Goal: Task Accomplishment & Management: Use online tool/utility

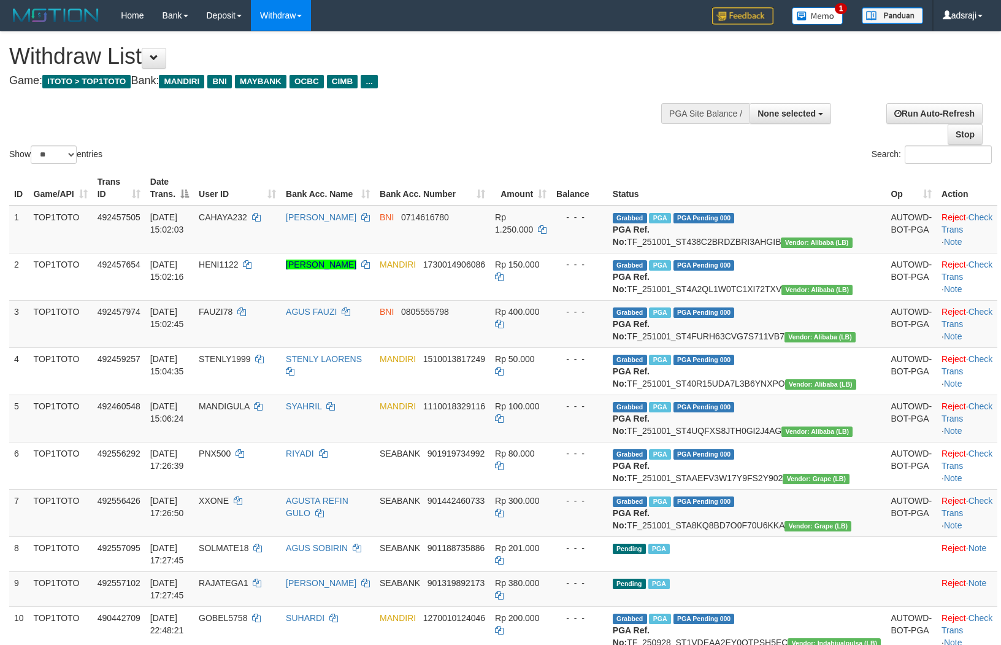
select select
select select "**"
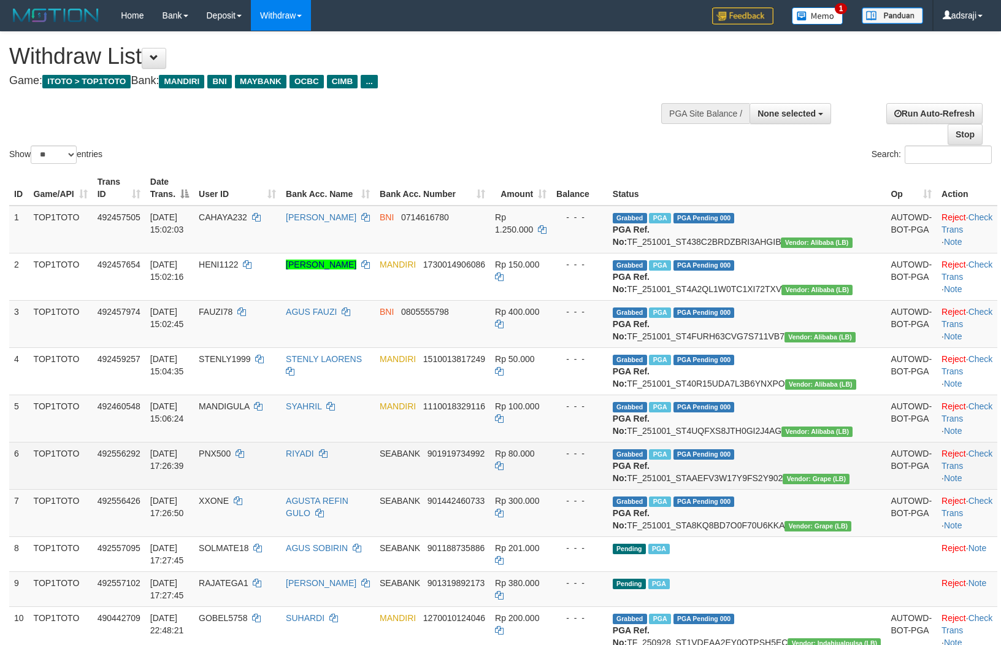
scroll to position [112, 0]
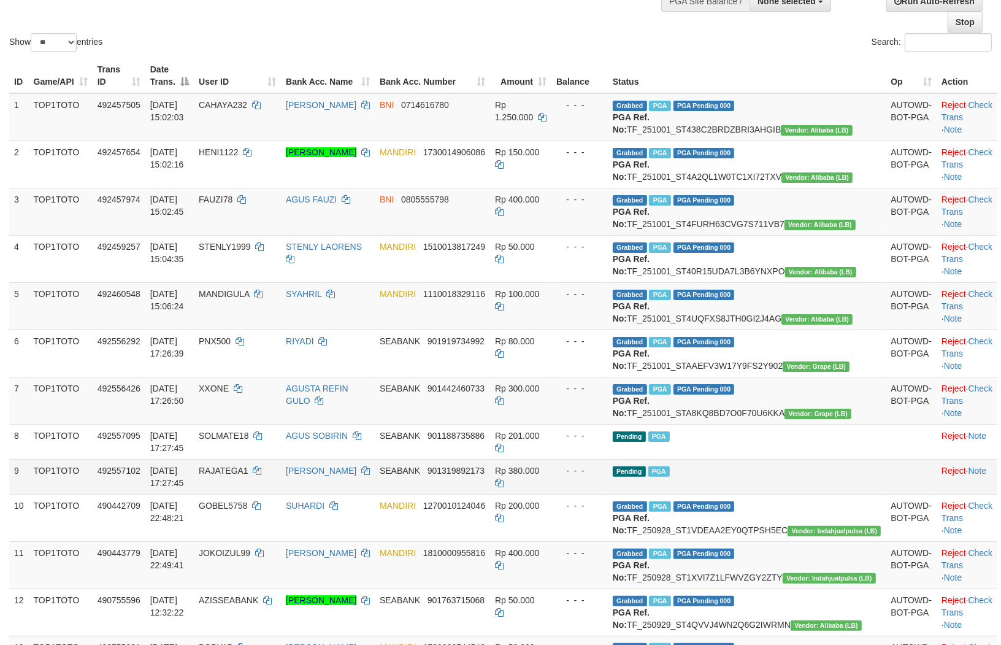
click at [796, 494] on td "Pending PGA" at bounding box center [747, 476] width 278 height 35
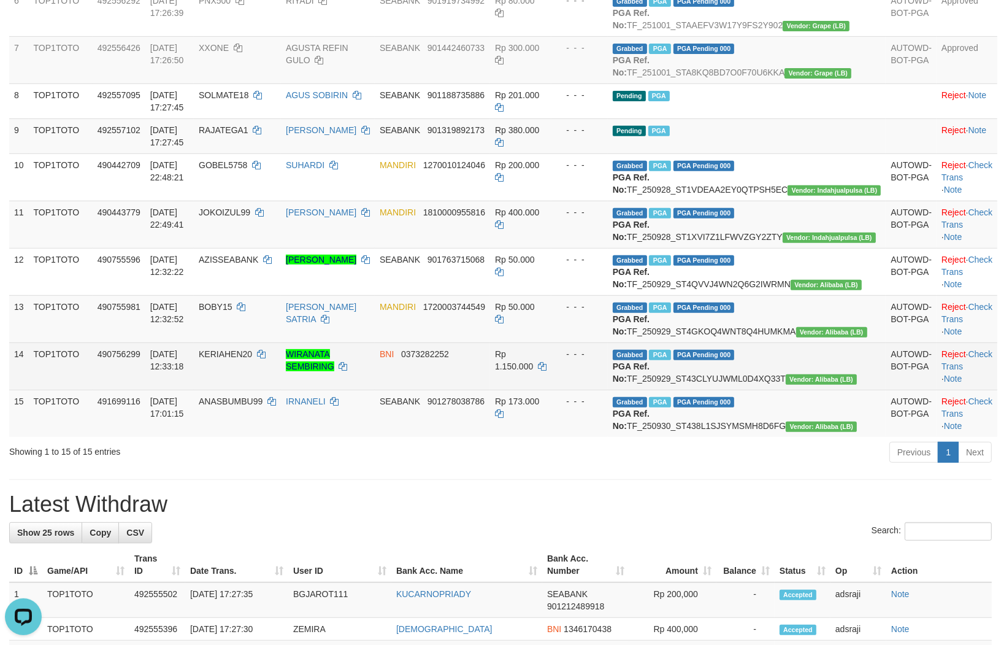
scroll to position [658, 0]
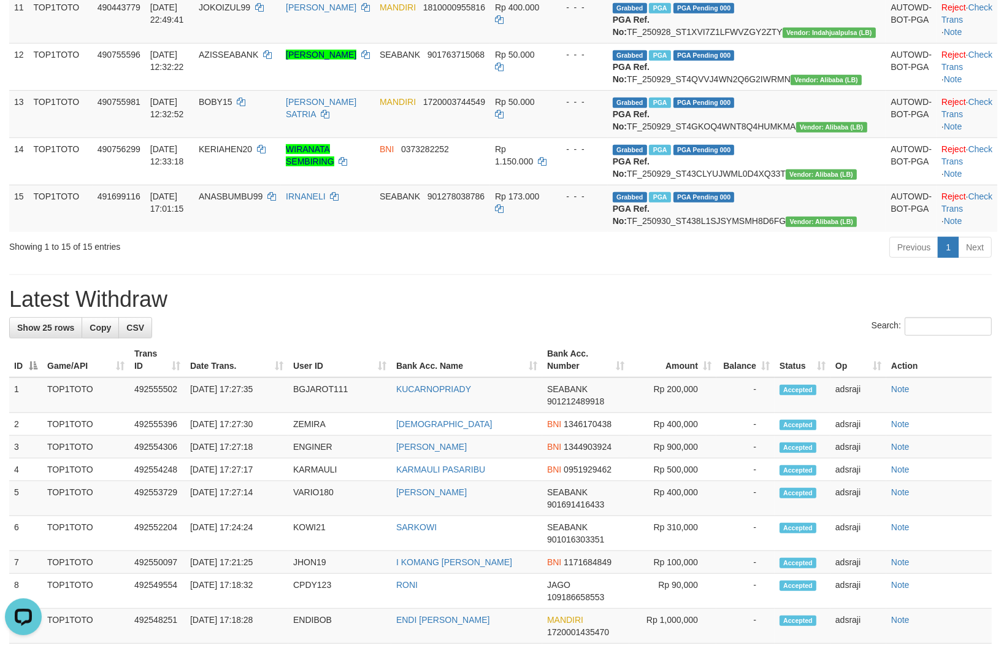
click at [567, 262] on div "Previous 1 Next" at bounding box center [709, 249] width 566 height 26
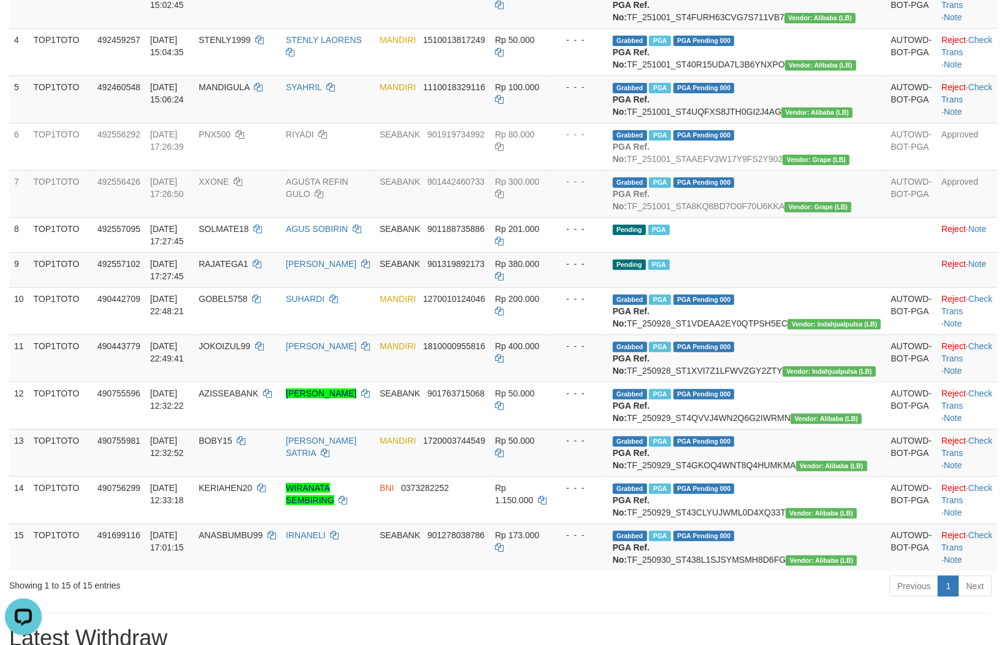
scroll to position [316, 0]
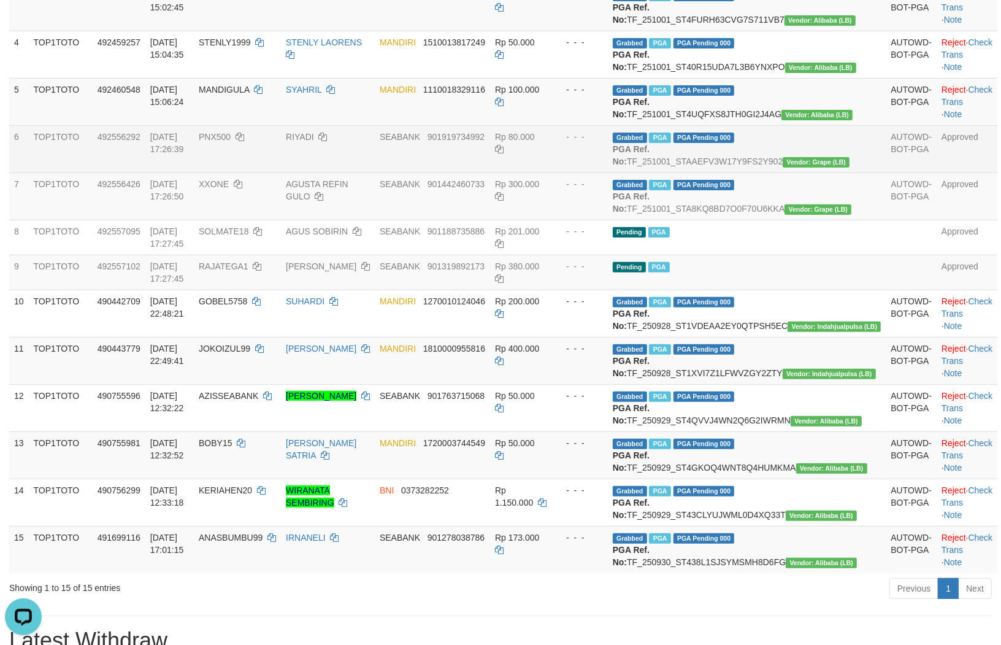
click at [375, 172] on td "RIYADI" at bounding box center [328, 148] width 94 height 47
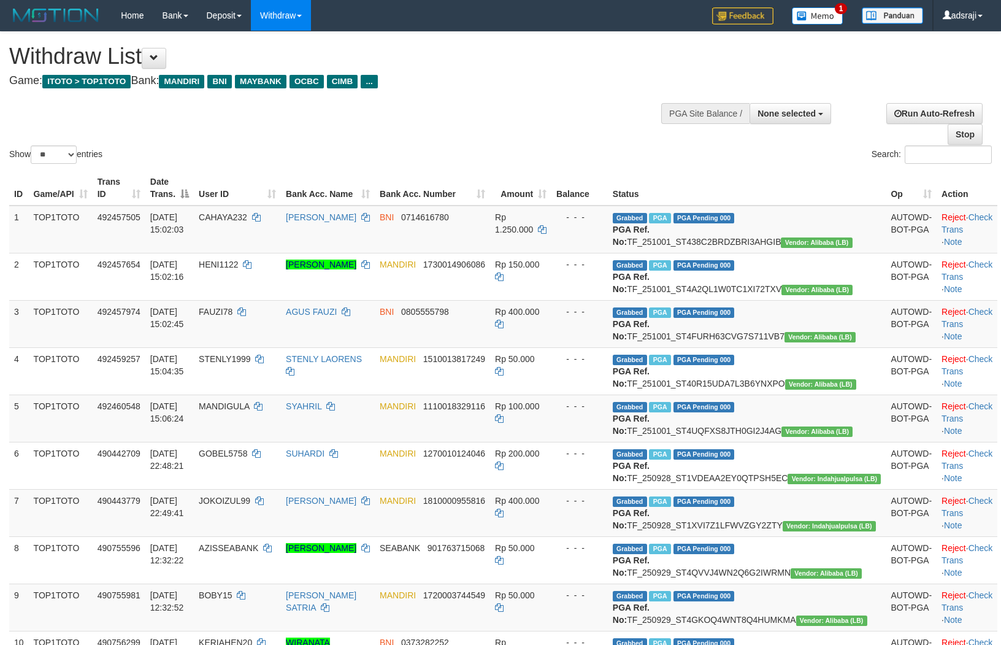
select select
select select "**"
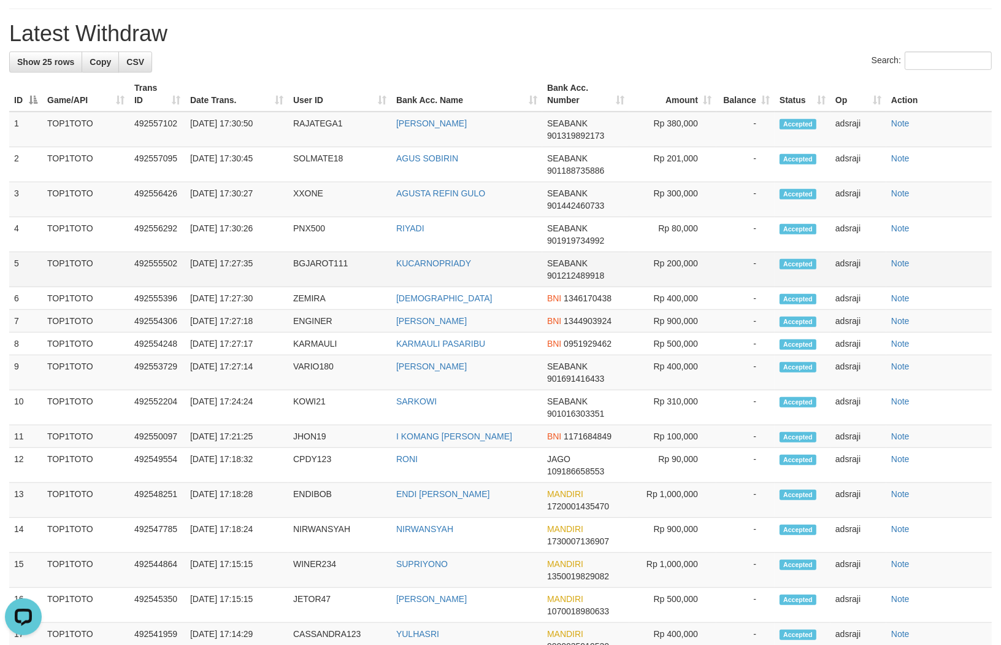
click at [293, 287] on td "BGJAROT111" at bounding box center [339, 269] width 103 height 35
copy td "BGJAROT111"
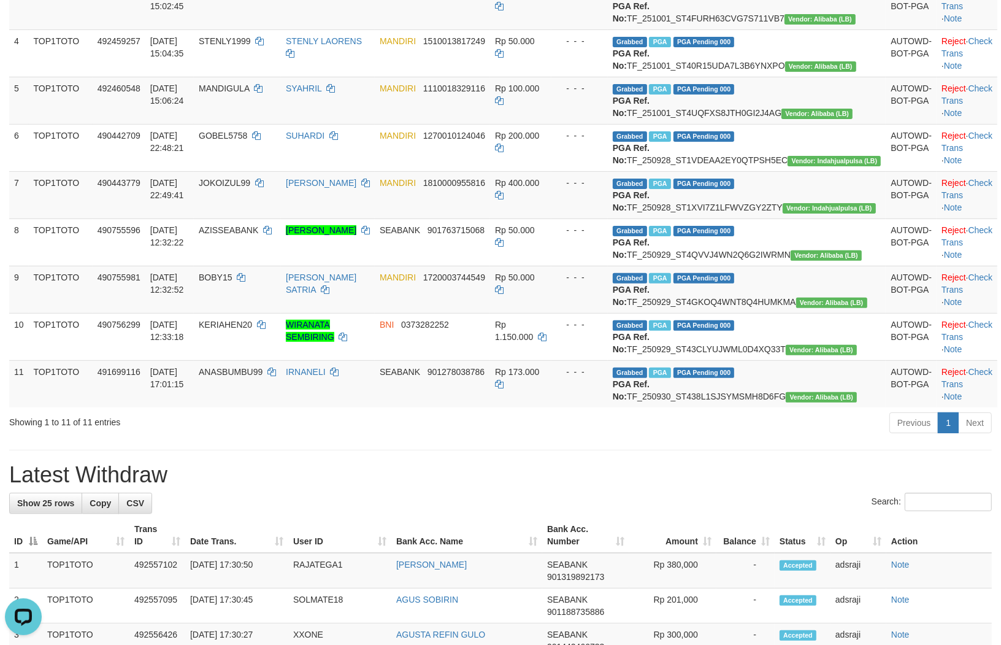
scroll to position [145, 0]
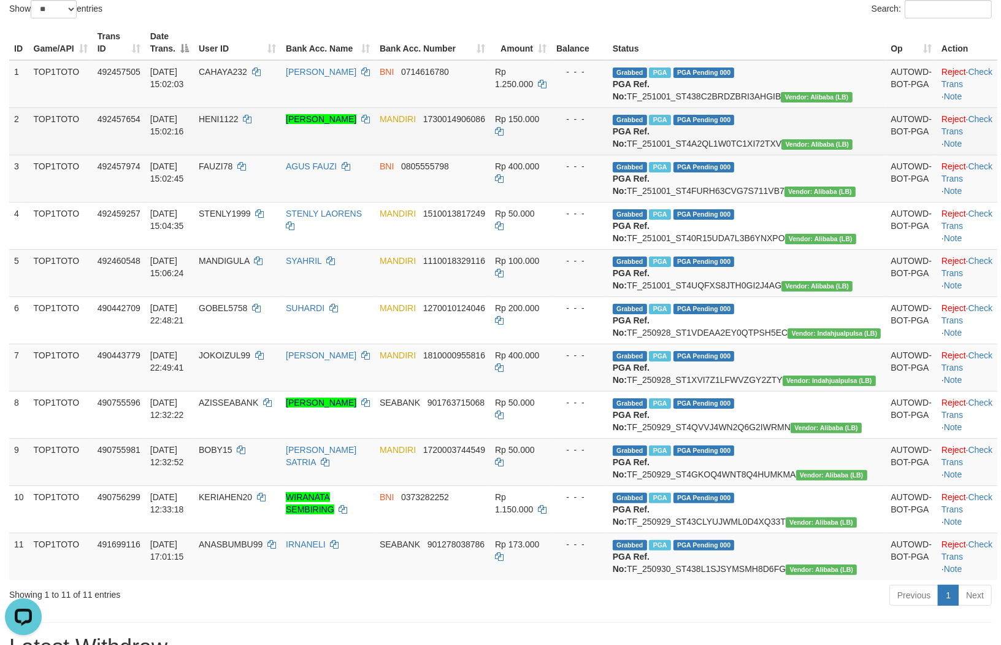
click at [551, 154] on td "Rp 150.000" at bounding box center [520, 130] width 61 height 47
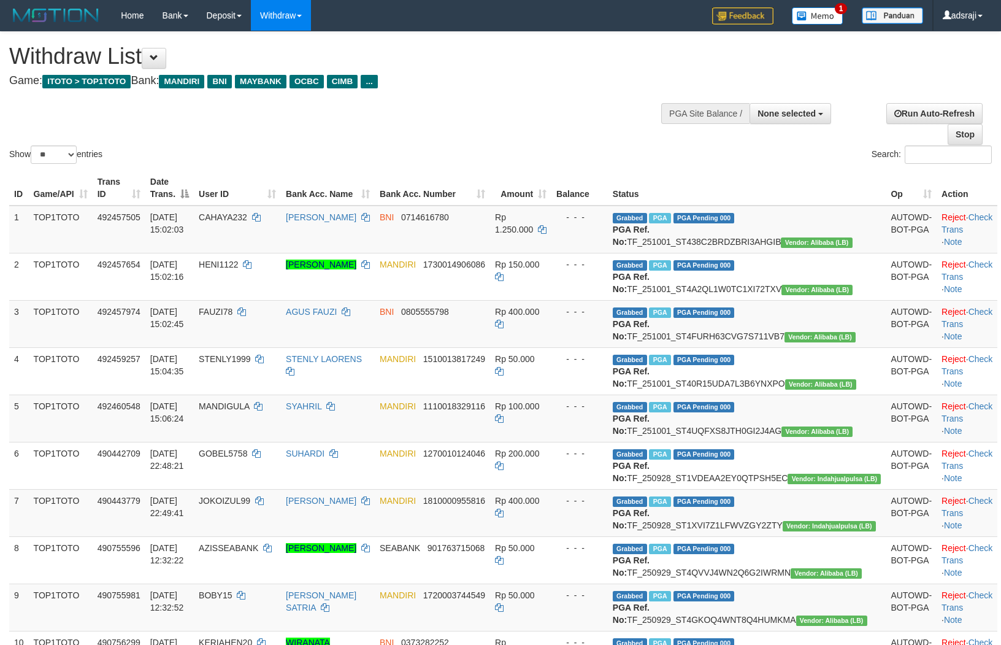
select select
select select "**"
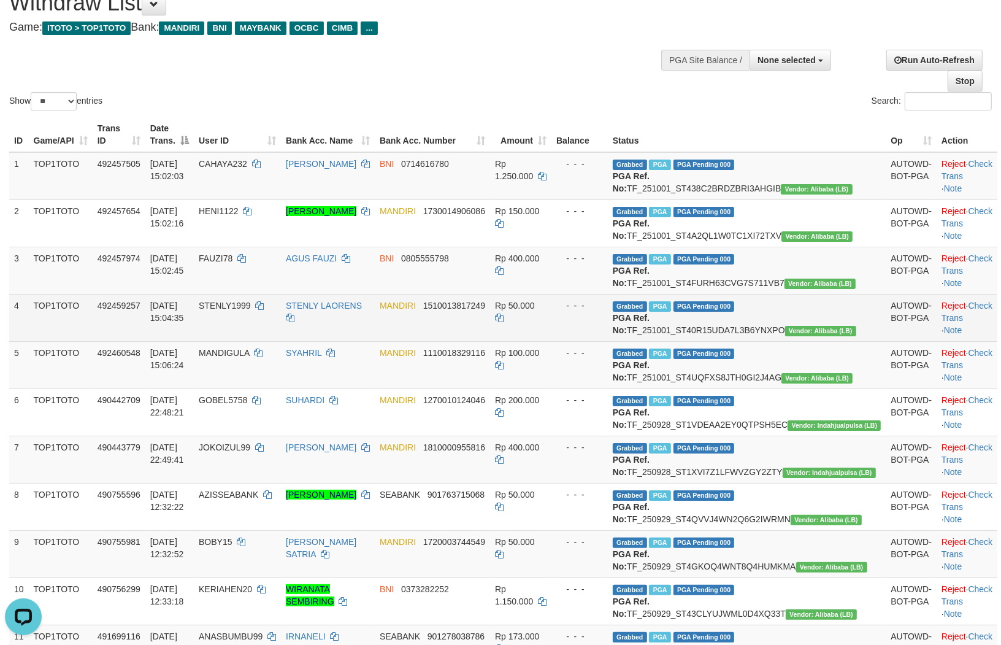
scroll to position [136, 0]
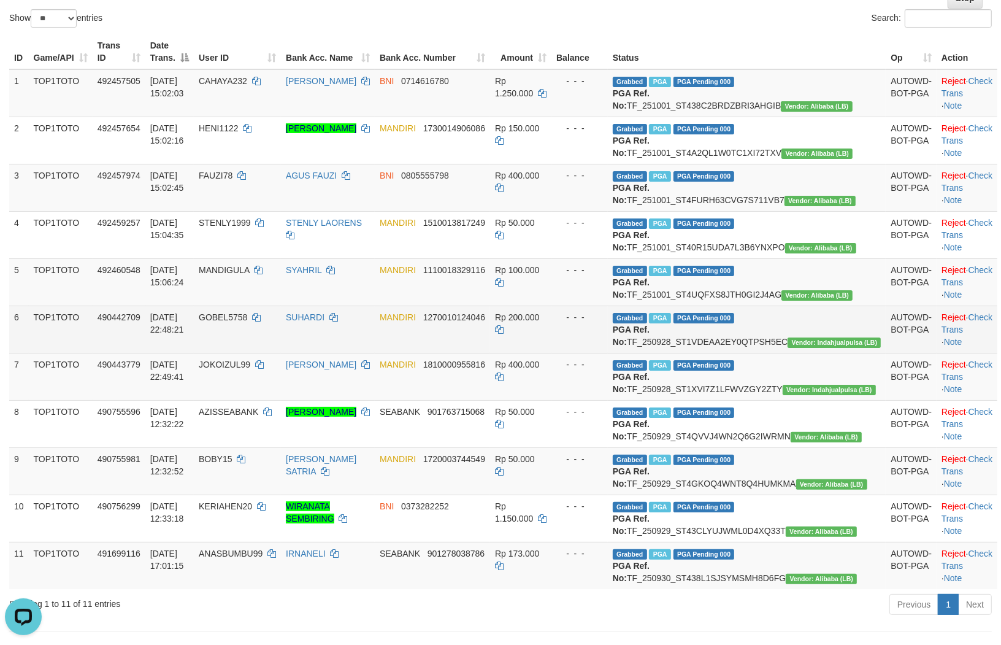
click at [608, 353] on td "- - -" at bounding box center [579, 328] width 56 height 47
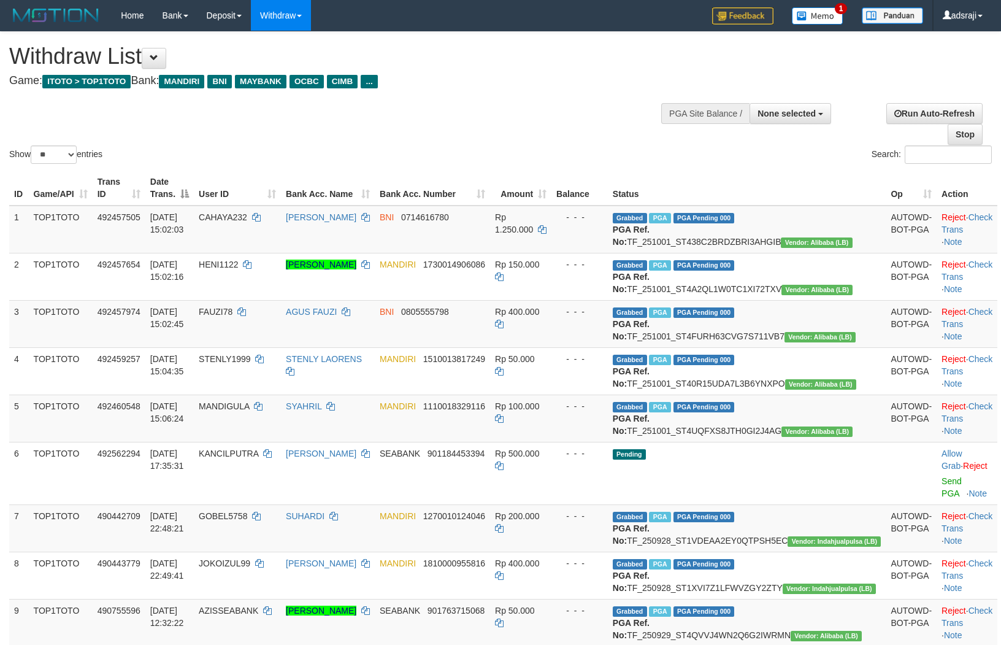
select select
select select "**"
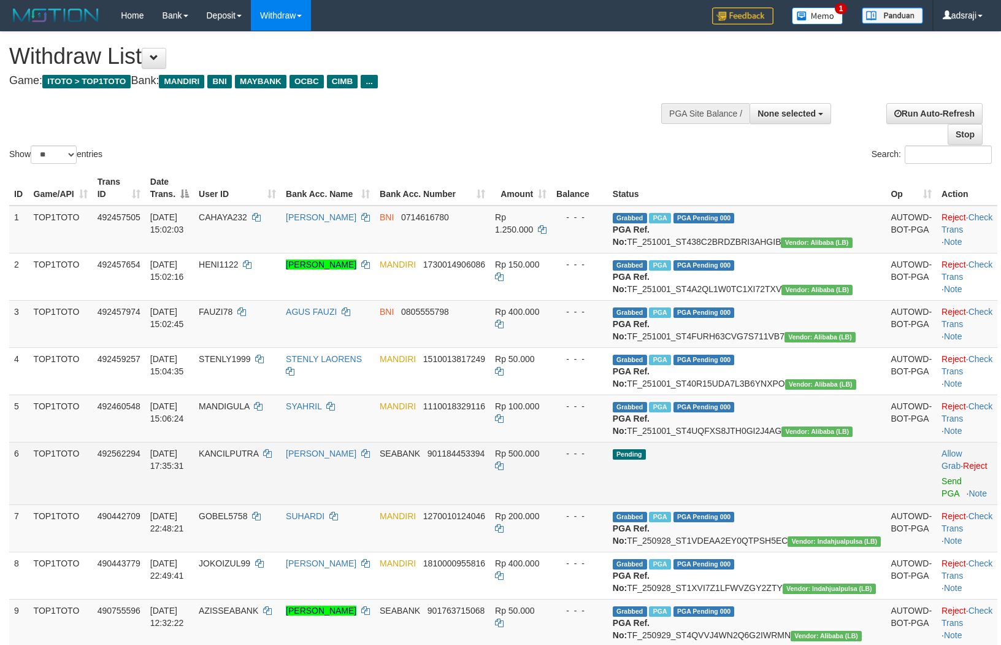
scroll to position [131, 0]
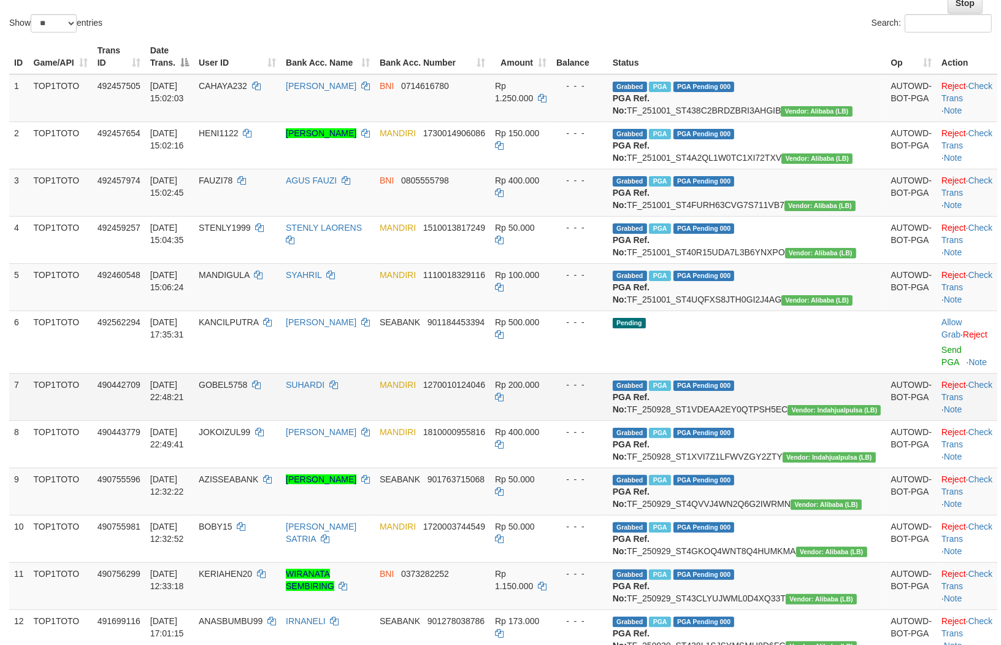
click at [719, 420] on td "Grabbed PGA PGA Pending 000 PGA Ref. No: TF_250928_ST1VDEAA2EY0QTPSH5EC Vendor:…" at bounding box center [747, 396] width 278 height 47
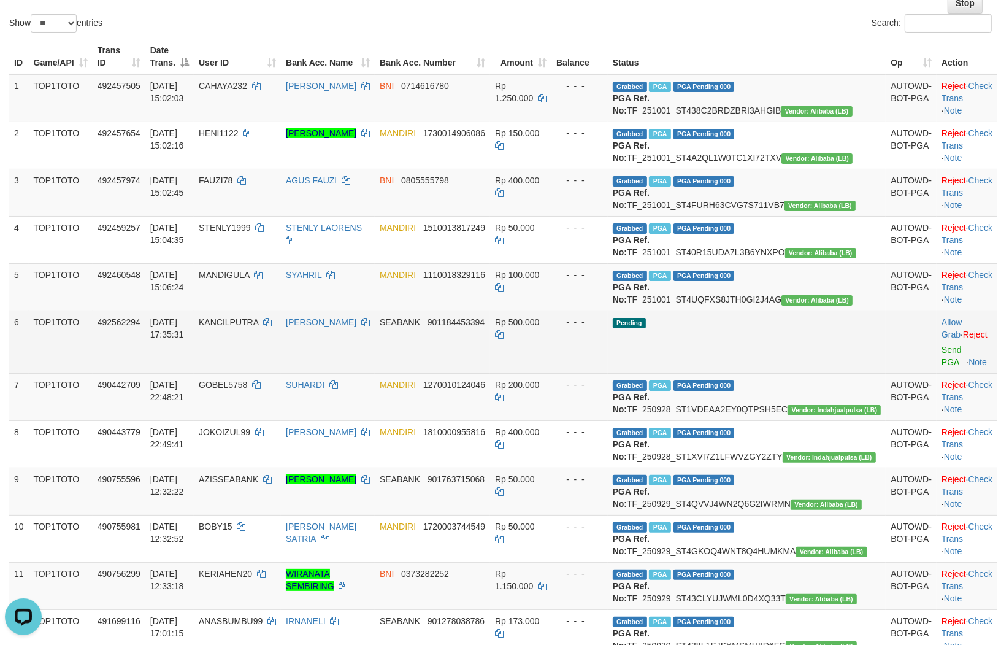
scroll to position [0, 0]
click at [941, 367] on link "Send PGA" at bounding box center [951, 356] width 20 height 22
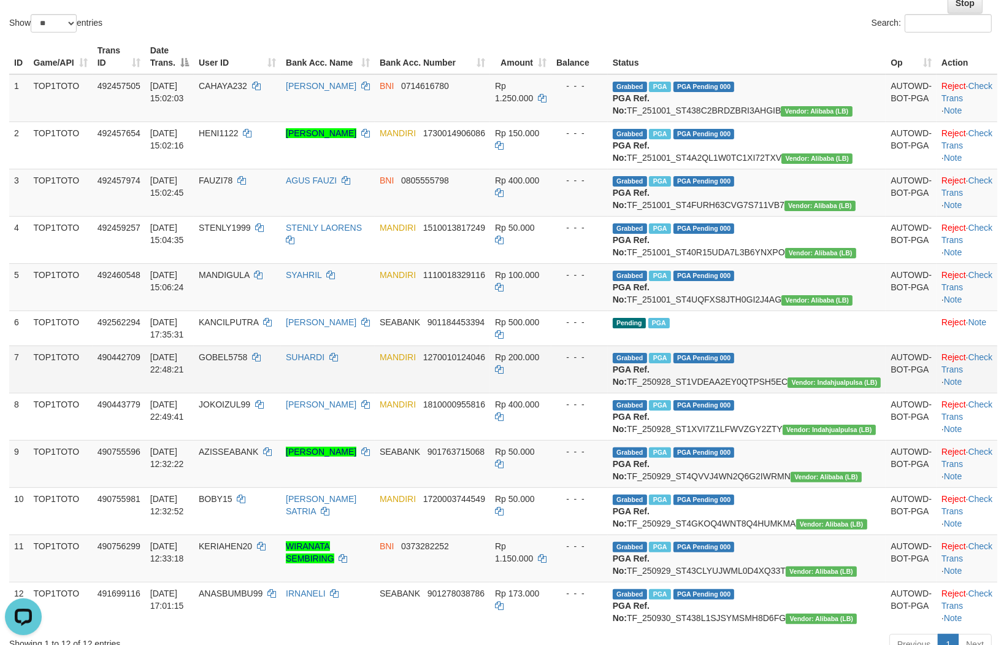
click at [490, 393] on td "MANDIRI 1270010124046" at bounding box center [432, 368] width 115 height 47
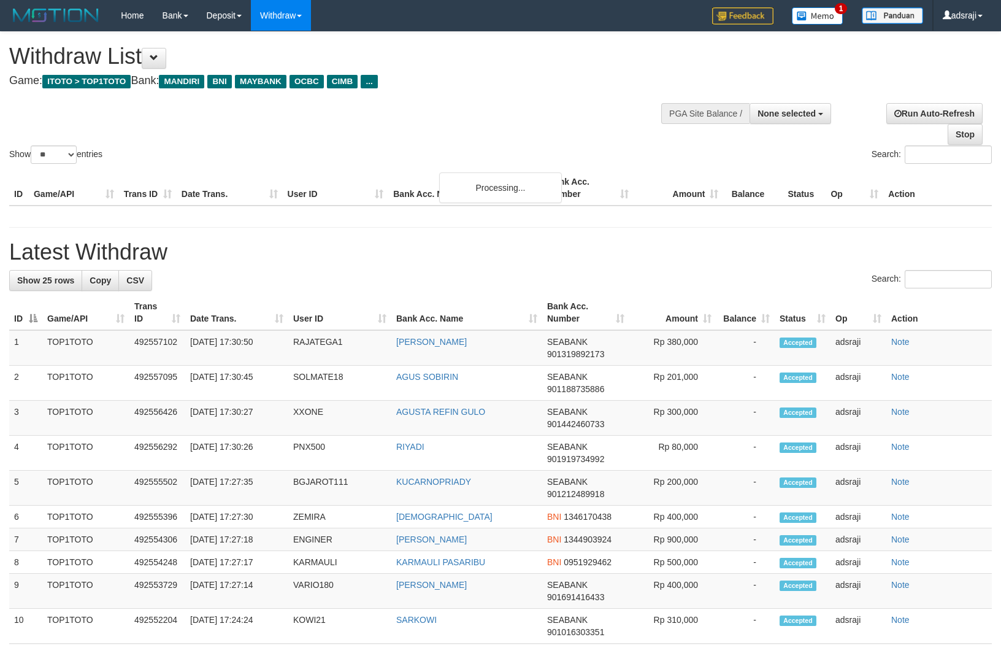
select select
select select "**"
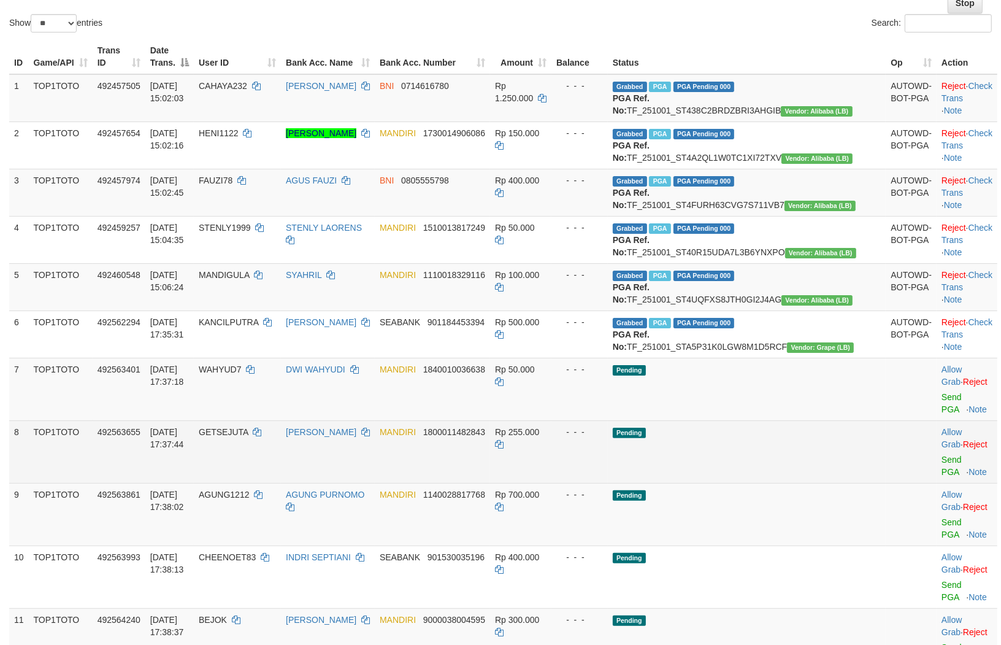
click at [608, 481] on td "- - -" at bounding box center [579, 451] width 56 height 63
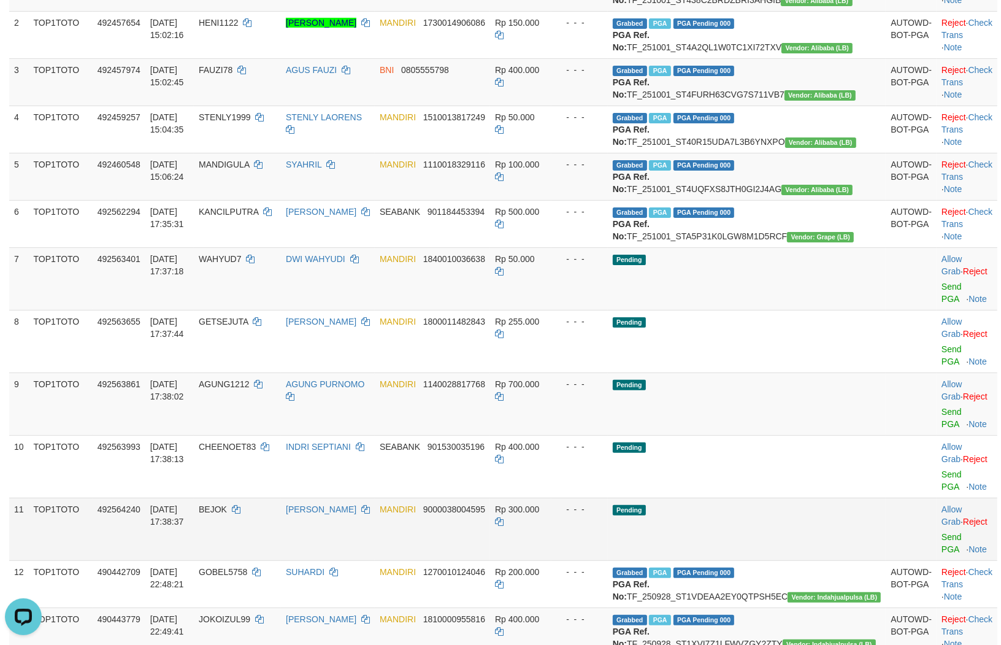
scroll to position [339, 0]
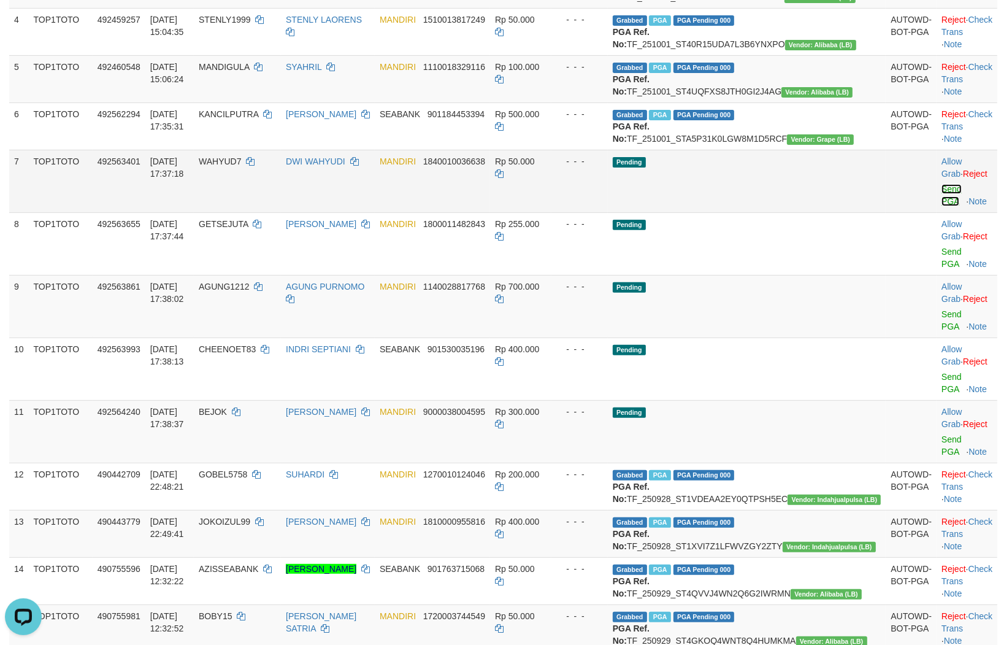
click at [941, 206] on link "Send PGA" at bounding box center [951, 195] width 20 height 22
click at [941, 269] on link "Send PGA" at bounding box center [951, 258] width 20 height 22
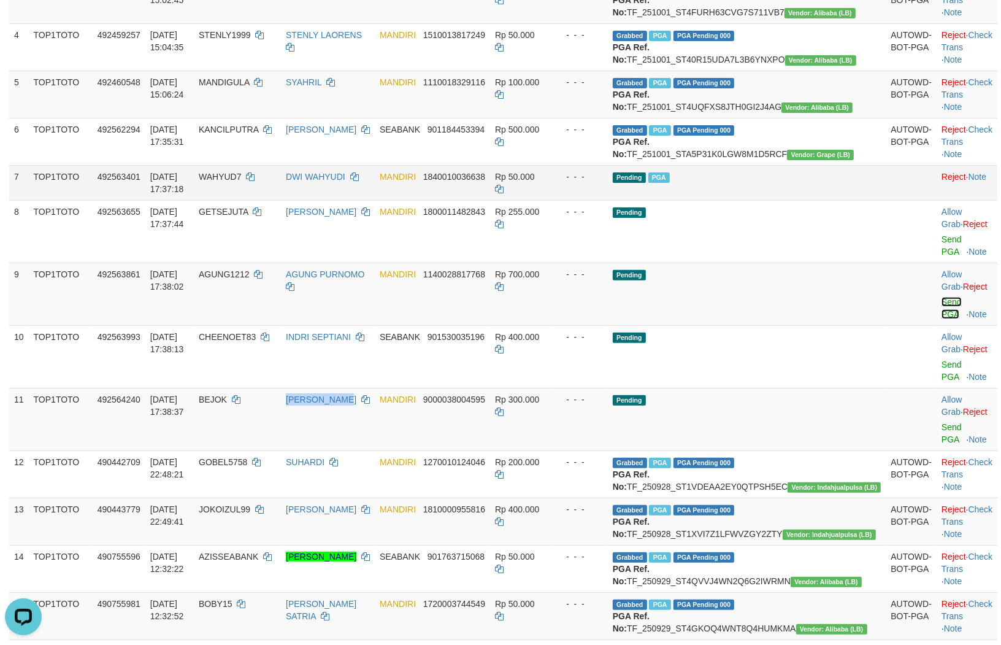
click at [941, 319] on link "Send PGA" at bounding box center [951, 308] width 20 height 22
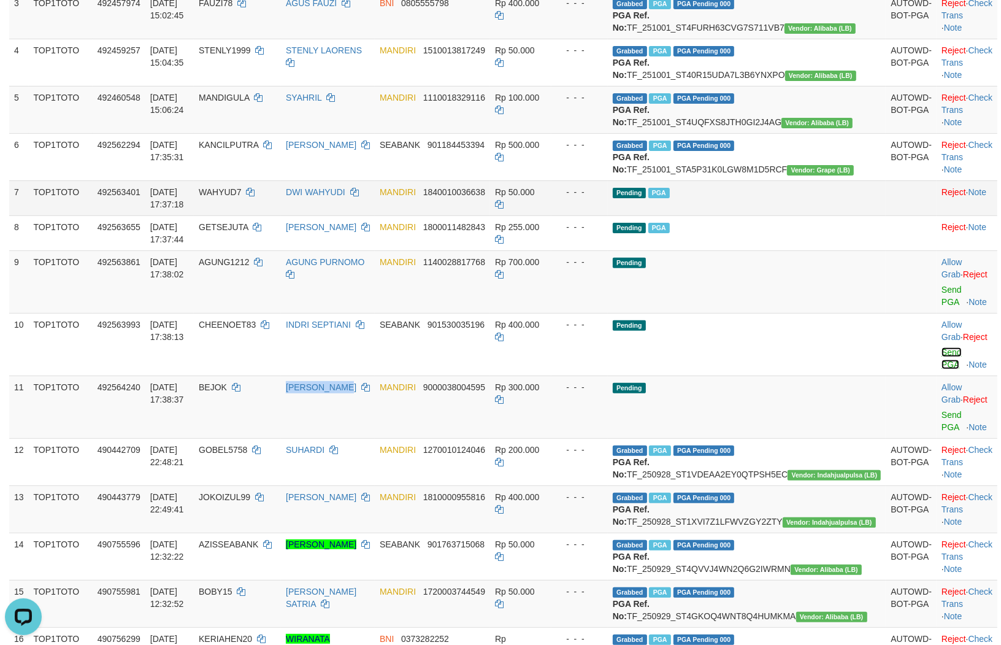
click at [941, 369] on link "Send PGA" at bounding box center [951, 358] width 20 height 22
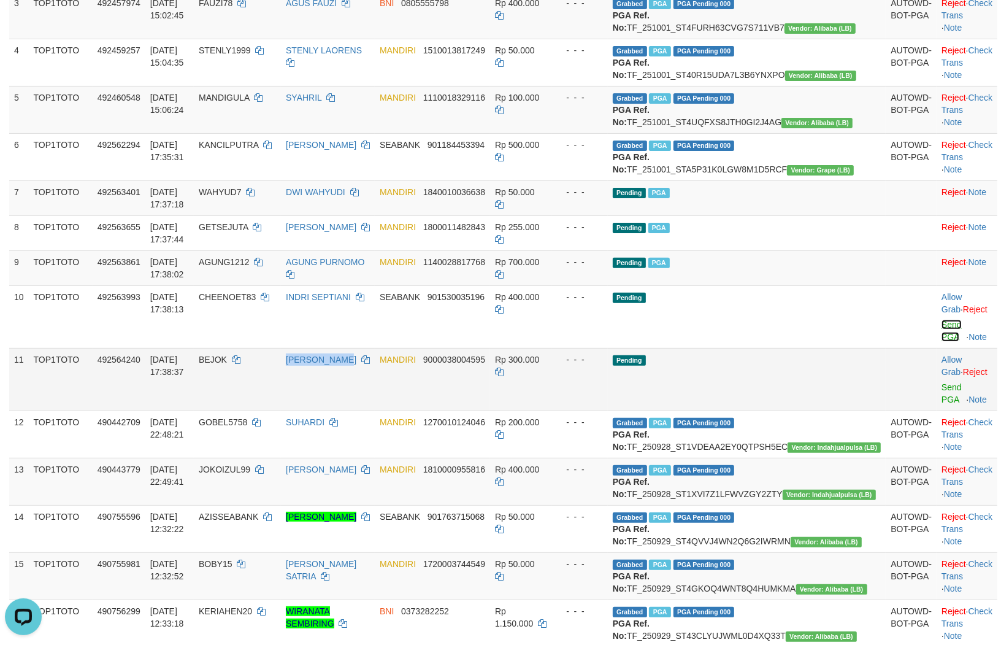
scroll to position [293, 0]
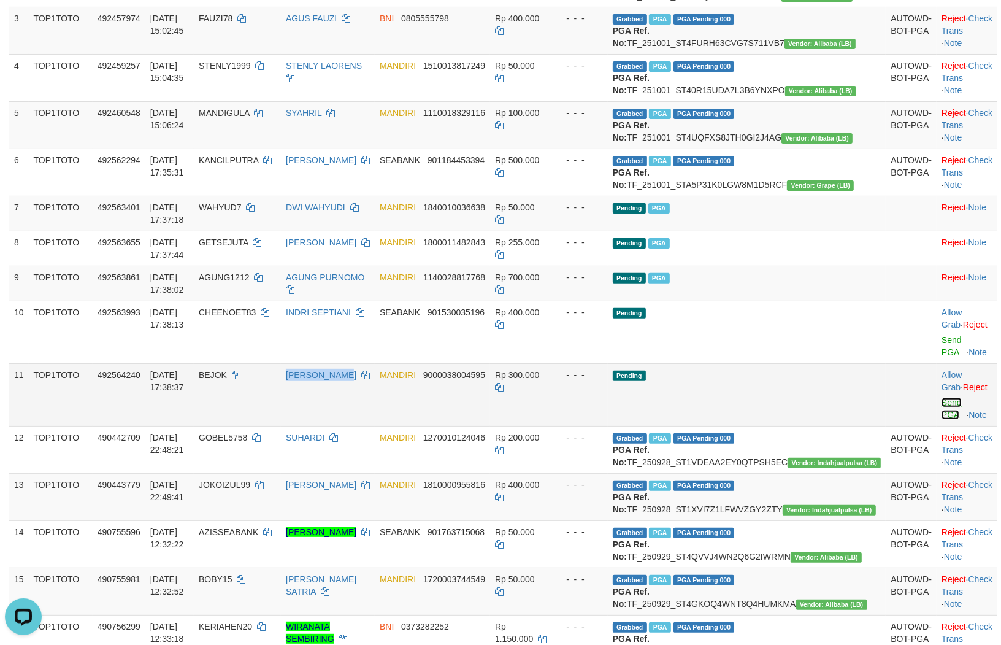
click at [941, 420] on link "Send PGA" at bounding box center [951, 408] width 20 height 22
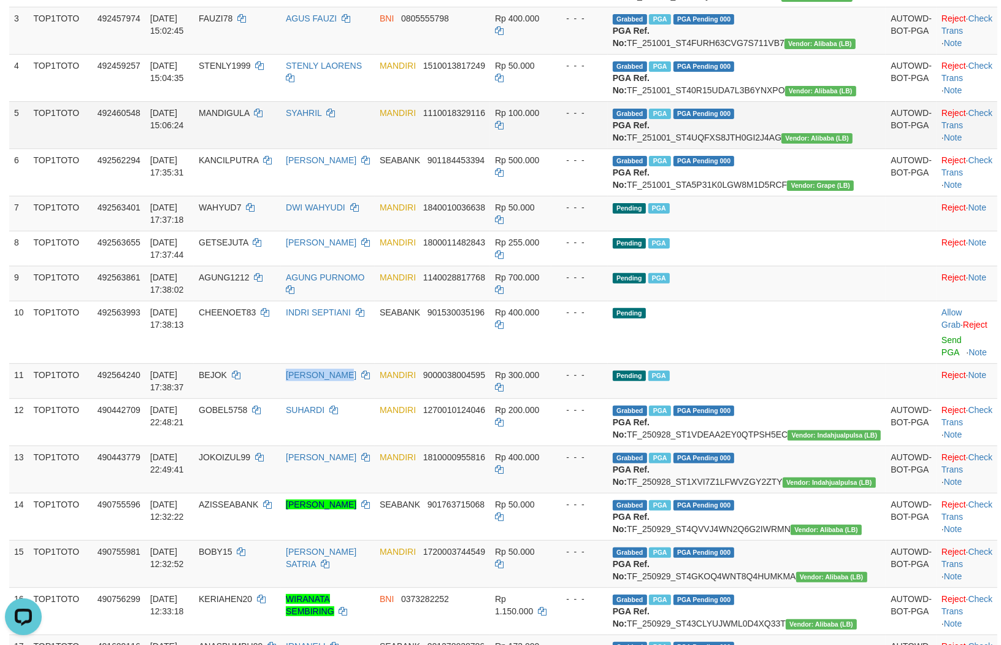
scroll to position [278, 0]
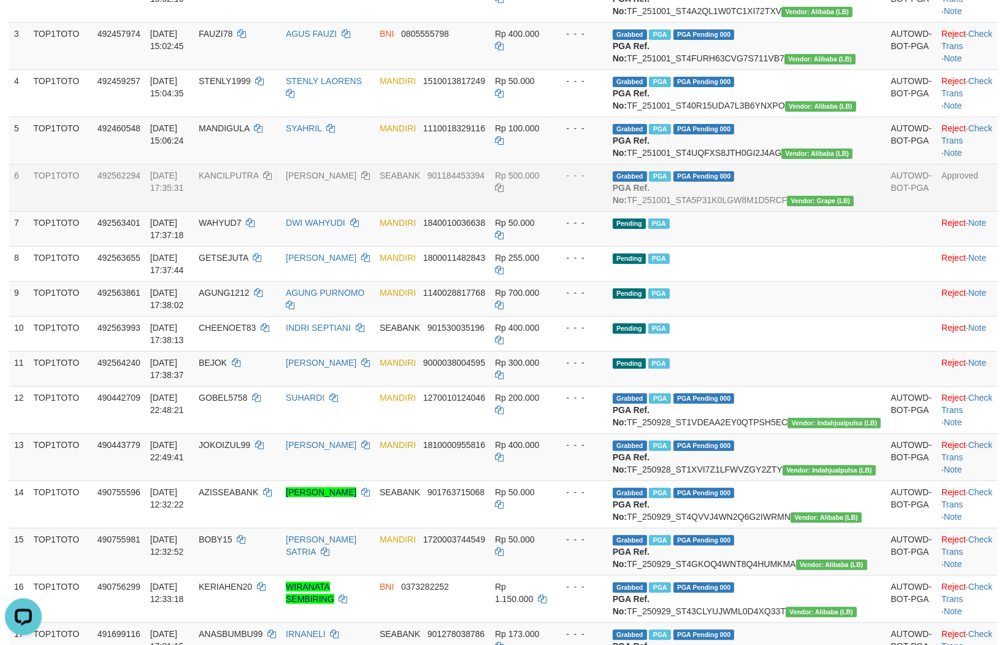
click at [551, 211] on td "Rp 500.000" at bounding box center [520, 187] width 61 height 47
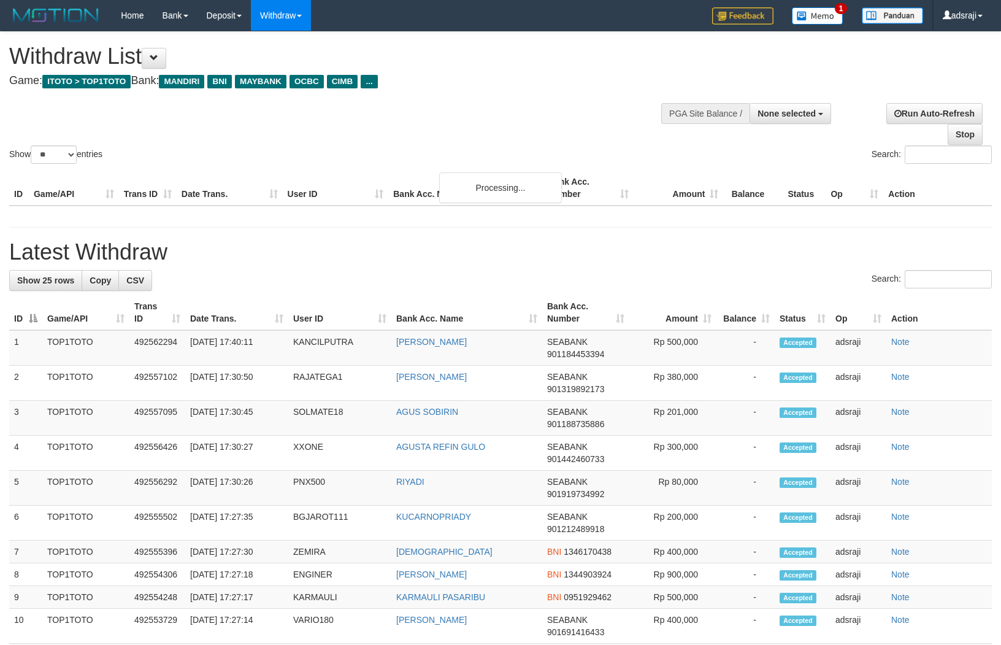
select select
select select "**"
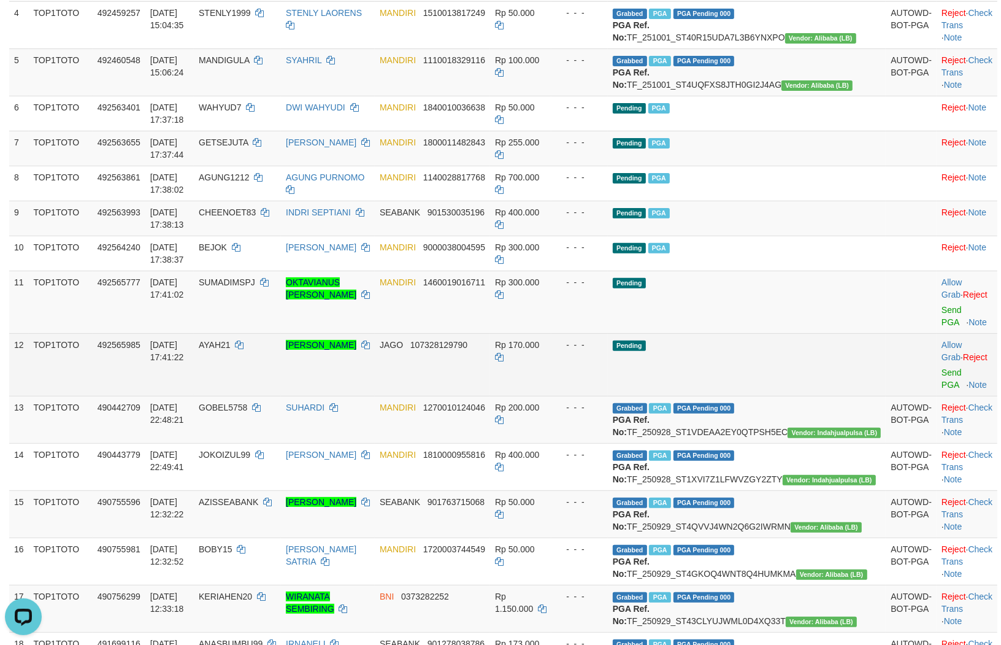
drag, startPoint x: 725, startPoint y: 393, endPoint x: 737, endPoint y: 393, distance: 12.3
click at [725, 393] on td "Pending" at bounding box center [747, 364] width 278 height 63
click at [941, 389] on link "Send PGA" at bounding box center [951, 378] width 20 height 22
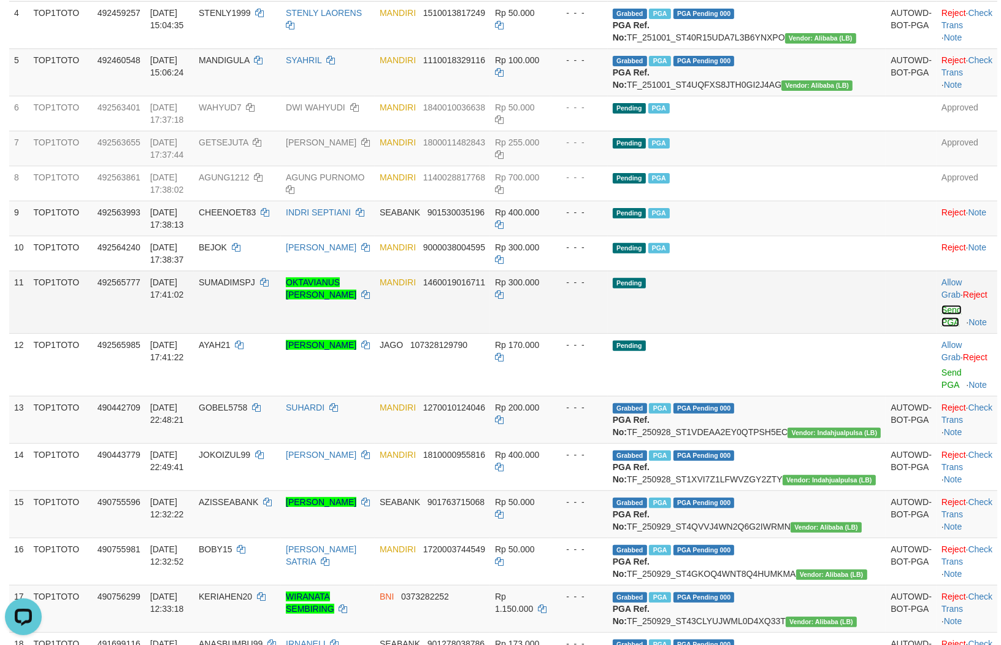
click at [941, 327] on link "Send PGA" at bounding box center [951, 316] width 20 height 22
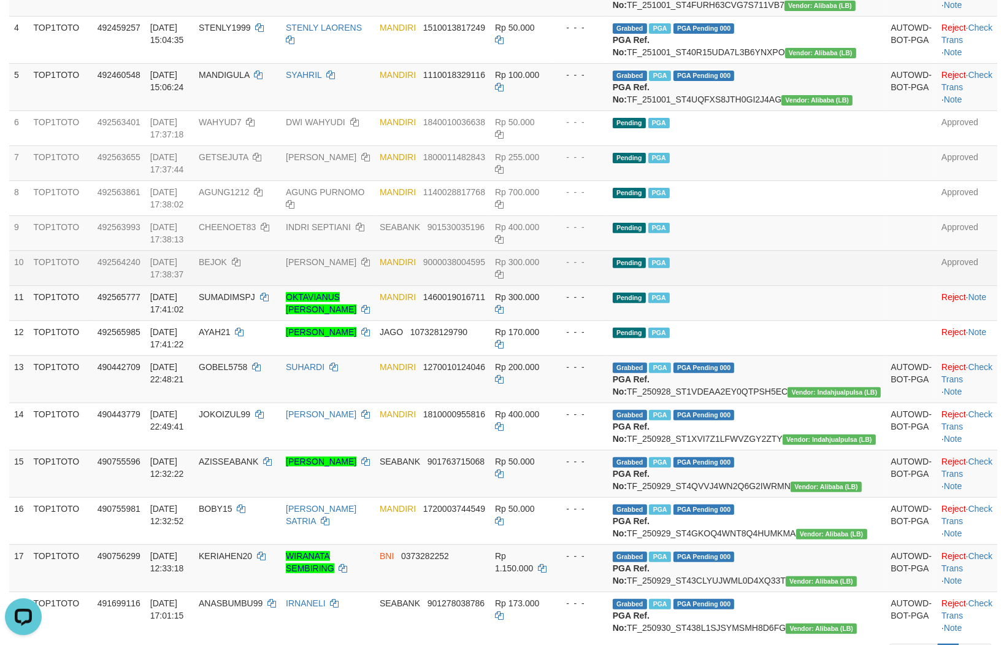
click at [830, 285] on td "Pending PGA" at bounding box center [747, 267] width 278 height 35
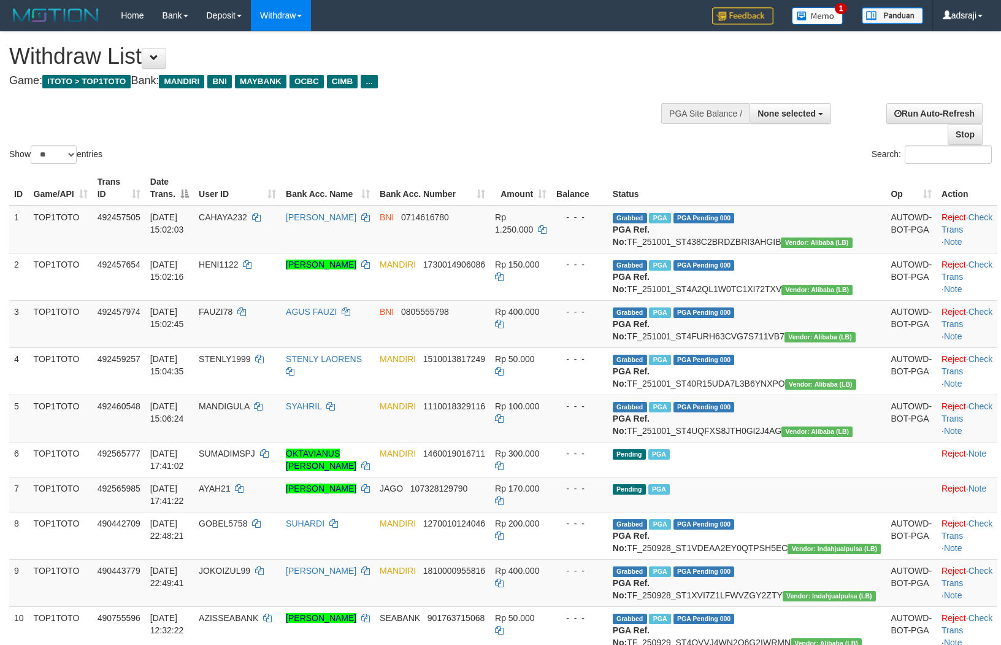
select select
select select "**"
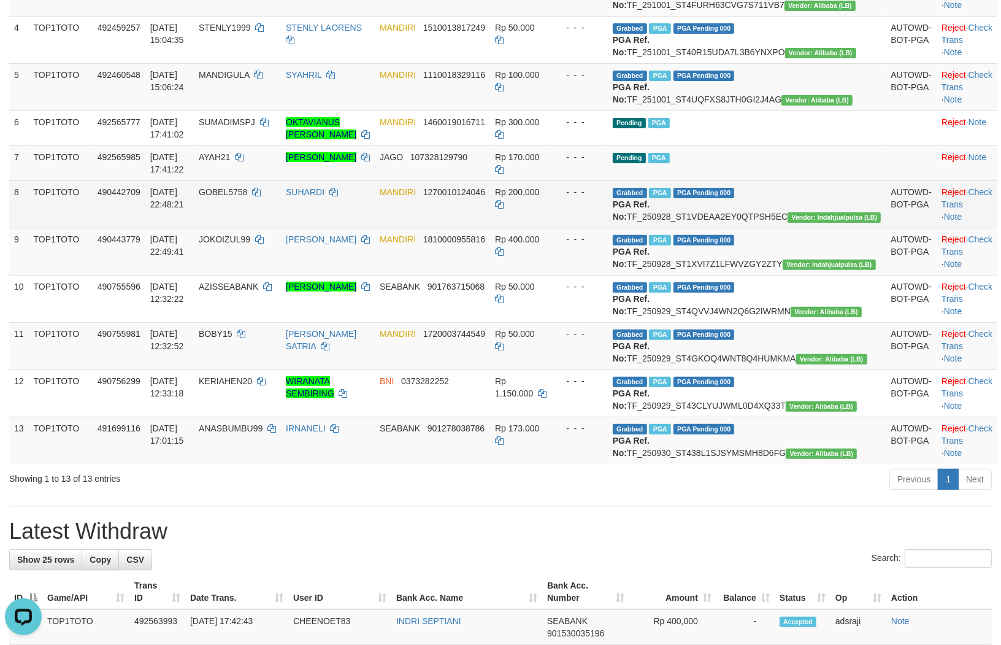
click at [490, 228] on td "MANDIRI 1270010124046" at bounding box center [432, 203] width 115 height 47
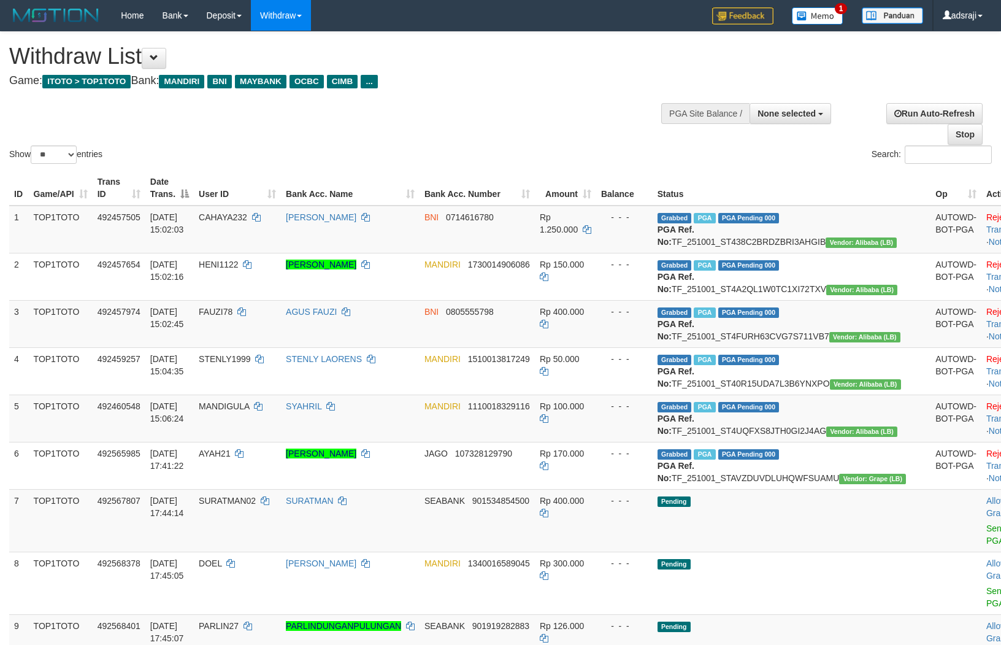
select select
select select "**"
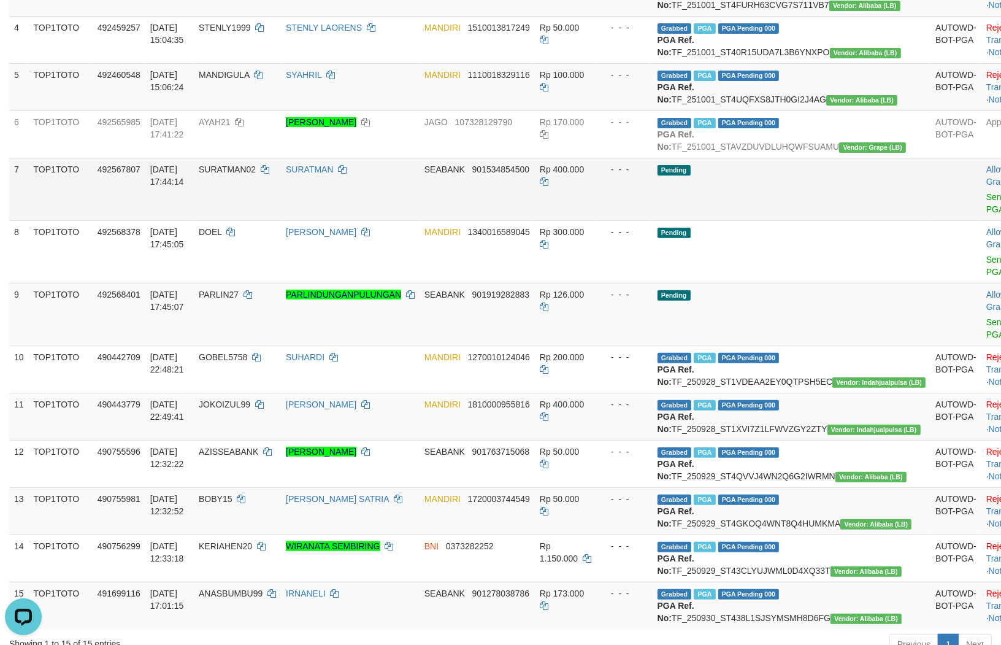
click at [535, 220] on td "SEABANK 901534854500" at bounding box center [477, 189] width 115 height 63
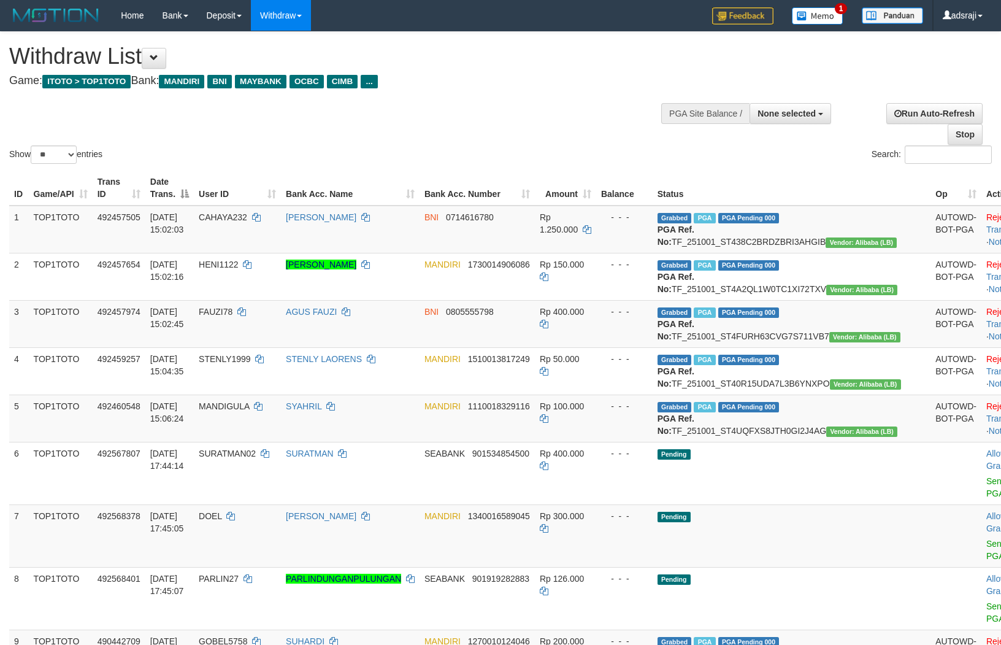
select select
select select "**"
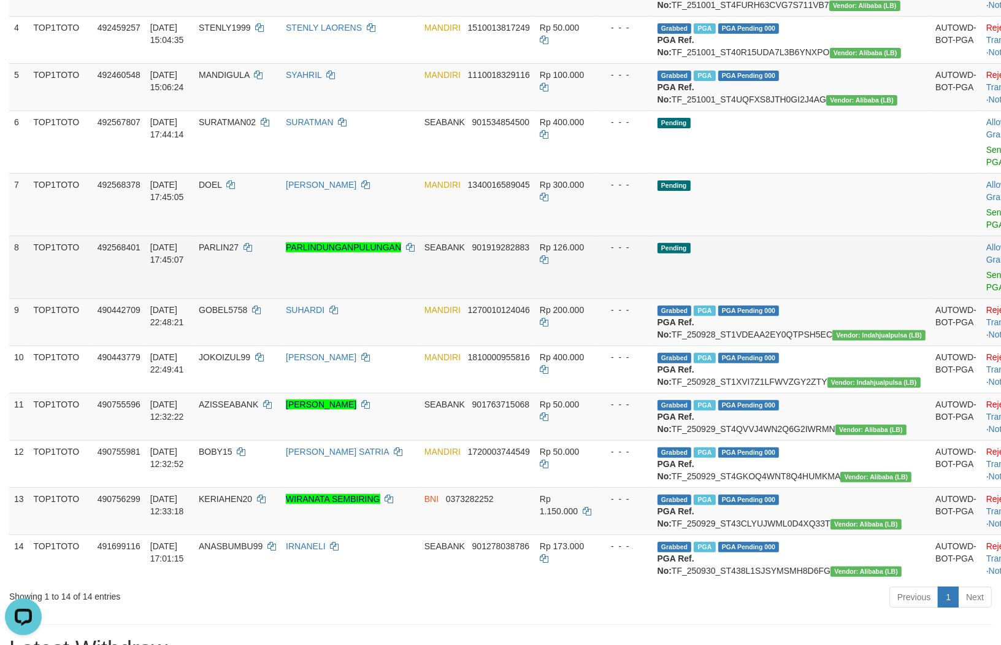
drag, startPoint x: 831, startPoint y: 344, endPoint x: 830, endPoint y: 336, distance: 8.7
click at [831, 298] on td "Pending" at bounding box center [792, 267] width 278 height 63
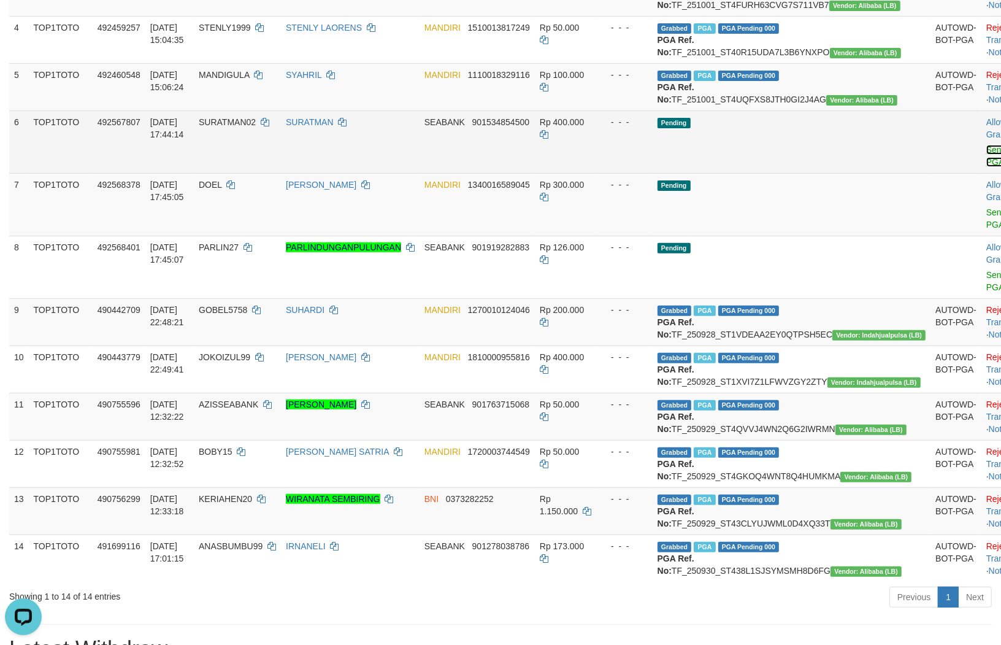
click at [986, 167] on link "Send PGA" at bounding box center [996, 156] width 20 height 22
click at [986, 229] on link "Send PGA" at bounding box center [996, 218] width 20 height 22
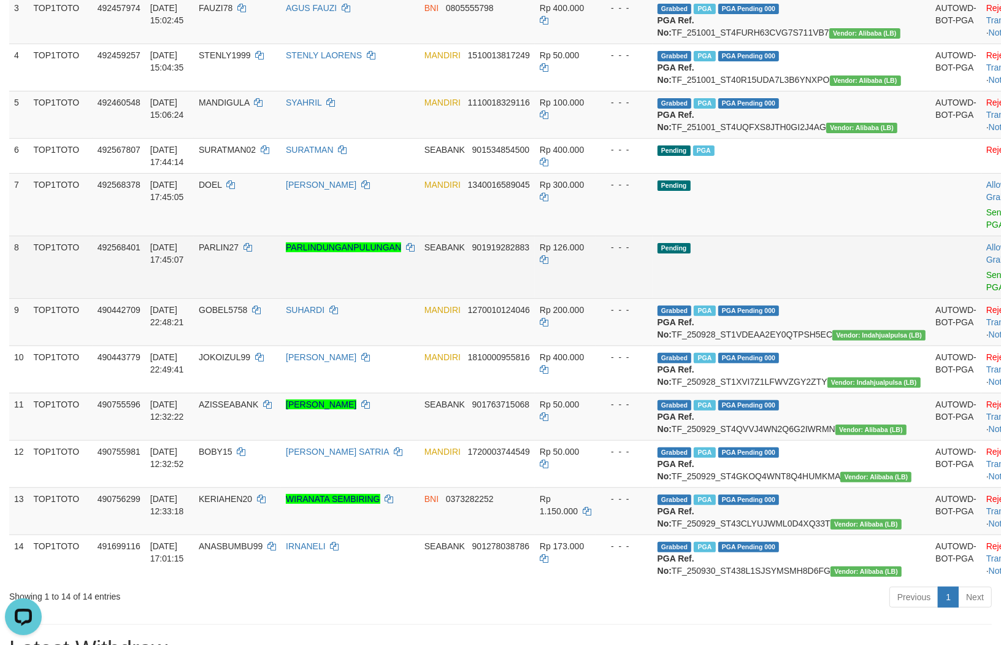
scroll to position [276, 0]
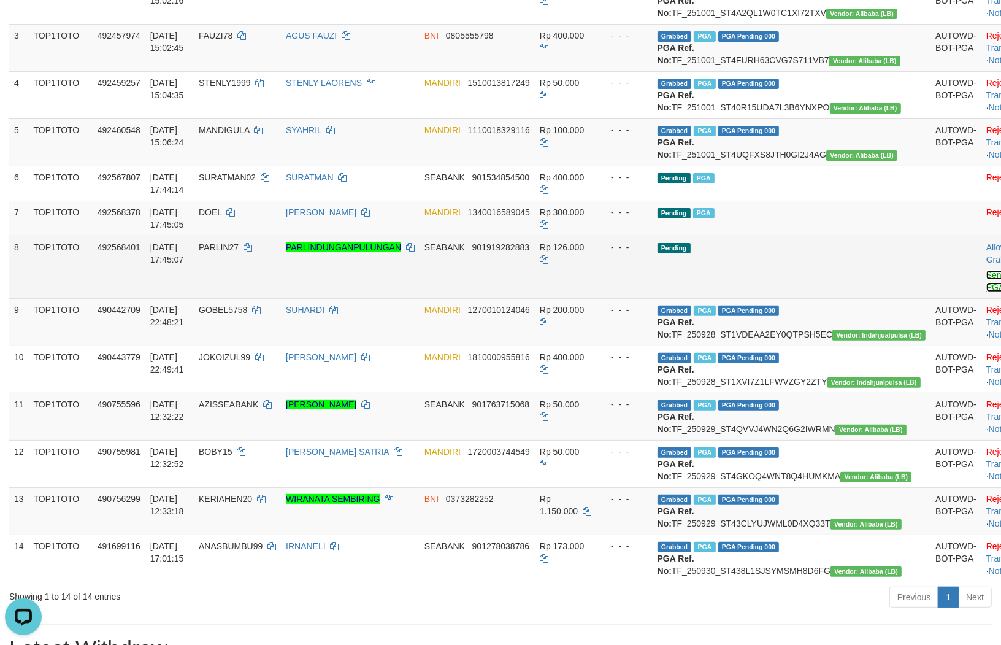
click at [986, 292] on link "Send PGA" at bounding box center [996, 281] width 20 height 22
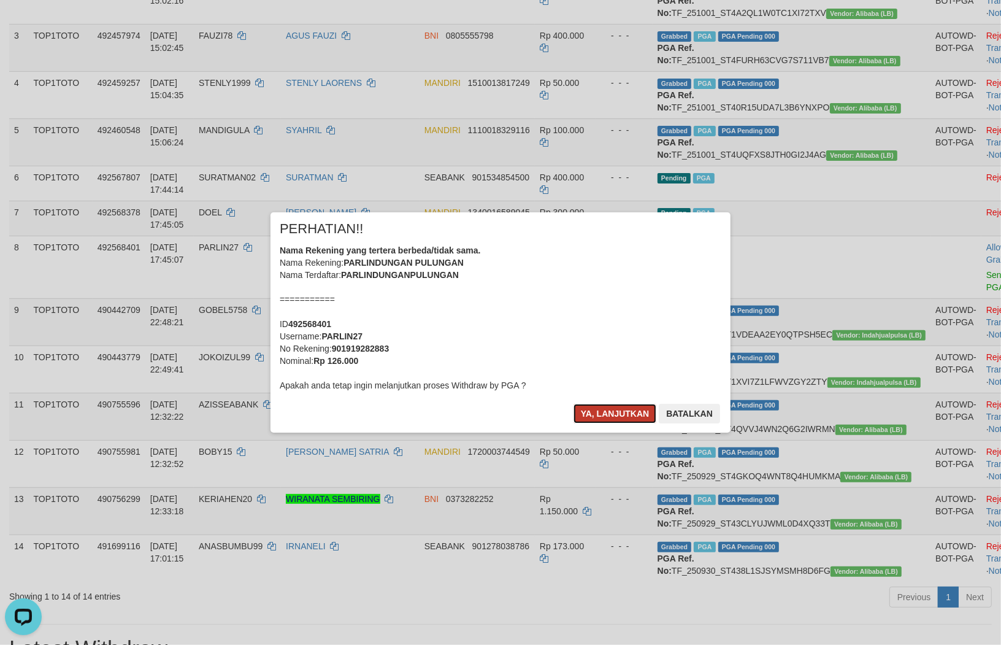
click at [605, 414] on button "Ya, lanjutkan" at bounding box center [614, 414] width 83 height 20
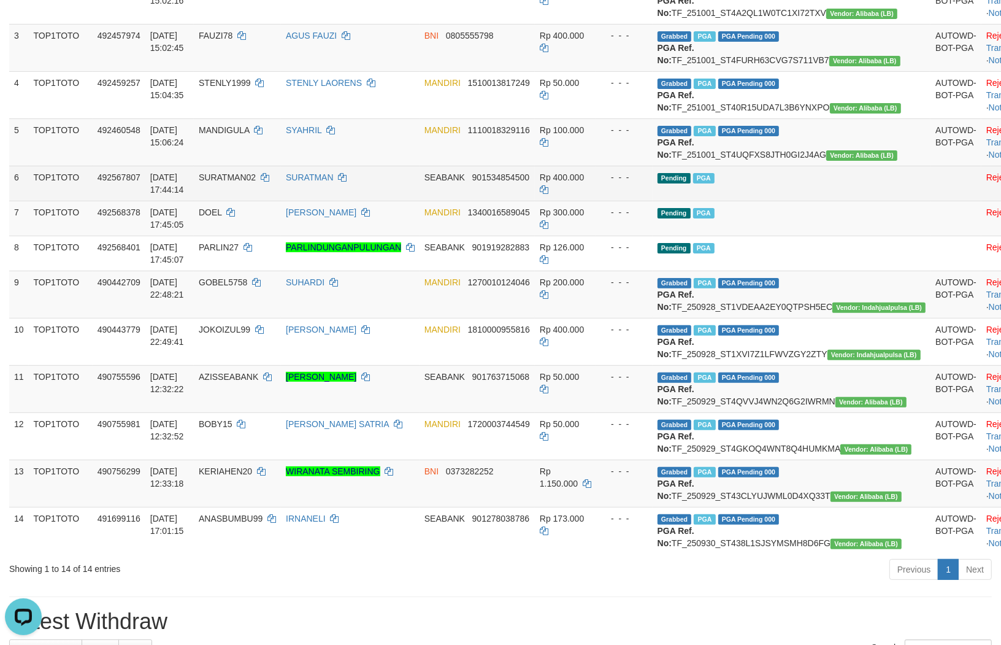
drag, startPoint x: 769, startPoint y: 253, endPoint x: 791, endPoint y: 252, distance: 22.7
click at [769, 201] on td "Pending PGA" at bounding box center [792, 183] width 278 height 35
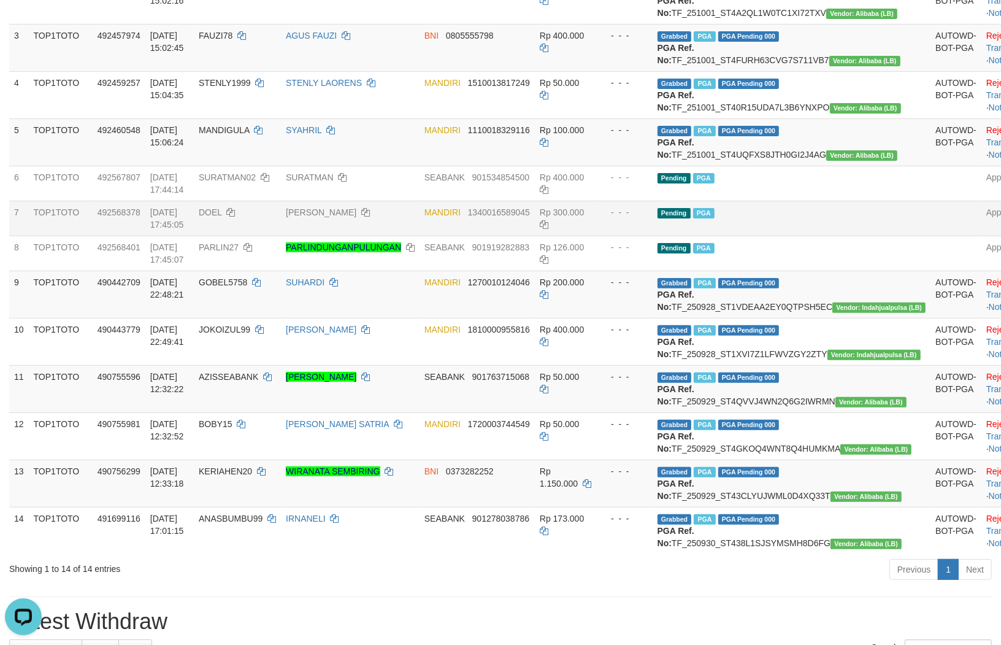
click at [596, 236] on td "Rp 300.000" at bounding box center [565, 218] width 61 height 35
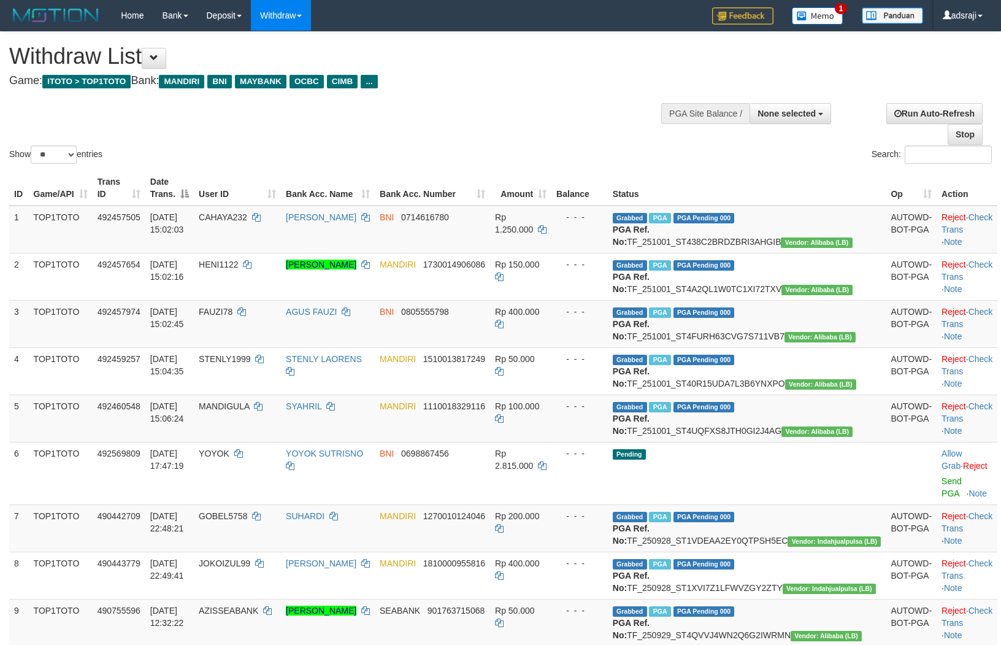
select select
select select "**"
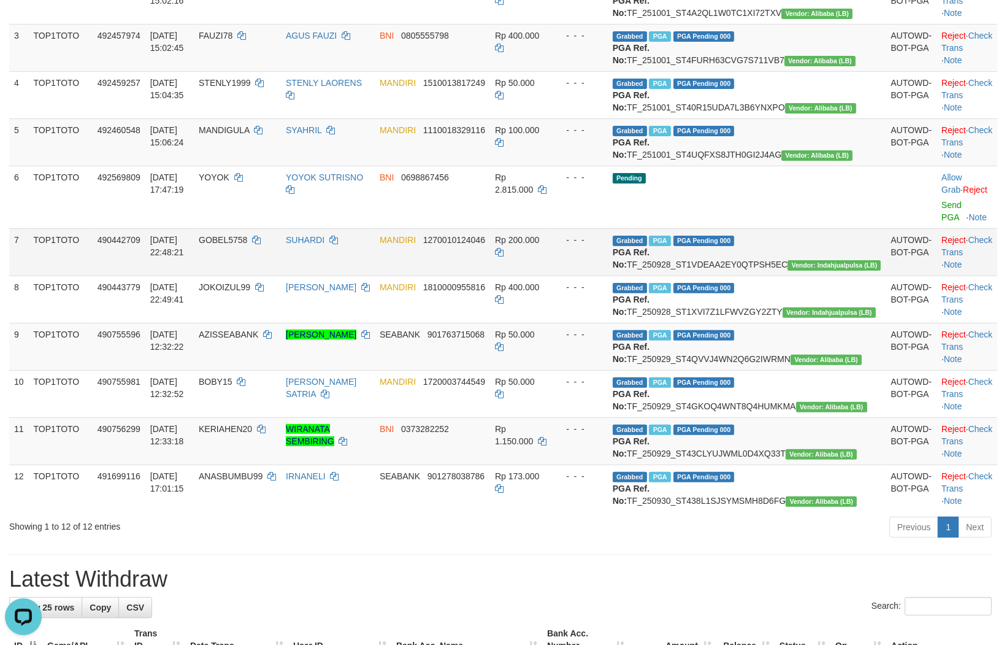
click at [551, 275] on td "Rp 200.000" at bounding box center [520, 251] width 61 height 47
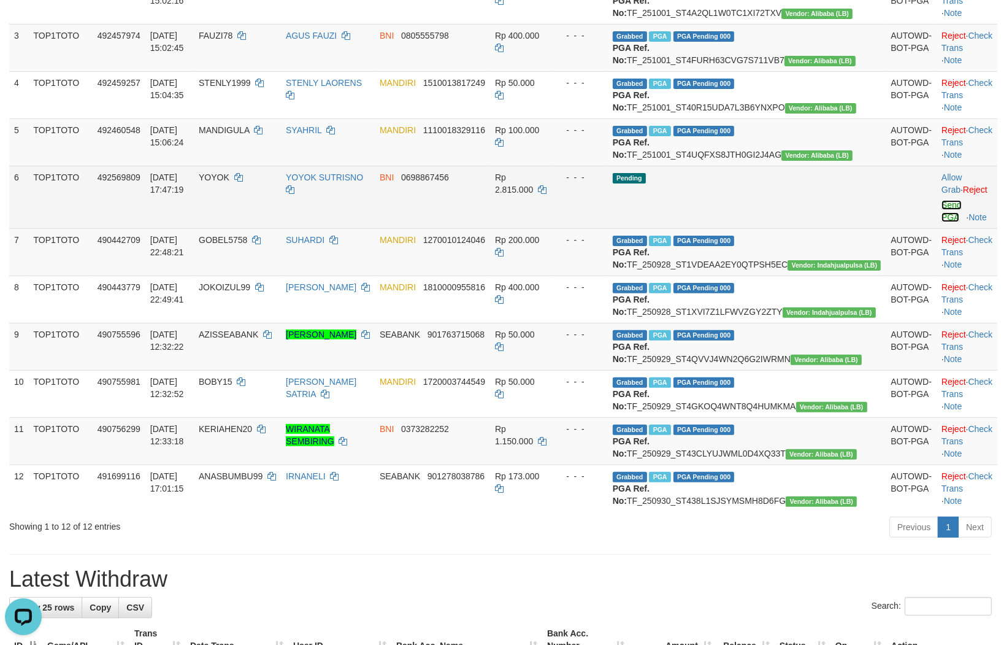
click at [941, 222] on link "Send PGA" at bounding box center [951, 211] width 20 height 22
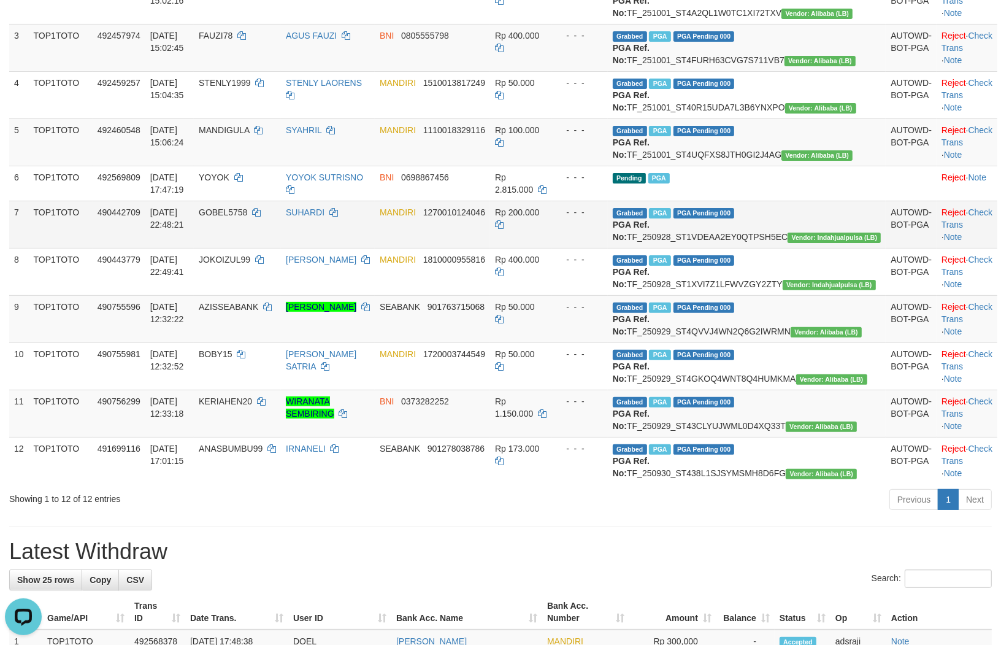
click at [551, 248] on td "Rp 200.000" at bounding box center [520, 224] width 61 height 47
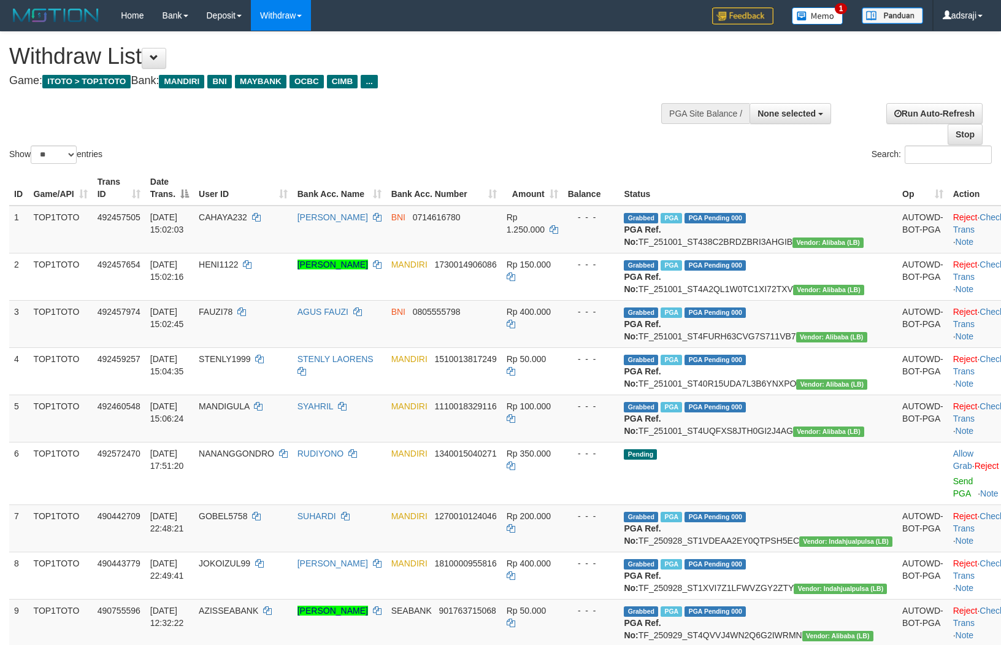
select select
select select "**"
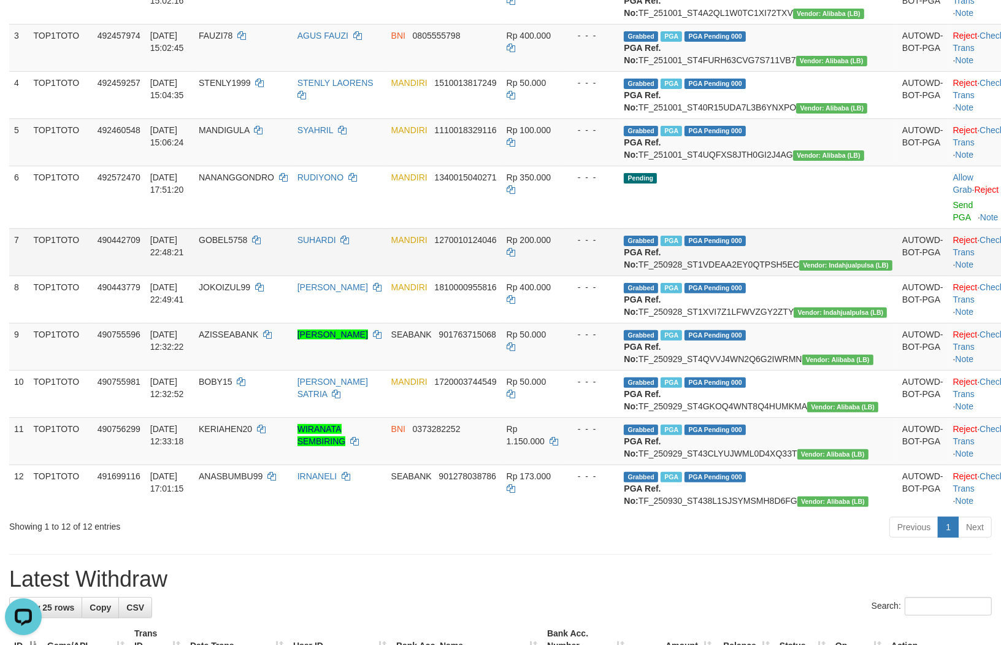
click at [563, 275] on td "Rp 200.000" at bounding box center [532, 251] width 61 height 47
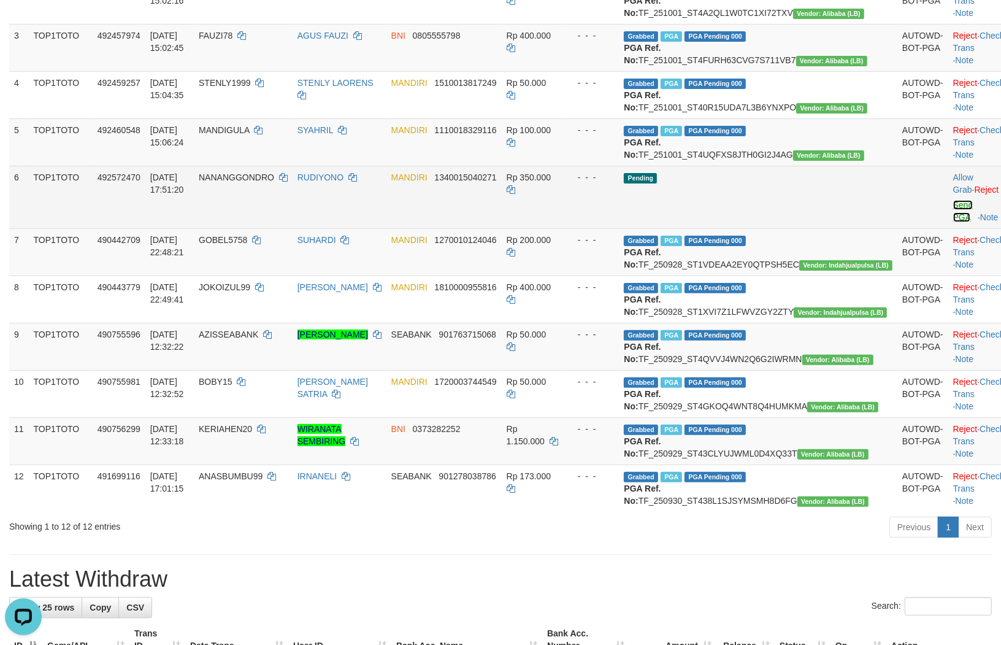
click at [953, 222] on link "Send PGA" at bounding box center [963, 211] width 20 height 22
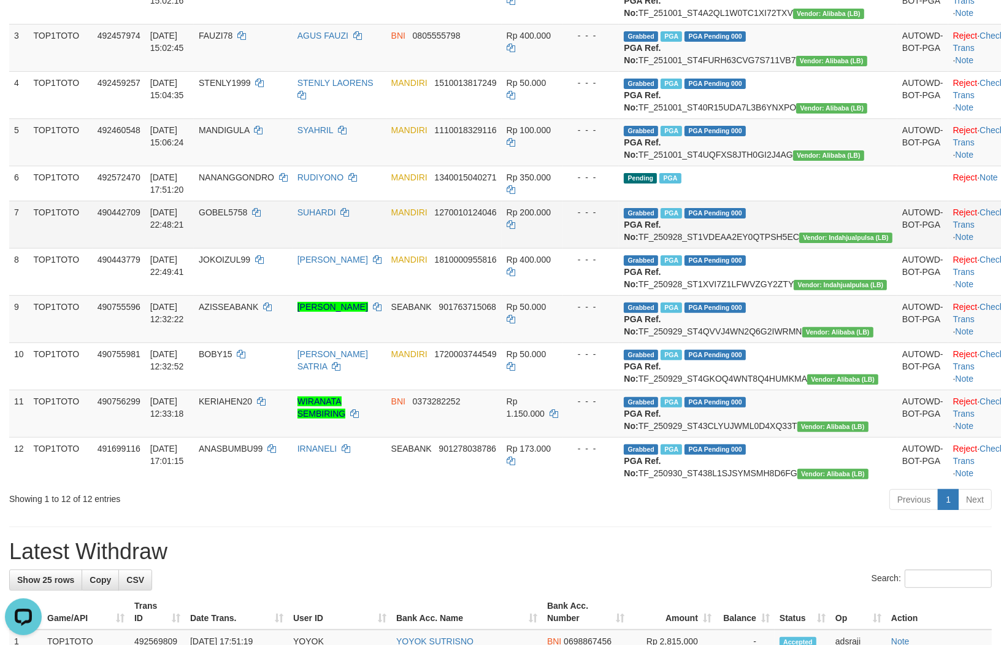
drag, startPoint x: 615, startPoint y: 295, endPoint x: 606, endPoint y: 301, distance: 10.7
click at [563, 248] on td "Rp 200.000" at bounding box center [532, 224] width 61 height 47
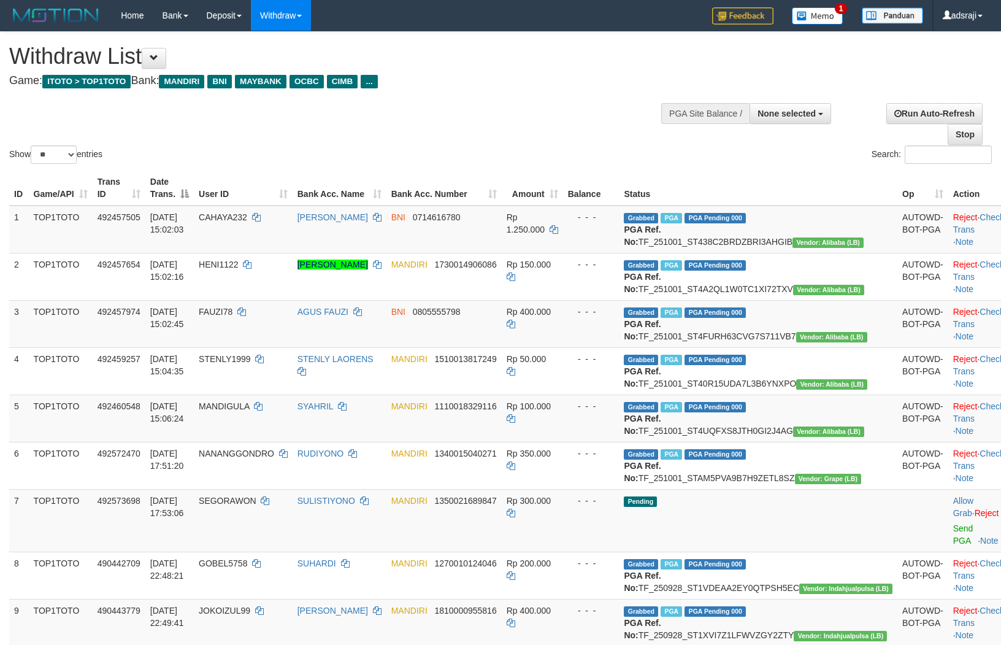
select select
select select "**"
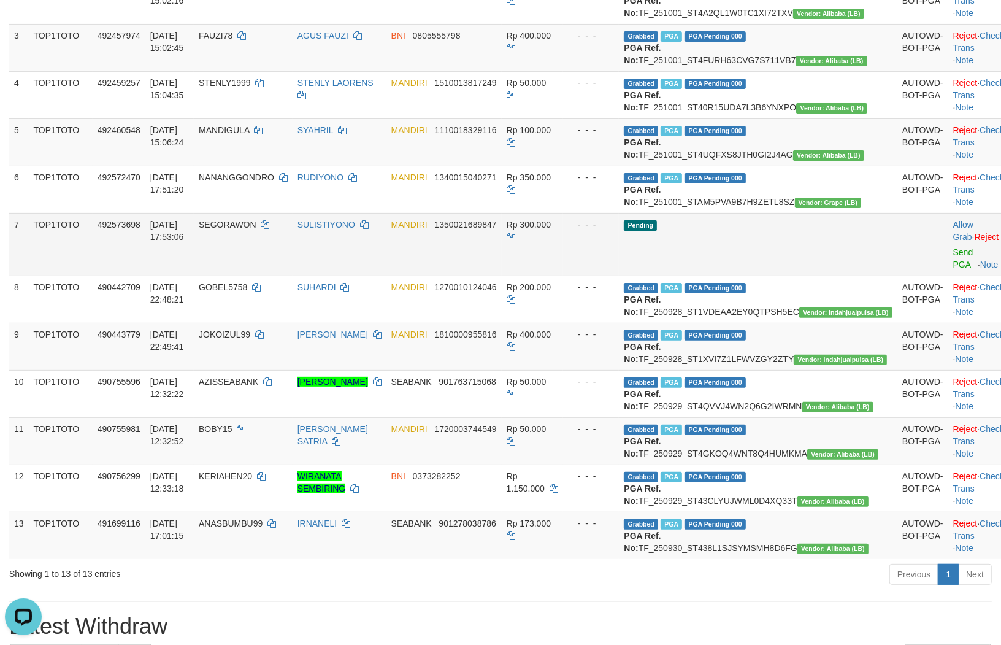
click at [619, 275] on td "- - -" at bounding box center [591, 244] width 56 height 63
click at [953, 269] on link "Send PGA" at bounding box center [963, 258] width 20 height 22
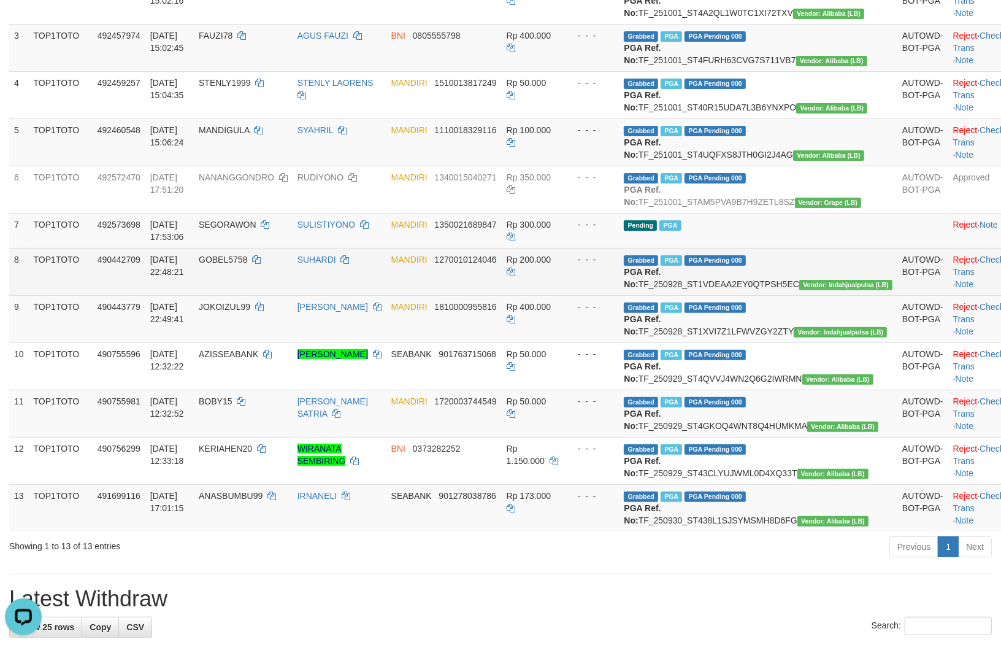
click at [502, 295] on td "MANDIRI 1270010124046" at bounding box center [443, 271] width 115 height 47
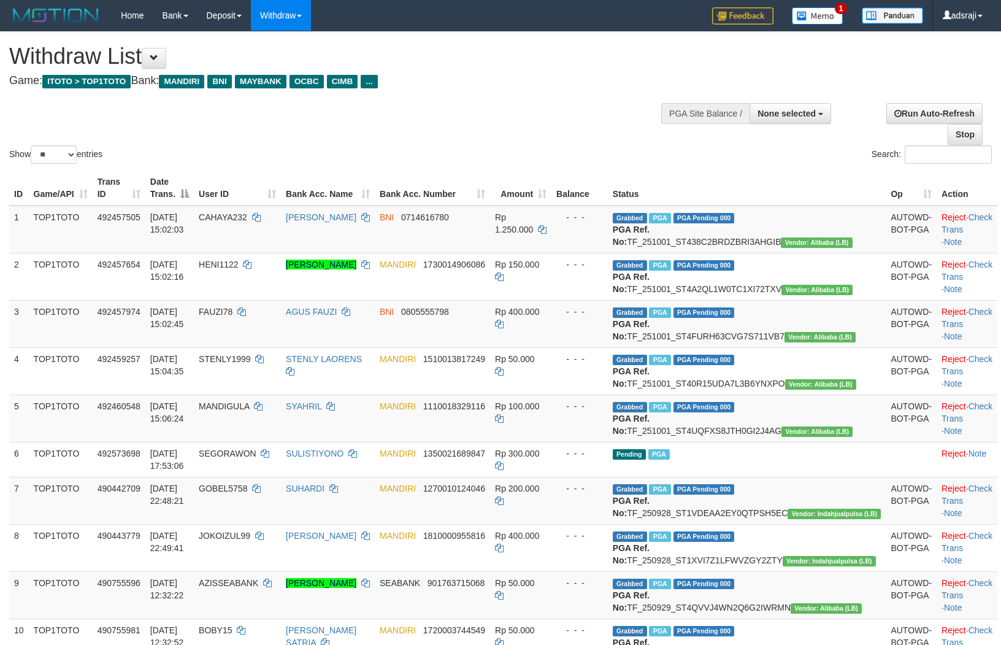
select select
select select "**"
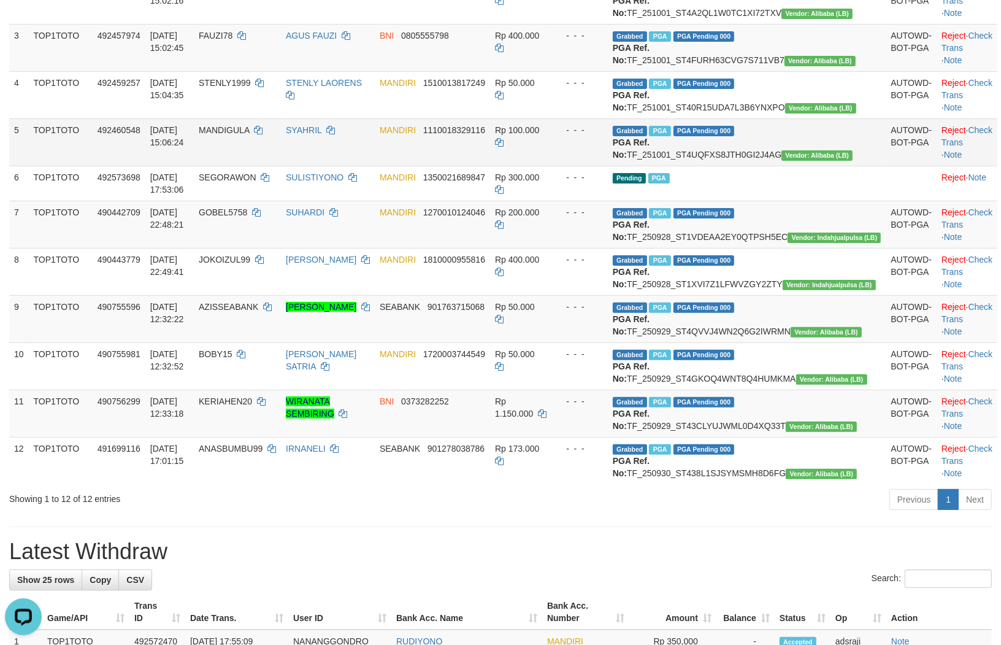
click at [490, 166] on td "MANDIRI 1110018329116" at bounding box center [432, 141] width 115 height 47
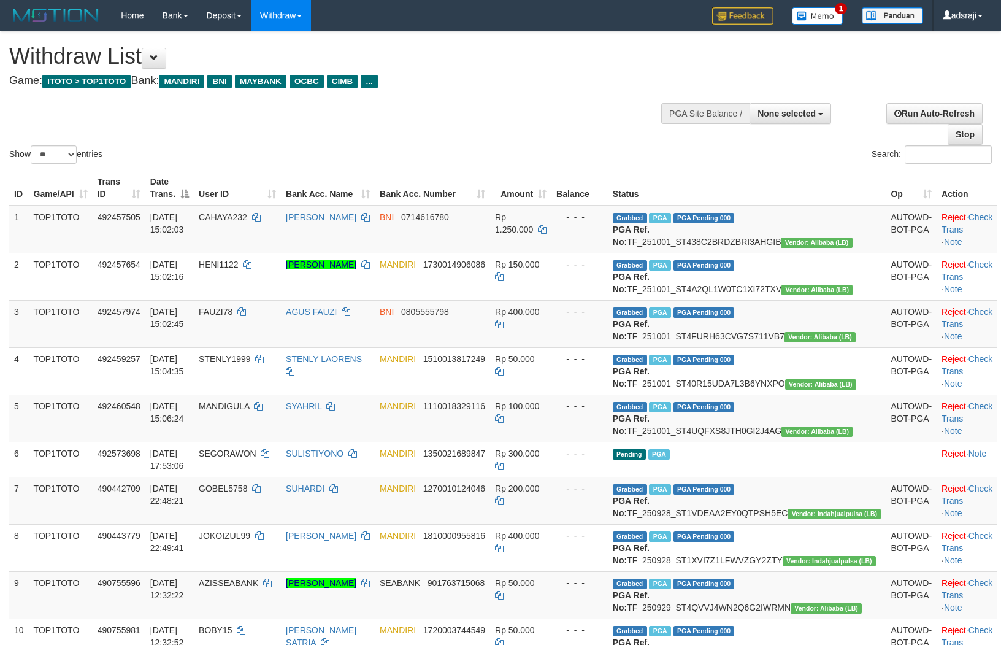
select select
select select "**"
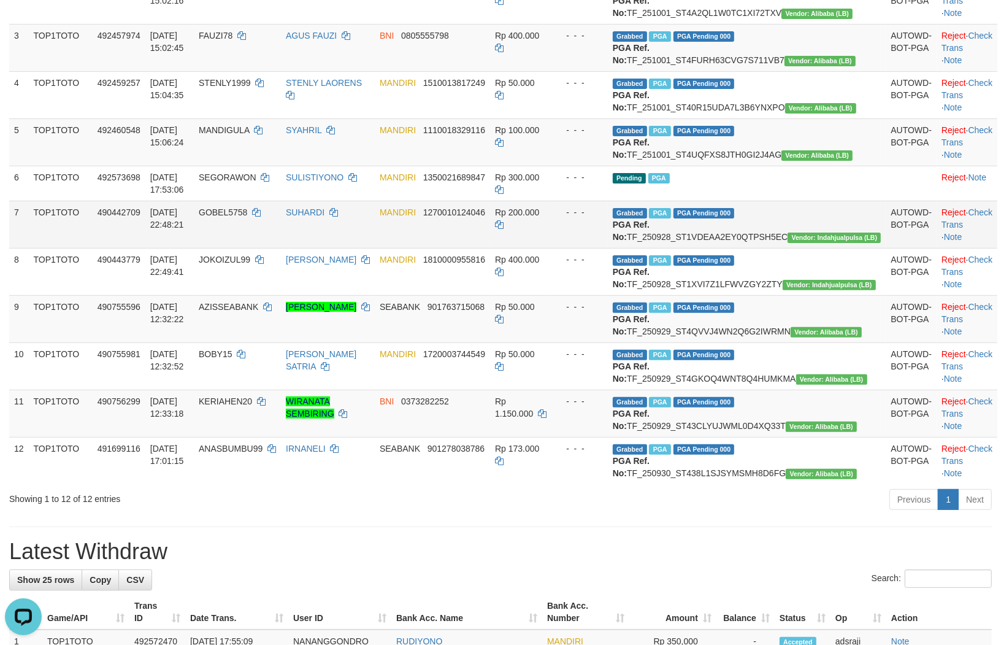
click at [551, 248] on td "Rp 200.000" at bounding box center [520, 224] width 61 height 47
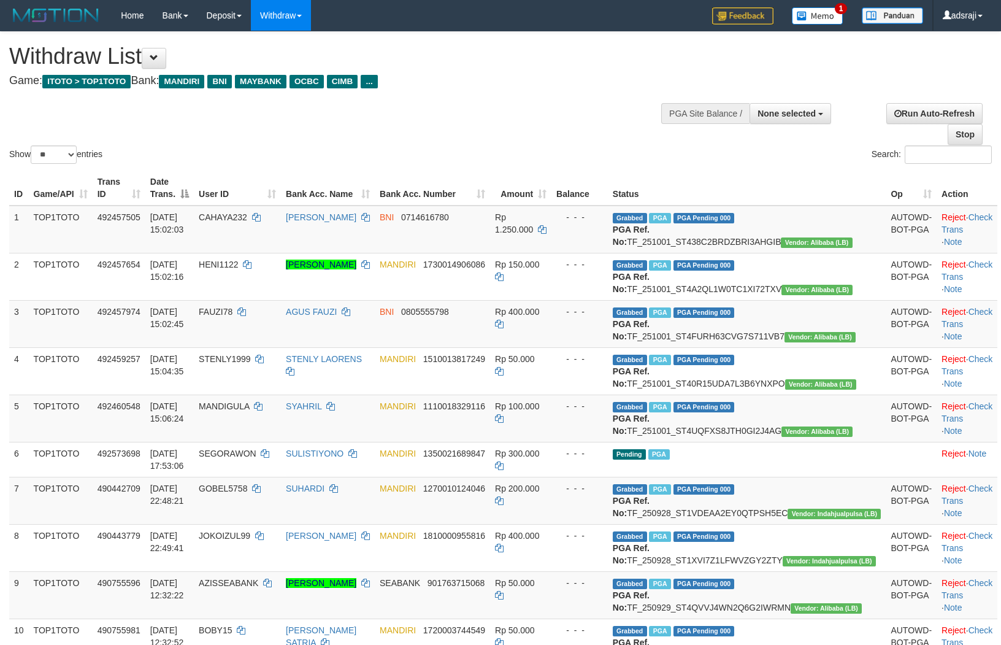
select select
select select "**"
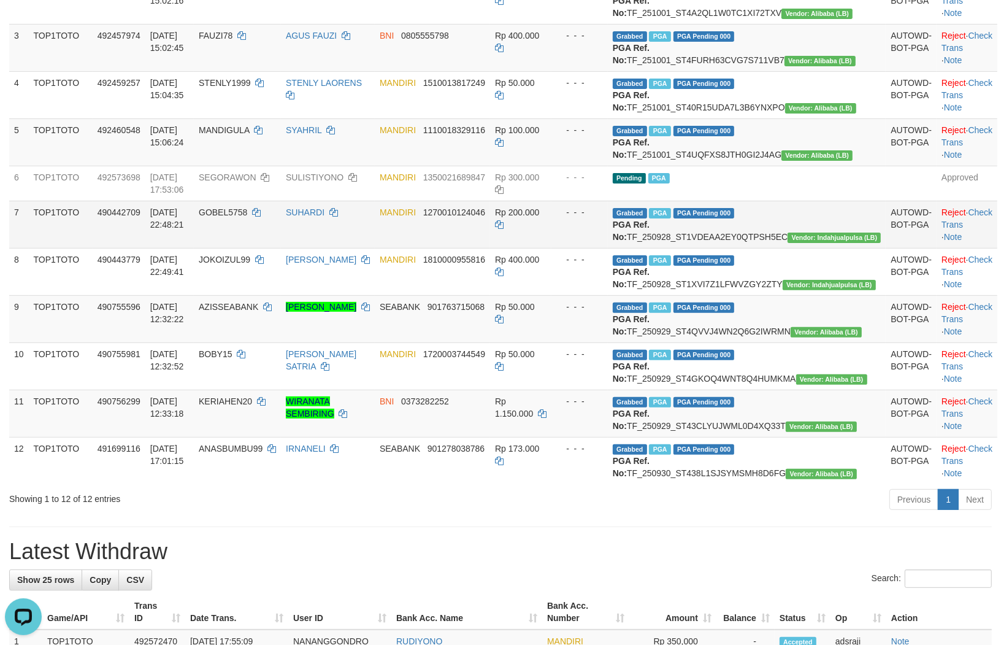
click at [490, 248] on td "MANDIRI 1270010124046" at bounding box center [432, 224] width 115 height 47
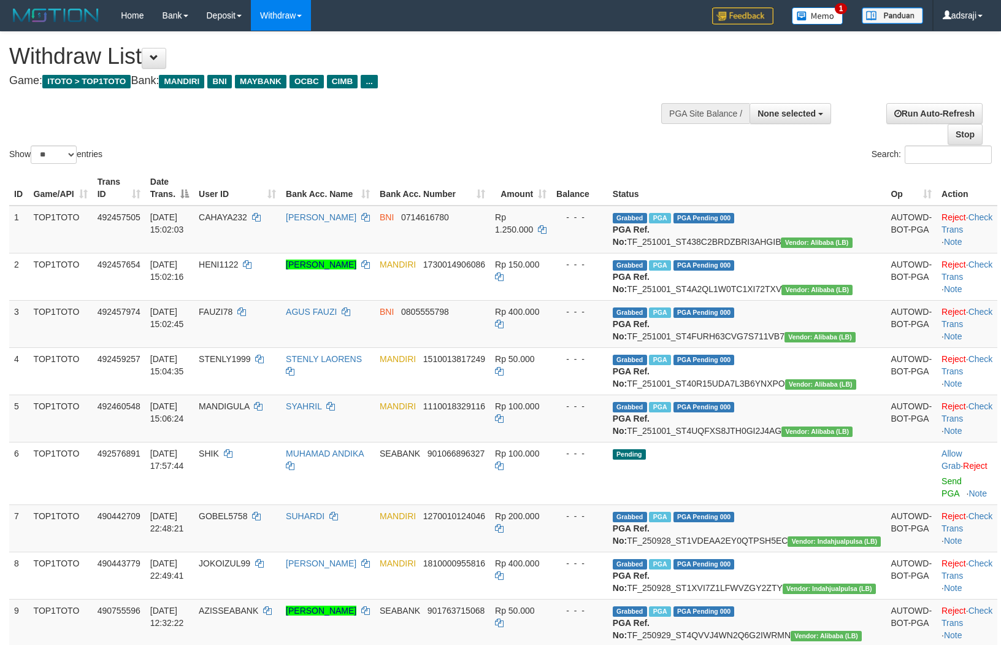
select select
select select "**"
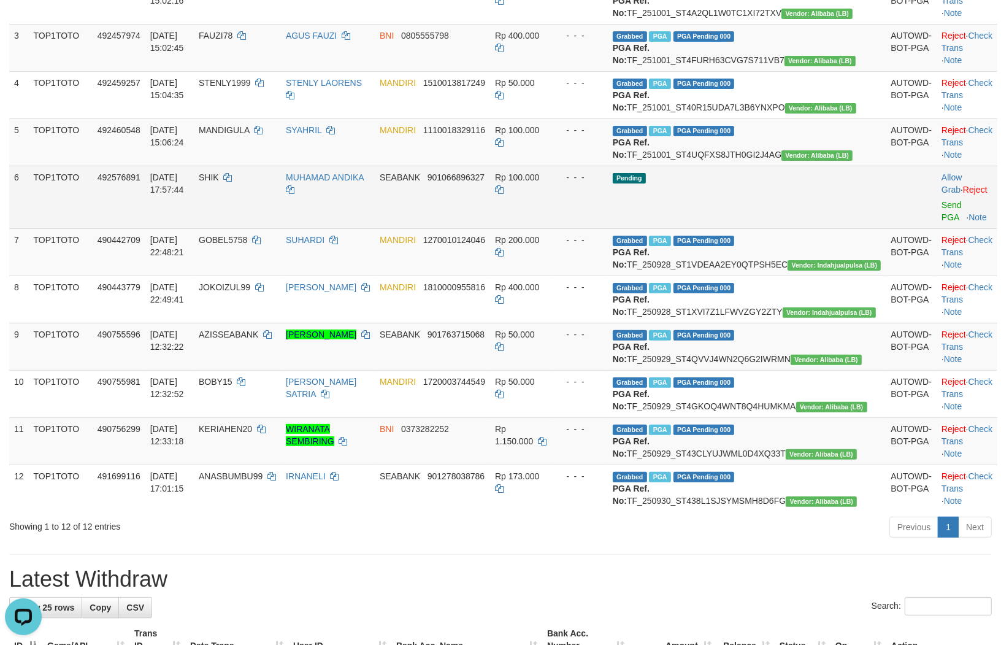
click at [748, 228] on td "Pending" at bounding box center [747, 197] width 278 height 63
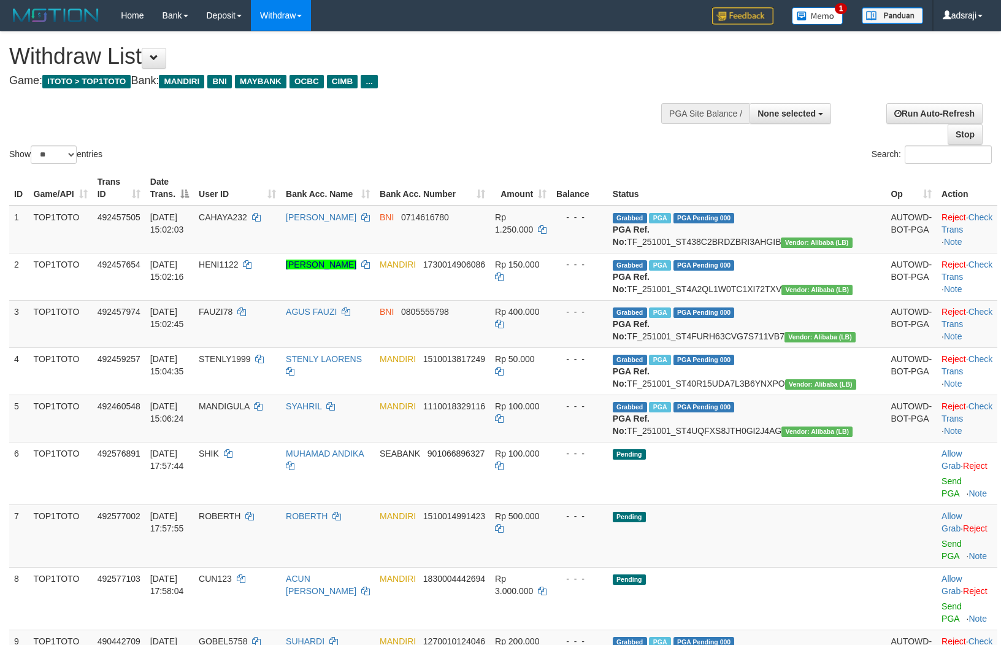
select select
select select "**"
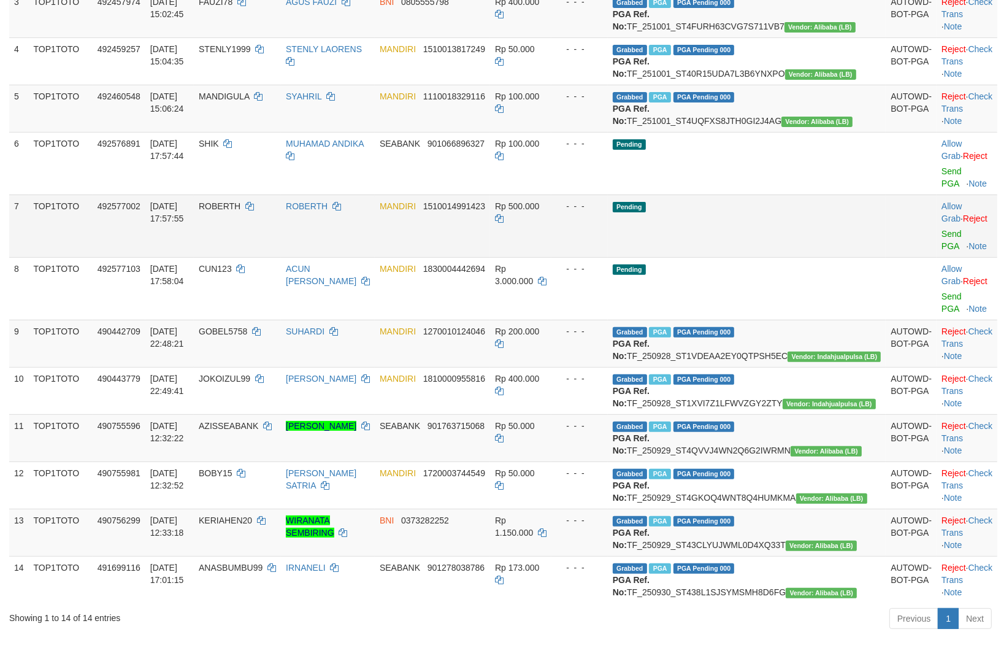
scroll to position [276, 0]
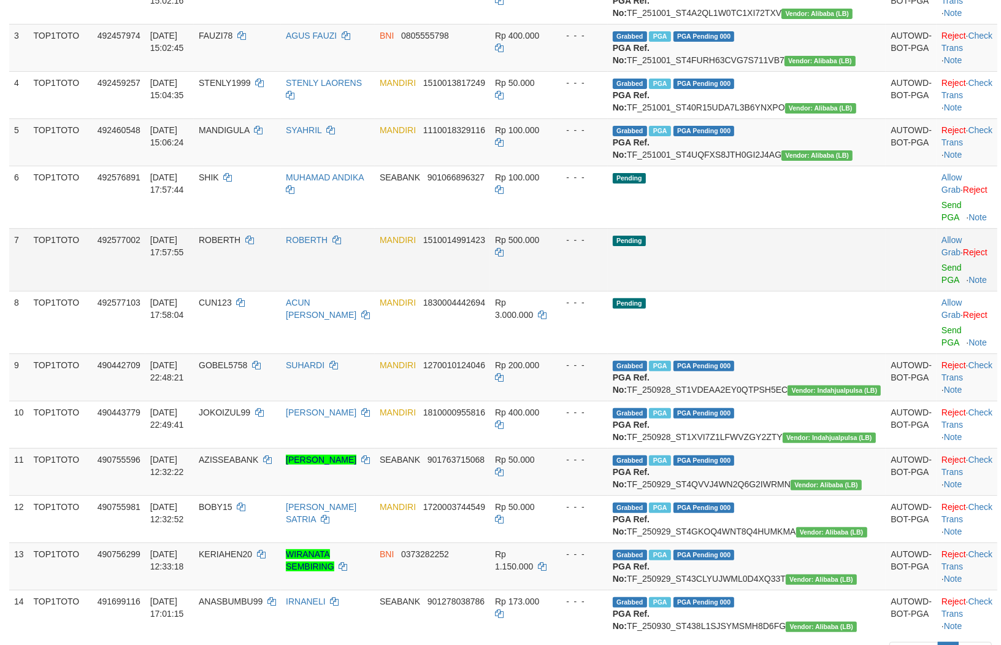
click at [753, 291] on td "Pending" at bounding box center [747, 259] width 278 height 63
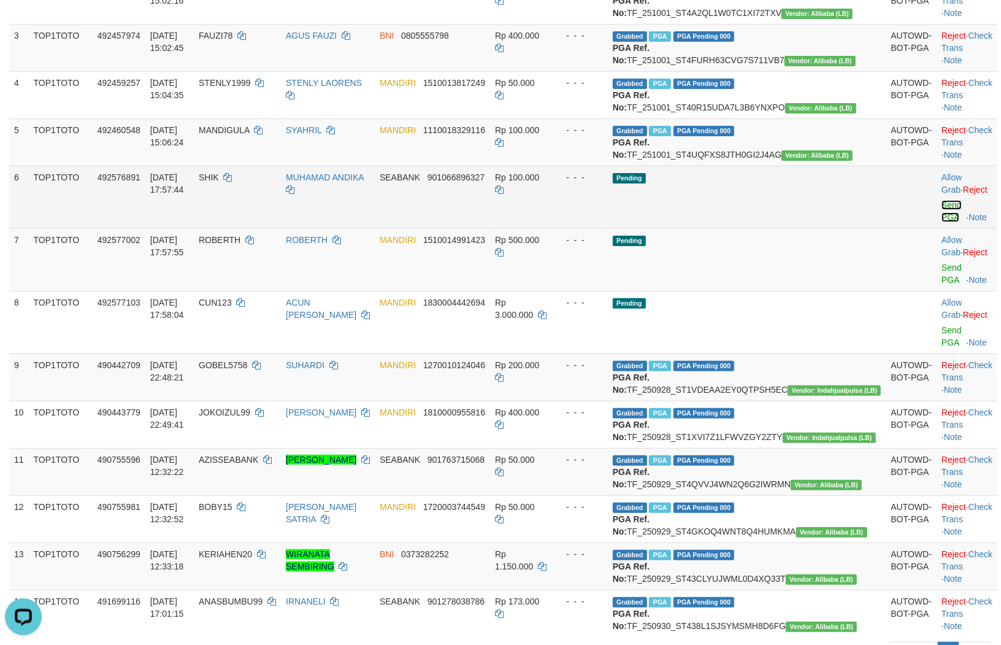
click at [941, 222] on link "Send PGA" at bounding box center [951, 211] width 20 height 22
click at [941, 285] on link "Send PGA" at bounding box center [951, 274] width 20 height 22
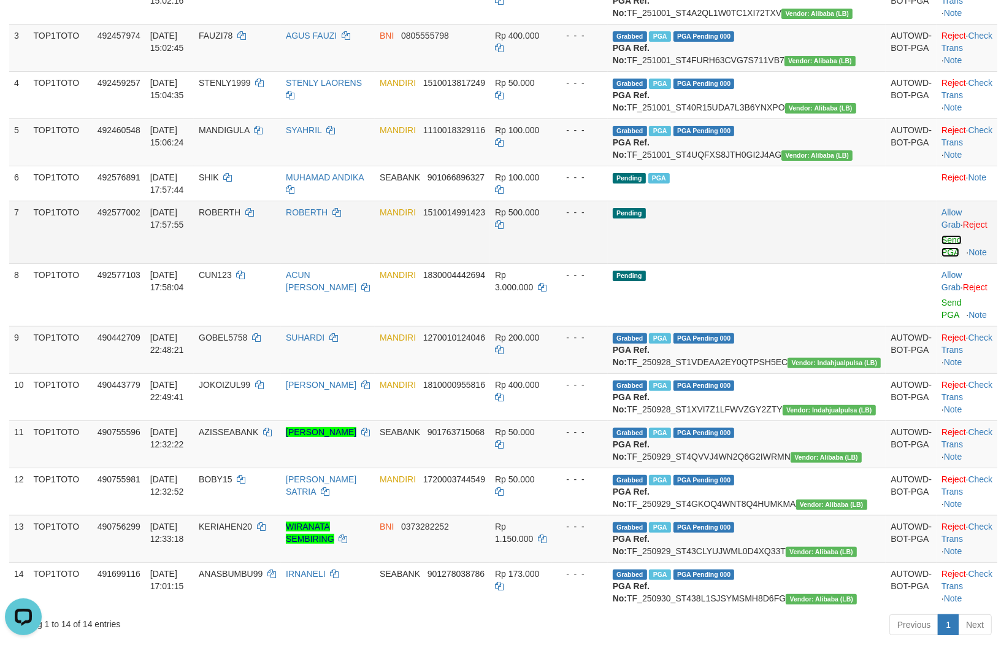
scroll to position [260, 0]
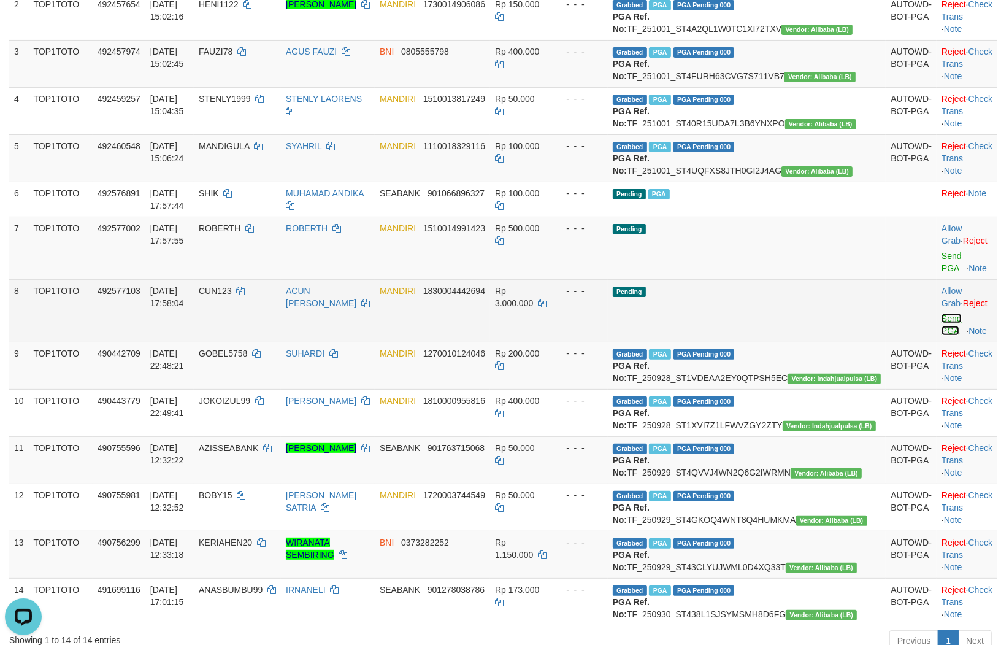
click at [941, 336] on link "Send PGA" at bounding box center [951, 324] width 20 height 22
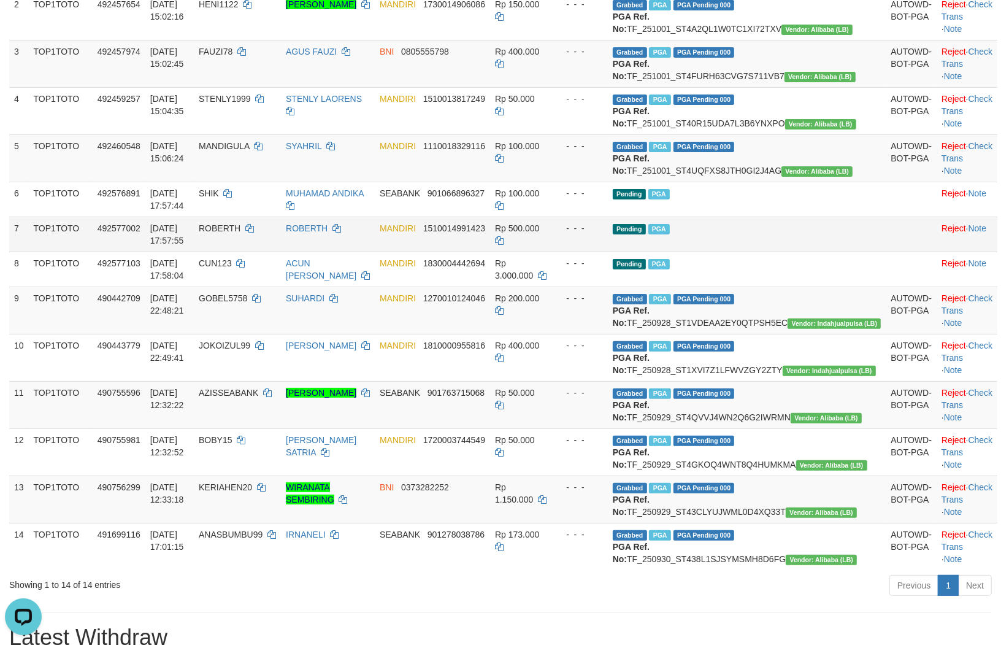
click at [776, 251] on td "Pending PGA" at bounding box center [747, 234] width 278 height 35
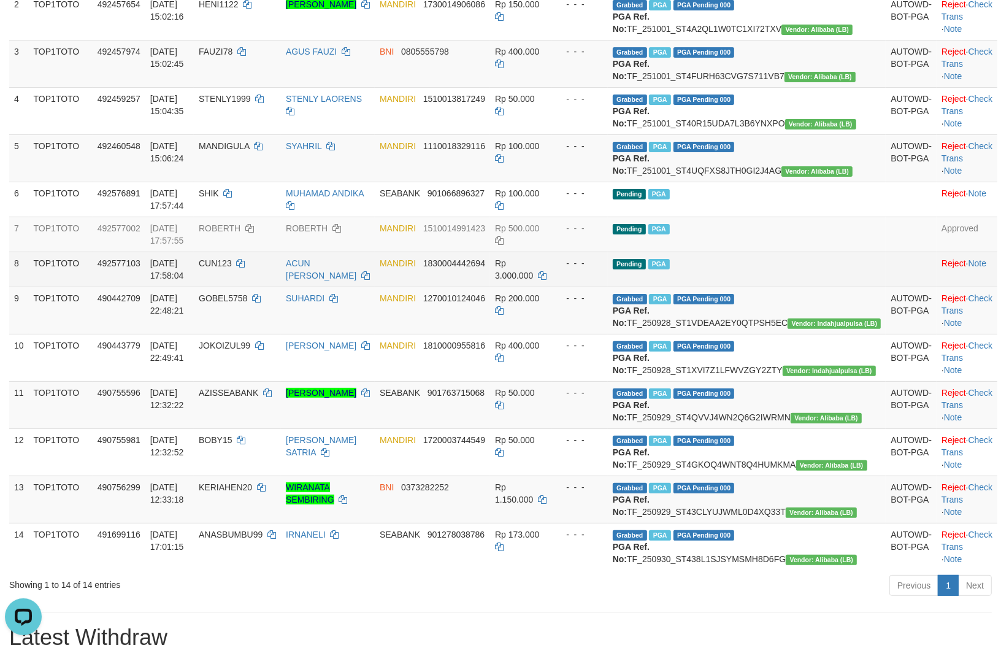
click at [743, 286] on td "Pending PGA" at bounding box center [747, 268] width 278 height 35
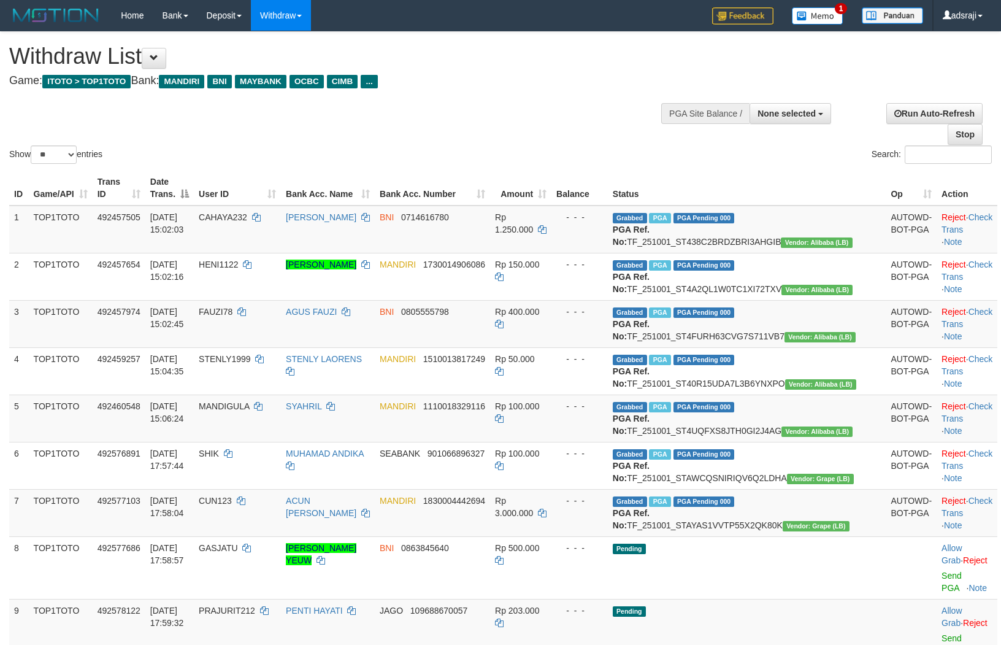
select select
select select "**"
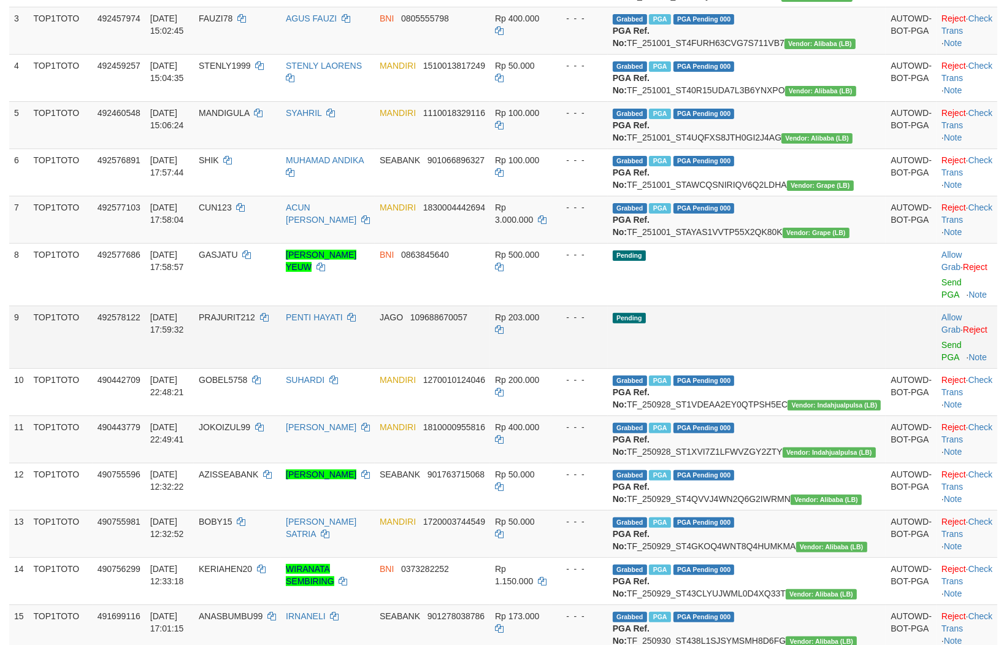
click at [756, 368] on td "Pending" at bounding box center [747, 336] width 278 height 63
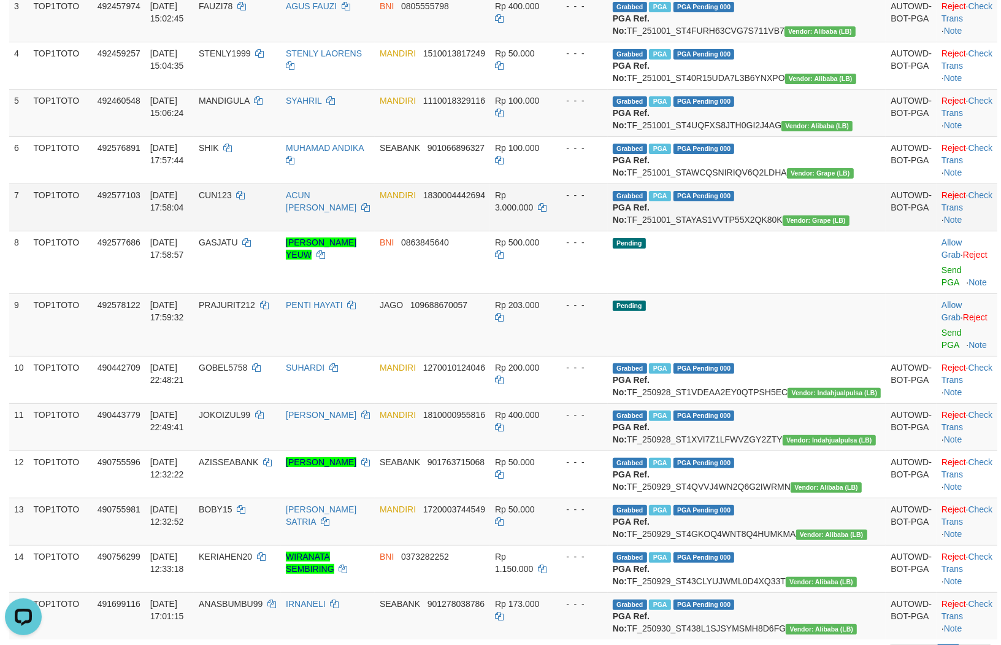
scroll to position [328, 0]
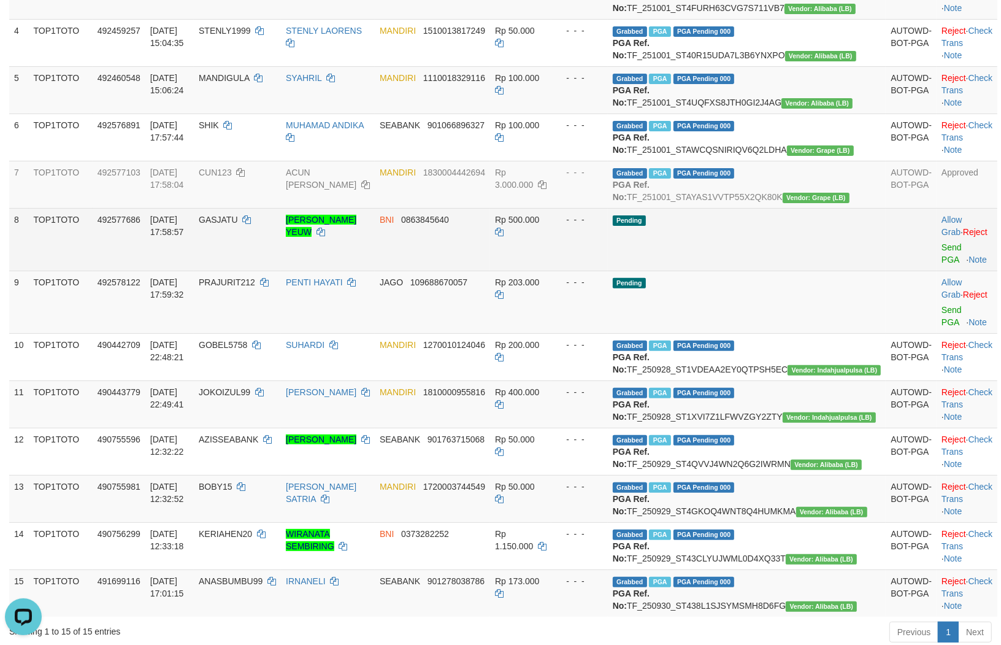
click at [810, 270] on td "Pending" at bounding box center [747, 239] width 278 height 63
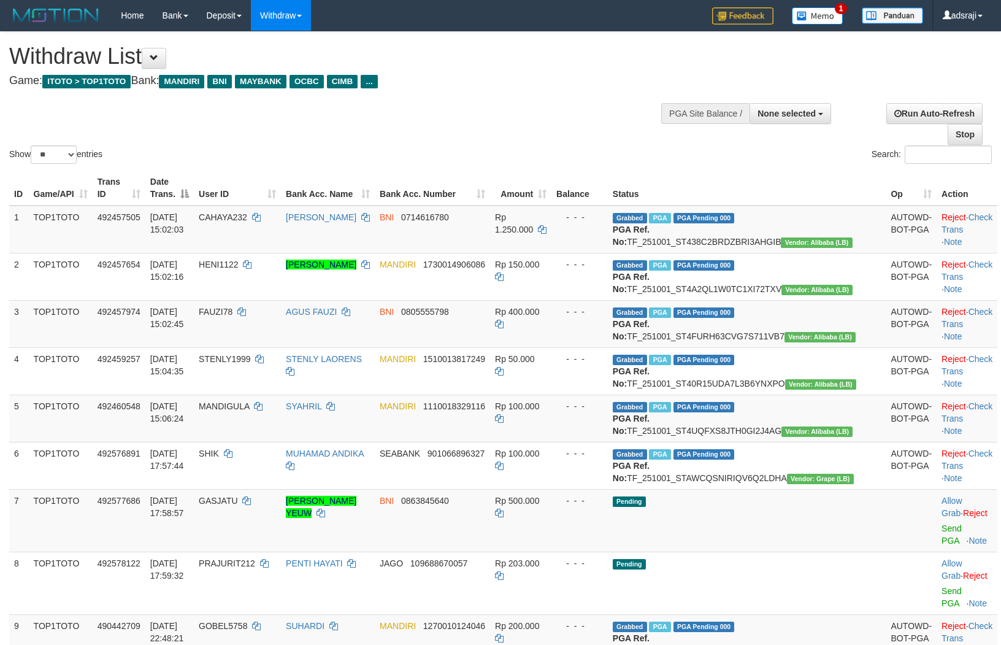
select select
select select "**"
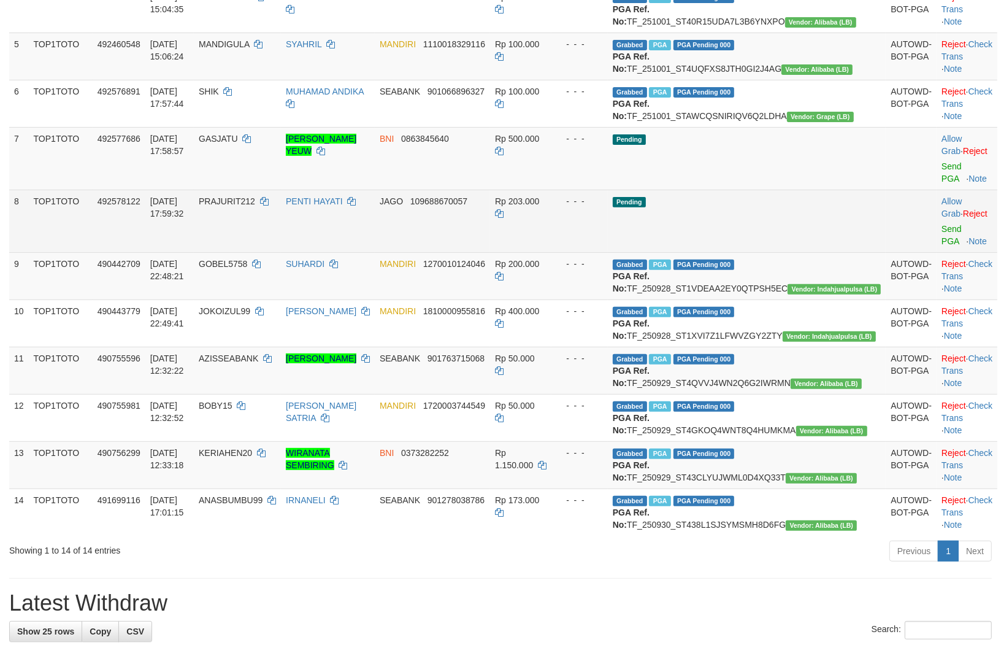
scroll to position [328, 0]
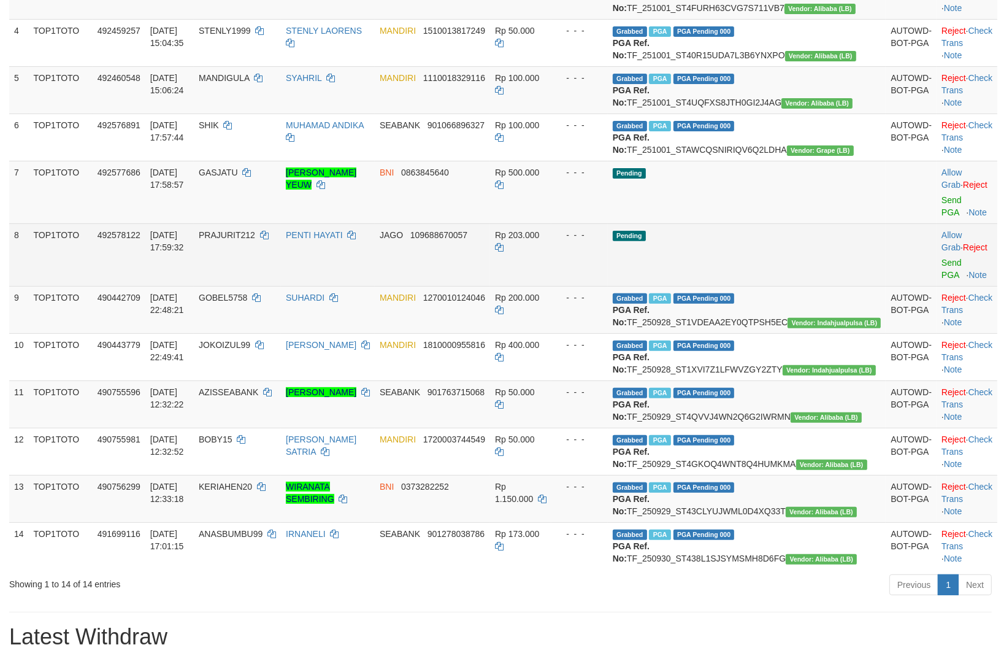
click at [776, 278] on tbody "1 TOP1TOTO 492457505 [DATE] 15:02:03 CAHAYA232 [PERSON_NAME] BNI 0714616780 Rp …" at bounding box center [503, 223] width 988 height 692
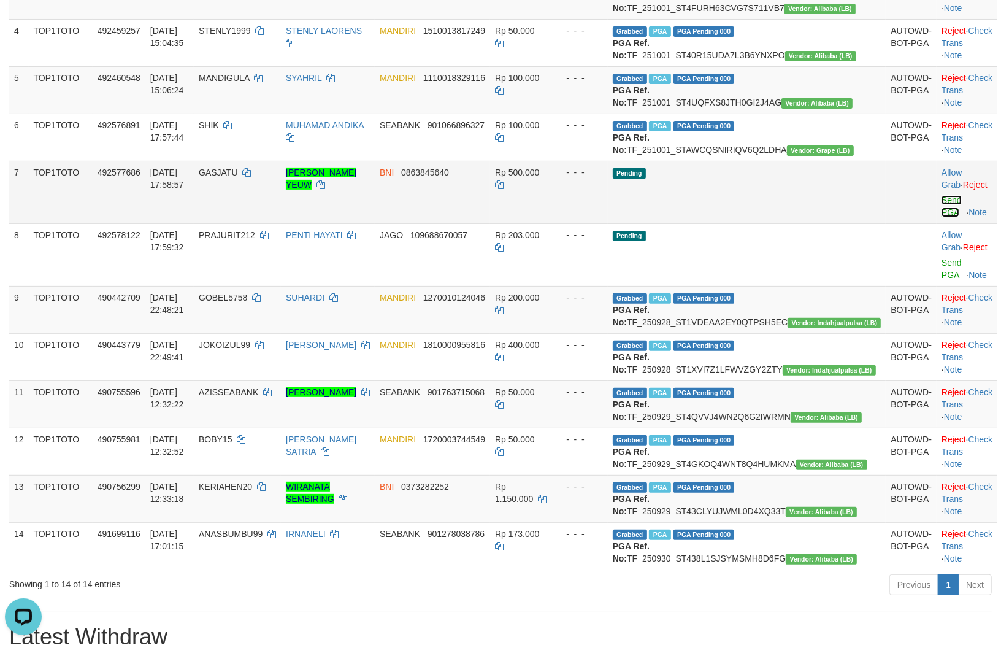
click at [943, 217] on link "Send PGA" at bounding box center [951, 206] width 20 height 22
click at [941, 280] on link "Send PGA" at bounding box center [951, 269] width 20 height 22
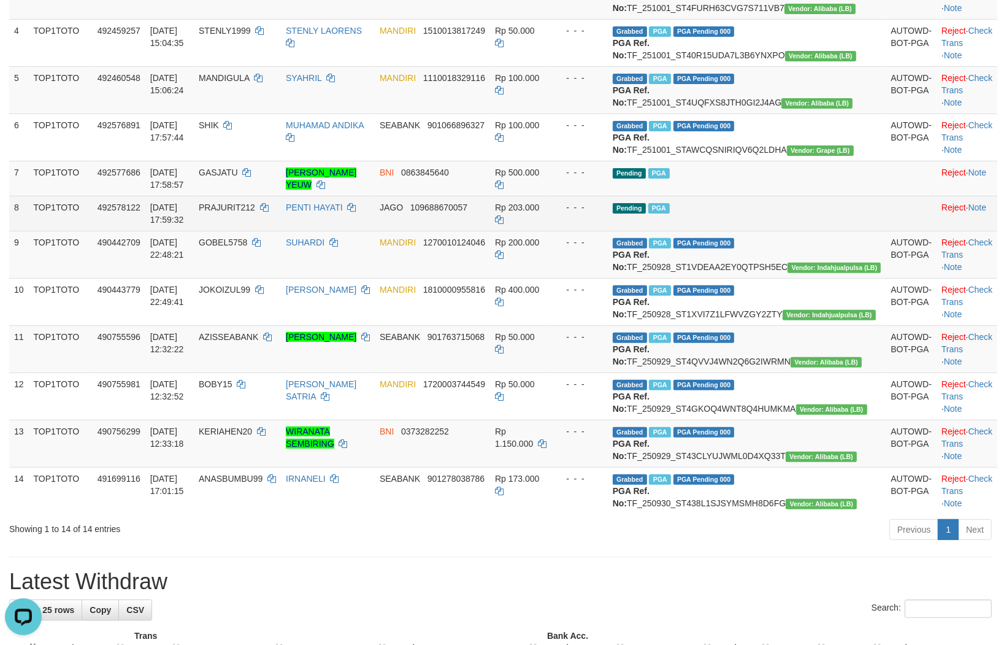
click at [255, 212] on span "PRAJURIT212" at bounding box center [227, 207] width 56 height 10
copy span "PRAJURIT212"
click at [796, 231] on td "Pending PGA" at bounding box center [747, 213] width 278 height 35
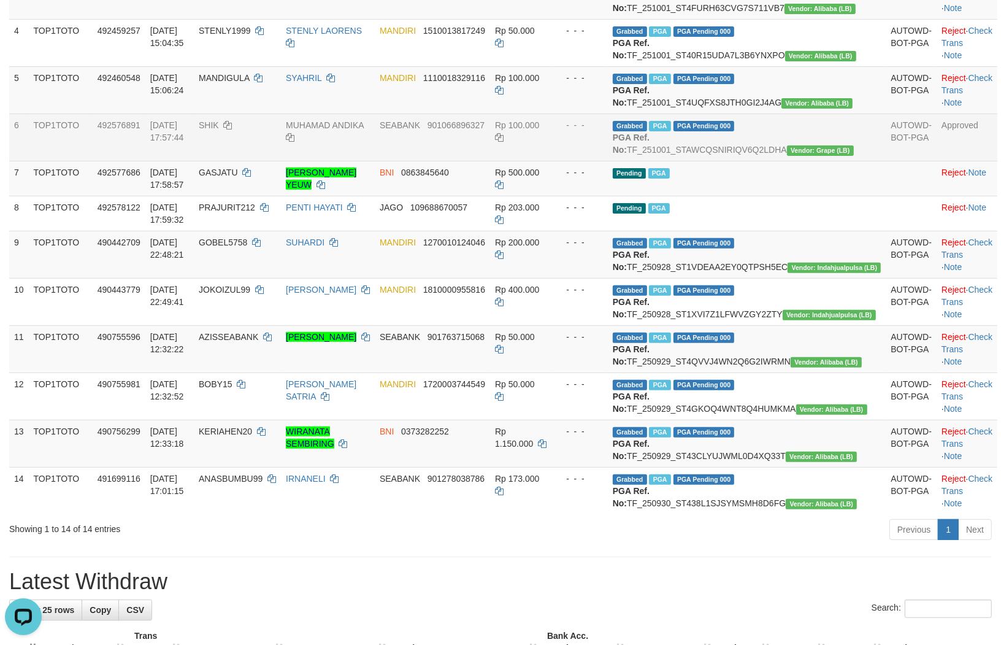
click at [551, 161] on td "Rp 100.000" at bounding box center [520, 136] width 61 height 47
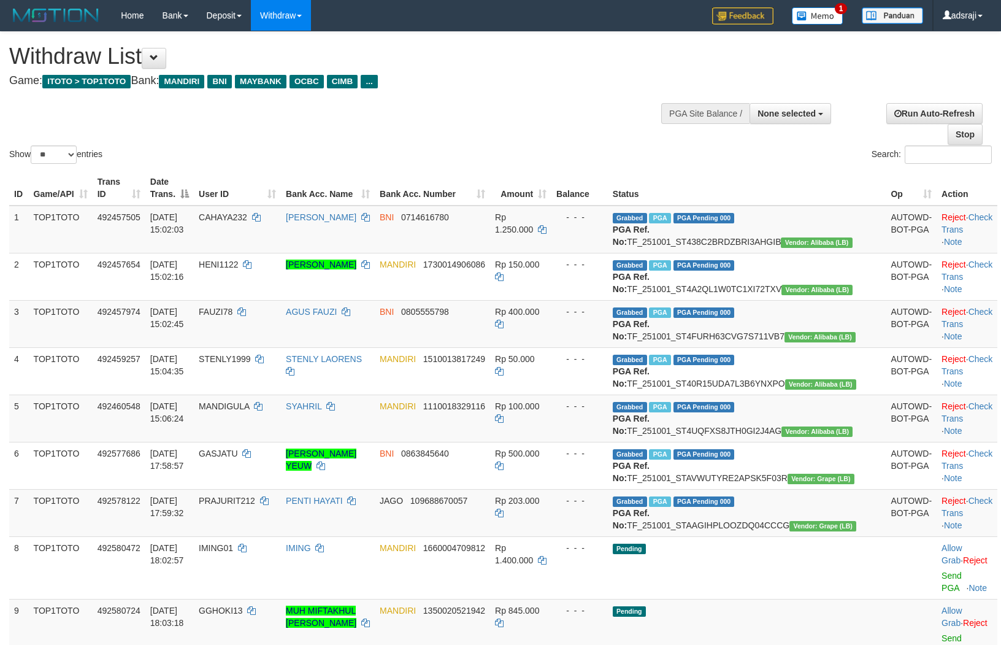
select select
select select "**"
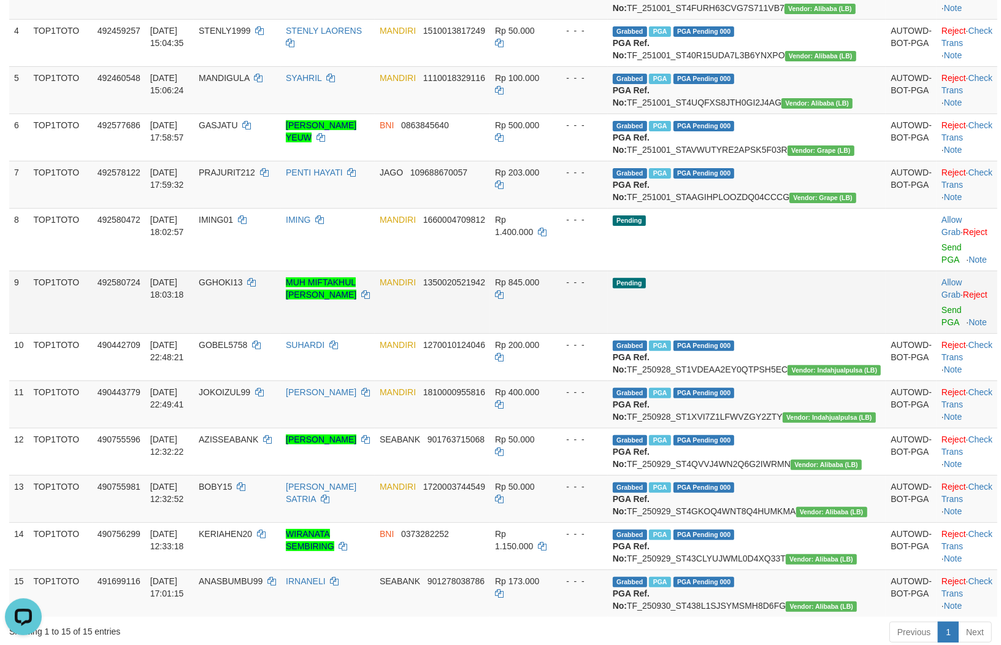
click at [794, 333] on td "Pending" at bounding box center [747, 301] width 278 height 63
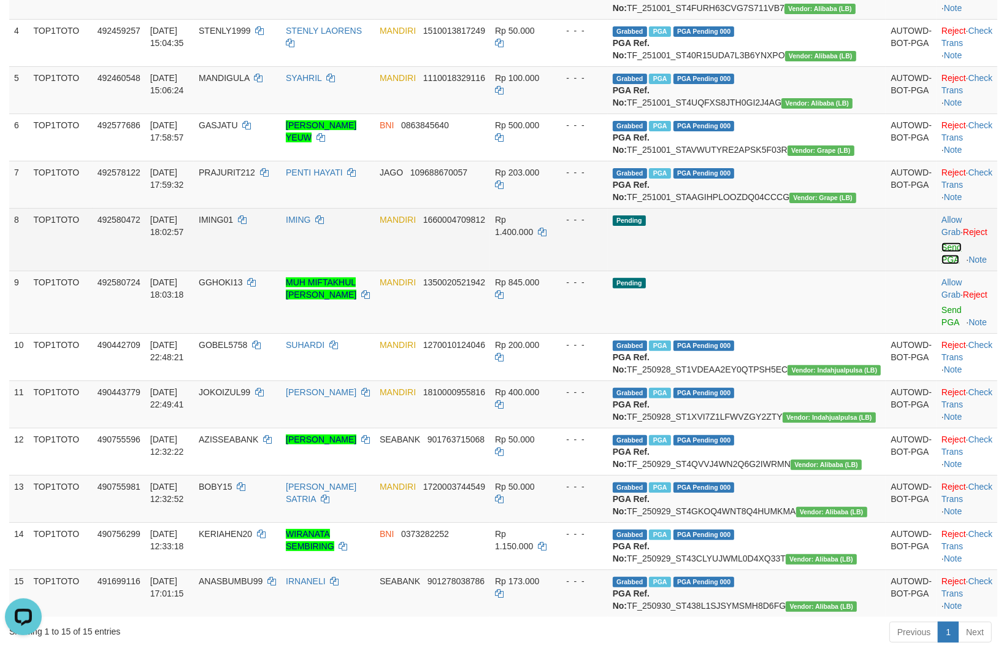
click at [941, 264] on link "Send PGA" at bounding box center [951, 253] width 20 height 22
click at [941, 327] on link "Send PGA" at bounding box center [951, 316] width 20 height 22
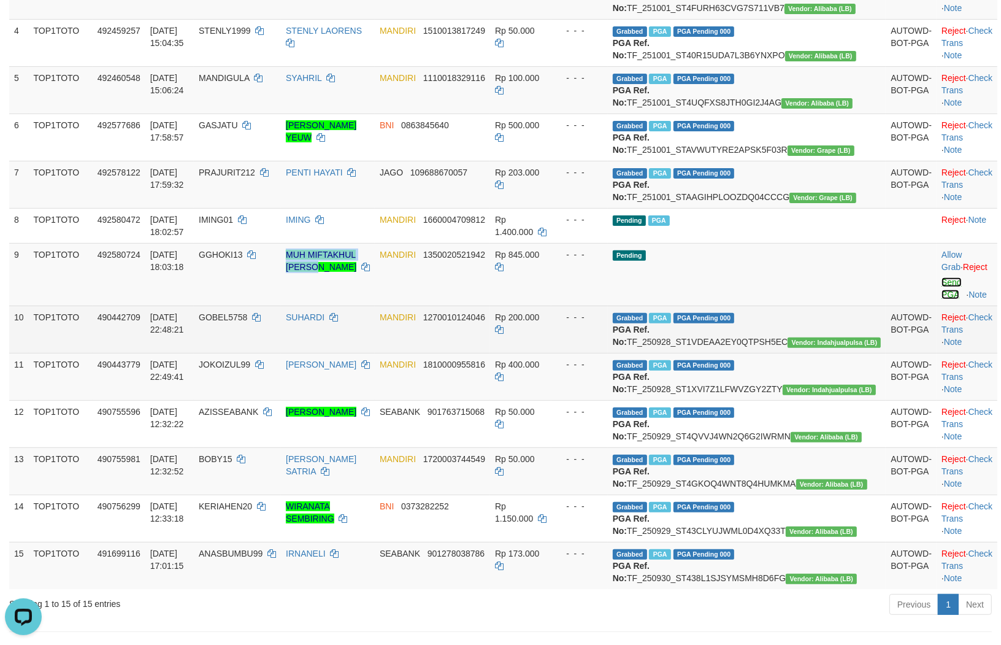
scroll to position [313, 0]
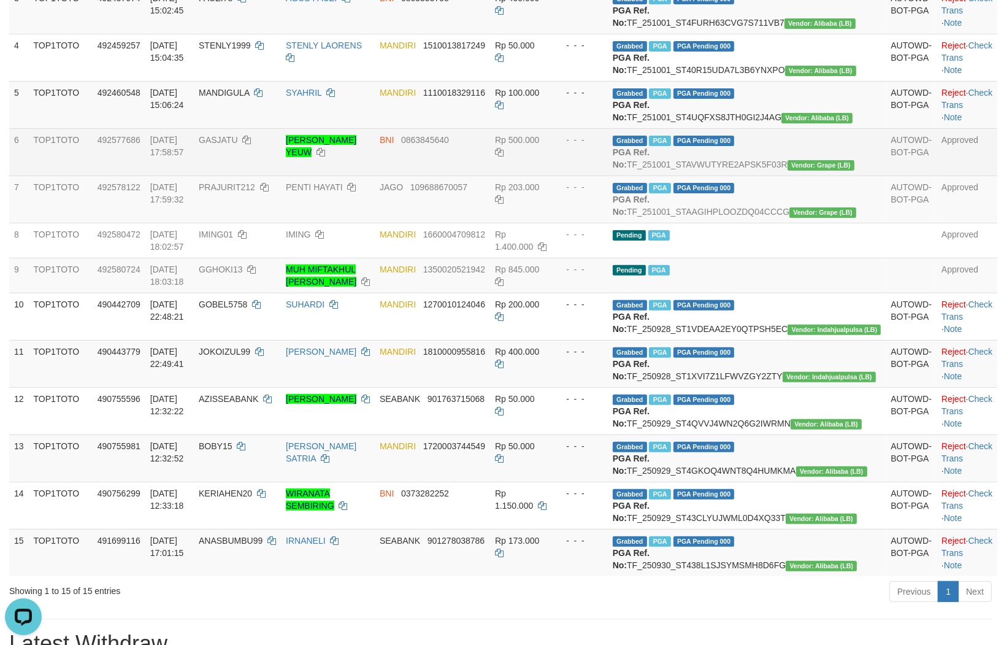
click at [375, 175] on td "[PERSON_NAME] YEUW" at bounding box center [328, 151] width 94 height 47
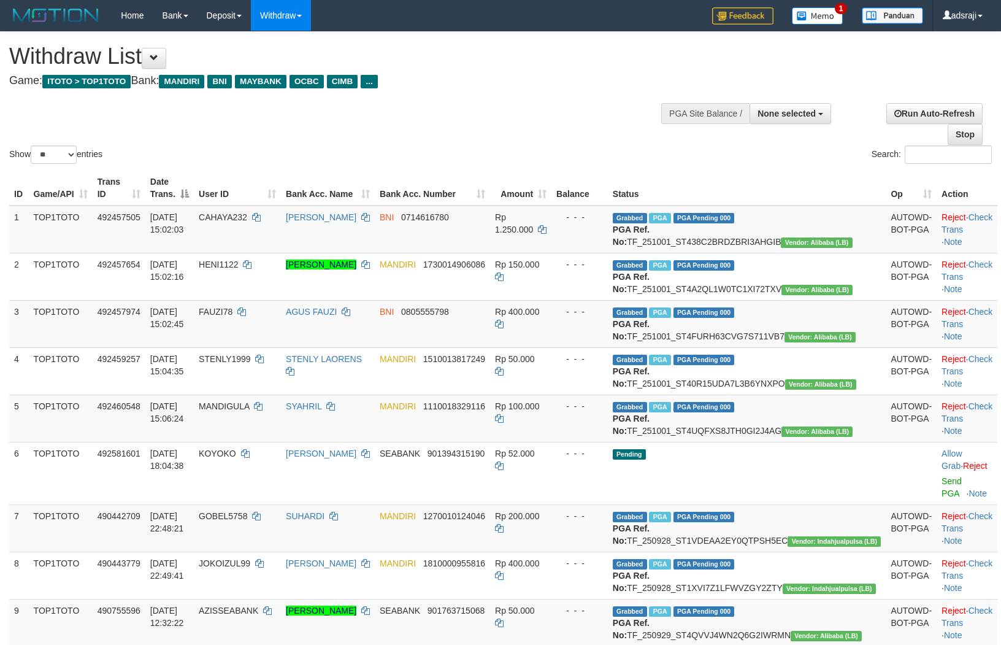
select select
select select "**"
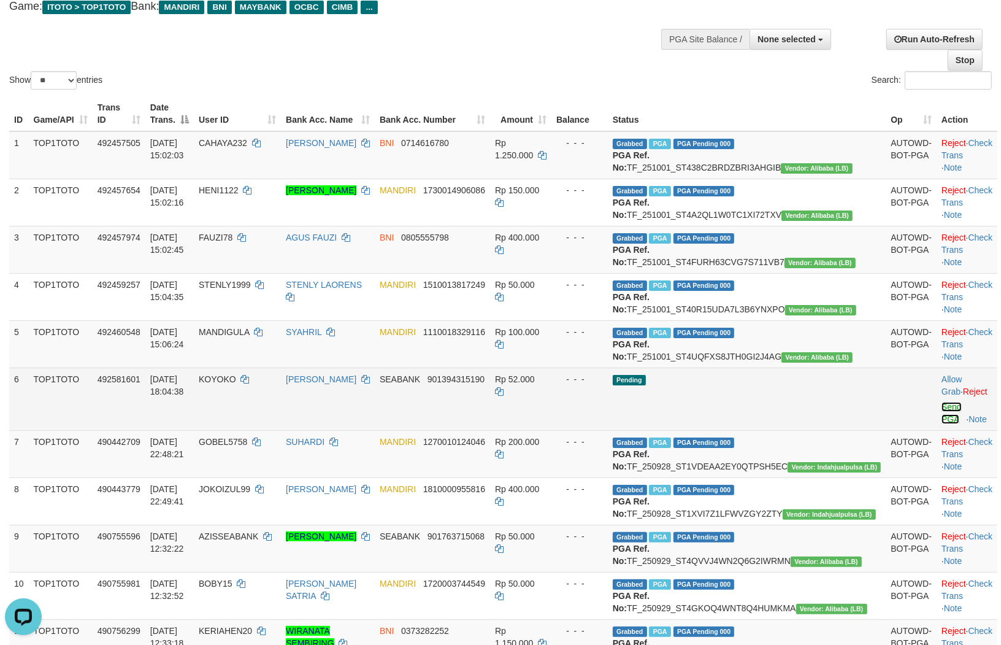
click at [941, 424] on link "Send PGA" at bounding box center [951, 413] width 20 height 22
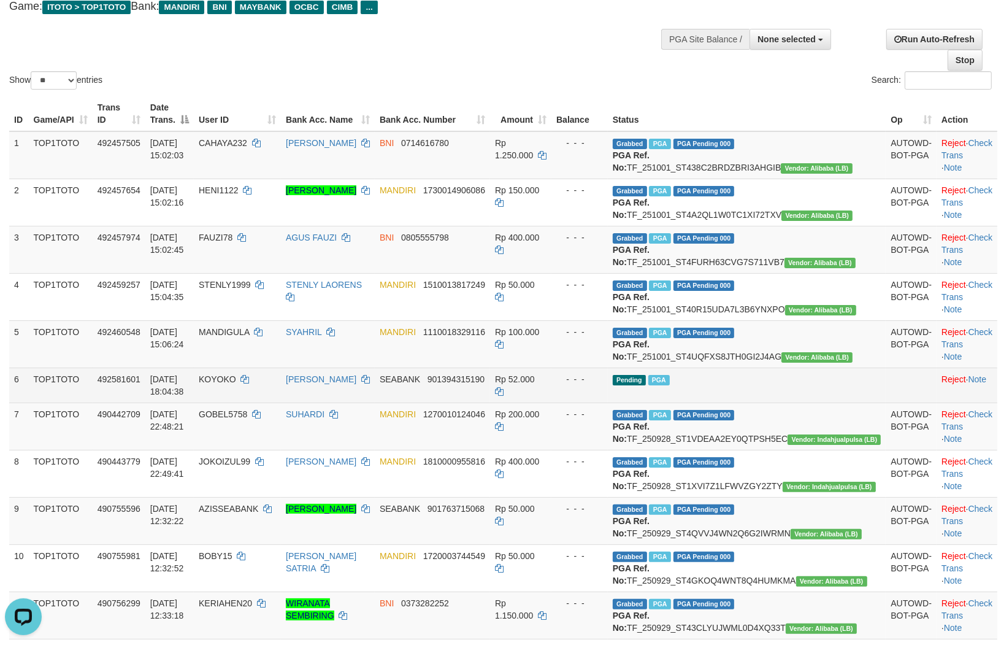
click at [608, 402] on td "- - -" at bounding box center [579, 384] width 56 height 35
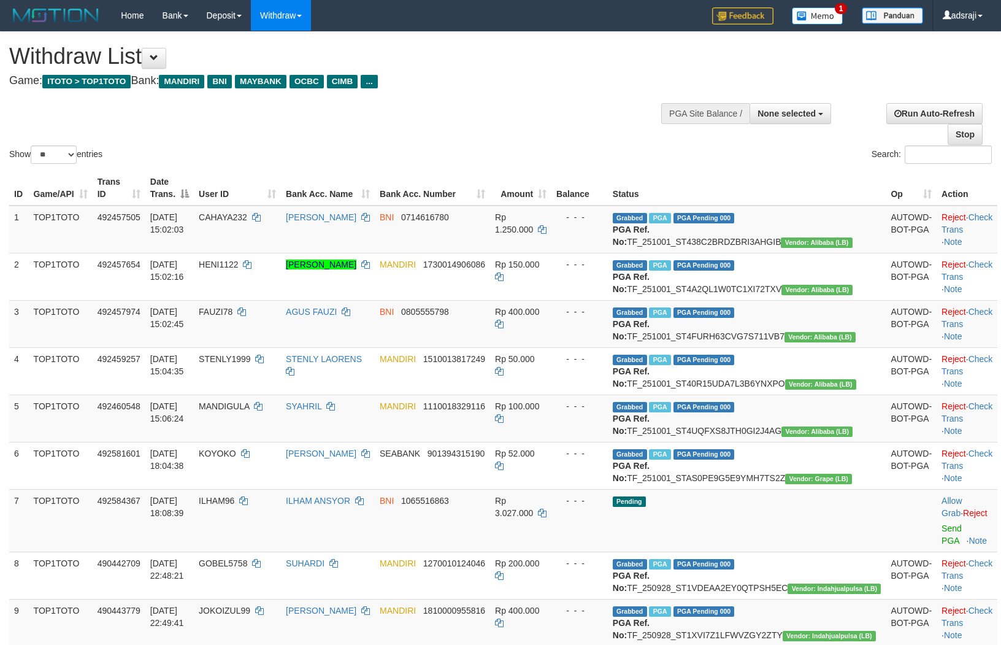
select select
select select "**"
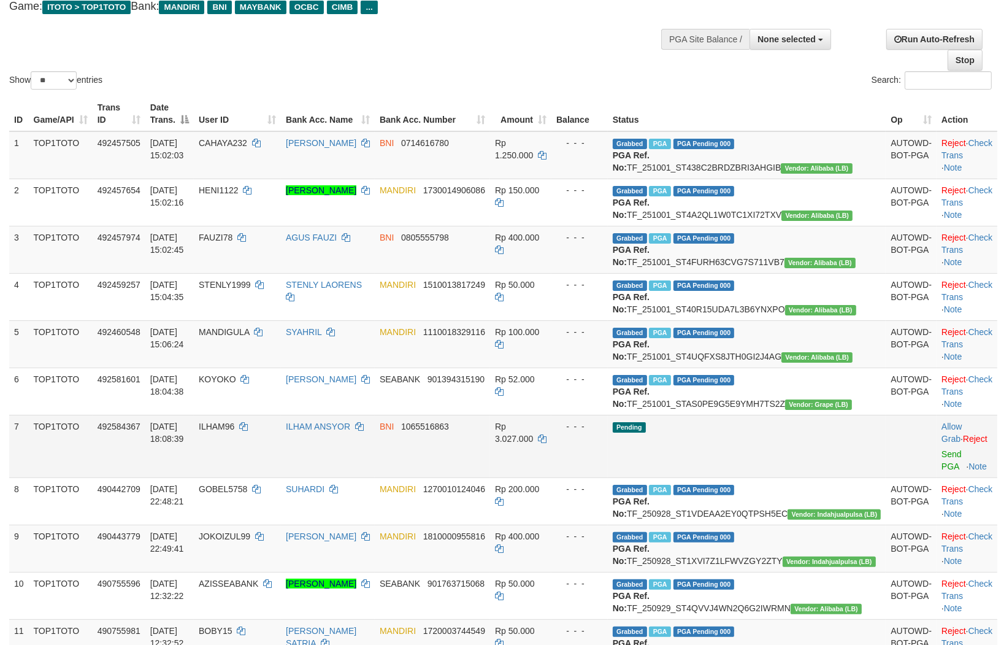
click at [646, 432] on span "Pending" at bounding box center [629, 427] width 33 height 10
click at [941, 471] on link "Send PGA" at bounding box center [951, 460] width 20 height 22
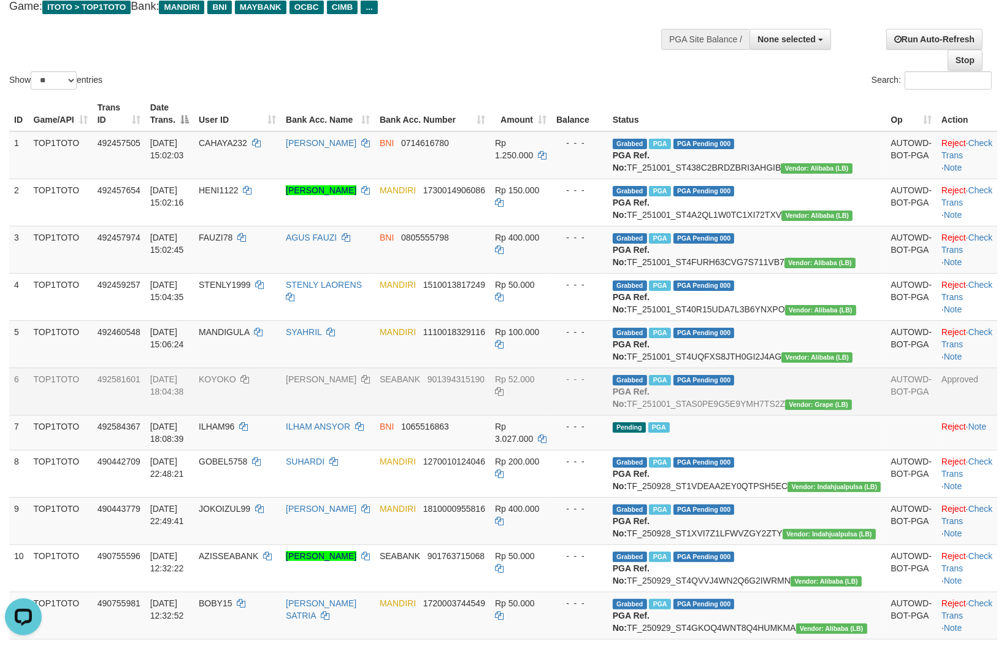
click at [490, 415] on td "SEABANK 901394315190" at bounding box center [432, 390] width 115 height 47
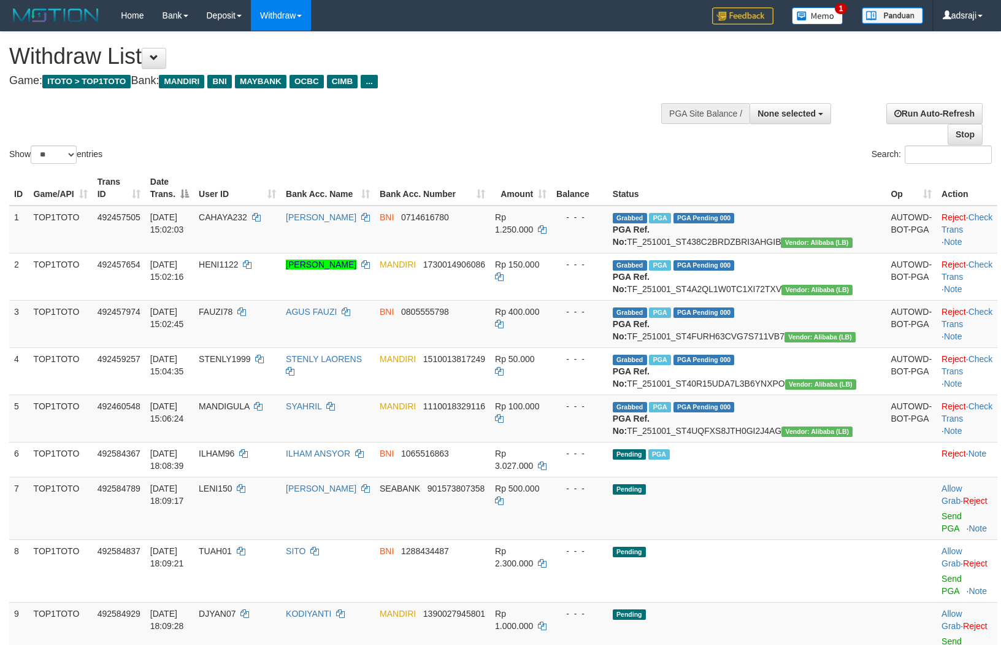
select select
select select "**"
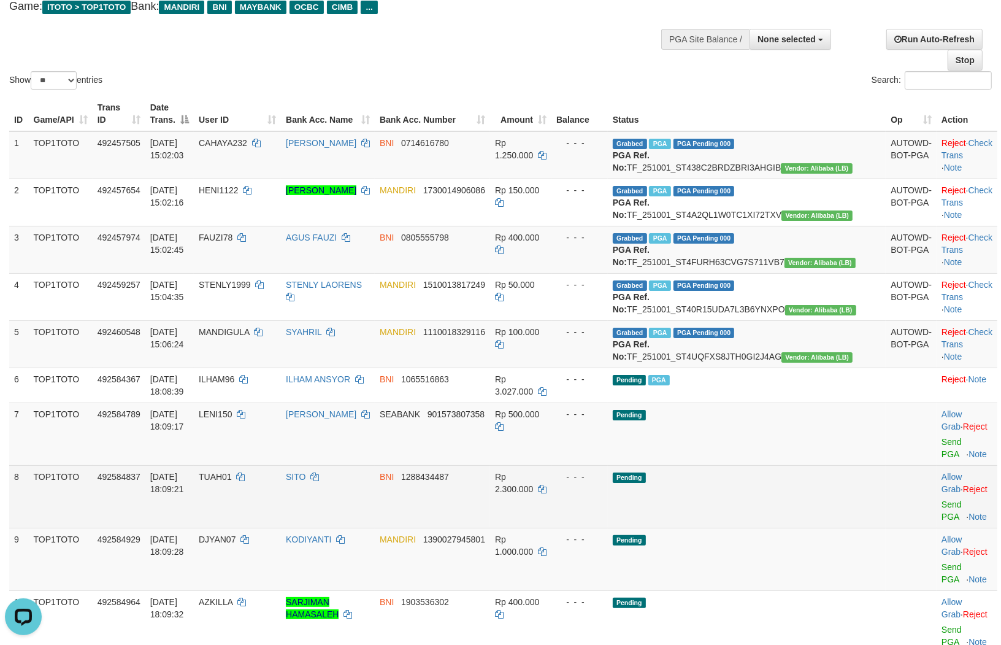
click at [753, 527] on td "Pending" at bounding box center [747, 496] width 278 height 63
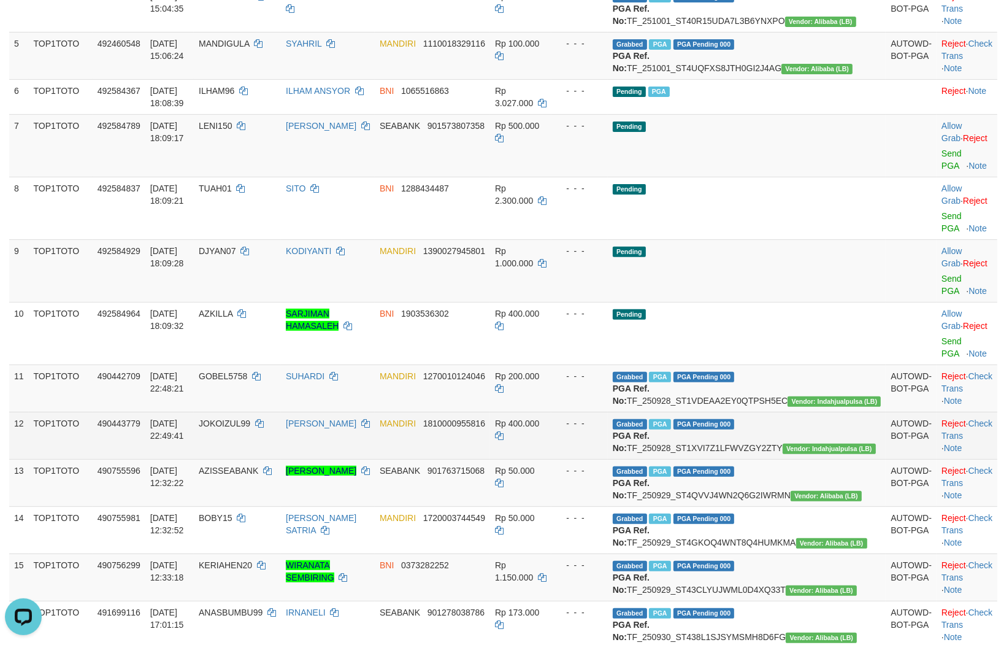
scroll to position [347, 0]
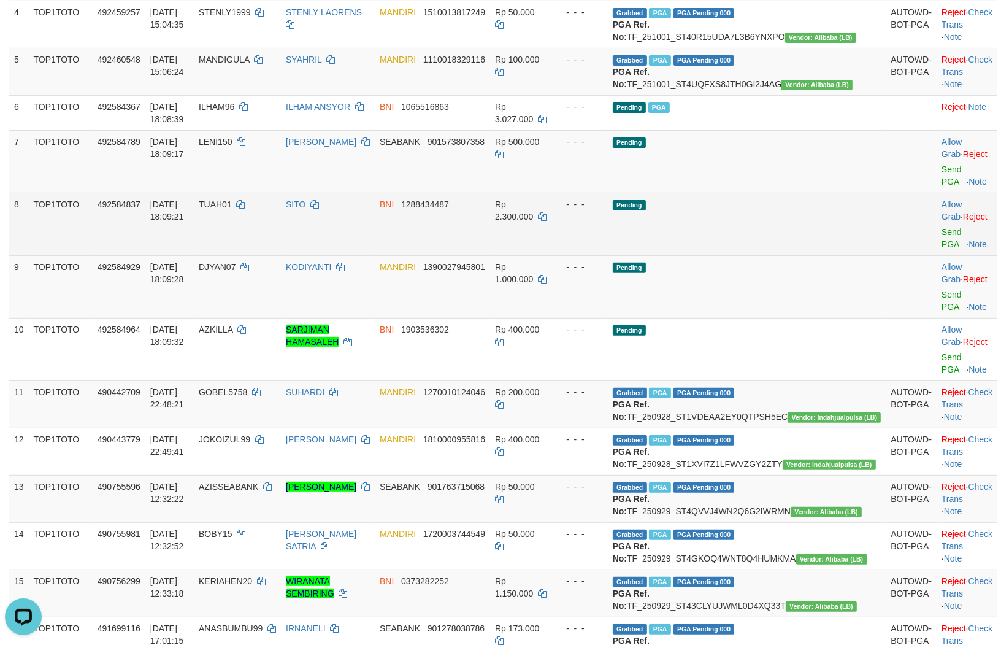
click at [777, 255] on td "Pending" at bounding box center [747, 224] width 278 height 63
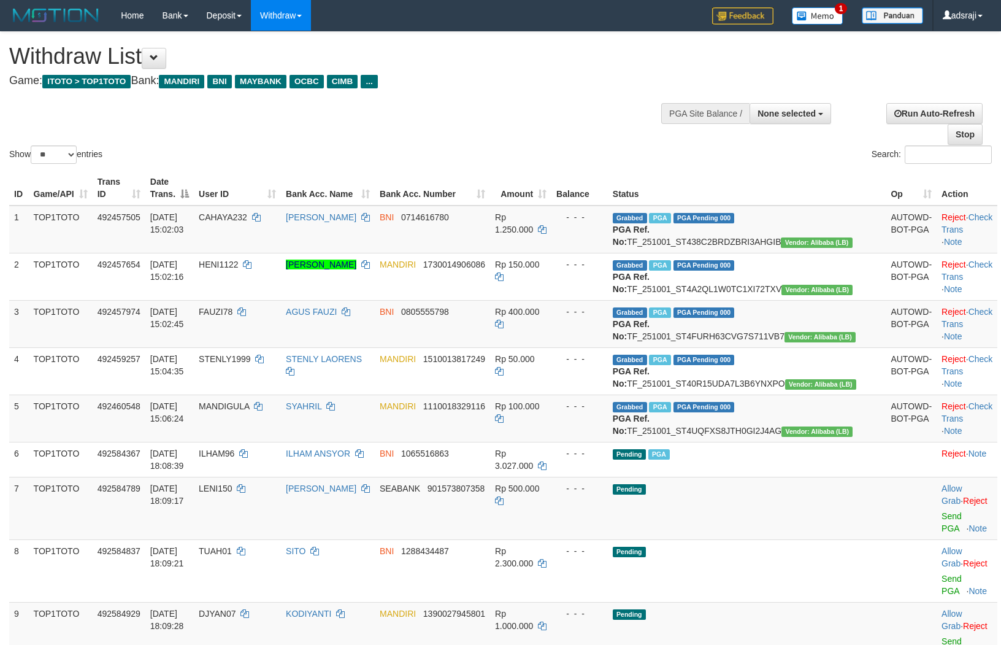
select select
select select "**"
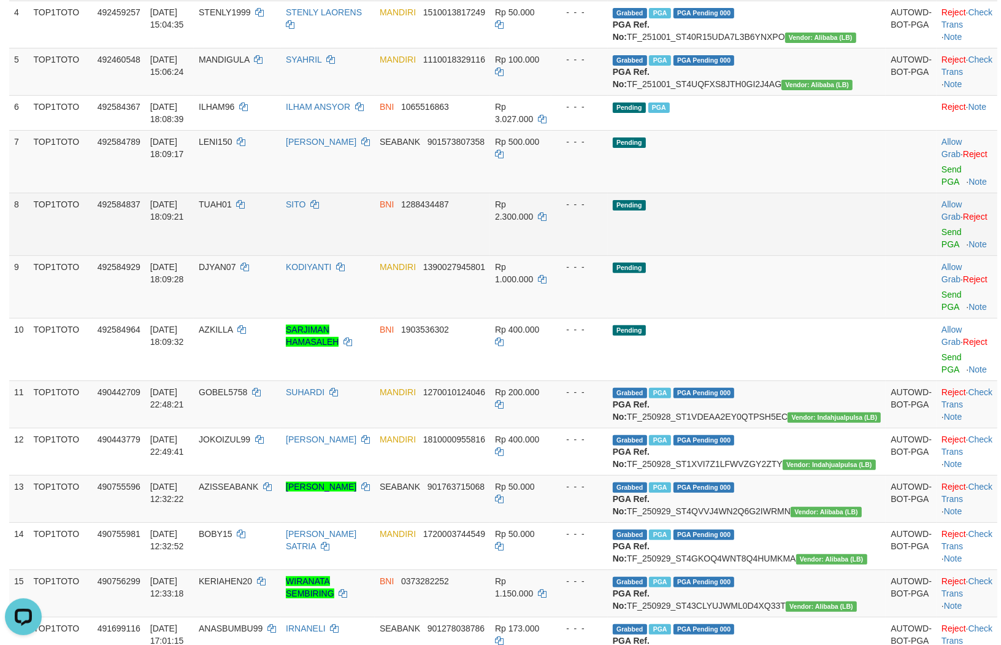
click at [798, 255] on td "Pending" at bounding box center [747, 224] width 278 height 63
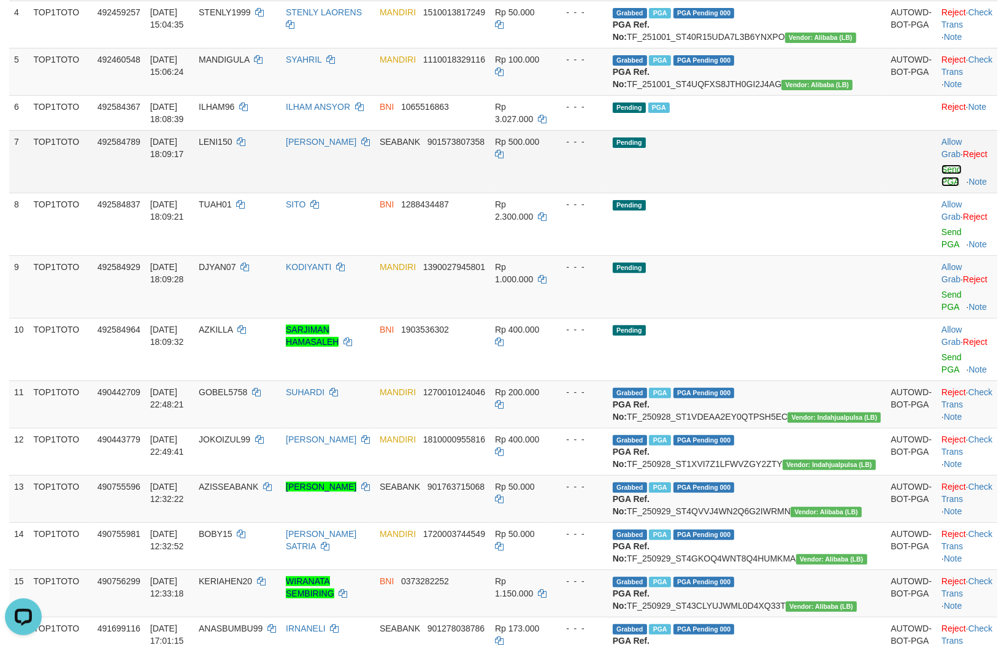
click at [941, 186] on link "Send PGA" at bounding box center [951, 175] width 20 height 22
click at [941, 249] on link "Send PGA" at bounding box center [951, 238] width 20 height 22
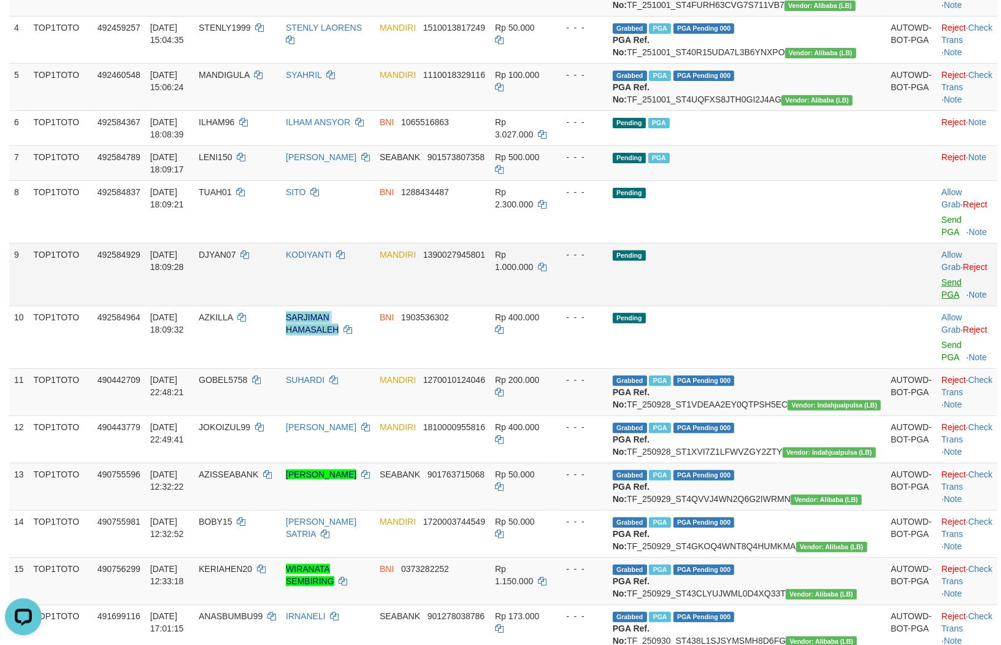
scroll to position [316, 0]
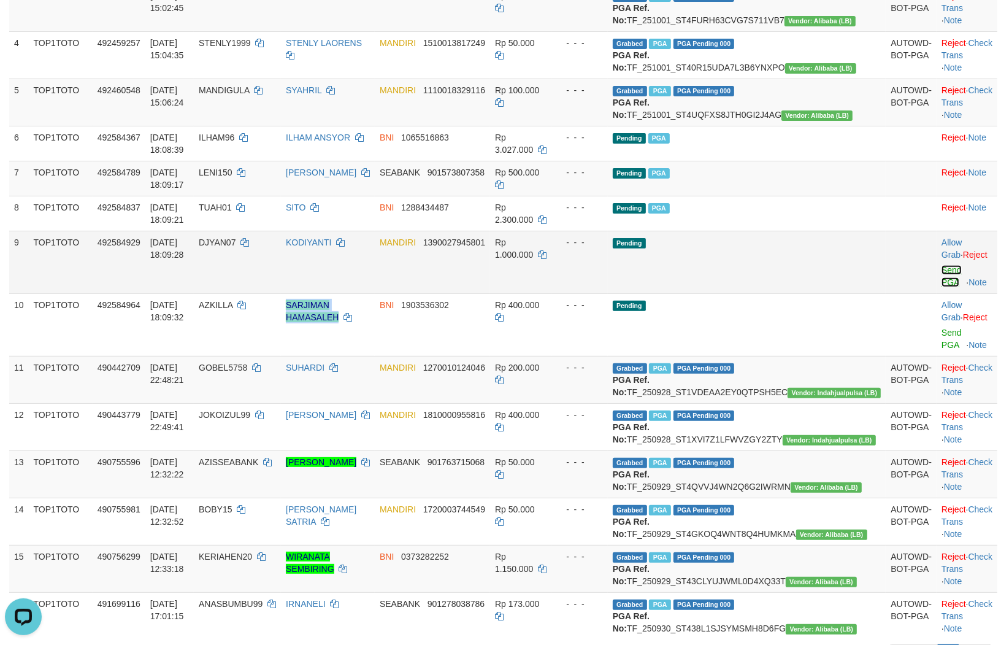
click at [941, 287] on link "Send PGA" at bounding box center [951, 276] width 20 height 22
click at [941, 350] on link "Send PGA" at bounding box center [951, 339] width 20 height 22
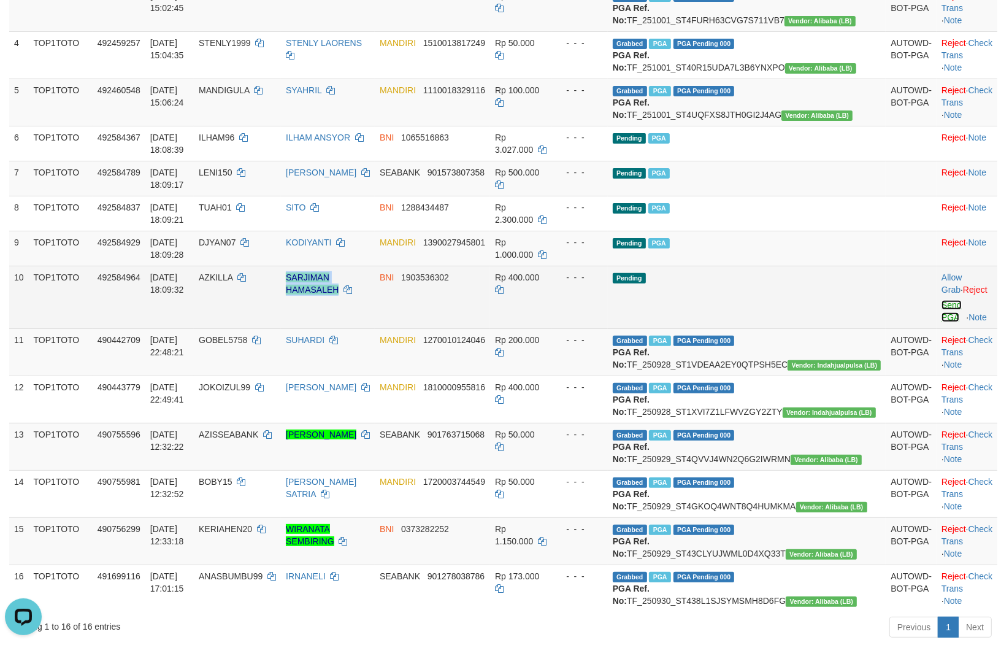
scroll to position [301, 0]
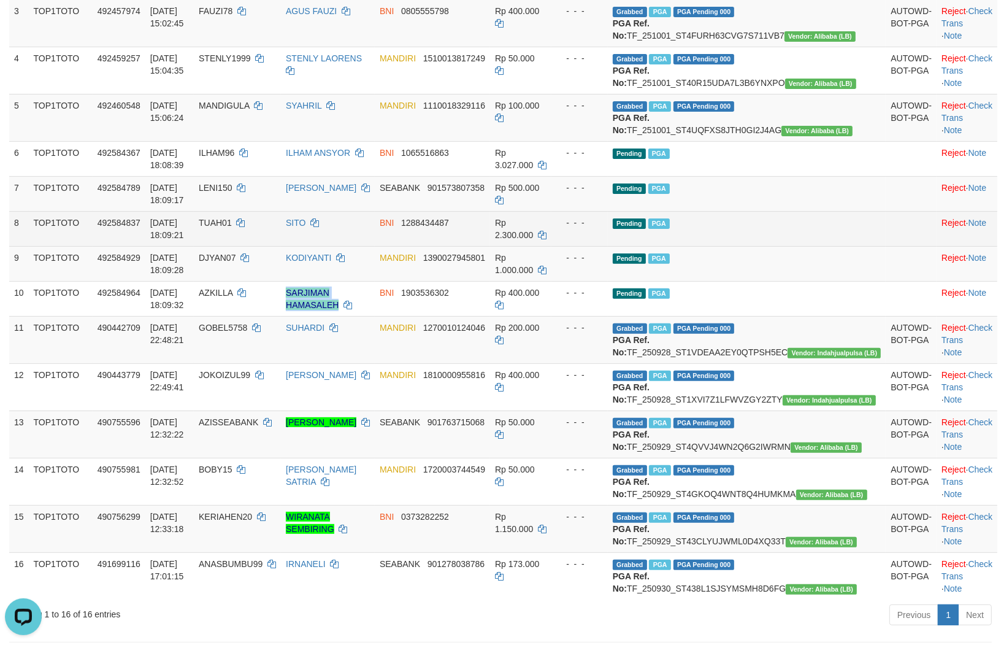
drag, startPoint x: 504, startPoint y: 274, endPoint x: 857, endPoint y: 417, distance: 381.9
click at [490, 246] on td "BNI 1288434487" at bounding box center [432, 228] width 115 height 35
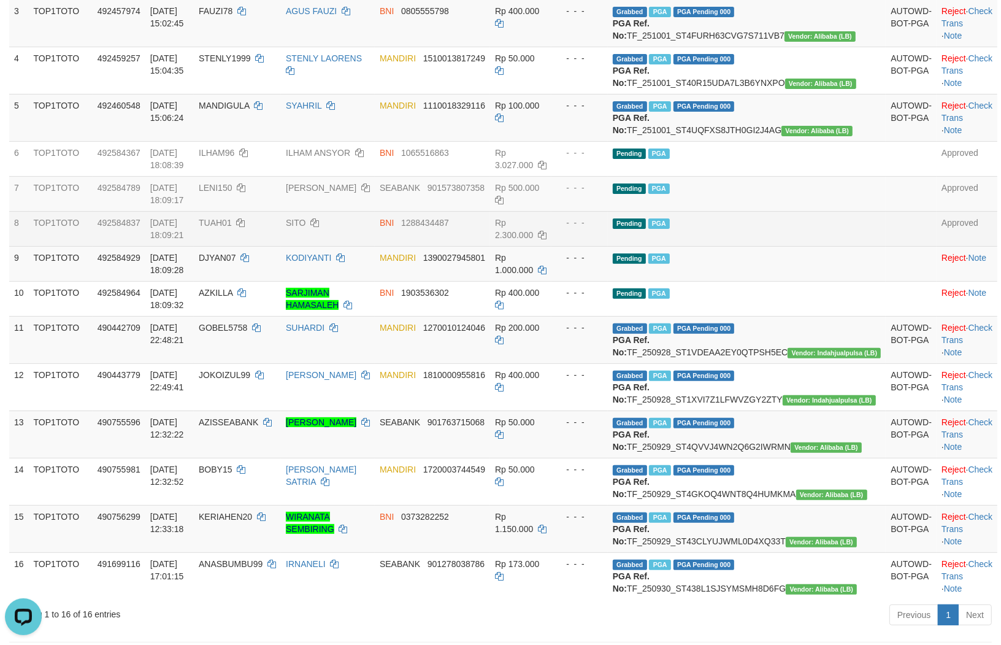
drag, startPoint x: 841, startPoint y: 305, endPoint x: 844, endPoint y: 299, distance: 7.4
click at [843, 246] on td "Pending PGA" at bounding box center [747, 228] width 278 height 35
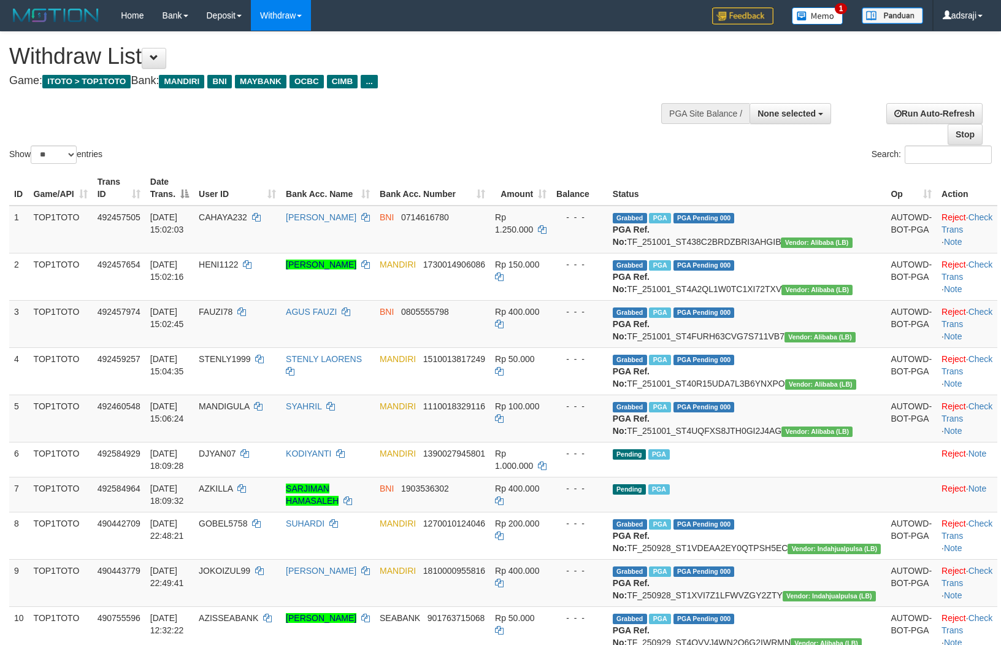
select select
select select "**"
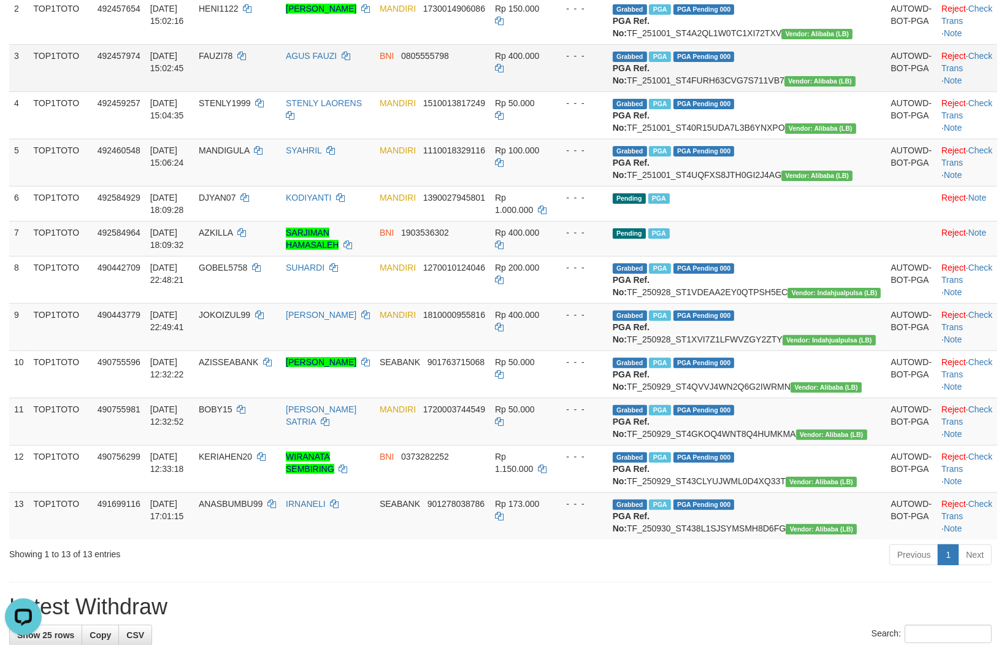
scroll to position [232, 0]
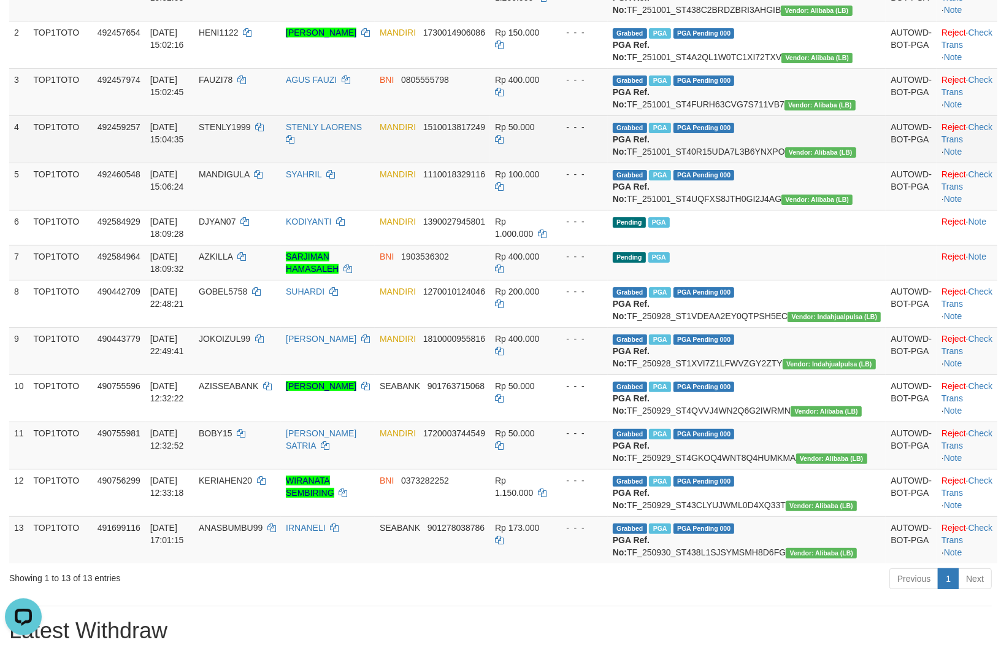
click at [251, 132] on span "STENLY1999" at bounding box center [225, 127] width 52 height 10
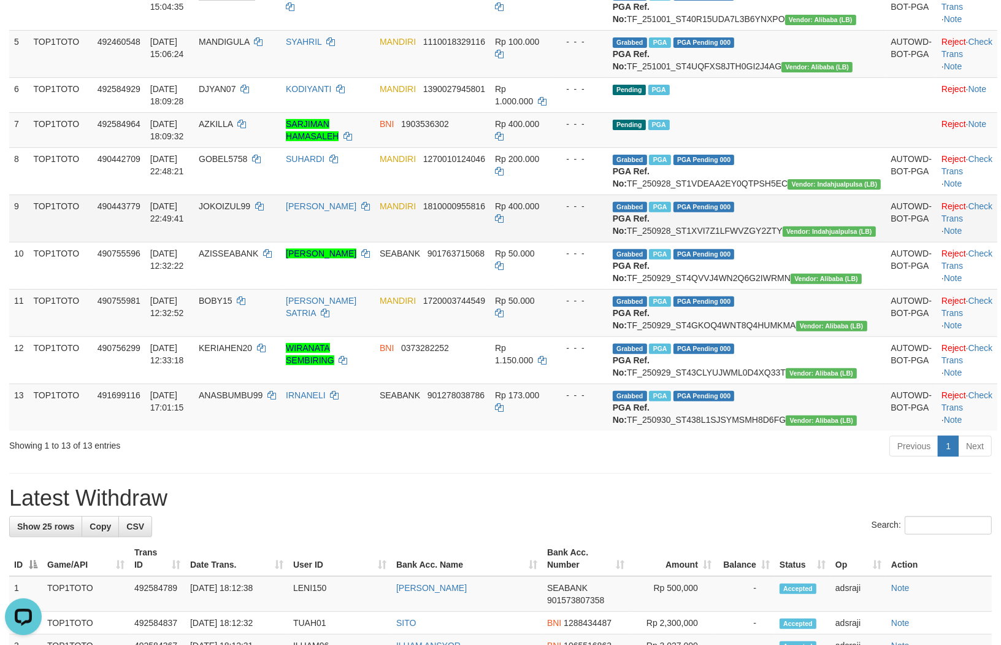
scroll to position [340, 0]
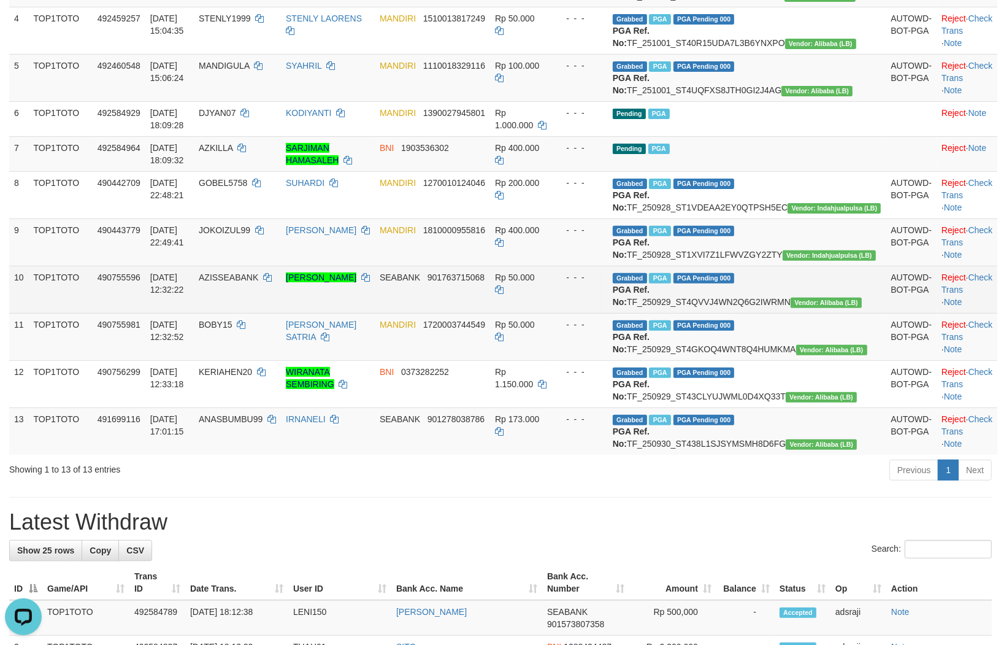
drag, startPoint x: 591, startPoint y: 377, endPoint x: 573, endPoint y: 383, distance: 19.4
click at [551, 313] on td "Rp 50.000" at bounding box center [520, 289] width 61 height 47
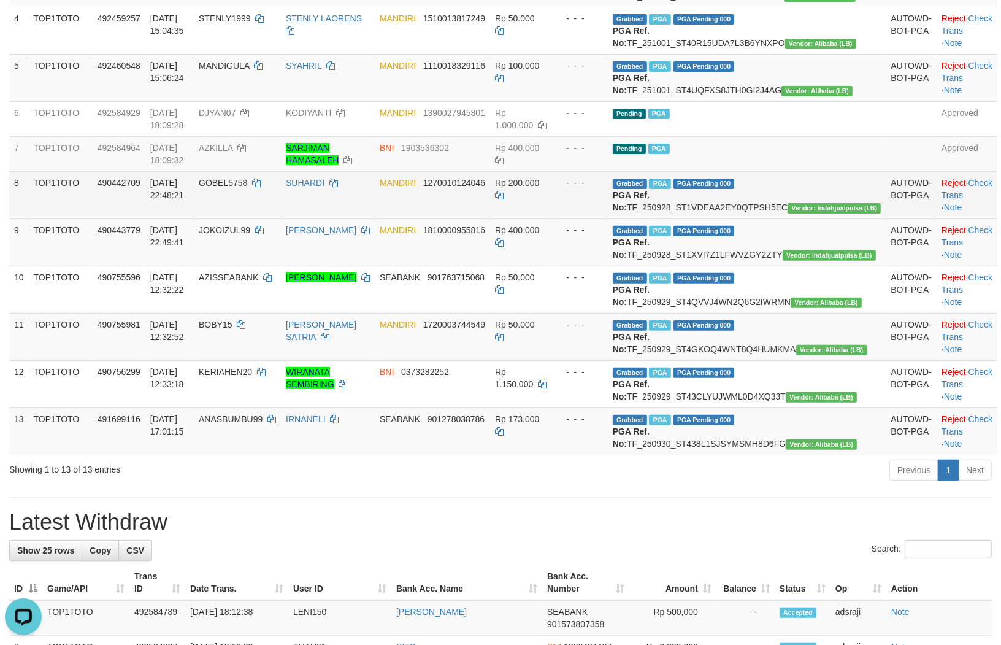
click at [551, 218] on td "Rp 200.000" at bounding box center [520, 194] width 61 height 47
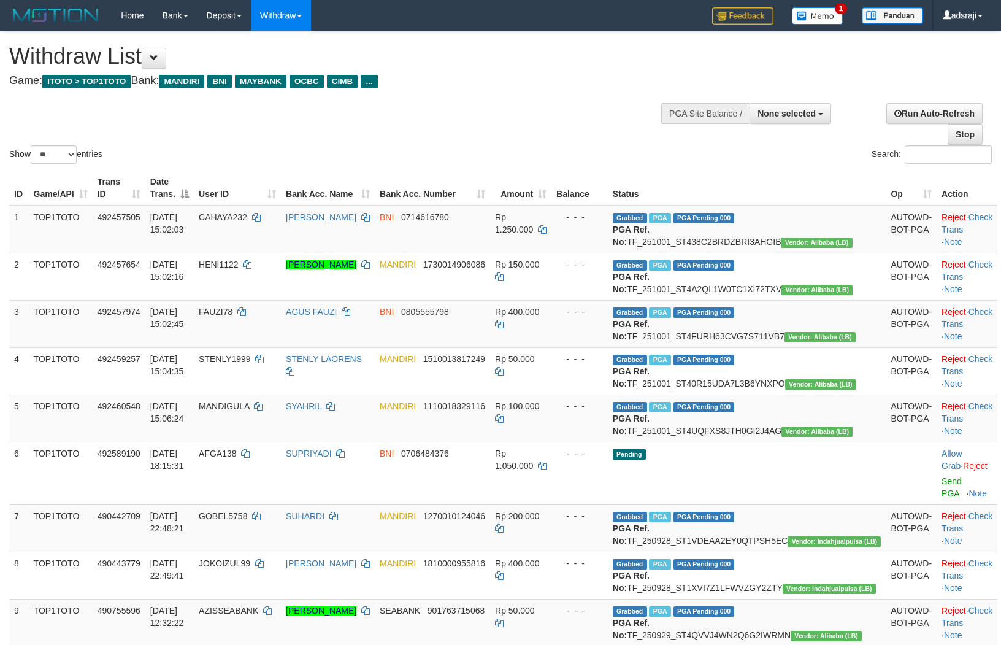
select select
select select "**"
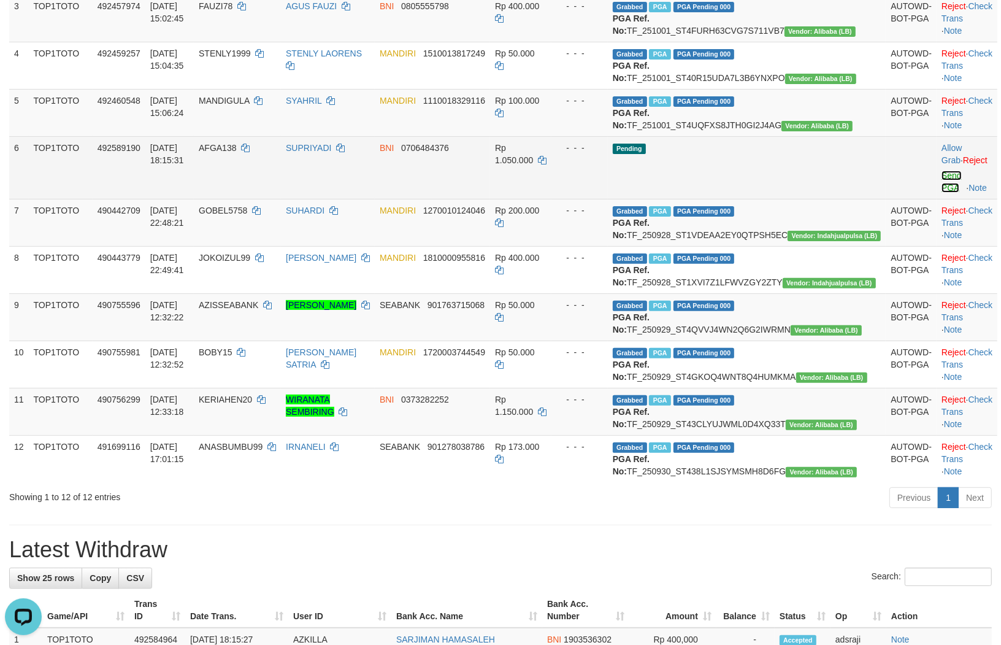
click at [941, 193] on link "Send PGA" at bounding box center [951, 182] width 20 height 22
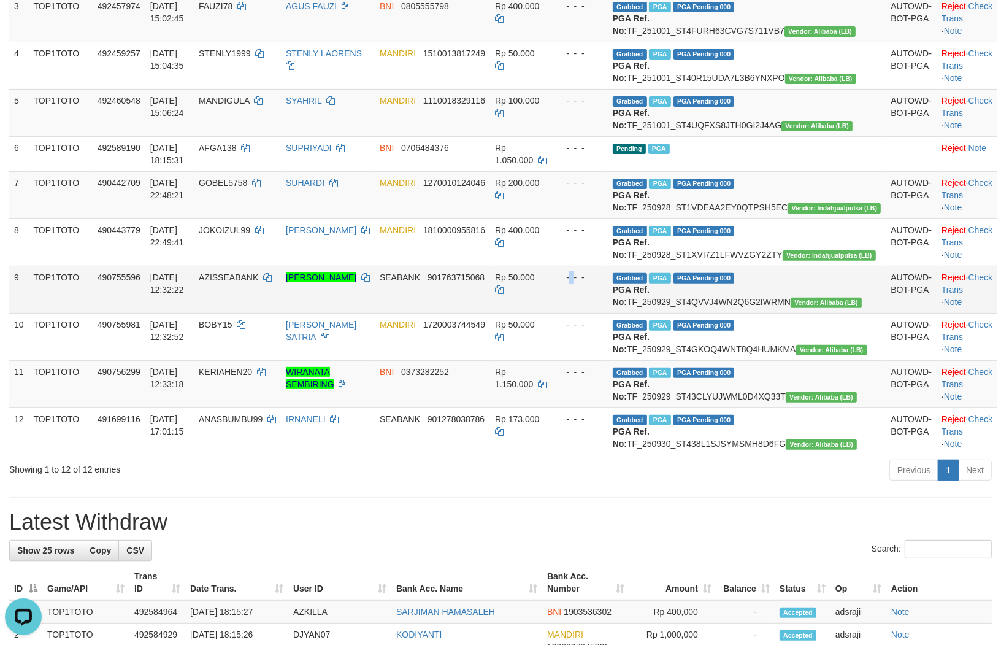
click at [608, 313] on td "- - -" at bounding box center [579, 289] width 56 height 47
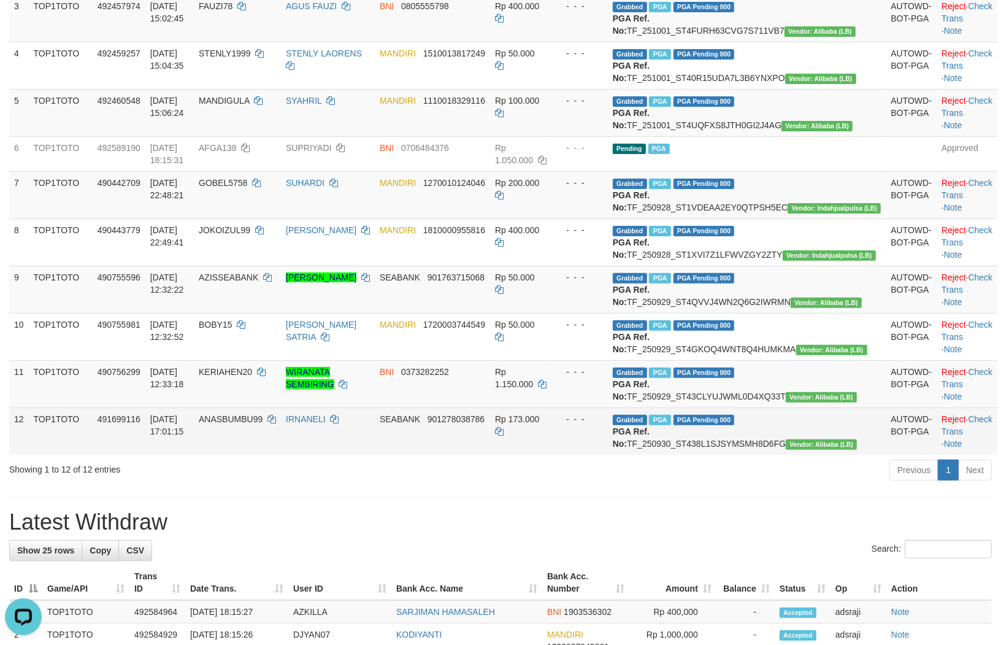
click at [679, 454] on td "Grabbed PGA PGA Pending 000 PGA Ref. No: TF_250930_ST438L1SJSYMSMH8D6FG Vendor:…" at bounding box center [747, 430] width 278 height 47
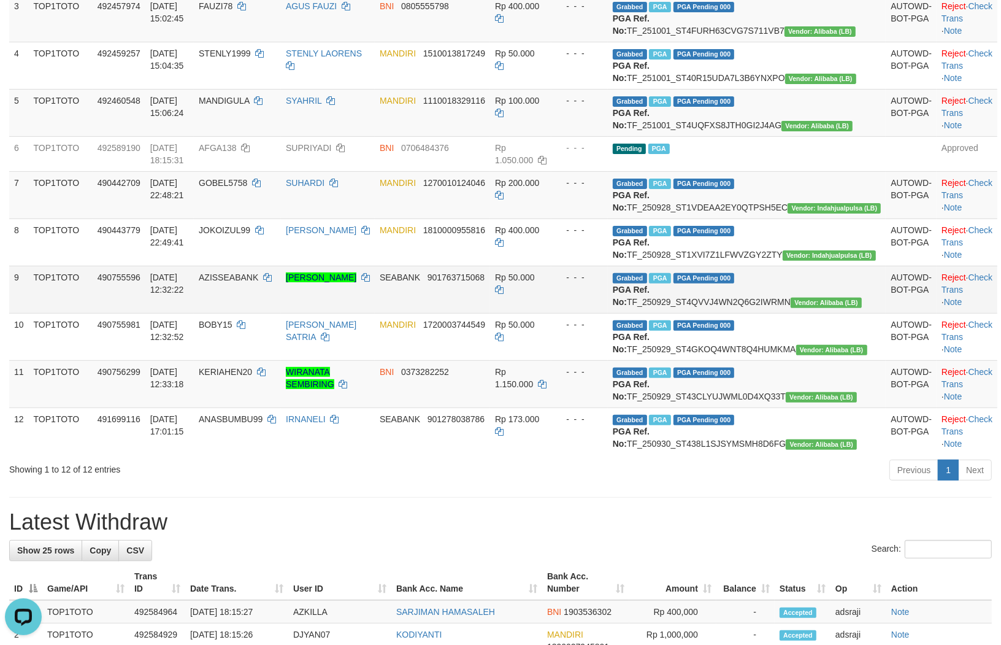
click at [551, 313] on td "Rp 50.000" at bounding box center [520, 289] width 61 height 47
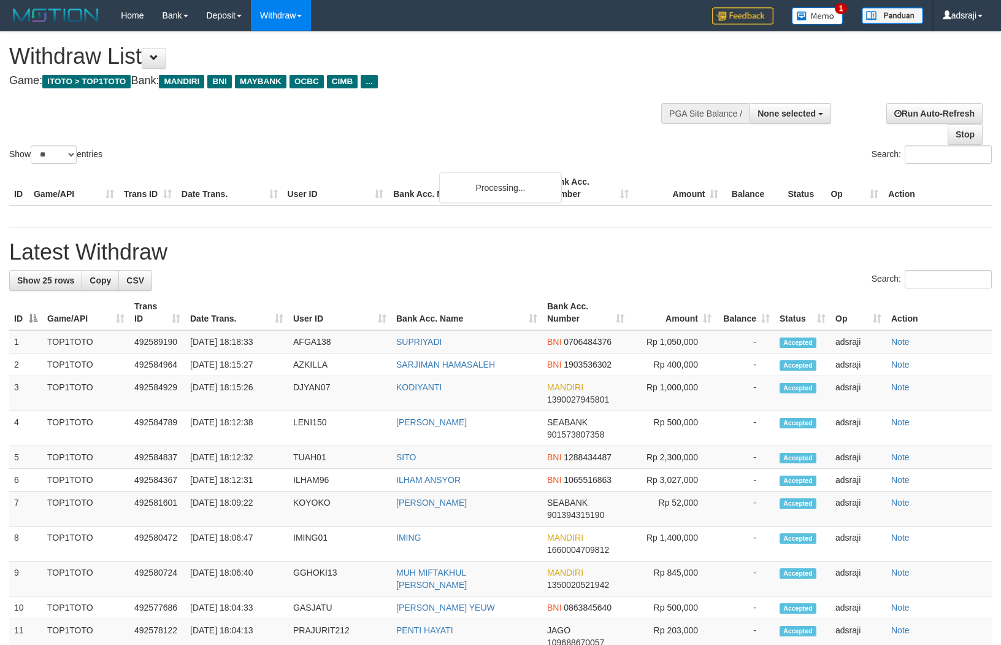
select select
select select "**"
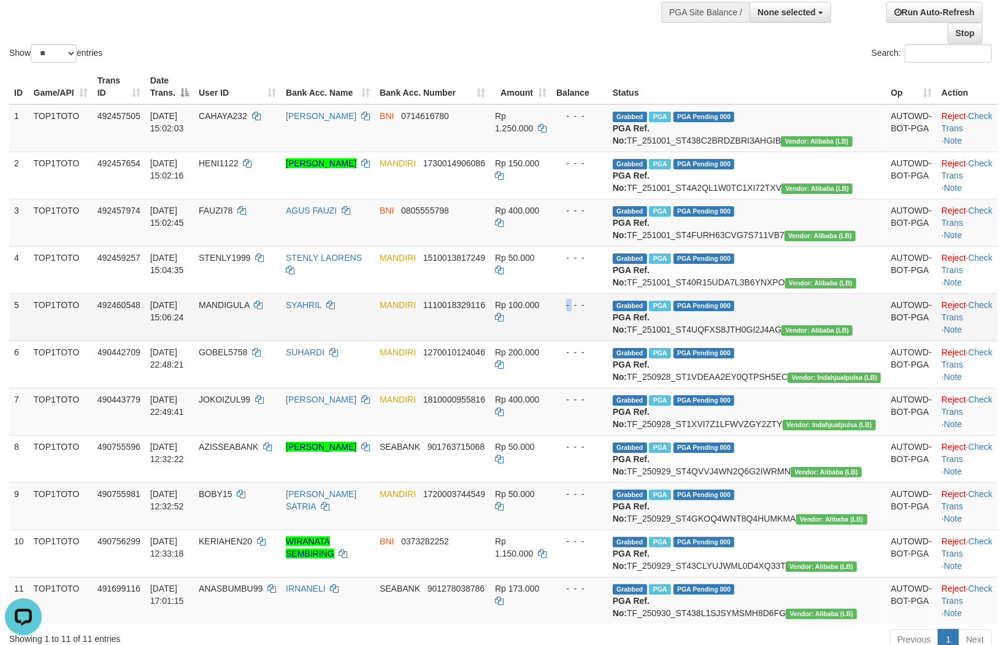
click at [603, 311] on div "- - -" at bounding box center [579, 305] width 47 height 12
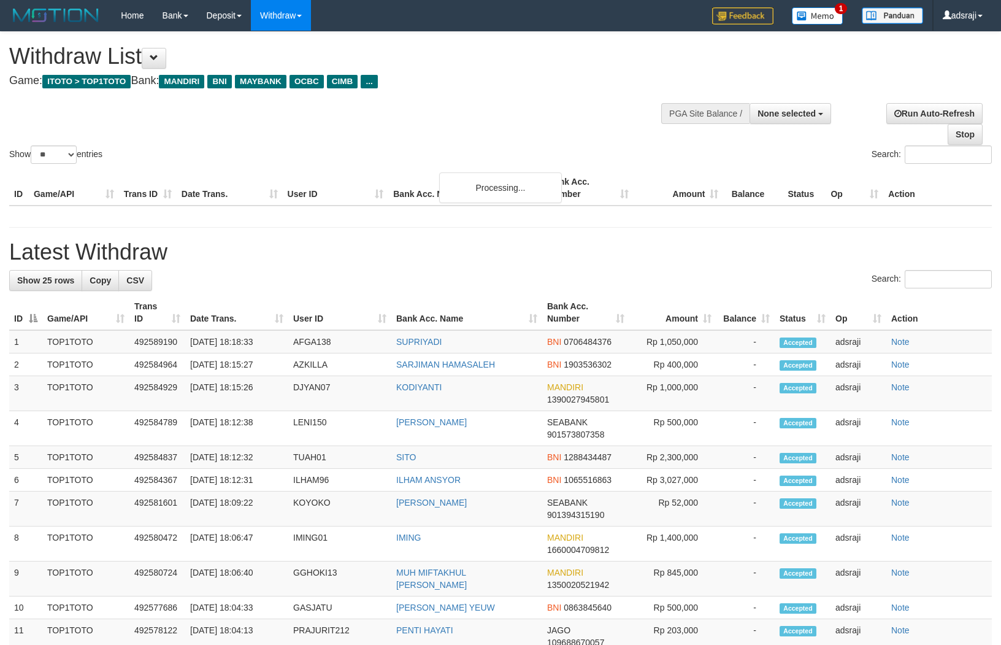
select select
select select "**"
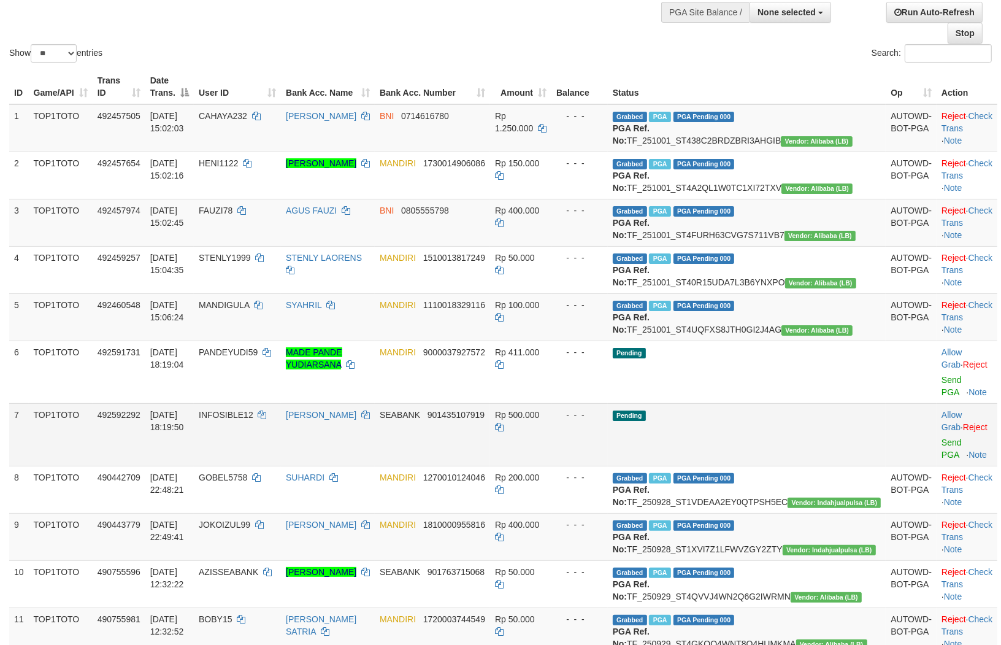
click at [681, 466] on td "Pending" at bounding box center [747, 434] width 278 height 63
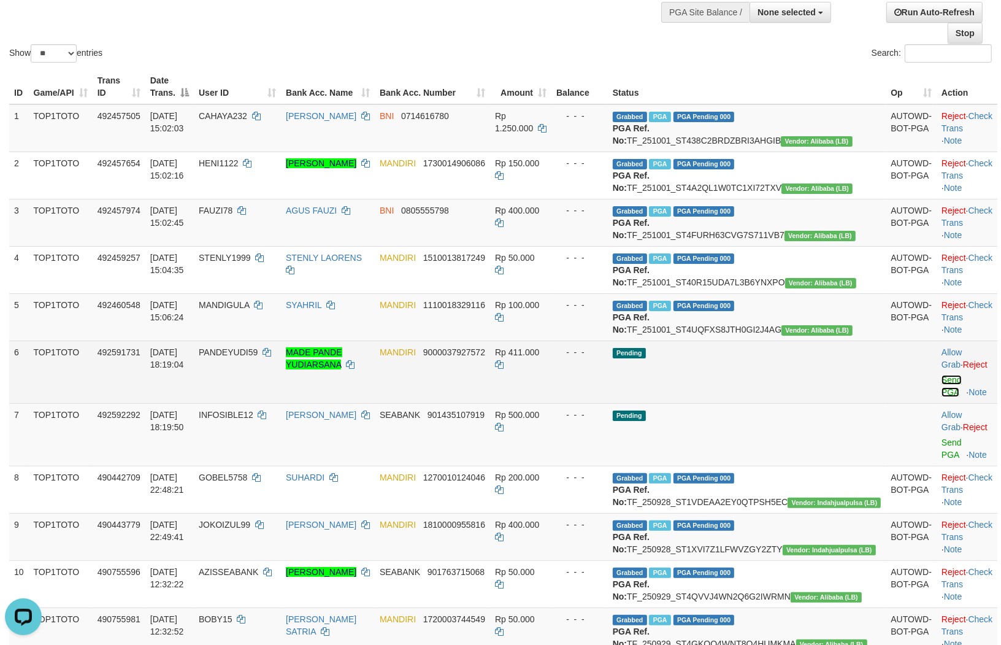
click at [941, 397] on link "Send PGA" at bounding box center [951, 386] width 20 height 22
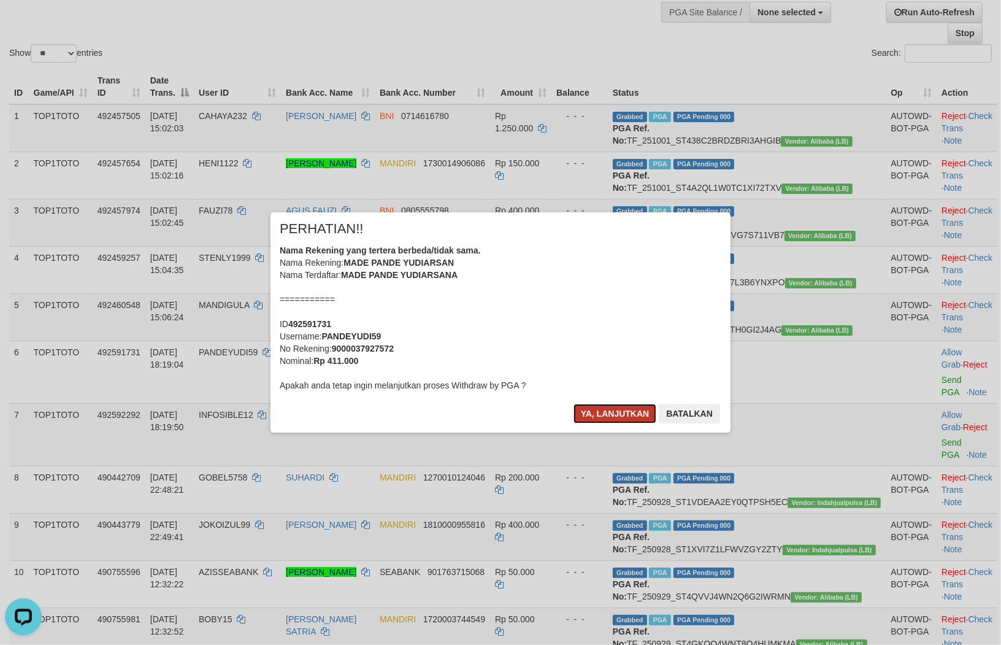
click at [606, 417] on button "Ya, lanjutkan" at bounding box center [614, 414] width 83 height 20
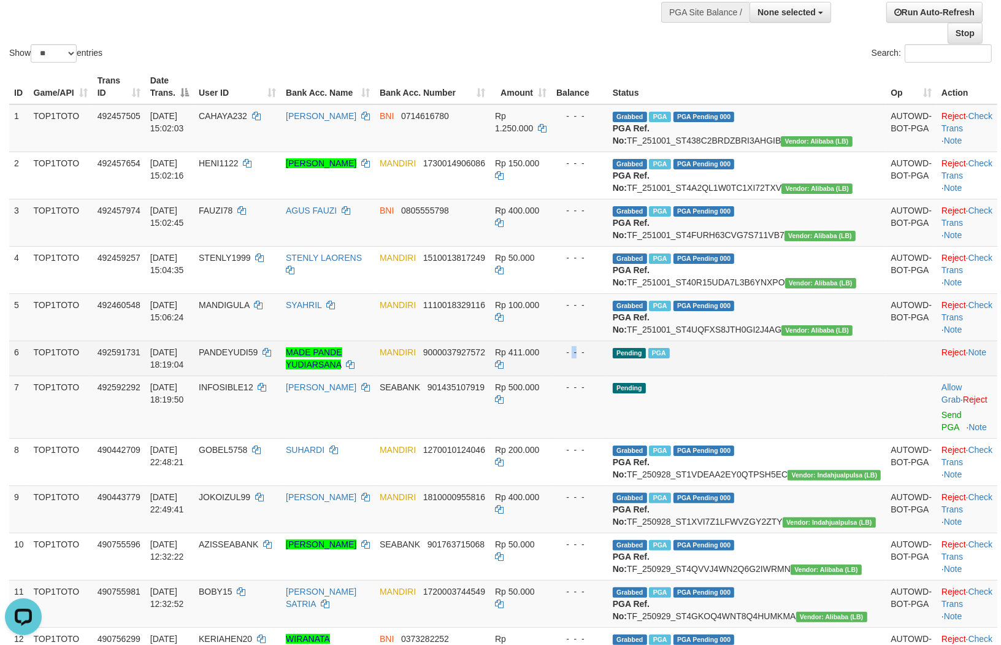
click at [608, 375] on td "- - -" at bounding box center [579, 357] width 56 height 35
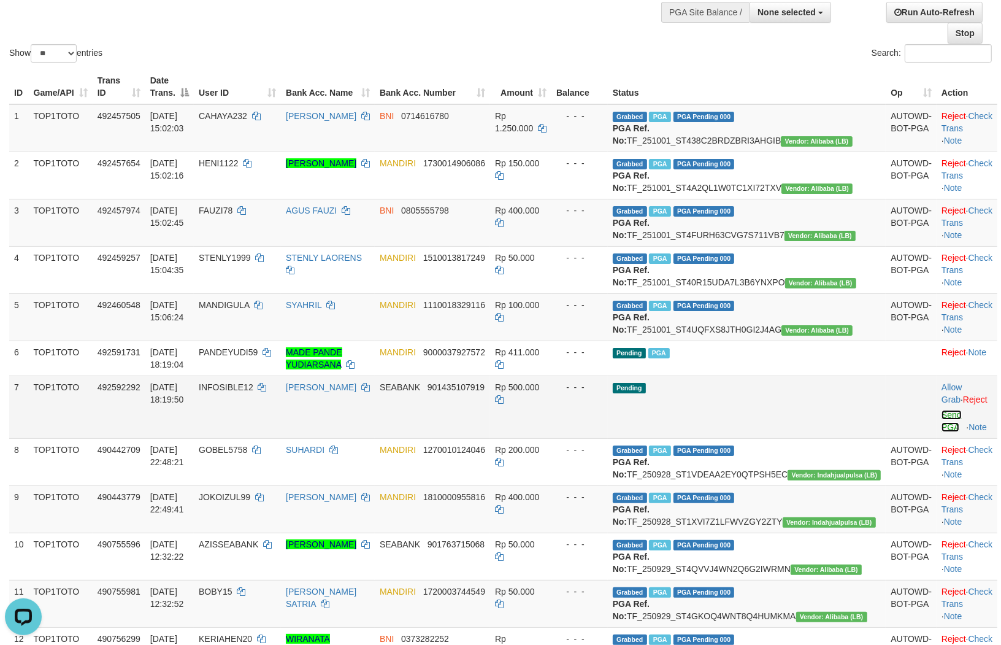
click at [941, 432] on link "Send PGA" at bounding box center [951, 421] width 20 height 22
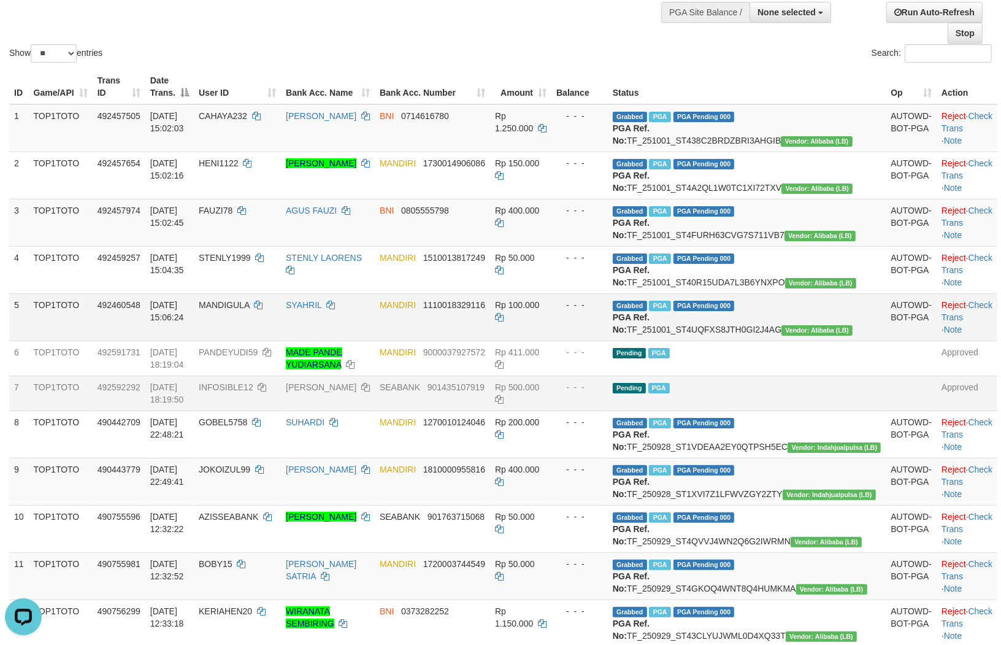
click at [490, 340] on td "MANDIRI 1110018329116" at bounding box center [432, 316] width 115 height 47
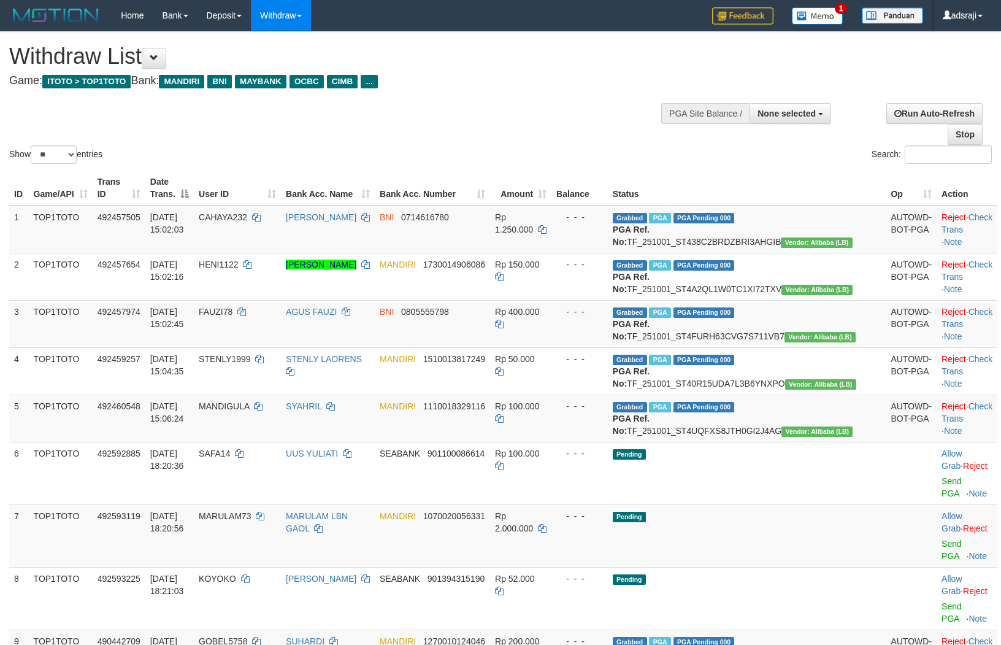
select select
select select "**"
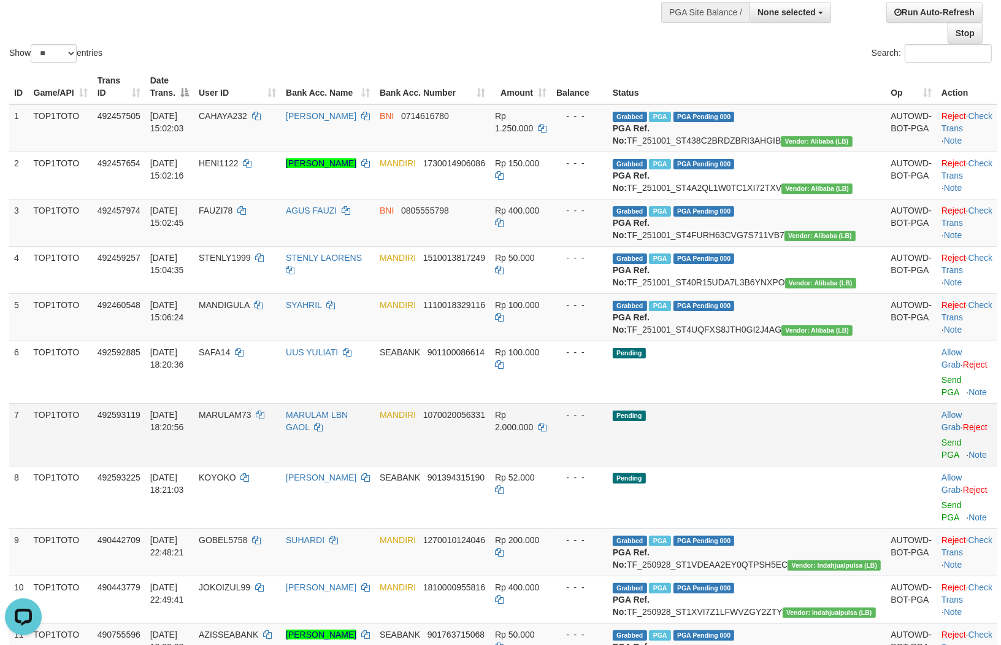
click at [719, 466] on td "Pending" at bounding box center [747, 434] width 278 height 63
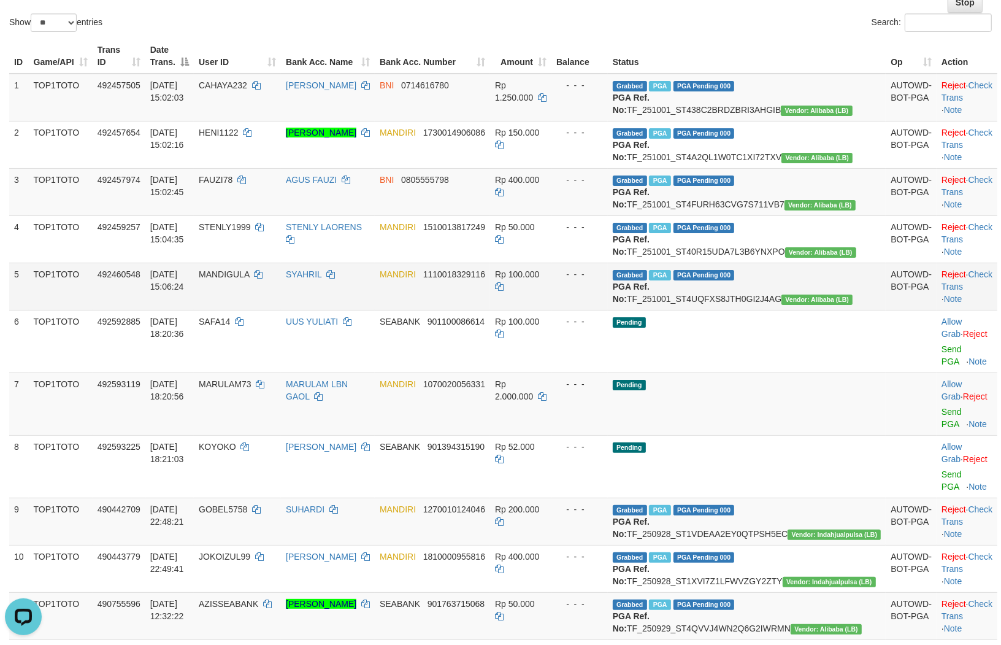
scroll to position [88, 0]
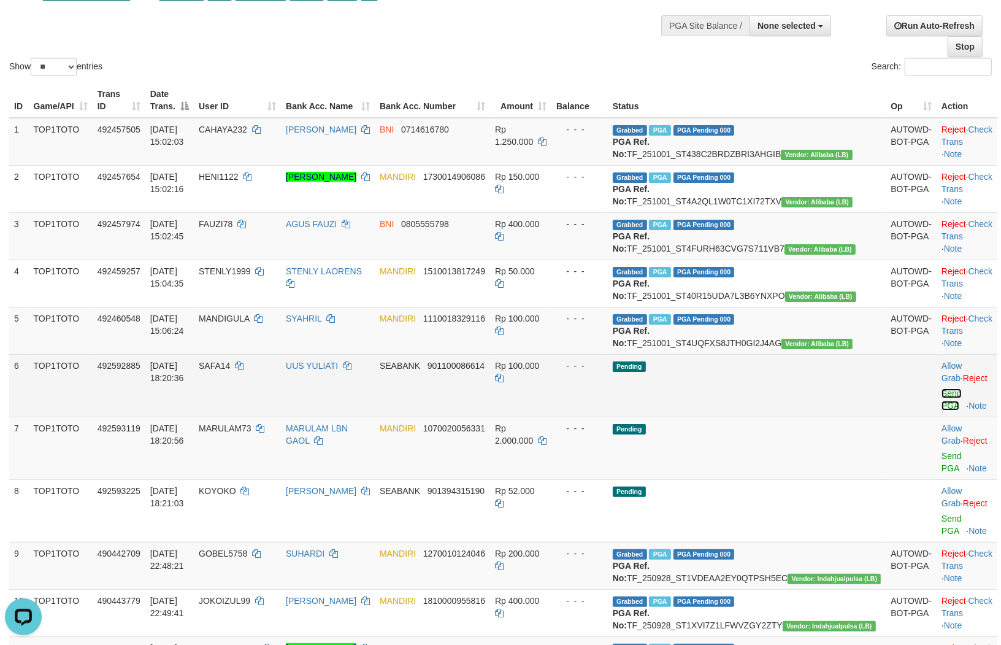
click at [941, 410] on link "Send PGA" at bounding box center [951, 399] width 20 height 22
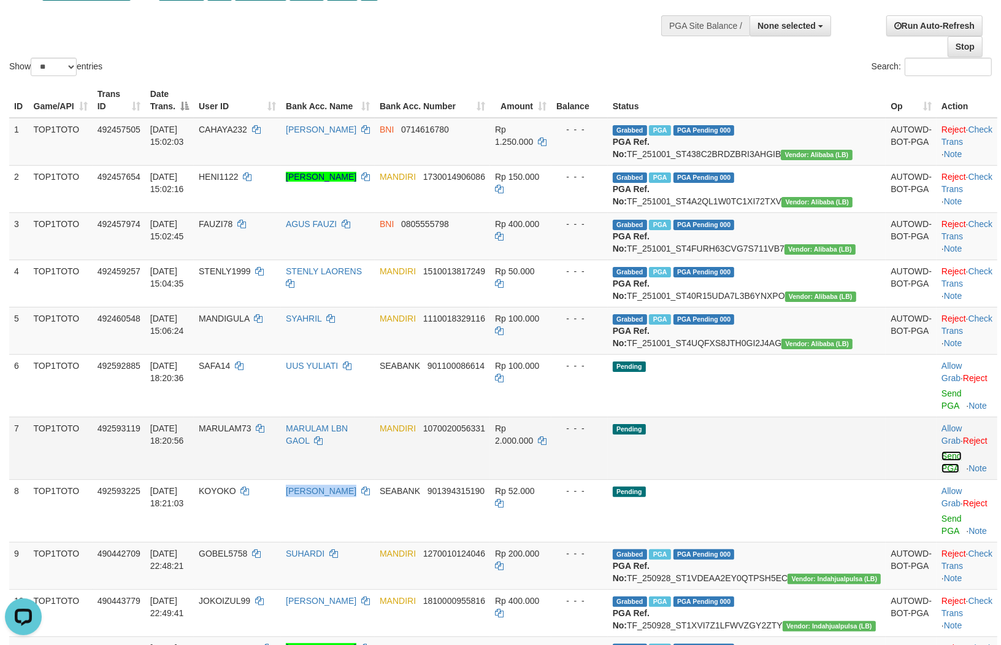
click at [941, 473] on link "Send PGA" at bounding box center [951, 462] width 20 height 22
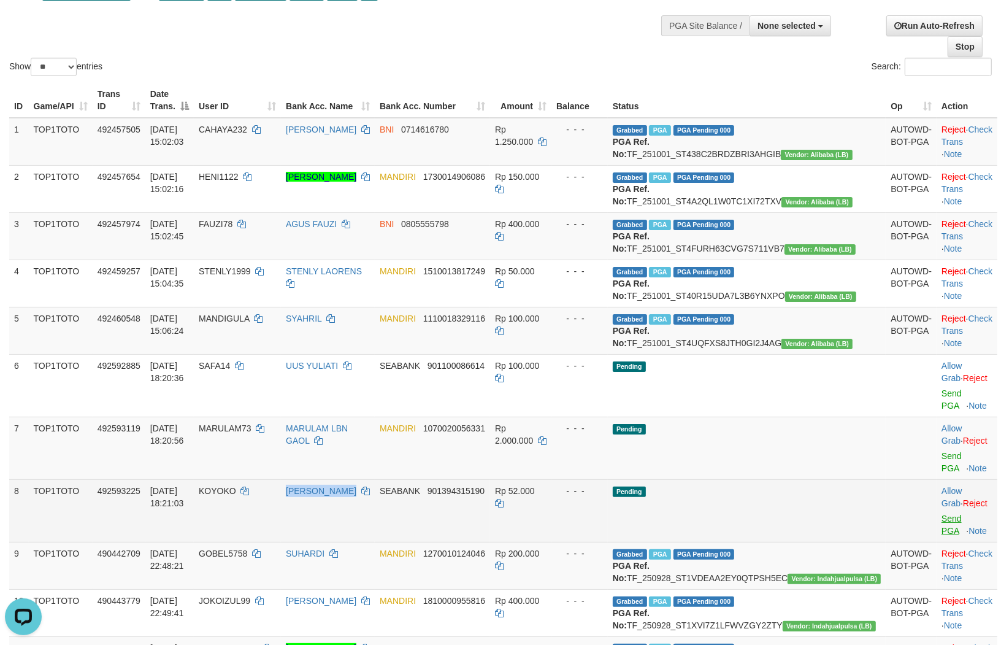
scroll to position [72, 0]
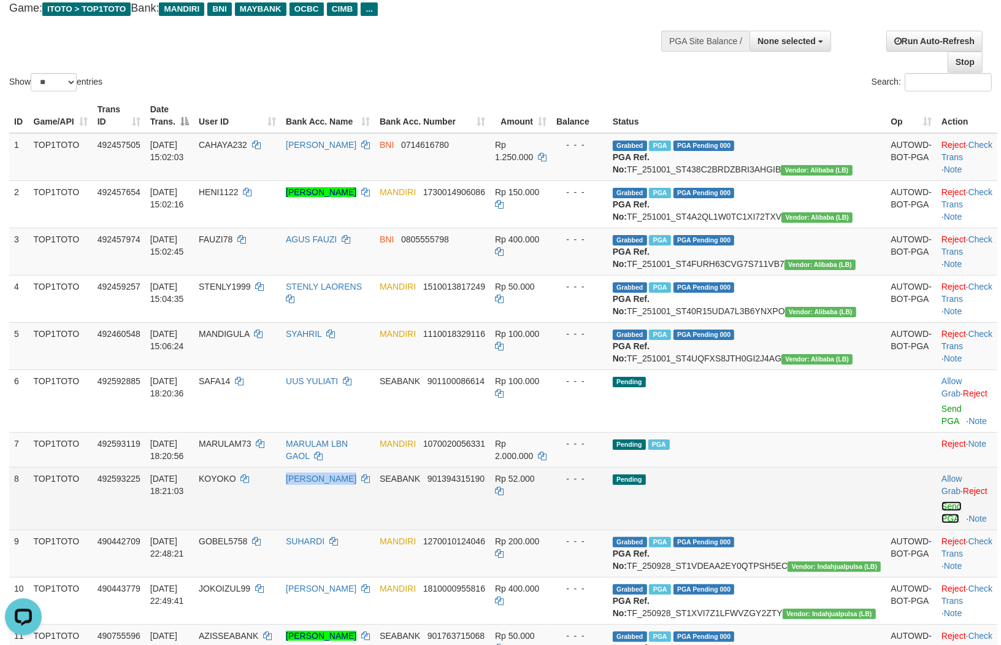
click at [941, 523] on link "Send PGA" at bounding box center [951, 512] width 20 height 22
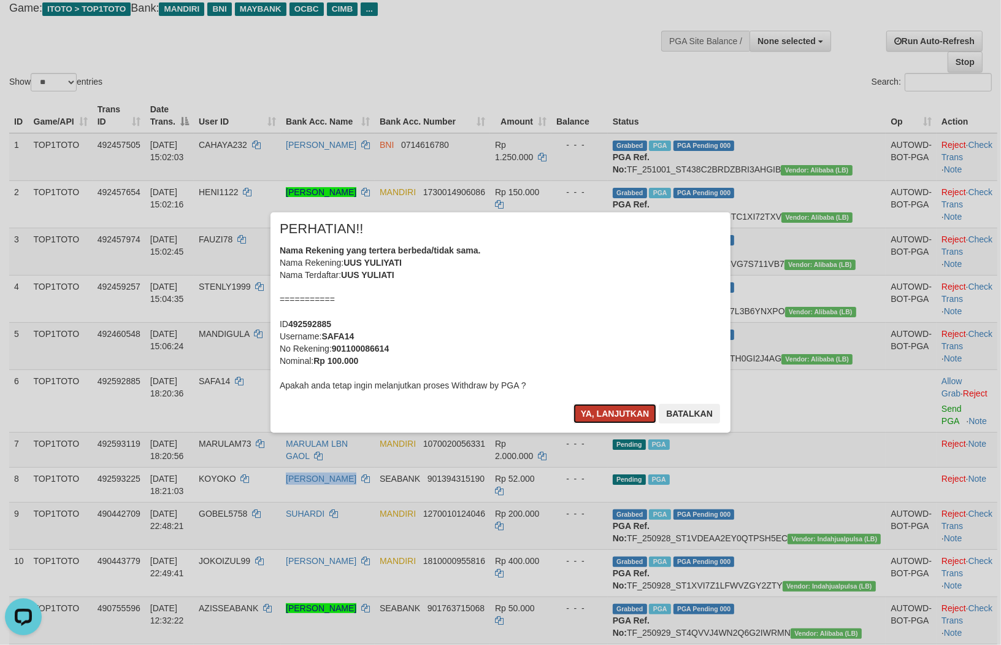
click at [598, 418] on button "Ya, lanjutkan" at bounding box center [614, 414] width 83 height 20
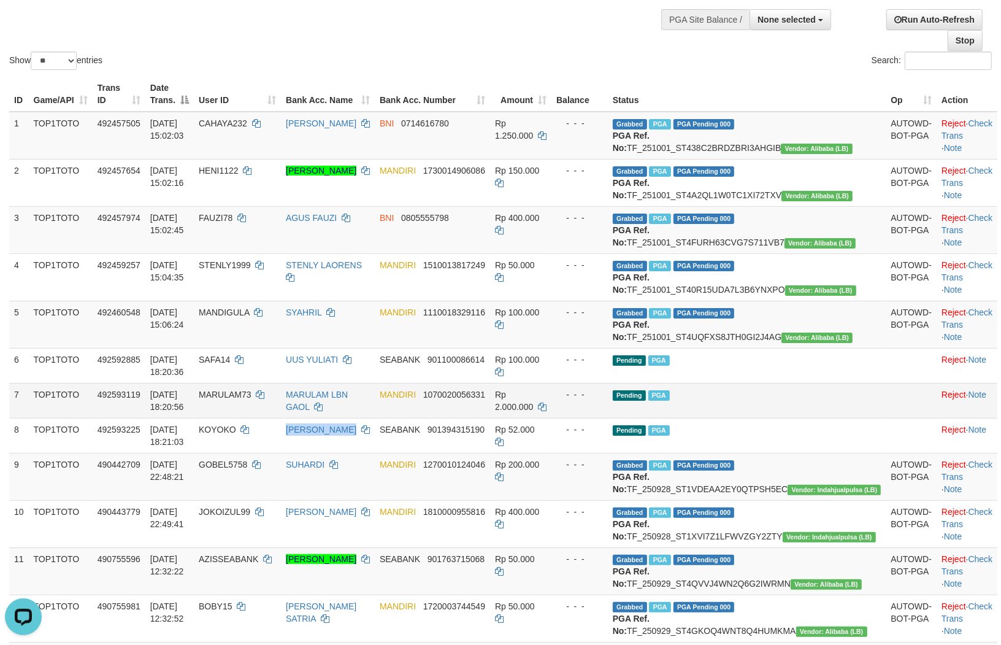
scroll to position [125, 0]
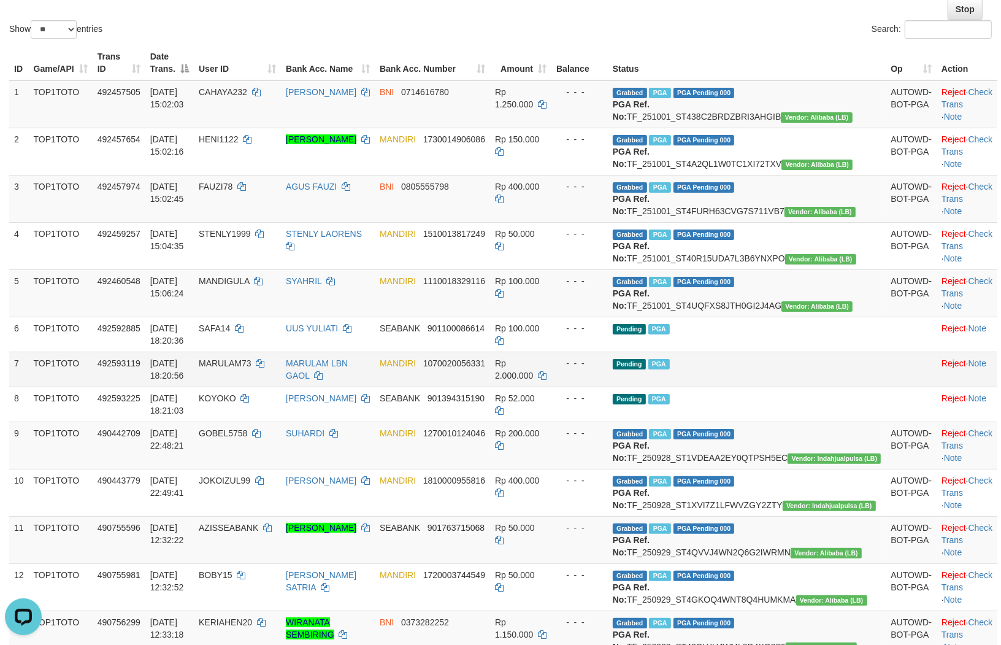
click at [753, 386] on td "Pending PGA" at bounding box center [747, 368] width 278 height 35
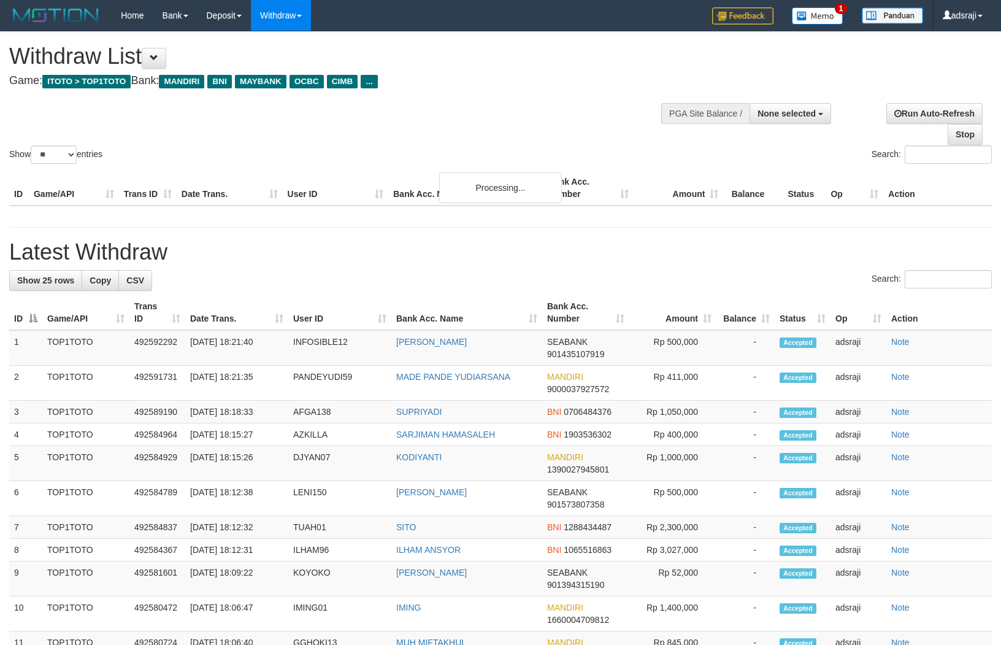
select select
select select "**"
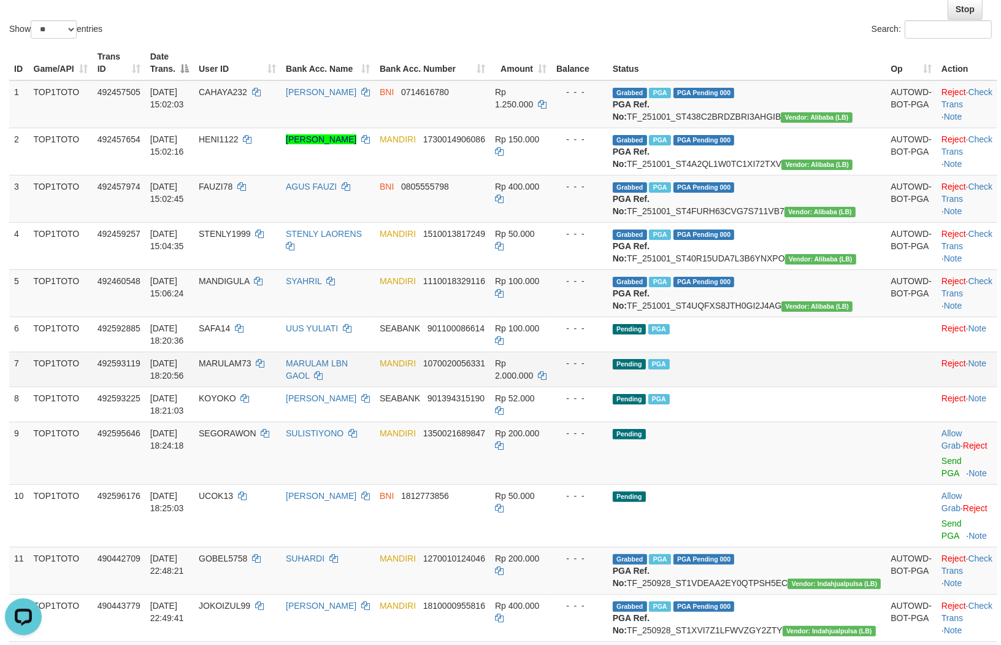
click at [832, 386] on td "Pending PGA" at bounding box center [747, 368] width 278 height 35
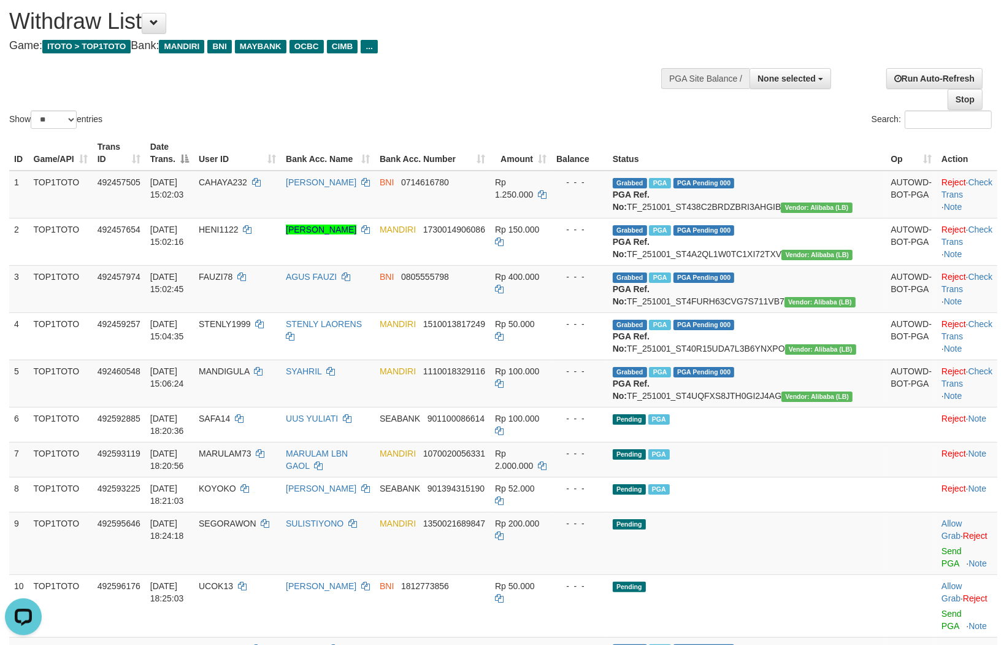
scroll to position [136, 0]
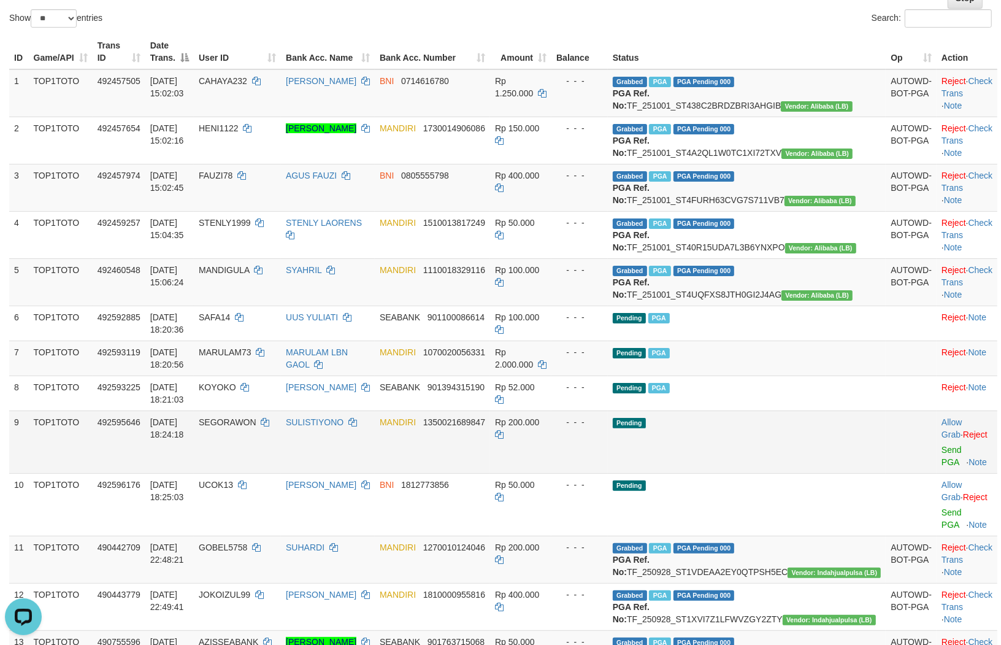
click at [792, 473] on td "Pending" at bounding box center [747, 441] width 278 height 63
click at [948, 467] on link "Send PGA" at bounding box center [951, 456] width 20 height 22
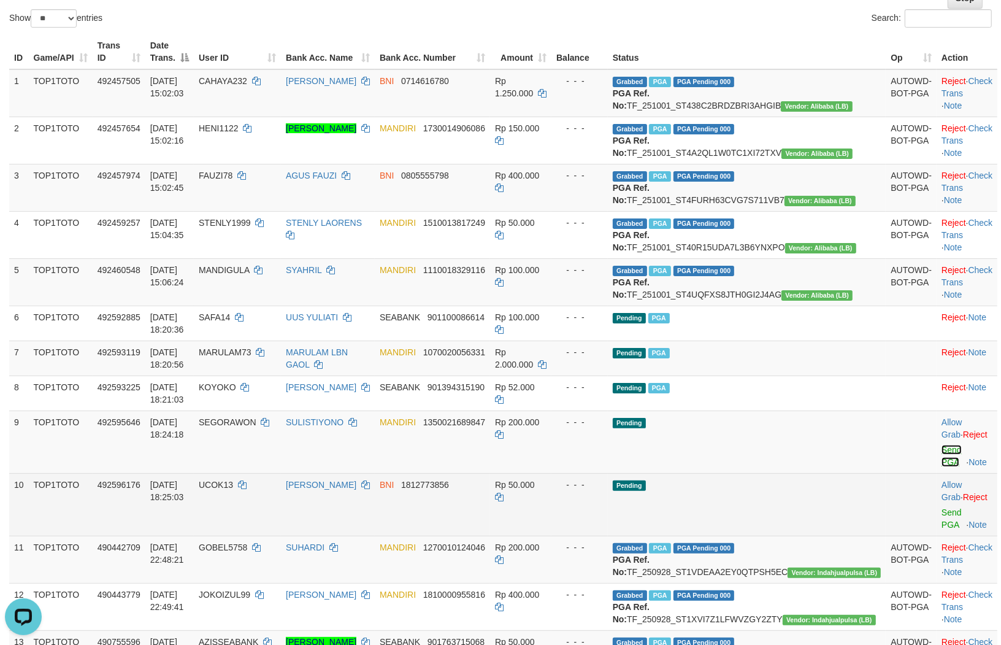
scroll to position [120, 0]
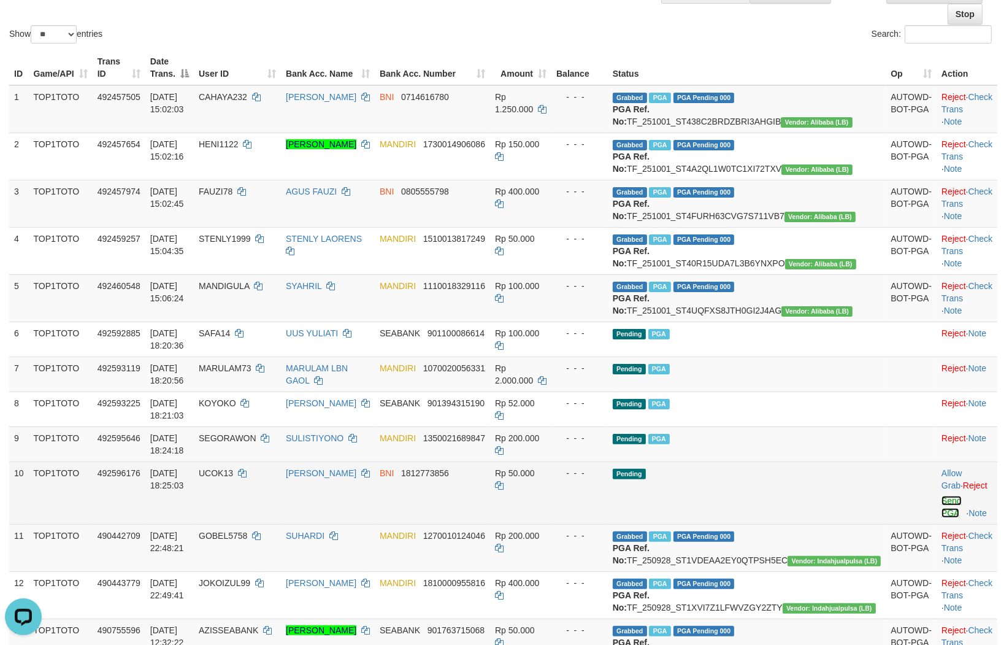
click at [941, 518] on link "Send PGA" at bounding box center [951, 507] width 20 height 22
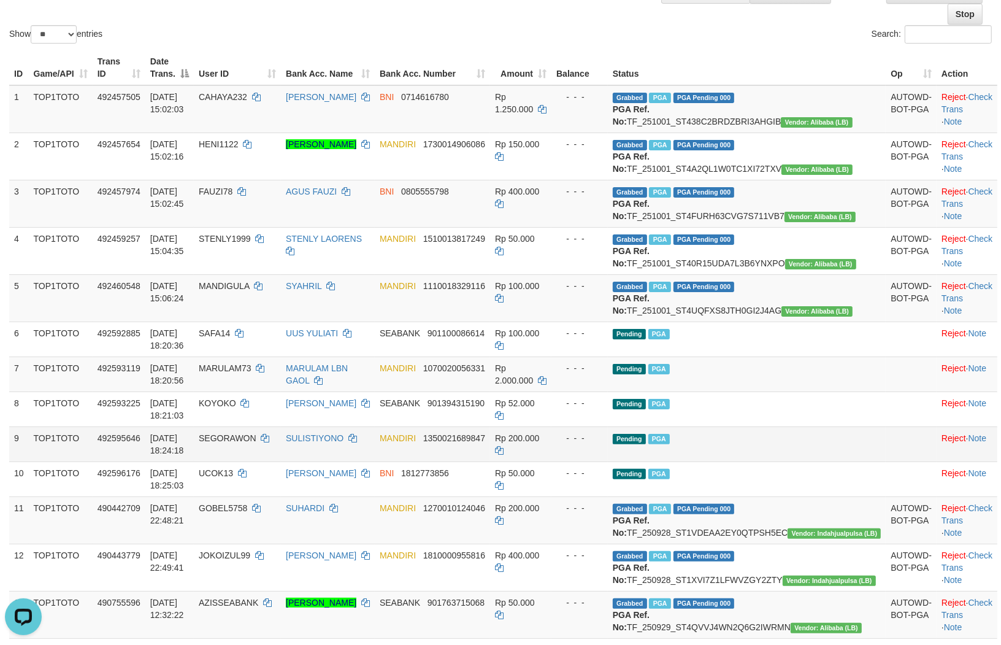
click at [761, 461] on td "Pending PGA" at bounding box center [747, 443] width 278 height 35
drag, startPoint x: 719, startPoint y: 500, endPoint x: 746, endPoint y: 504, distance: 26.6
click at [746, 461] on td "Pending PGA" at bounding box center [747, 443] width 278 height 35
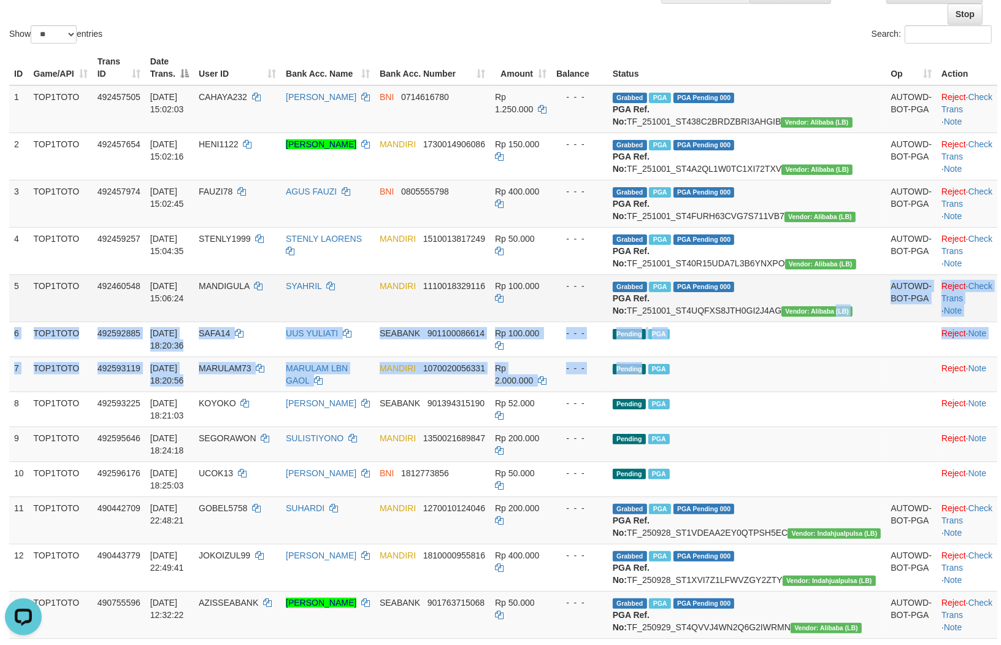
drag, startPoint x: 716, startPoint y: 443, endPoint x: 743, endPoint y: 475, distance: 41.8
click at [738, 367] on tbody "1 TOP1TOTO 492457505 01/10/2025 15:02:03 CAHAYA232 AHMAD ZAINI BNI 0714616780 R…" at bounding box center [503, 432] width 988 height 694
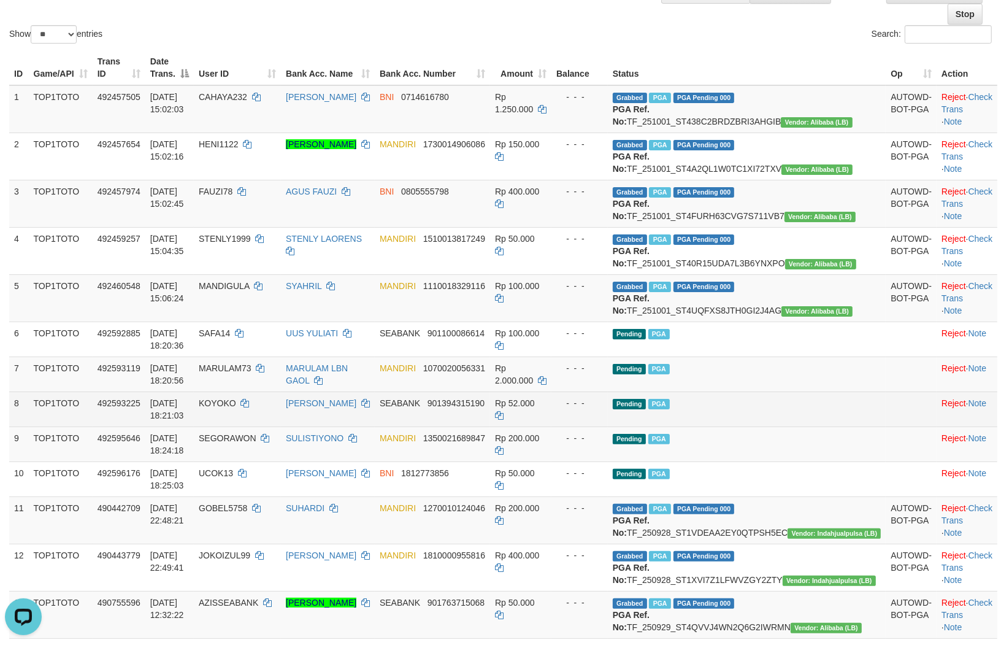
click at [743, 426] on td "Pending PGA" at bounding box center [747, 408] width 278 height 35
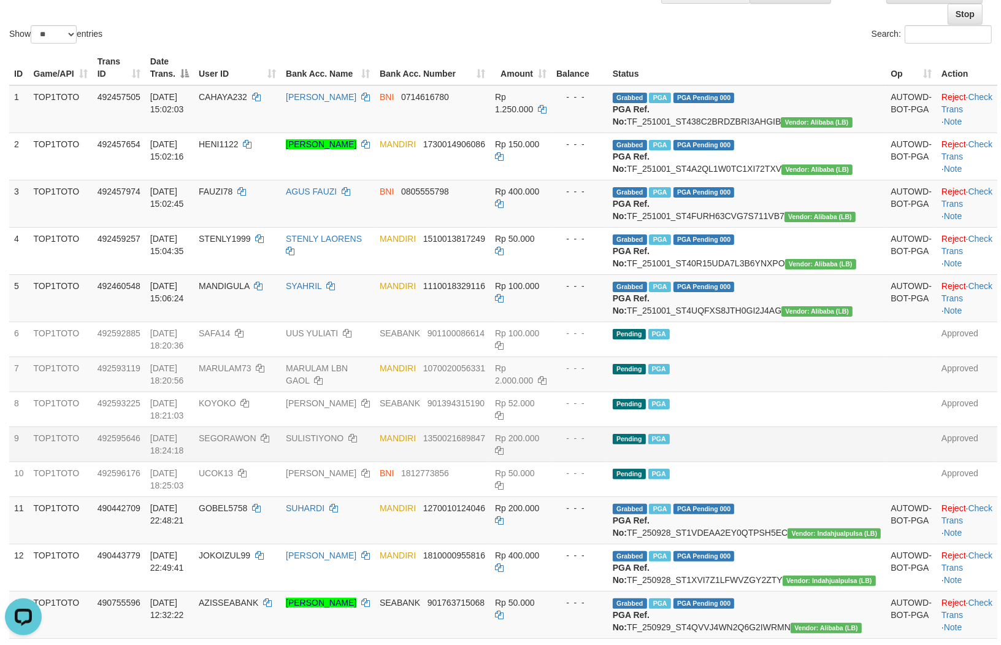
click at [839, 461] on td "Pending PGA" at bounding box center [747, 443] width 278 height 35
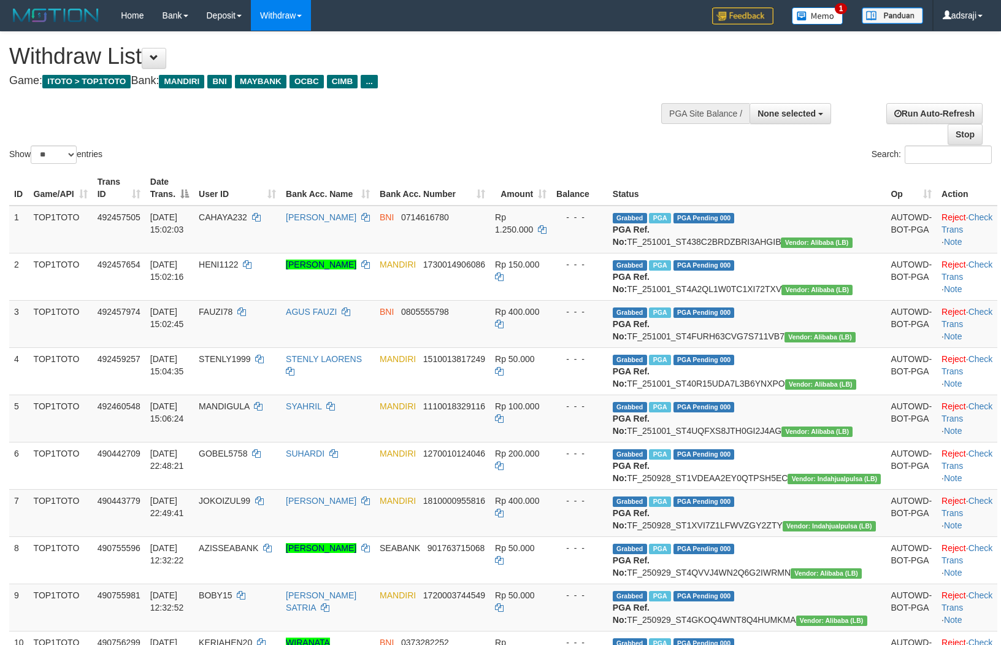
select select
select select "**"
click at [591, 80] on h4 "Game: ITOTO > TOP1TOTO Bank: MANDIRI BNI MAYBANK OCBC CIMB ..." at bounding box center [332, 81] width 646 height 12
select select
select select "**"
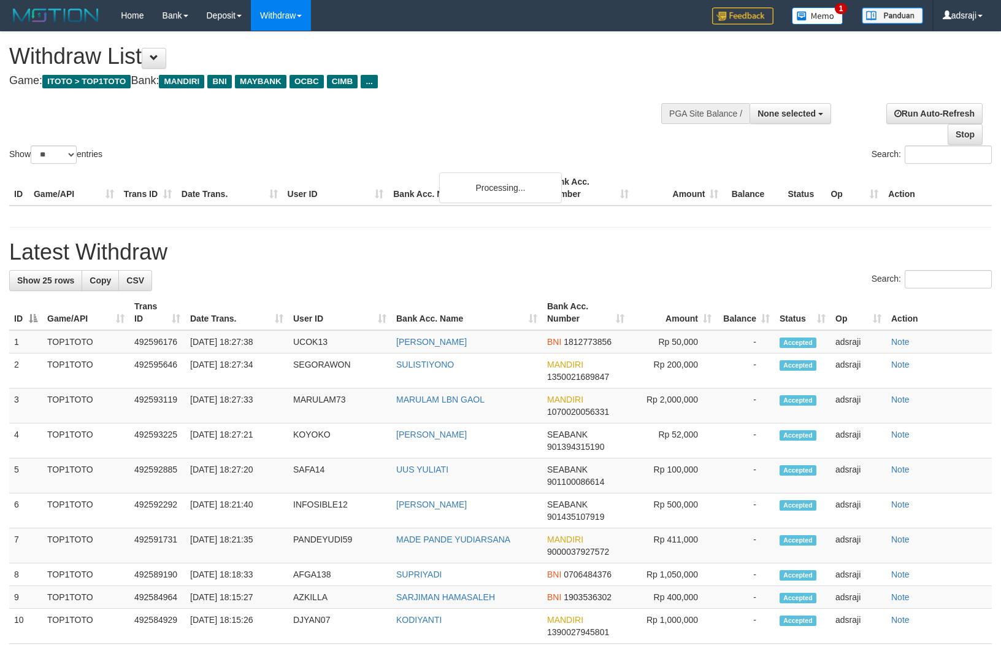
select select
select select "**"
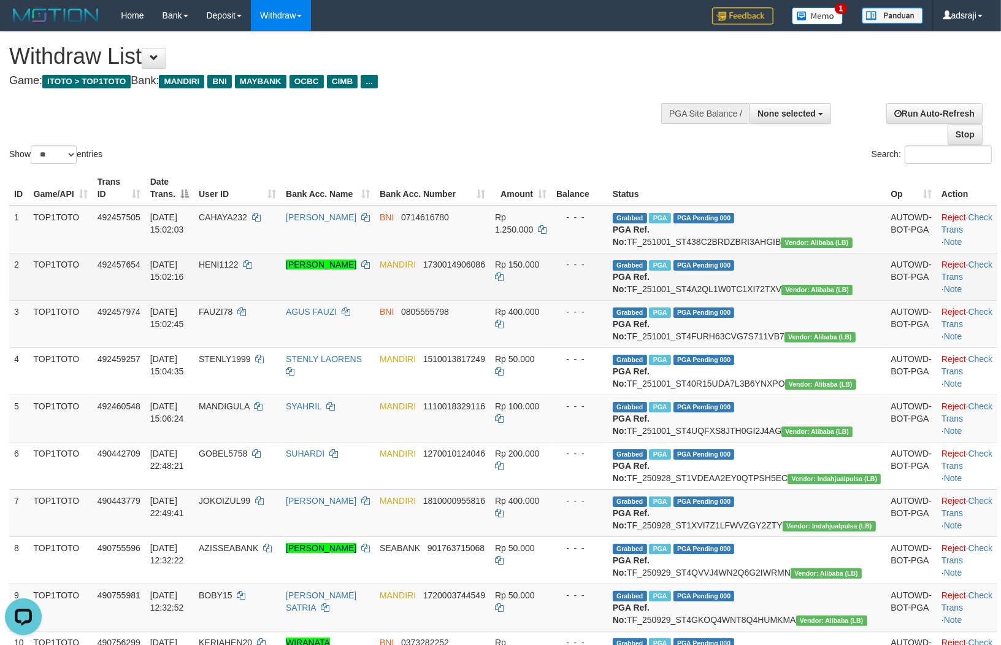
click at [608, 291] on td "- - -" at bounding box center [579, 276] width 56 height 47
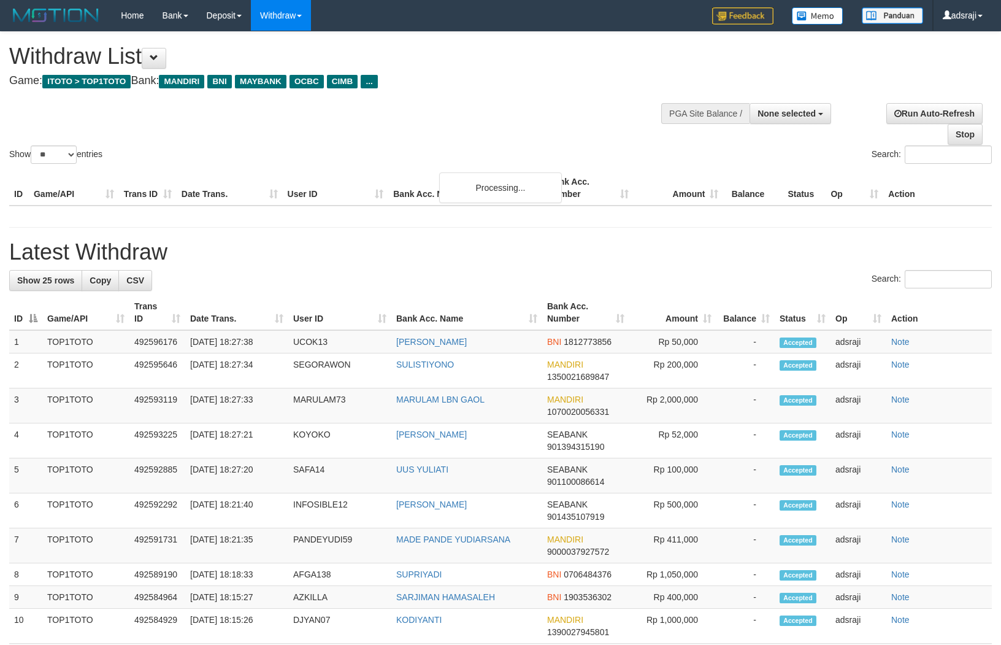
select select
select select "**"
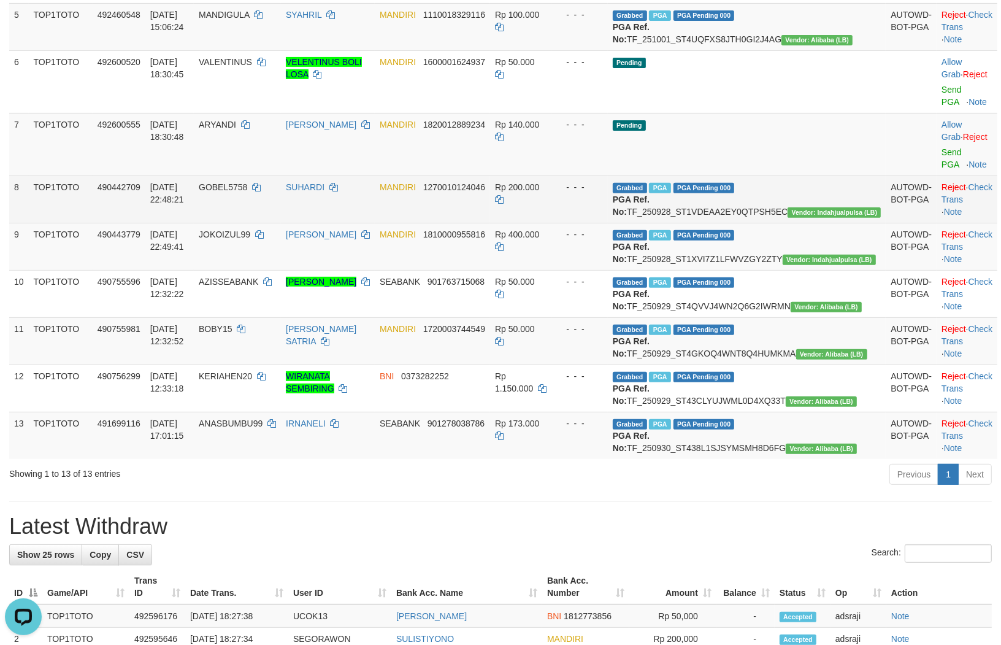
scroll to position [369, 0]
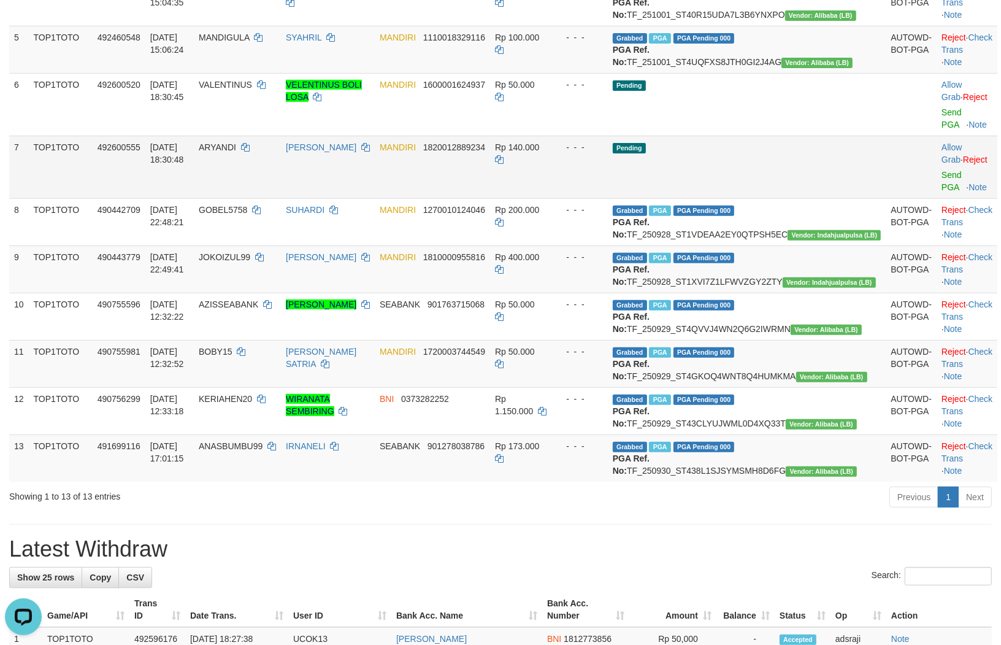
click at [551, 198] on td "Rp 140.000" at bounding box center [520, 167] width 61 height 63
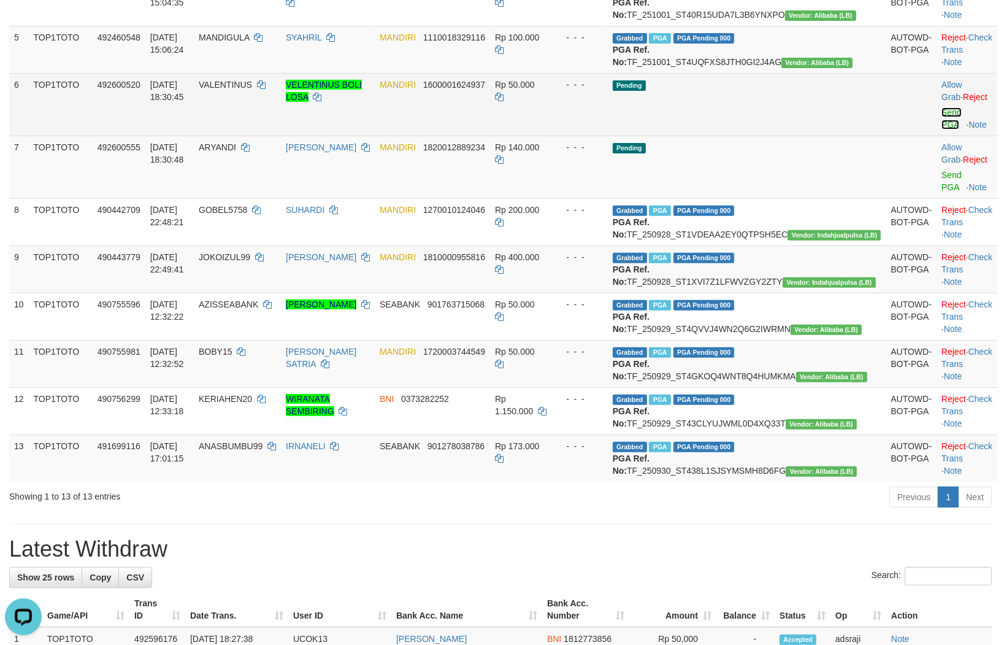
click at [941, 129] on link "Send PGA" at bounding box center [951, 118] width 20 height 22
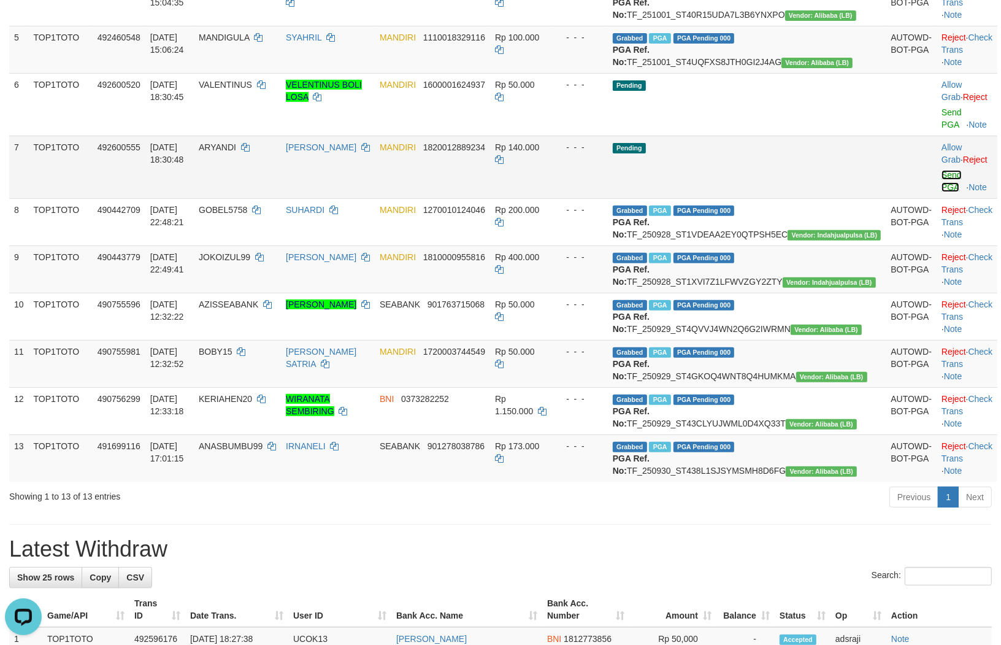
click at [941, 192] on link "Send PGA" at bounding box center [951, 181] width 20 height 22
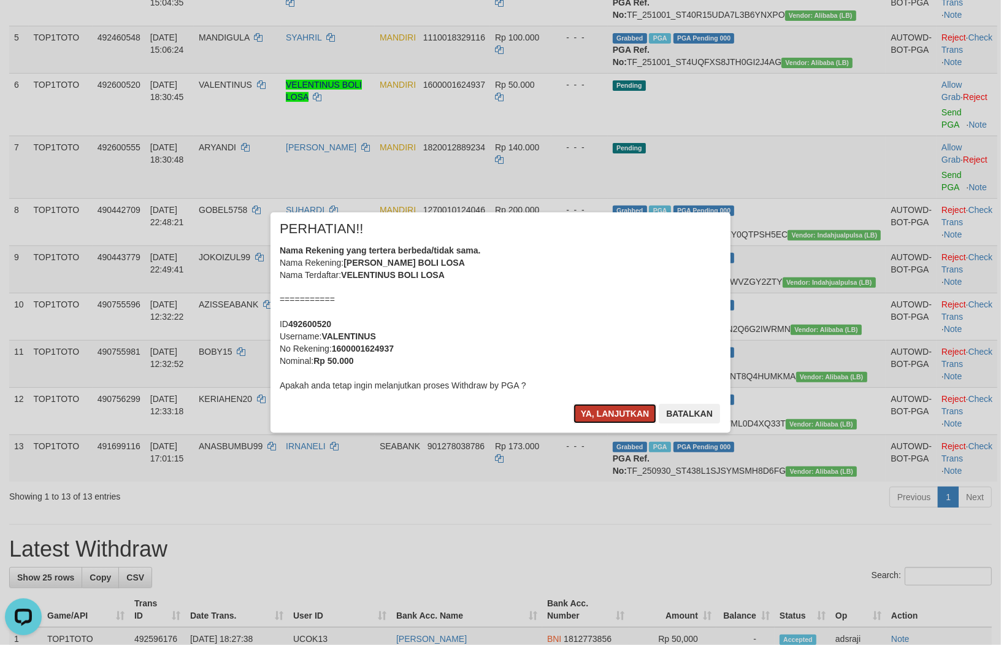
click at [592, 415] on button "Ya, lanjutkan" at bounding box center [614, 414] width 83 height 20
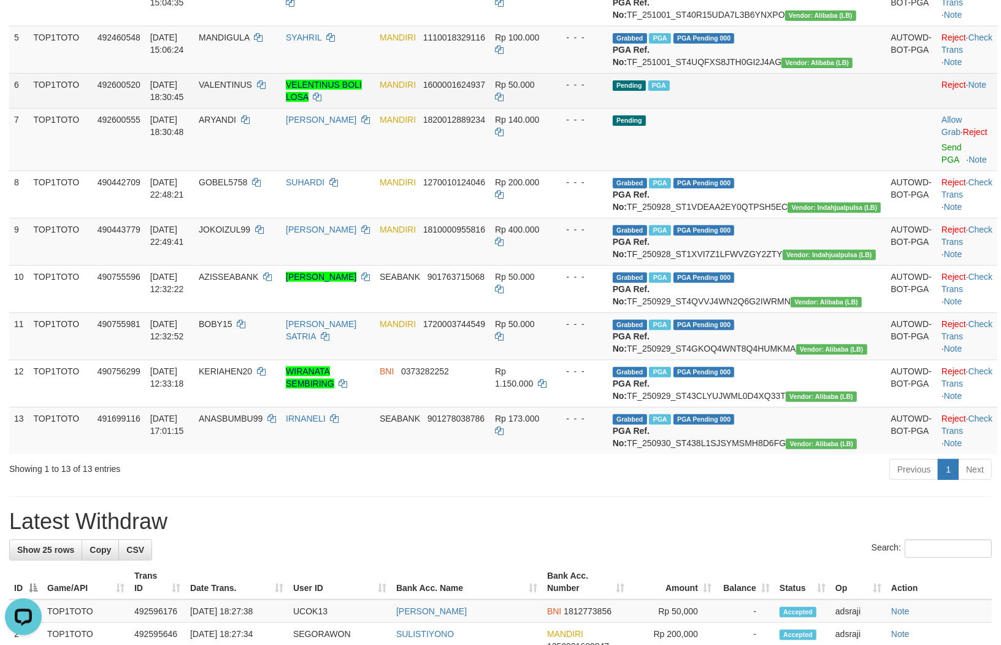
scroll to position [353, 0]
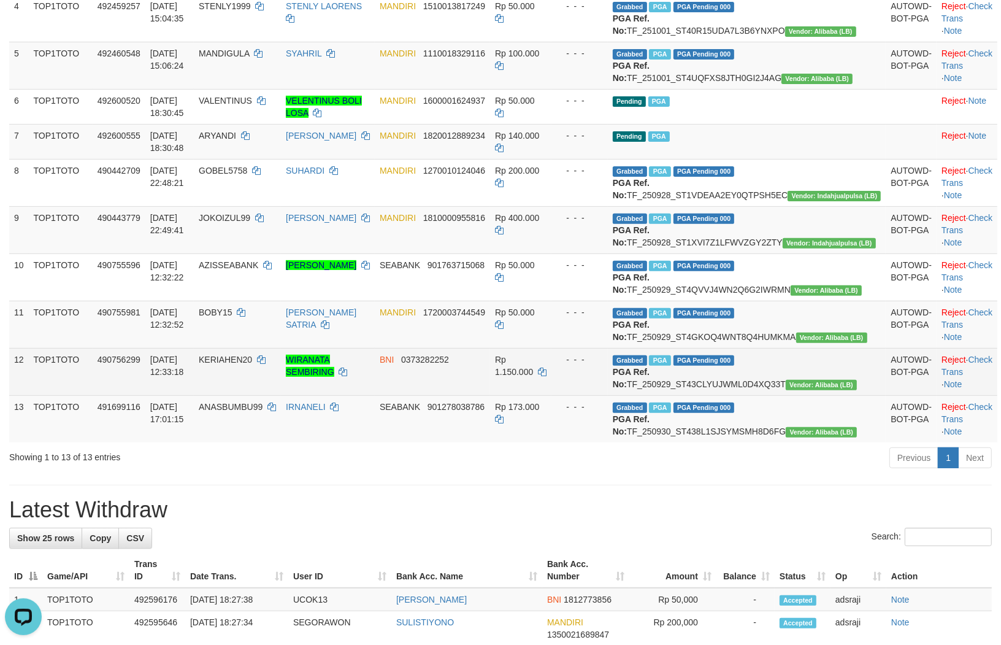
click at [375, 395] on td "WIRANATA SEMBIRING" at bounding box center [328, 371] width 94 height 47
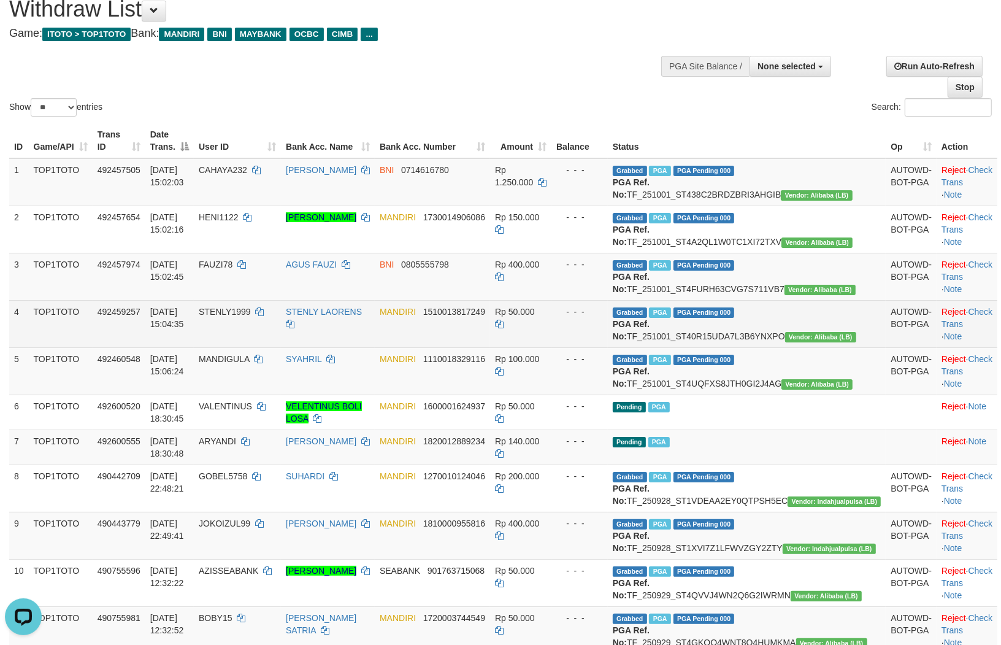
scroll to position [148, 0]
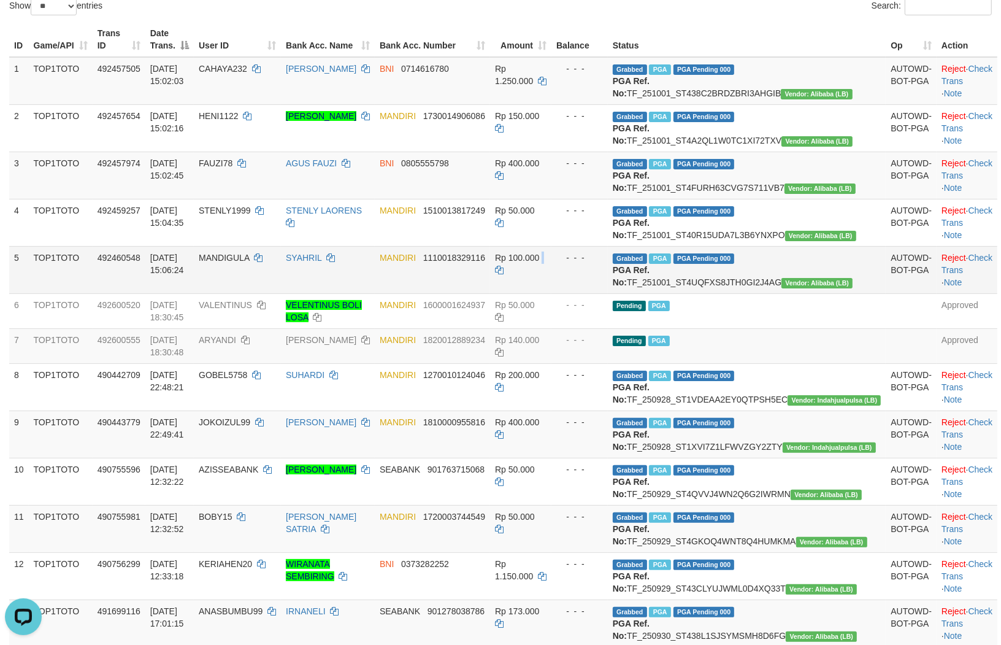
click at [551, 293] on td "Rp 100.000" at bounding box center [520, 269] width 61 height 47
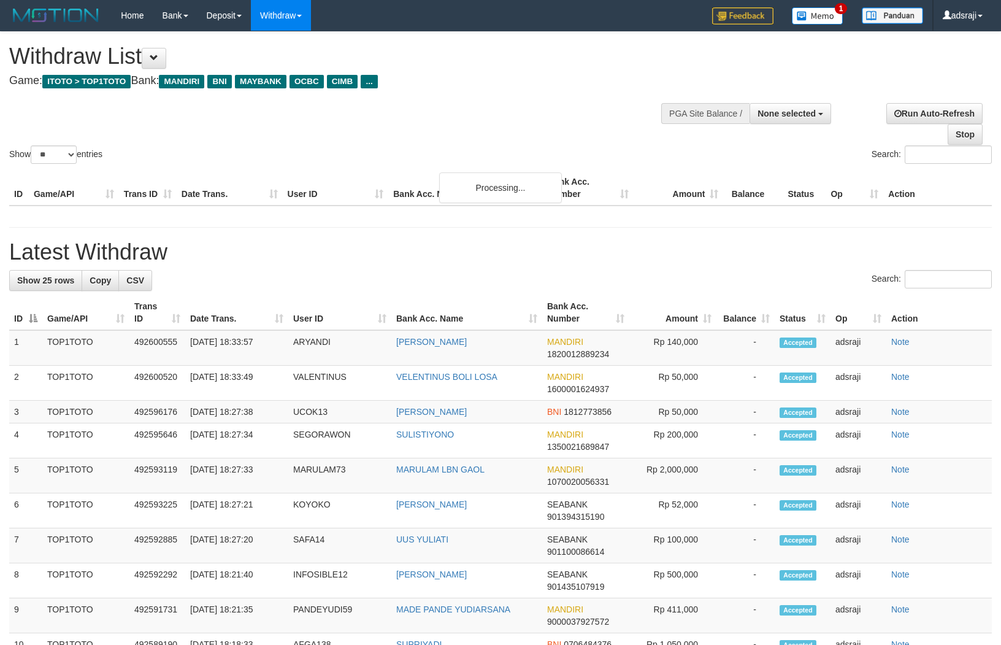
select select
select select "**"
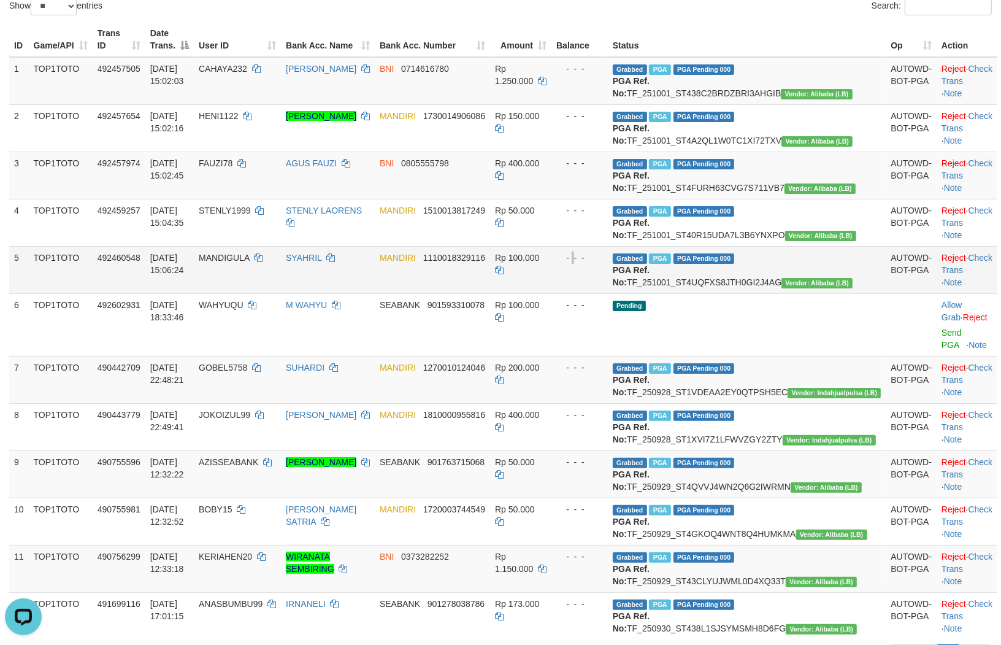
click at [608, 293] on td "- - -" at bounding box center [579, 269] width 56 height 47
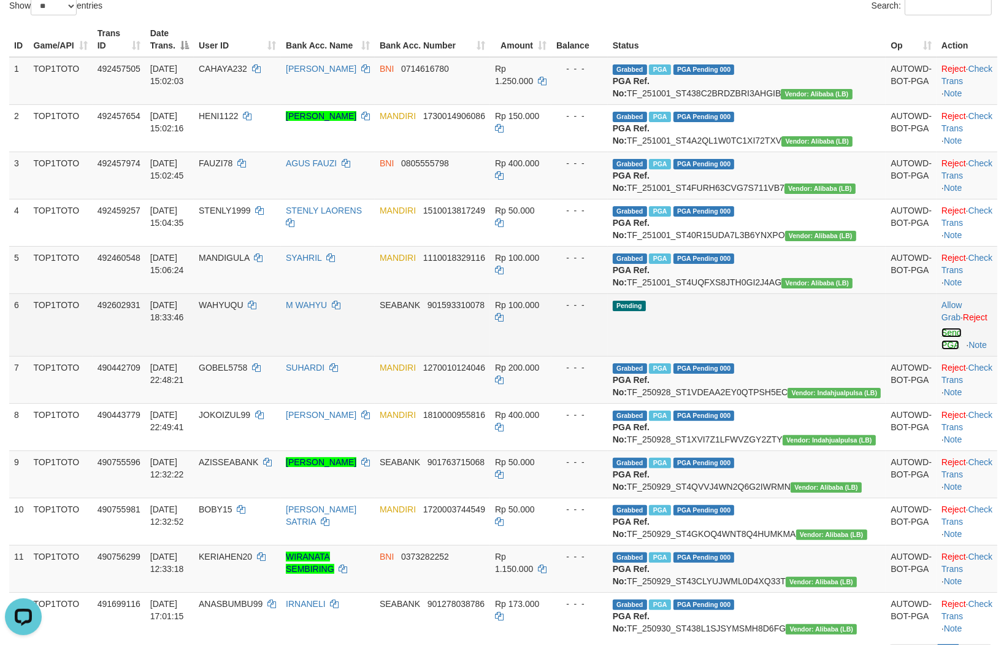
click at [941, 350] on link "Send PGA" at bounding box center [951, 339] width 20 height 22
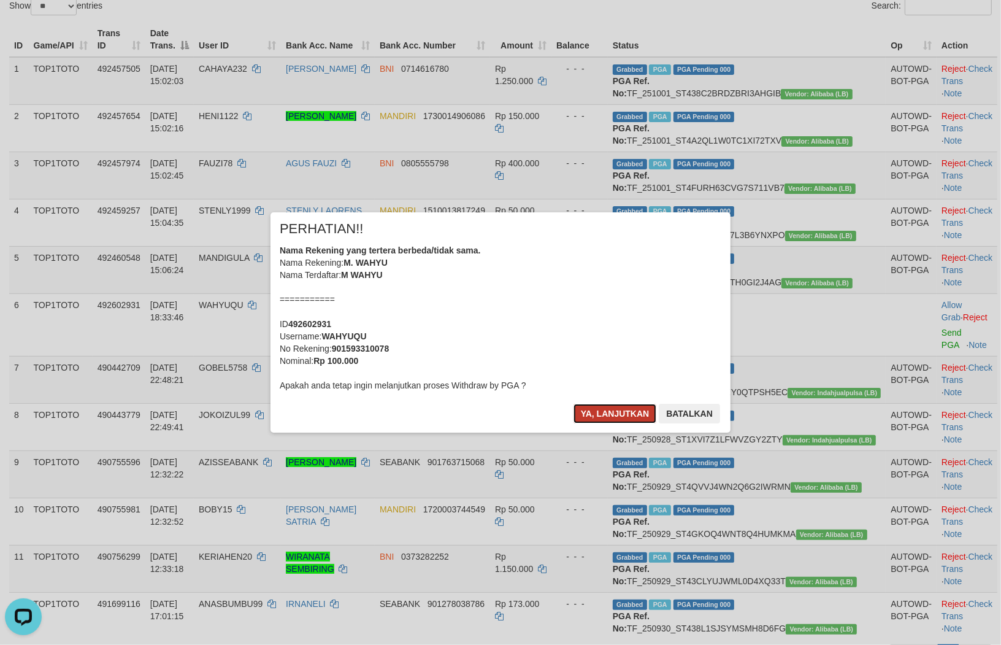
click at [611, 407] on button "Ya, lanjutkan" at bounding box center [614, 414] width 83 height 20
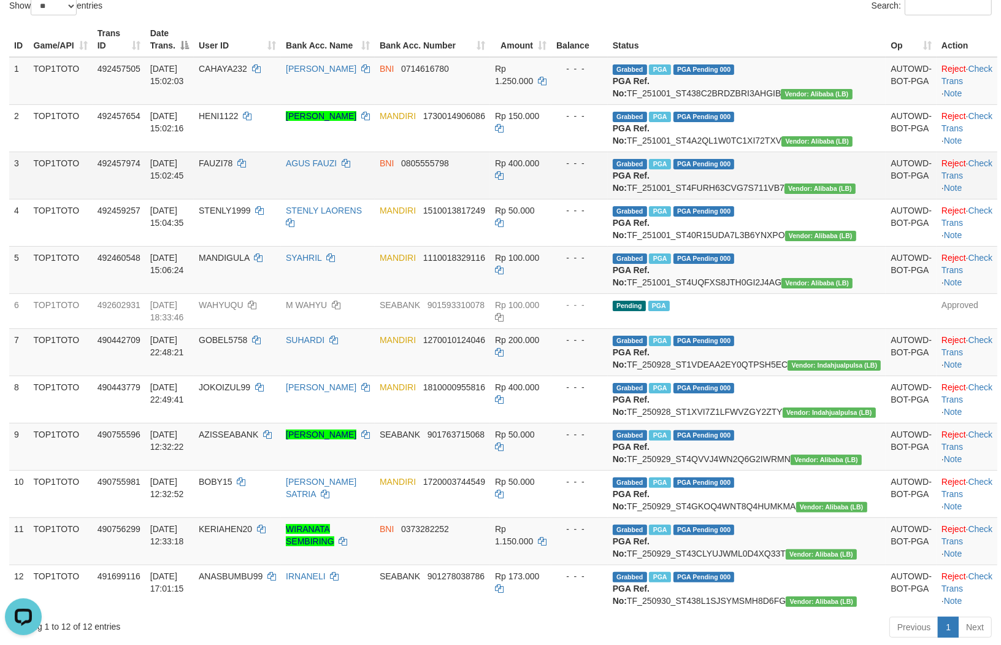
drag, startPoint x: 540, startPoint y: 256, endPoint x: 461, endPoint y: 223, distance: 85.8
click at [461, 199] on td "BNI 0805555798" at bounding box center [432, 174] width 115 height 47
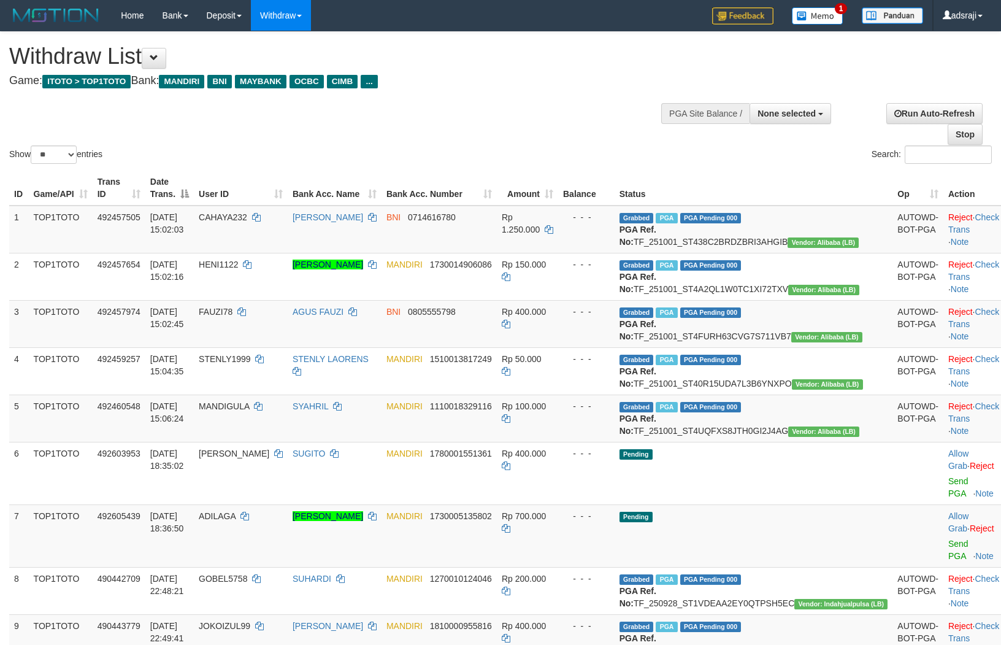
select select
select select "**"
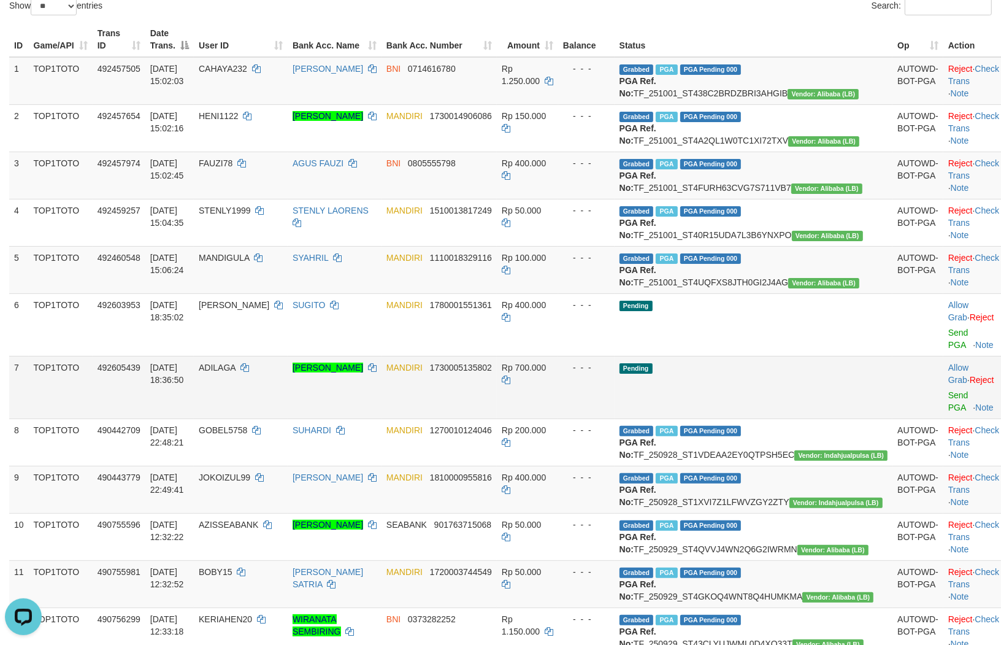
click at [731, 418] on td "Pending" at bounding box center [754, 387] width 278 height 63
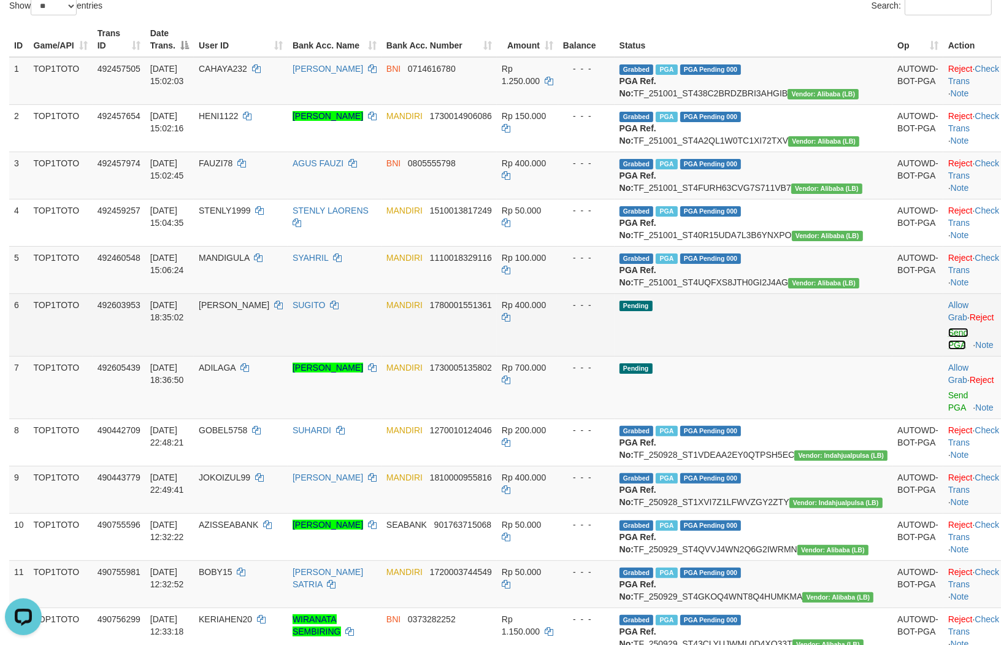
click at [948, 350] on link "Send PGA" at bounding box center [958, 339] width 20 height 22
click at [948, 412] on link "Send PGA" at bounding box center [958, 401] width 20 height 22
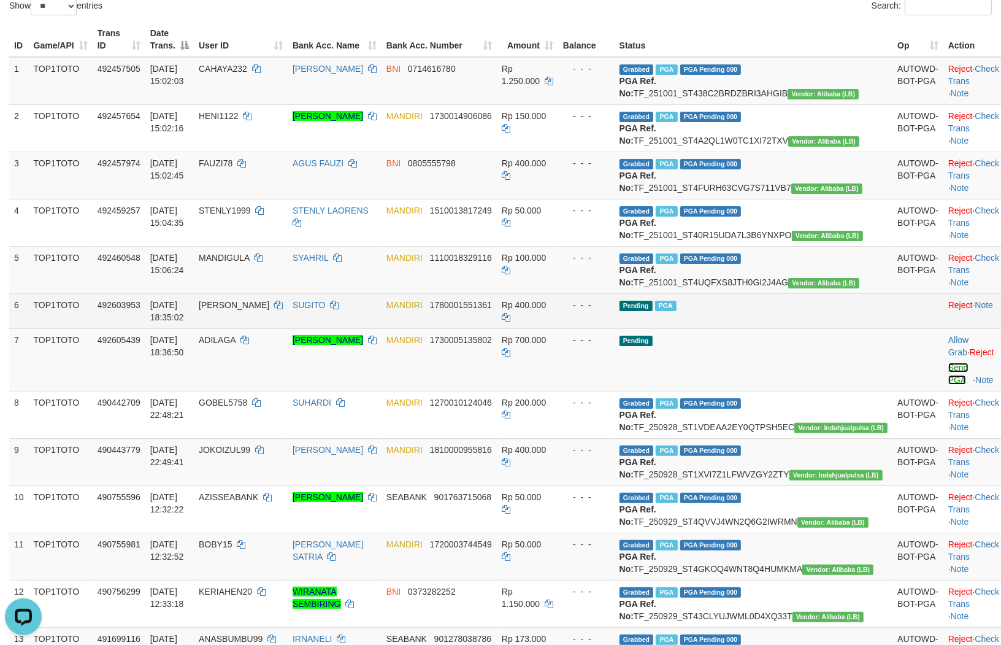
scroll to position [132, 0]
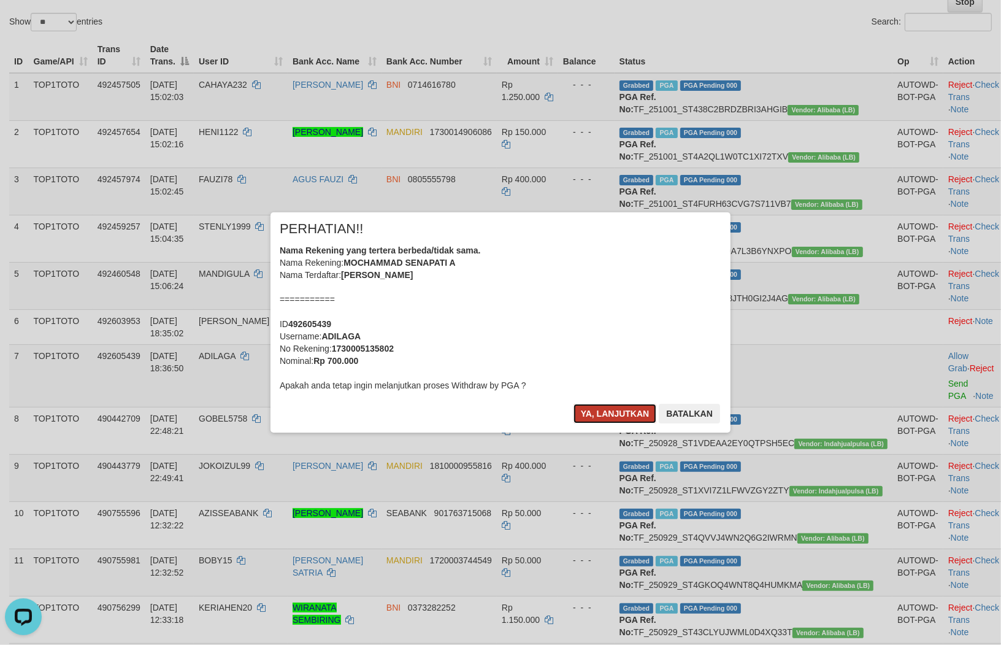
click at [598, 411] on button "Ya, lanjutkan" at bounding box center [614, 414] width 83 height 20
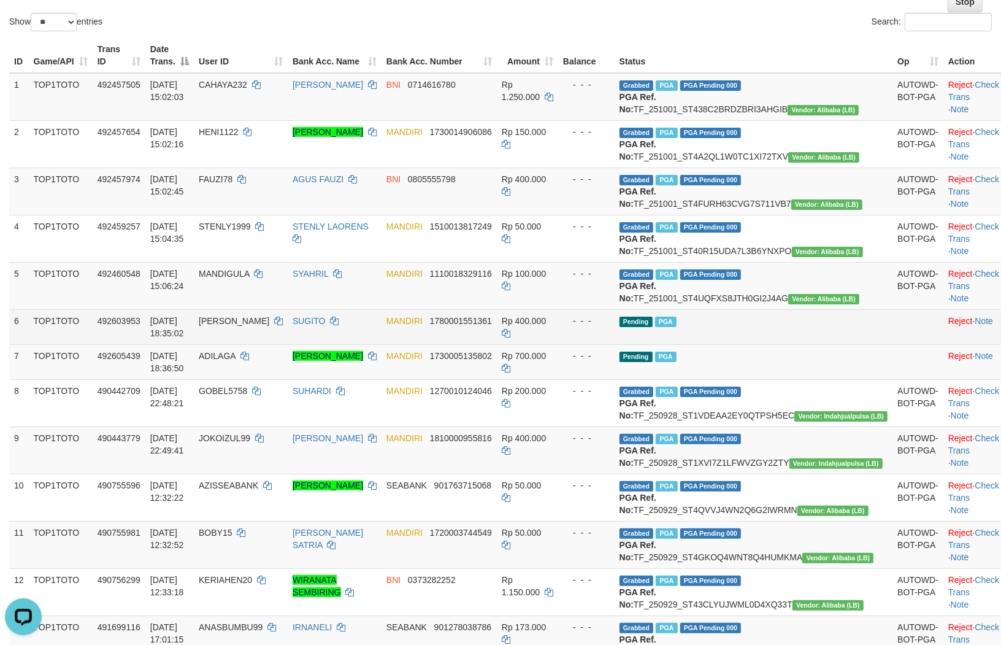
click at [558, 344] on td "Rp 400.000" at bounding box center [527, 326] width 61 height 35
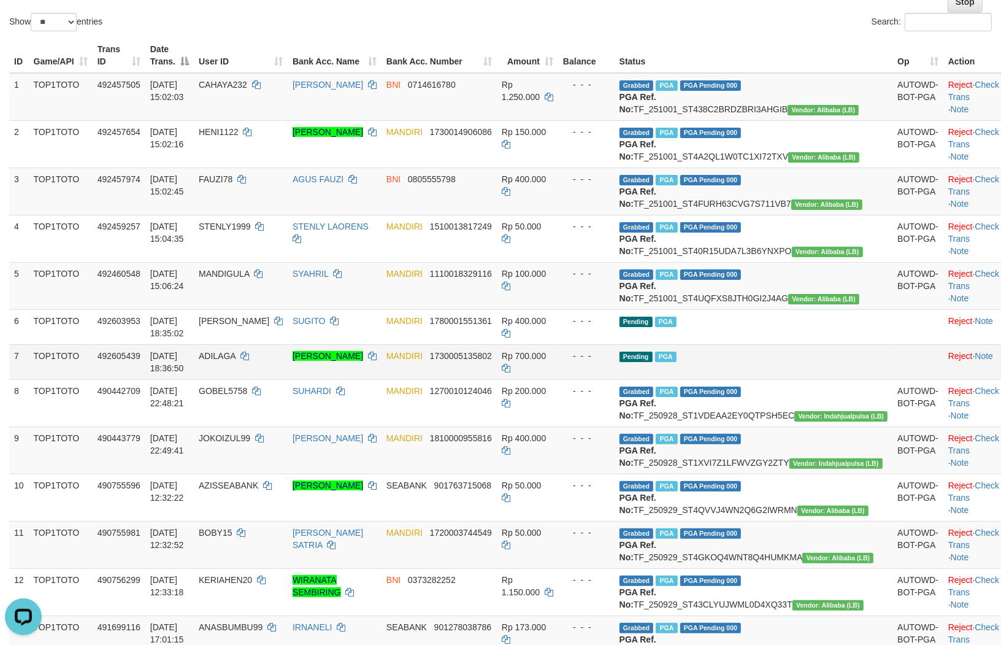
click at [808, 379] on td "Pending PGA" at bounding box center [754, 361] width 278 height 35
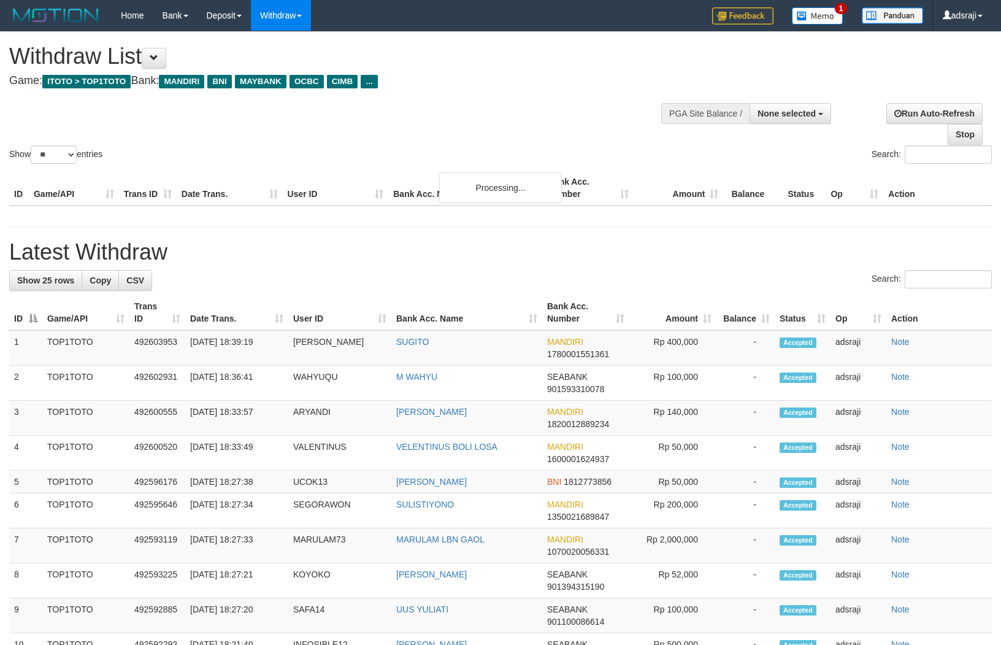
select select
select select "**"
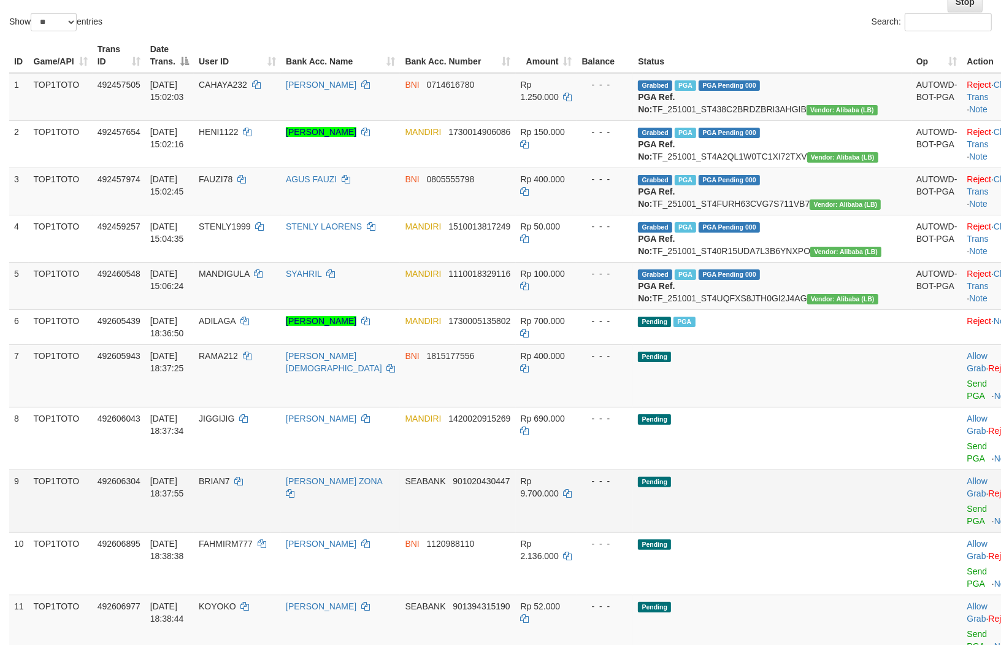
click at [759, 524] on td "Pending" at bounding box center [772, 500] width 278 height 63
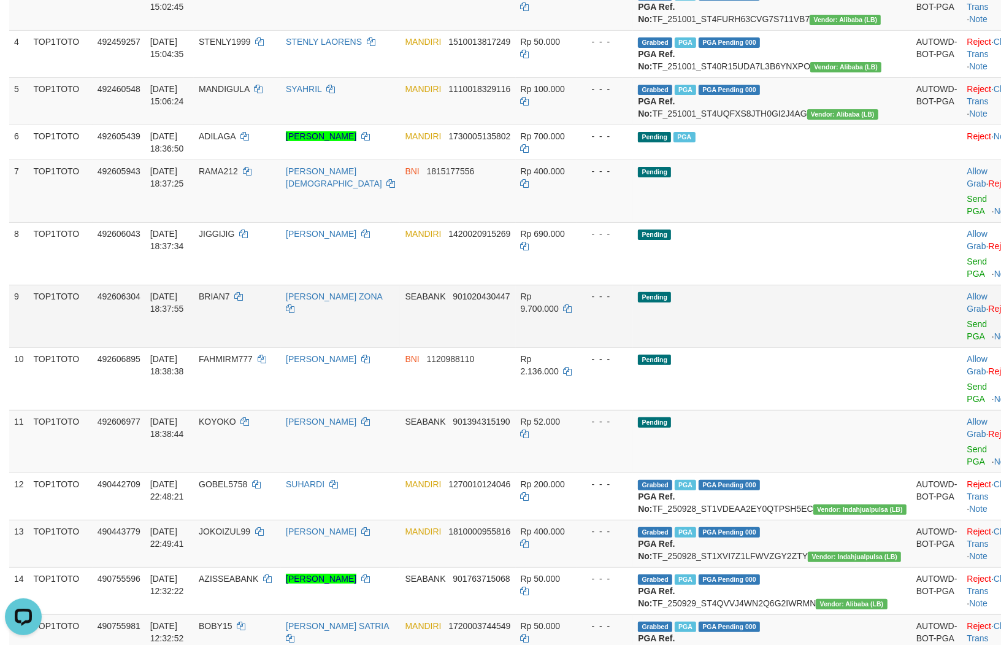
scroll to position [291, 0]
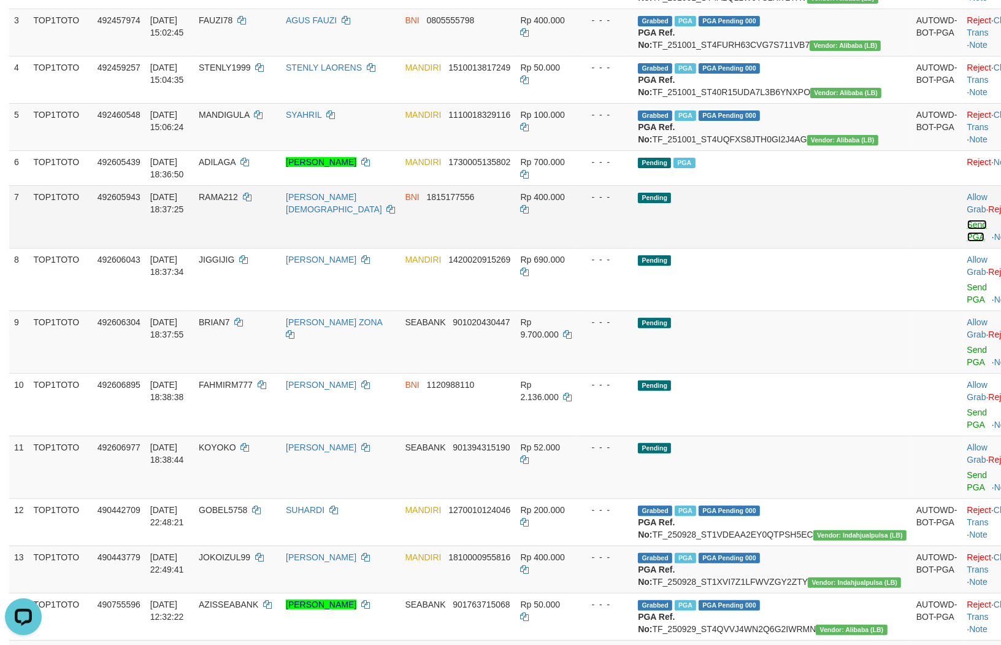
click at [967, 242] on link "Send PGA" at bounding box center [977, 231] width 20 height 22
click at [967, 304] on link "Send PGA" at bounding box center [977, 293] width 20 height 22
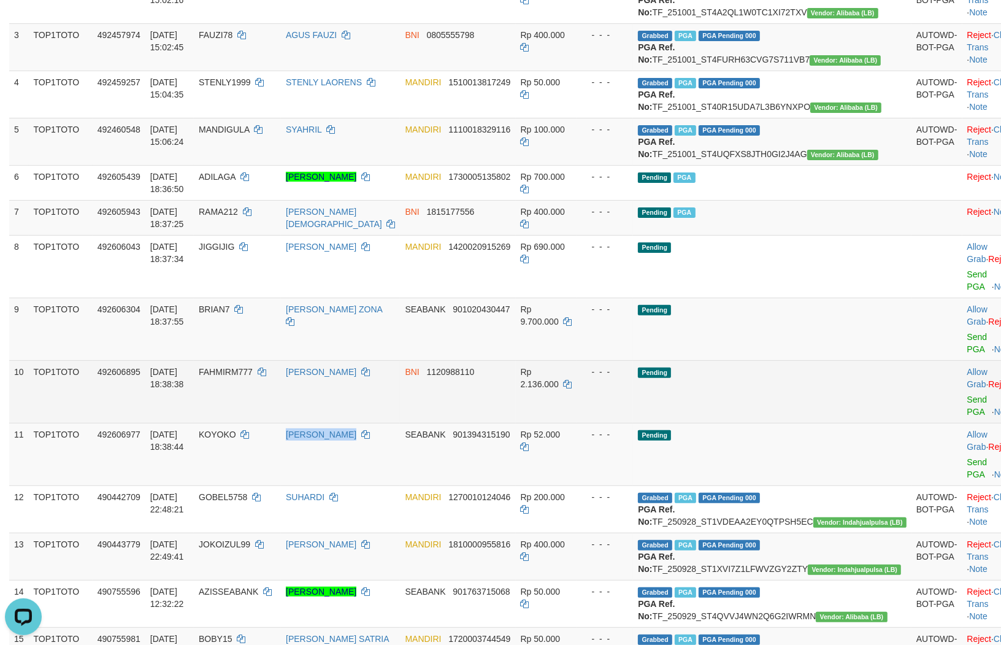
scroll to position [261, 0]
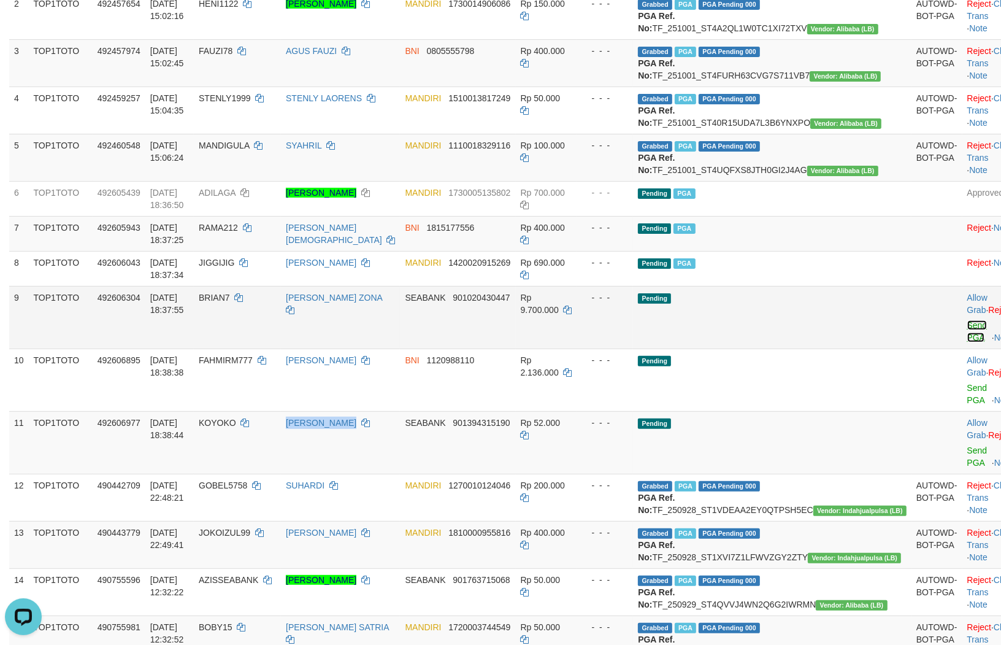
click at [967, 342] on link "Send PGA" at bounding box center [977, 331] width 20 height 22
click at [967, 405] on link "Send PGA" at bounding box center [977, 394] width 20 height 22
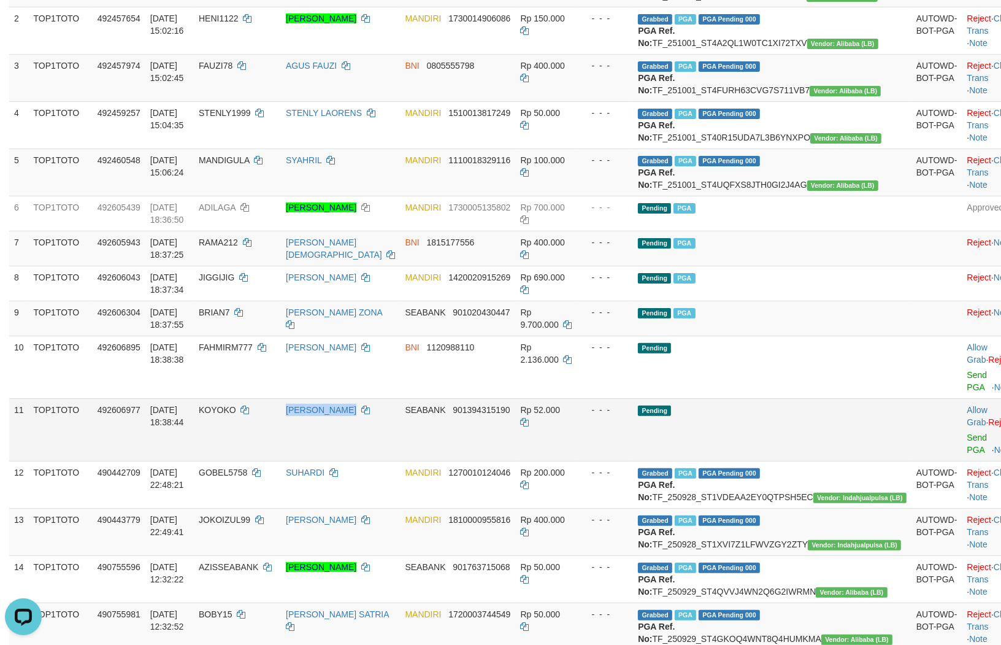
scroll to position [230, 0]
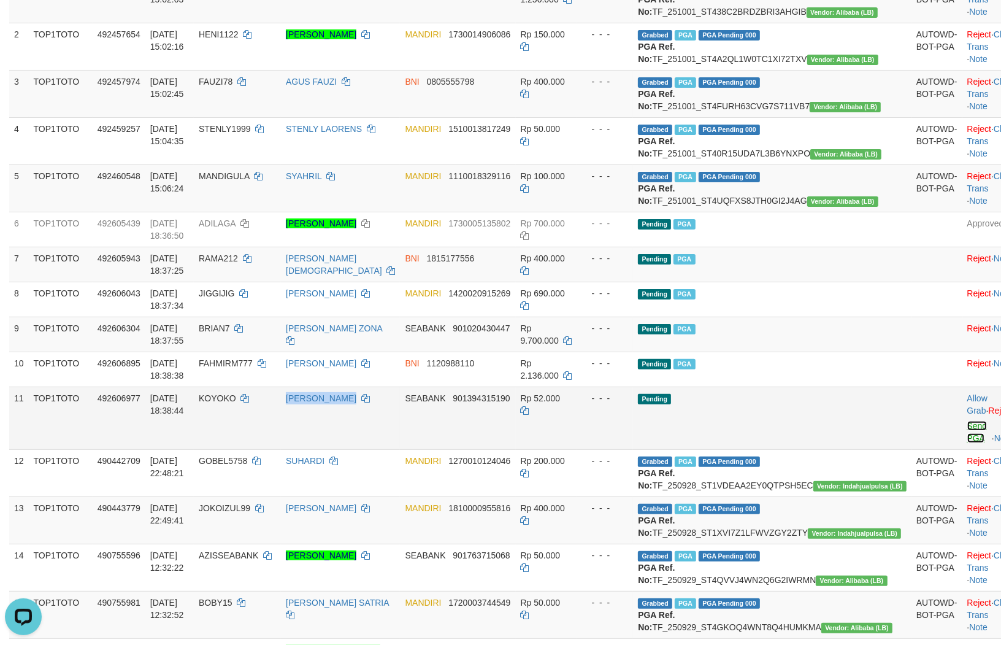
click at [967, 443] on link "Send PGA" at bounding box center [977, 432] width 20 height 22
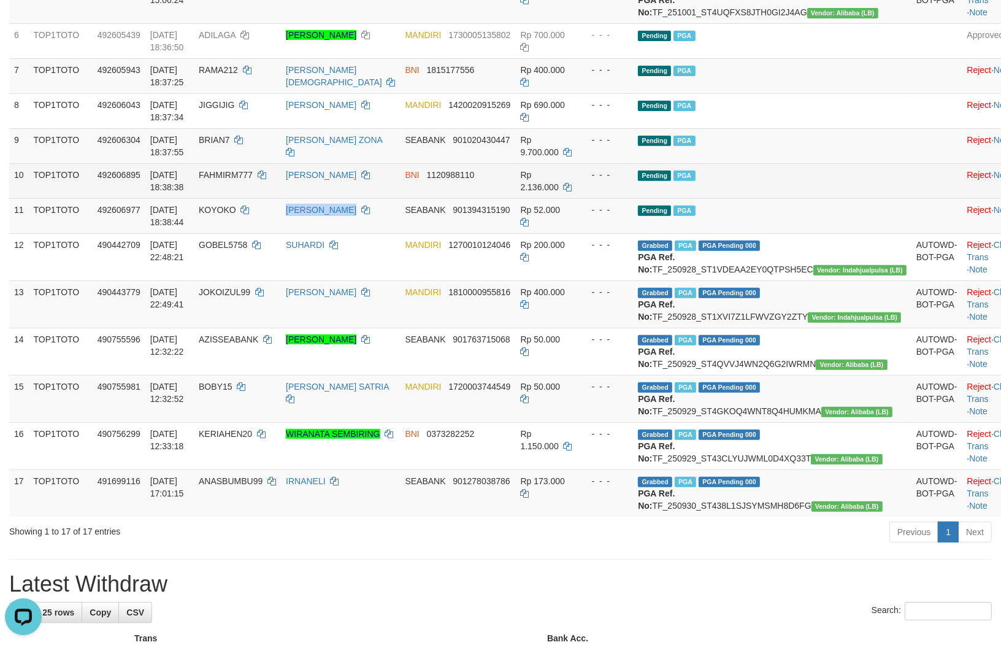
scroll to position [385, 0]
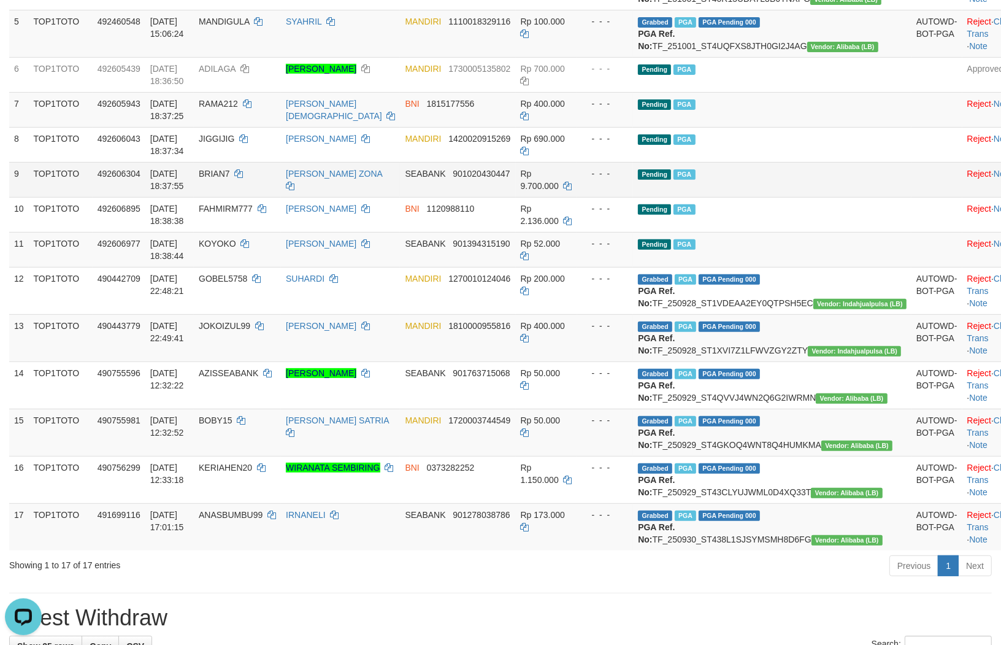
click at [559, 191] on span "Rp 9.700.000" at bounding box center [540, 180] width 38 height 22
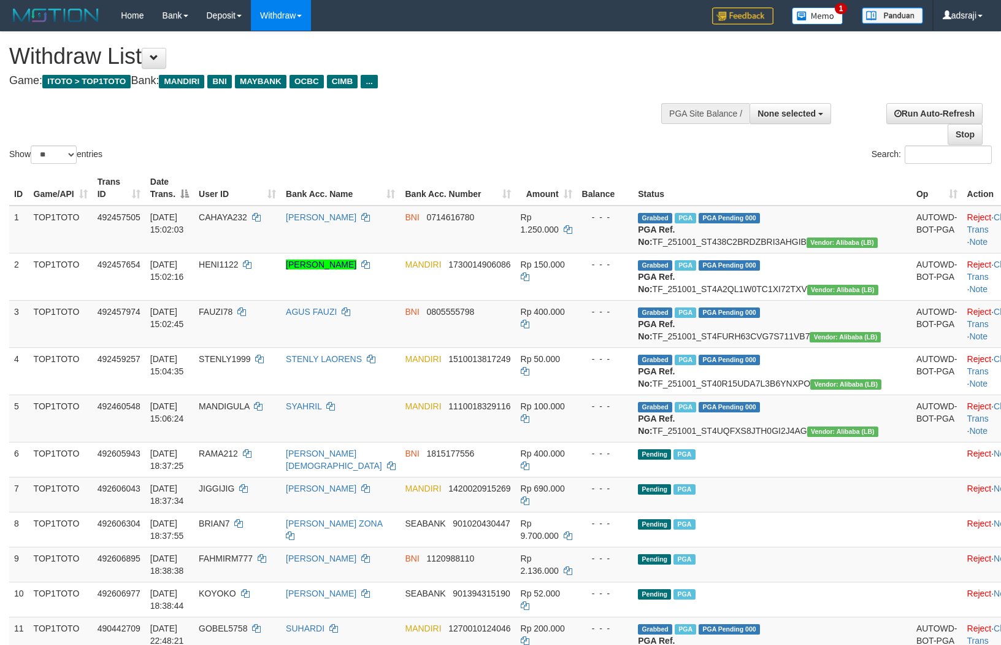
select select
select select "**"
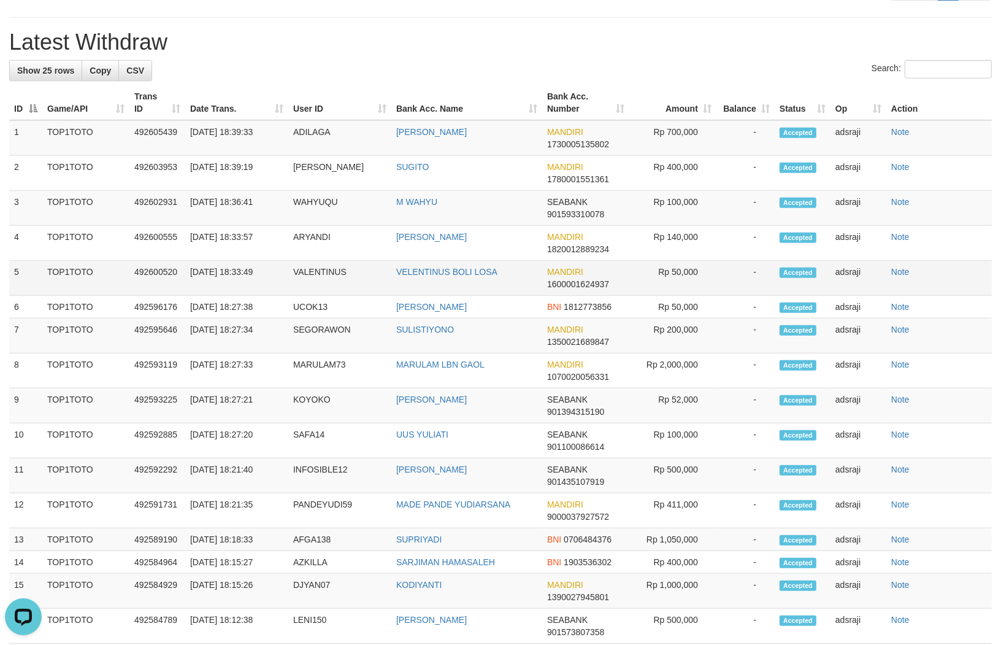
scroll to position [930, 0]
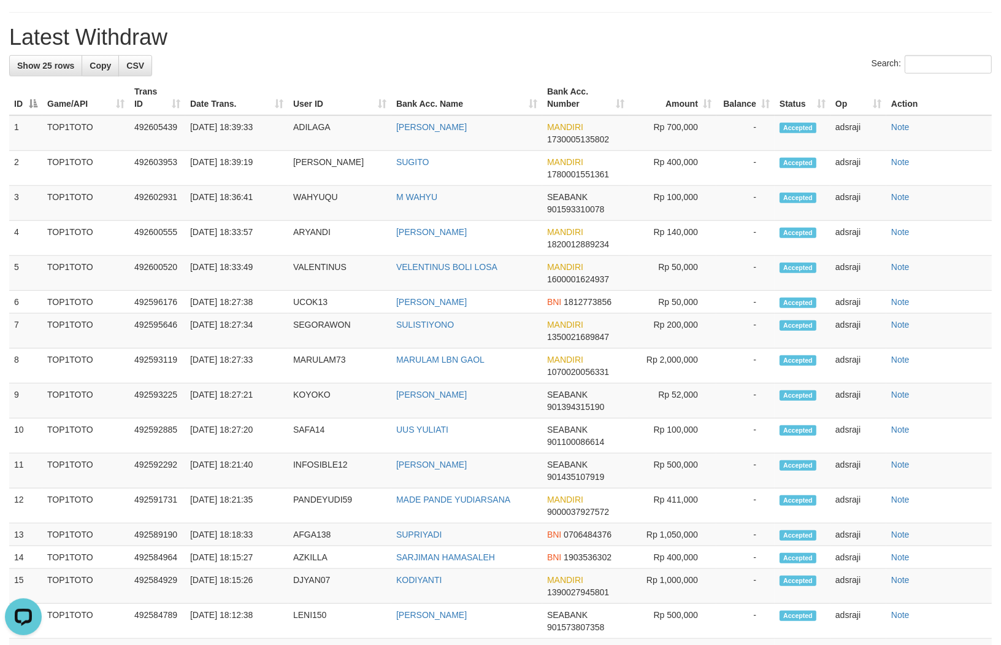
drag, startPoint x: 539, startPoint y: 396, endPoint x: 426, endPoint y: 163, distance: 259.0
click at [426, 50] on h1 "Latest Withdraw" at bounding box center [500, 37] width 983 height 25
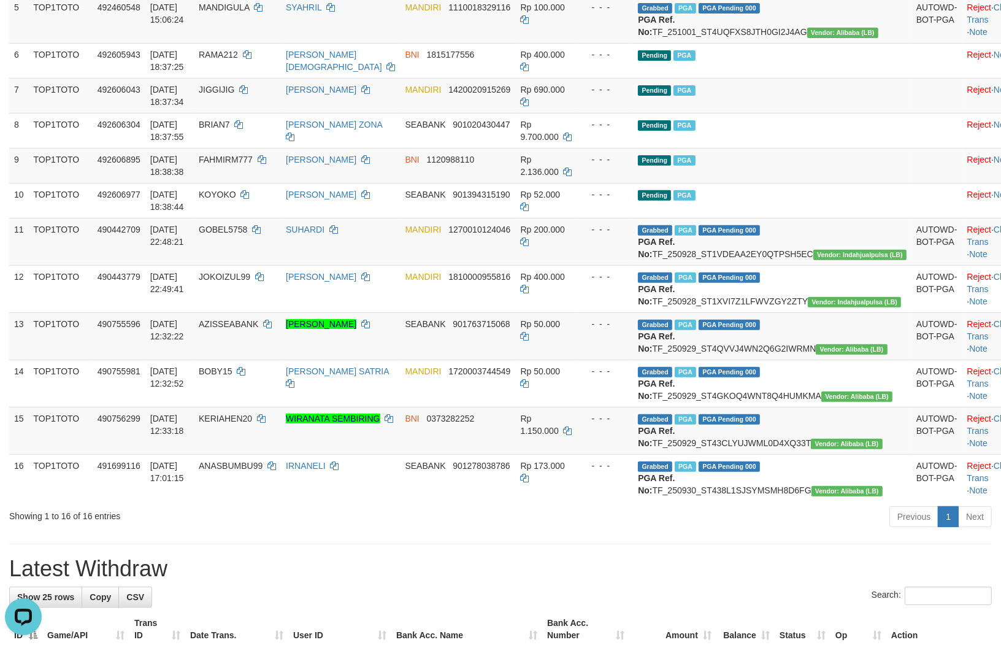
scroll to position [316, 0]
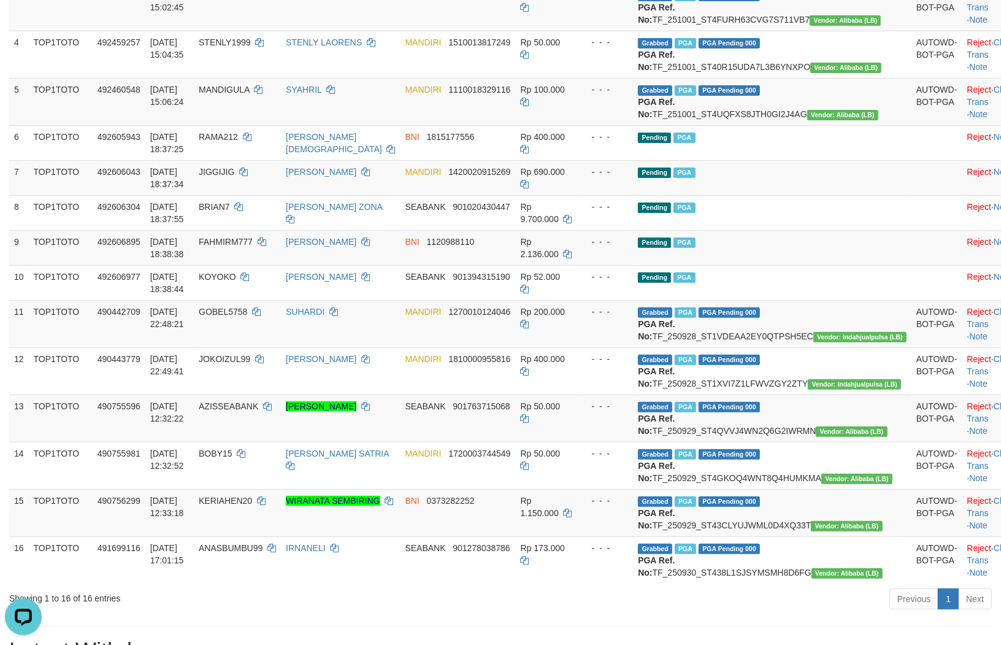
click at [400, 125] on td "SYAHRIL" at bounding box center [340, 101] width 119 height 47
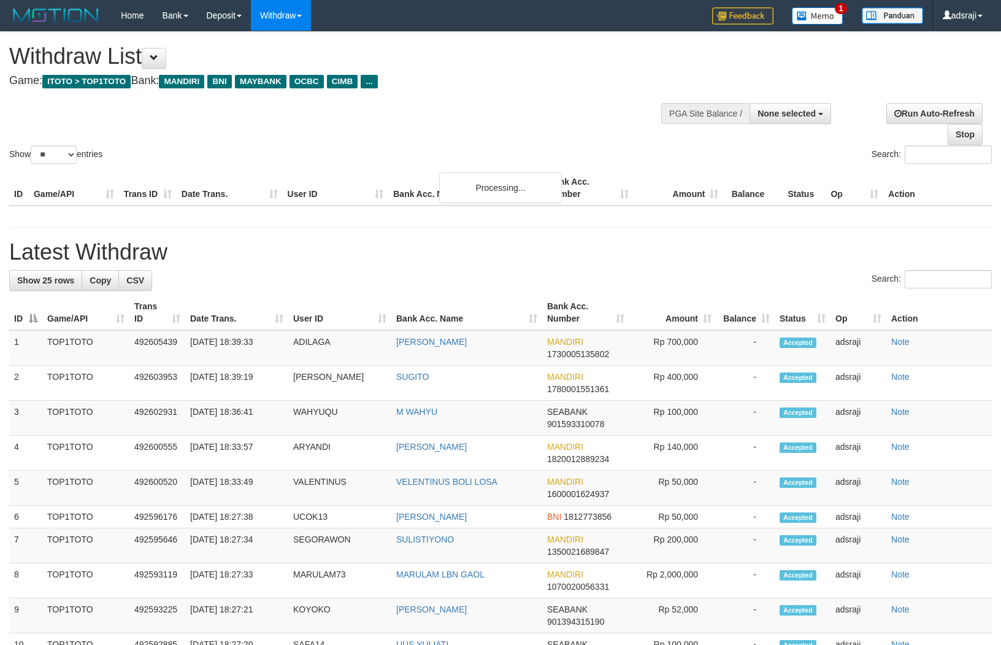
select select
select select "**"
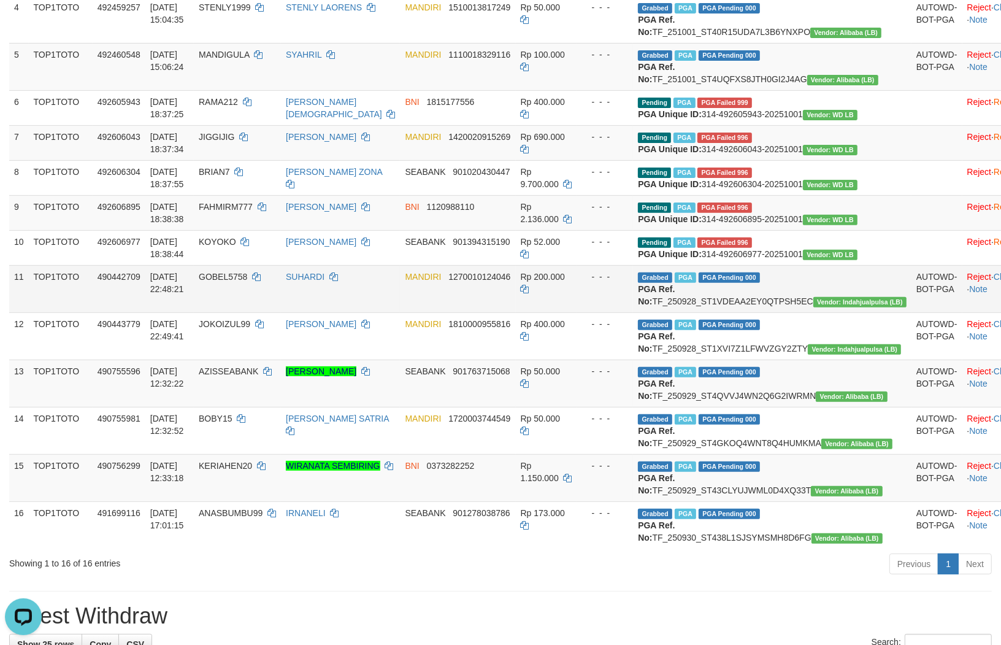
scroll to position [385, 0]
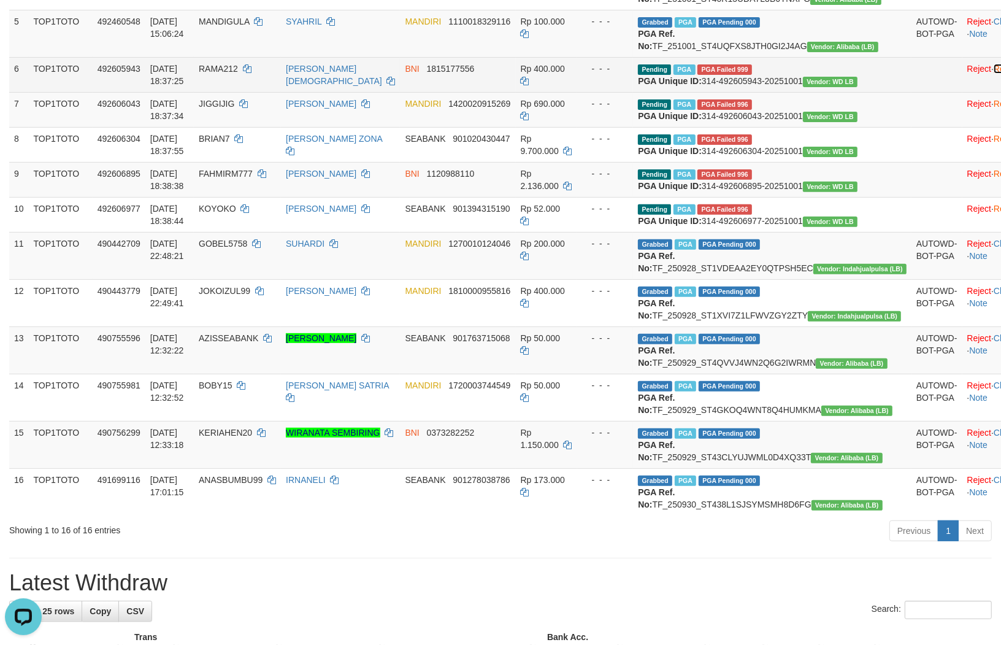
click at [994, 74] on link "Resend" at bounding box center [1008, 69] width 29 height 10
click at [994, 109] on link "Resend" at bounding box center [1008, 104] width 29 height 10
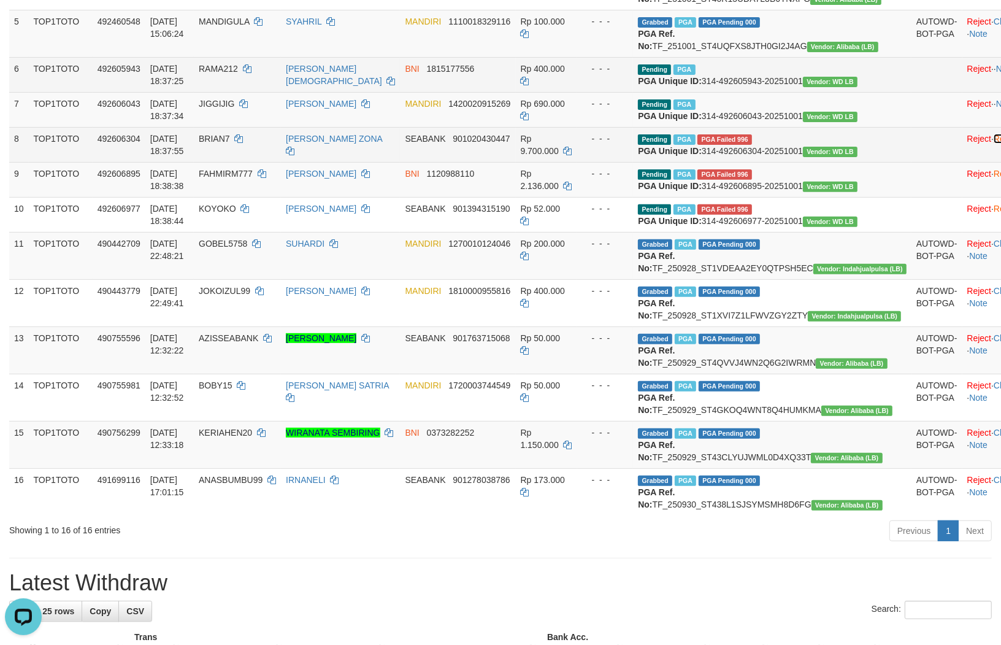
click at [994, 144] on link "Resend" at bounding box center [1008, 139] width 29 height 10
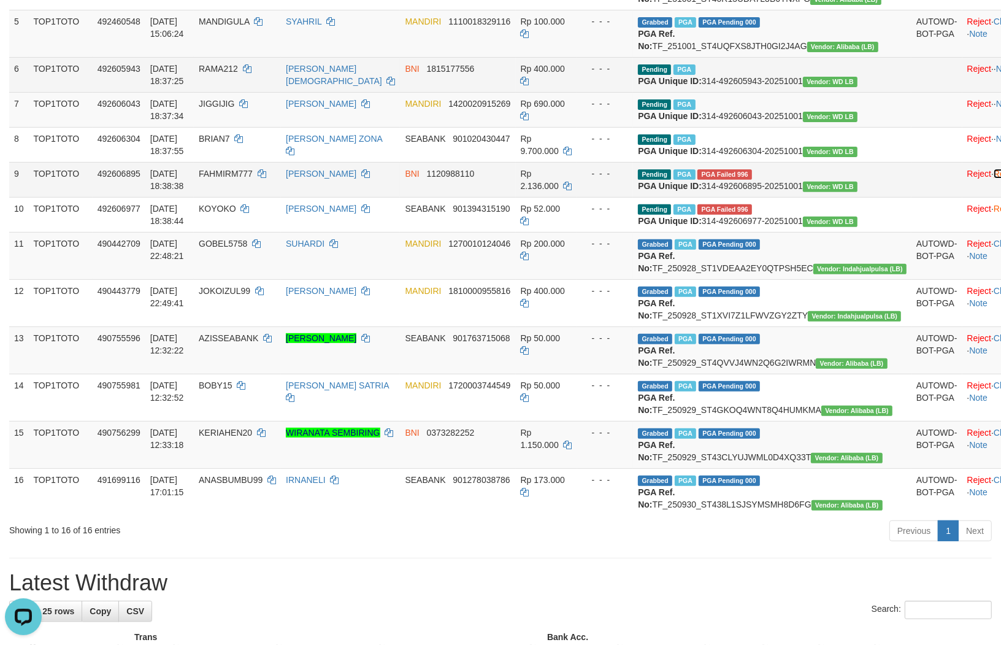
click at [994, 178] on link "Resend" at bounding box center [1008, 174] width 29 height 10
click at [962, 232] on td "Reject · Resend · Note" at bounding box center [1005, 214] width 86 height 35
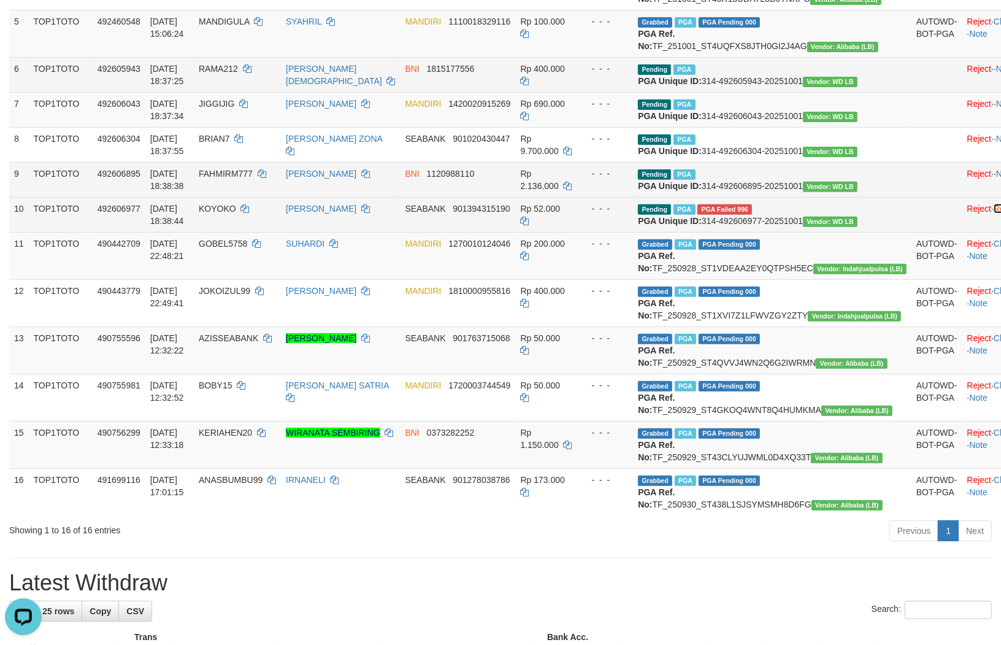
click at [994, 213] on link "Resend" at bounding box center [1008, 209] width 29 height 10
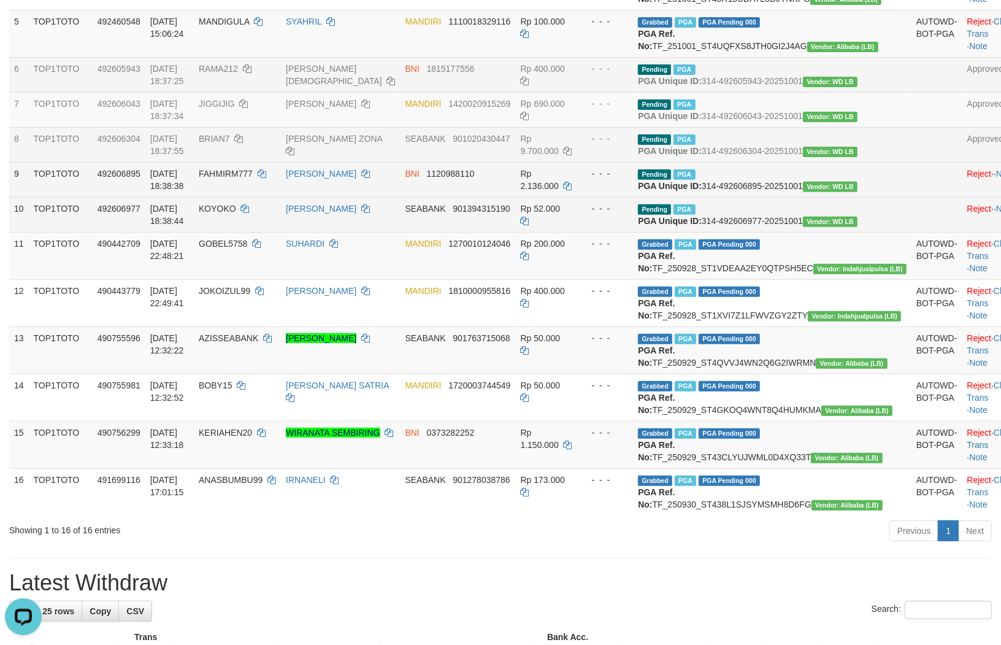
click at [577, 162] on td "Rp 9.700.000" at bounding box center [546, 144] width 61 height 35
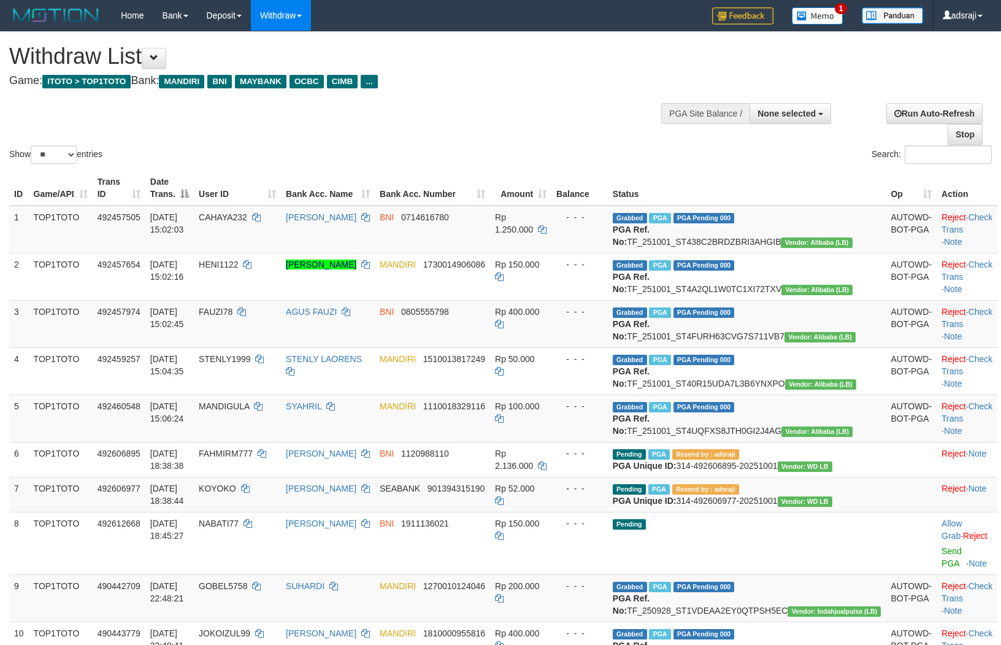
select select
select select "**"
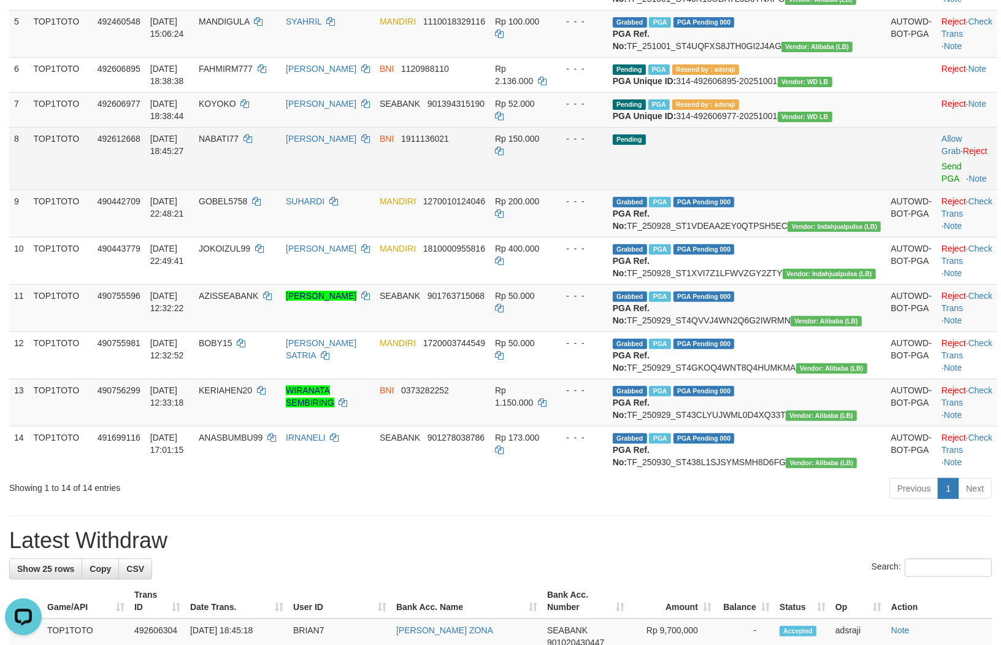
click at [608, 190] on td "- - -" at bounding box center [579, 158] width 56 height 63
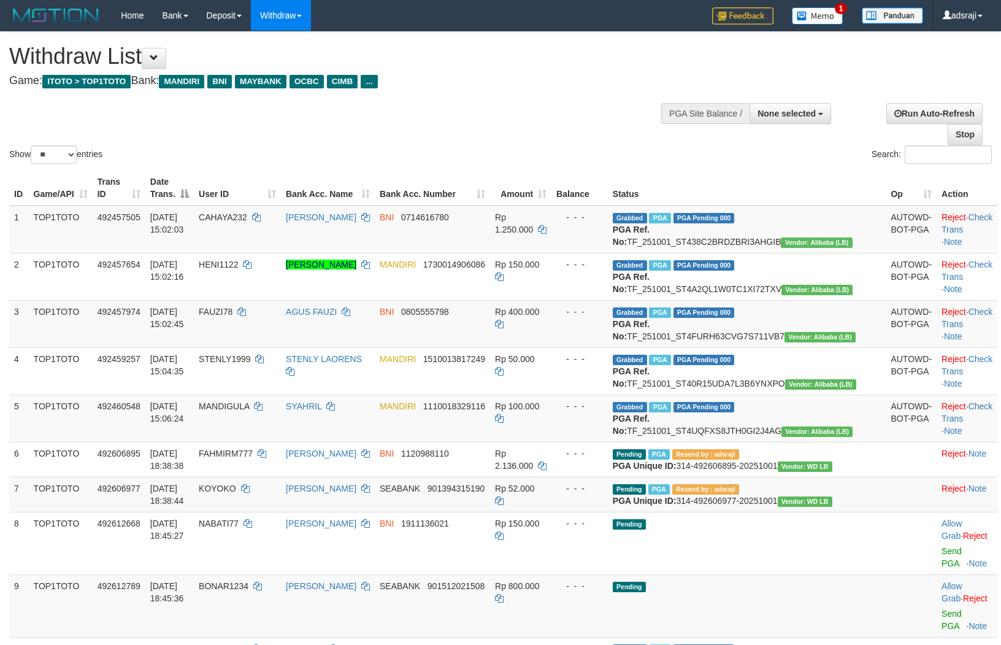
select select
select select "**"
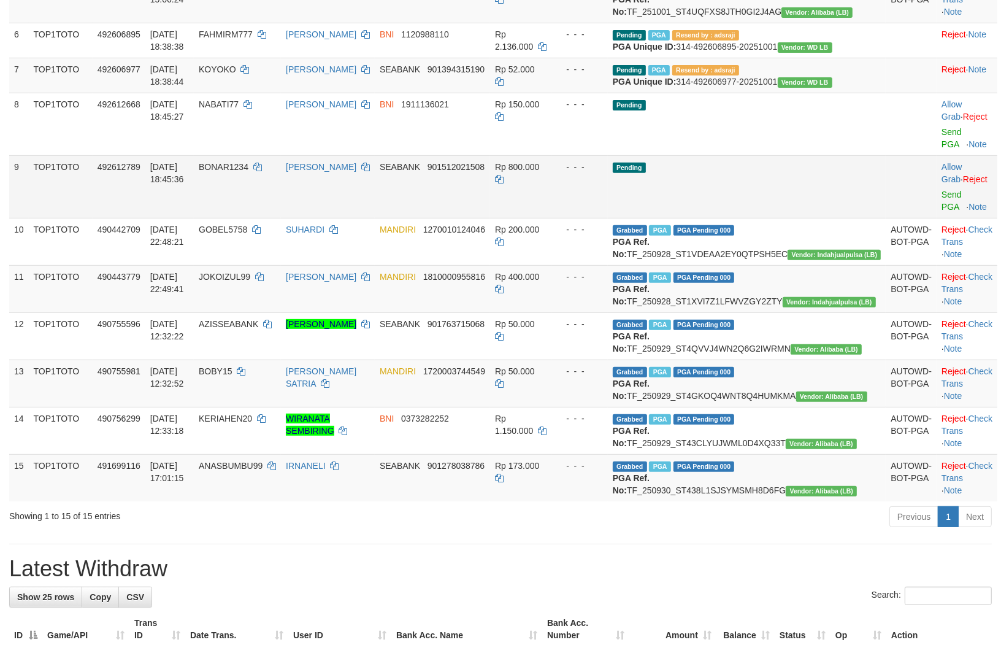
scroll to position [385, 0]
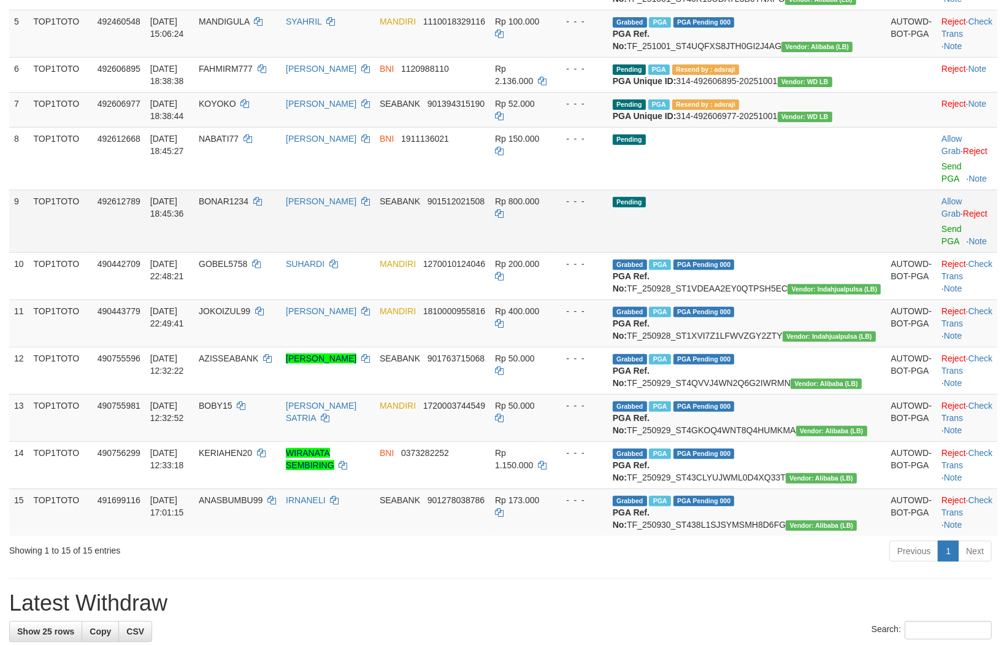
click at [738, 252] on td "Pending" at bounding box center [747, 221] width 278 height 63
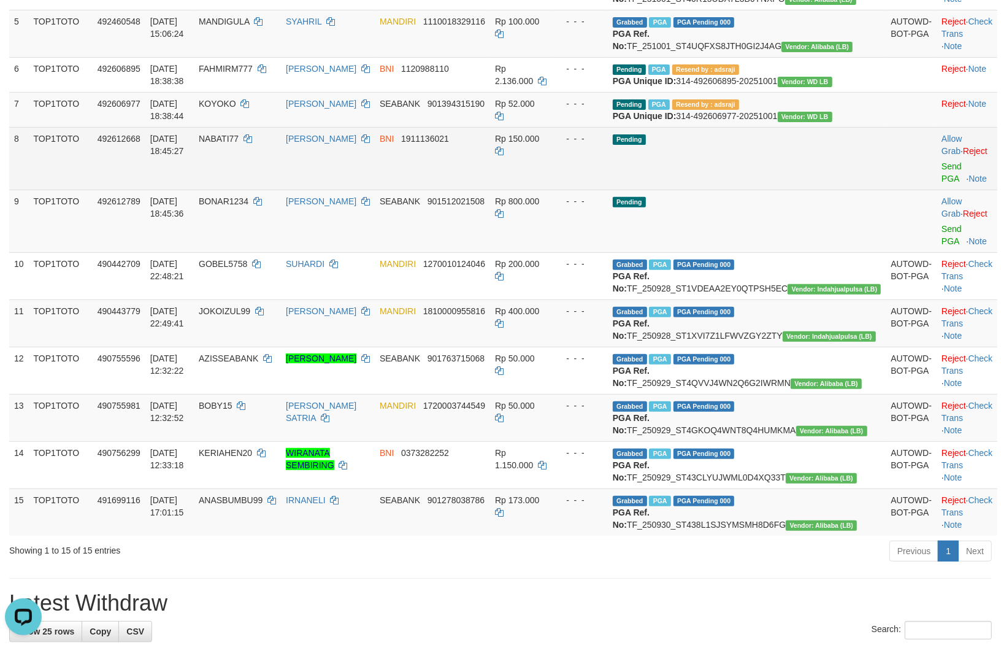
scroll to position [0, 0]
click at [937, 190] on td "Allow Grab · Reject Send PGA · Note" at bounding box center [967, 158] width 61 height 63
click at [941, 183] on link "Send PGA" at bounding box center [951, 172] width 20 height 22
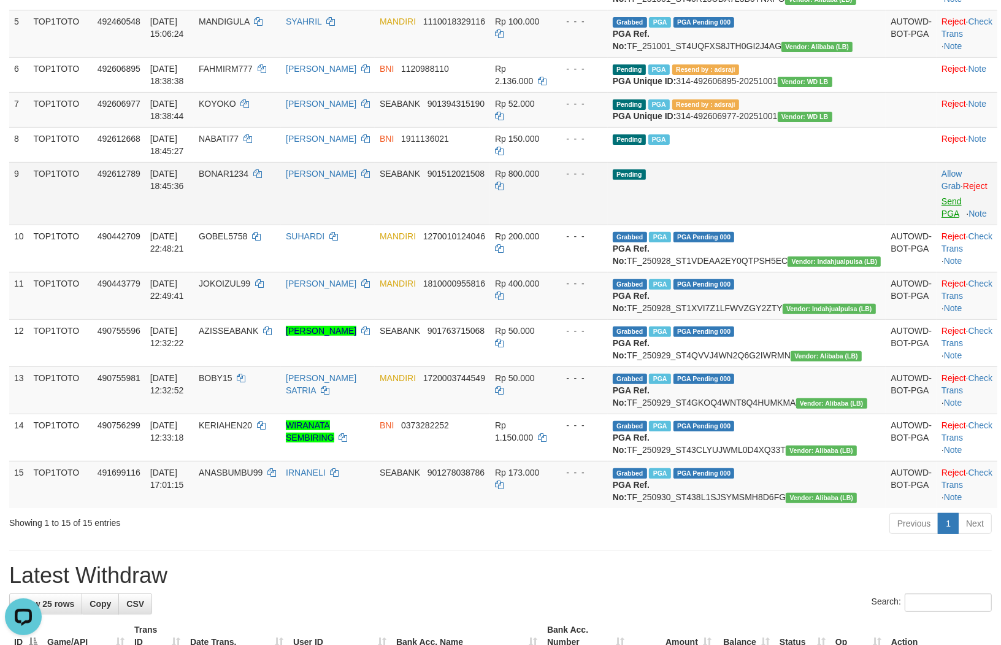
scroll to position [370, 0]
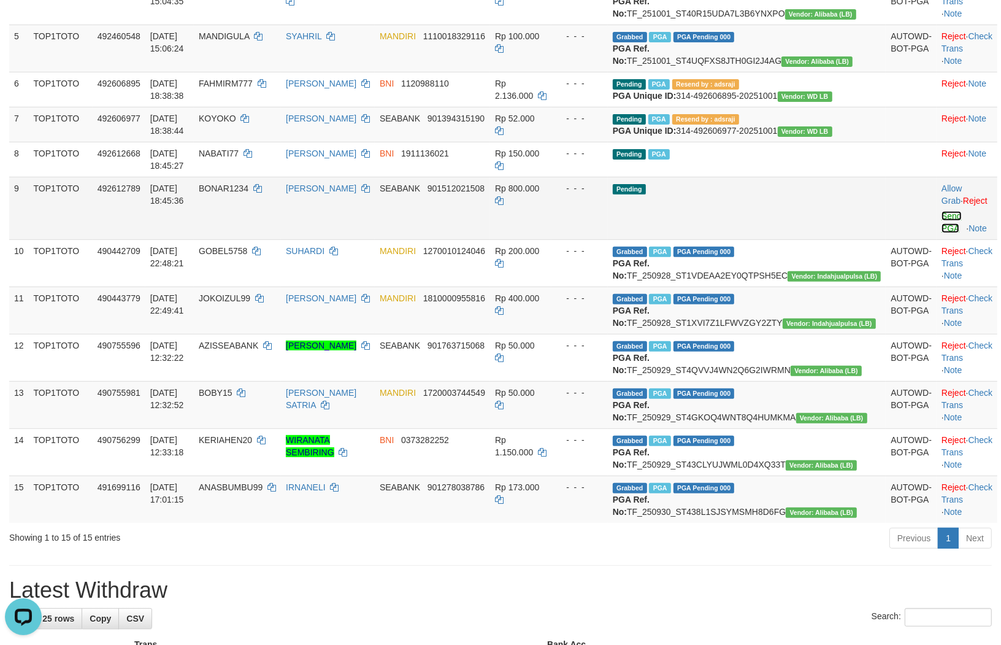
click at [941, 233] on link "Send PGA" at bounding box center [951, 222] width 20 height 22
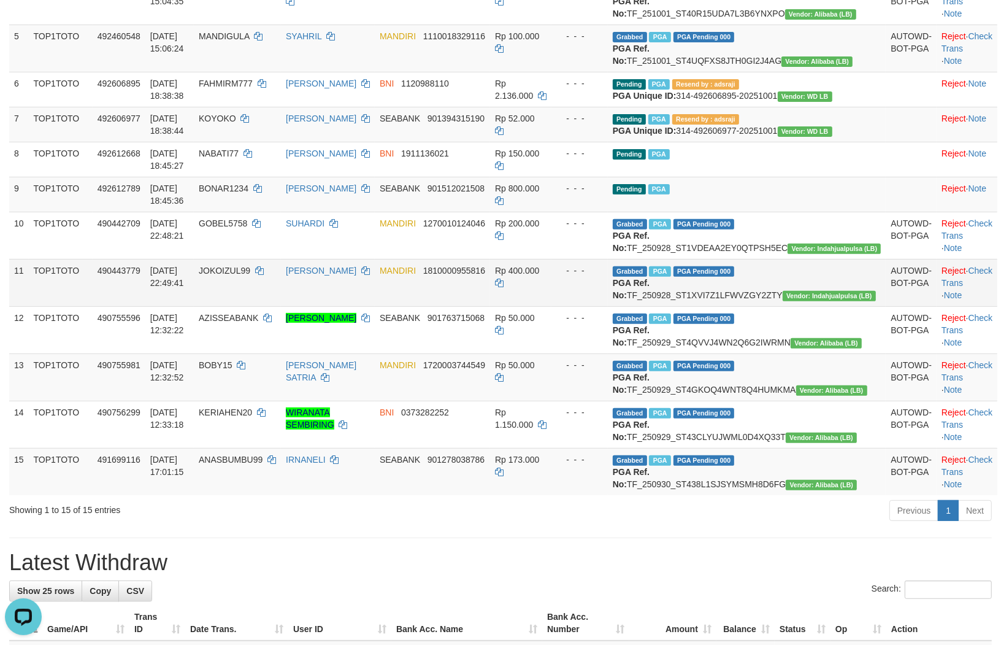
scroll to position [302, 0]
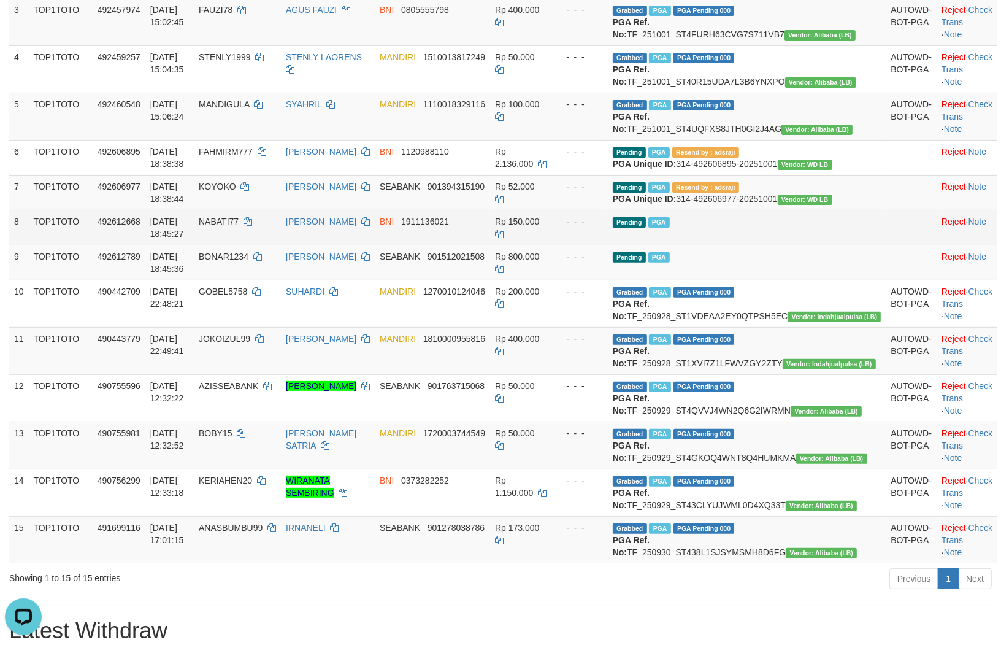
drag, startPoint x: 634, startPoint y: 381, endPoint x: 550, endPoint y: 316, distance: 105.8
click at [550, 245] on td "Rp 150.000" at bounding box center [520, 227] width 61 height 35
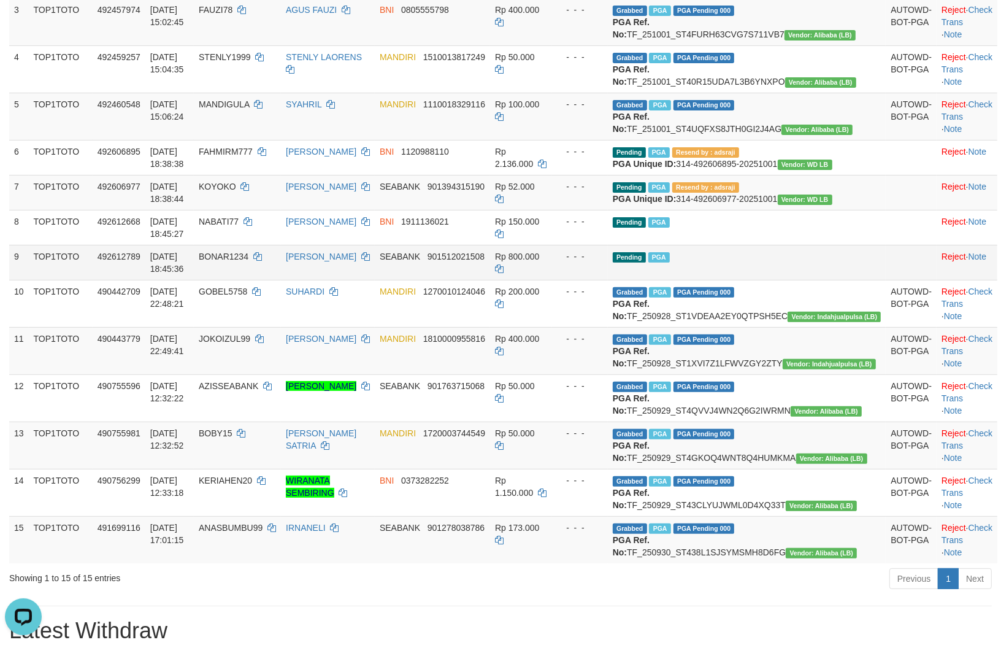
click at [551, 280] on td "Rp 800.000" at bounding box center [520, 262] width 61 height 35
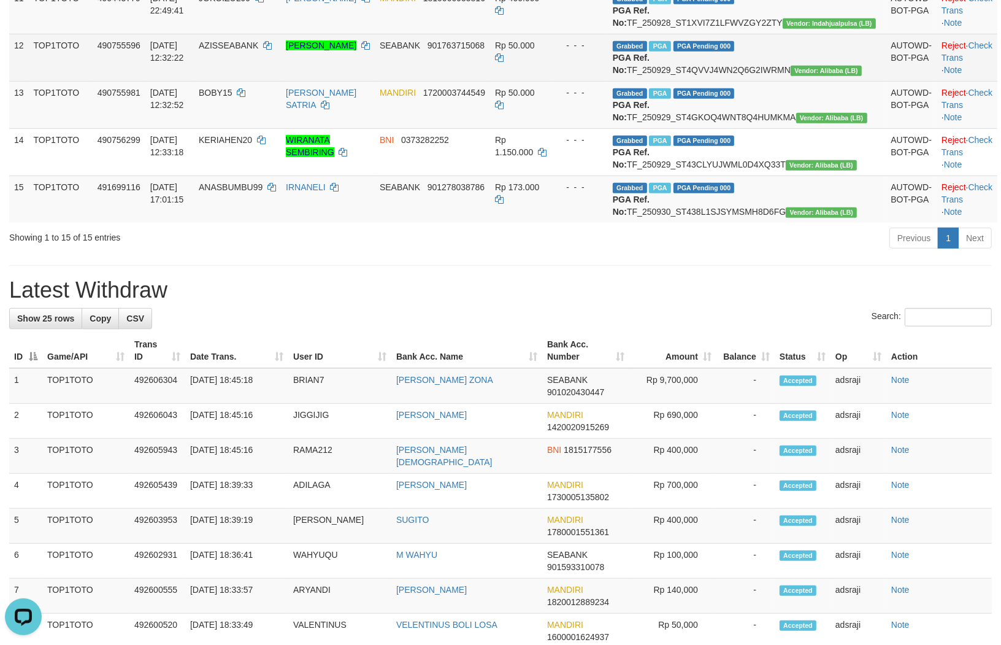
scroll to position [710, 0]
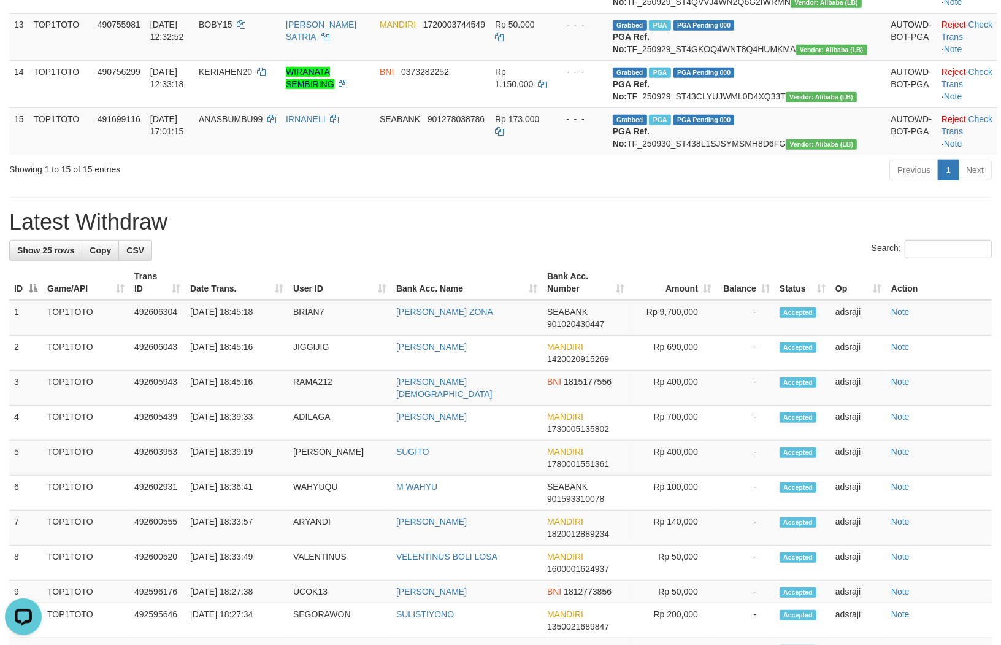
drag, startPoint x: 578, startPoint y: 339, endPoint x: 588, endPoint y: 336, distance: 9.5
click at [588, 185] on div "Previous 1 Next" at bounding box center [709, 171] width 566 height 26
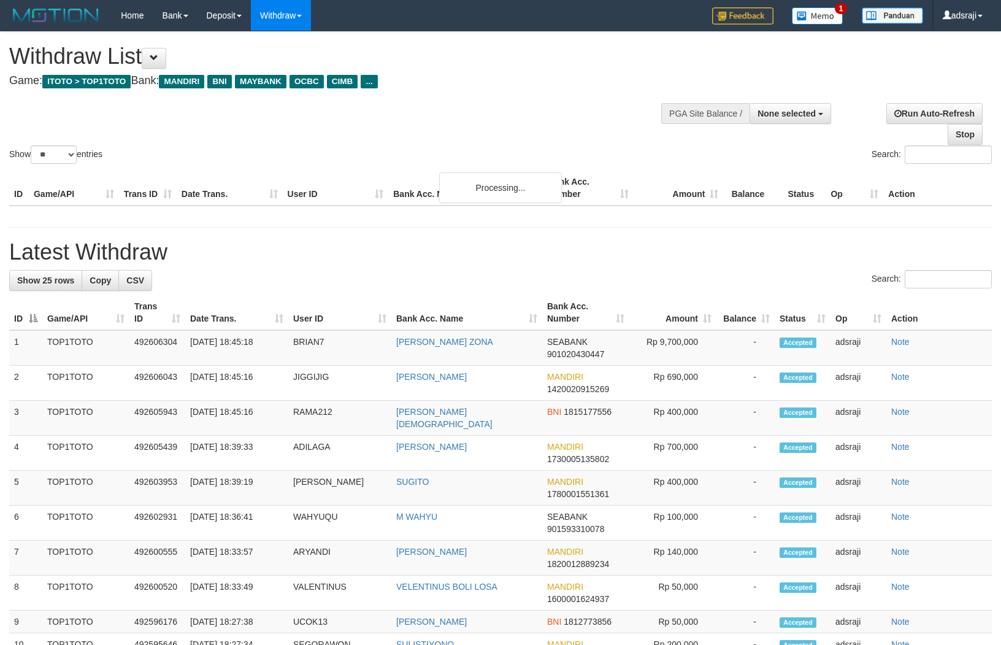
select select
select select "**"
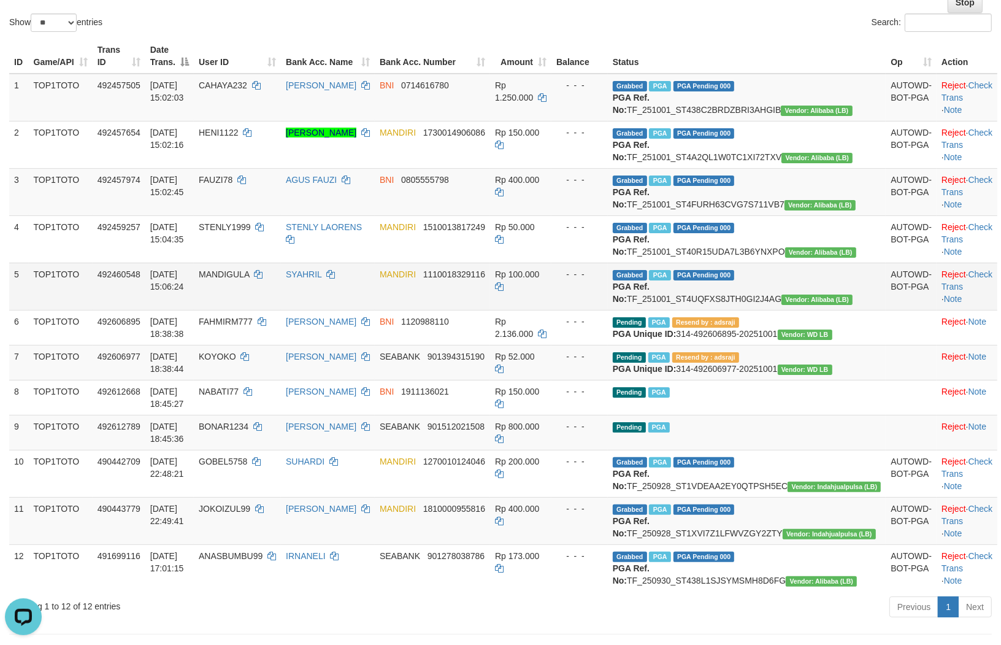
scroll to position [131, 0]
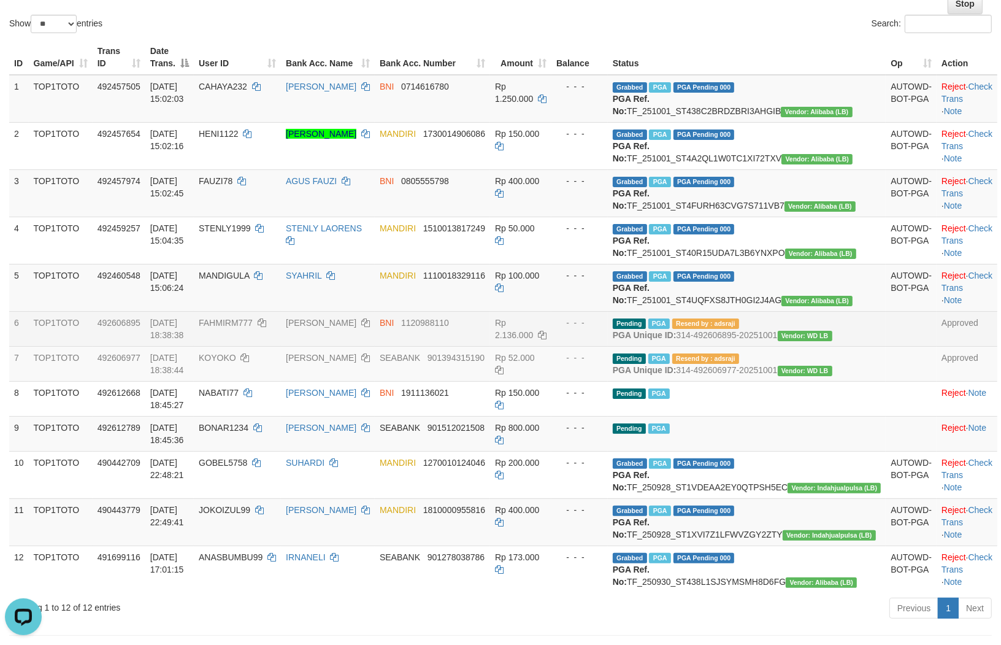
click at [490, 346] on td "BNI 1120988110" at bounding box center [432, 328] width 115 height 35
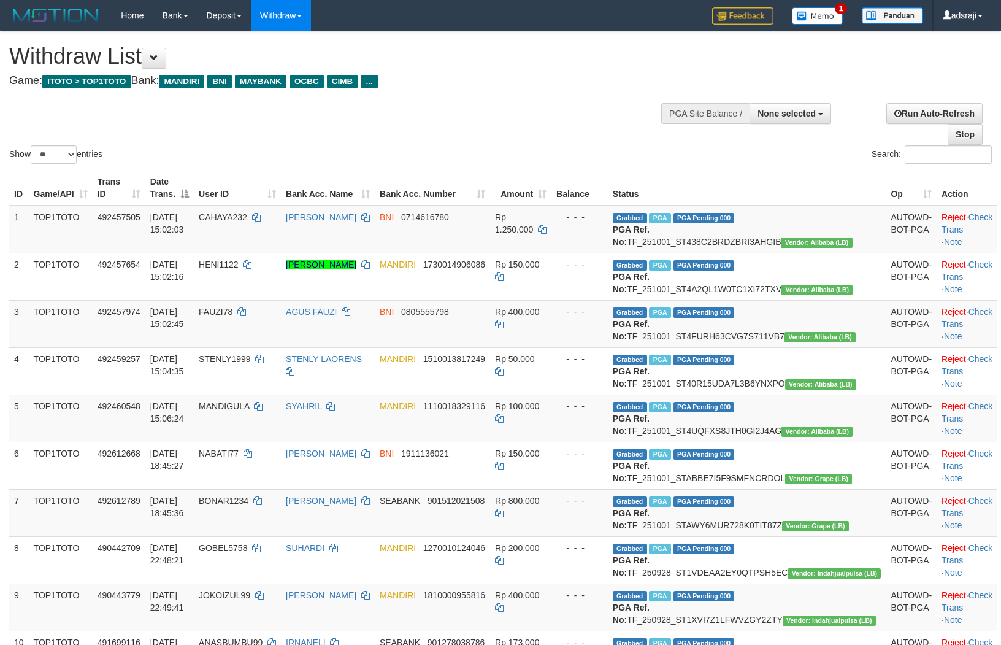
select select
select select "**"
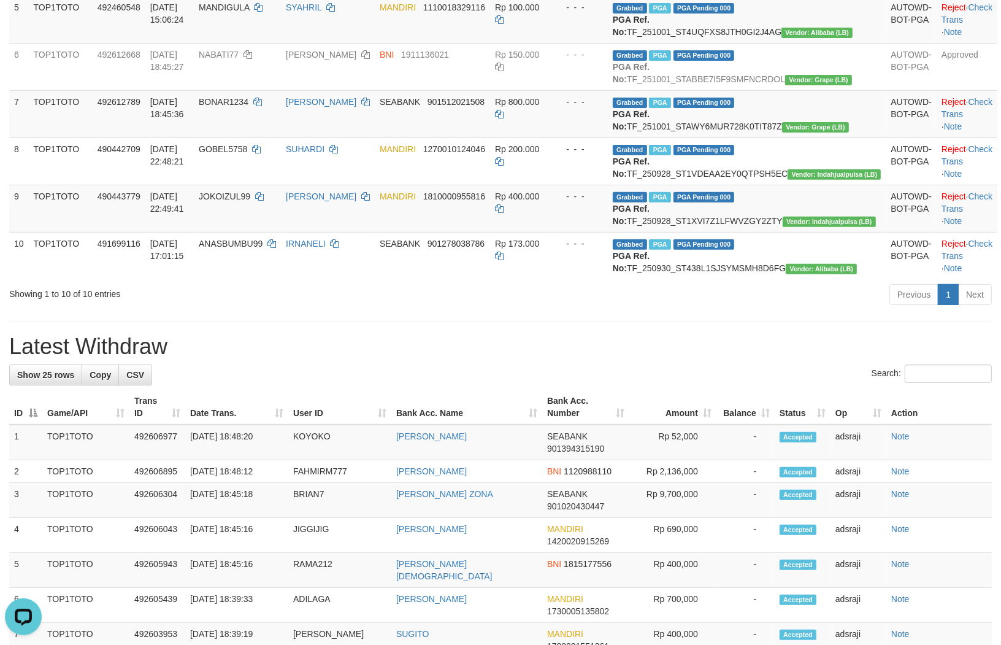
click at [481, 309] on div "Previous 1 Next" at bounding box center [709, 296] width 566 height 26
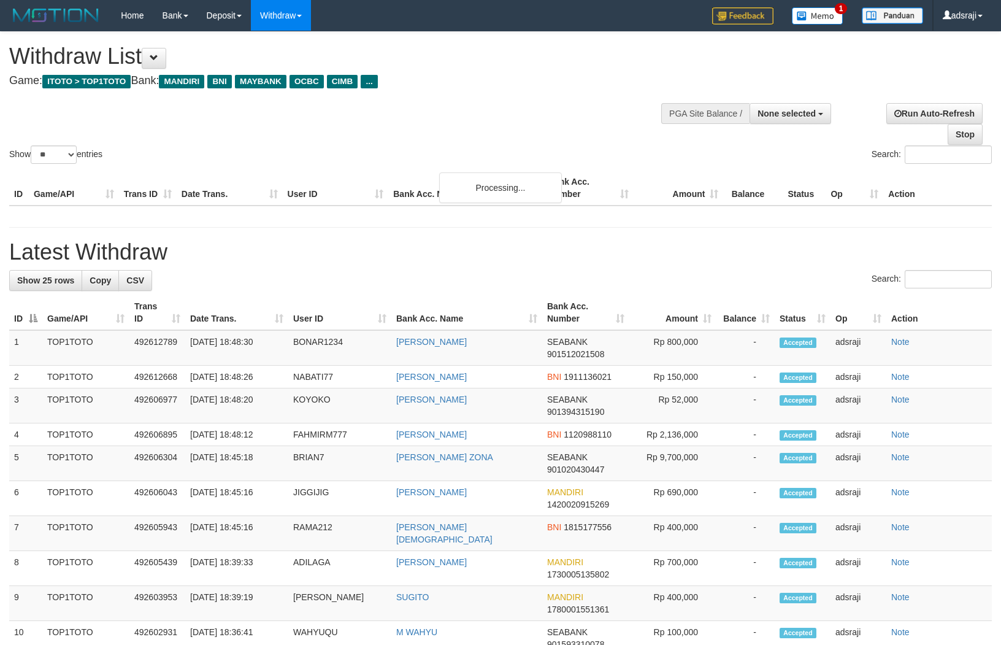
select select
select select "**"
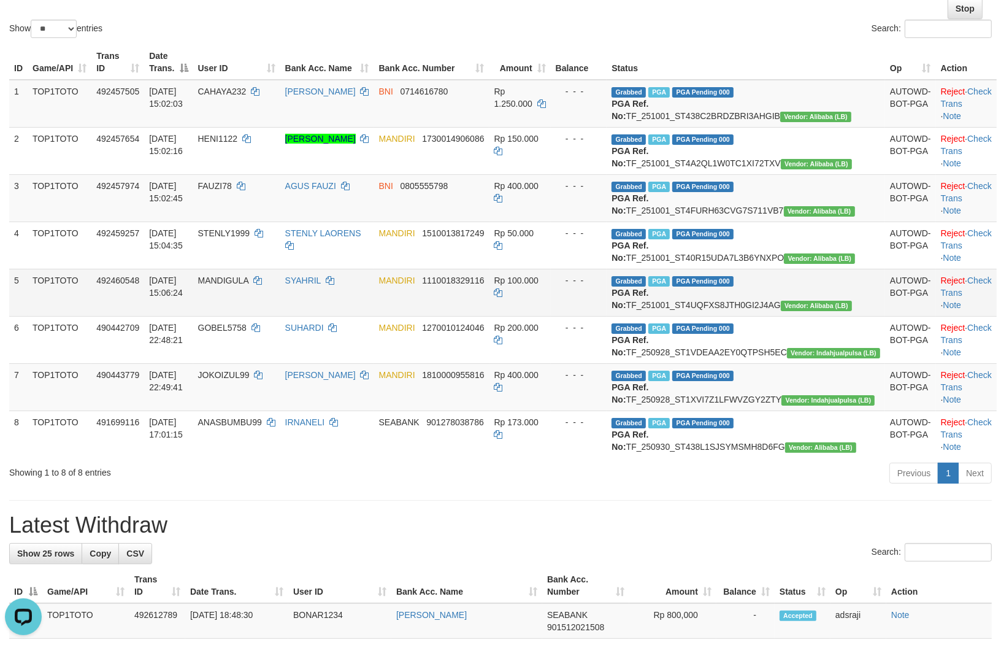
click at [551, 316] on td "Rp 100.000" at bounding box center [519, 292] width 61 height 47
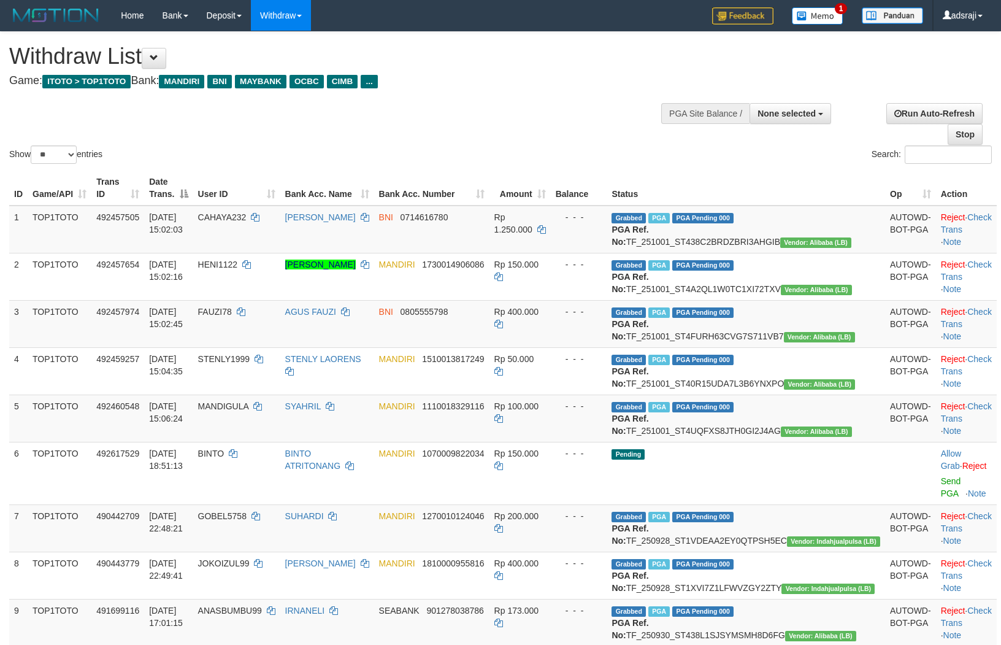
select select
select select "**"
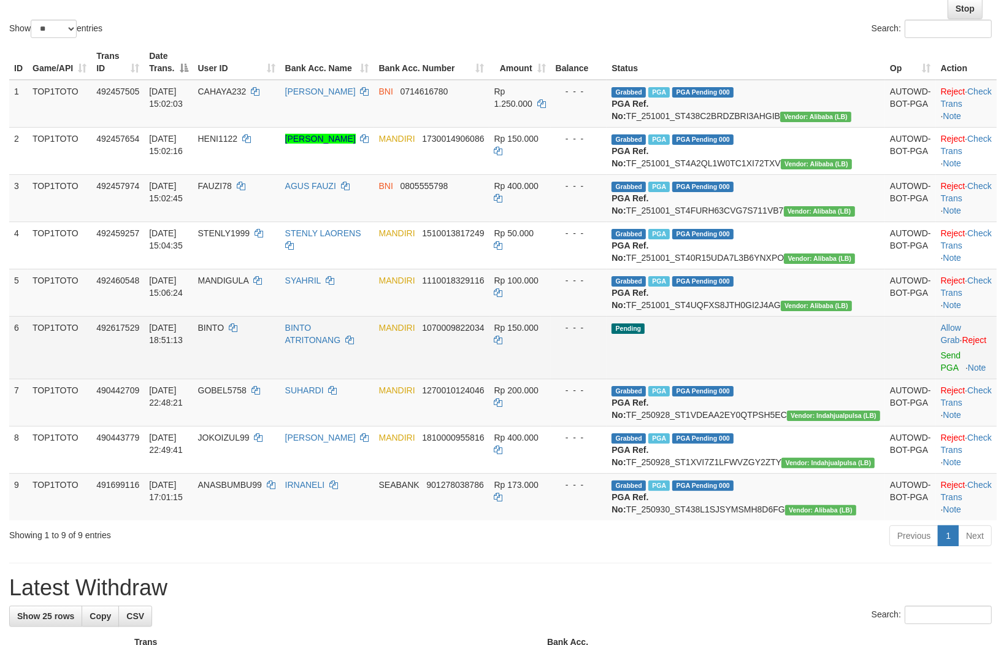
click at [551, 378] on td "Rp 150.000" at bounding box center [519, 347] width 61 height 63
click at [941, 372] on link "Send PGA" at bounding box center [951, 361] width 20 height 22
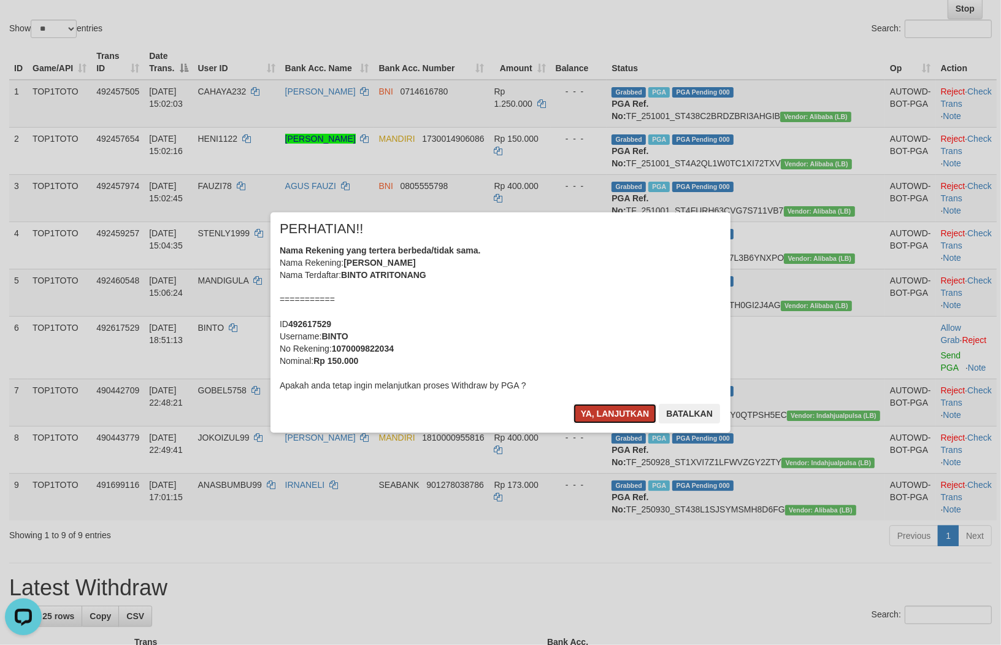
click at [613, 411] on button "Ya, lanjutkan" at bounding box center [614, 414] width 83 height 20
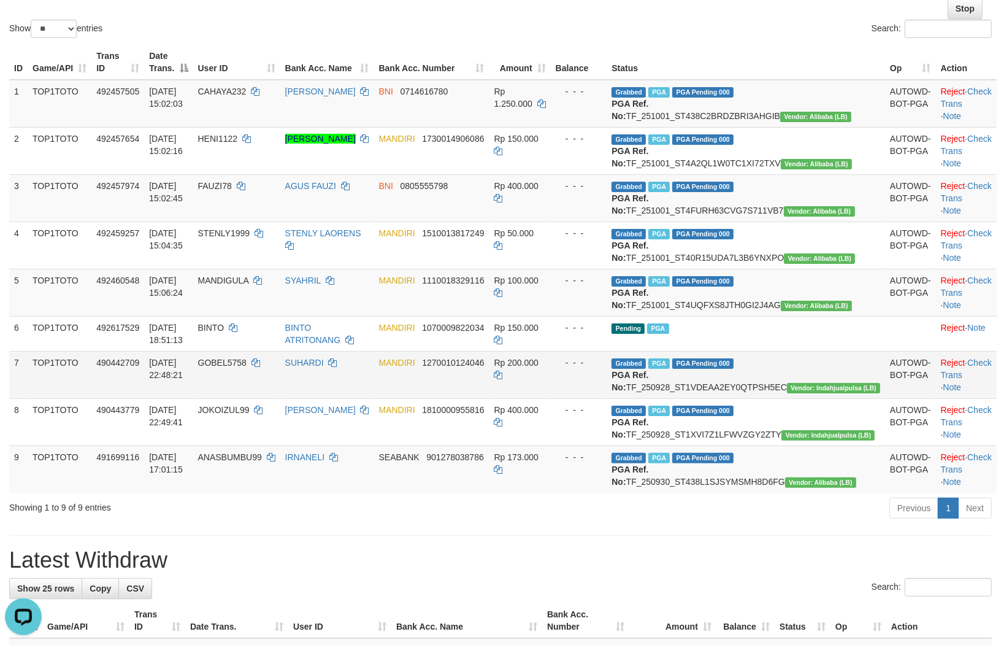
drag, startPoint x: 415, startPoint y: 419, endPoint x: 410, endPoint y: 415, distance: 6.6
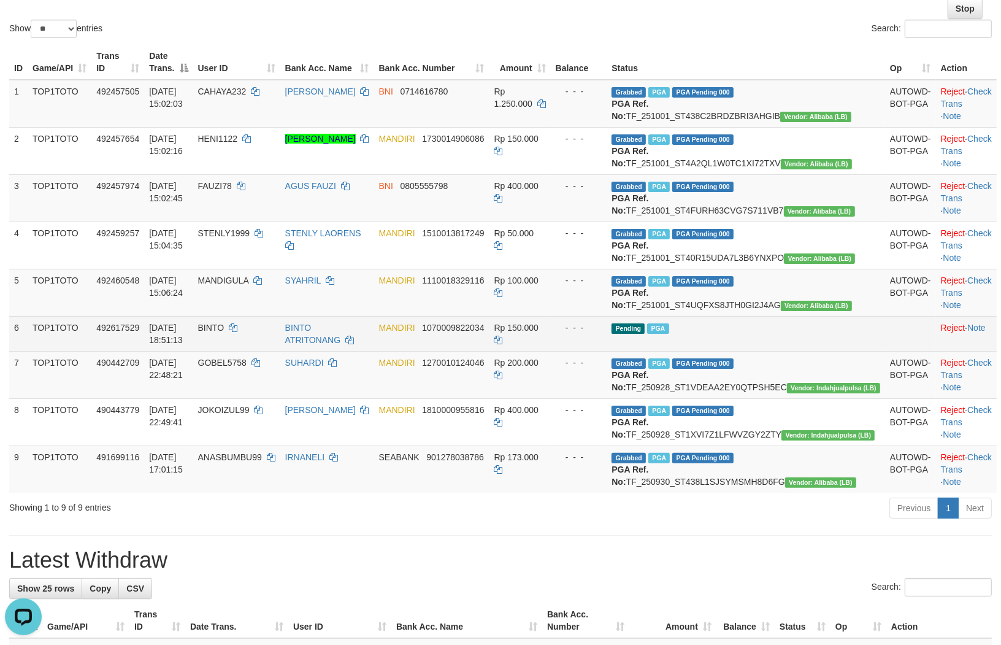
drag, startPoint x: 410, startPoint y: 415, endPoint x: 353, endPoint y: 396, distance: 59.5
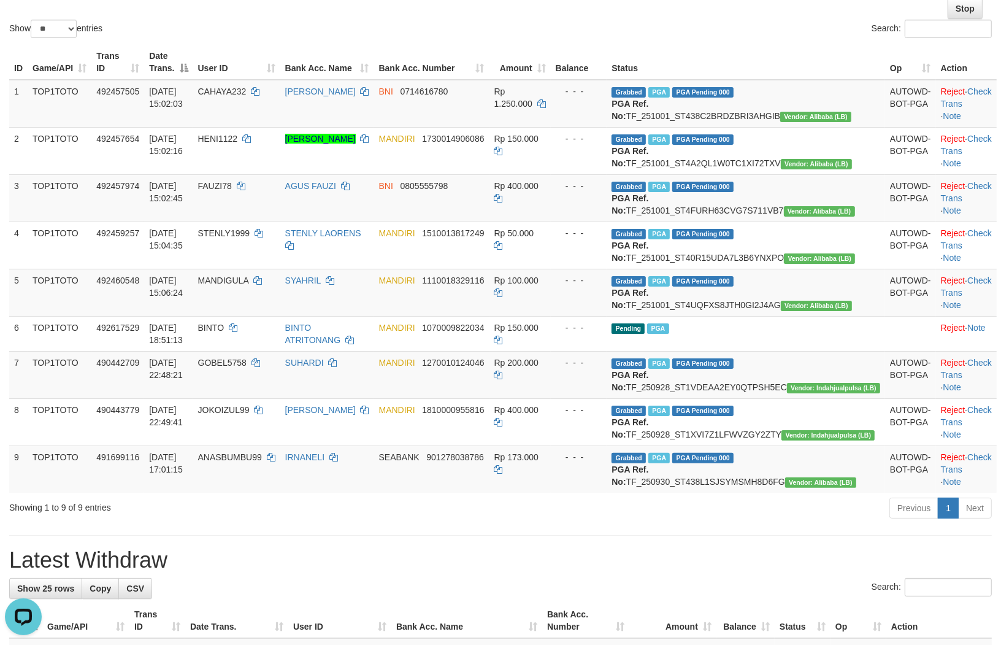
drag, startPoint x: 20, startPoint y: 215, endPoint x: 213, endPoint y: 204, distance: 194.1
click at [193, 204] on td "[DATE] 15:02:45" at bounding box center [168, 197] width 48 height 47
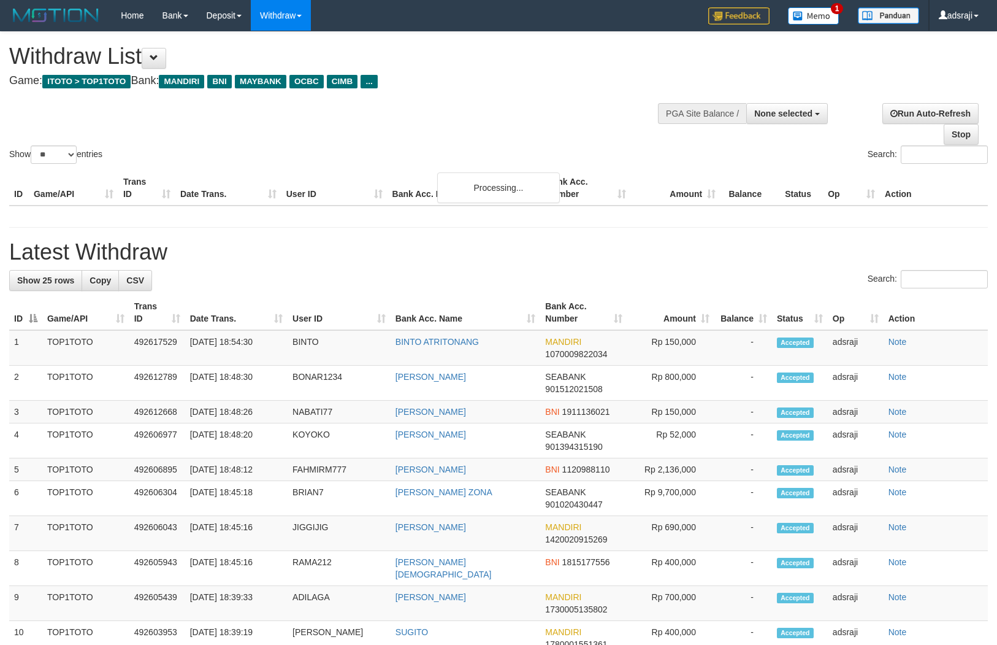
select select
select select "**"
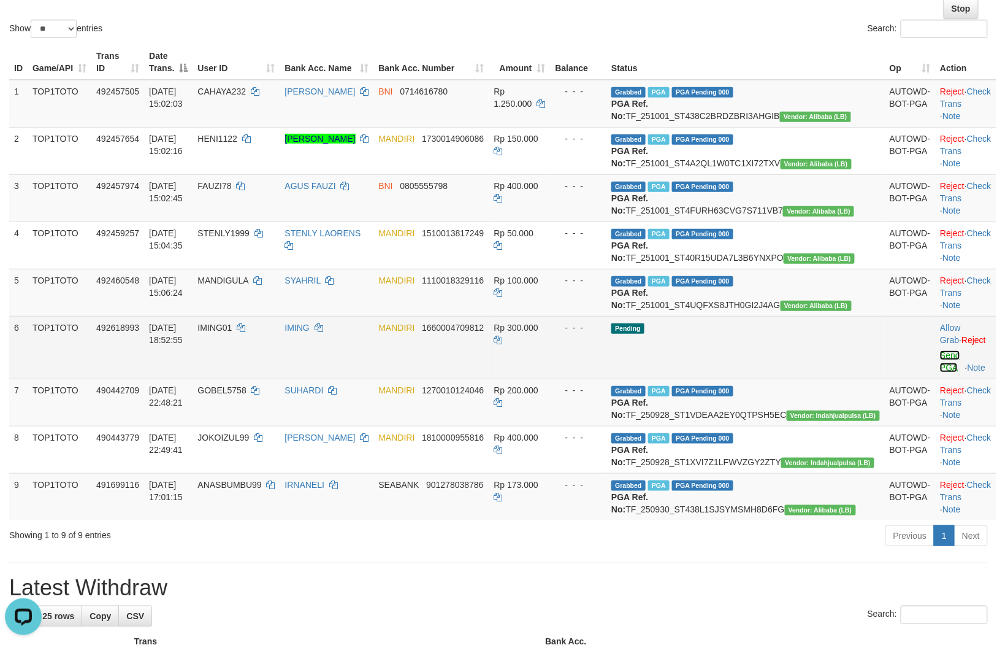
click at [940, 372] on link "Send PGA" at bounding box center [950, 361] width 20 height 22
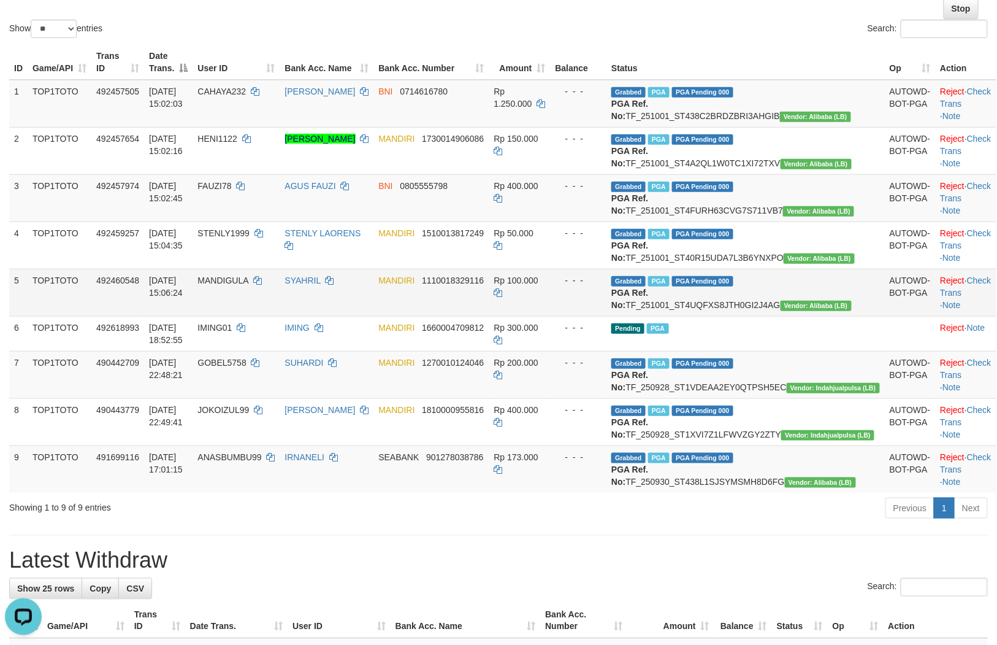
click at [489, 316] on td "MANDIRI 1110018329116" at bounding box center [431, 292] width 115 height 47
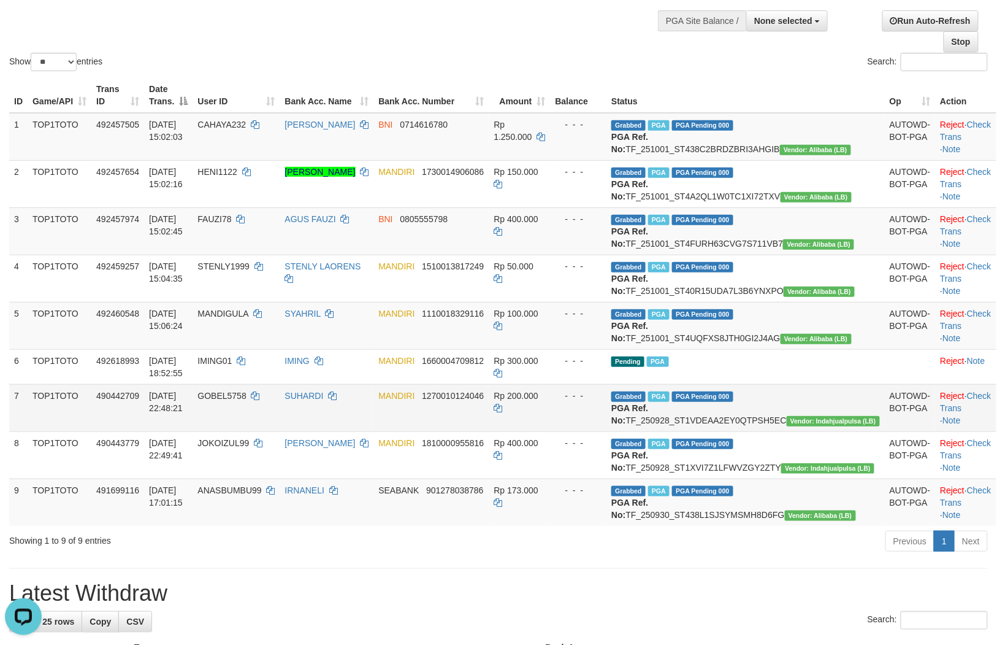
scroll to position [126, 0]
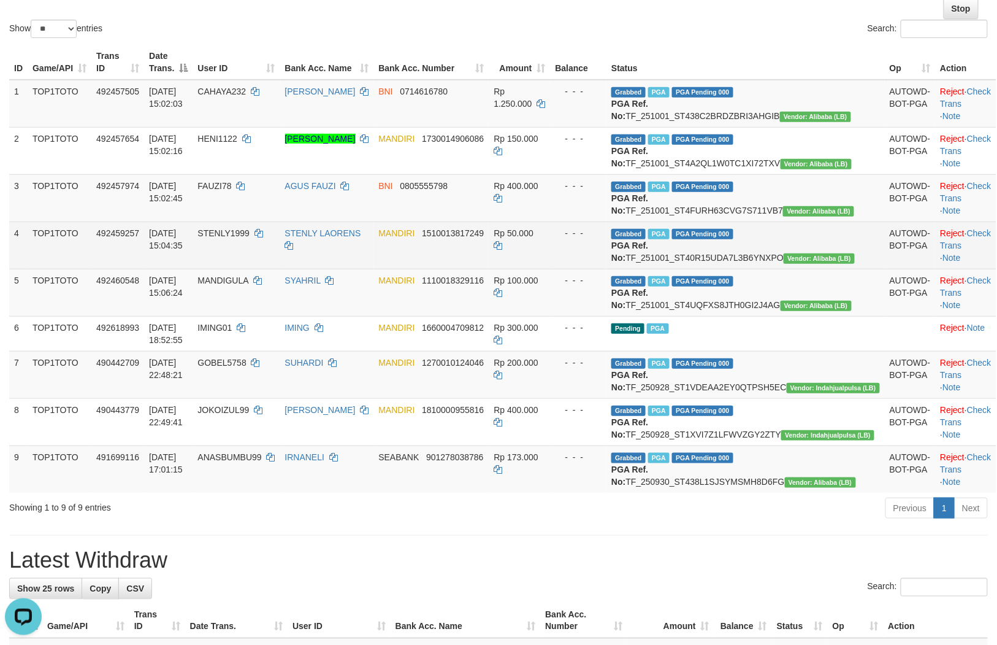
drag, startPoint x: 351, startPoint y: 332, endPoint x: 371, endPoint y: 307, distance: 31.9
click at [371, 269] on td "STENLY LAORENS" at bounding box center [327, 244] width 94 height 47
drag, startPoint x: 364, startPoint y: 316, endPoint x: 404, endPoint y: 286, distance: 49.1
click at [374, 269] on td "STENLY LAORENS" at bounding box center [327, 244] width 94 height 47
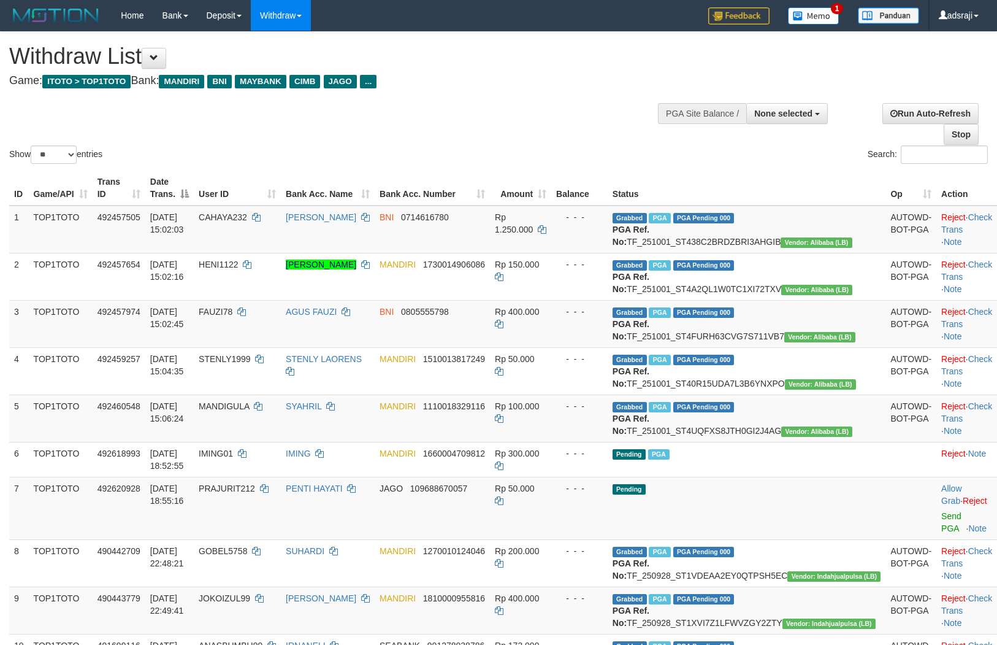
select select
select select "**"
drag, startPoint x: 0, startPoint y: 0, endPoint x: 406, endPoint y: 256, distance: 479.9
click at [375, 253] on td "[PERSON_NAME]" at bounding box center [328, 229] width 94 height 48
drag, startPoint x: 402, startPoint y: 264, endPoint x: 462, endPoint y: 127, distance: 150.2
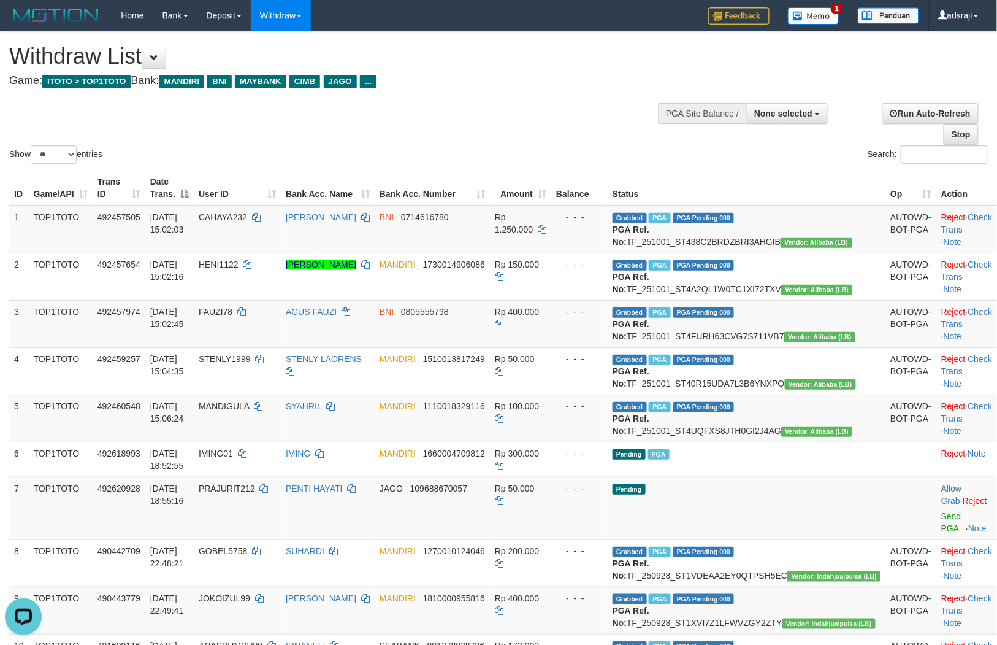
click at [462, 127] on div "Show ** ** ** *** entries Search:" at bounding box center [498, 99] width 997 height 134
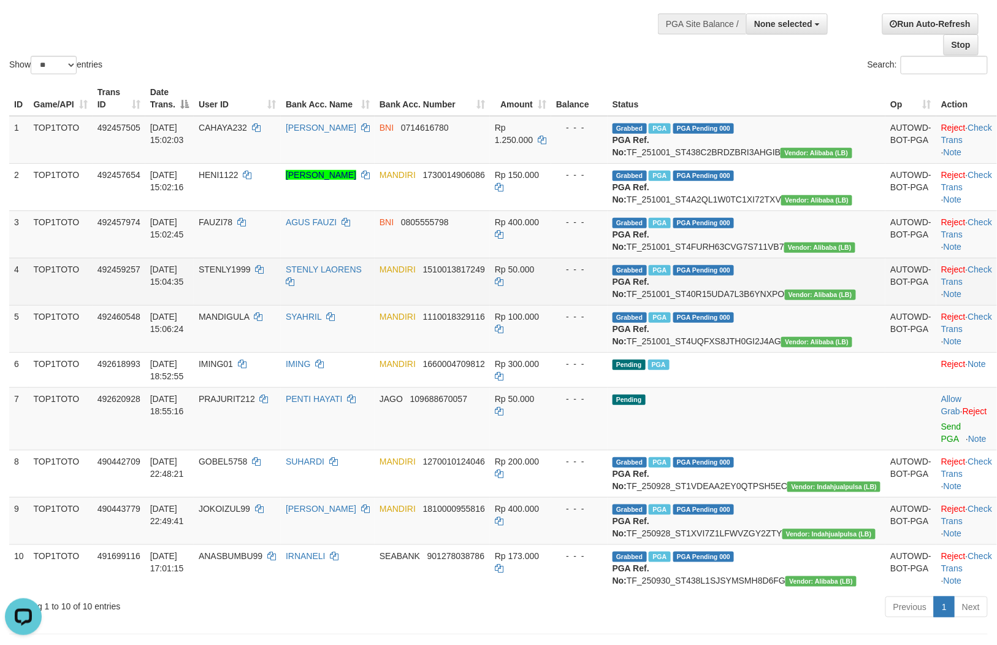
scroll to position [136, 0]
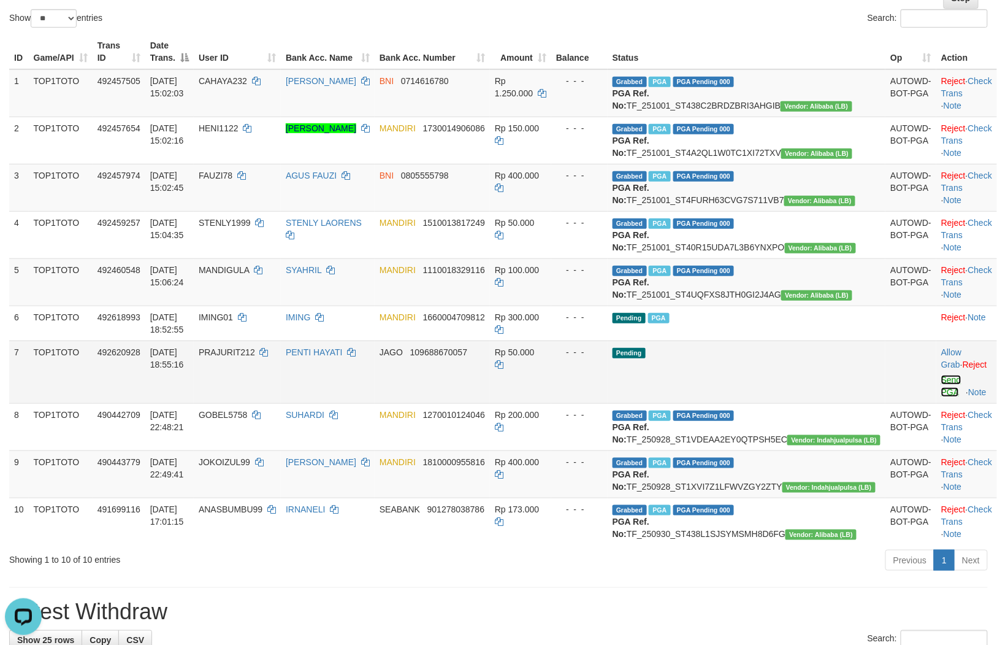
click at [941, 397] on link "Send PGA" at bounding box center [951, 386] width 20 height 22
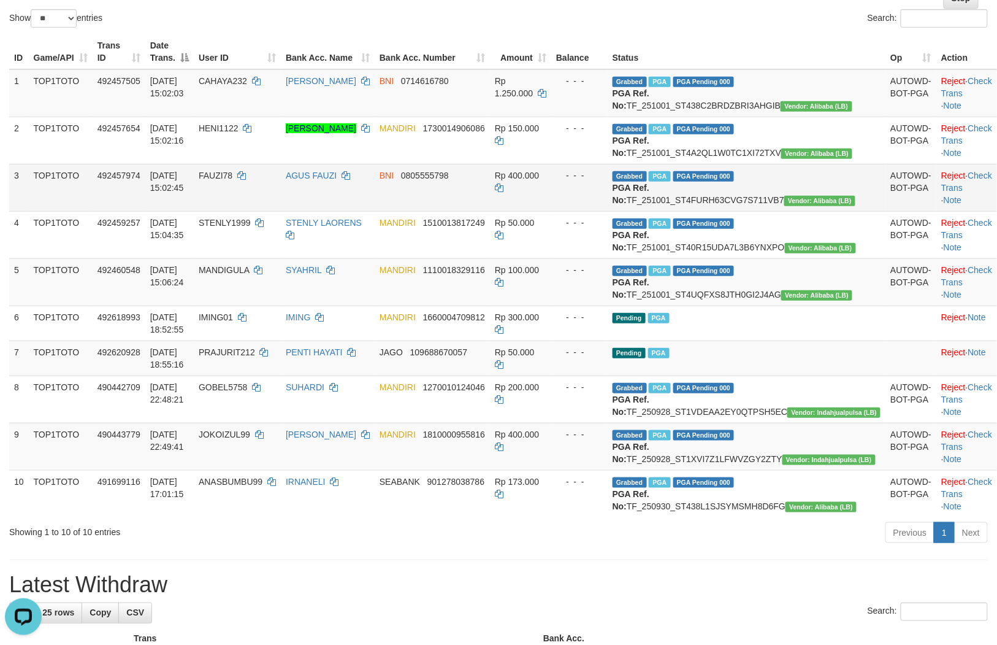
drag, startPoint x: 171, startPoint y: 77, endPoint x: 485, endPoint y: 225, distance: 347.9
click at [485, 211] on td "BNI 0805555798" at bounding box center [432, 187] width 115 height 47
drag, startPoint x: 730, startPoint y: 421, endPoint x: 734, endPoint y: 416, distance: 7.0
click at [733, 375] on td "Pending PGA" at bounding box center [747, 357] width 278 height 35
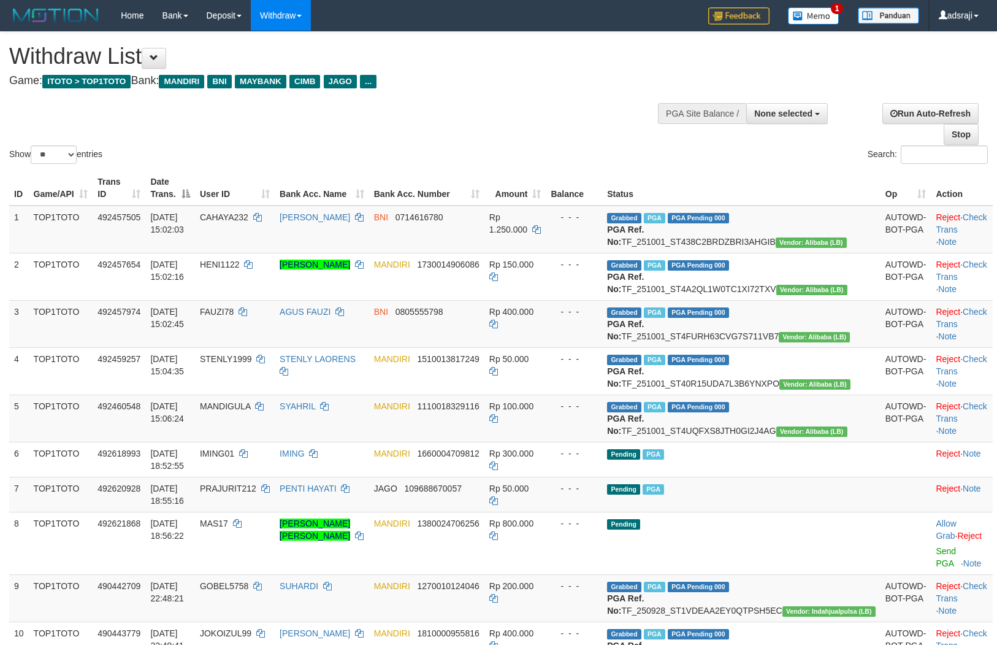
select select
select select "**"
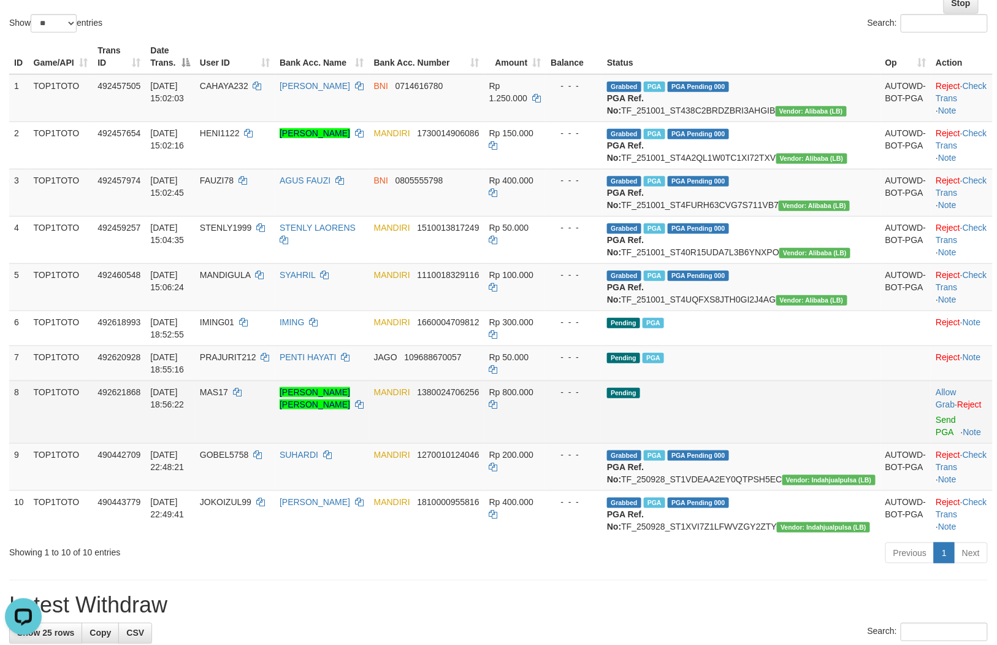
click at [794, 443] on td "Pending" at bounding box center [741, 411] width 278 height 63
click at [937, 437] on link "Send PGA" at bounding box center [946, 426] width 20 height 22
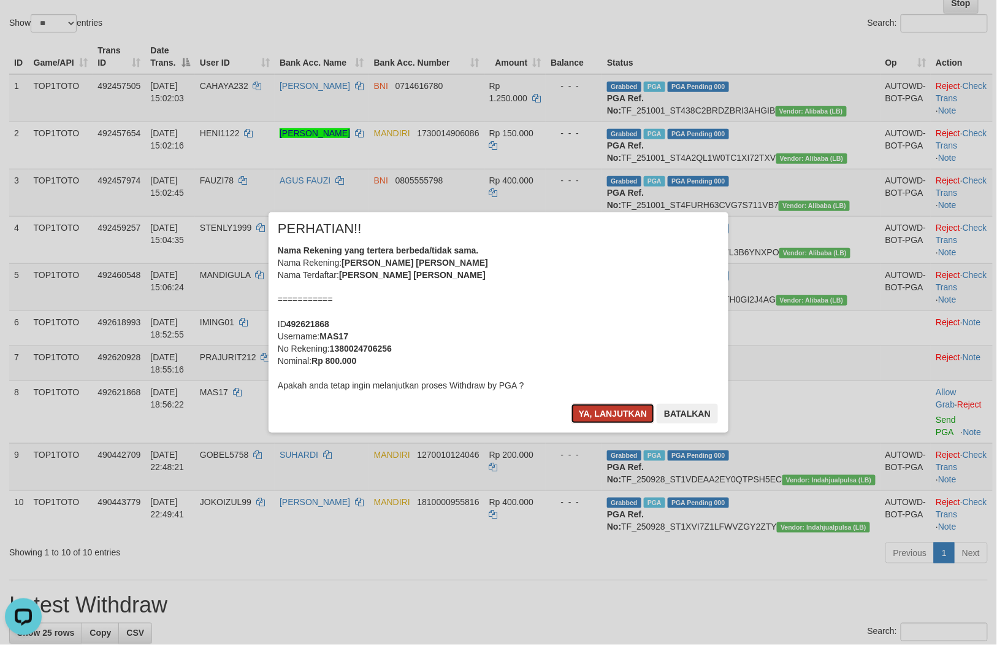
click at [609, 405] on button "Ya, lanjutkan" at bounding box center [613, 414] width 83 height 20
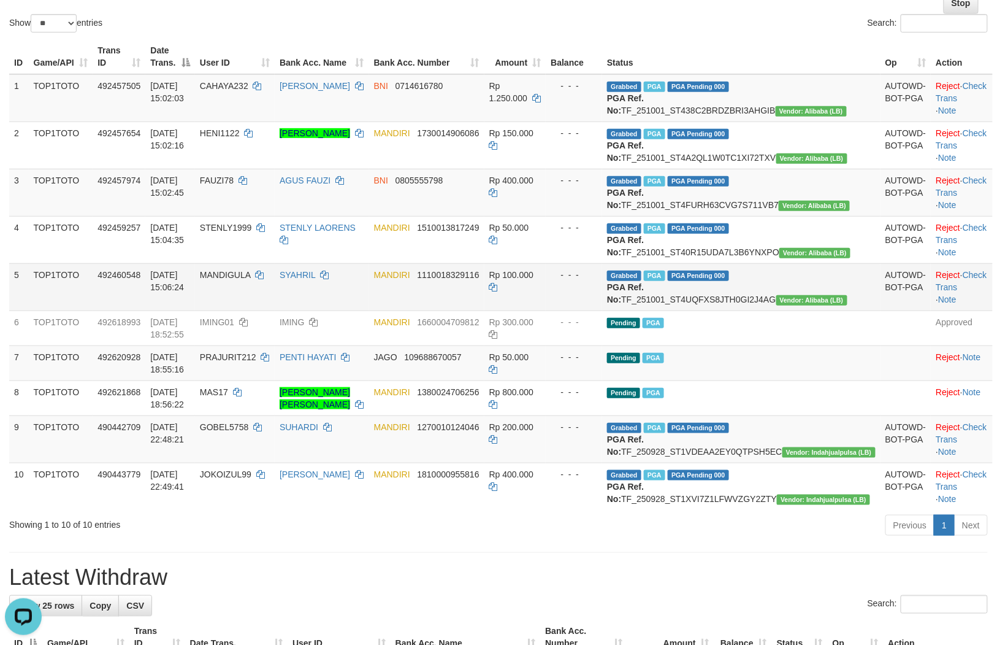
click at [485, 310] on td "MANDIRI 1110018329116" at bounding box center [426, 286] width 115 height 47
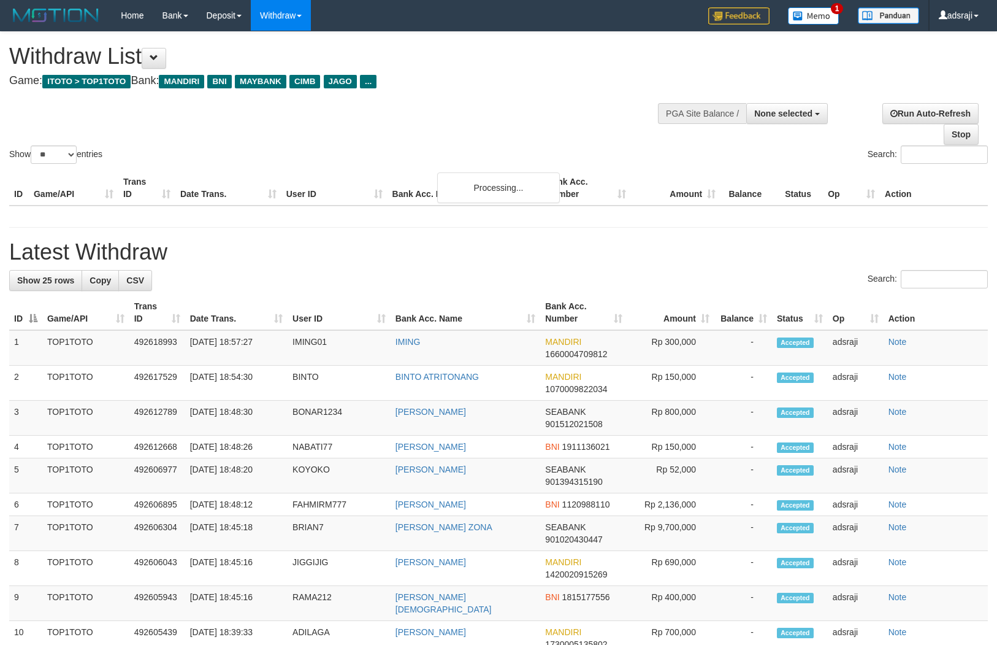
select select
select select "**"
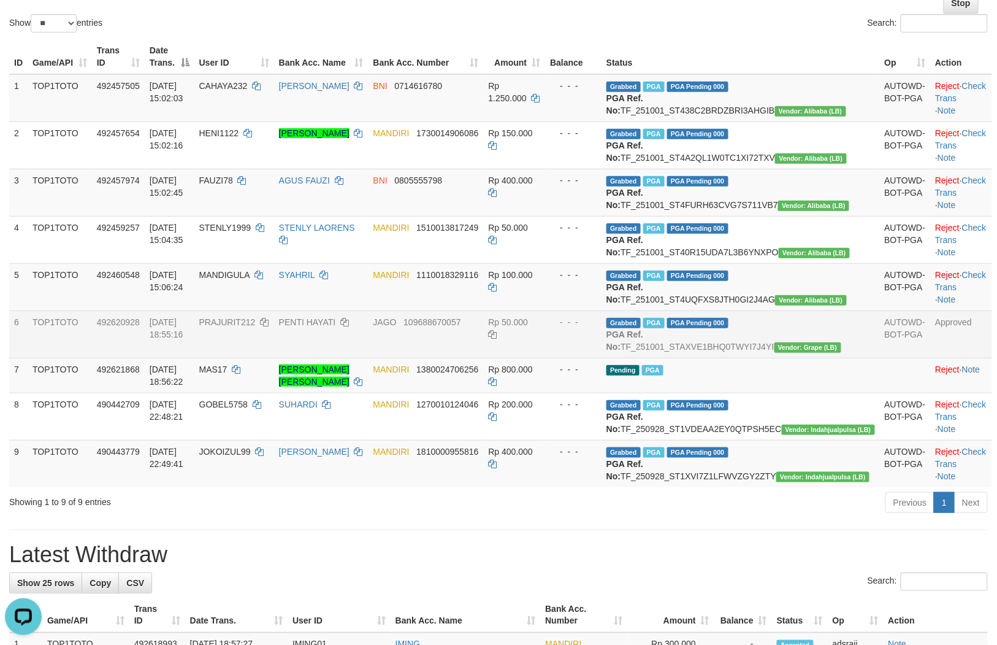
drag, startPoint x: 541, startPoint y: 297, endPoint x: 849, endPoint y: 389, distance: 322.1
drag, startPoint x: 849, startPoint y: 389, endPoint x: 974, endPoint y: 414, distance: 126.9
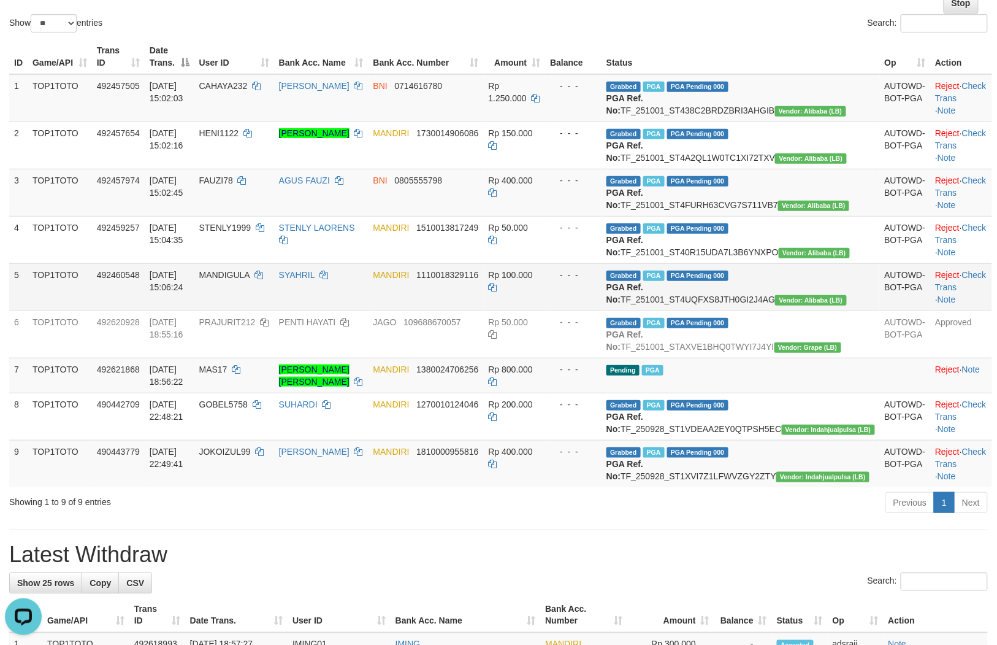
drag, startPoint x: 974, startPoint y: 414, endPoint x: 562, endPoint y: 359, distance: 415.8
click at [546, 310] on td "Rp 100.000" at bounding box center [515, 286] width 62 height 47
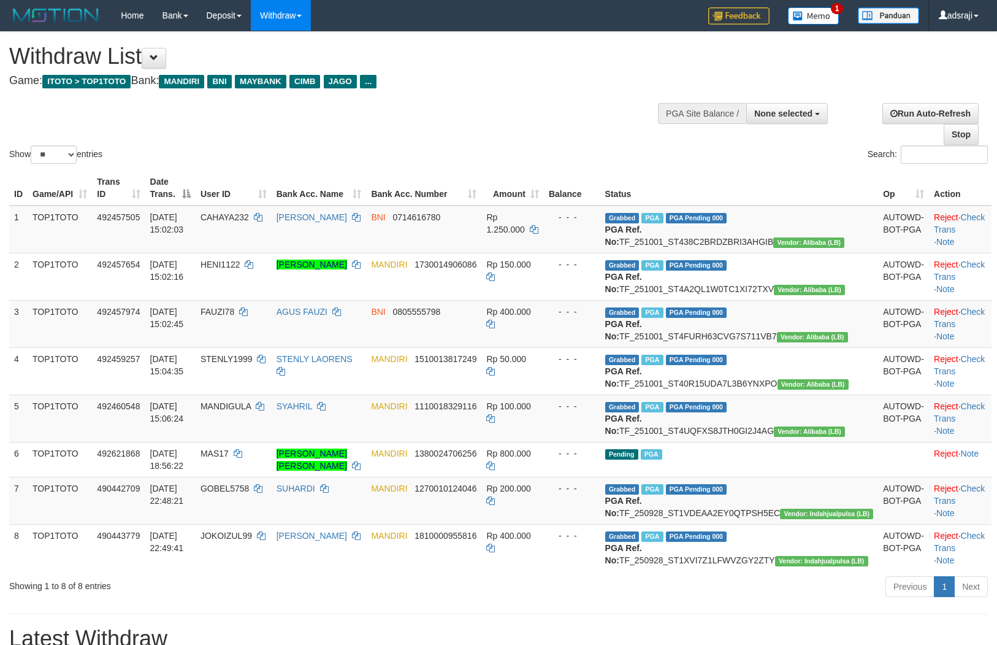
select select
select select "**"
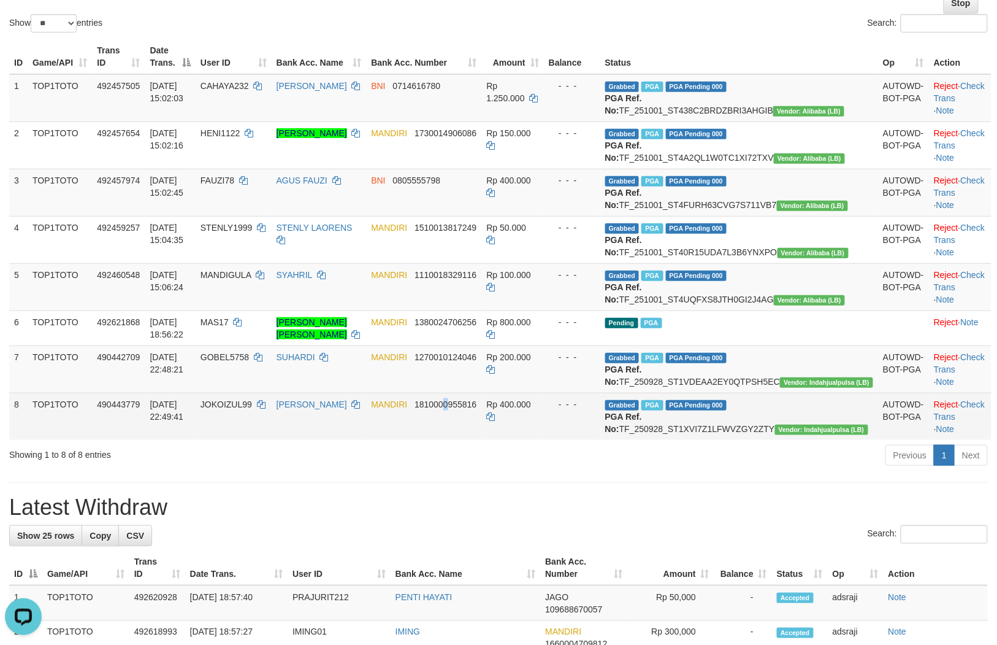
drag, startPoint x: 580, startPoint y: 360, endPoint x: 516, endPoint y: 469, distance: 125.6
click at [481, 440] on td "MANDIRI 1810000955816" at bounding box center [423, 416] width 115 height 47
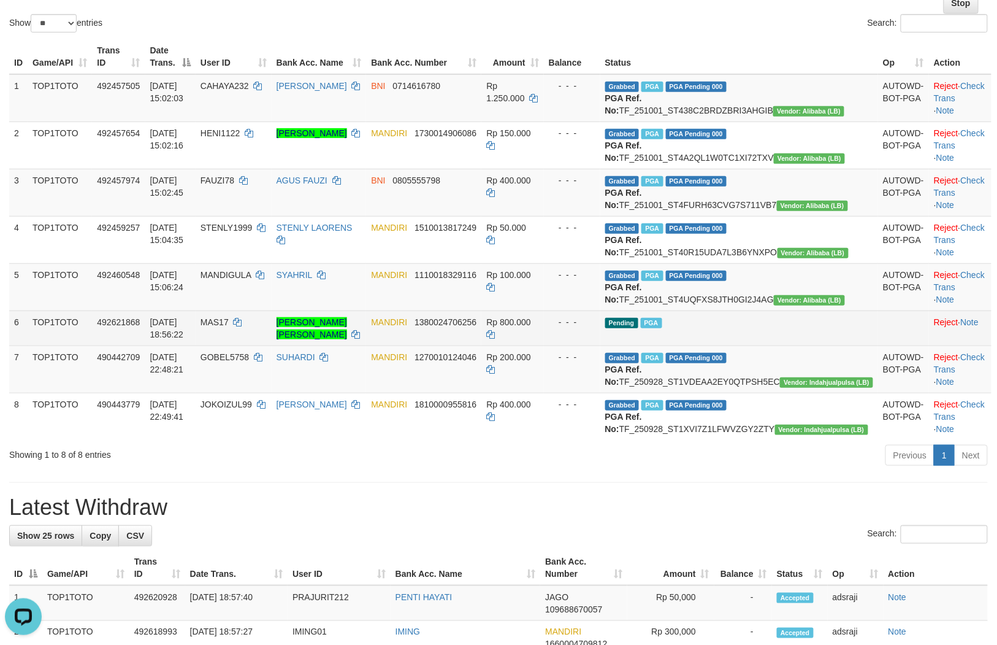
drag, startPoint x: 471, startPoint y: 387, endPoint x: 485, endPoint y: 385, distance: 14.3
drag, startPoint x: 485, startPoint y: 385, endPoint x: 475, endPoint y: 390, distance: 11.3
drag, startPoint x: 475, startPoint y: 390, endPoint x: 464, endPoint y: 395, distance: 12.1
drag, startPoint x: 464, startPoint y: 395, endPoint x: 397, endPoint y: 394, distance: 66.9
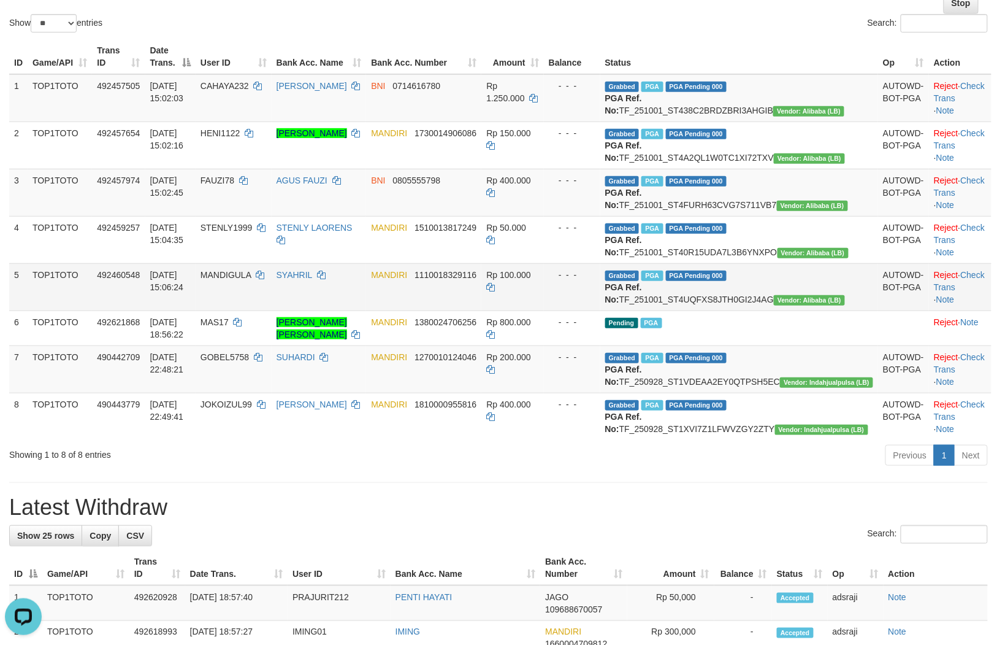
drag, startPoint x: 397, startPoint y: 394, endPoint x: 340, endPoint y: 345, distance: 75.7
click at [340, 310] on td "SYAHRIL" at bounding box center [319, 286] width 95 height 47
click at [362, 310] on td "SYAHRIL" at bounding box center [319, 286] width 95 height 47
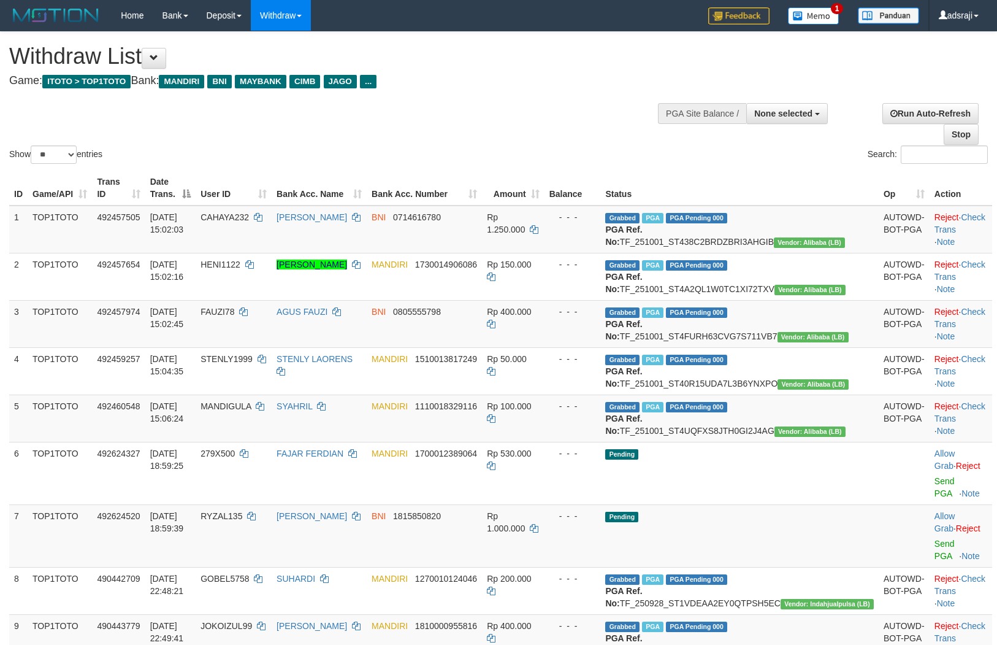
select select
select select "**"
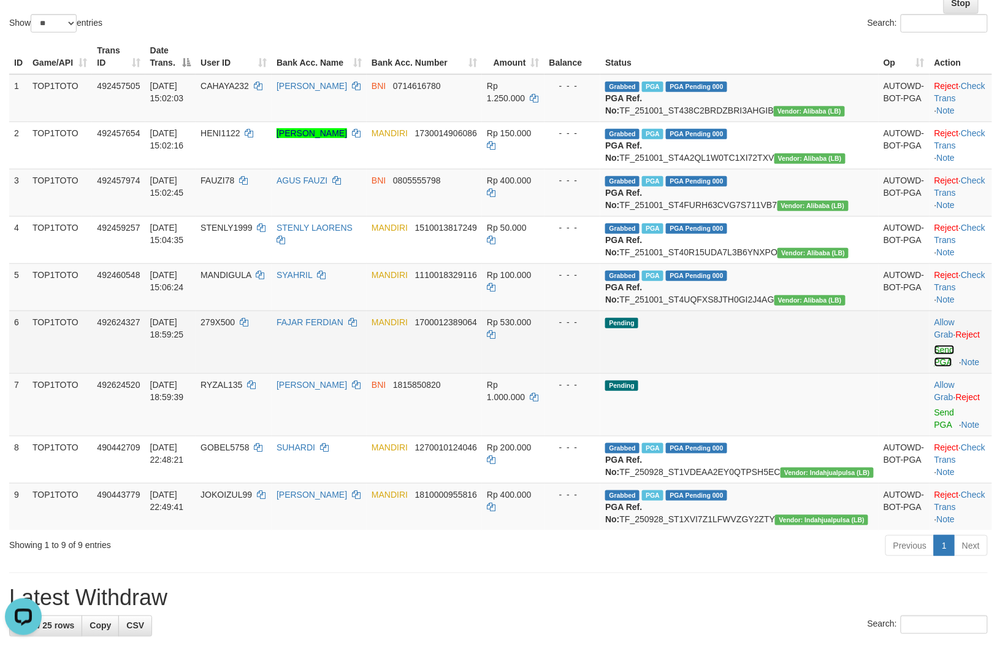
click at [937, 367] on link "Send PGA" at bounding box center [945, 356] width 20 height 22
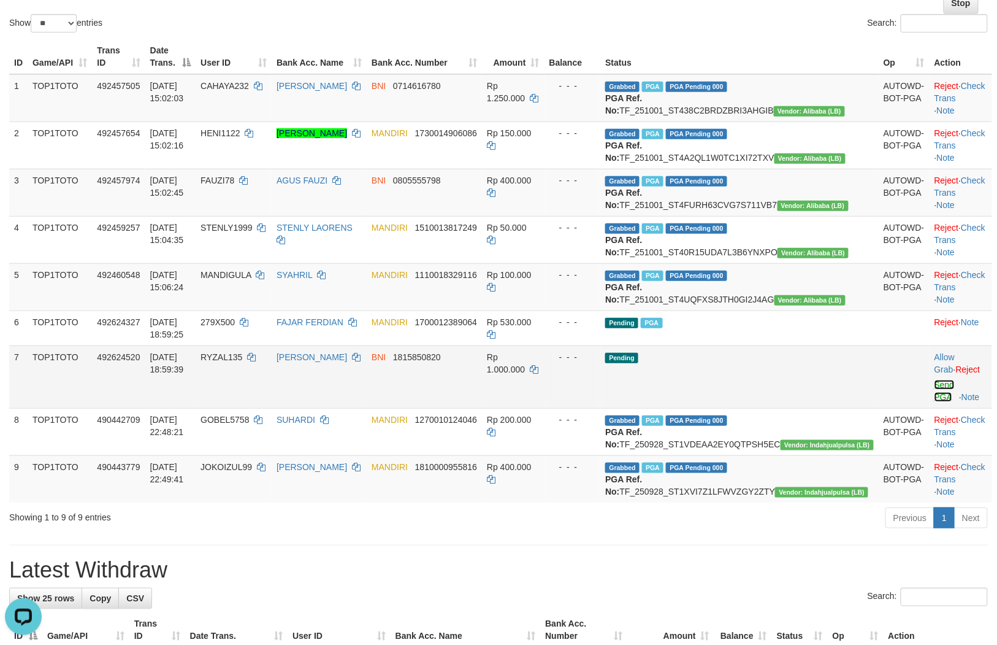
click at [935, 402] on link "Send PGA" at bounding box center [945, 391] width 20 height 22
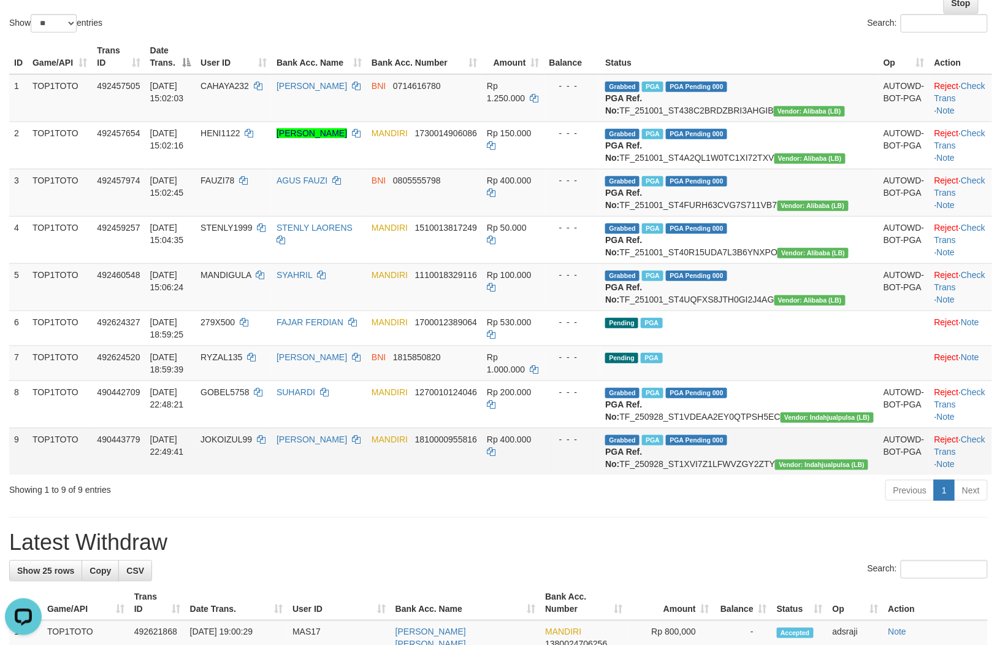
click at [482, 475] on td "MANDIRI 1810000955816" at bounding box center [424, 451] width 115 height 47
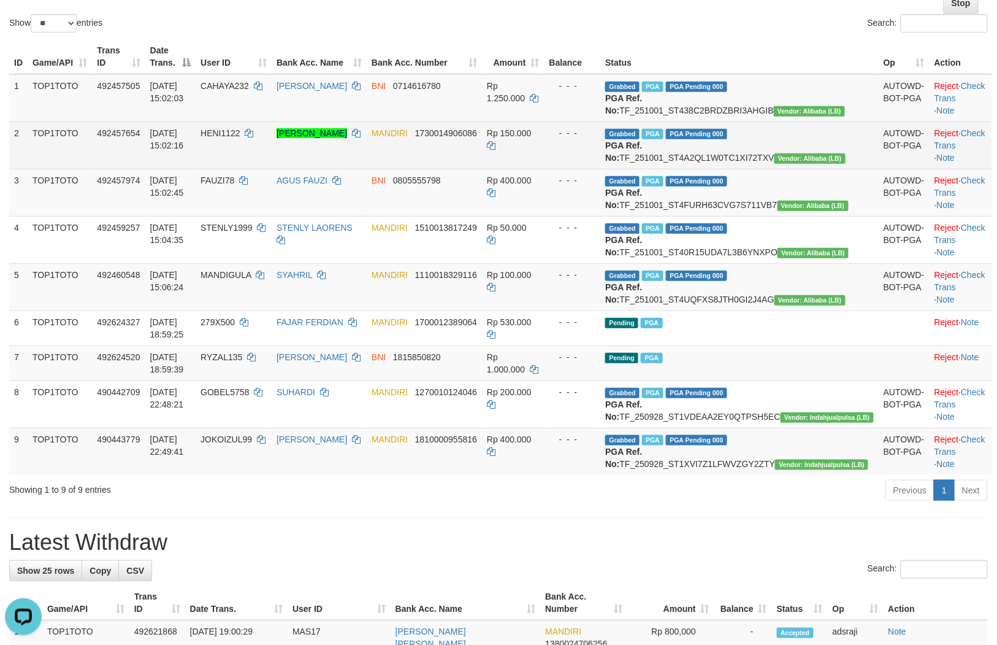
click at [17, 169] on td "2" at bounding box center [18, 144] width 18 height 47
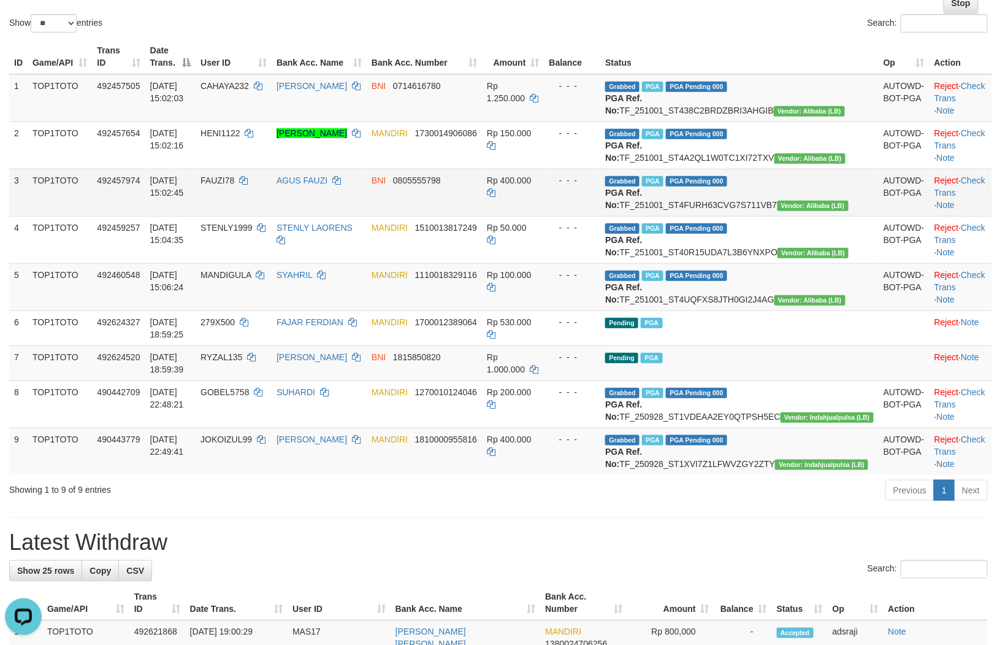
drag, startPoint x: 17, startPoint y: 185, endPoint x: 312, endPoint y: 245, distance: 300.5
click at [272, 216] on td "FAUZI78" at bounding box center [234, 192] width 76 height 47
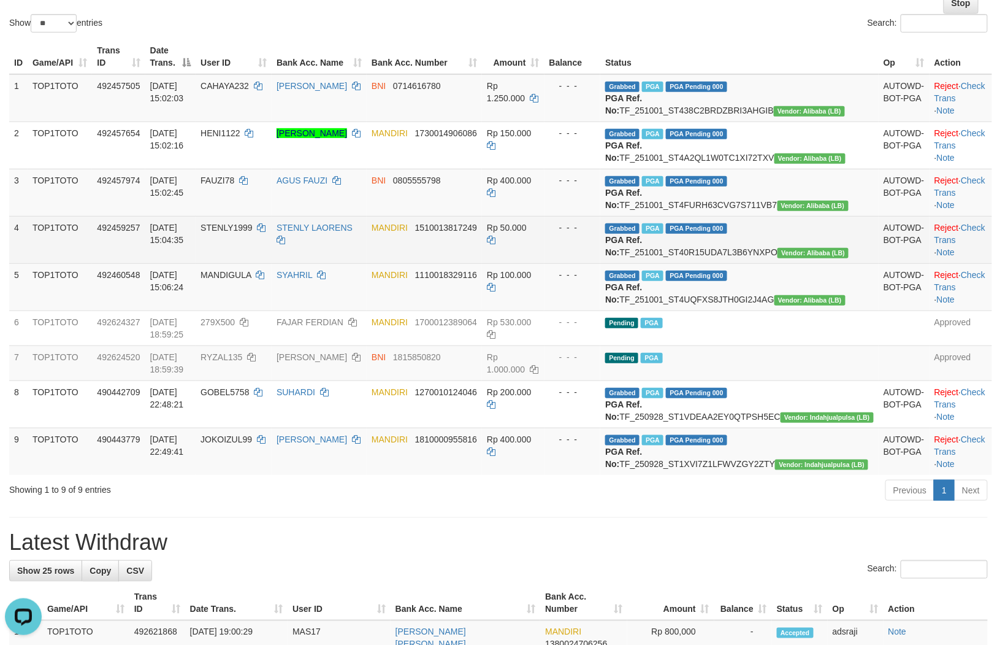
click at [246, 253] on td "STENLY1999" at bounding box center [234, 239] width 76 height 47
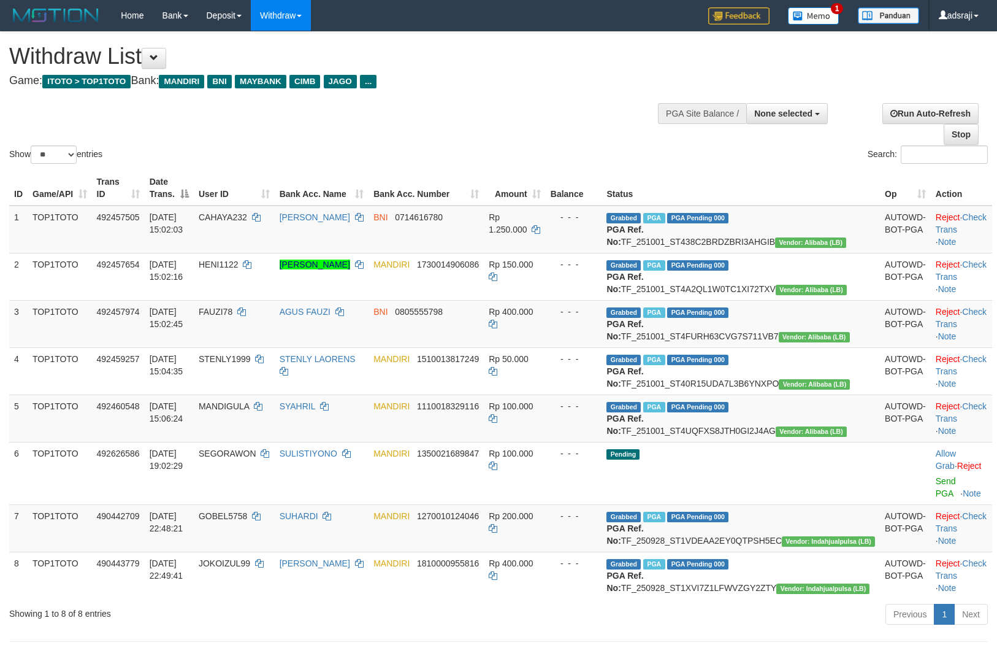
select select
select select "**"
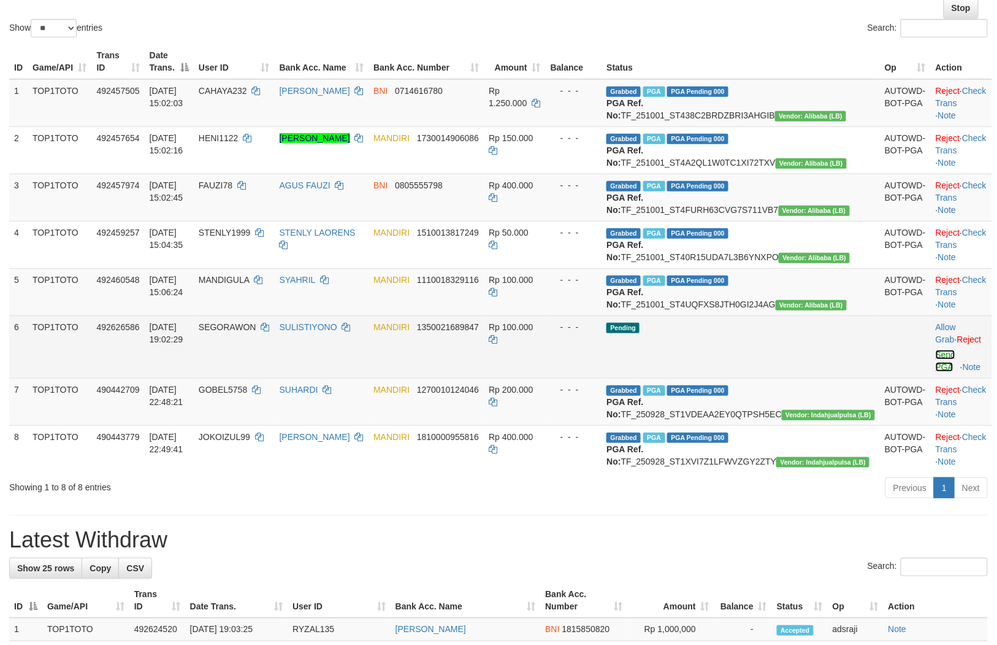
click at [943, 372] on link "Send PGA" at bounding box center [946, 361] width 20 height 22
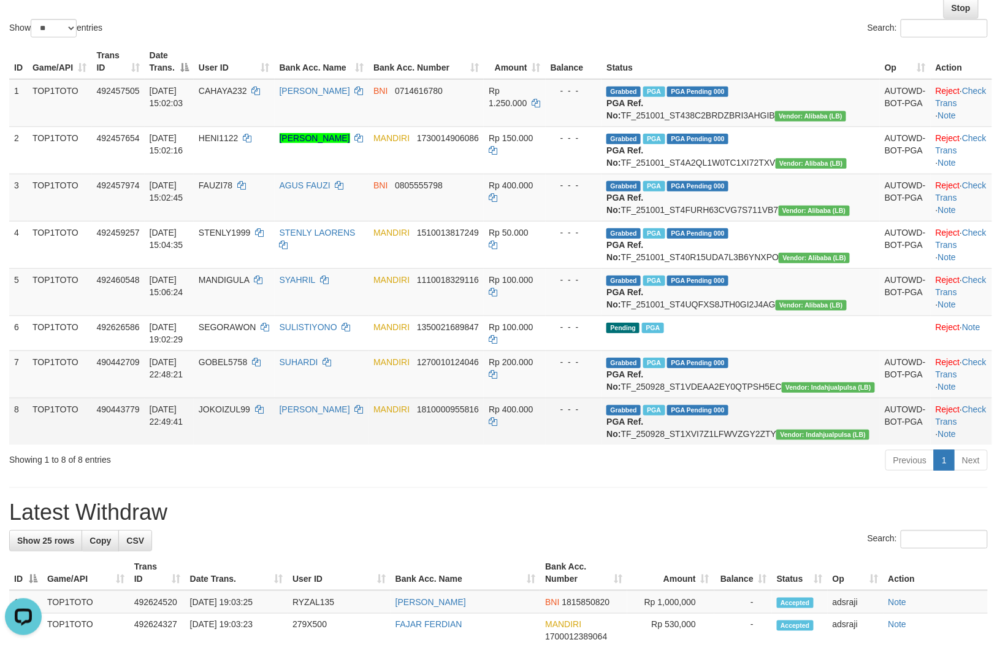
click at [484, 445] on td "MANDIRI 1810000955816" at bounding box center [426, 420] width 115 height 47
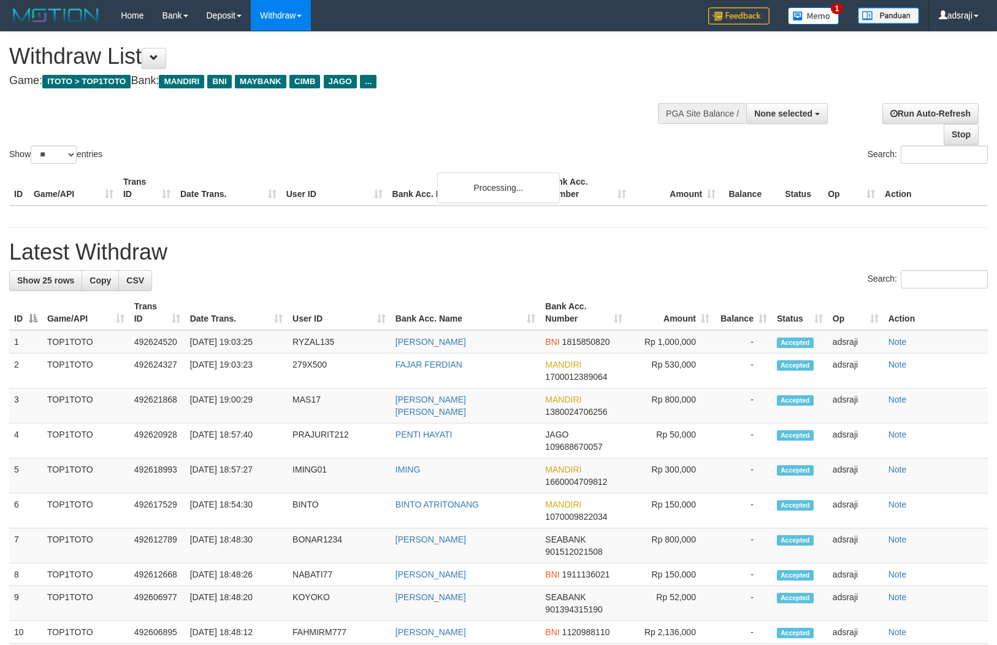
select select
select select "**"
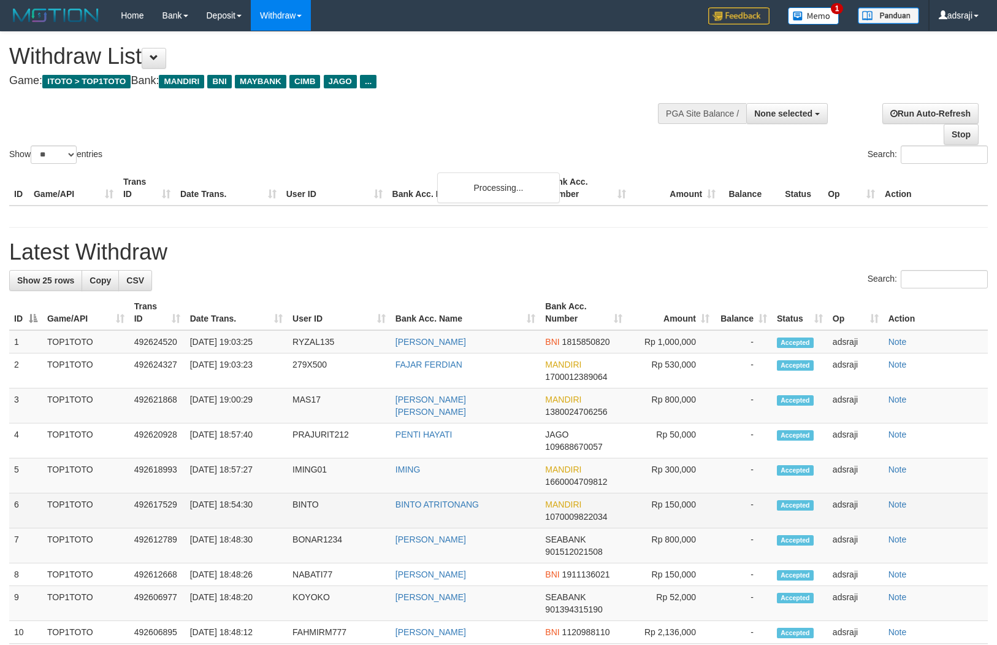
scroll to position [126, 0]
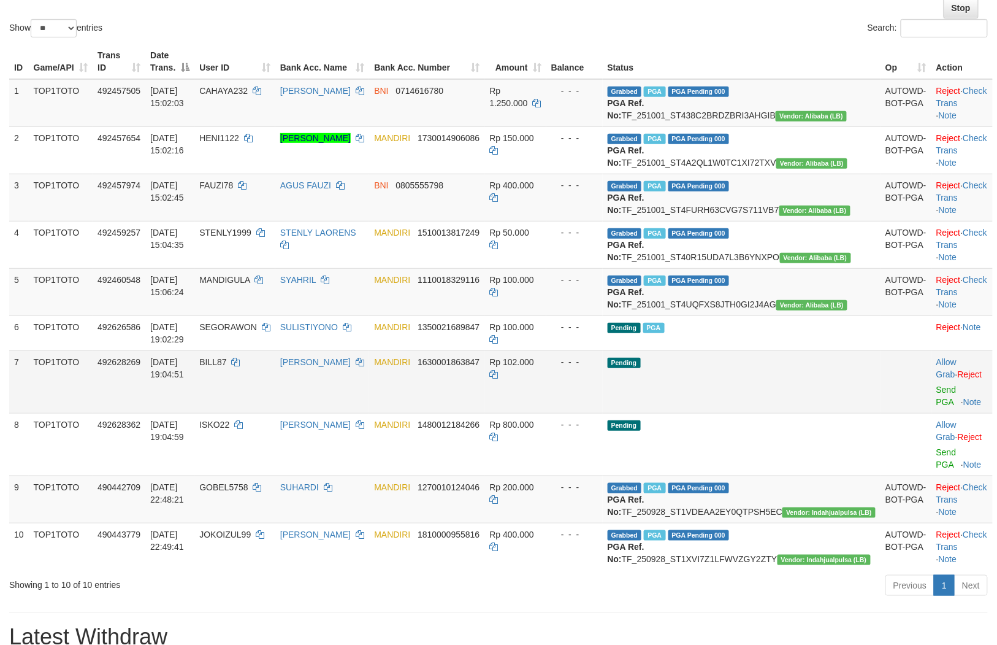
click at [598, 368] on div "- - -" at bounding box center [574, 362] width 47 height 12
drag, startPoint x: 917, startPoint y: 454, endPoint x: 405, endPoint y: 516, distance: 515.9
click at [937, 407] on link "Send PGA" at bounding box center [947, 396] width 20 height 22
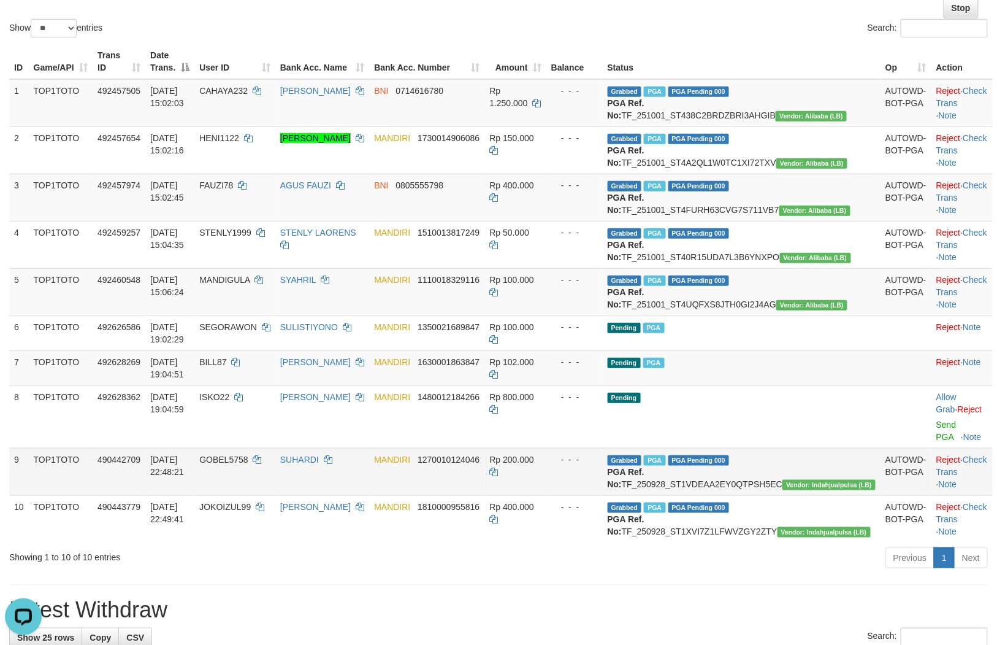
click at [546, 495] on td "Rp 200.000" at bounding box center [515, 471] width 61 height 47
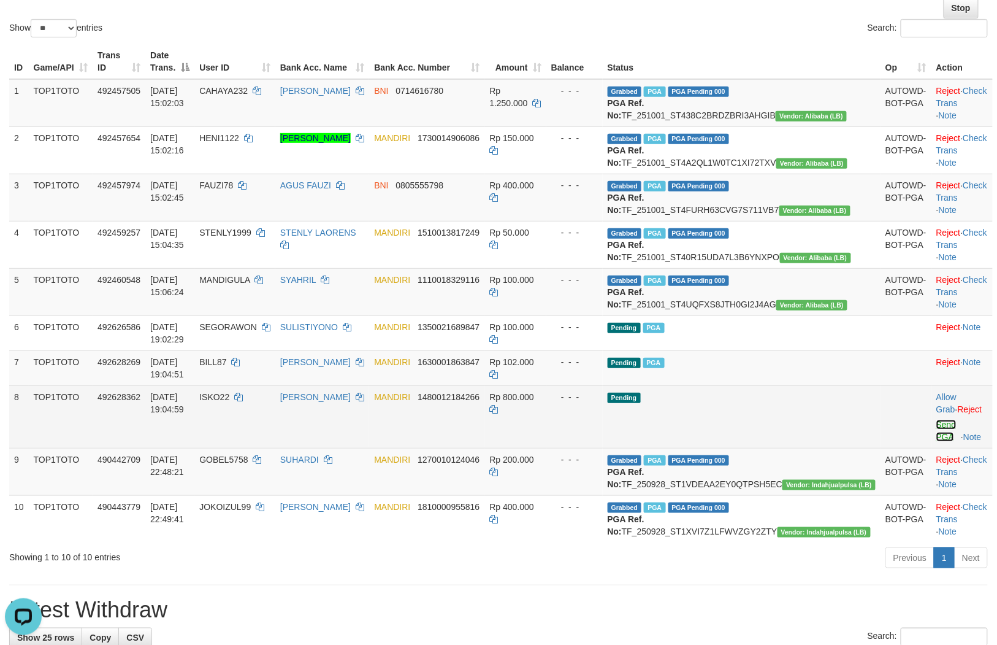
click at [937, 442] on link "Send PGA" at bounding box center [947, 431] width 20 height 22
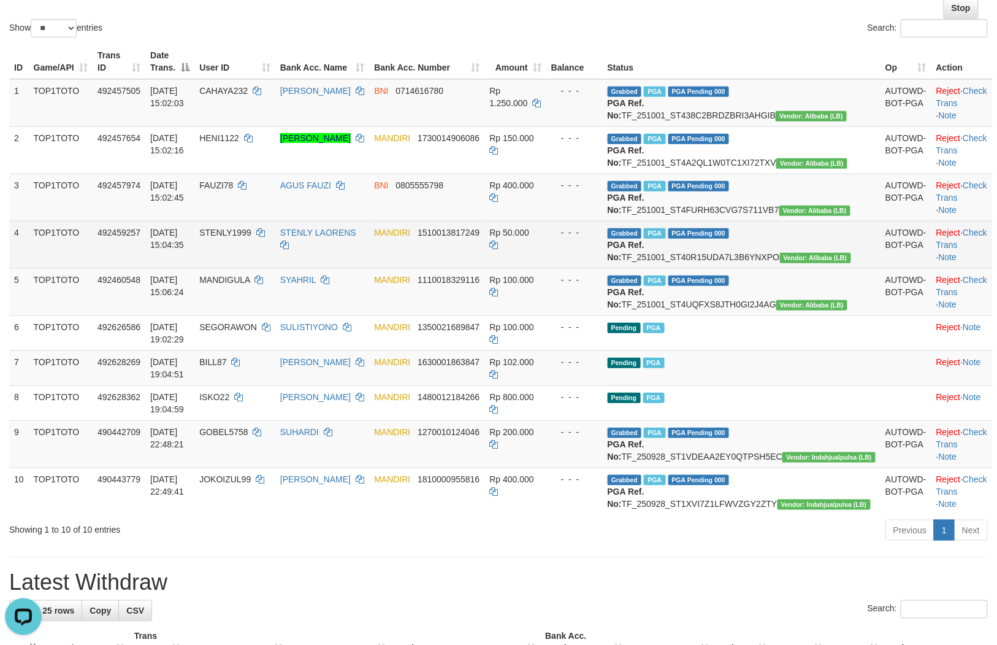
click at [603, 268] on td "- - -" at bounding box center [574, 244] width 56 height 47
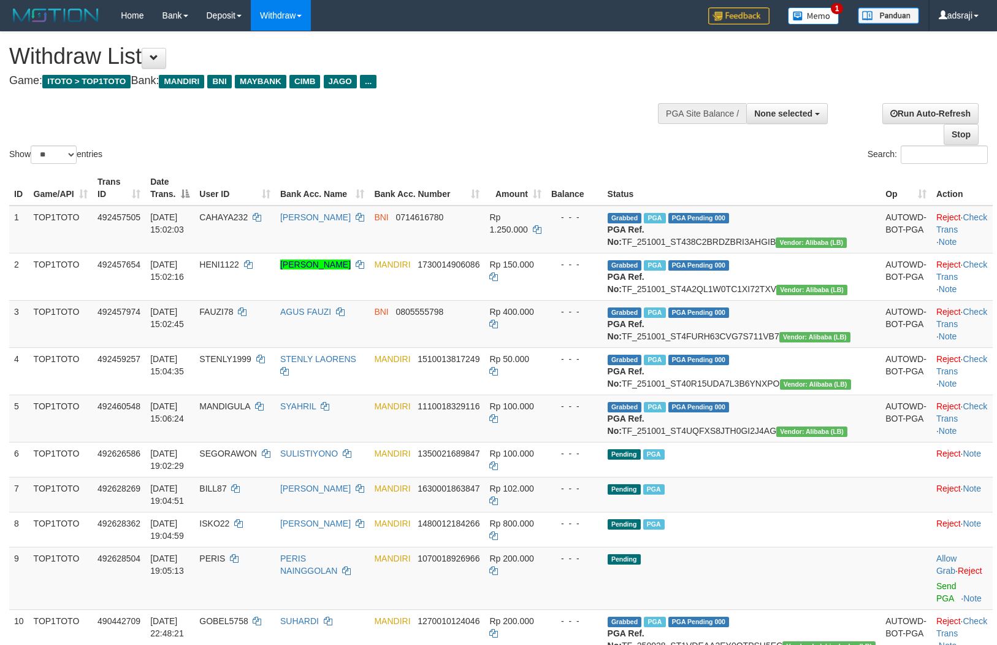
select select
select select "**"
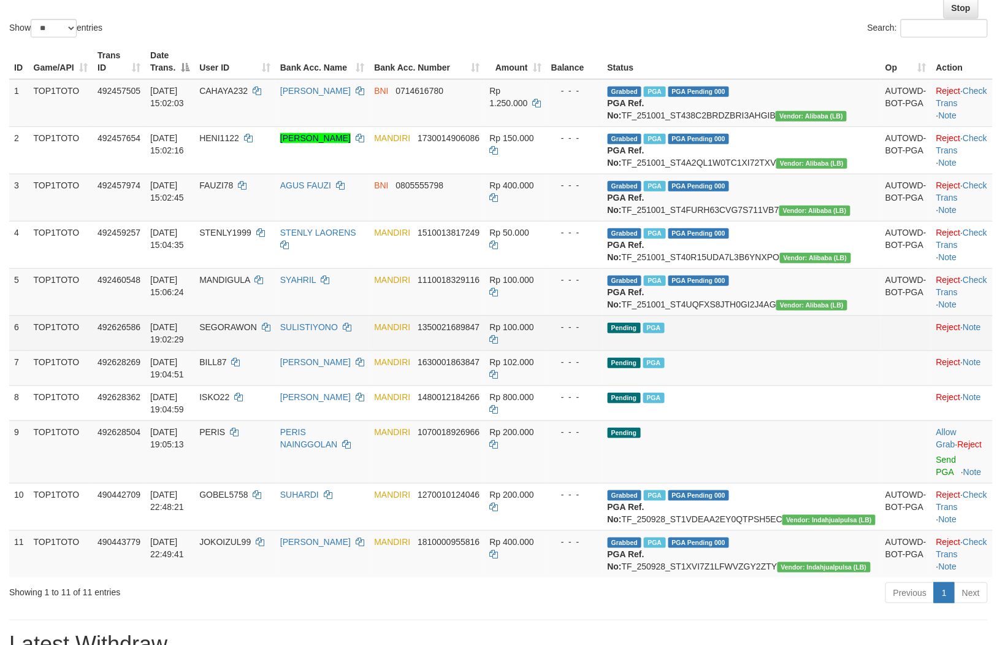
click at [714, 350] on td "Pending PGA" at bounding box center [742, 332] width 278 height 35
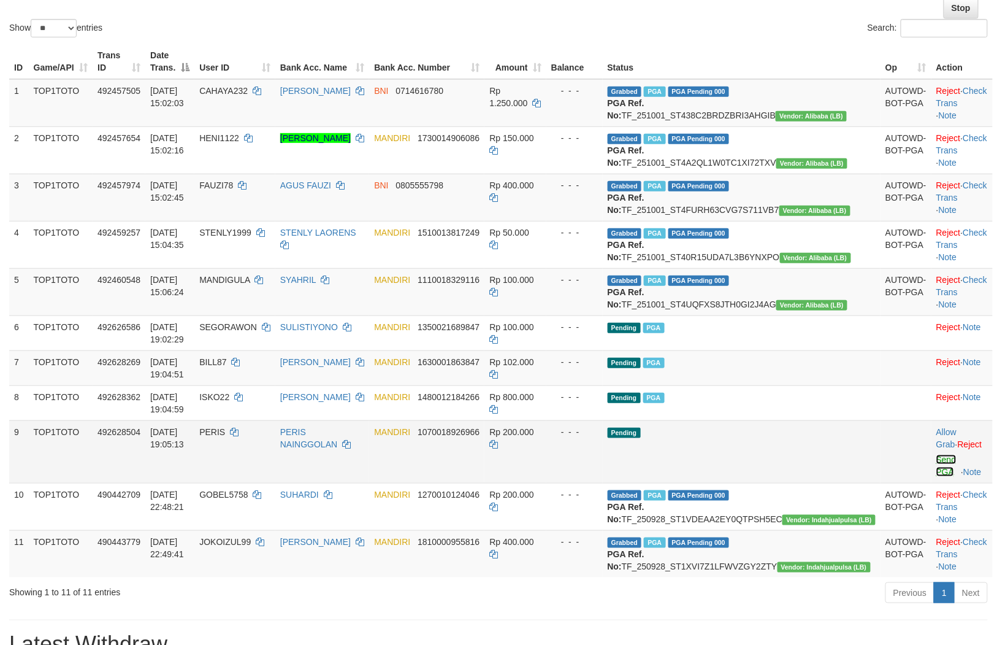
click at [937, 477] on link "Send PGA" at bounding box center [947, 465] width 20 height 22
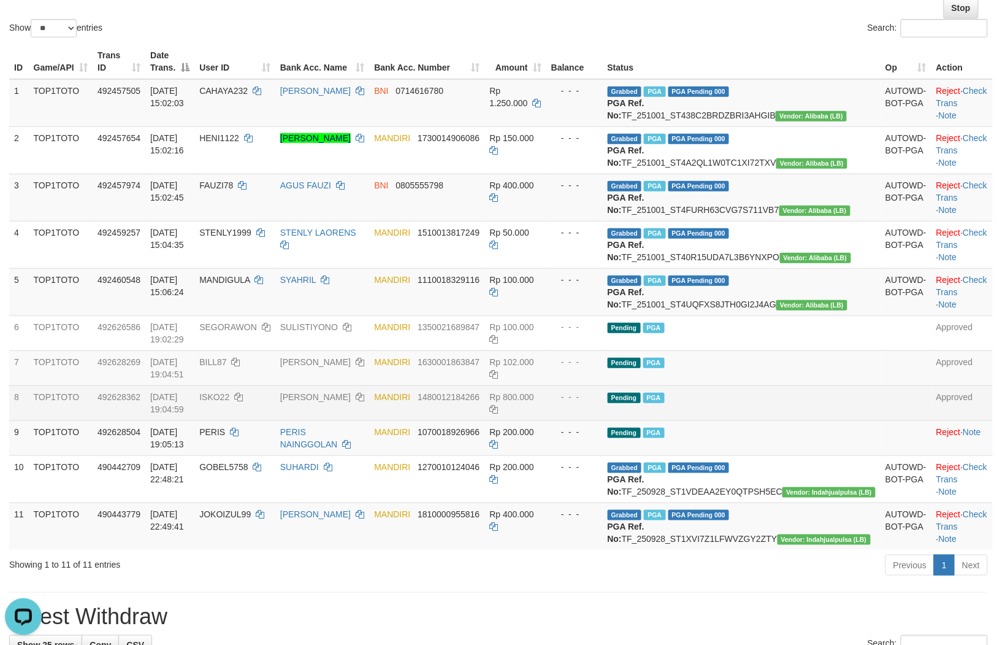
click at [485, 420] on td "MANDIRI 1480012184266" at bounding box center [426, 402] width 115 height 35
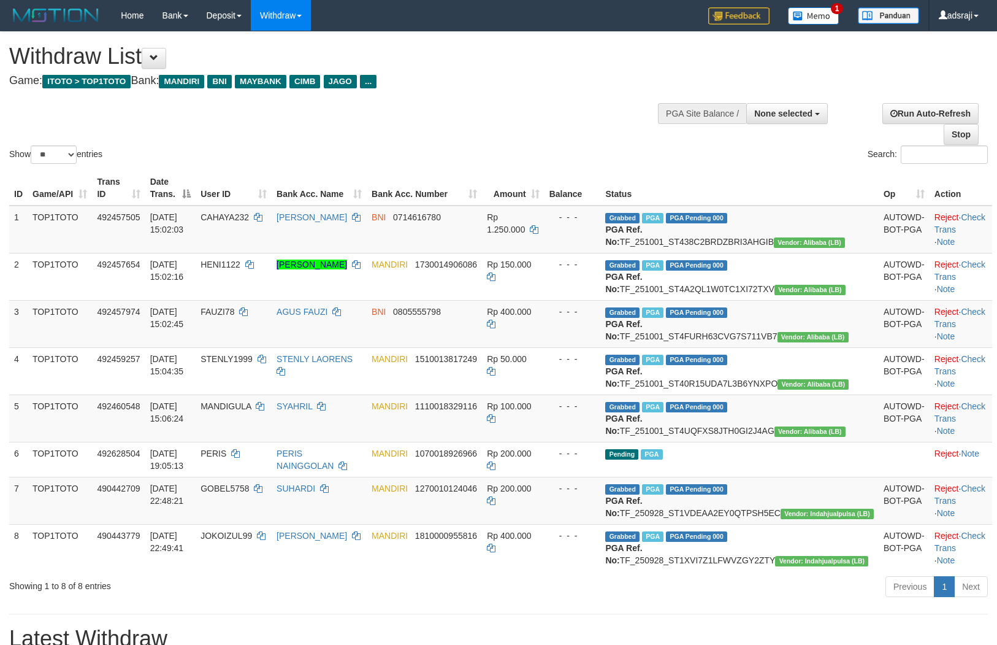
select select
select select "**"
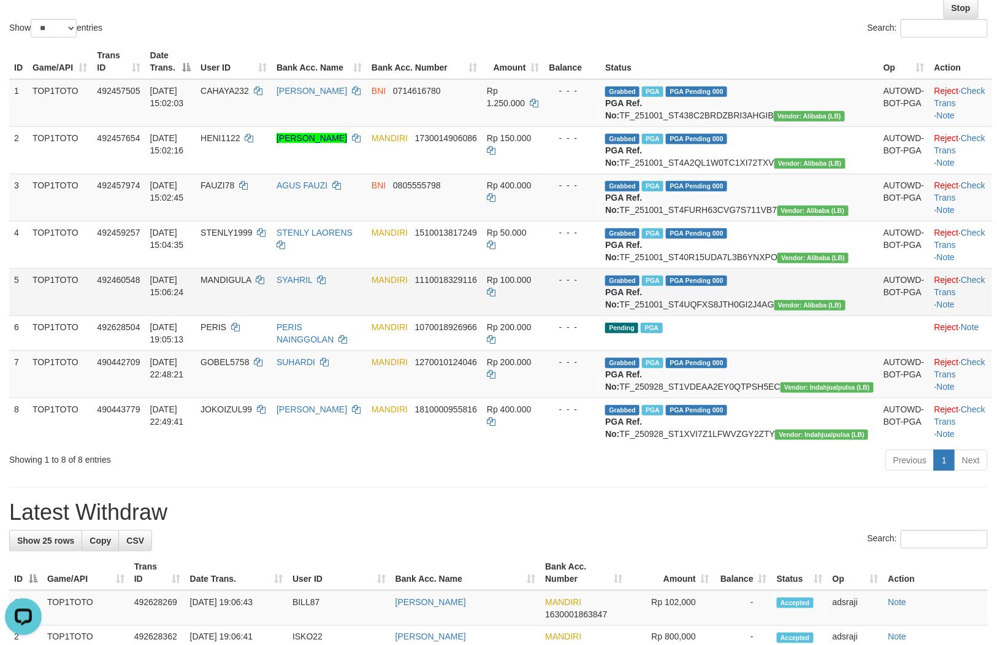
click at [272, 315] on td "MANDIGULA" at bounding box center [234, 291] width 76 height 47
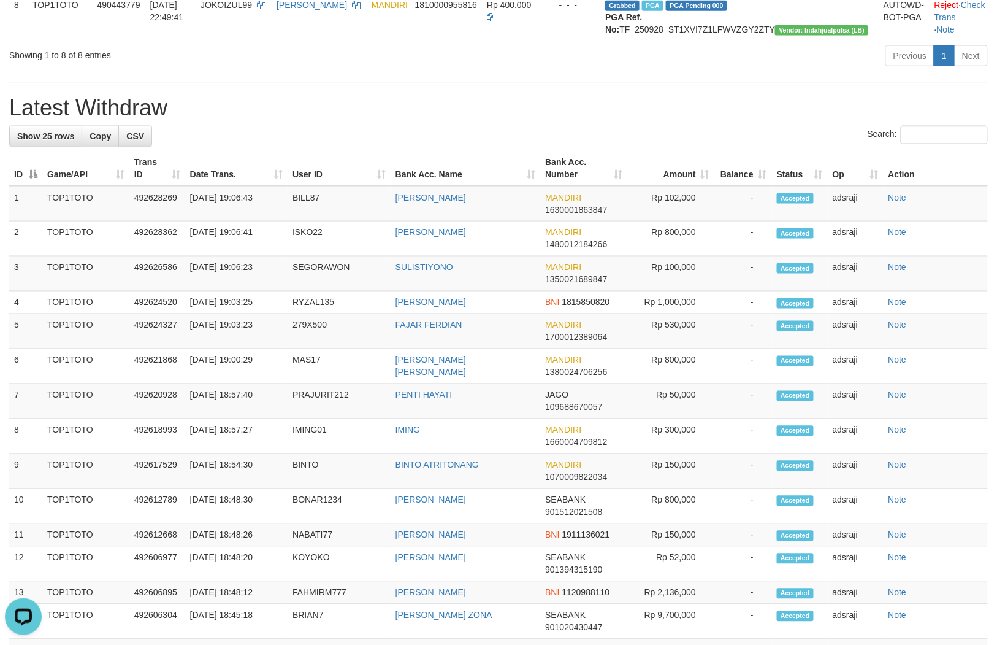
scroll to position [331, 0]
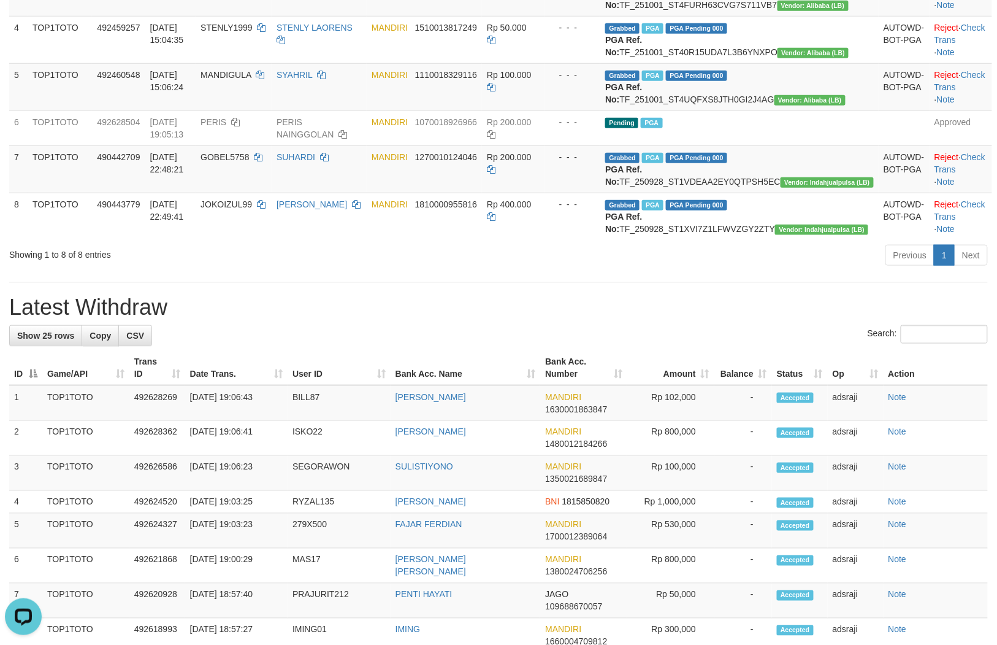
click at [635, 320] on h1 "Latest Withdraw" at bounding box center [498, 307] width 979 height 25
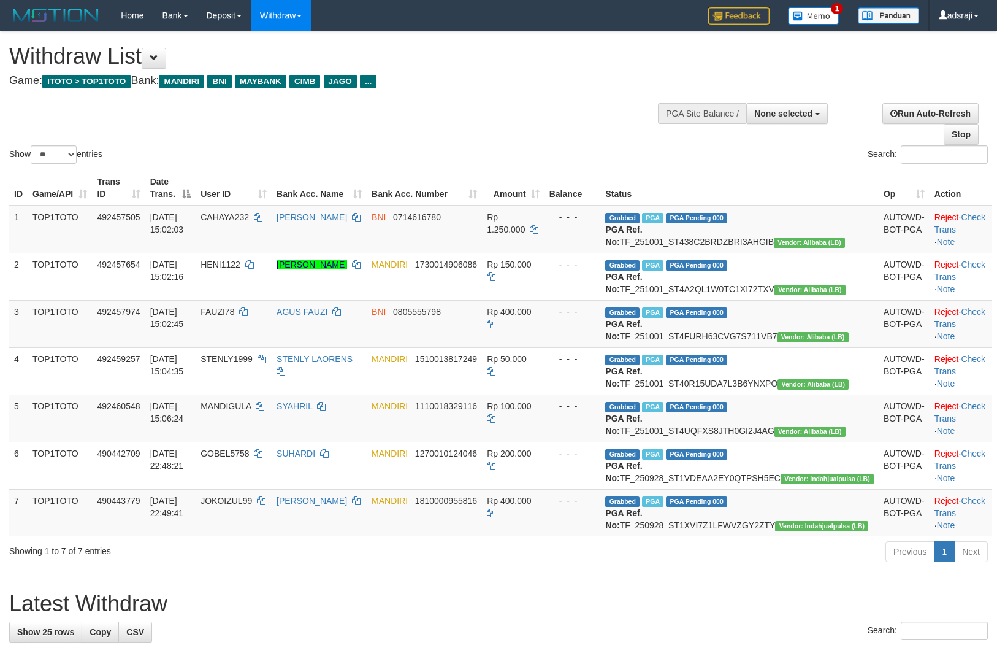
select select
select select "**"
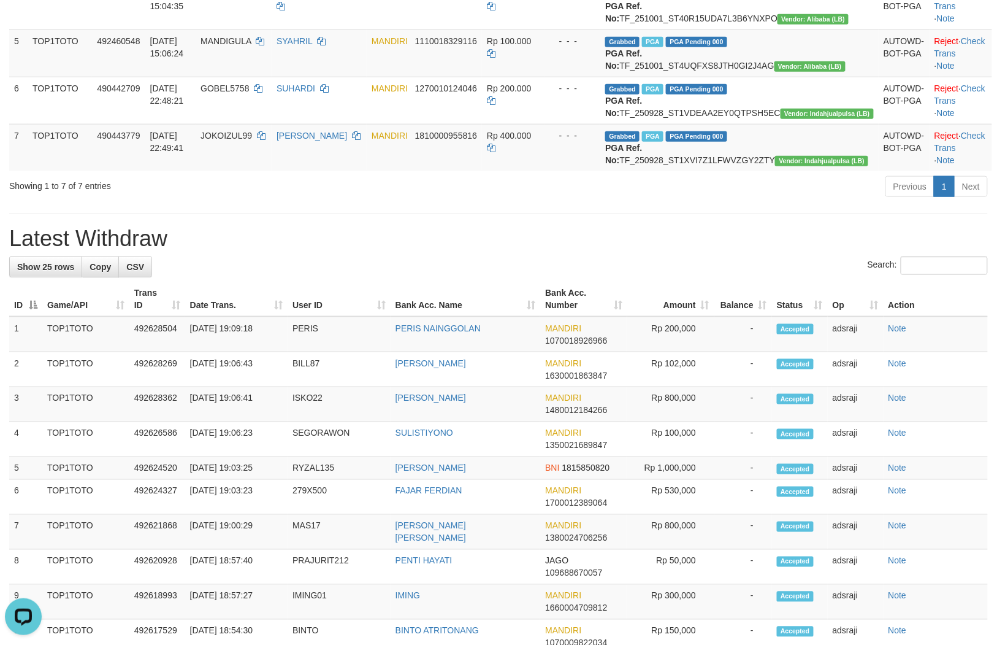
scroll to position [92, 0]
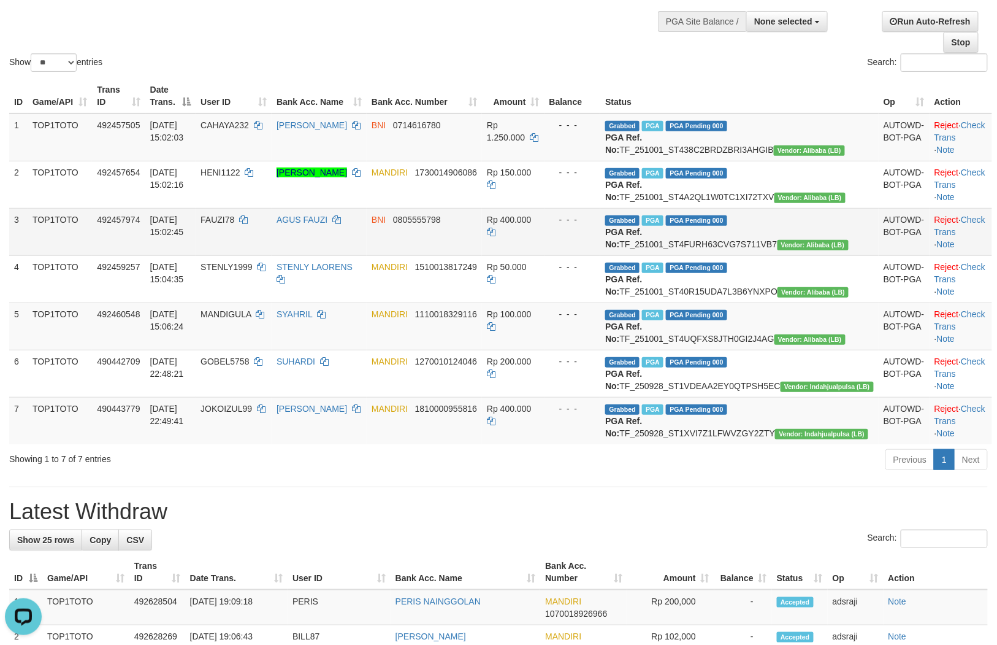
click at [545, 255] on td "Rp 400.000" at bounding box center [513, 231] width 63 height 47
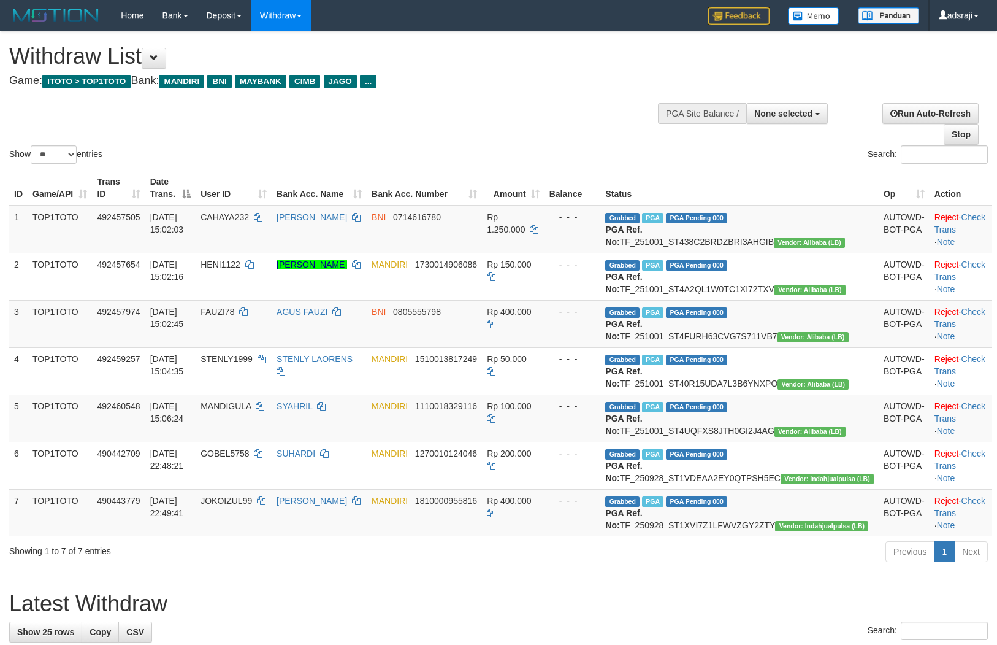
select select
select select "**"
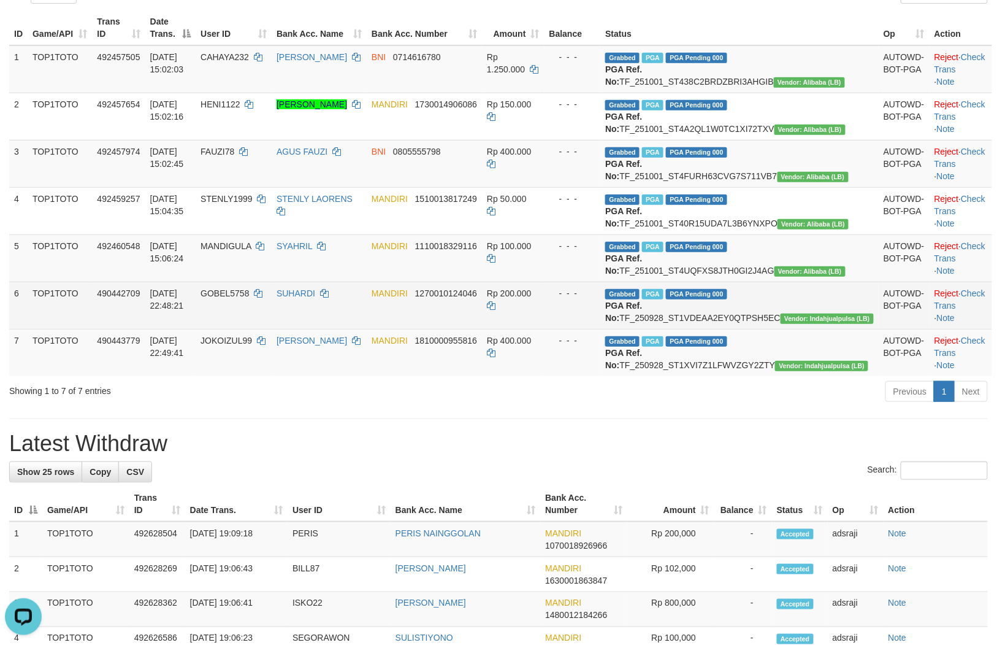
drag, startPoint x: 314, startPoint y: 210, endPoint x: 213, endPoint y: 366, distance: 185.8
click at [196, 329] on td "[DATE] 22:48:21" at bounding box center [170, 305] width 51 height 47
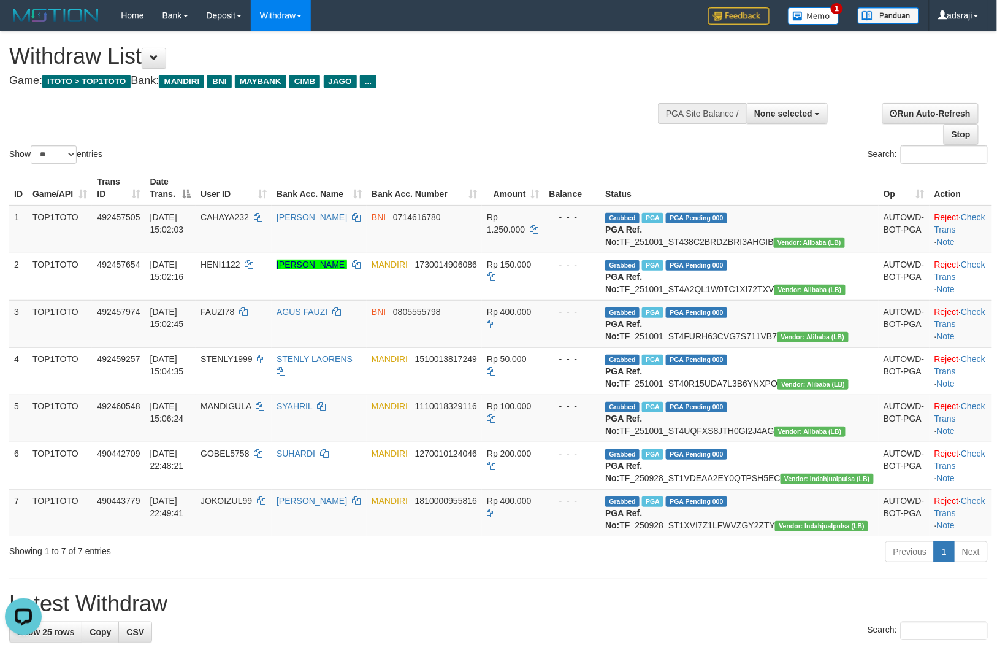
click at [567, 144] on div "Show ** ** ** *** entries Search:" at bounding box center [498, 99] width 997 height 134
select select
select select "**"
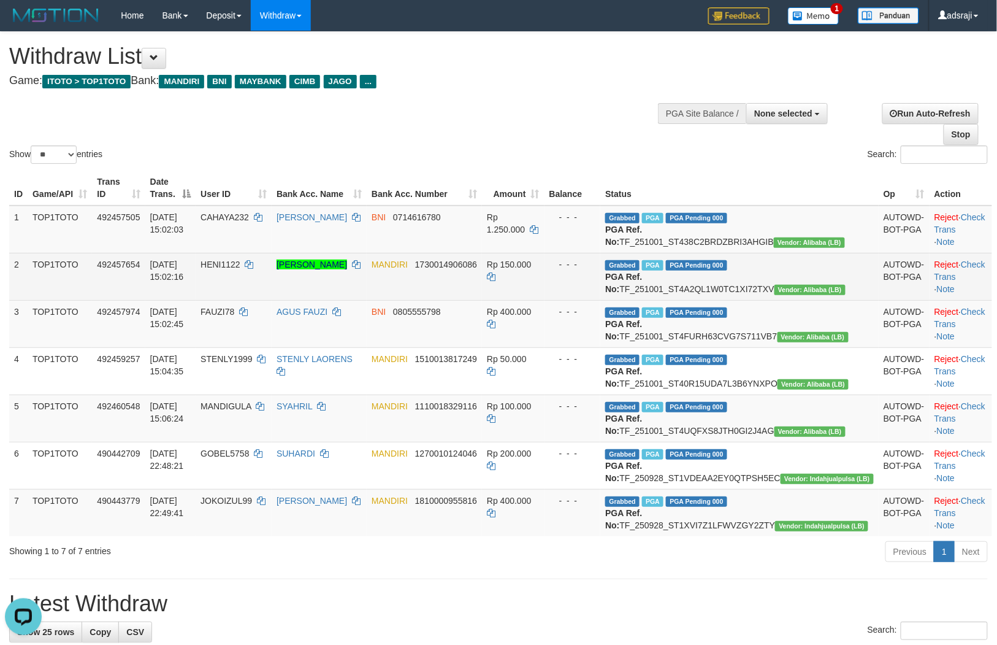
click at [601, 300] on td "- - -" at bounding box center [573, 276] width 56 height 47
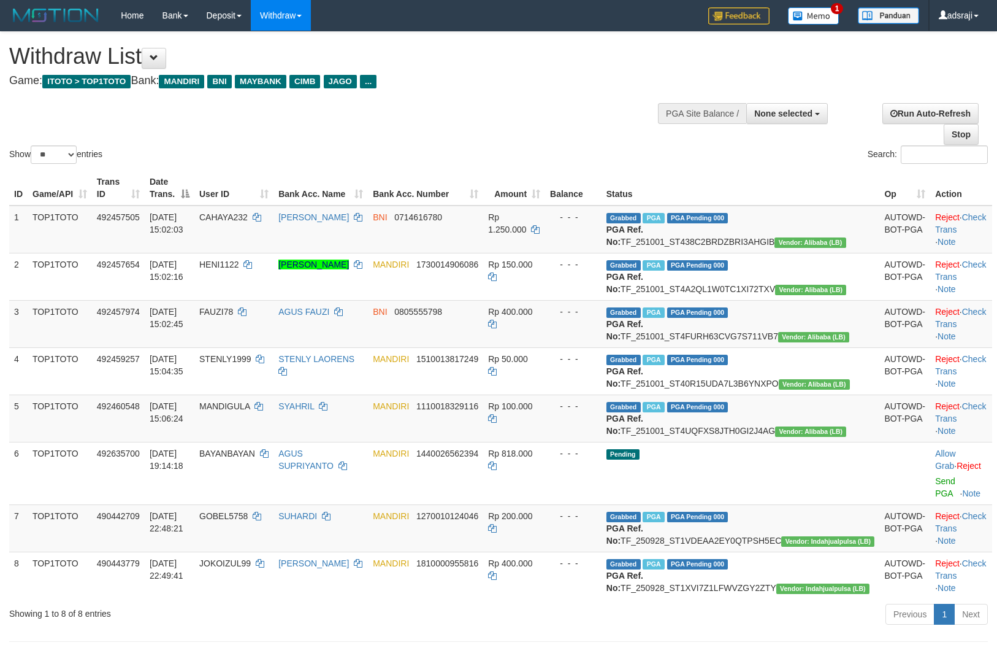
select select
select select "**"
click at [597, 318] on div "- - -" at bounding box center [573, 311] width 47 height 12
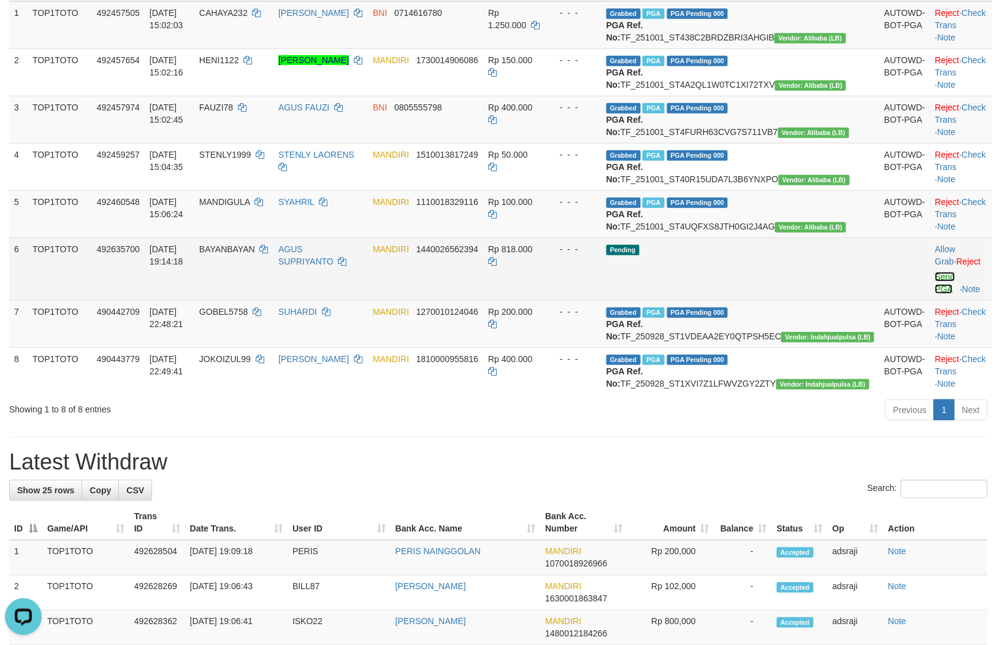
click at [936, 294] on link "Send PGA" at bounding box center [945, 283] width 20 height 22
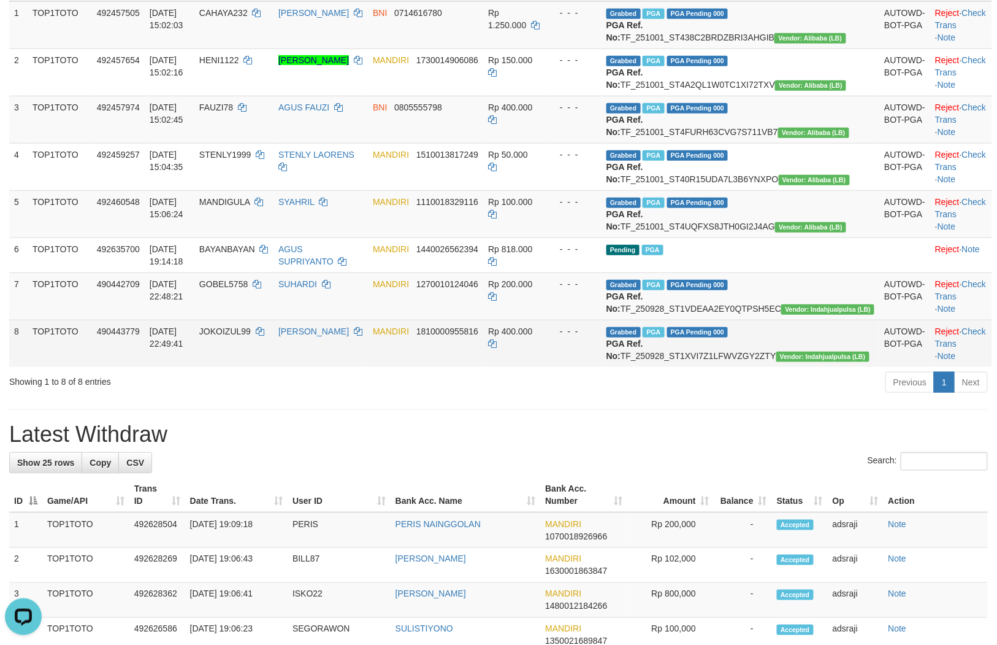
click at [368, 367] on td "[PERSON_NAME]" at bounding box center [321, 343] width 94 height 47
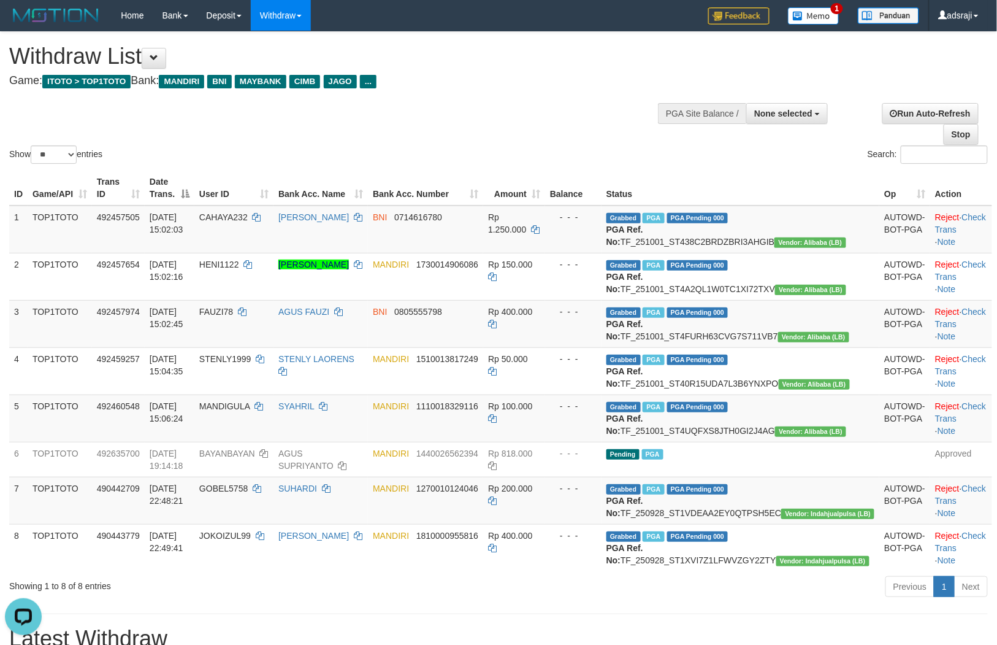
click at [443, 113] on div "Show ** ** ** *** entries Search:" at bounding box center [498, 99] width 997 height 134
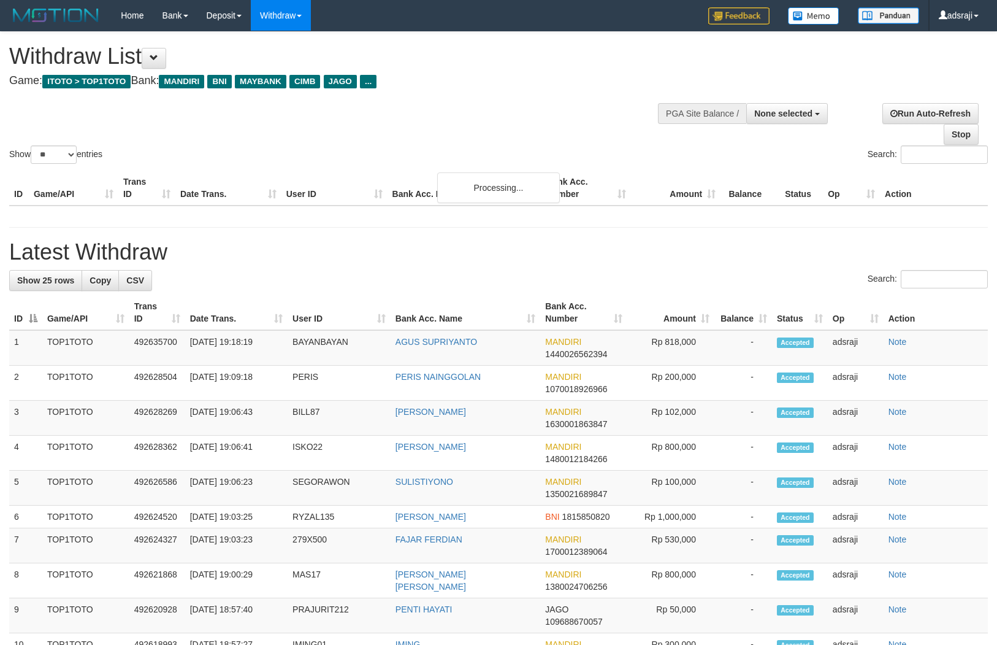
select select
select select "**"
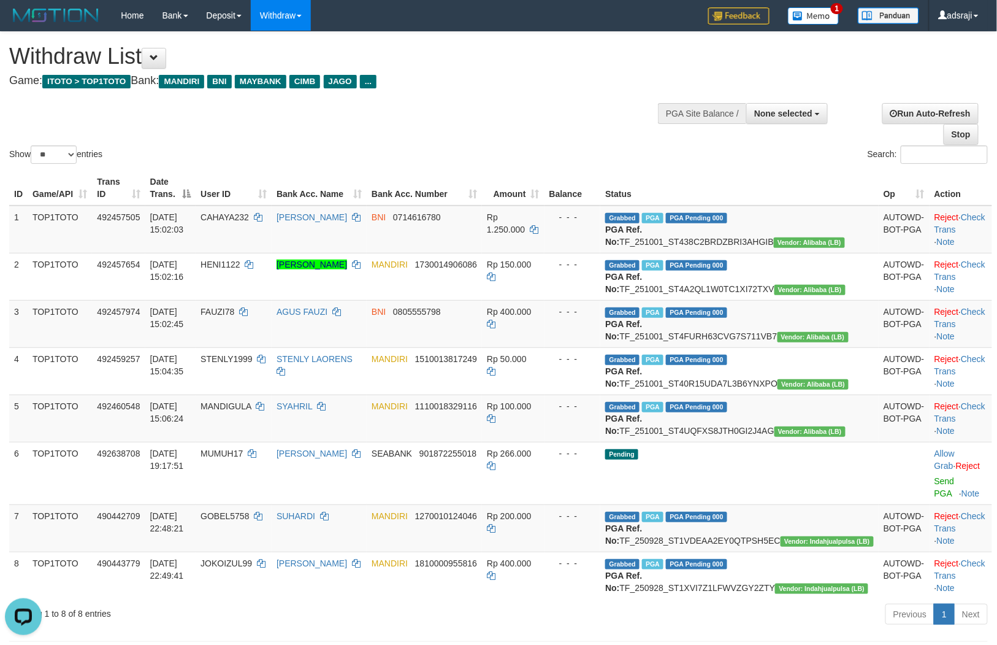
click at [613, 167] on div "ID Game/API Trans ID Date Trans. User ID Bank Acc. Name Bank Acc. Number Amount…" at bounding box center [498, 384] width 997 height 435
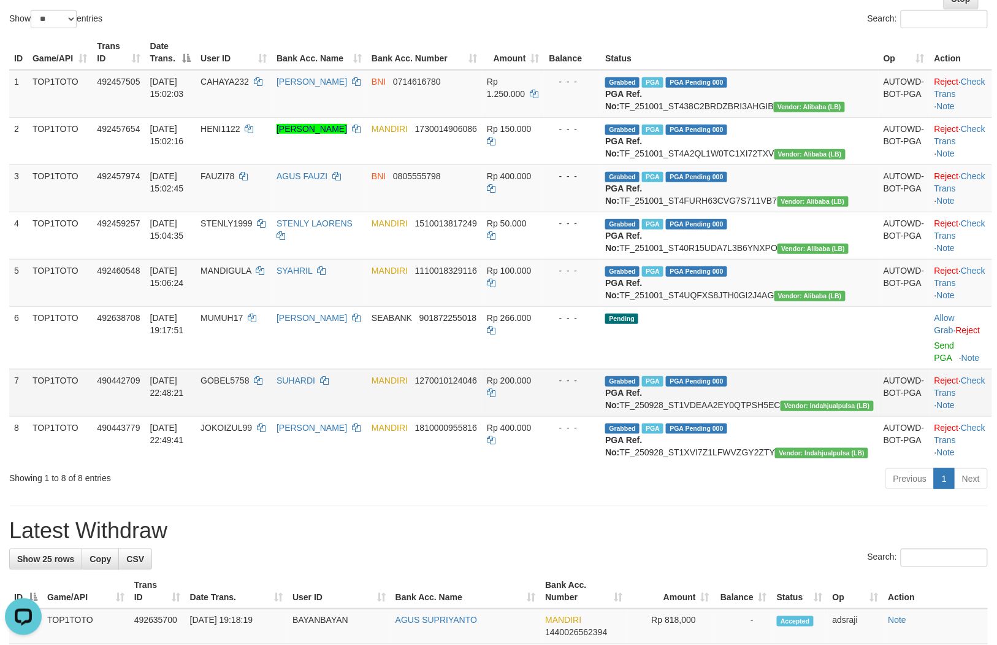
scroll to position [136, 0]
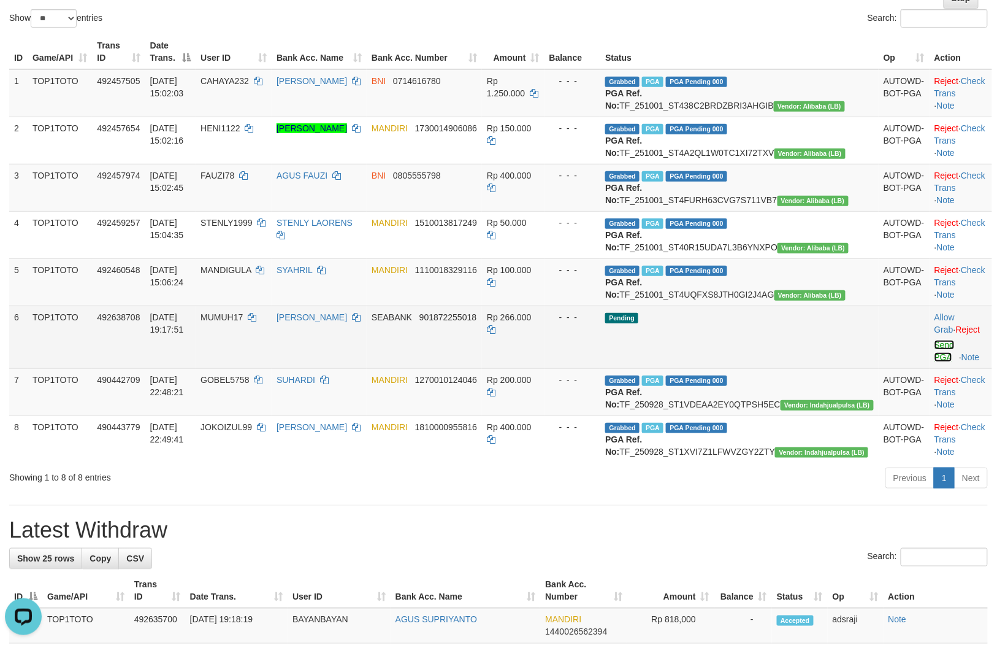
click at [935, 362] on link "Send PGA" at bounding box center [945, 351] width 20 height 22
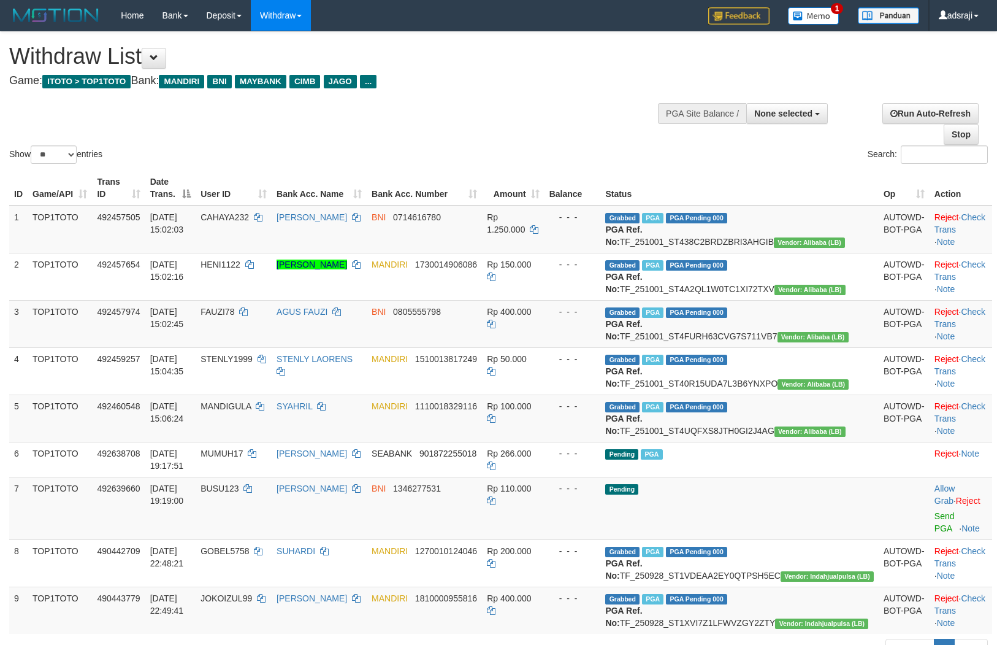
select select
select select "**"
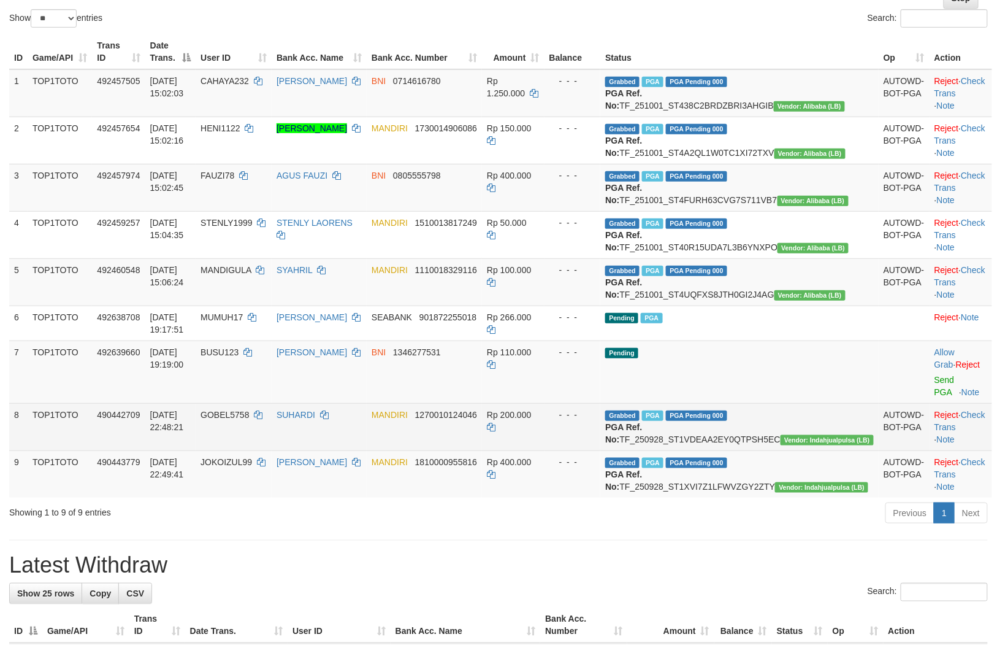
click at [596, 421] on div "- - -" at bounding box center [573, 414] width 47 height 12
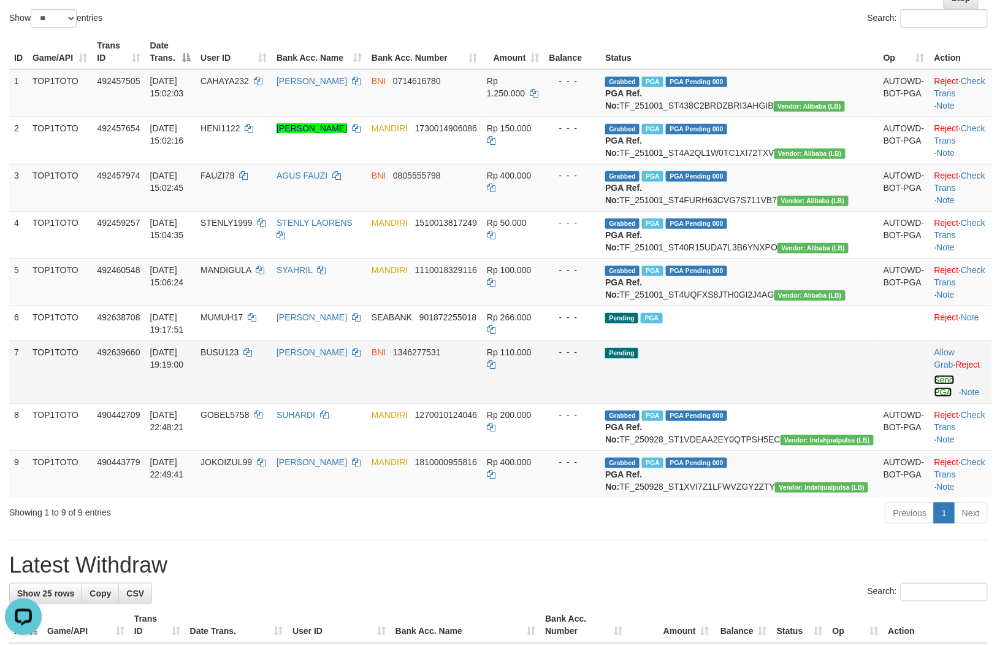
click at [935, 397] on link "Send PGA" at bounding box center [945, 386] width 20 height 22
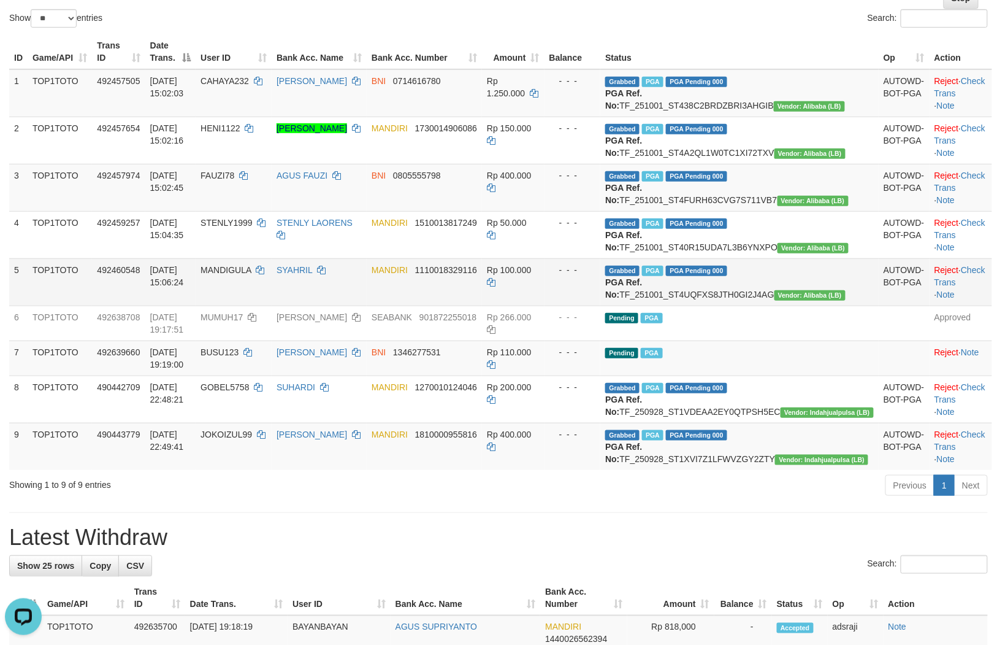
click at [482, 305] on td "MANDIRI 1110018329116" at bounding box center [424, 281] width 115 height 47
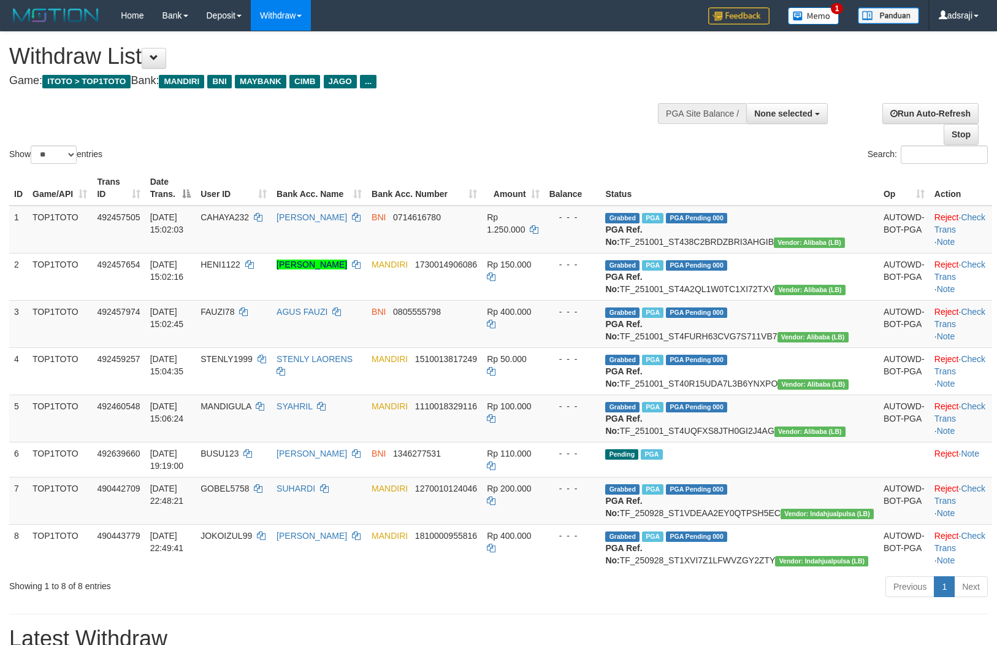
select select
select select "**"
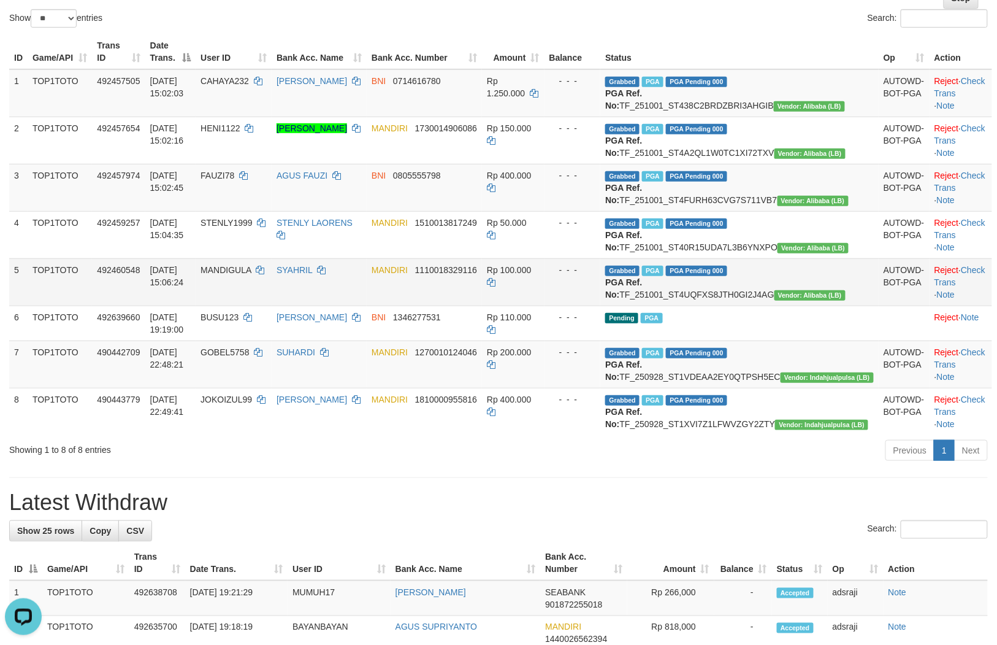
click at [545, 305] on td "Rp 100.000" at bounding box center [513, 281] width 63 height 47
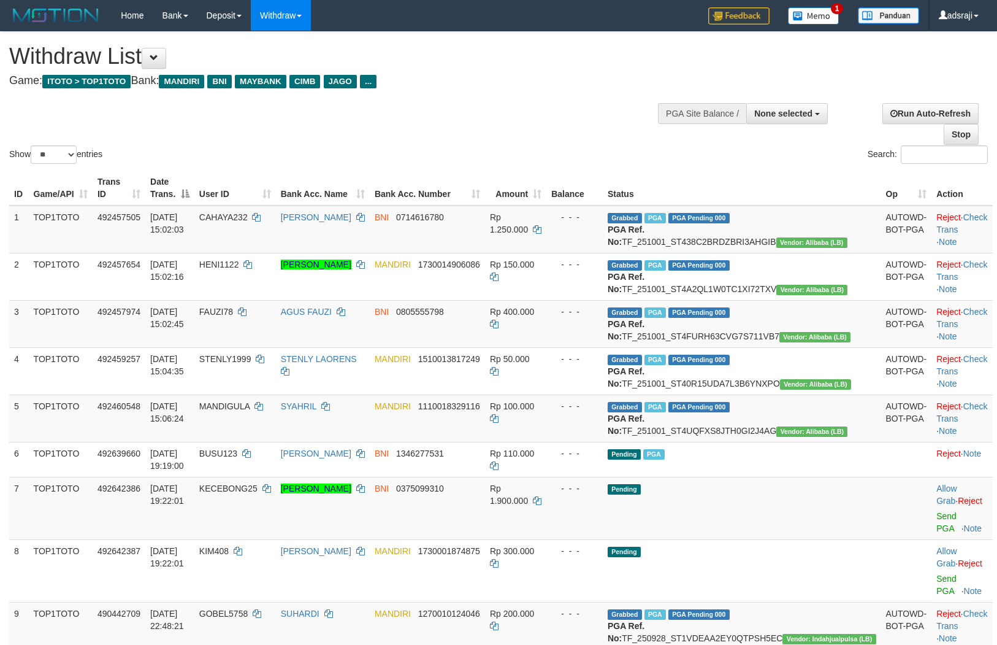
select select
select select "**"
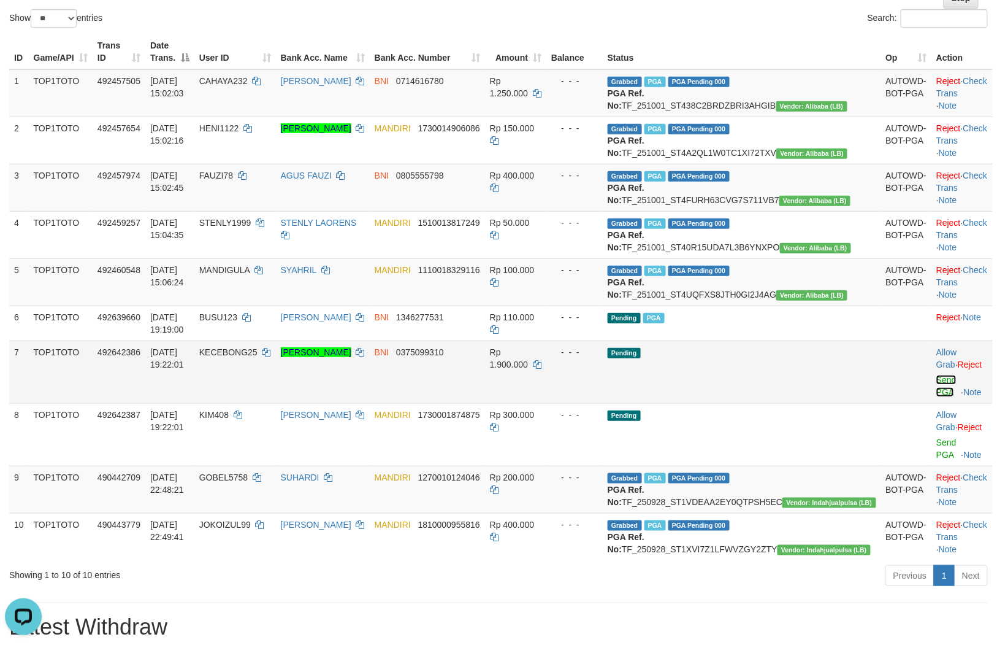
click at [937, 397] on link "Send PGA" at bounding box center [947, 386] width 20 height 22
click at [937, 459] on link "Send PGA" at bounding box center [947, 448] width 20 height 22
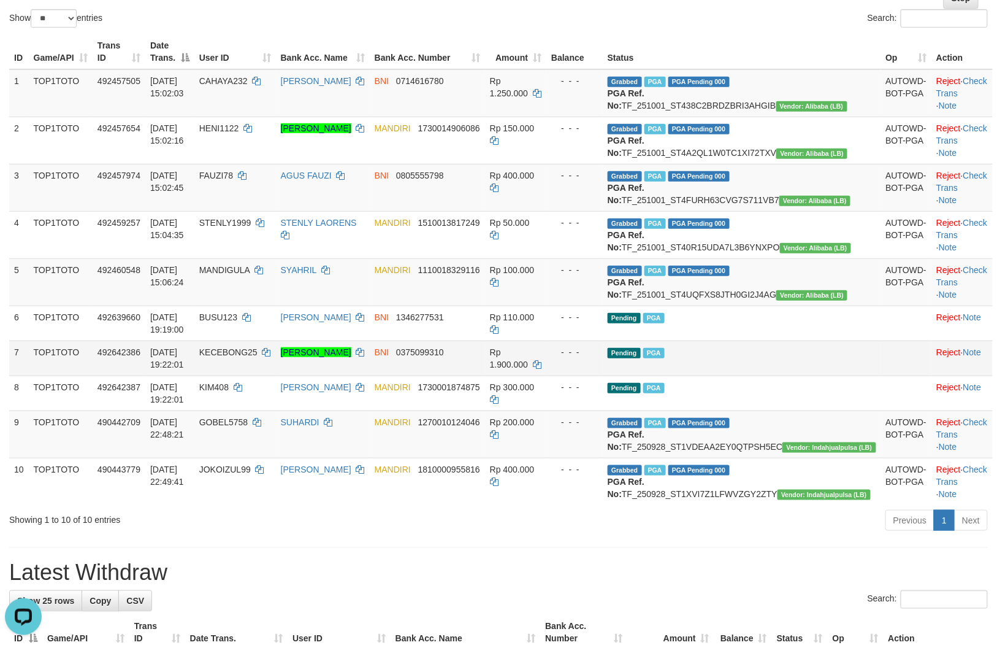
click at [783, 375] on td "Pending PGA" at bounding box center [742, 357] width 278 height 35
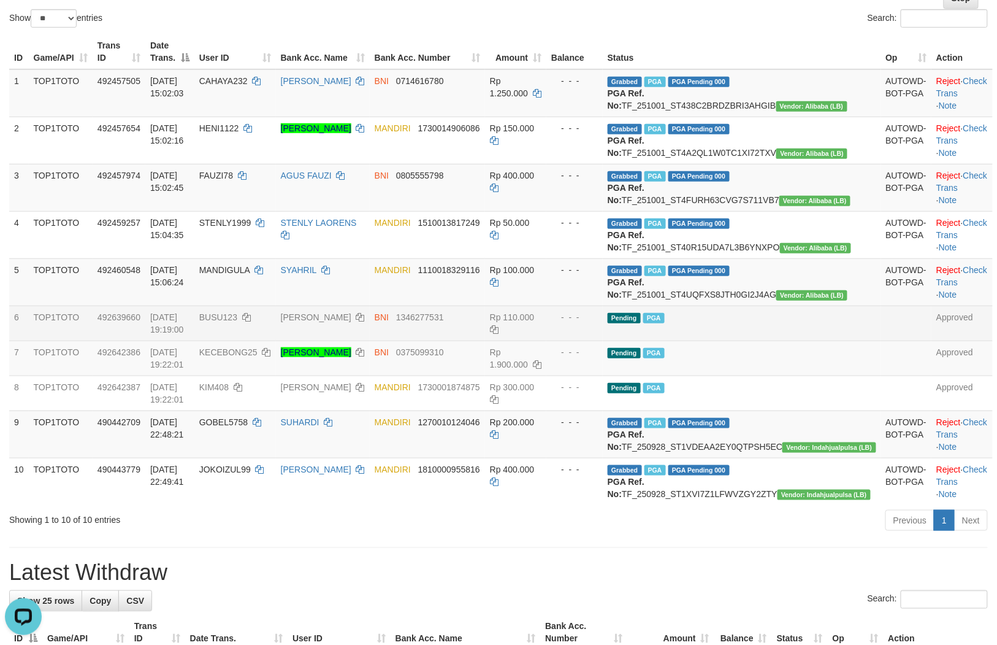
click at [603, 340] on td "- - -" at bounding box center [574, 322] width 56 height 35
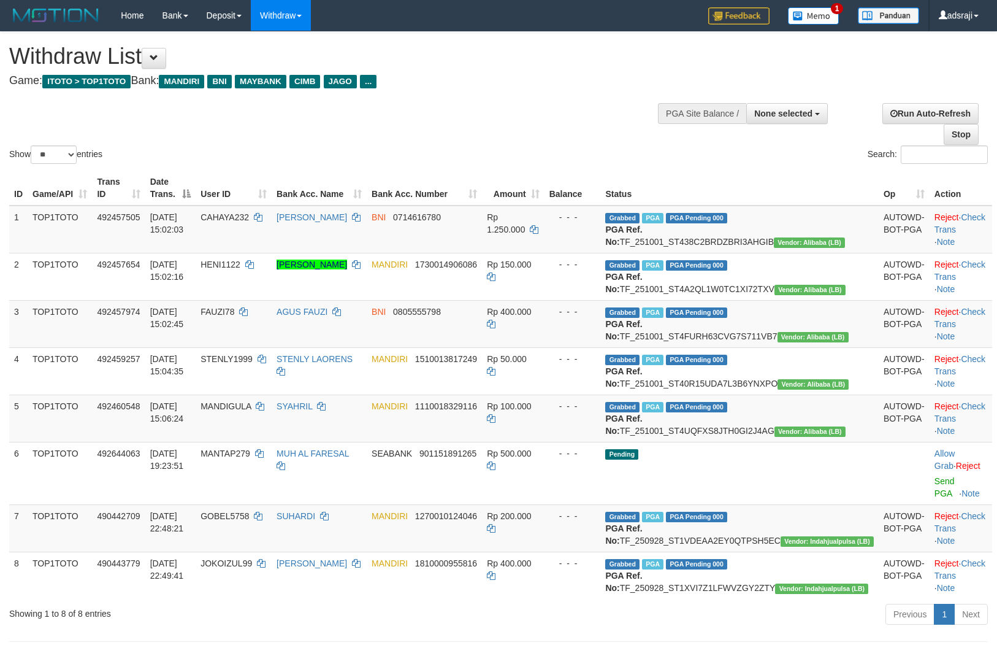
select select
select select "**"
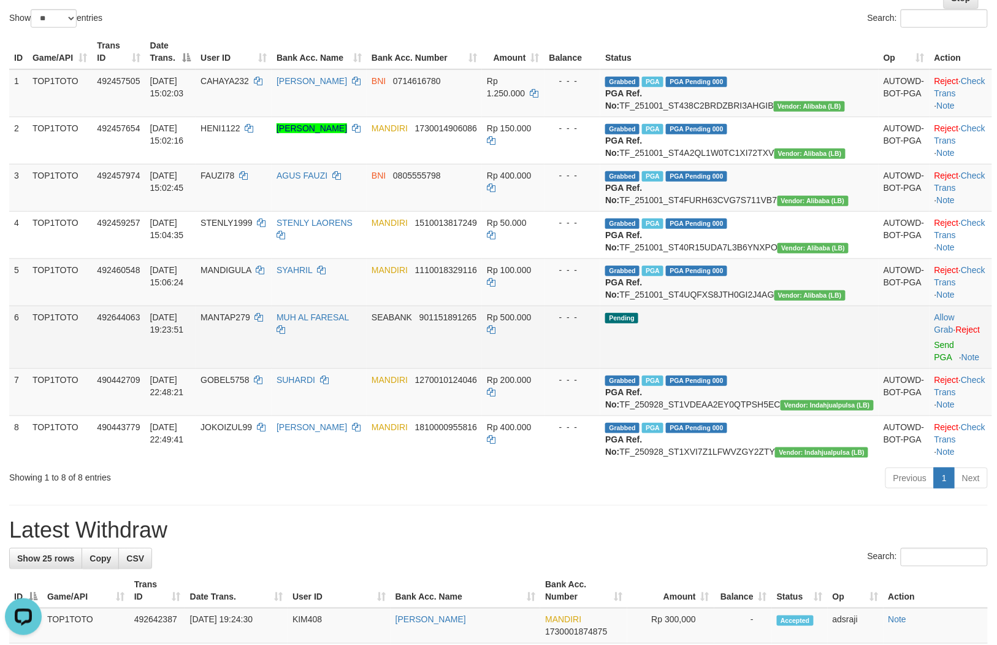
click at [601, 368] on td "- - -" at bounding box center [573, 336] width 56 height 63
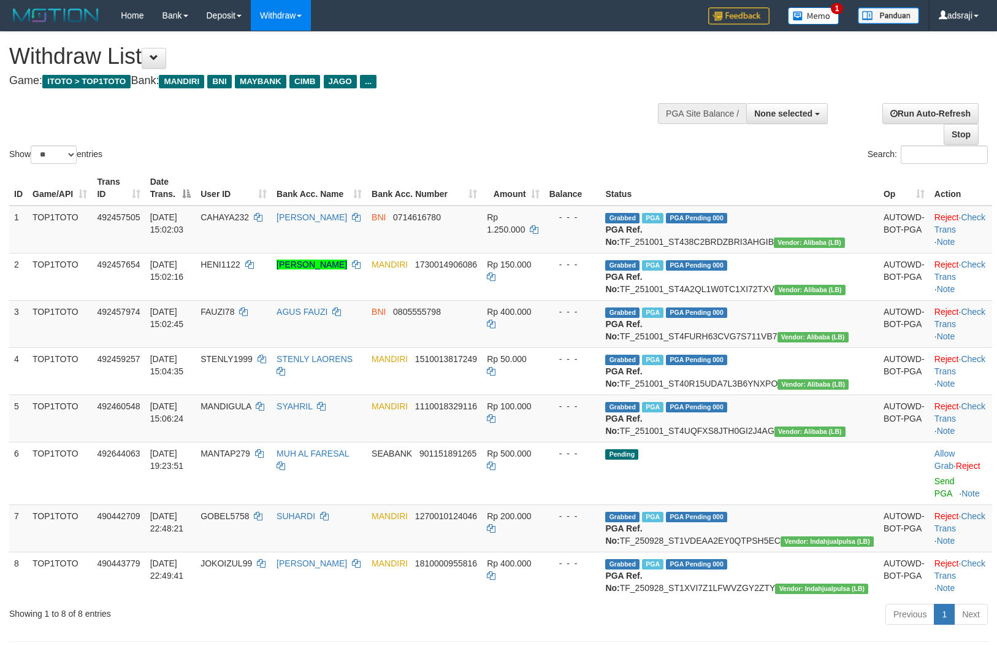
select select
select select "**"
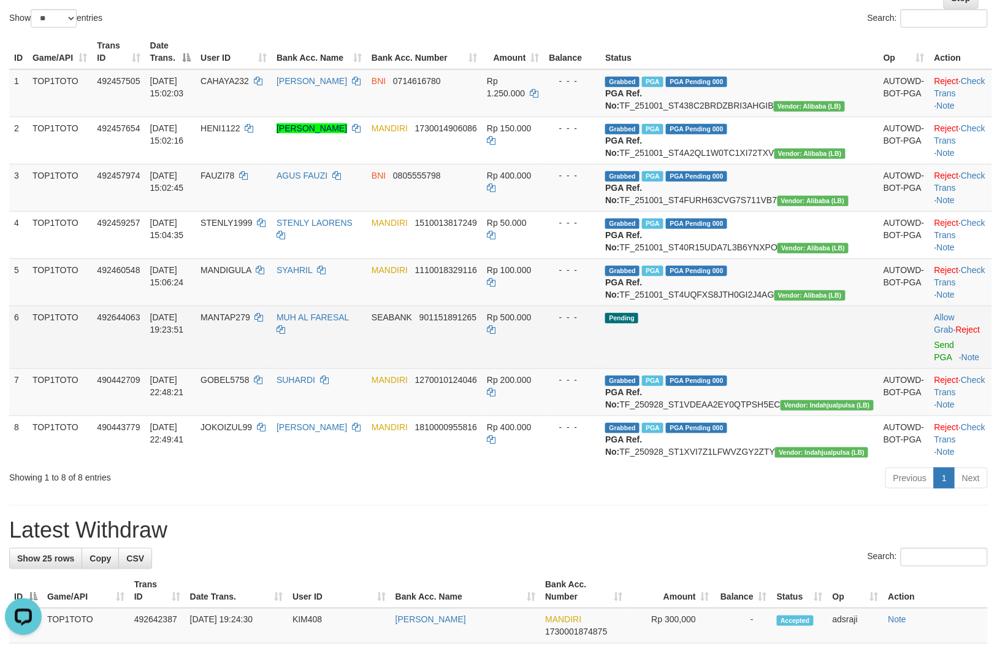
click at [482, 368] on td "SEABANK 901151891265" at bounding box center [424, 336] width 115 height 63
click at [935, 362] on link "Send PGA" at bounding box center [945, 351] width 20 height 22
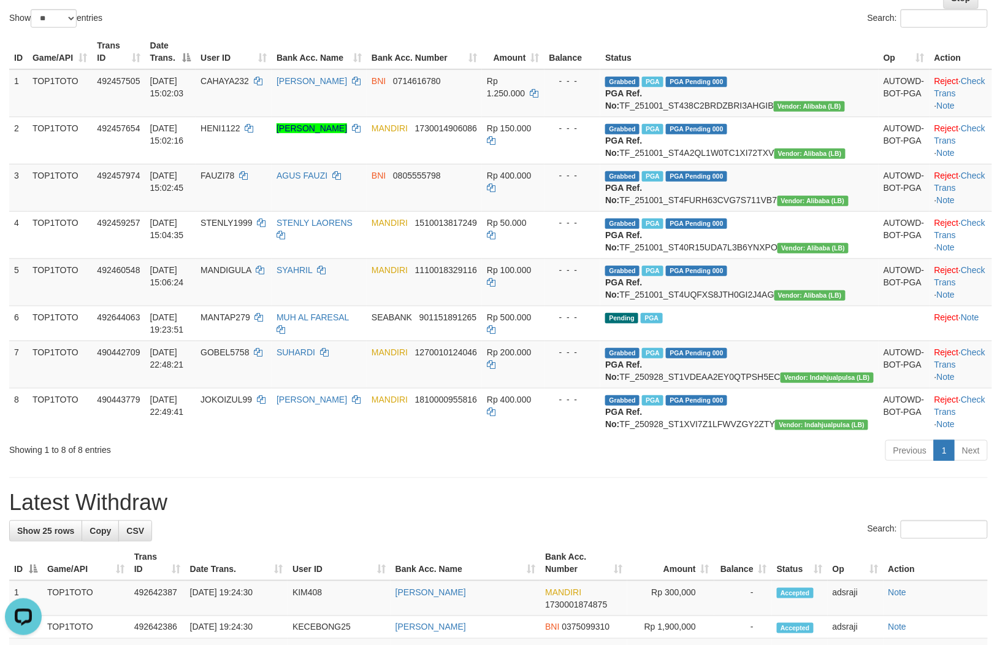
click at [592, 465] on div "Previous 1 Next" at bounding box center [707, 452] width 564 height 26
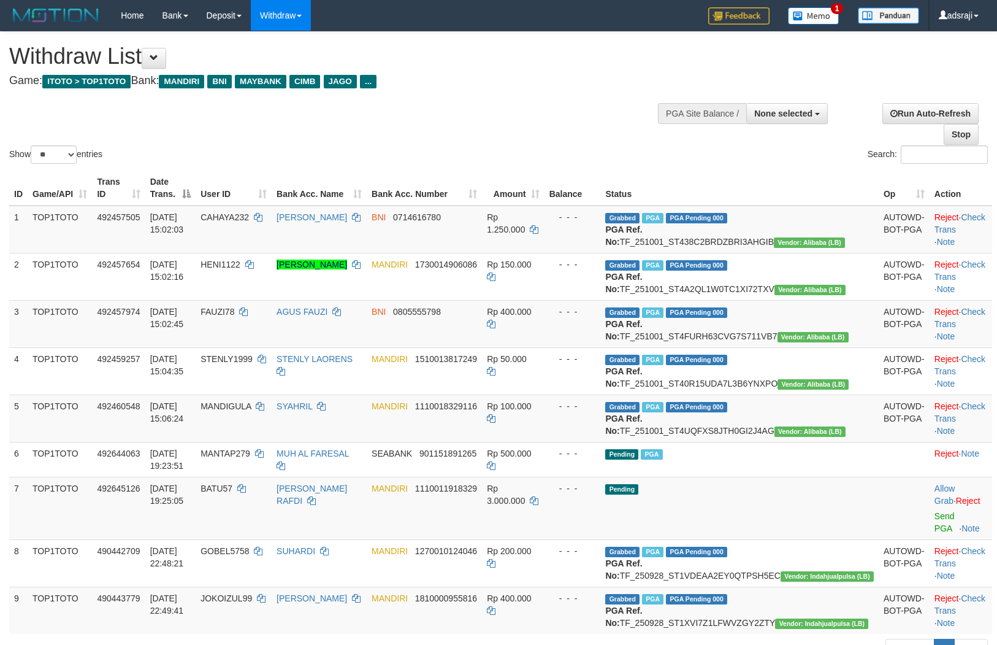
select select
select select "**"
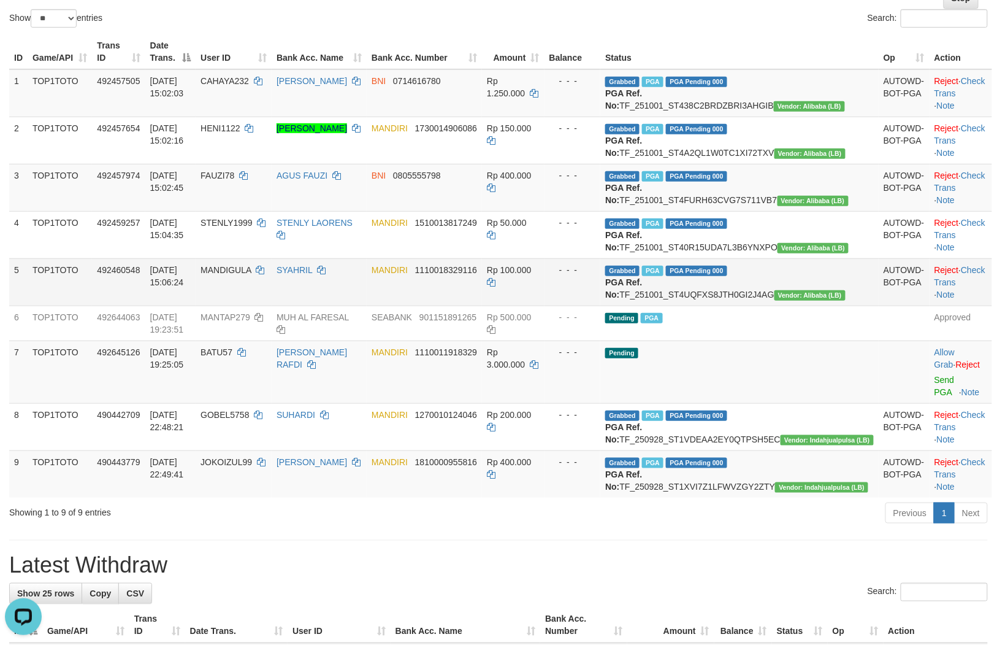
click at [545, 305] on td "Rp 100.000" at bounding box center [513, 281] width 63 height 47
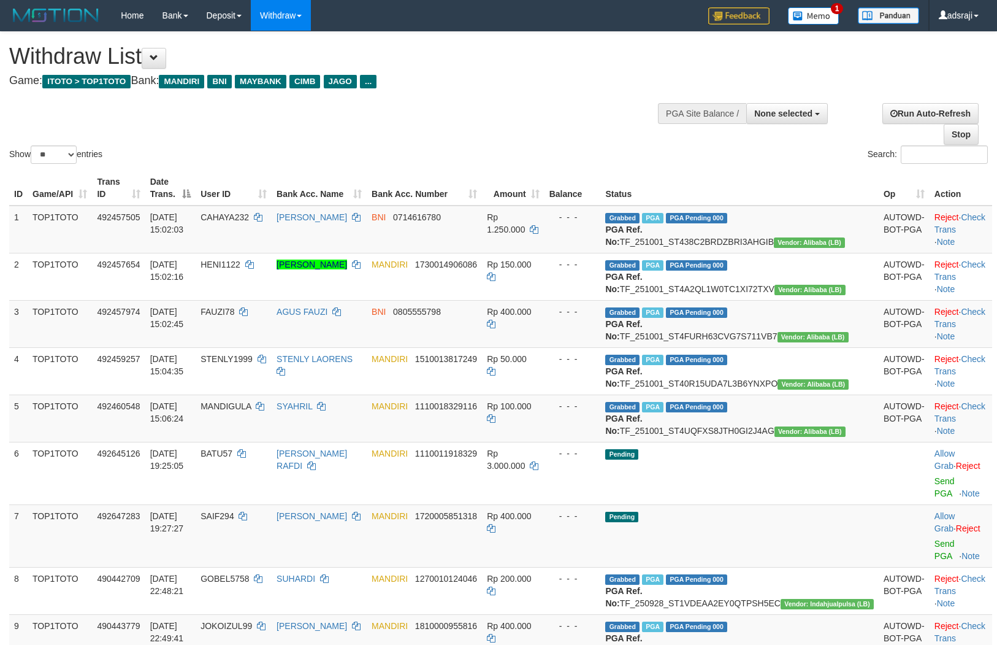
select select
select select "**"
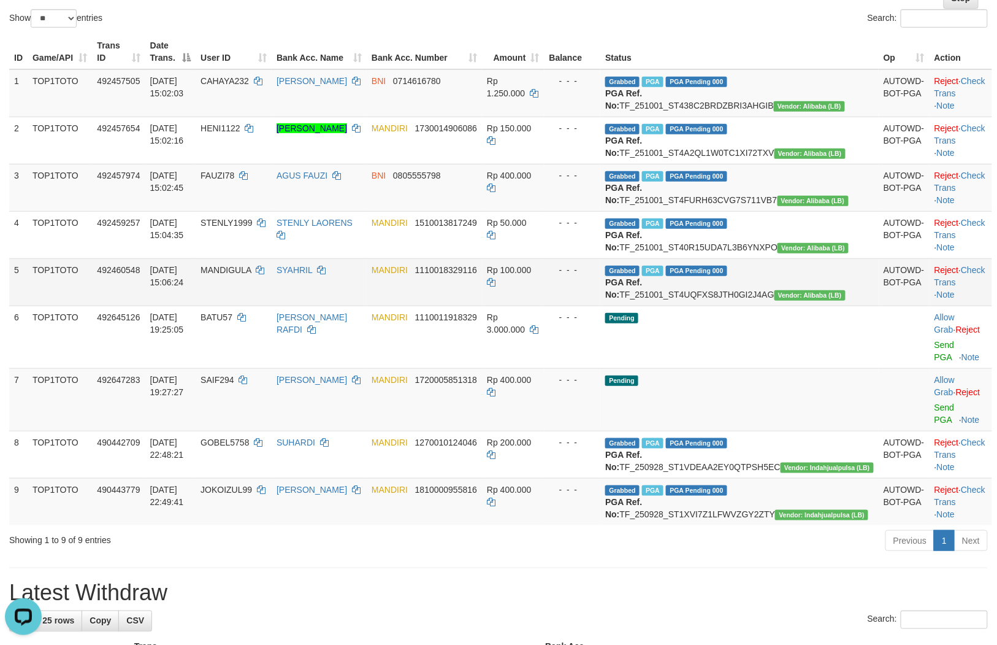
drag, startPoint x: 573, startPoint y: 345, endPoint x: 578, endPoint y: 358, distance: 13.5
click at [545, 305] on td "Rp 100.000" at bounding box center [513, 281] width 63 height 47
click at [935, 424] on link "Send PGA" at bounding box center [945, 413] width 20 height 22
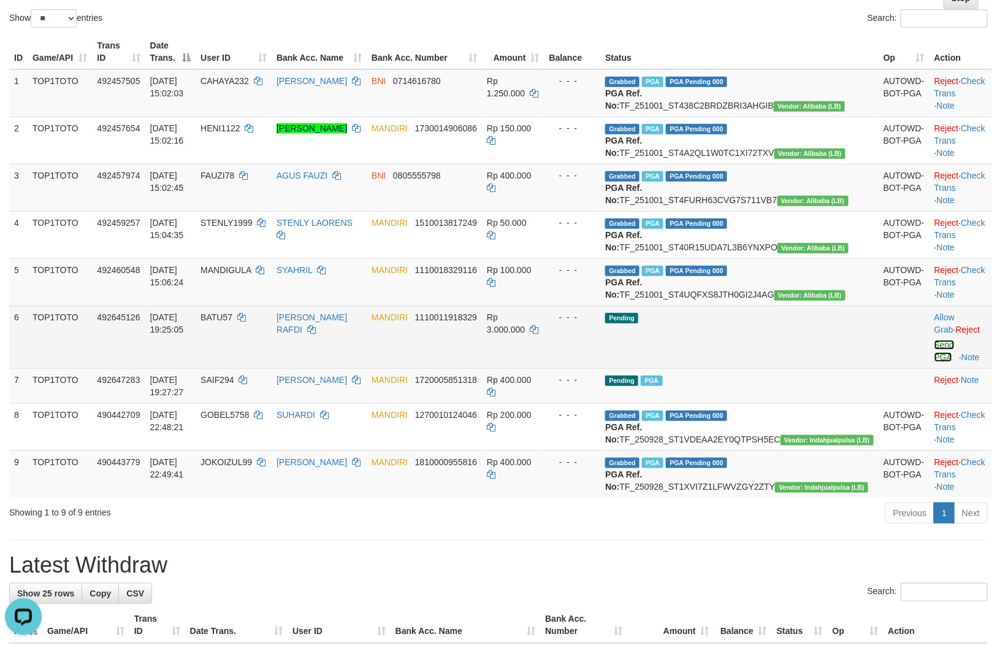
click at [935, 362] on link "Send PGA" at bounding box center [945, 351] width 20 height 22
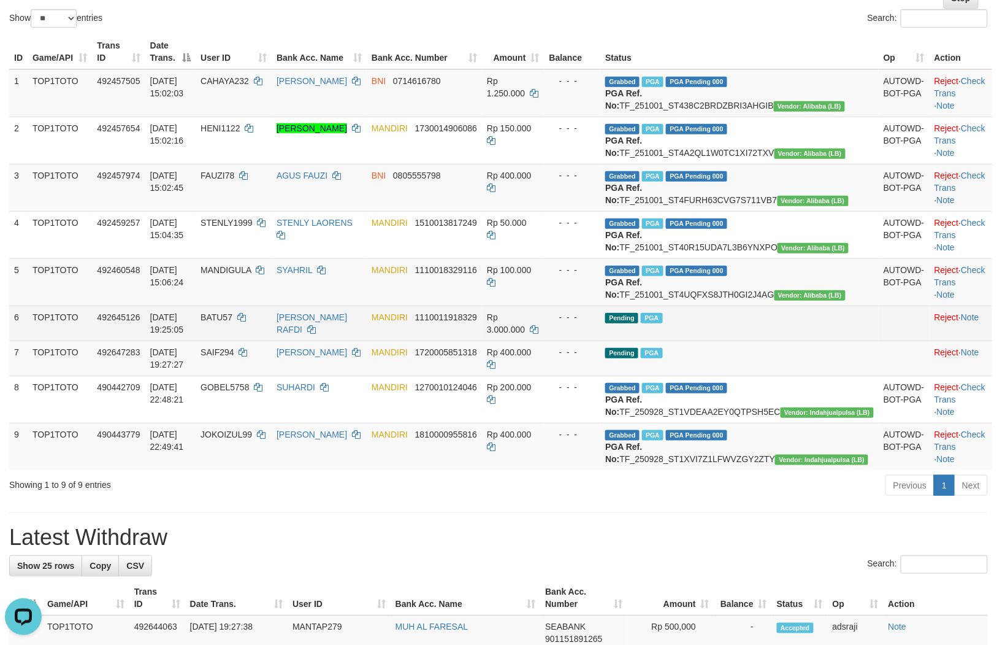
scroll to position [120, 0]
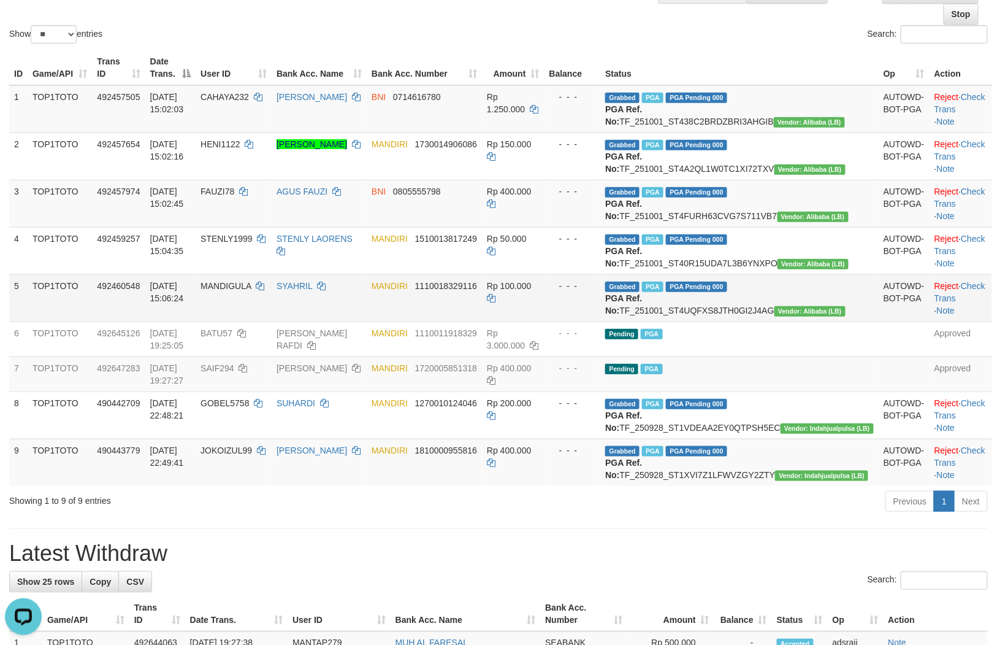
click at [545, 321] on td "Rp 100.000" at bounding box center [513, 297] width 63 height 47
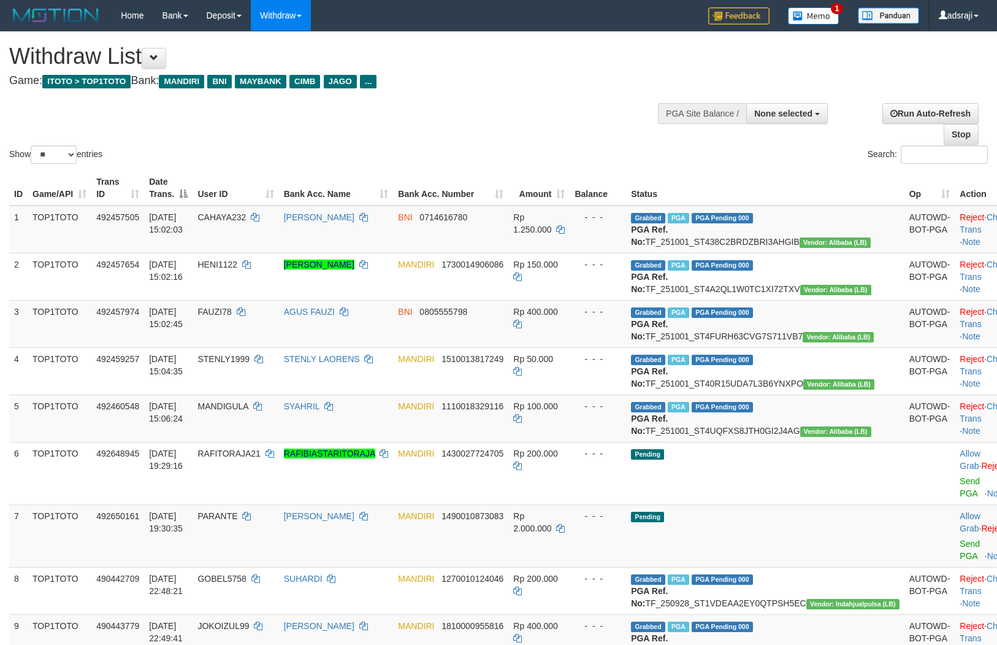
select select
select select "**"
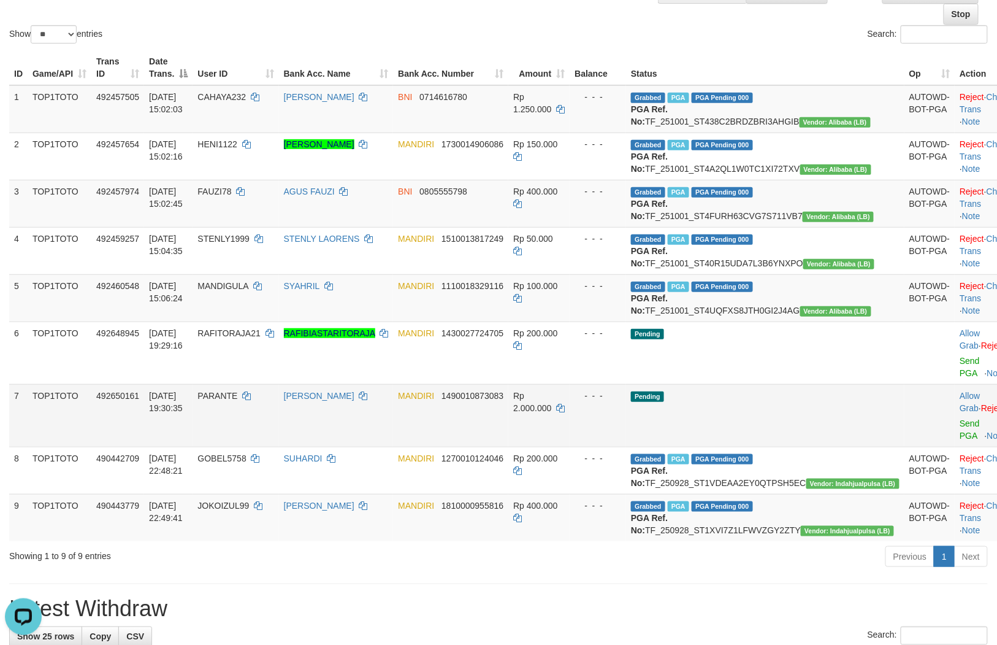
click at [740, 447] on td "Pending" at bounding box center [765, 415] width 278 height 63
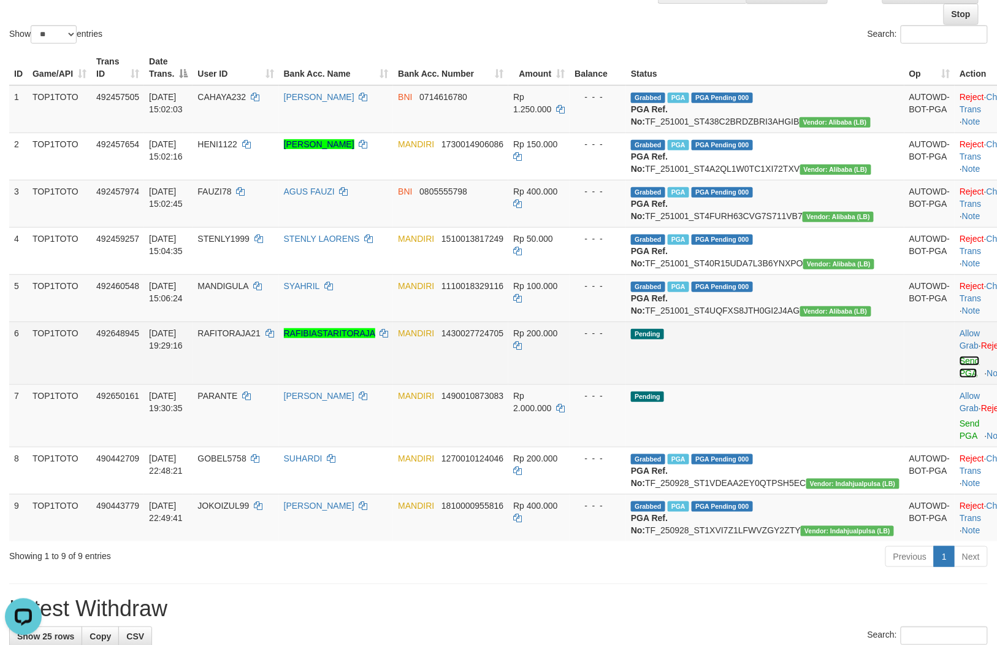
click at [960, 378] on link "Send PGA" at bounding box center [970, 367] width 20 height 22
click at [960, 440] on link "Send PGA" at bounding box center [970, 429] width 20 height 22
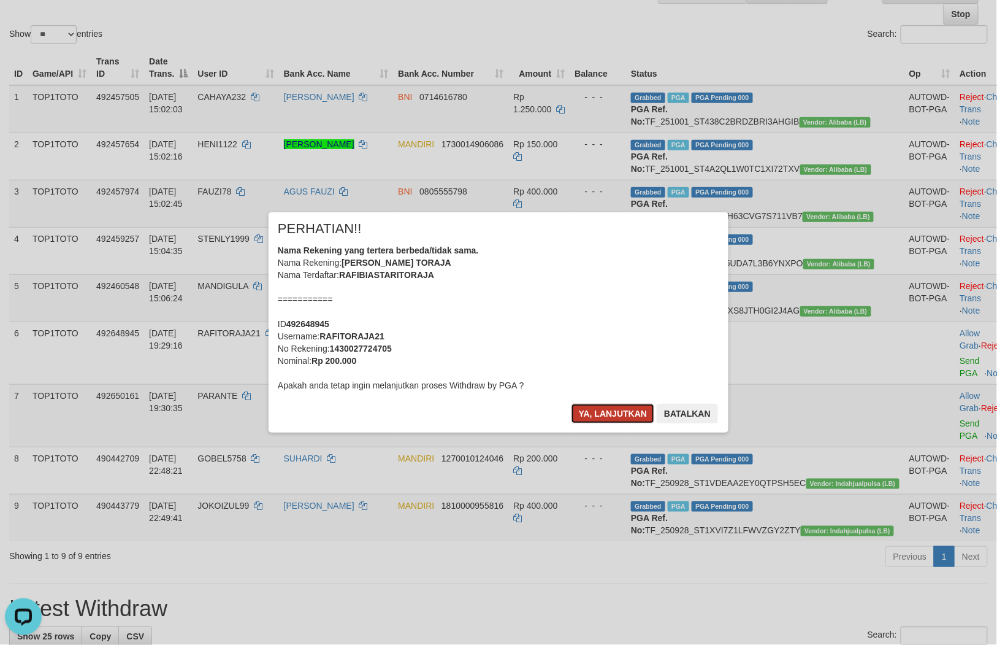
click at [603, 413] on button "Ya, lanjutkan" at bounding box center [613, 414] width 83 height 20
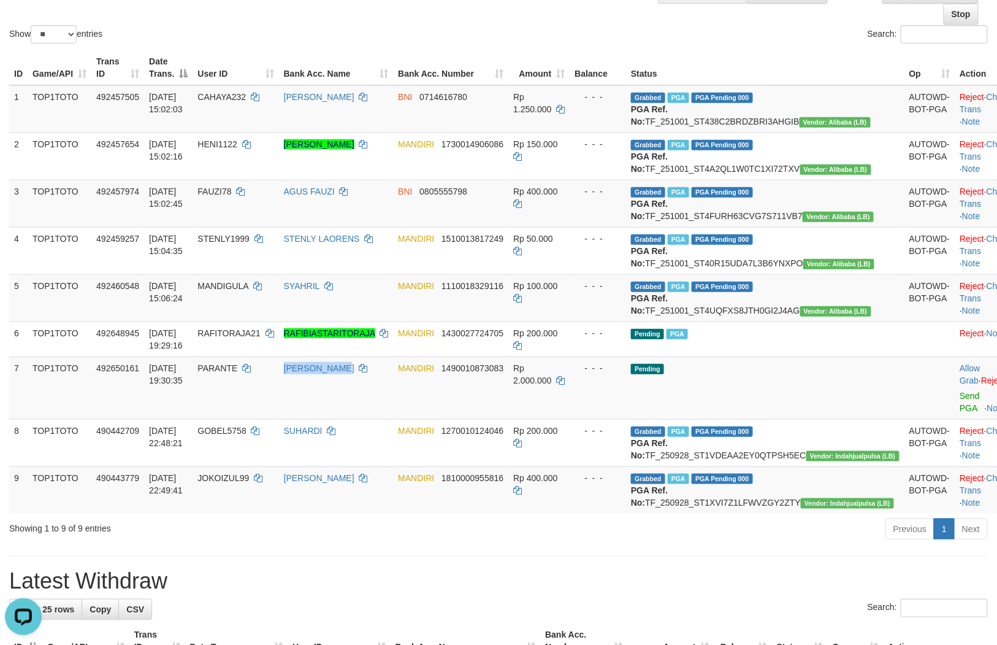
scroll to position [93, 0]
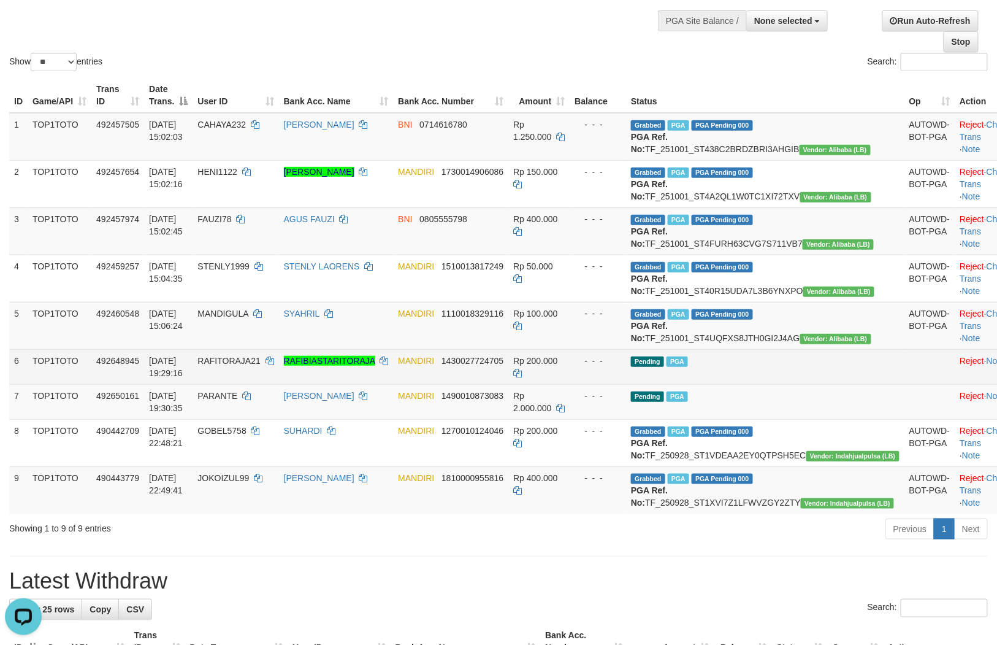
click at [626, 384] on td "- - -" at bounding box center [598, 366] width 56 height 35
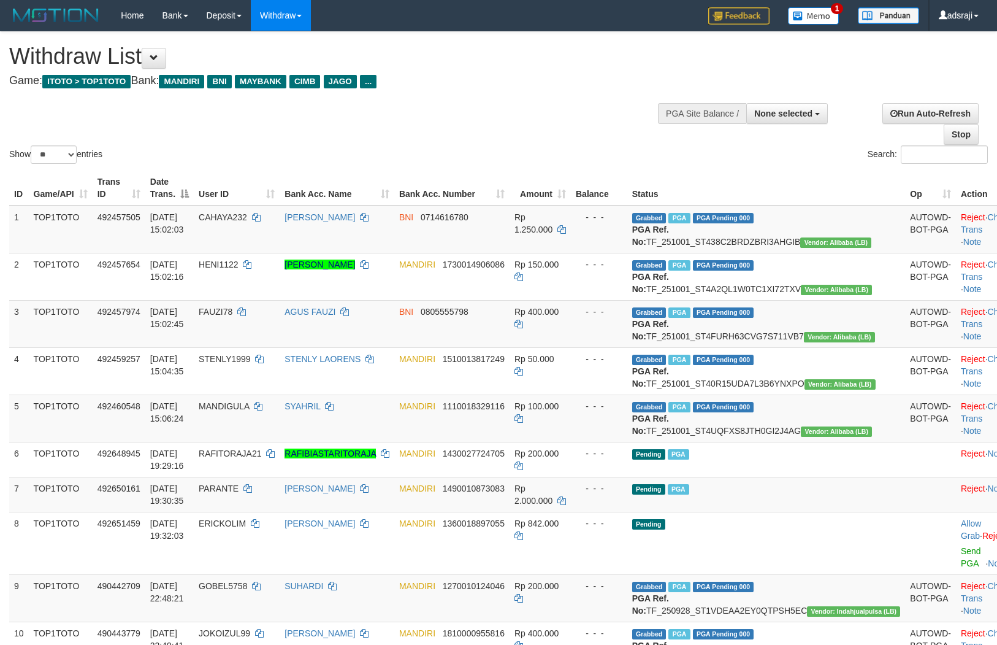
select select
select select "**"
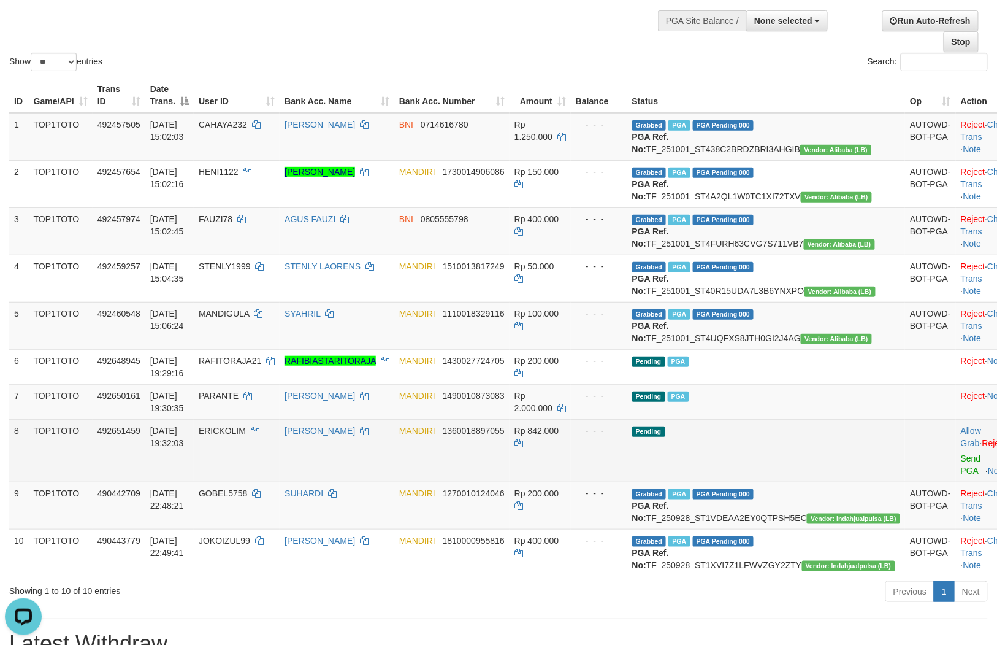
click at [752, 481] on td "Pending" at bounding box center [766, 450] width 278 height 63
click at [961, 475] on link "Send PGA" at bounding box center [971, 464] width 20 height 22
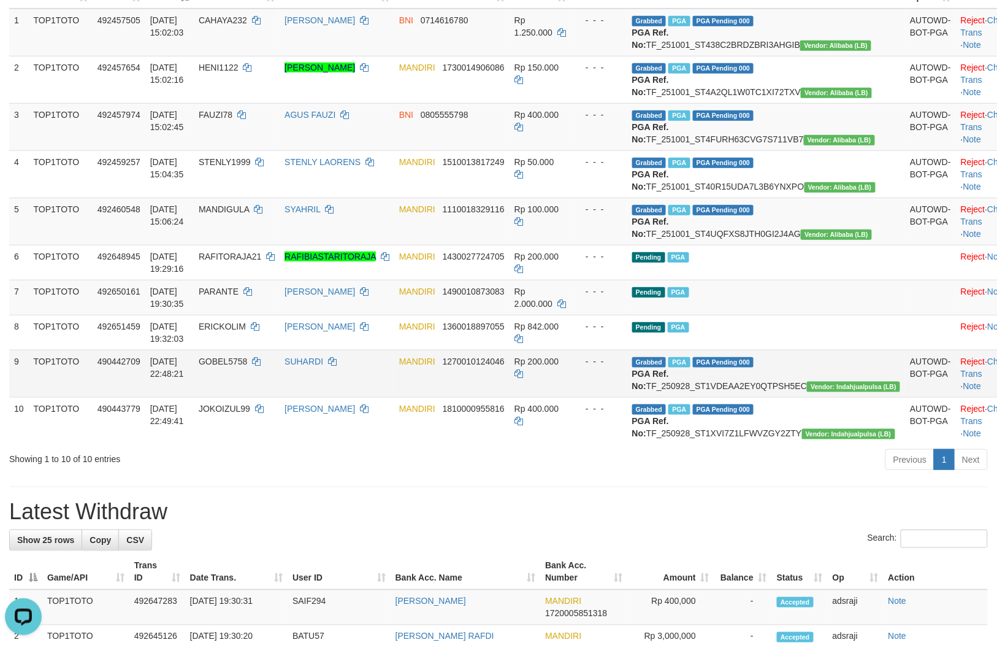
scroll to position [229, 0]
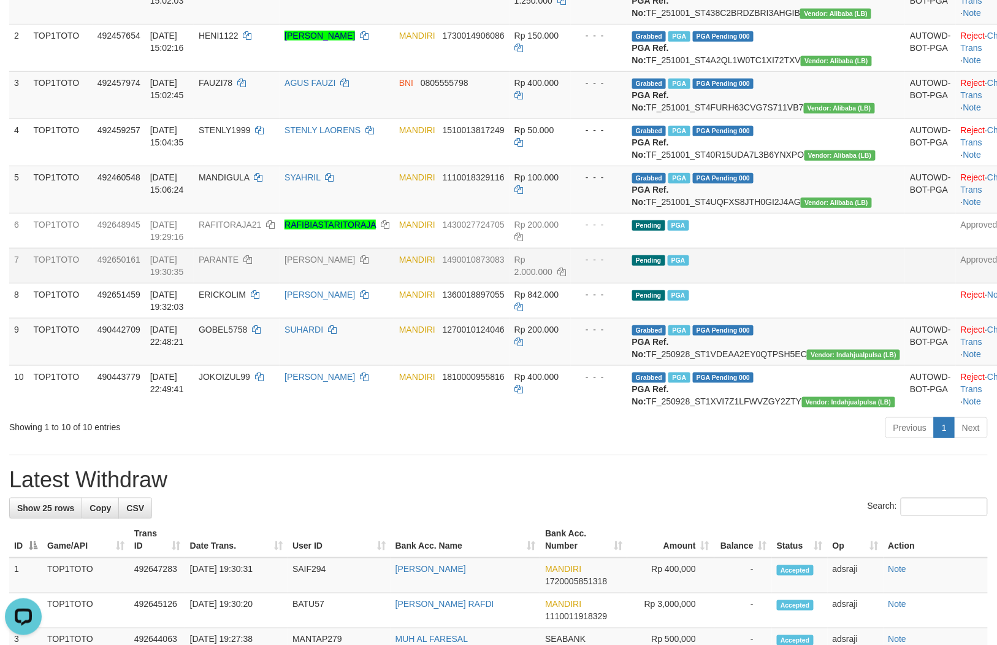
click at [750, 283] on td "Pending PGA" at bounding box center [766, 265] width 278 height 35
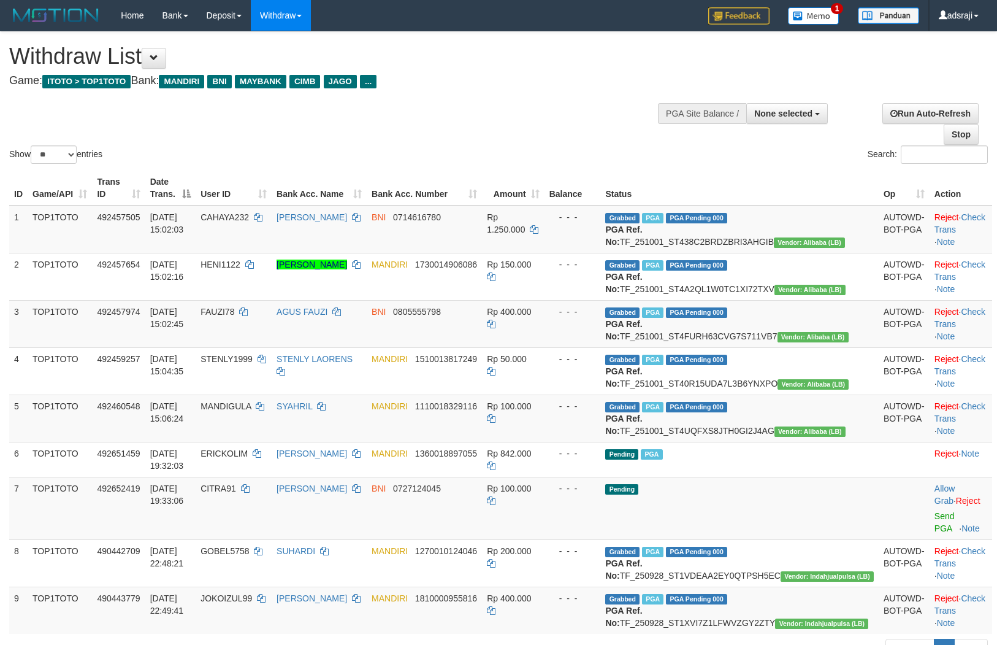
select select
select select "**"
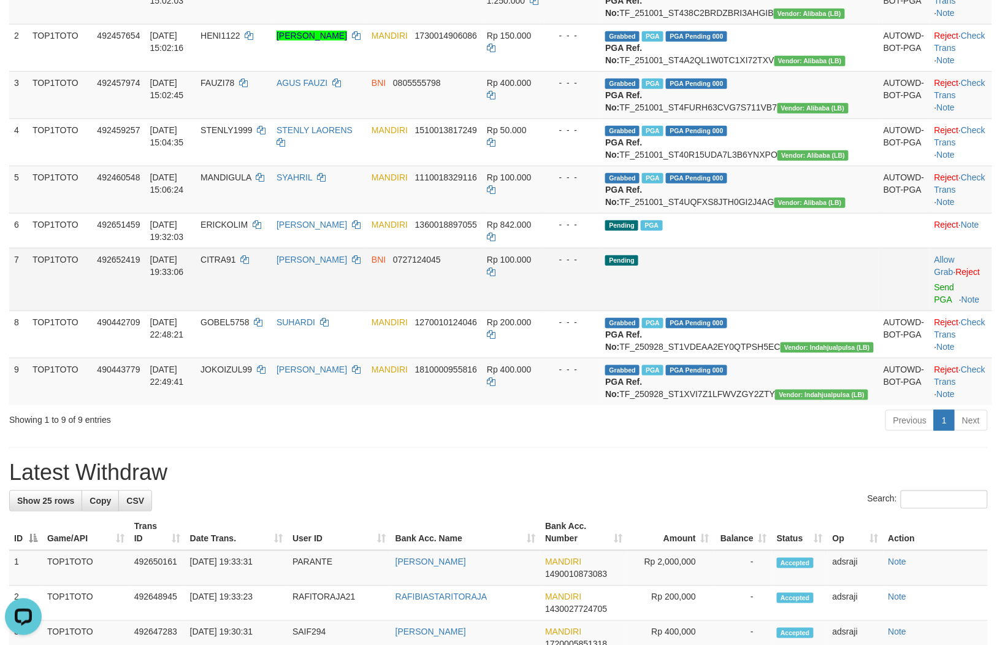
click at [741, 310] on td "Pending" at bounding box center [739, 279] width 278 height 63
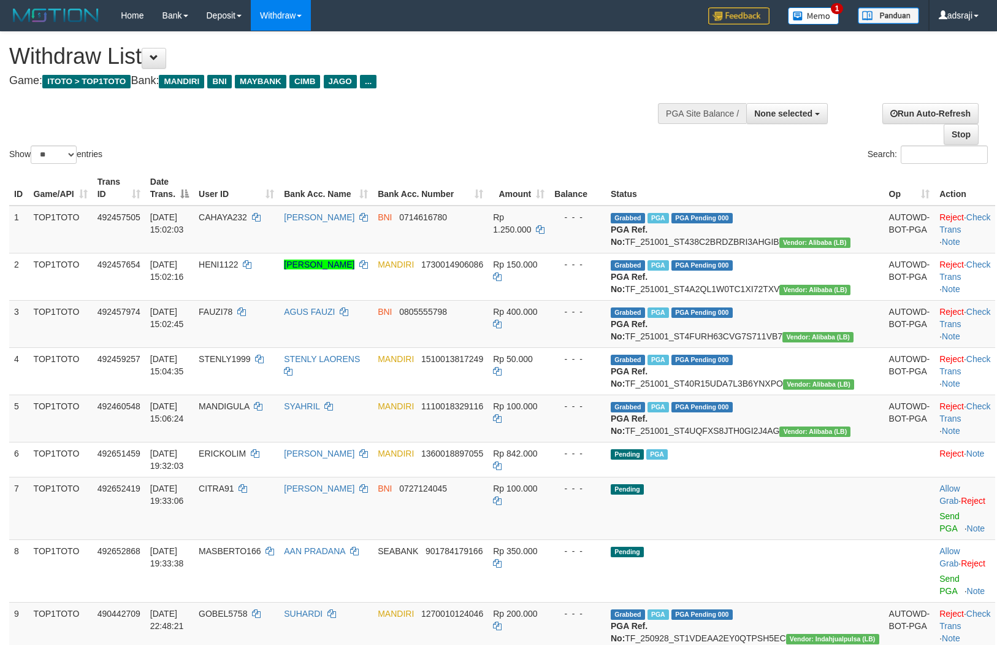
select select
select select "**"
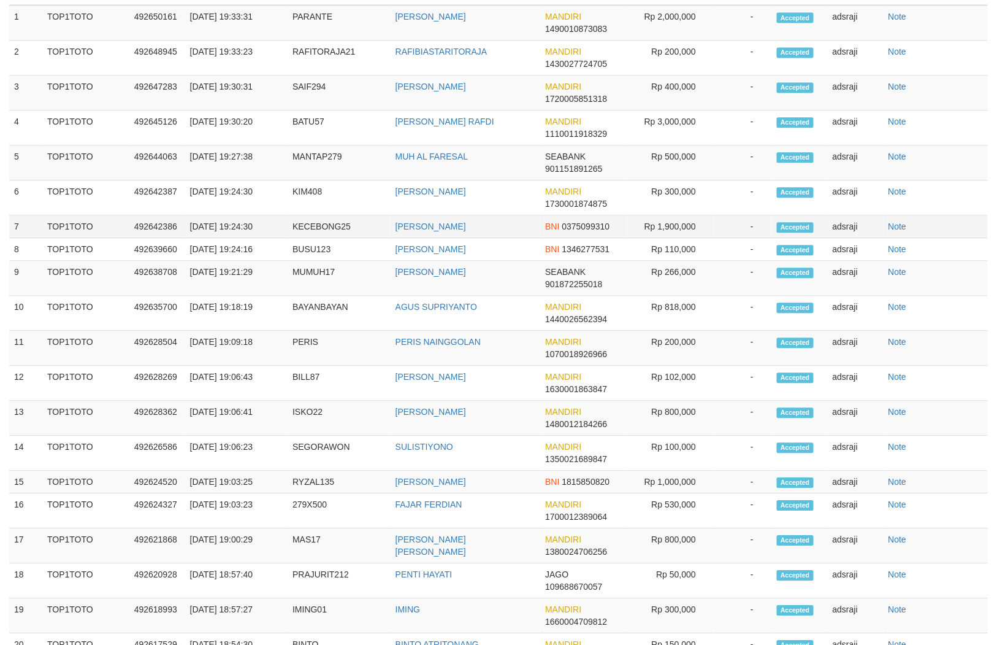
scroll to position [229, 0]
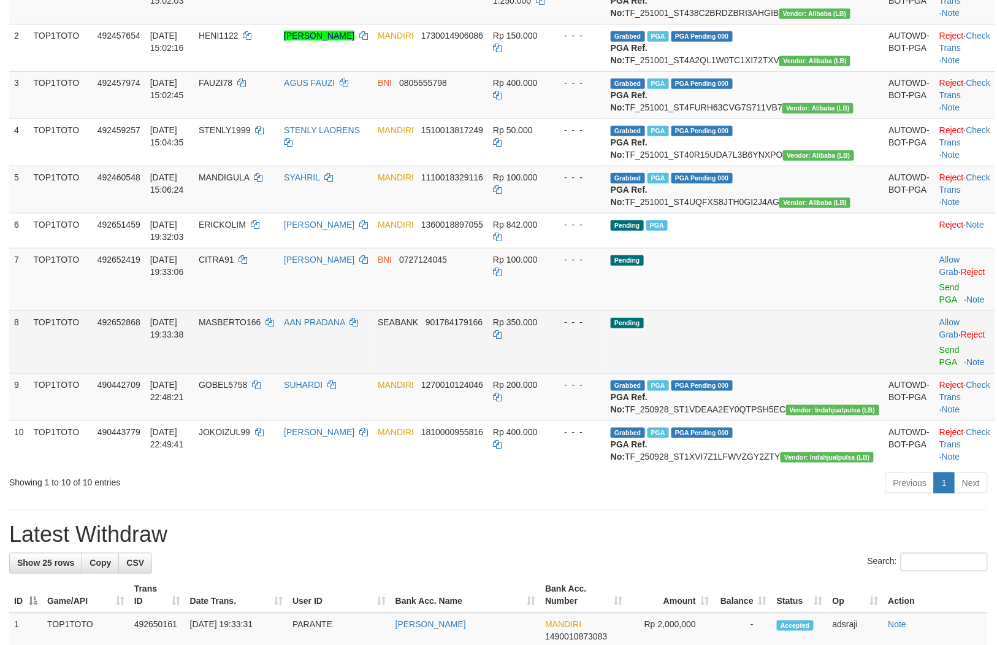
click at [746, 373] on td "Pending" at bounding box center [745, 341] width 278 height 63
click at [940, 367] on link "Send PGA" at bounding box center [950, 356] width 20 height 22
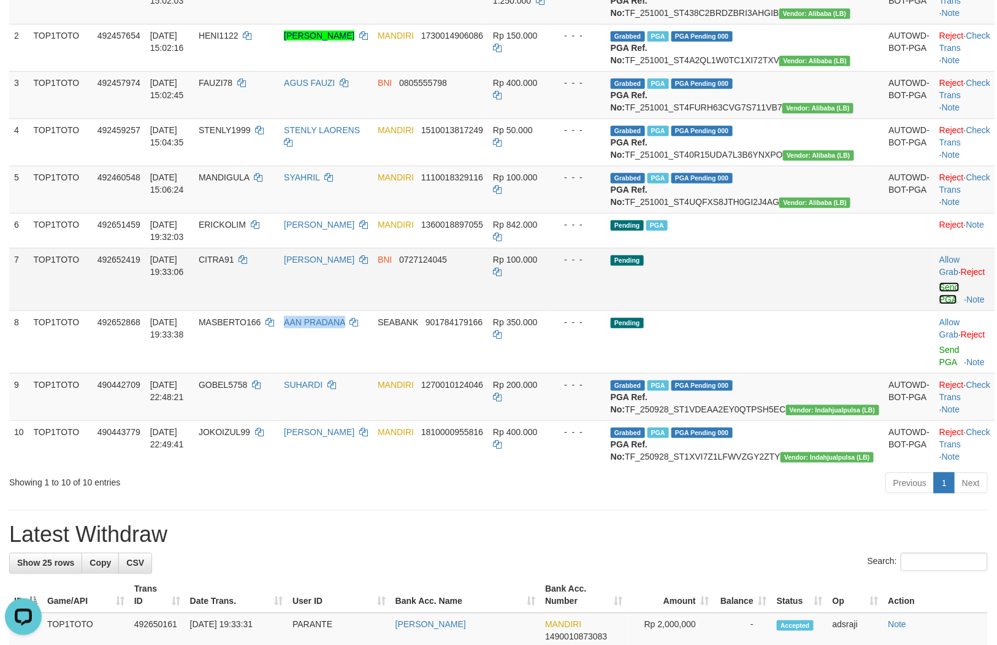
click at [940, 304] on link "Send PGA" at bounding box center [950, 293] width 20 height 22
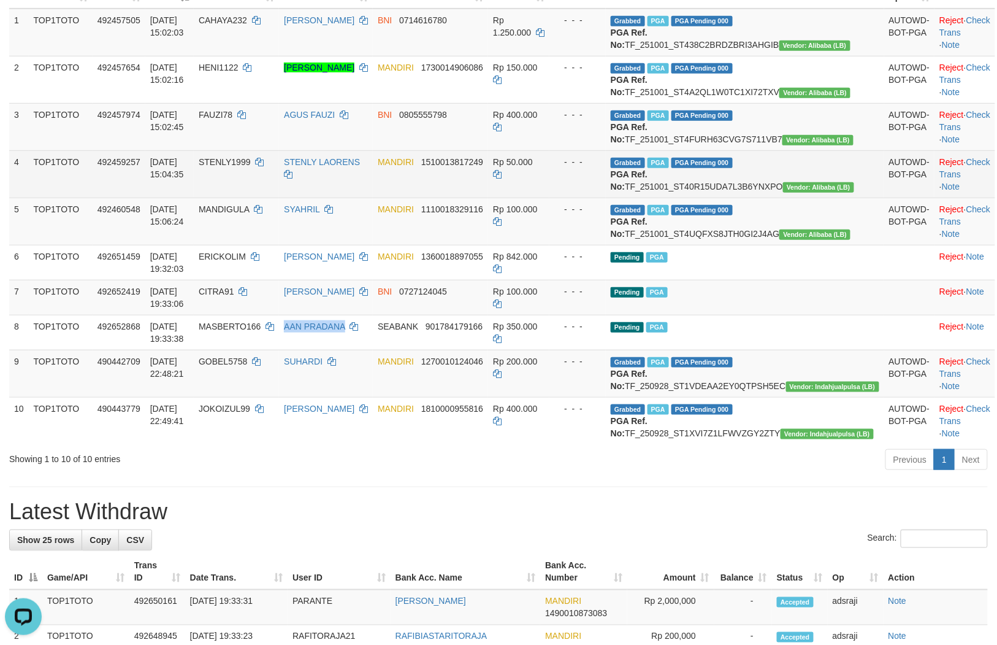
scroll to position [213, 0]
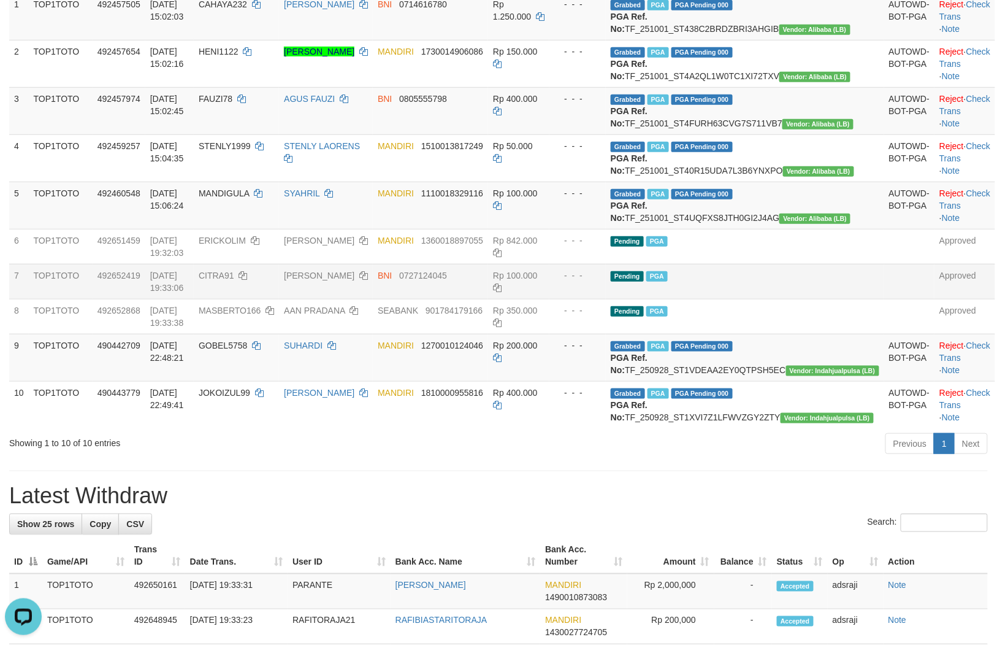
drag, startPoint x: 848, startPoint y: 328, endPoint x: 842, endPoint y: 339, distance: 12.9
click at [846, 299] on td "Pending PGA" at bounding box center [745, 281] width 278 height 35
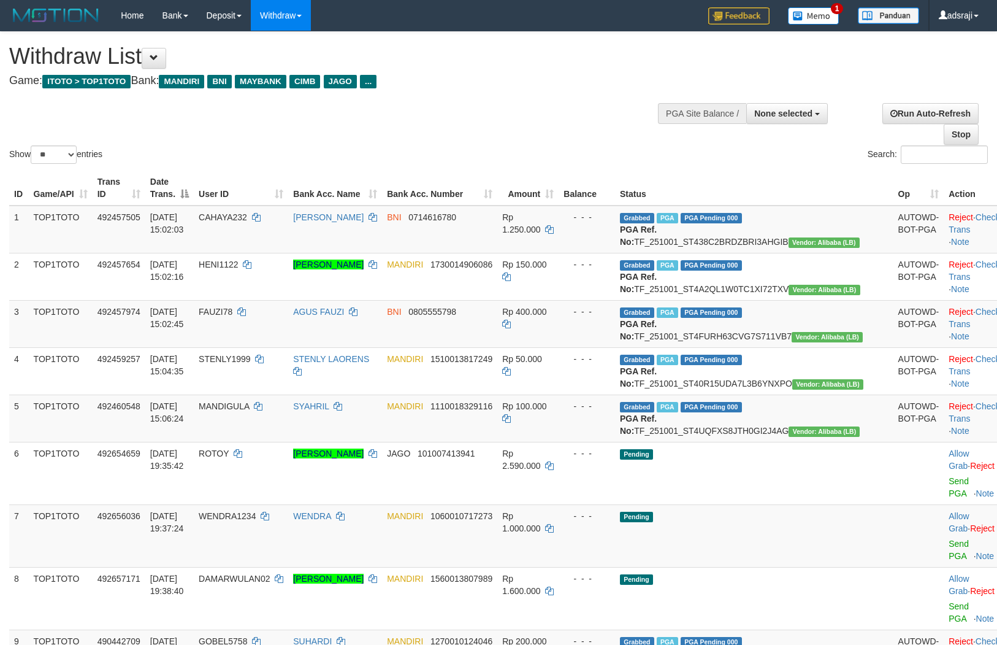
select select
select select "**"
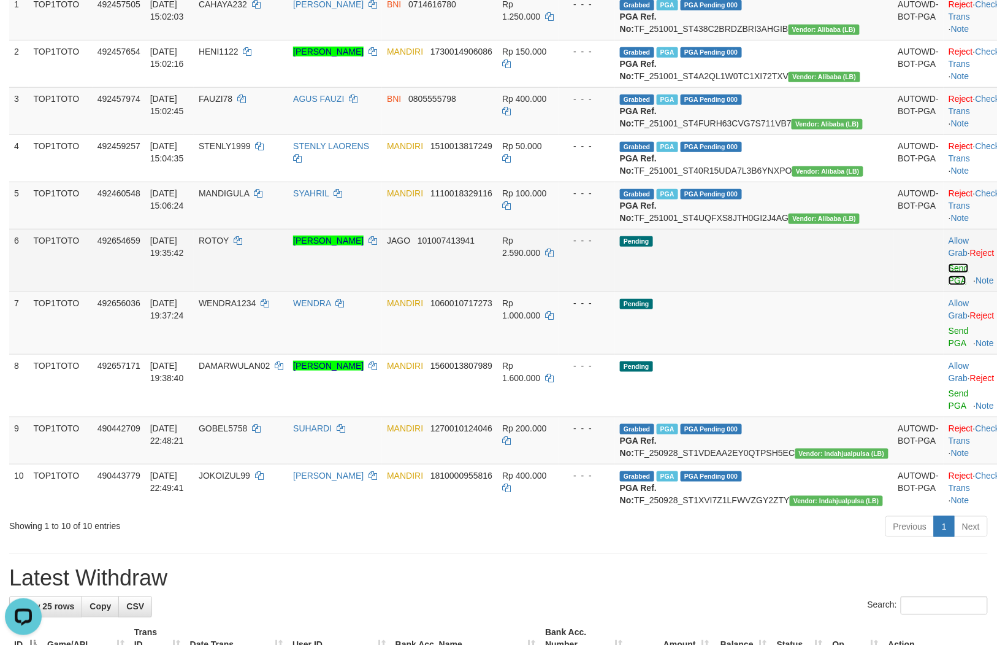
click at [949, 285] on link "Send PGA" at bounding box center [959, 274] width 20 height 22
click at [949, 348] on link "Send PGA" at bounding box center [959, 337] width 20 height 22
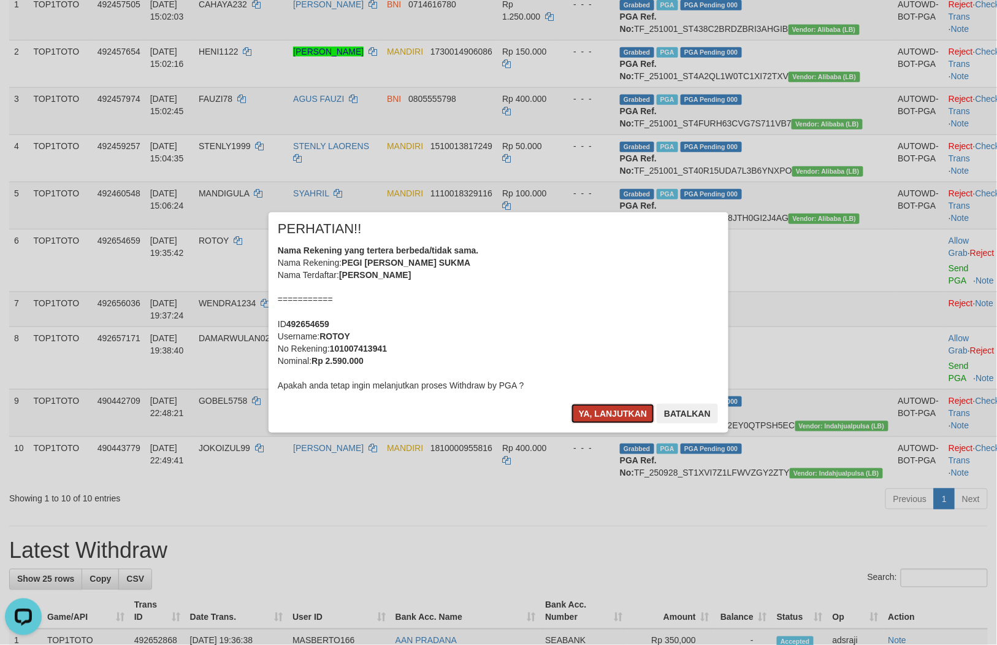
click at [623, 414] on button "Ya, lanjutkan" at bounding box center [613, 414] width 83 height 20
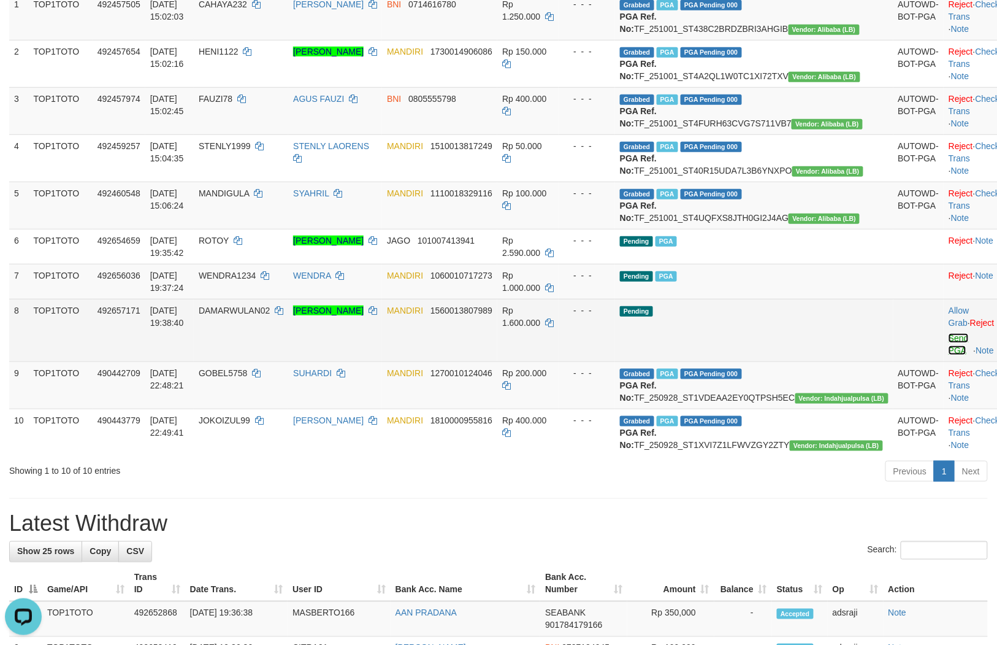
click at [949, 355] on link "Send PGA" at bounding box center [959, 344] width 20 height 22
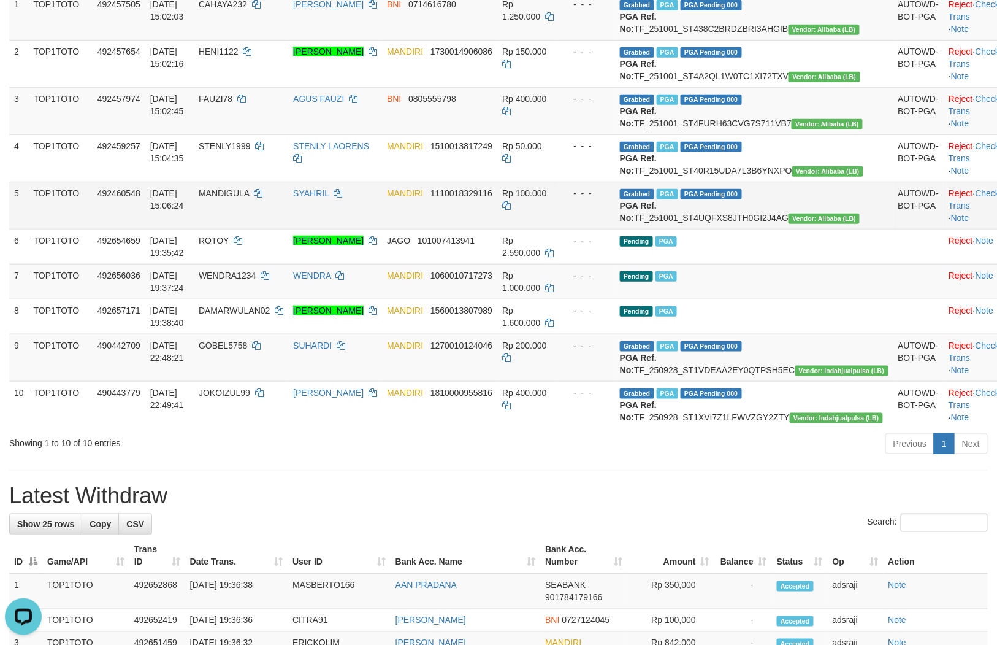
click at [559, 229] on td "Rp 100.000" at bounding box center [527, 205] width 61 height 47
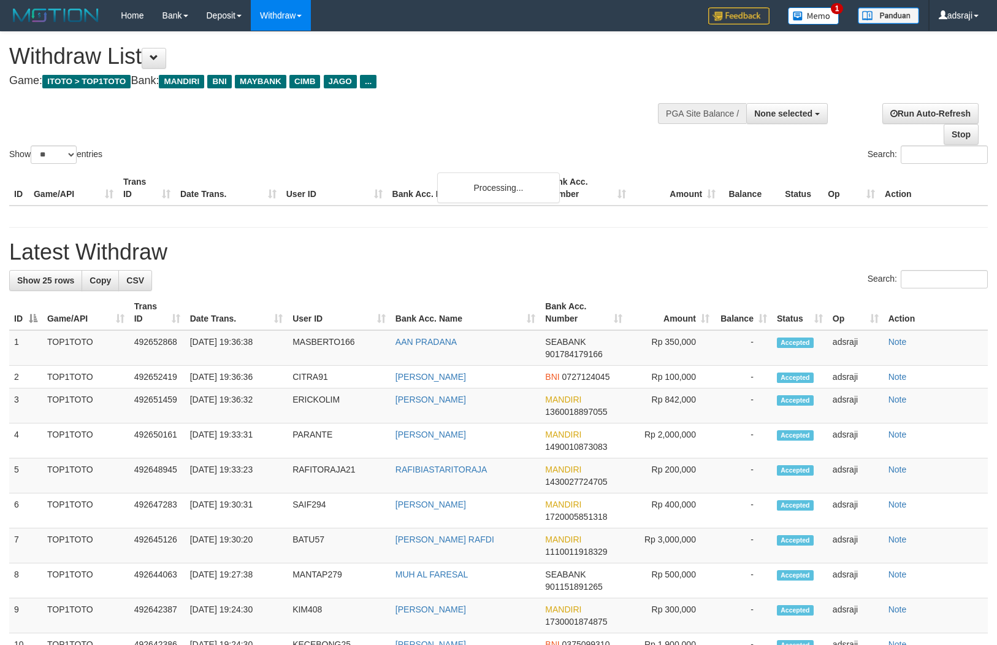
select select
select select "**"
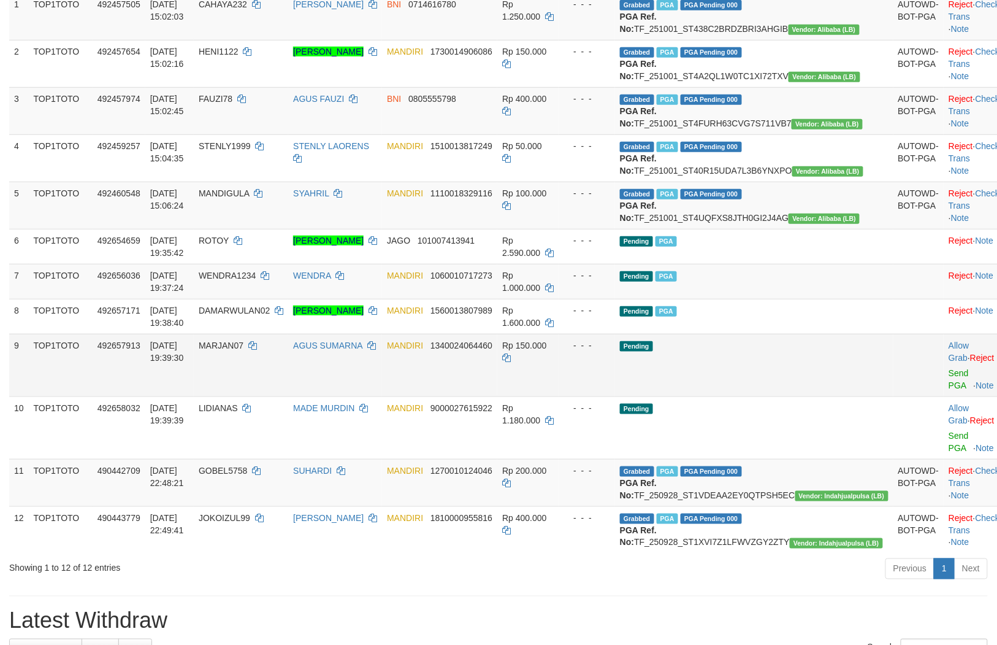
click at [764, 396] on td "Pending" at bounding box center [754, 365] width 278 height 63
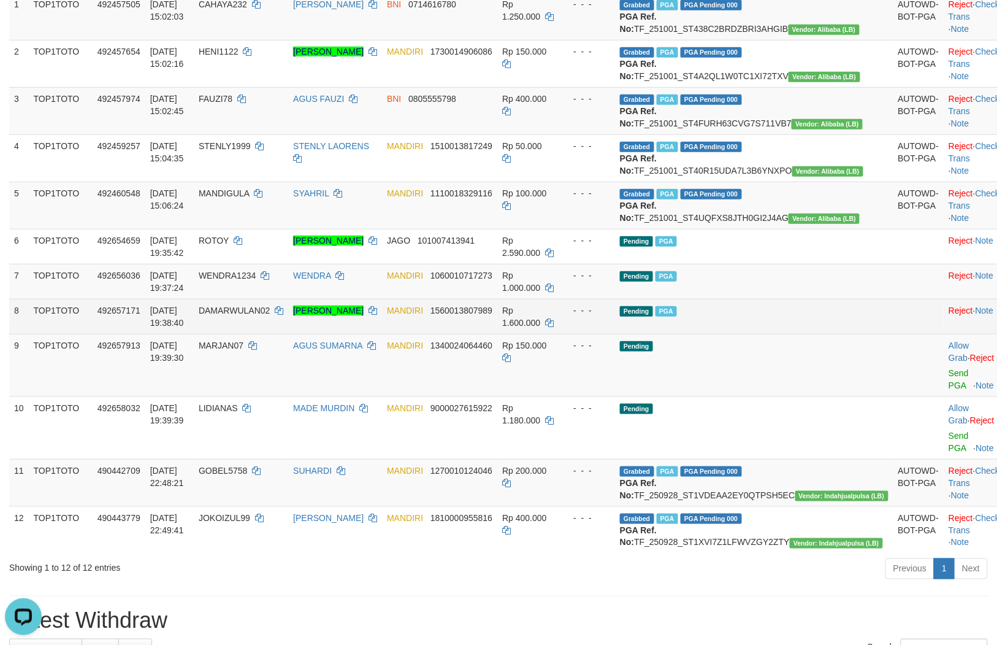
scroll to position [0, 0]
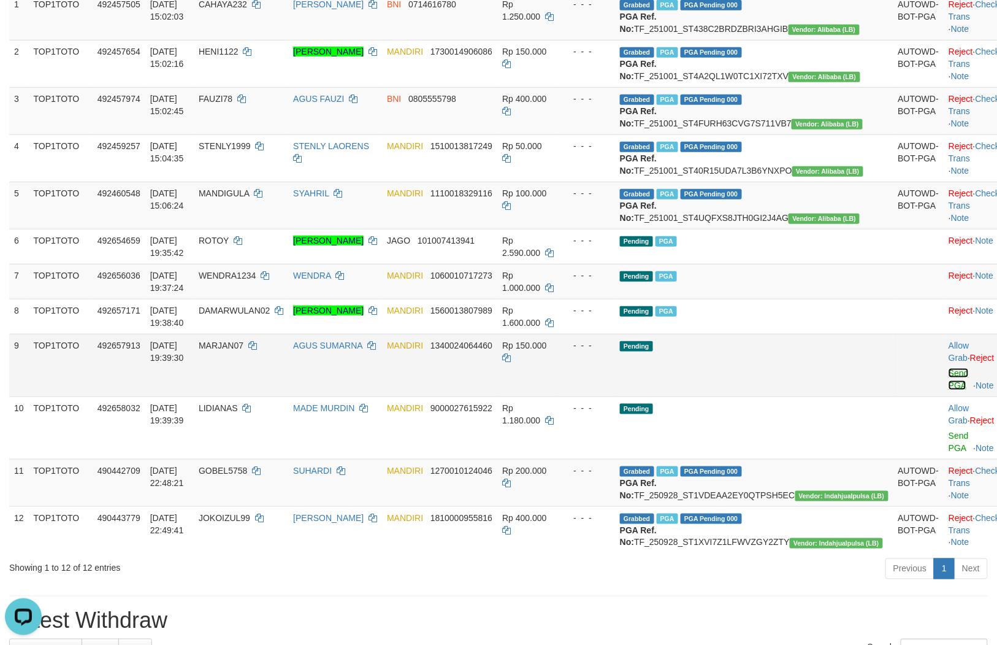
click at [949, 390] on link "Send PGA" at bounding box center [959, 379] width 20 height 22
click at [949, 453] on link "Send PGA" at bounding box center [959, 442] width 20 height 22
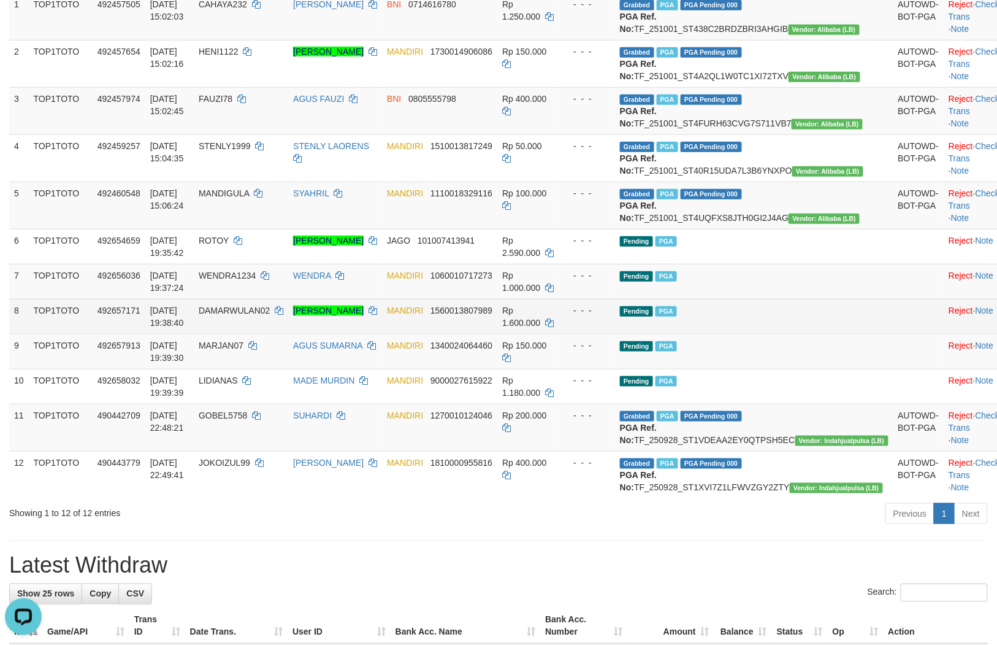
click at [794, 334] on td "Pending PGA" at bounding box center [754, 316] width 278 height 35
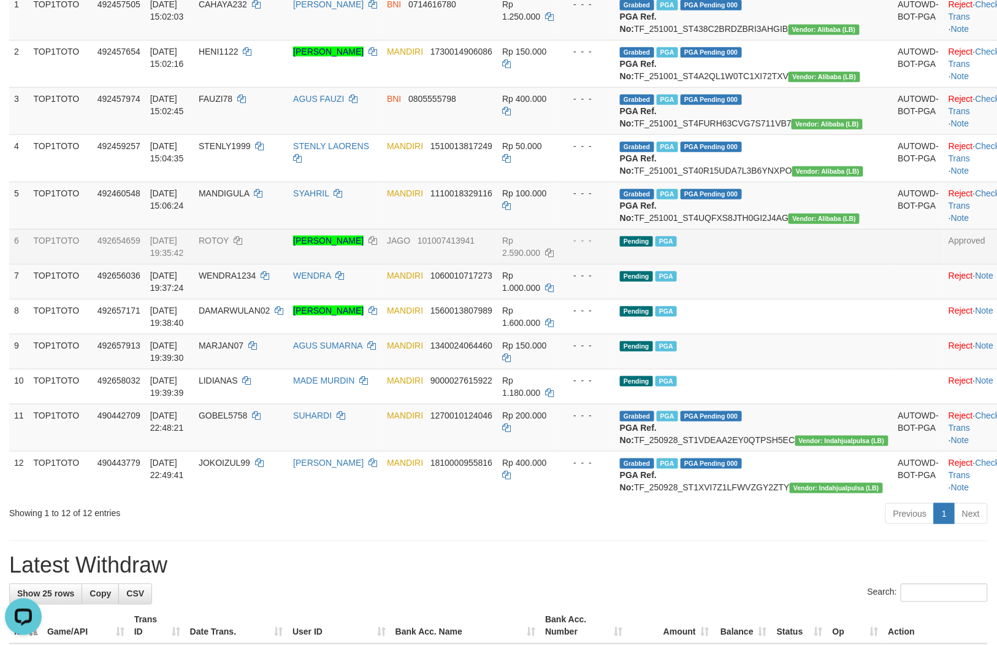
click at [615, 264] on td "- - -" at bounding box center [587, 246] width 56 height 35
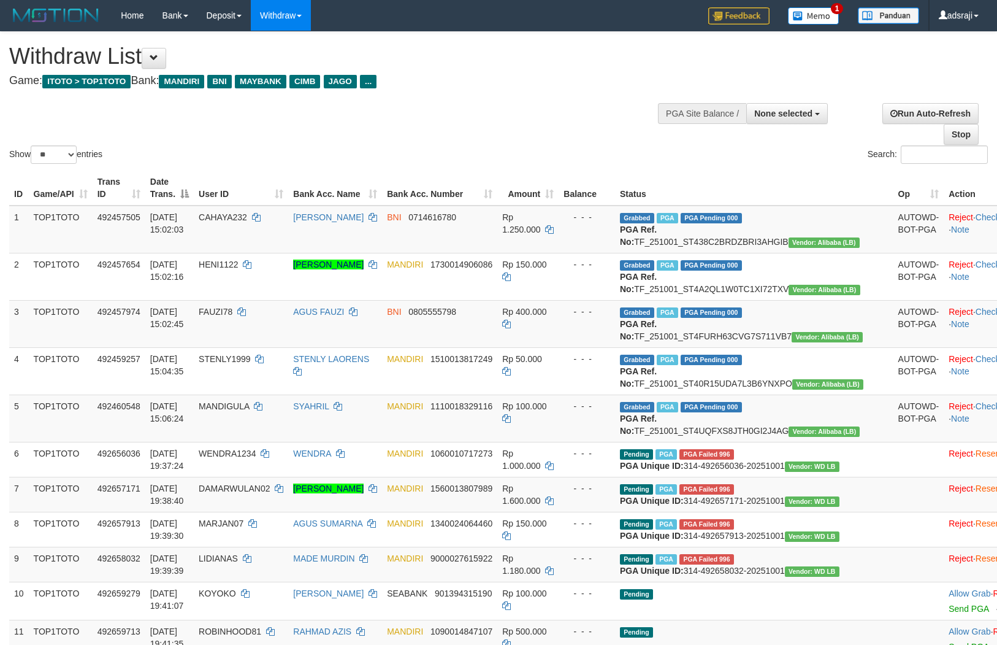
select select
select select "**"
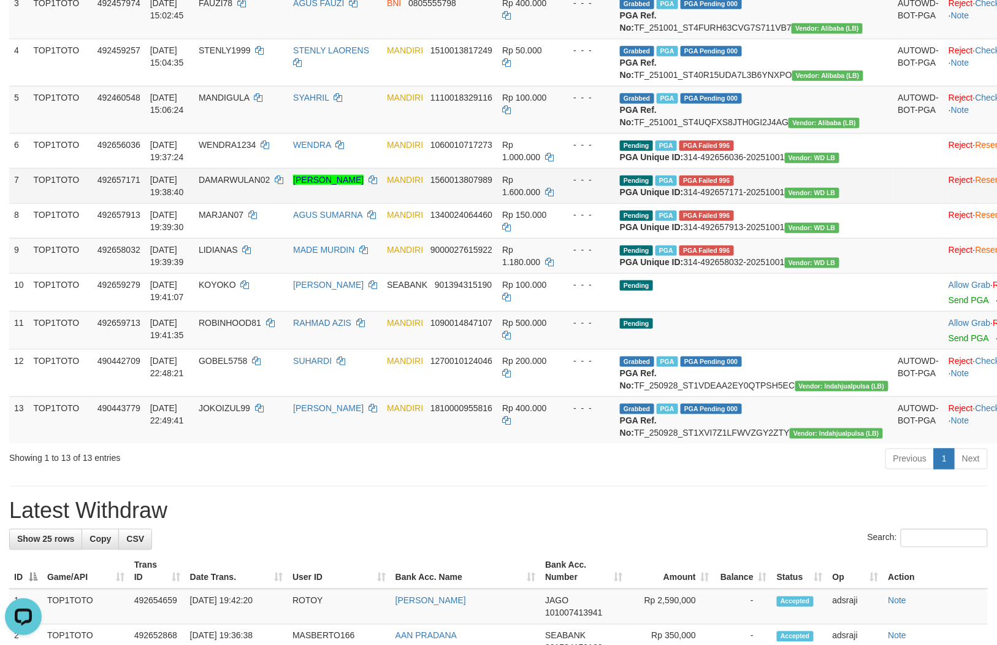
scroll to position [350, 0]
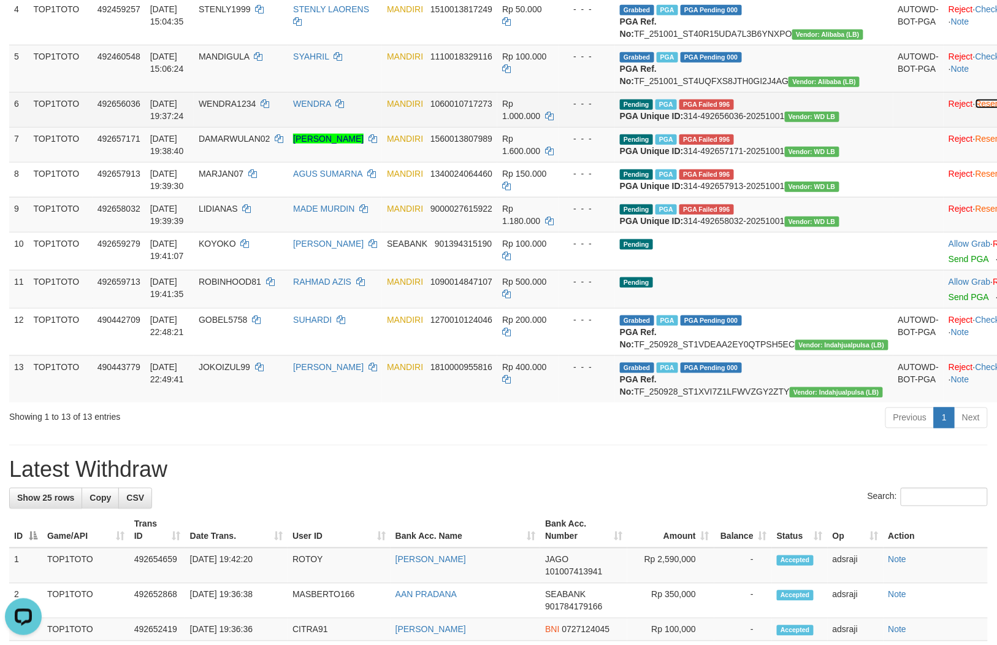
click at [976, 109] on link "Resend" at bounding box center [990, 104] width 29 height 10
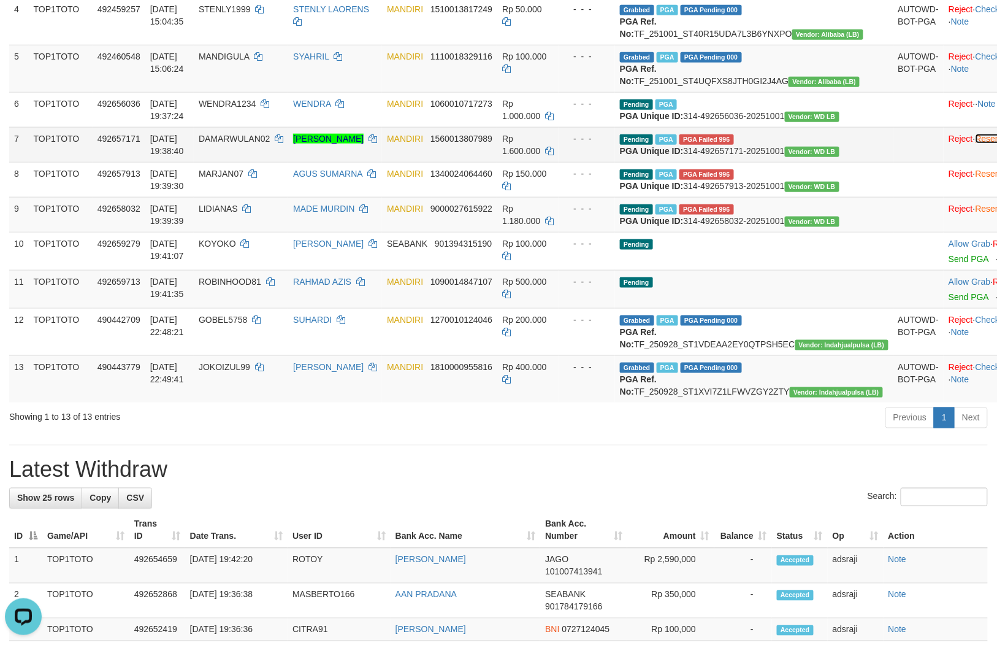
click at [976, 144] on link "Resend" at bounding box center [990, 139] width 29 height 10
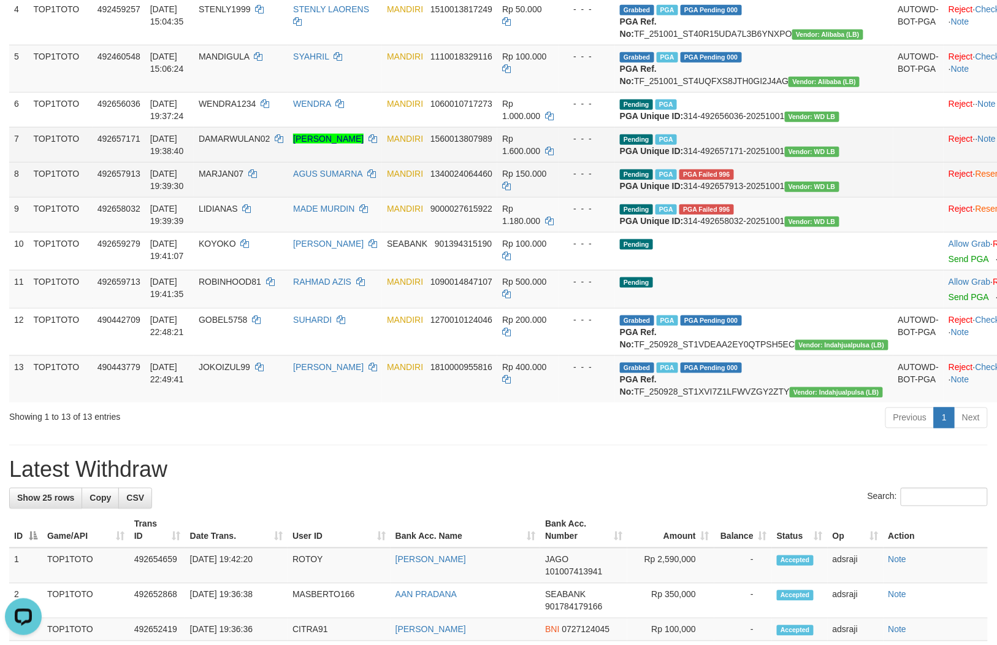
drag, startPoint x: 934, startPoint y: 253, endPoint x: 934, endPoint y: 264, distance: 11.1
click at [944, 197] on td "Reject · Resend · Note" at bounding box center [987, 179] width 86 height 35
click at [976, 178] on link "Resend" at bounding box center [990, 174] width 29 height 10
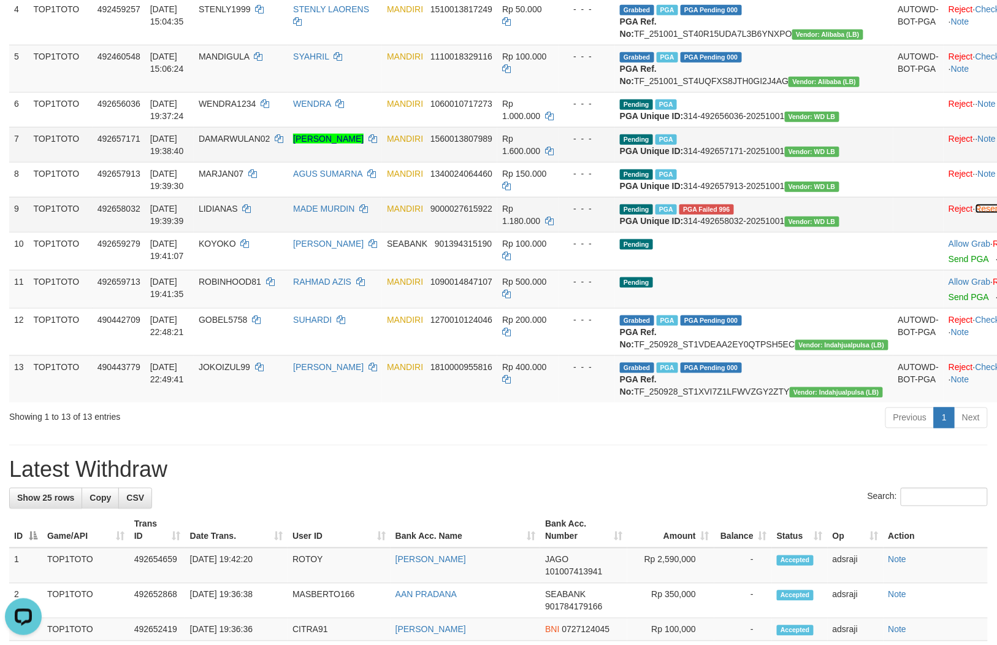
click at [976, 213] on link "Resend" at bounding box center [990, 209] width 29 height 10
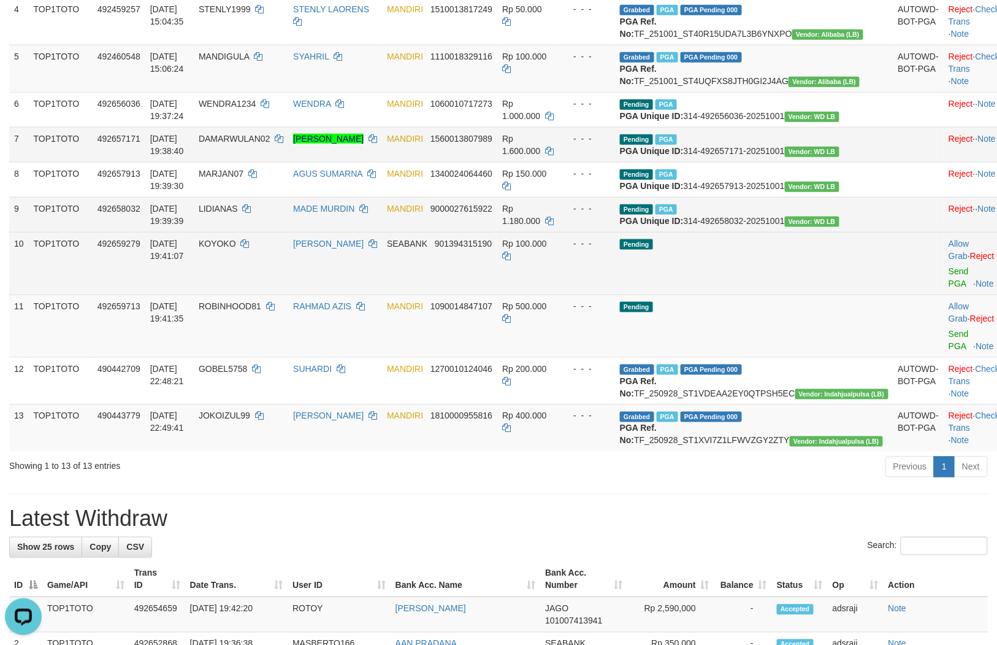
click at [726, 294] on td "Pending" at bounding box center [754, 263] width 278 height 63
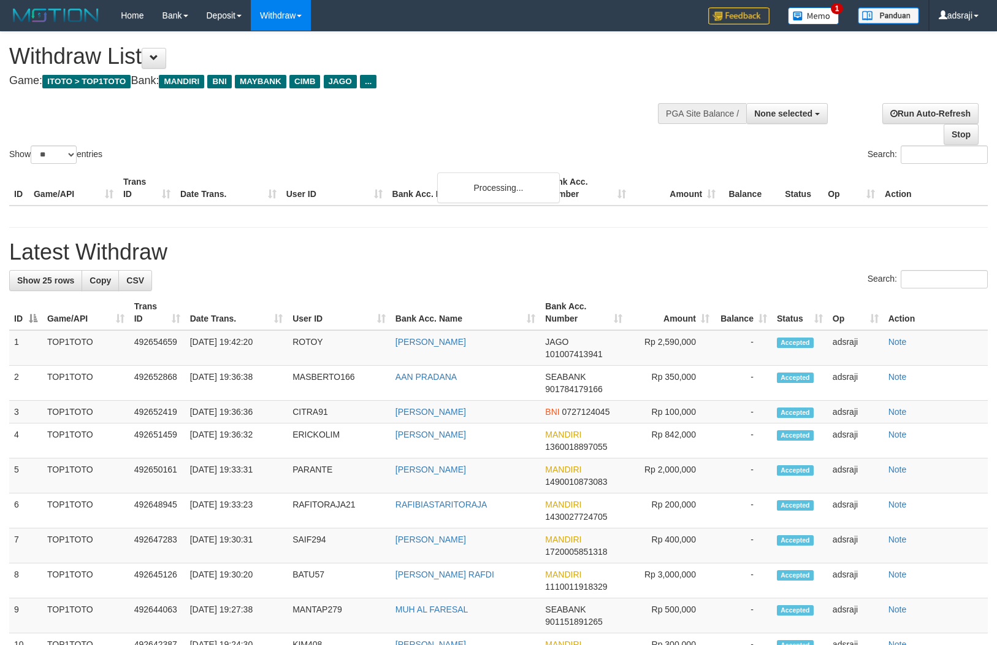
select select
select select "**"
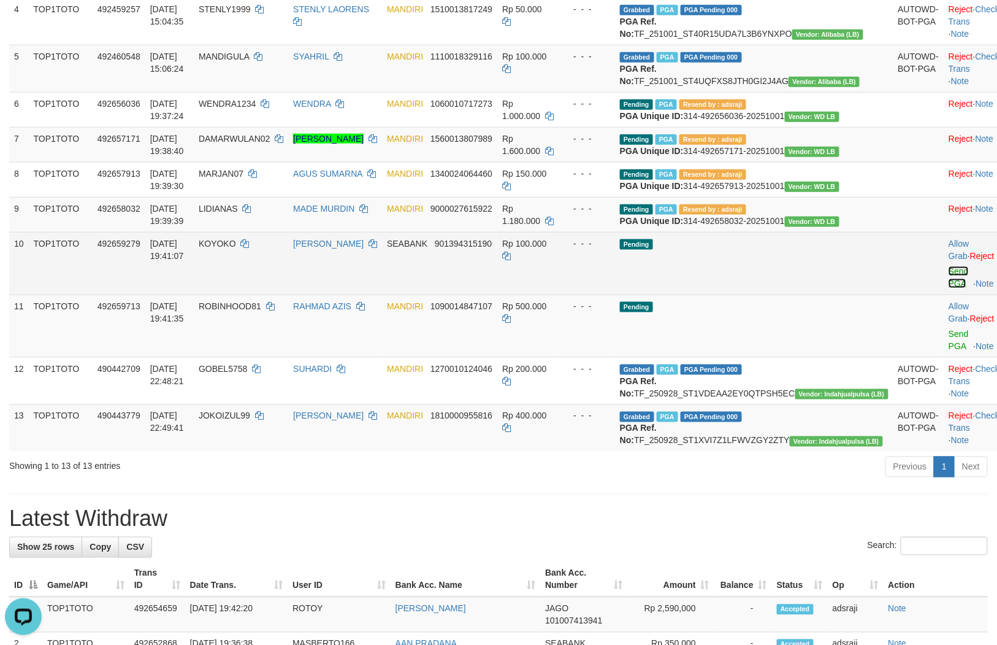
click at [949, 288] on link "Send PGA" at bounding box center [959, 277] width 20 height 22
click at [949, 351] on link "Send PGA" at bounding box center [959, 340] width 20 height 22
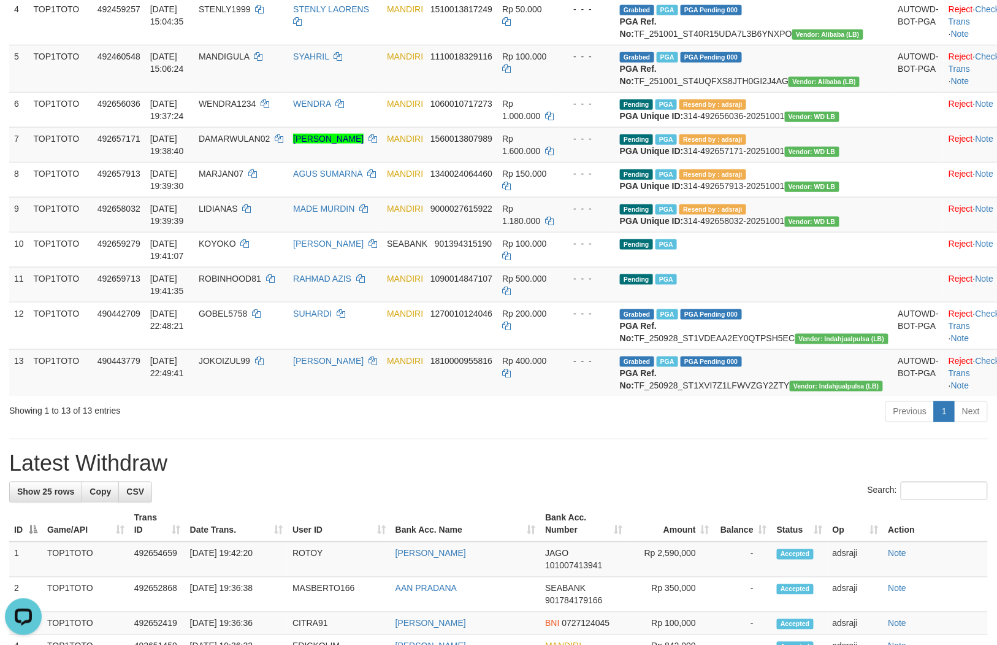
click at [619, 581] on div "**********" at bounding box center [498, 559] width 997 height 1754
click at [570, 426] on div "Previous 1 Next" at bounding box center [707, 413] width 564 height 26
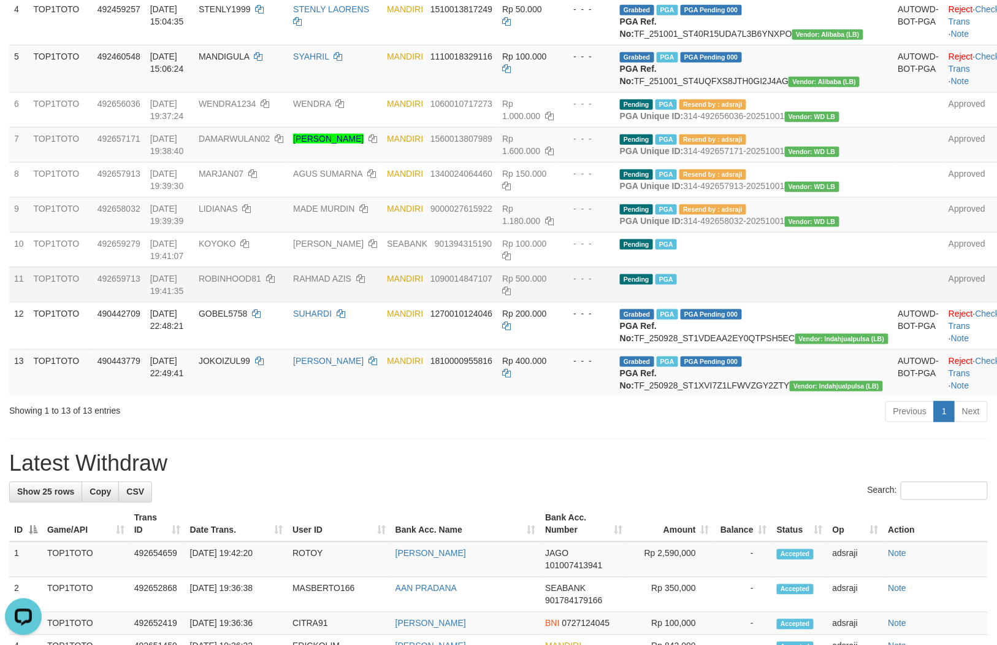
click at [559, 302] on td "Rp 500.000" at bounding box center [527, 284] width 61 height 35
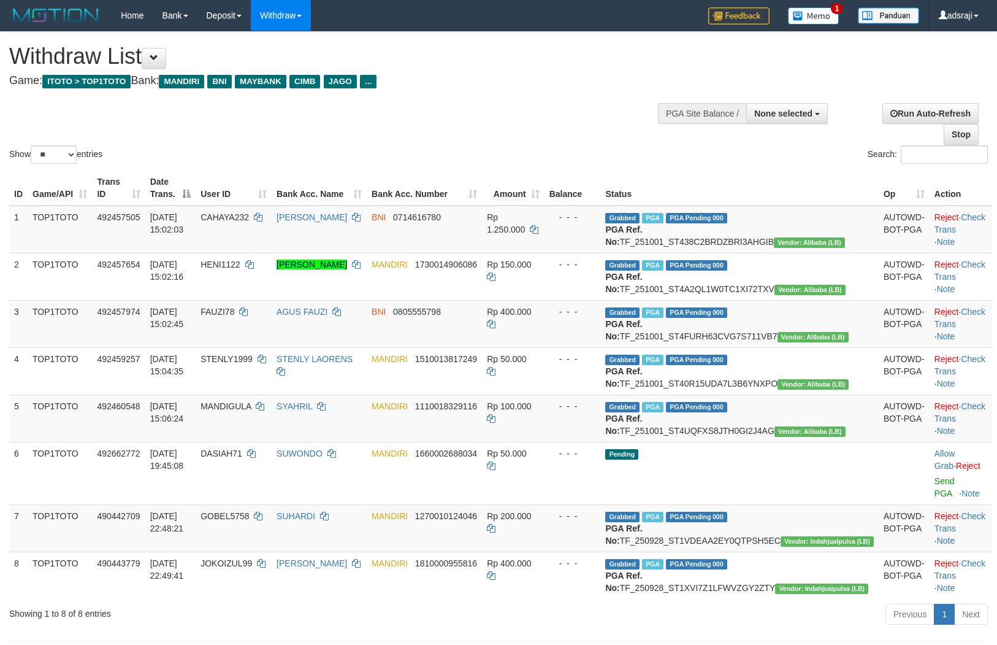
select select
select select "**"
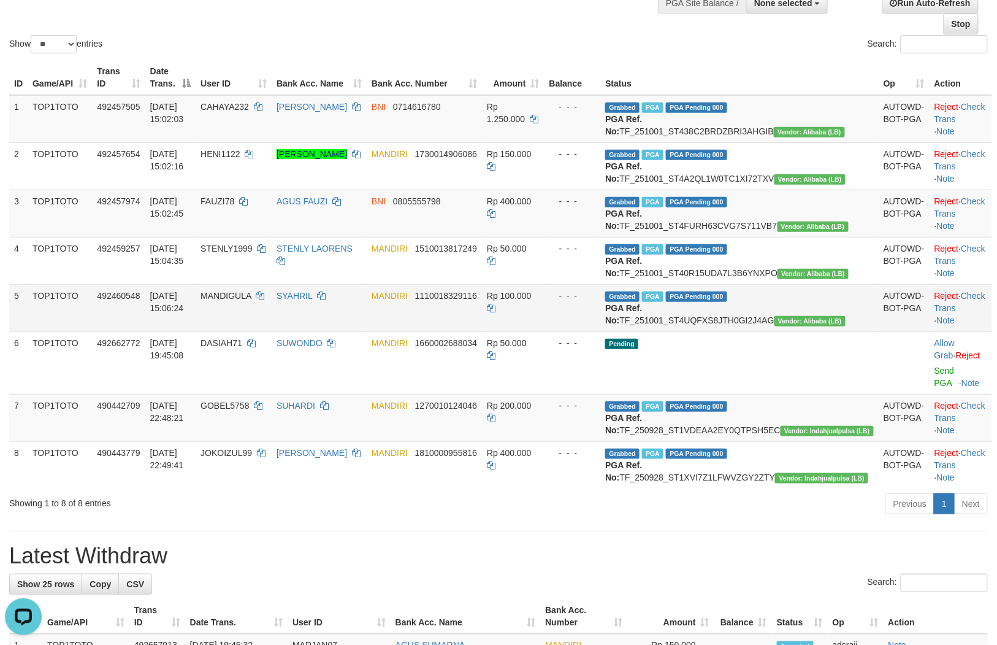
click at [596, 302] on div "- - -" at bounding box center [573, 295] width 47 height 12
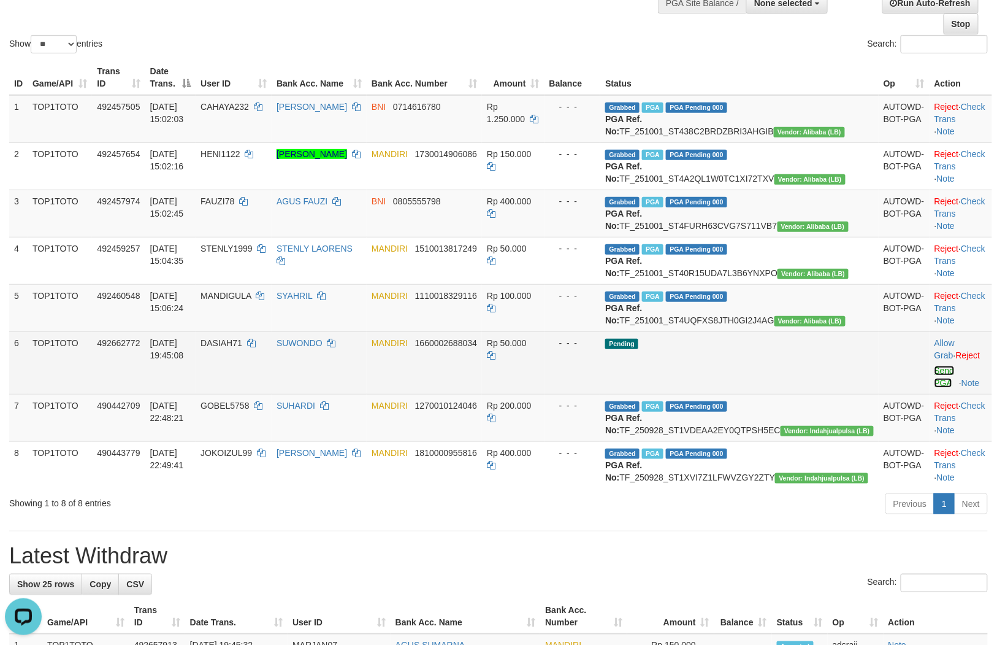
click at [935, 388] on link "Send PGA" at bounding box center [945, 377] width 20 height 22
drag, startPoint x: 302, startPoint y: 397, endPoint x: 270, endPoint y: 406, distance: 33.0
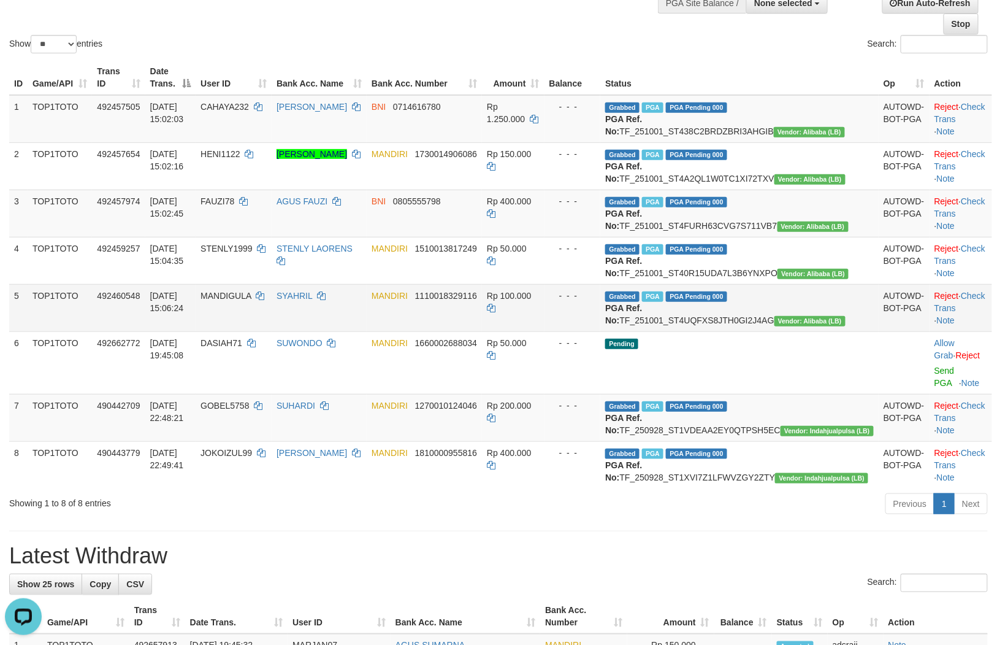
drag, startPoint x: 270, startPoint y: 406, endPoint x: 497, endPoint y: 379, distance: 229.1
click at [482, 331] on td "MANDIRI 1110018329116" at bounding box center [424, 307] width 115 height 47
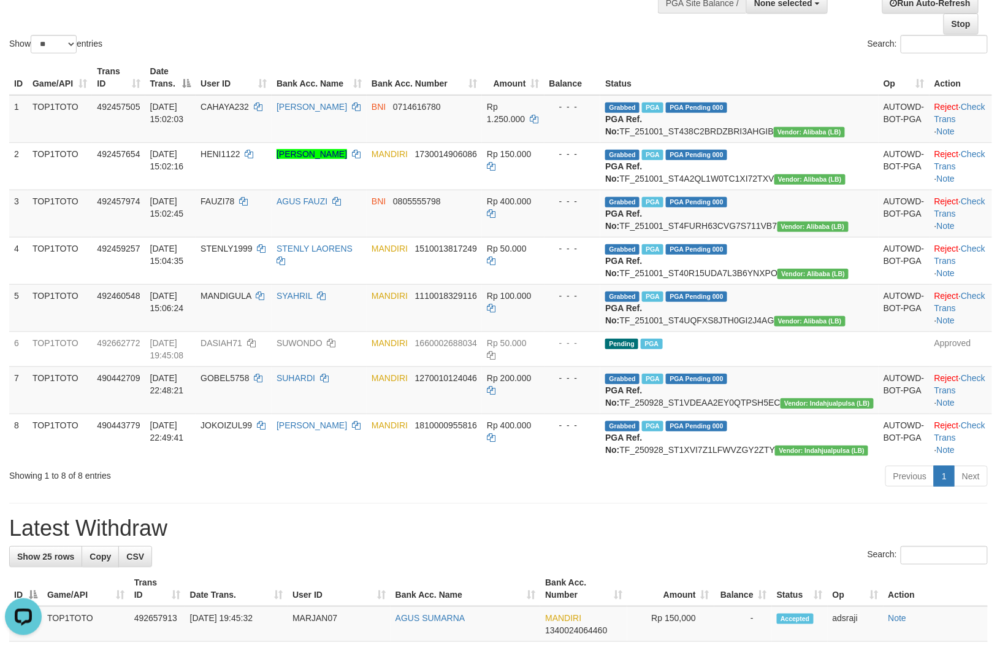
click at [541, 540] on h1 "Latest Withdraw" at bounding box center [498, 528] width 979 height 25
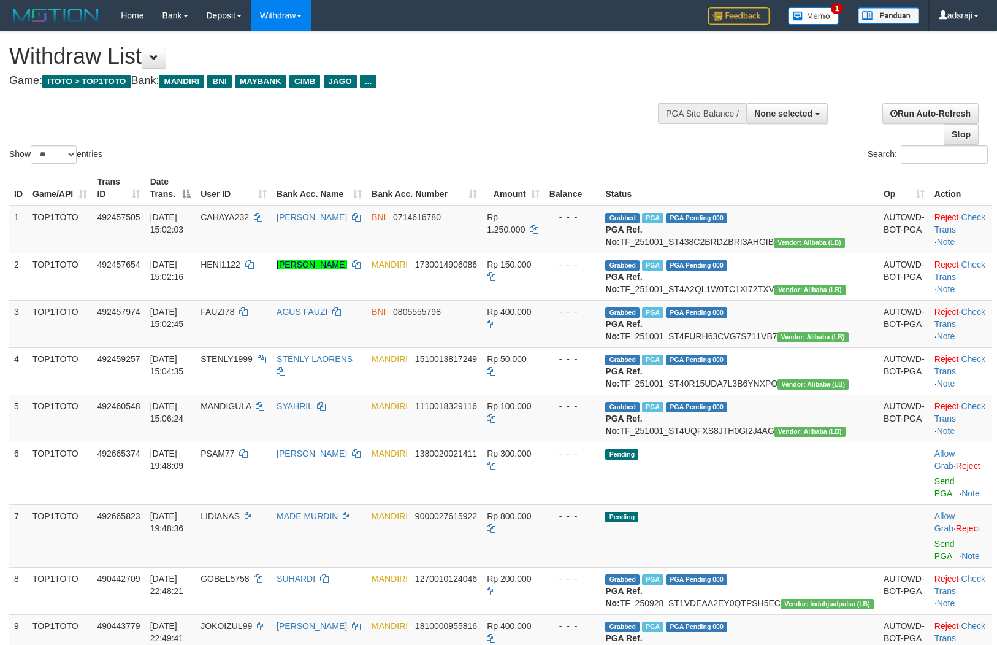
select select
select select "**"
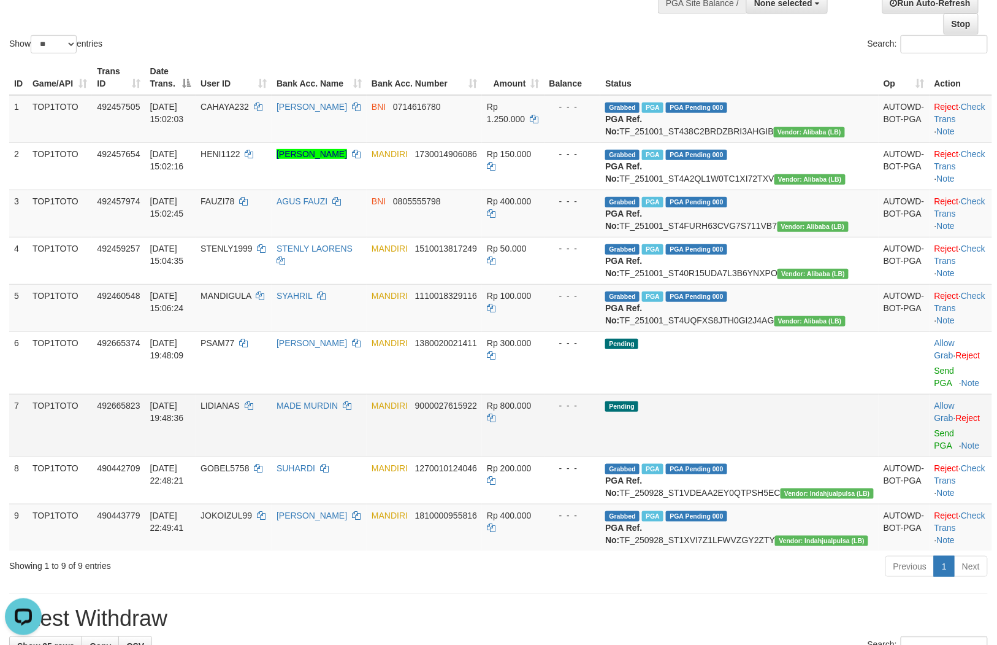
click at [734, 456] on td "Pending" at bounding box center [739, 425] width 278 height 63
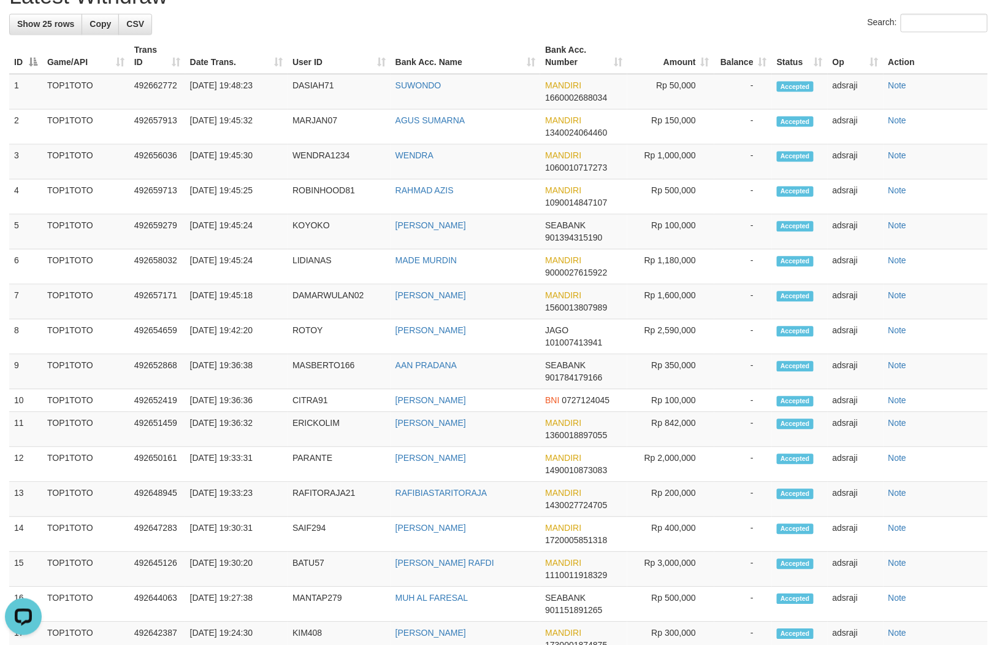
scroll to position [242, 0]
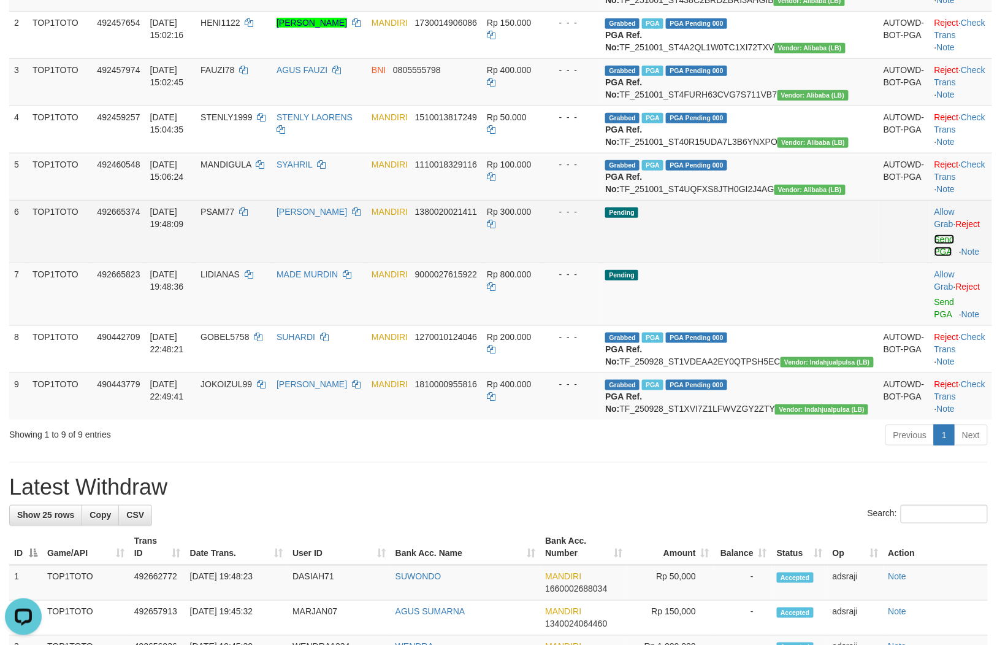
click at [935, 256] on link "Send PGA" at bounding box center [945, 245] width 20 height 22
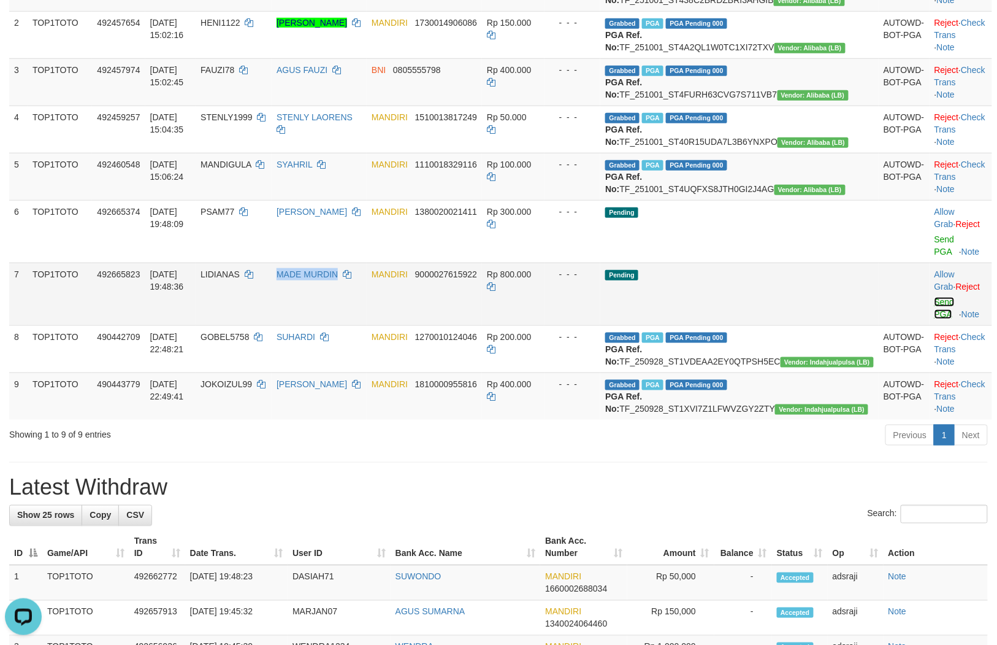
drag, startPoint x: 924, startPoint y: 301, endPoint x: 920, endPoint y: 346, distance: 44.9
click at [935, 319] on link "Send PGA" at bounding box center [945, 308] width 20 height 22
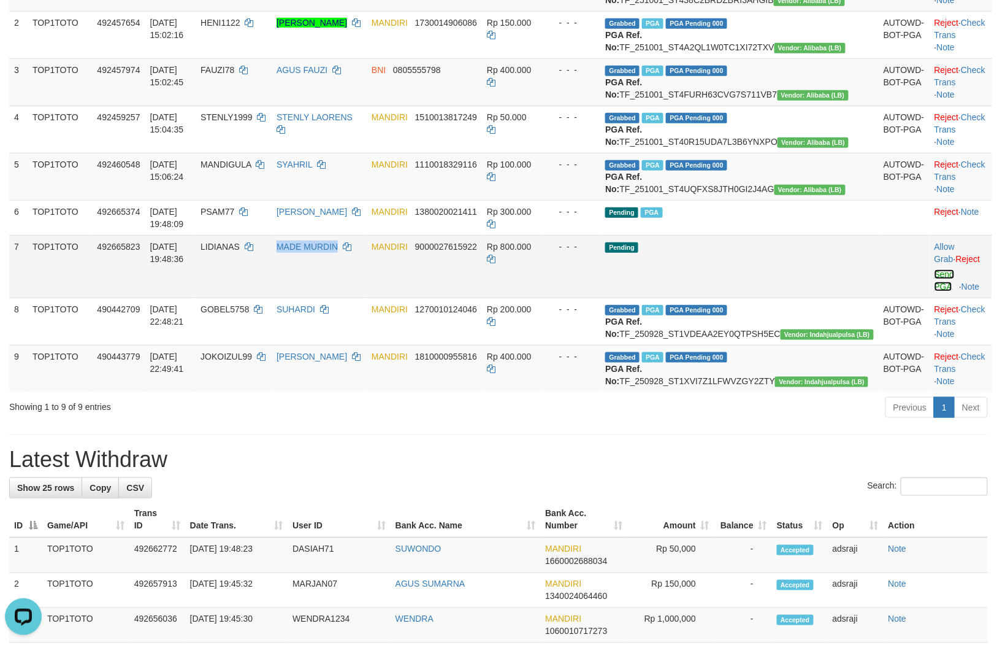
scroll to position [226, 0]
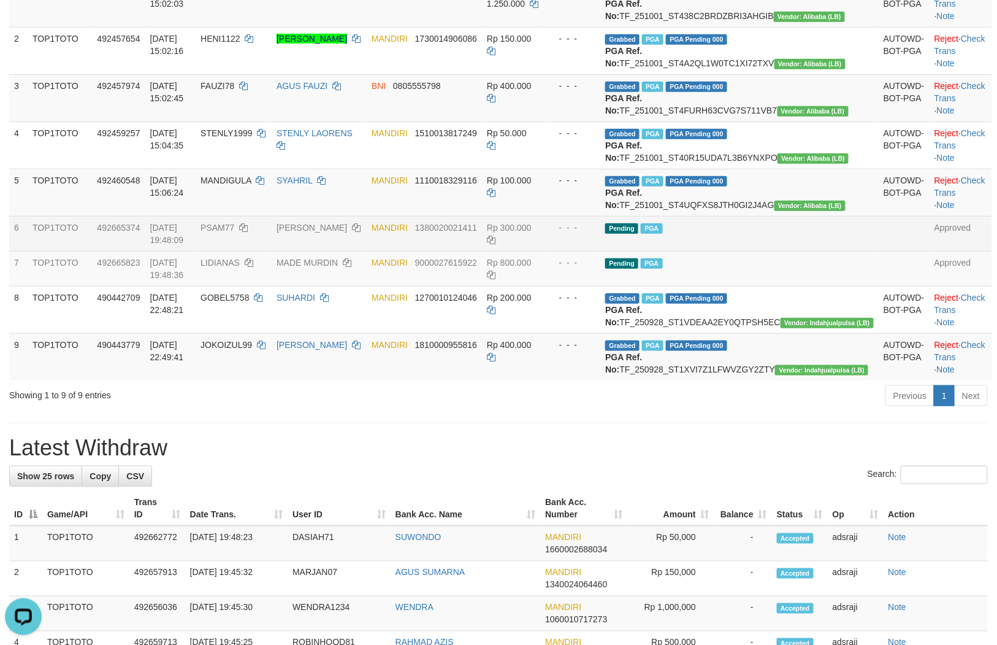
click at [545, 251] on td "Rp 300.000" at bounding box center [513, 233] width 63 height 35
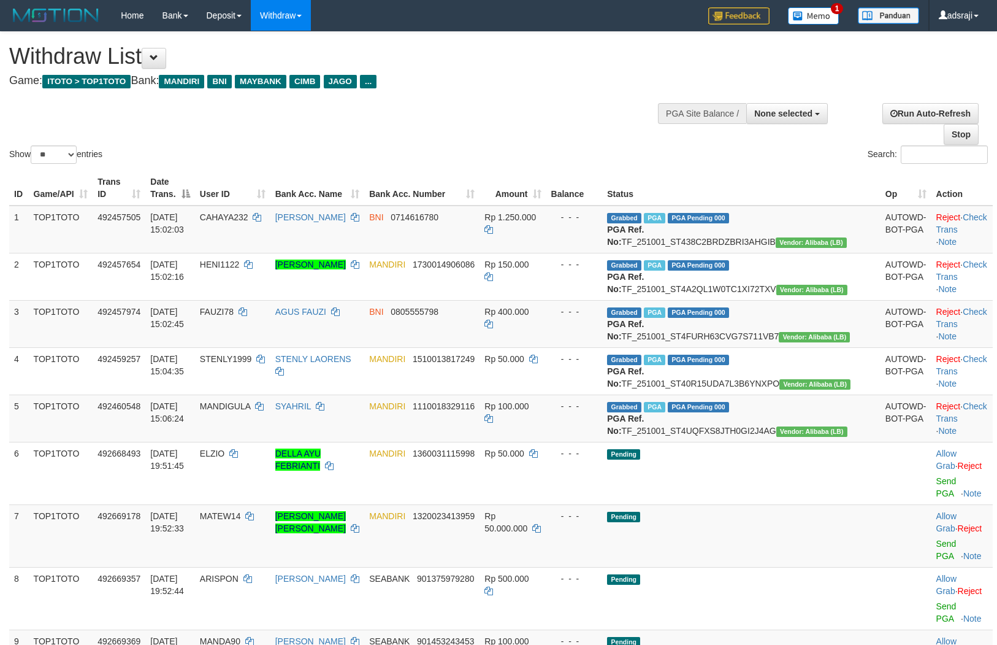
select select
select select "**"
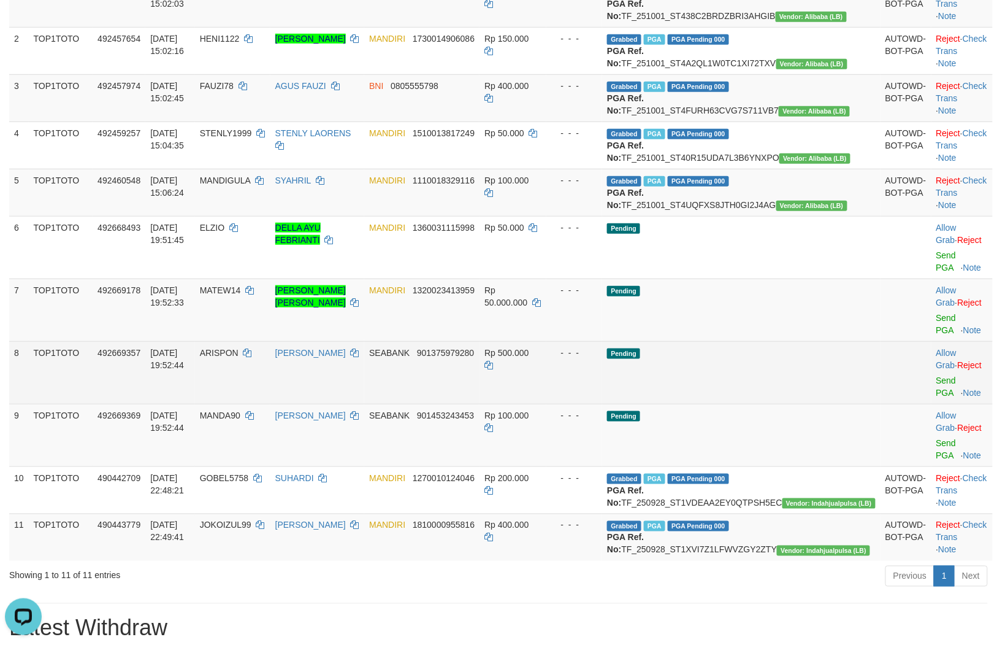
click at [762, 388] on td "Pending" at bounding box center [741, 372] width 278 height 63
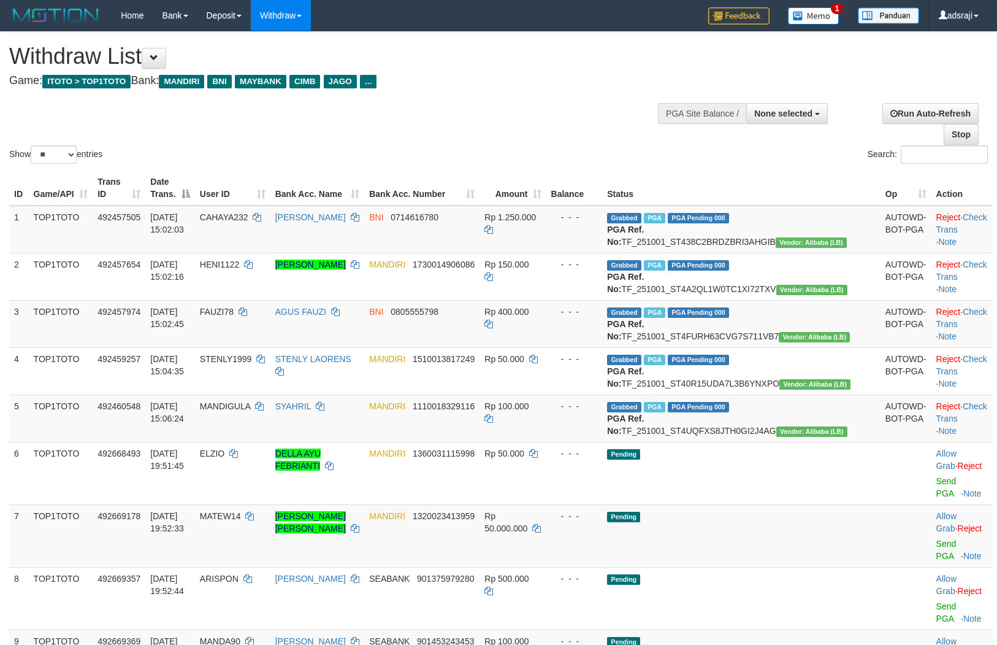
select select
select select "**"
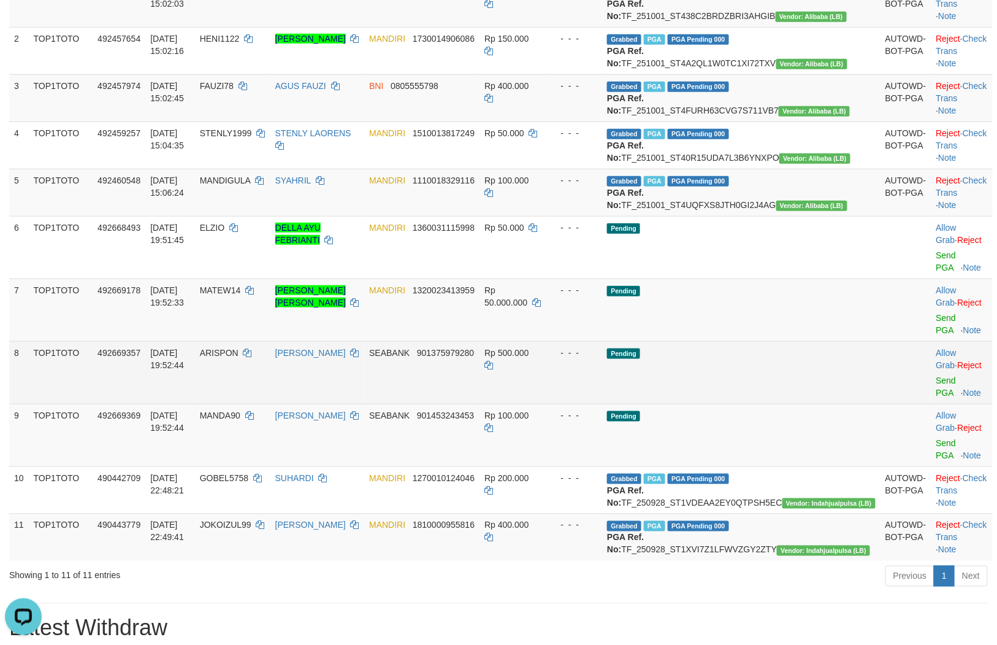
click at [811, 404] on td "Pending" at bounding box center [741, 372] width 278 height 63
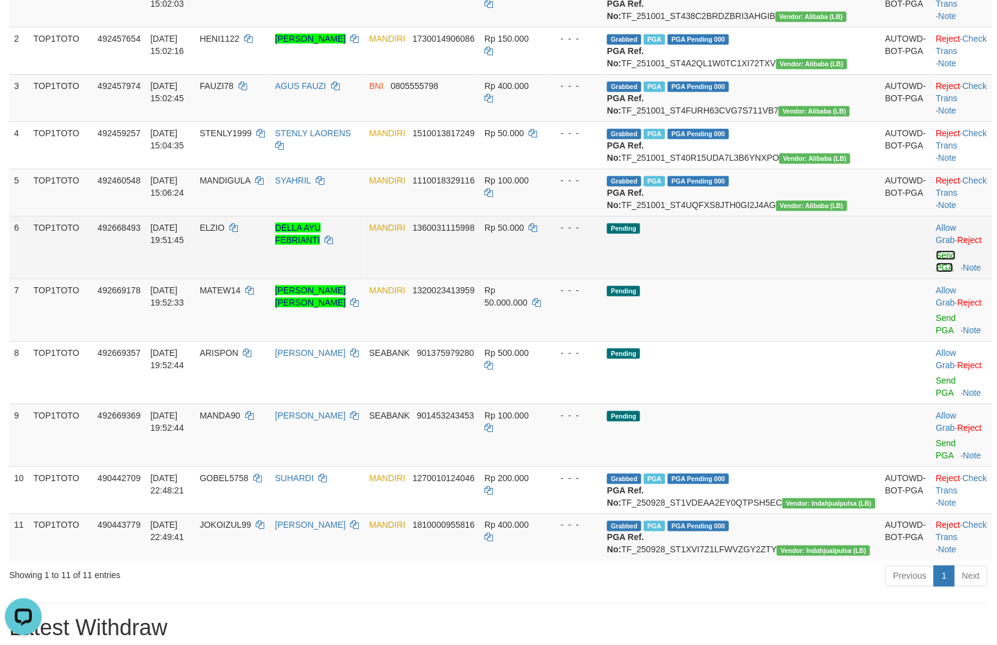
click at [937, 272] on link "Send PGA" at bounding box center [947, 261] width 20 height 22
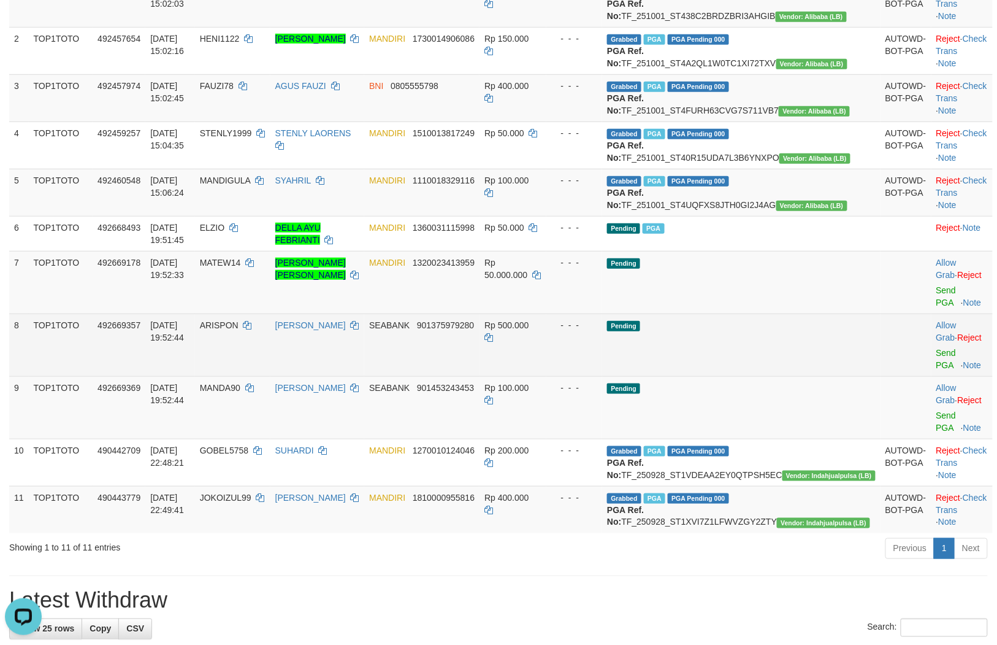
scroll to position [211, 0]
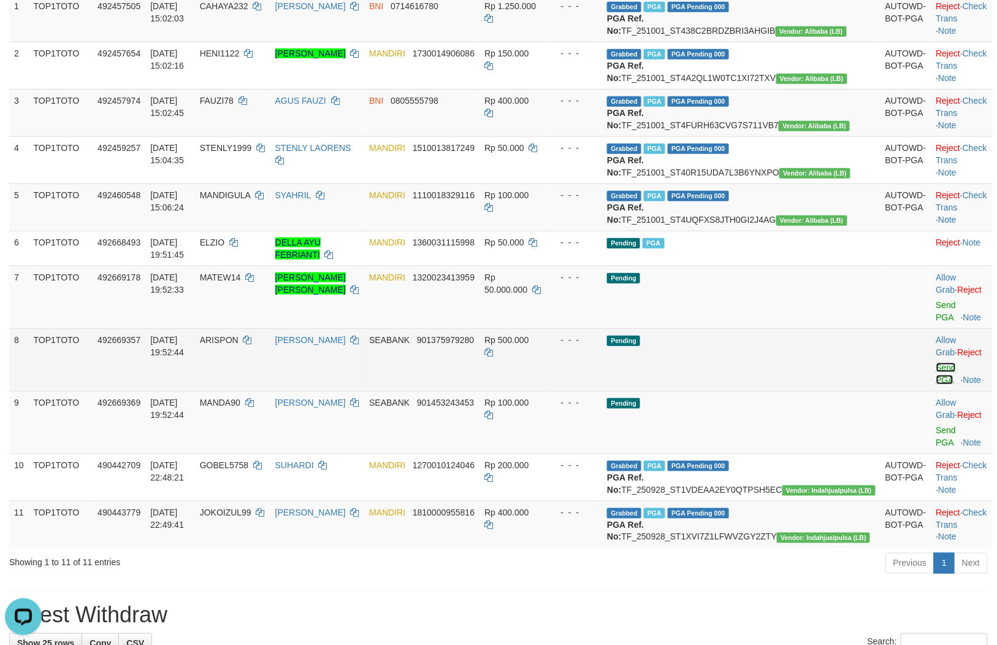
click at [937, 385] on link "Send PGA" at bounding box center [947, 373] width 20 height 22
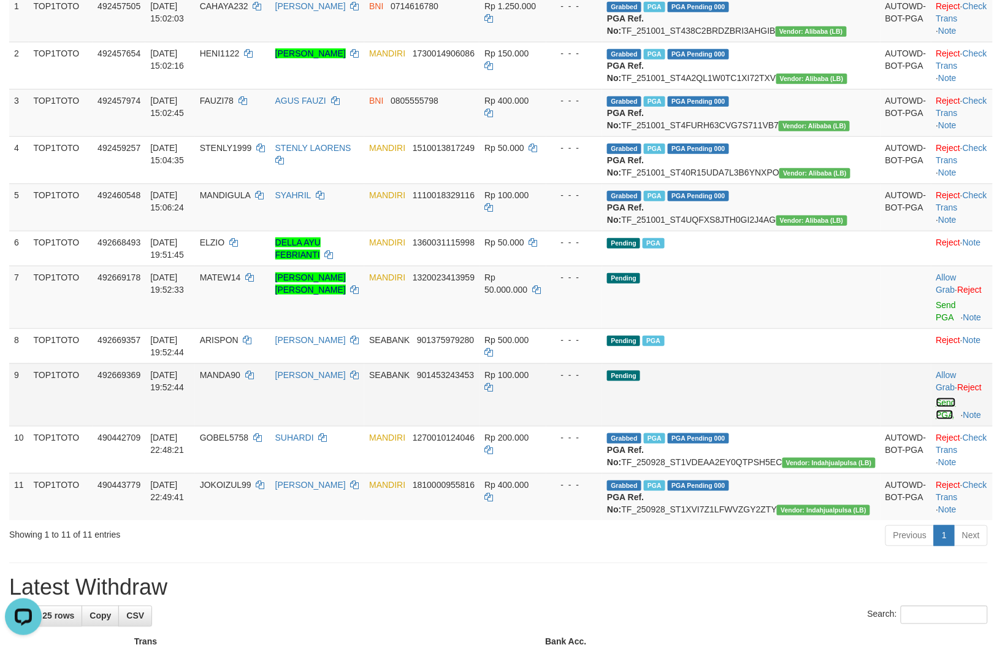
click at [937, 420] on link "Send PGA" at bounding box center [947, 408] width 20 height 22
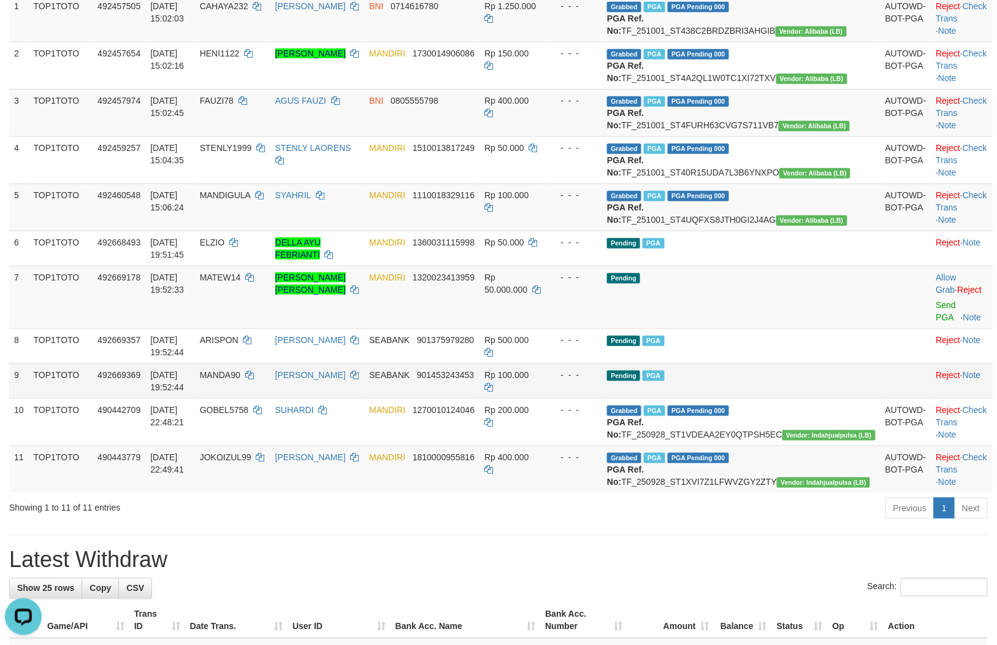
click at [756, 398] on td "Pending PGA" at bounding box center [741, 380] width 278 height 35
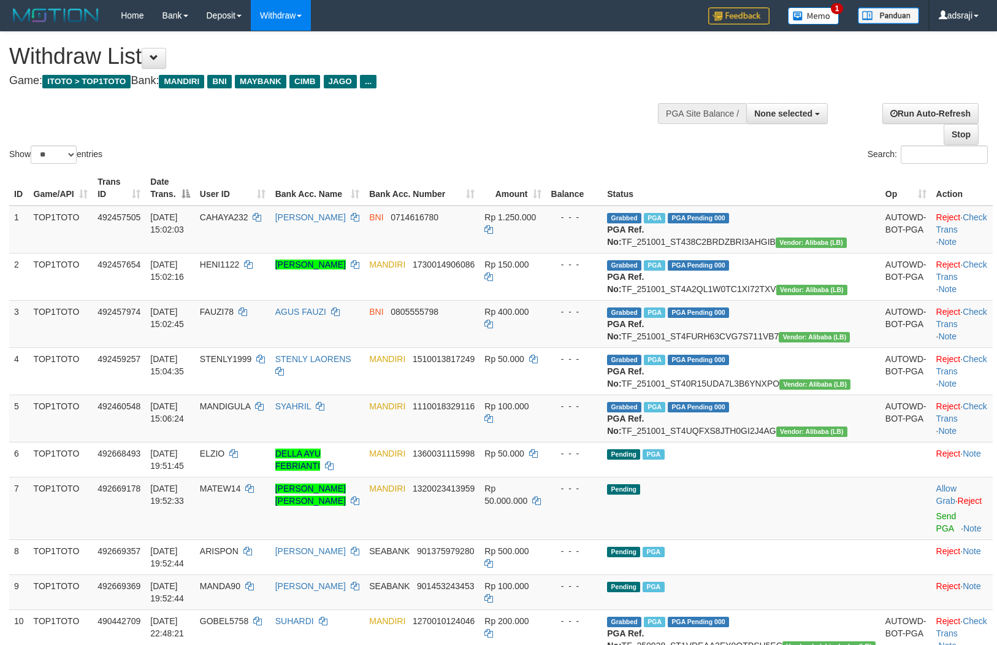
select select
select select "**"
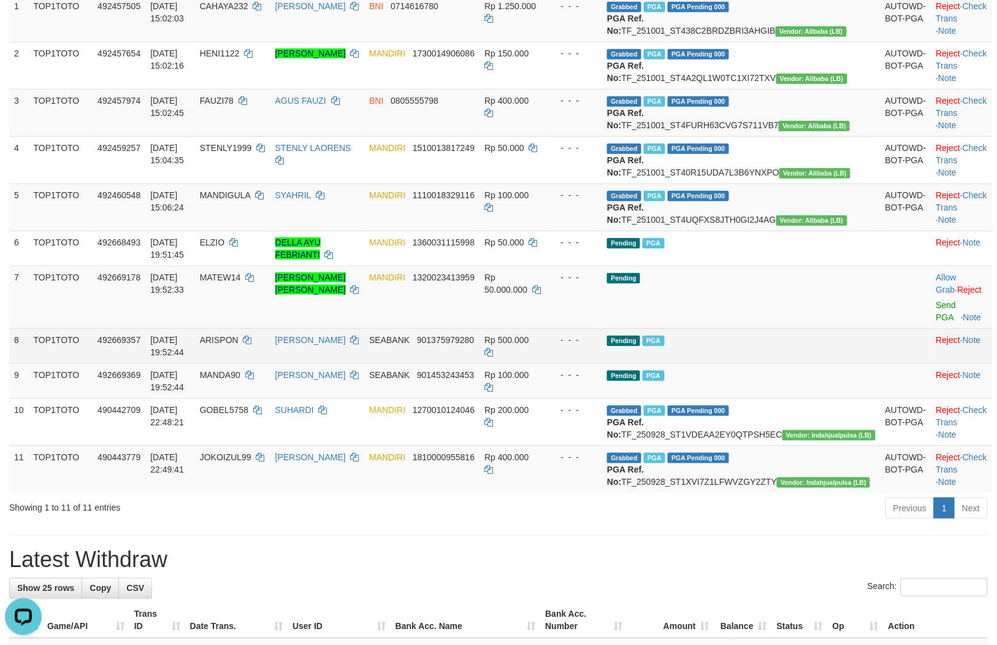
click at [546, 363] on td "Rp 500.000" at bounding box center [513, 345] width 66 height 35
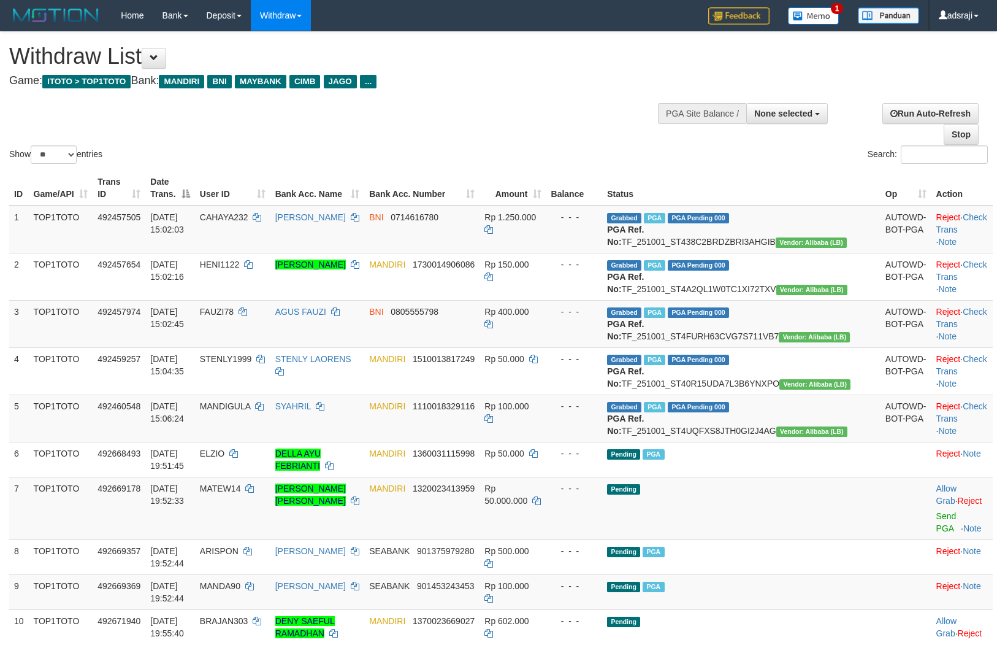
select select
select select "**"
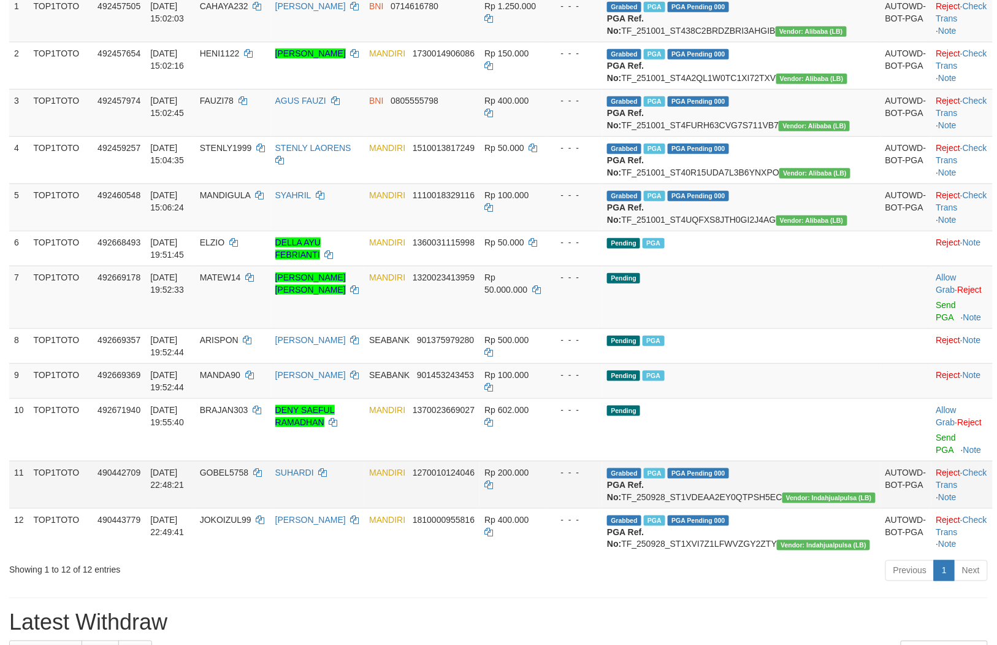
click at [598, 478] on div "- - -" at bounding box center [574, 472] width 47 height 12
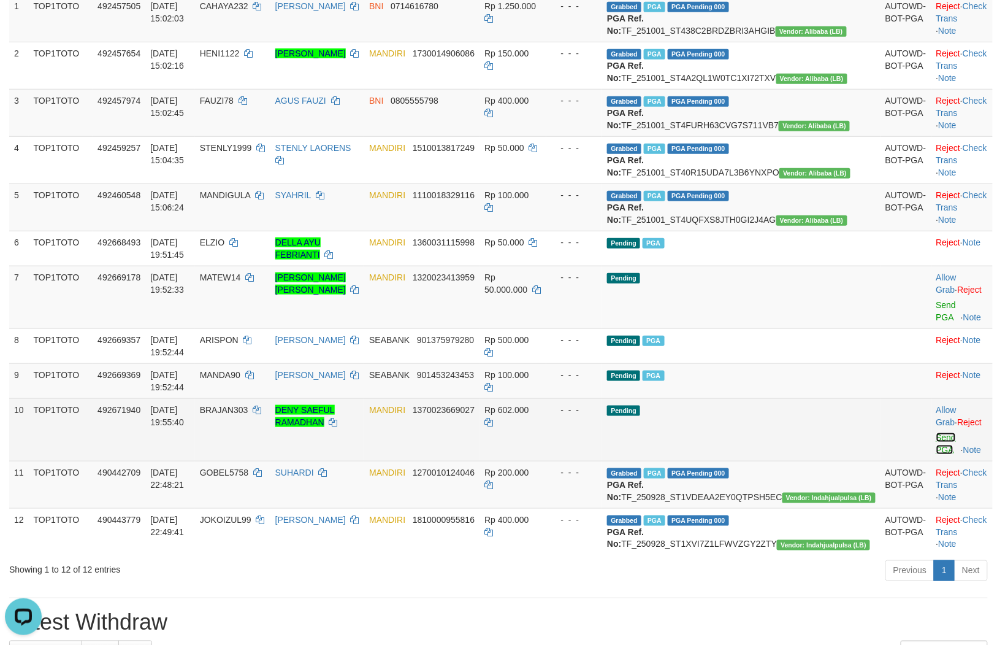
click at [937, 454] on link "Send PGA" at bounding box center [947, 443] width 20 height 22
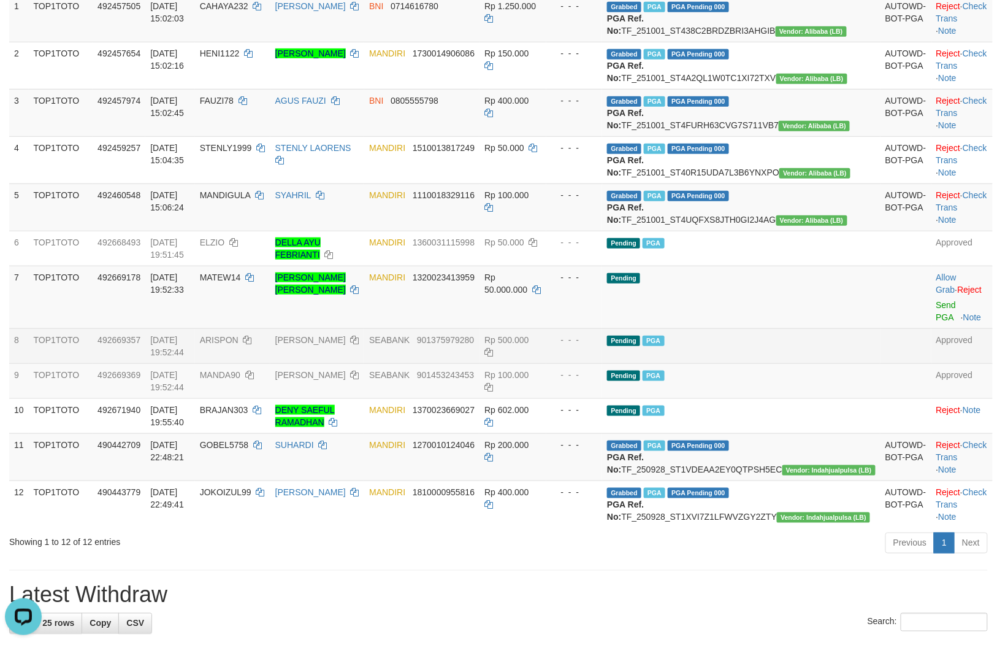
click at [801, 363] on td "Pending PGA" at bounding box center [741, 345] width 278 height 35
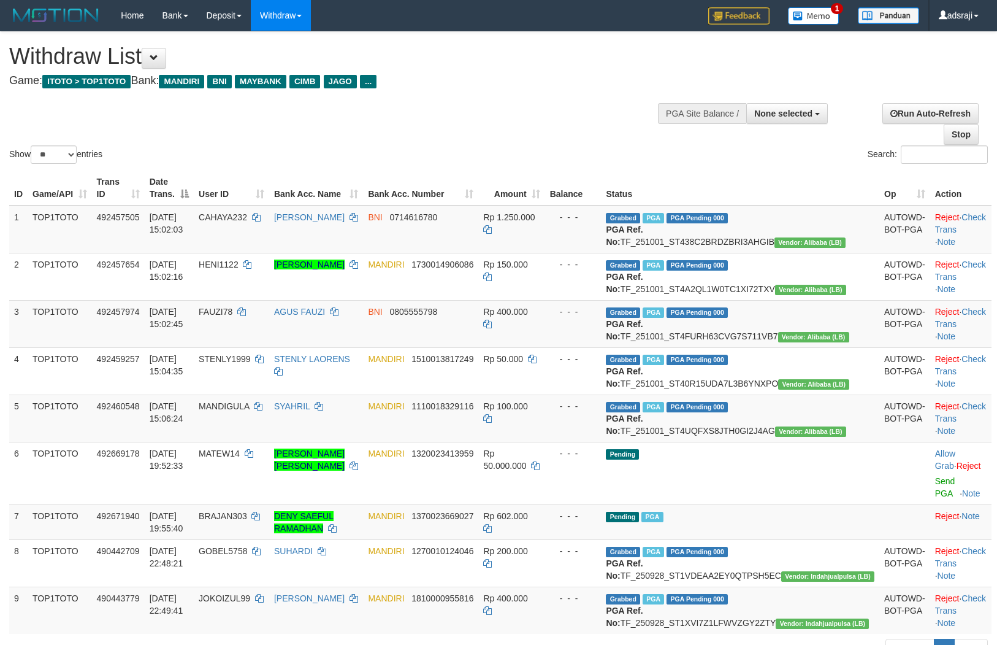
select select
select select "**"
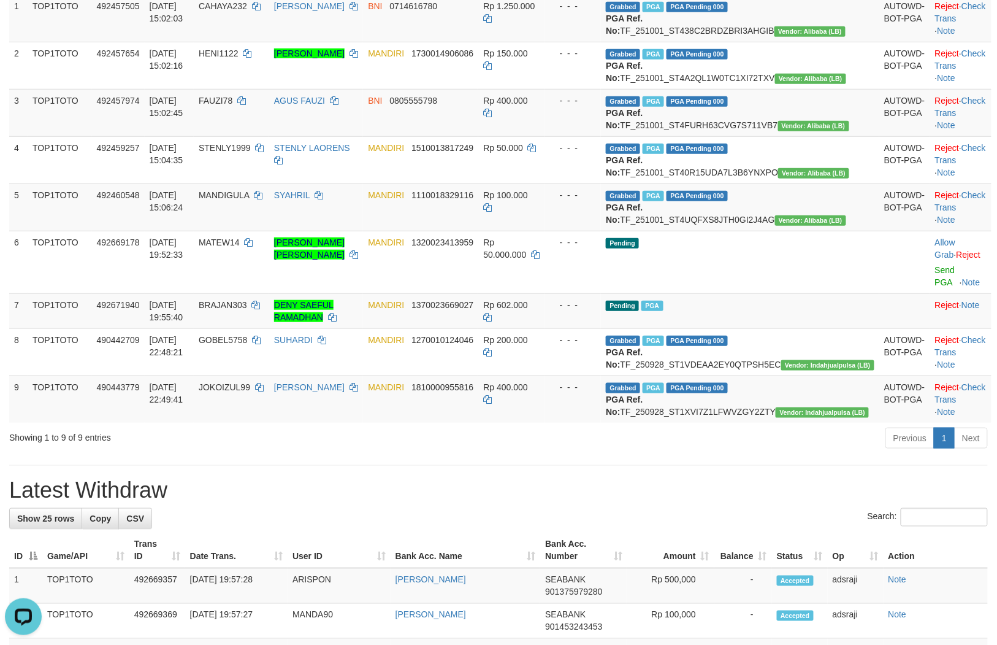
click at [686, 453] on div "Previous 1 Next" at bounding box center [707, 439] width 564 height 26
click at [602, 423] on td "- - -" at bounding box center [573, 398] width 56 height 47
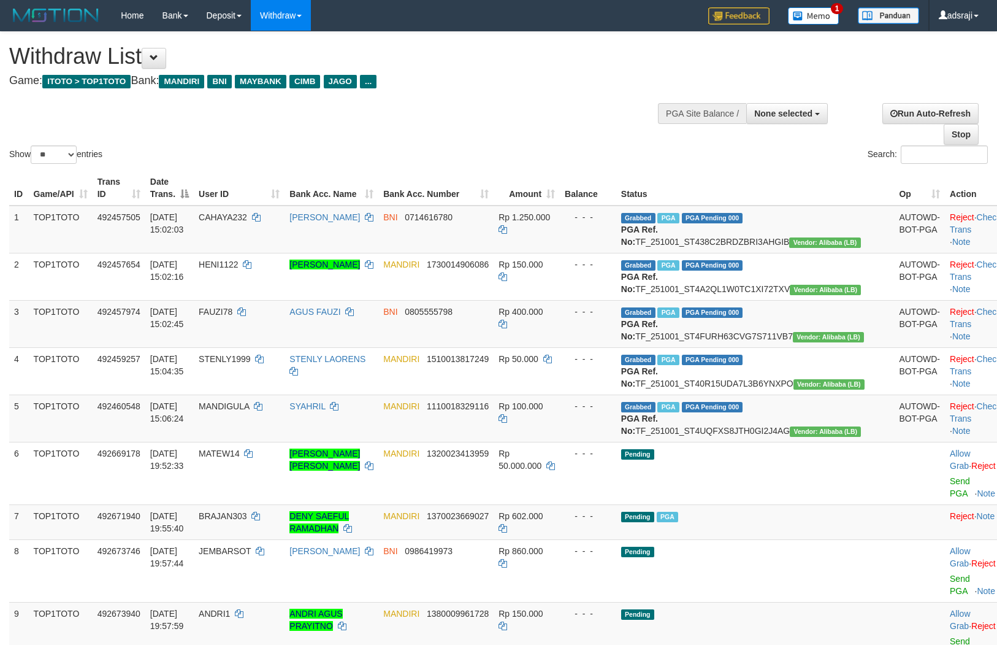
select select
select select "**"
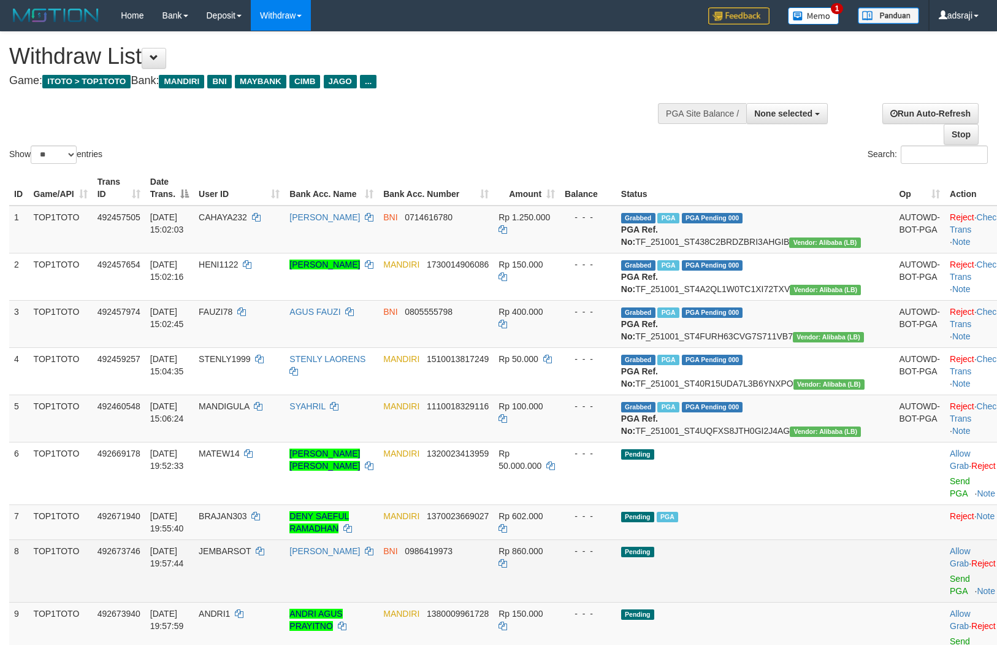
scroll to position [211, 0]
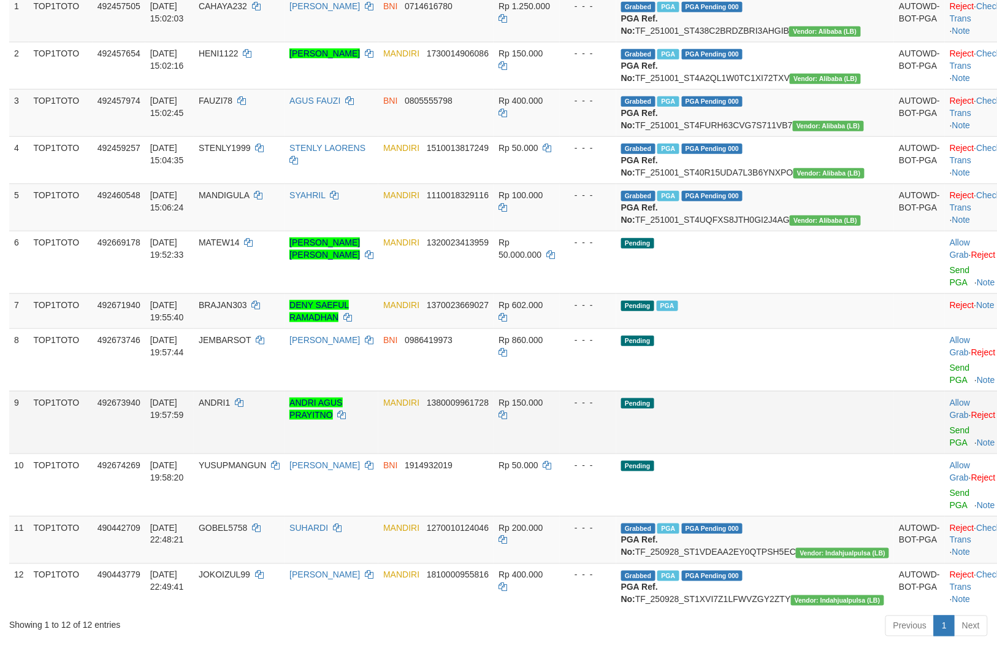
click at [754, 428] on td "Pending" at bounding box center [755, 422] width 278 height 63
click at [726, 439] on td "Pending" at bounding box center [755, 422] width 278 height 63
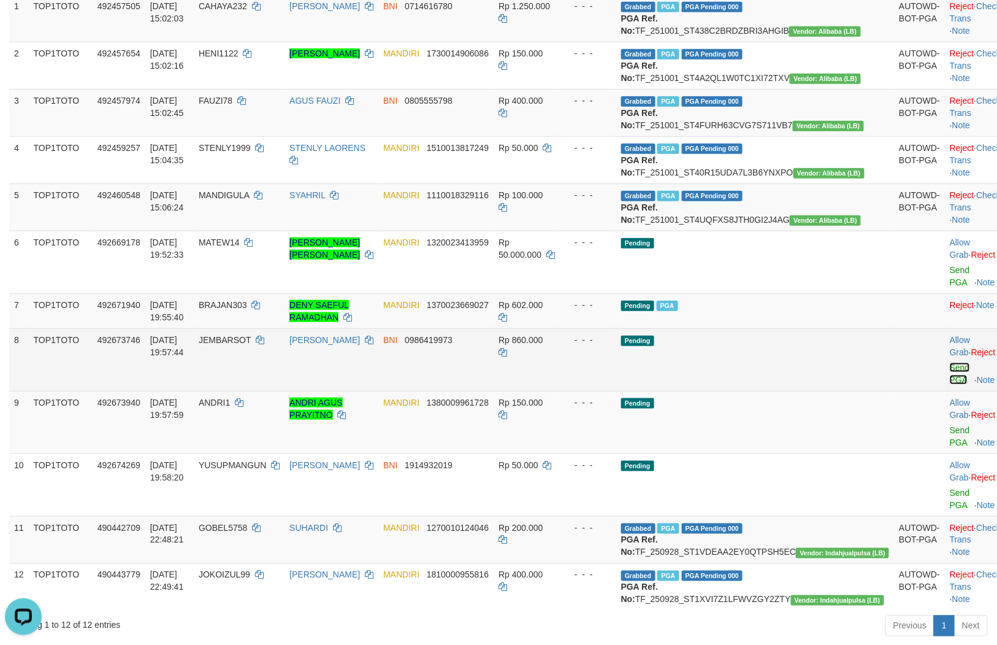
click at [950, 385] on link "Send PGA" at bounding box center [960, 373] width 20 height 22
click at [950, 447] on link "Send PGA" at bounding box center [960, 436] width 20 height 22
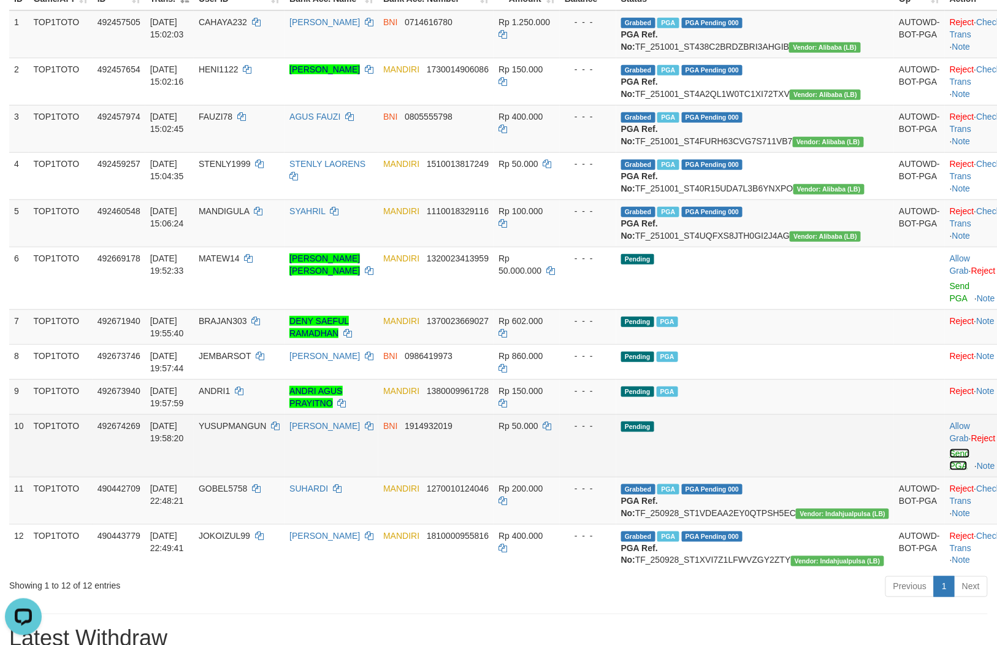
click at [950, 470] on link "Send PGA" at bounding box center [960, 459] width 20 height 22
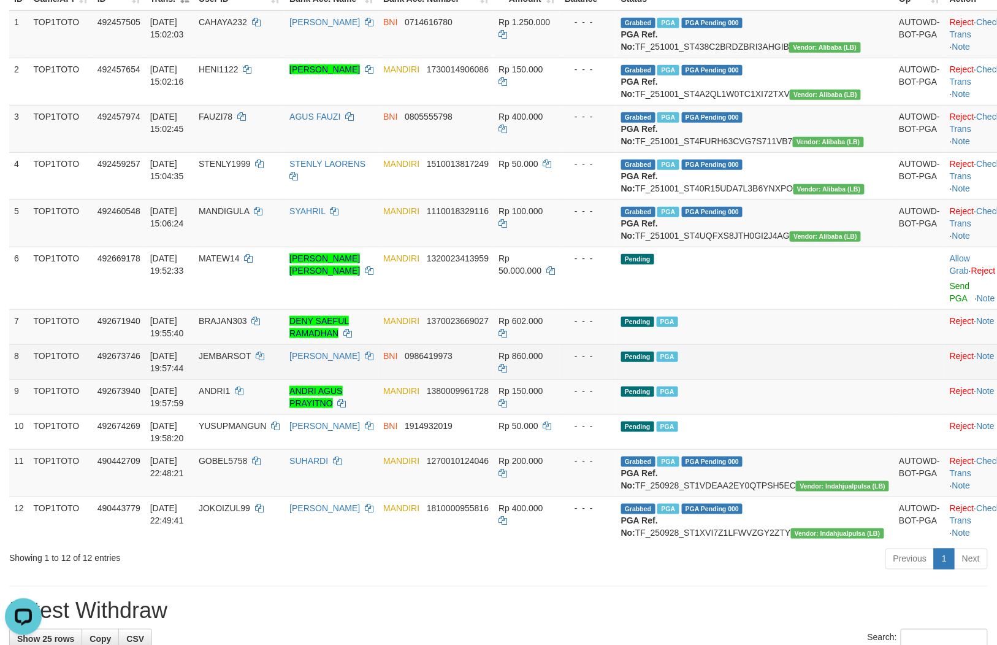
click at [784, 379] on td "Pending PGA" at bounding box center [755, 361] width 278 height 35
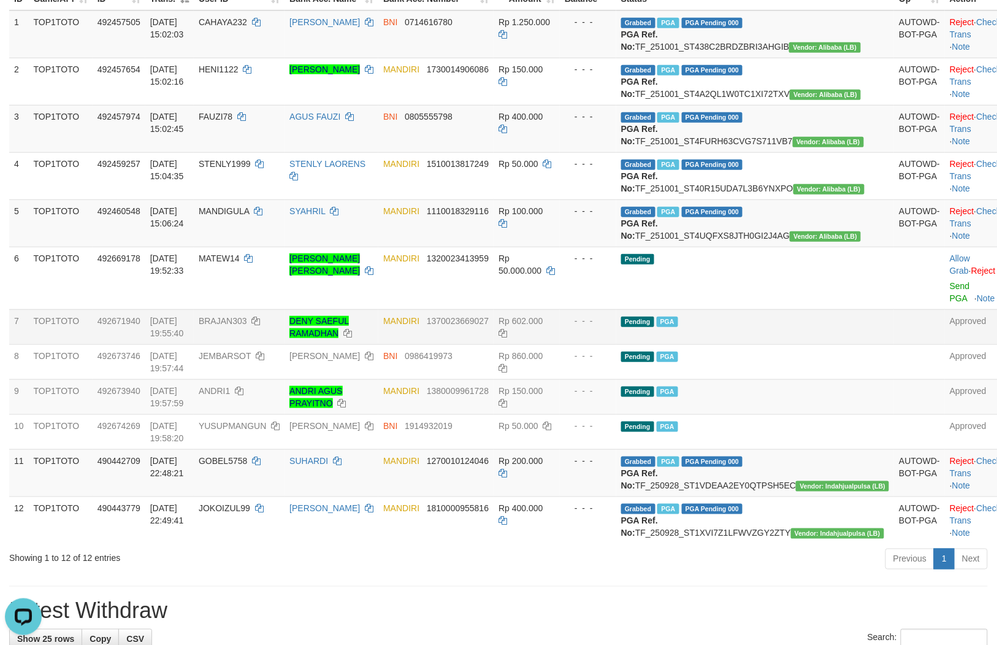
click at [835, 344] on td "Pending PGA" at bounding box center [755, 326] width 278 height 35
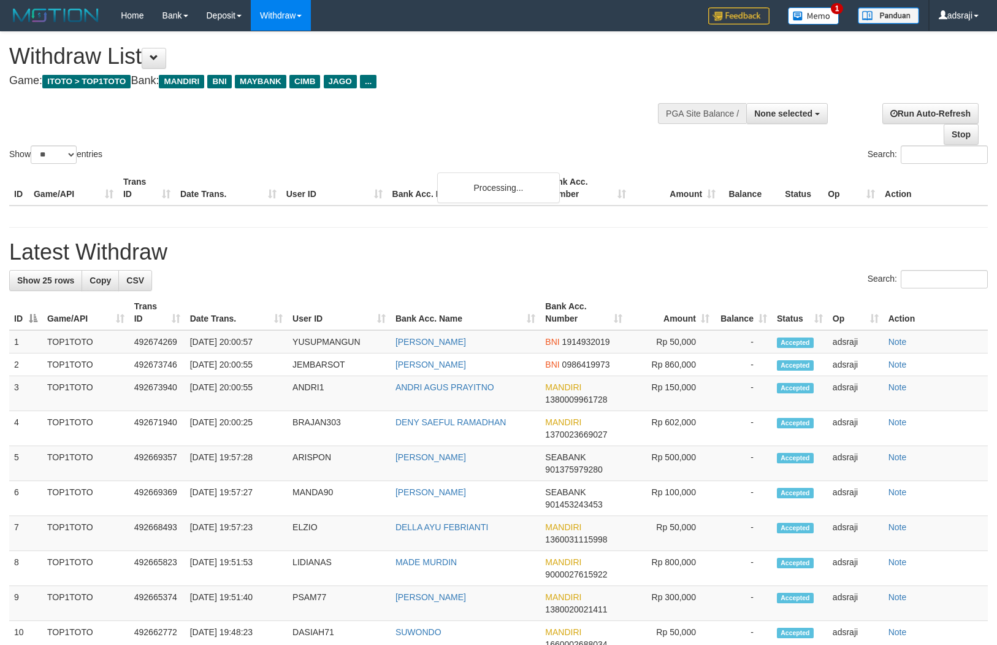
select select
select select "**"
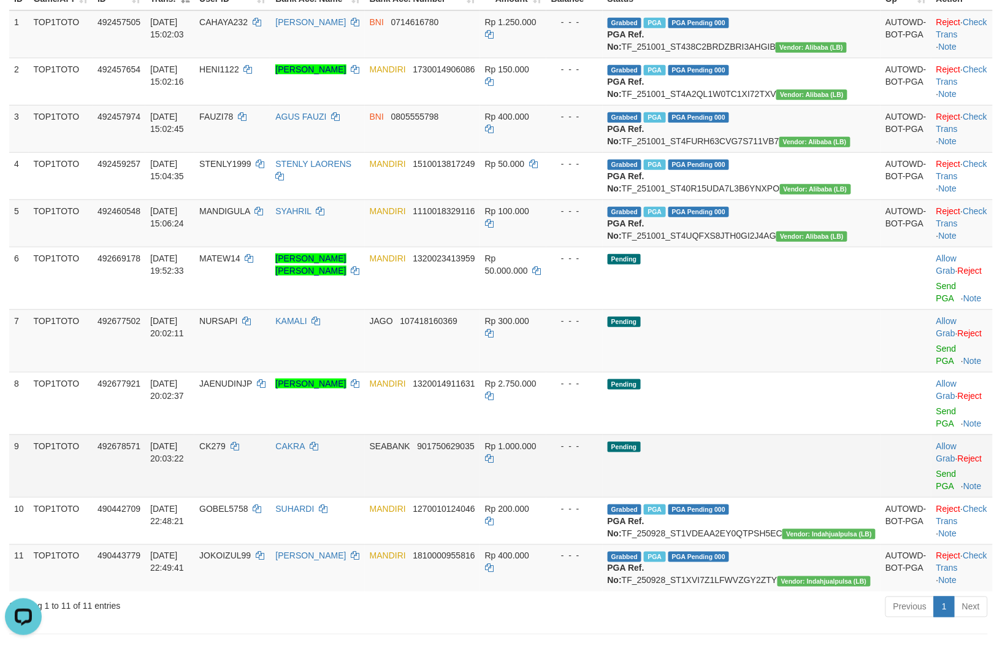
click at [776, 461] on td "Pending" at bounding box center [742, 465] width 278 height 63
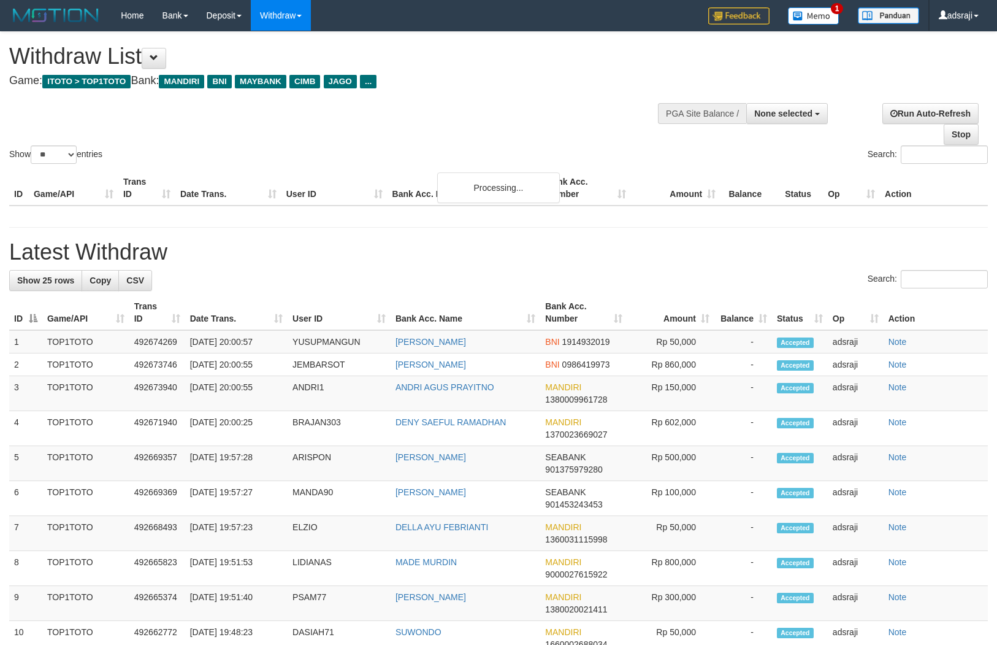
select select
select select "**"
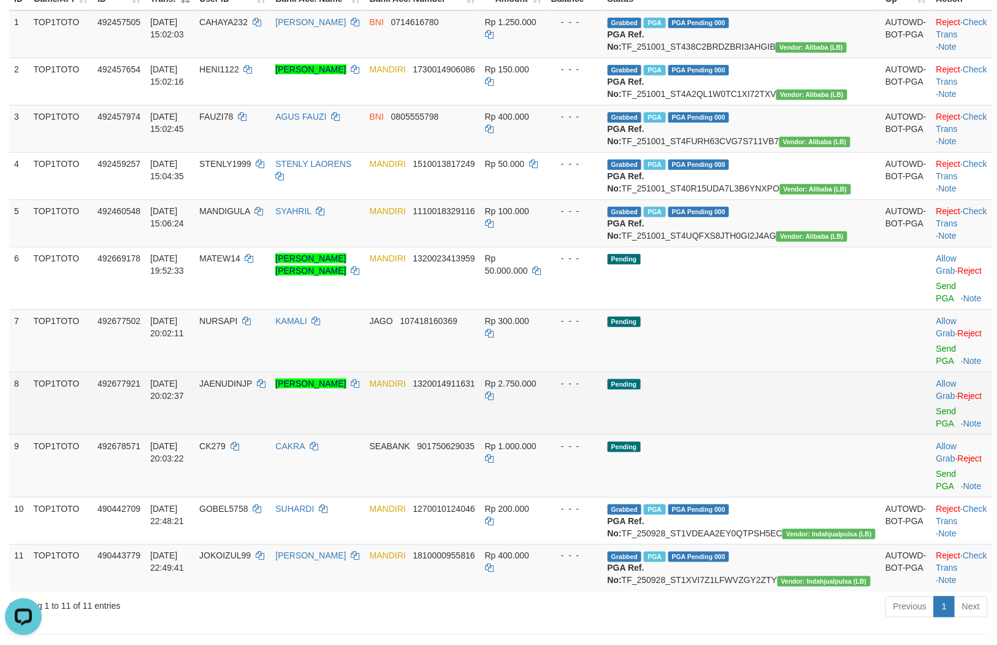
click at [748, 428] on td "Pending" at bounding box center [742, 403] width 278 height 63
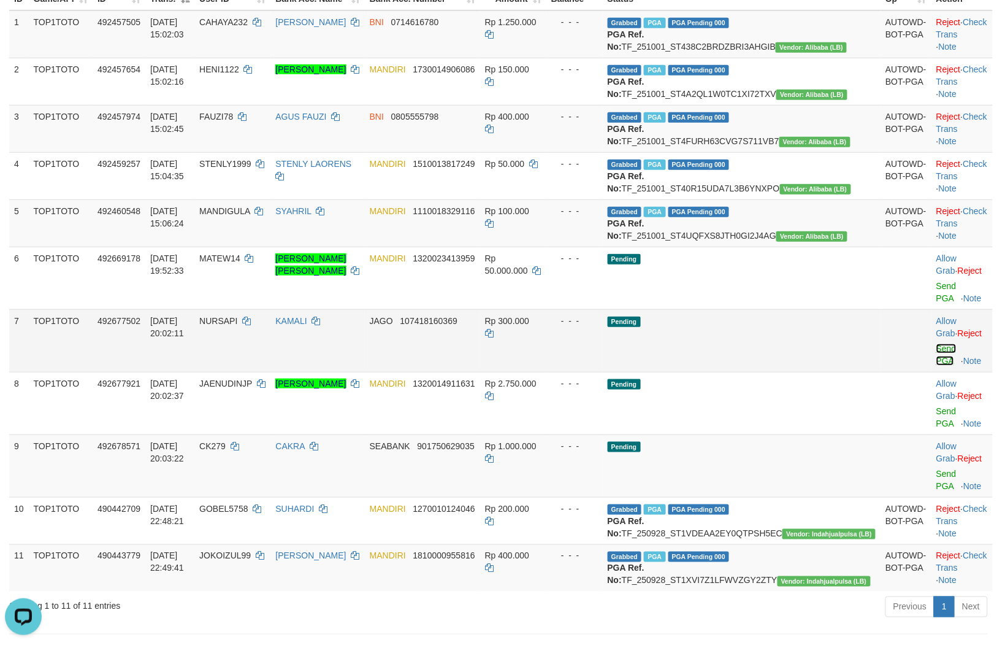
click at [937, 366] on link "Send PGA" at bounding box center [947, 354] width 20 height 22
click at [937, 428] on link "Send PGA" at bounding box center [947, 417] width 20 height 22
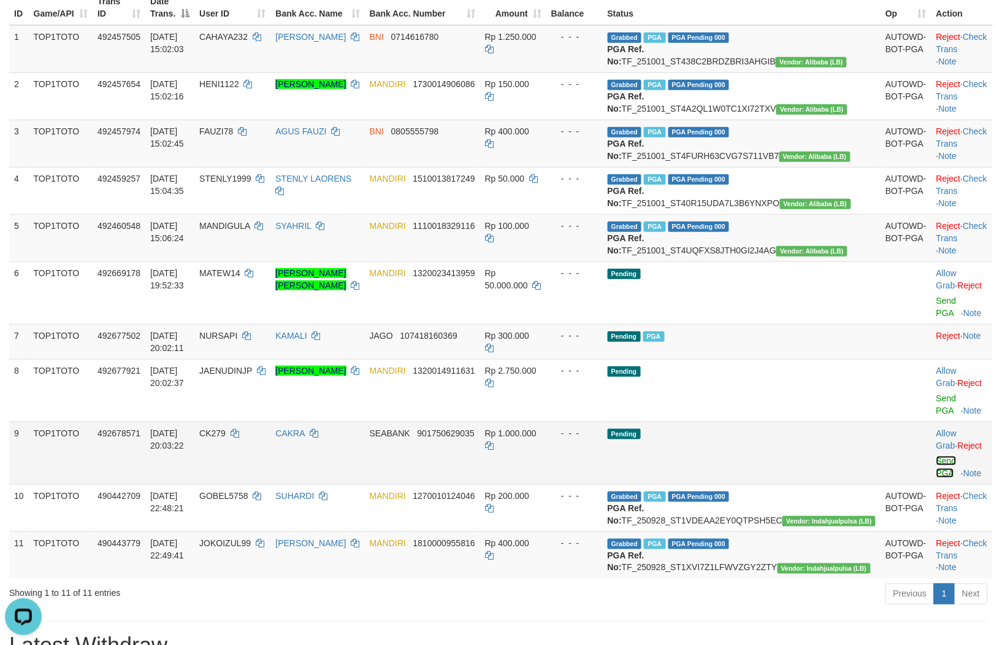
scroll to position [164, 0]
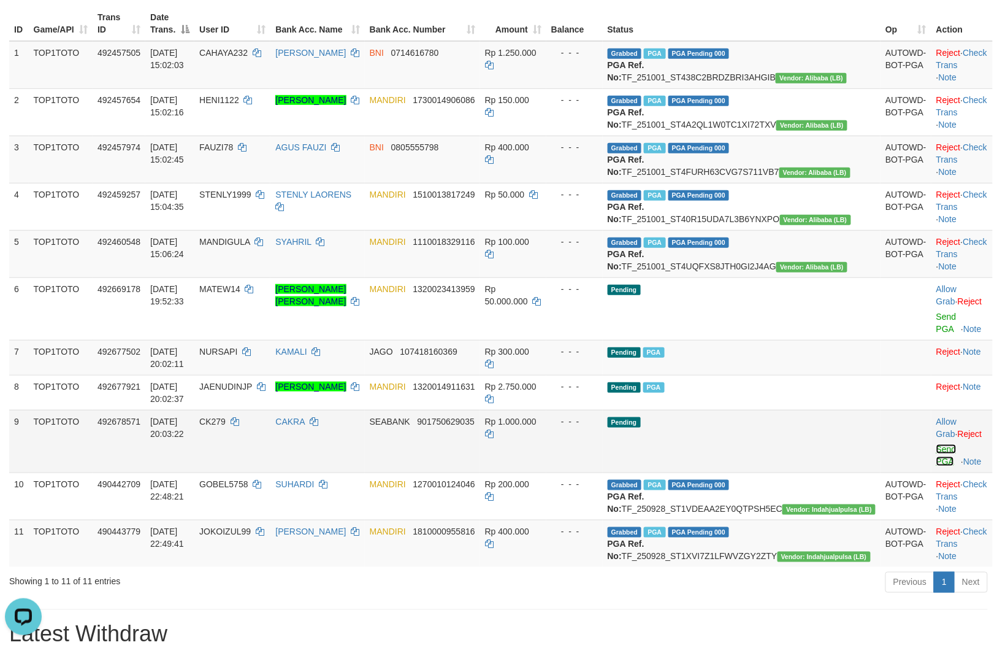
click at [937, 466] on link "Send PGA" at bounding box center [947, 455] width 20 height 22
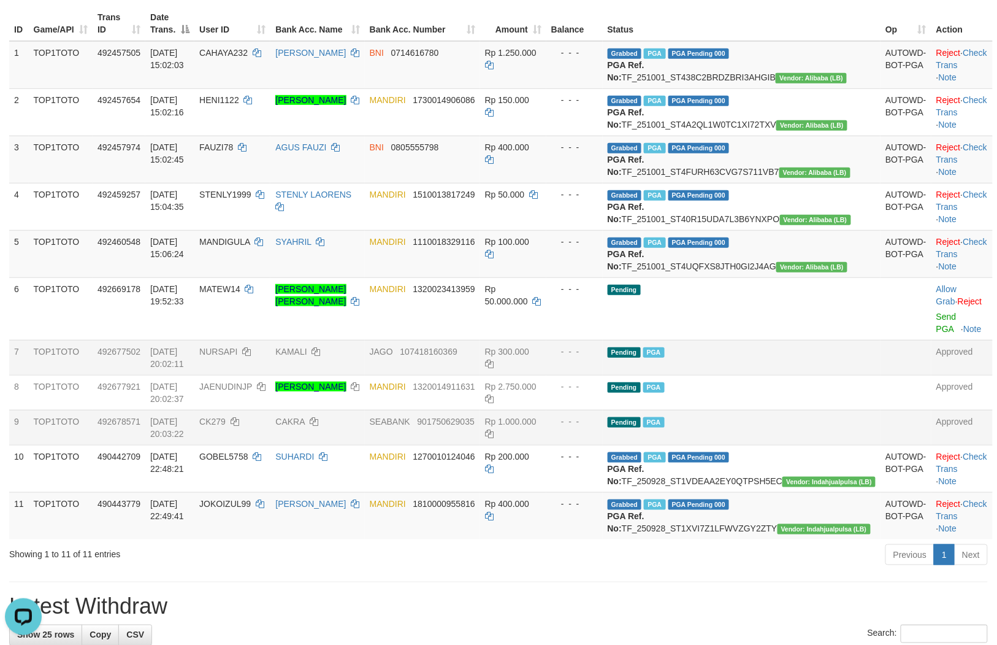
click at [799, 375] on td "Pending PGA" at bounding box center [742, 357] width 278 height 35
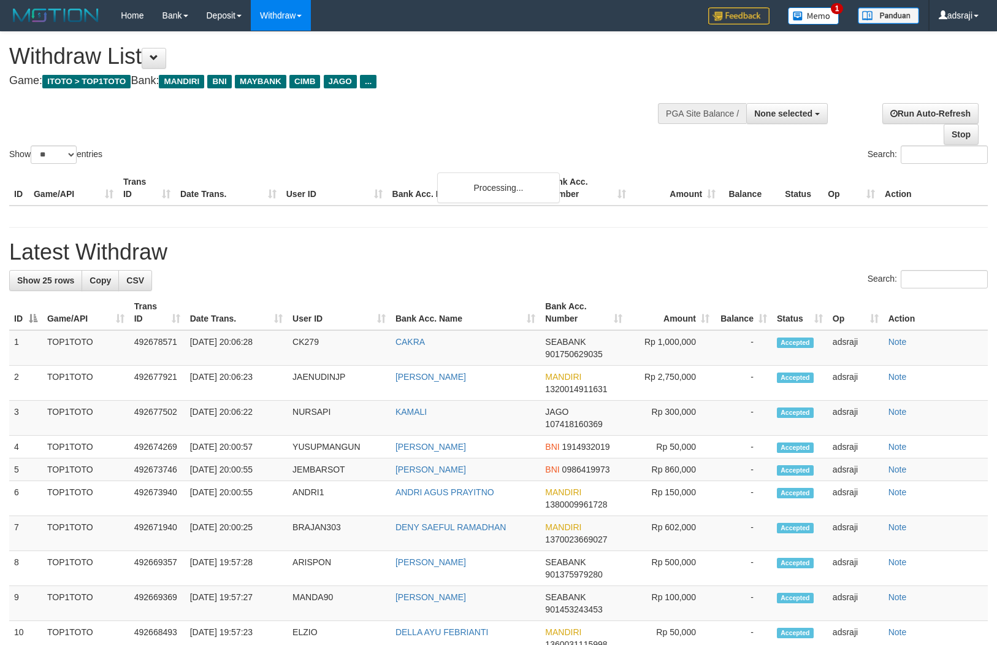
select select
select select "**"
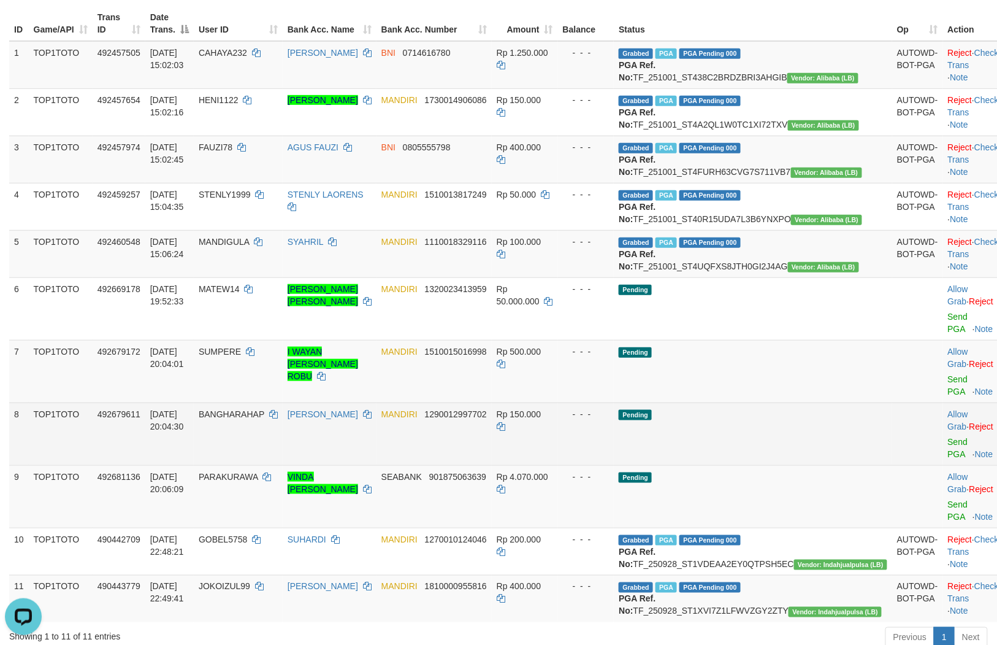
click at [793, 447] on td "Pending" at bounding box center [753, 433] width 278 height 63
click at [776, 465] on td "Pending" at bounding box center [753, 433] width 278 height 63
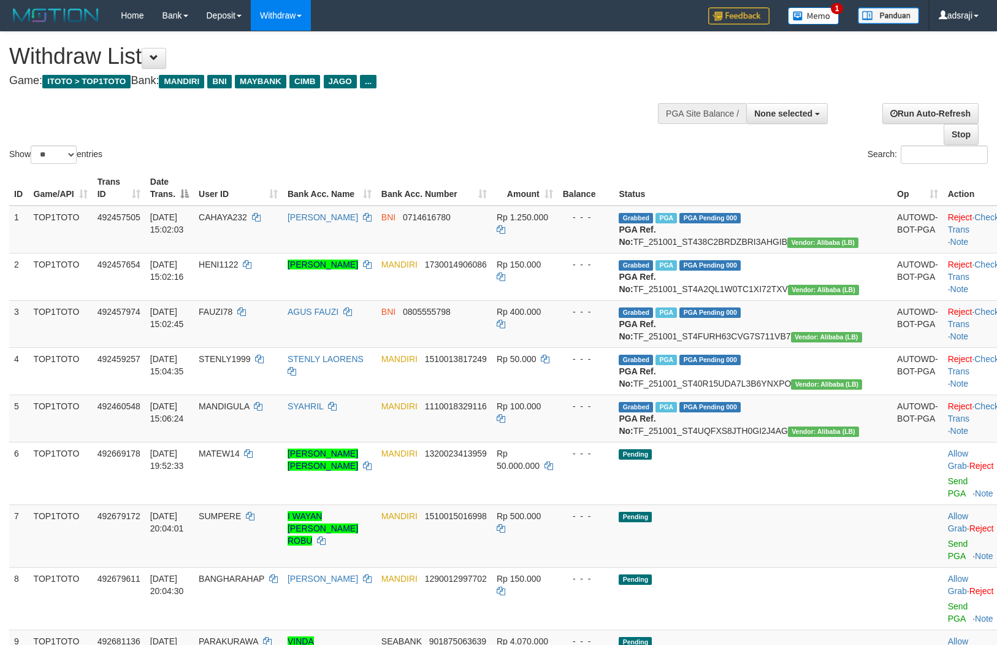
select select
select select "**"
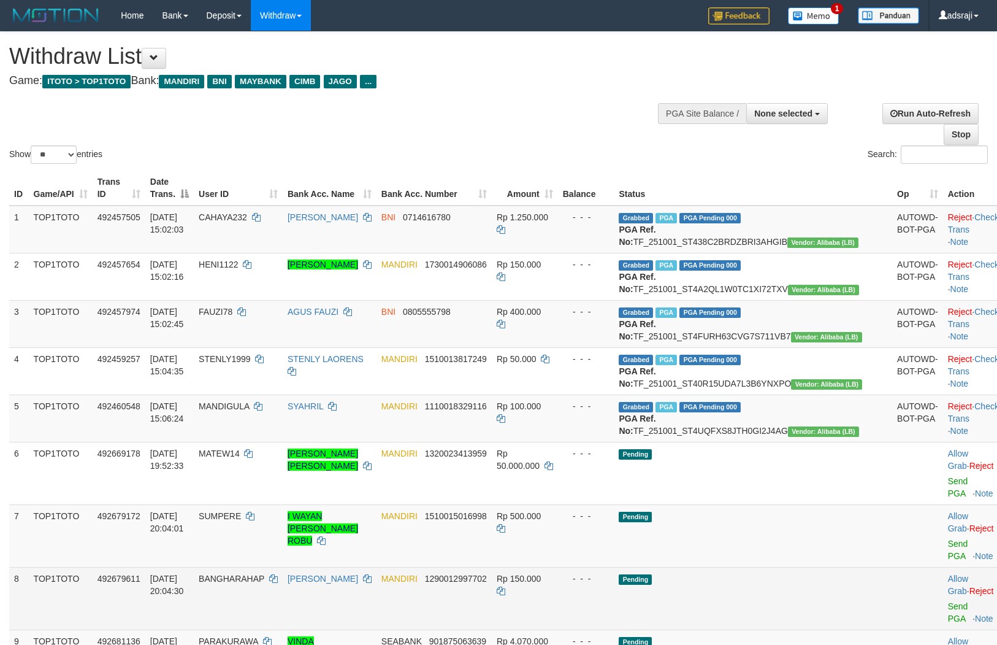
scroll to position [164, 0]
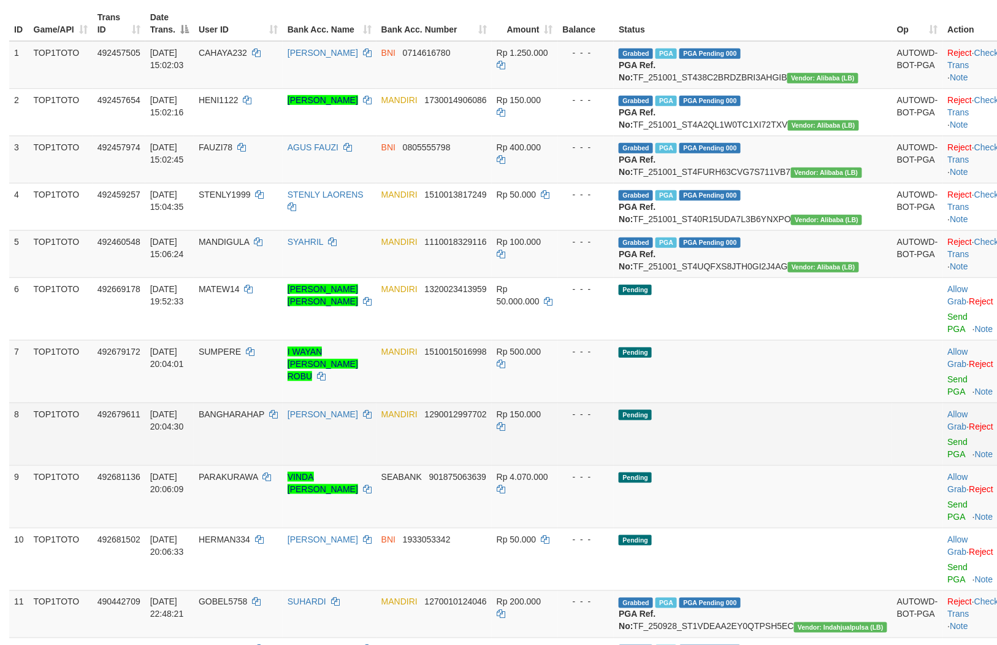
drag, startPoint x: 731, startPoint y: 485, endPoint x: 738, endPoint y: 488, distance: 8.0
click at [731, 465] on td "Pending" at bounding box center [753, 433] width 278 height 63
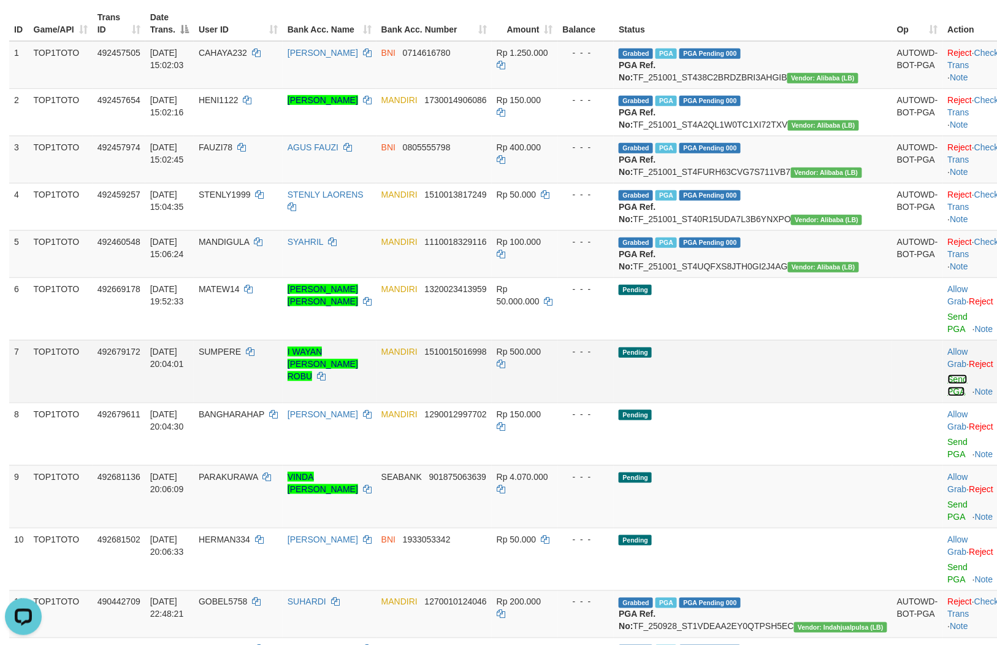
click at [948, 396] on link "Send PGA" at bounding box center [958, 385] width 20 height 22
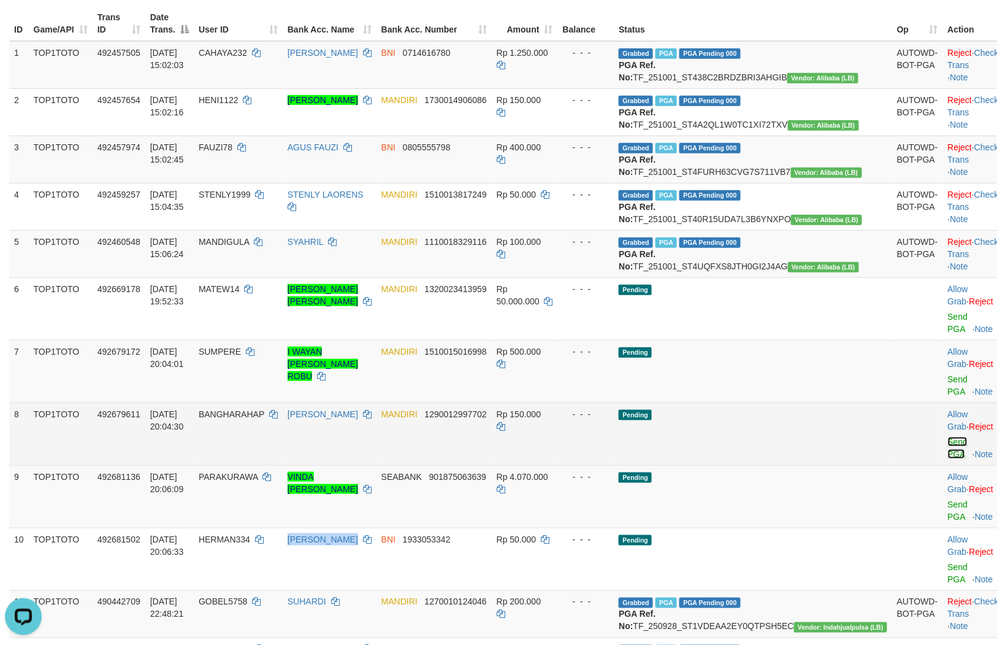
click at [948, 459] on link "Send PGA" at bounding box center [958, 448] width 20 height 22
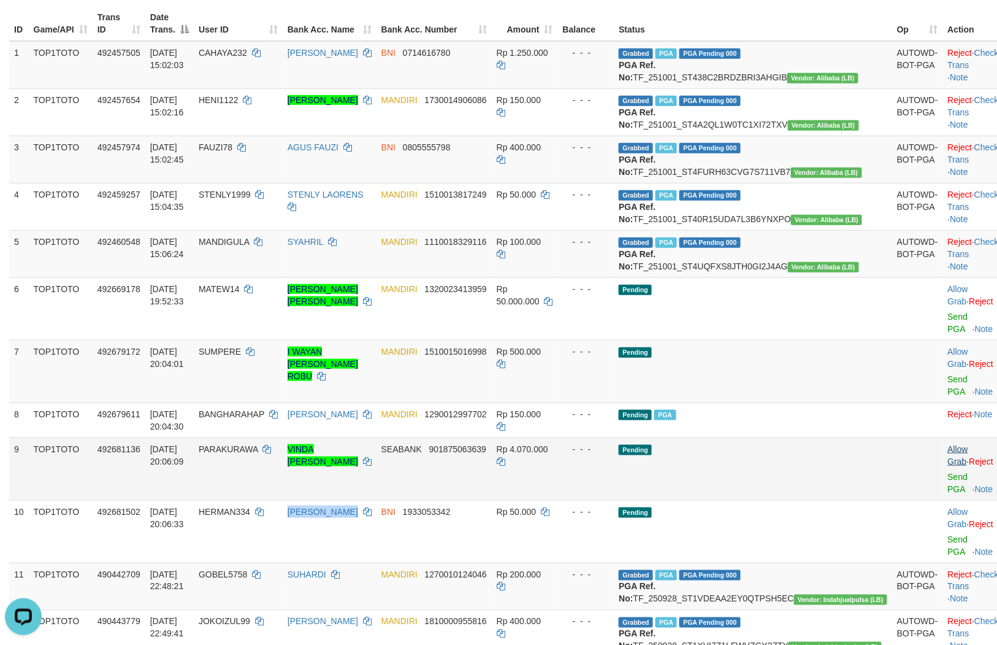
scroll to position [150, 0]
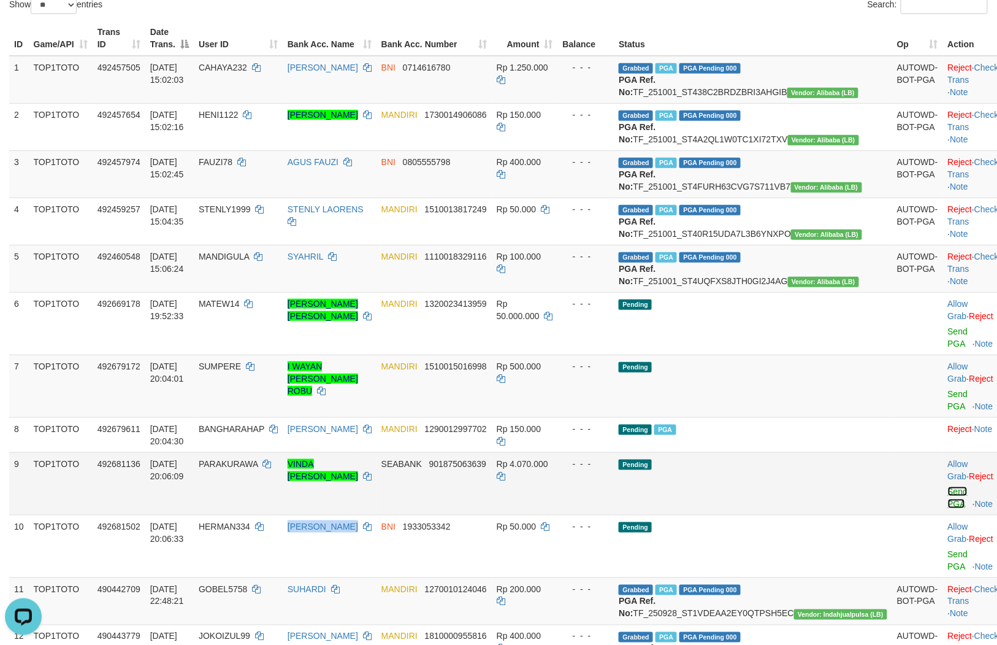
click at [948, 508] on link "Send PGA" at bounding box center [958, 497] width 20 height 22
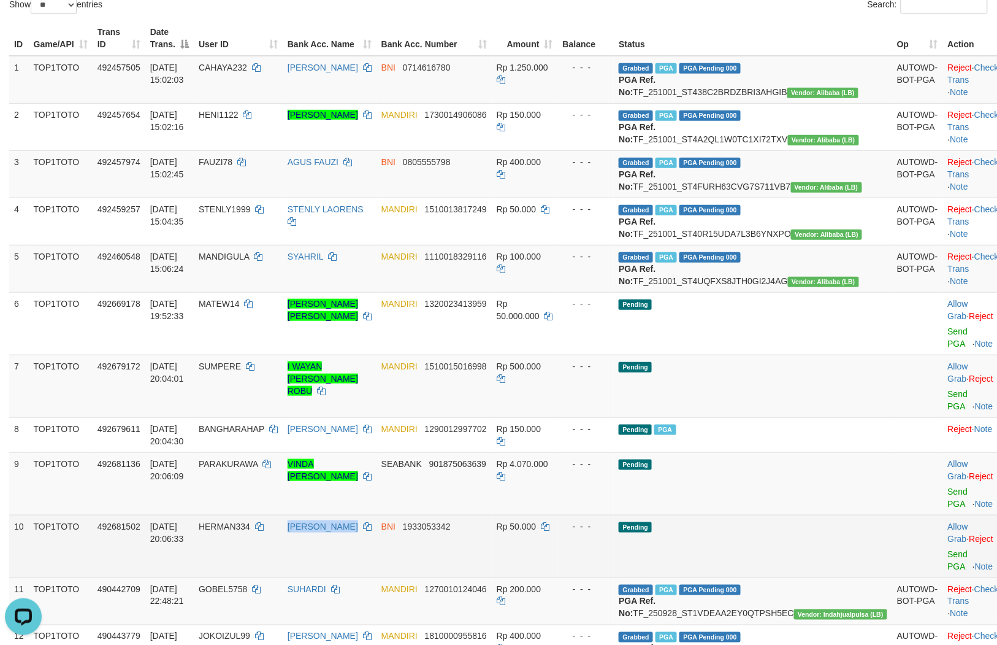
scroll to position [134, 0]
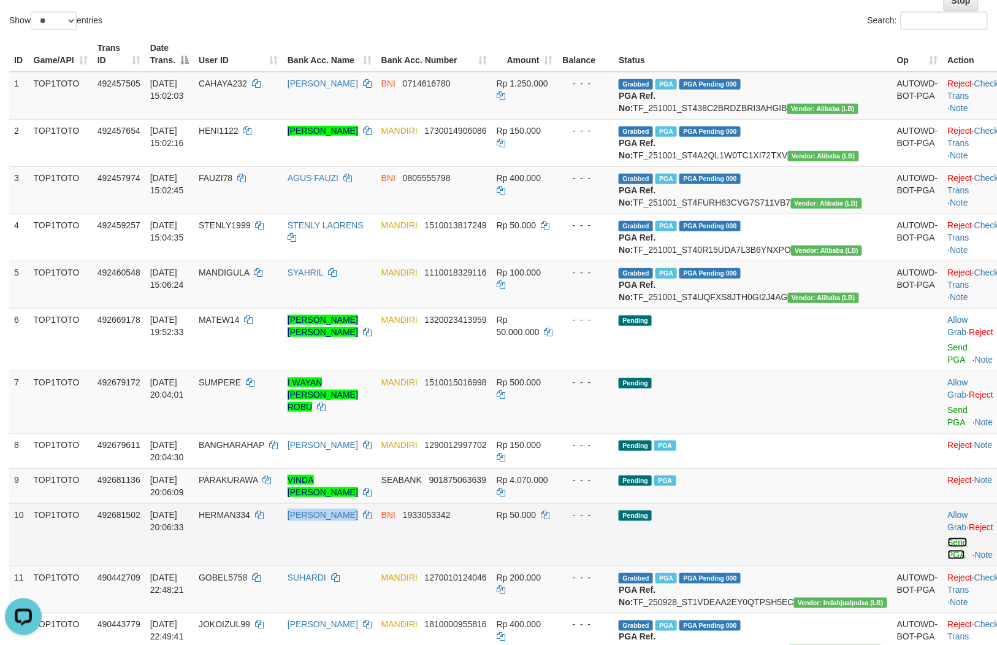
click at [948, 559] on link "Send PGA" at bounding box center [958, 548] width 20 height 22
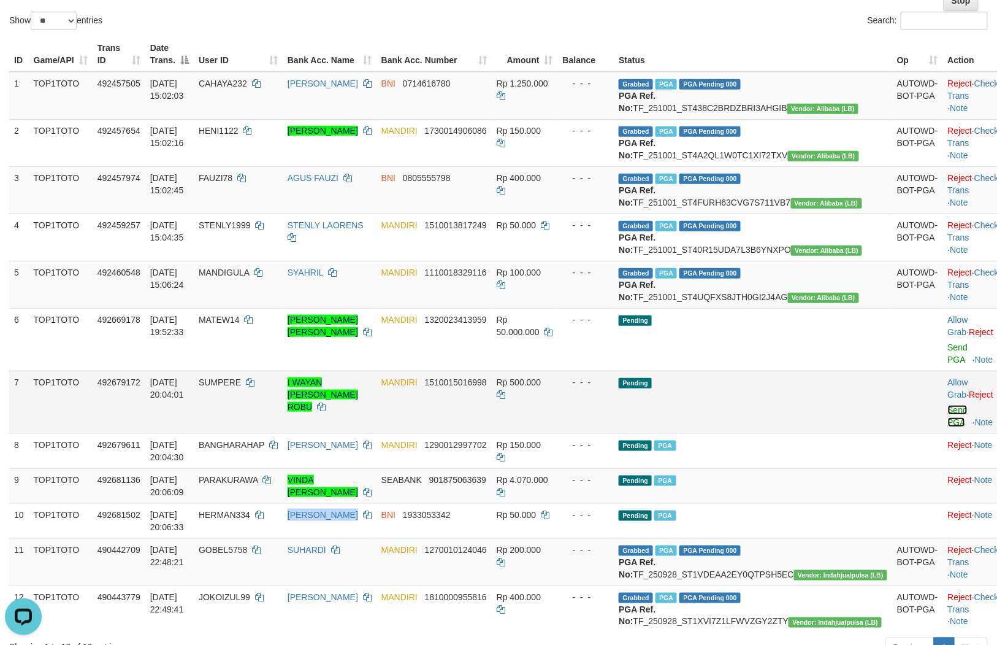
click at [948, 427] on link "Send PGA" at bounding box center [958, 416] width 20 height 22
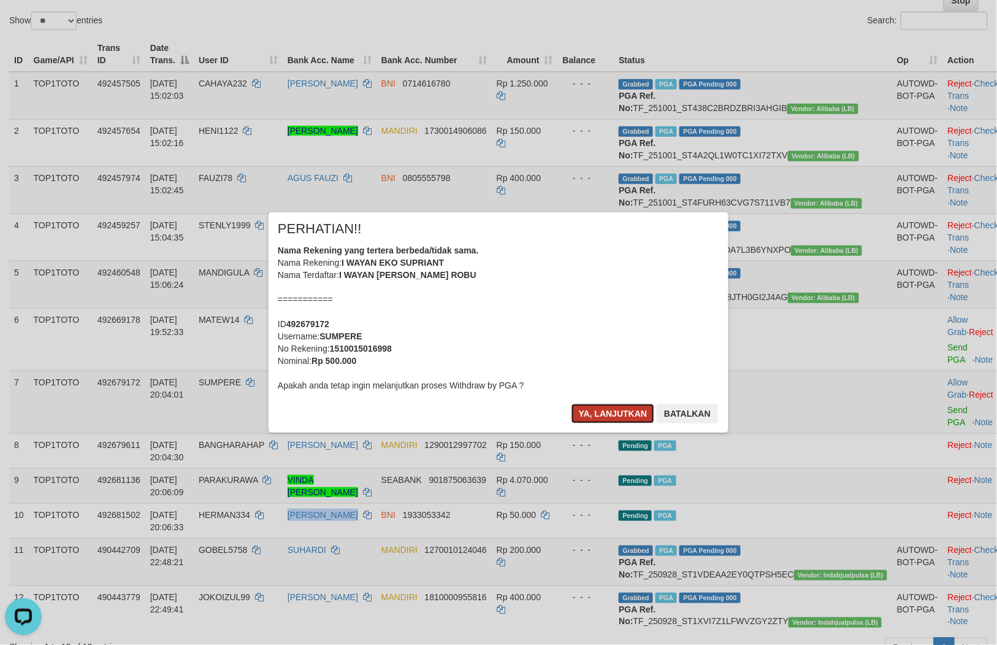
click at [605, 404] on button "Ya, lanjutkan" at bounding box center [613, 414] width 83 height 20
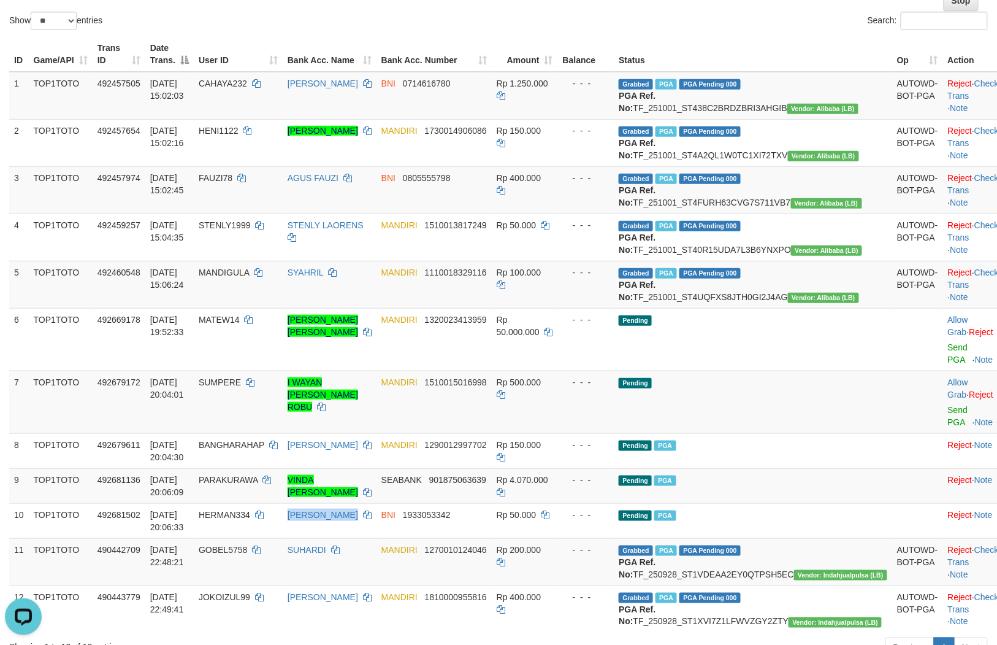
scroll to position [119, 0]
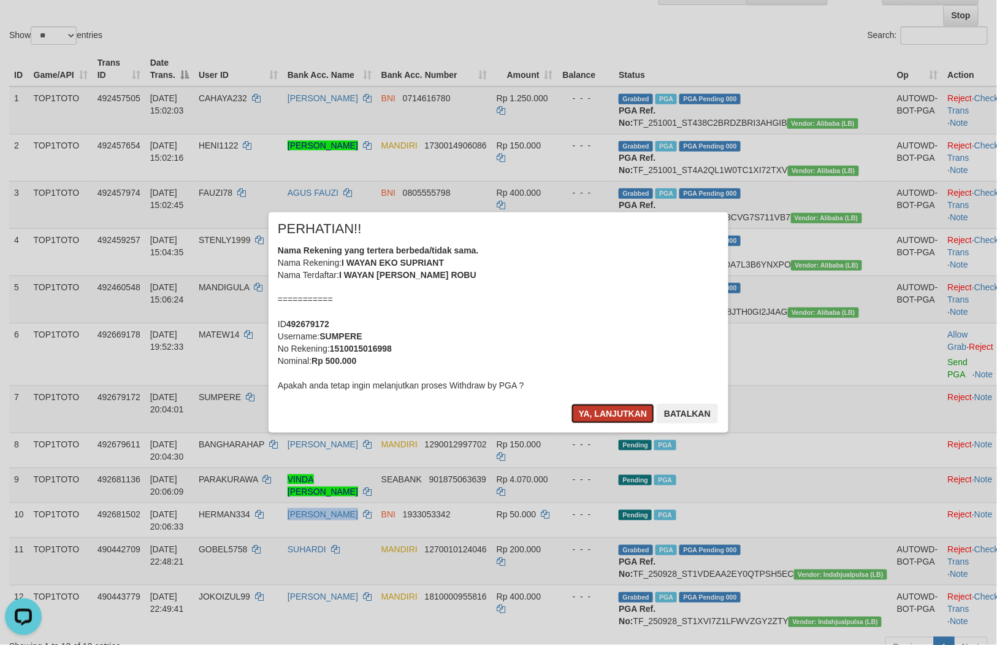
click at [587, 405] on button "Ya, lanjutkan" at bounding box center [613, 414] width 83 height 20
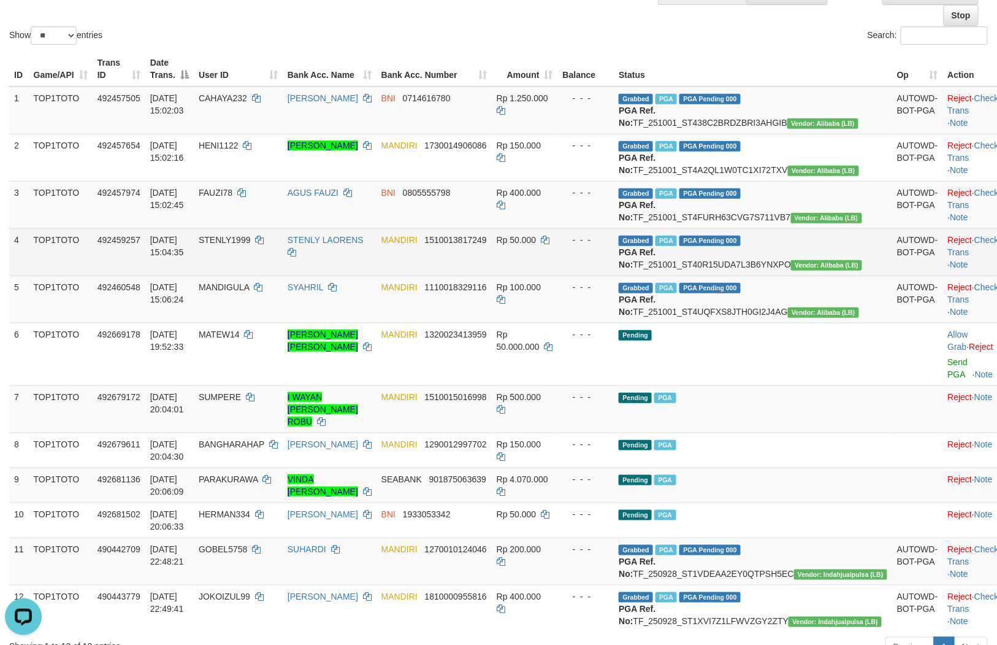
click at [556, 275] on td "Rp 50.000" at bounding box center [525, 251] width 66 height 47
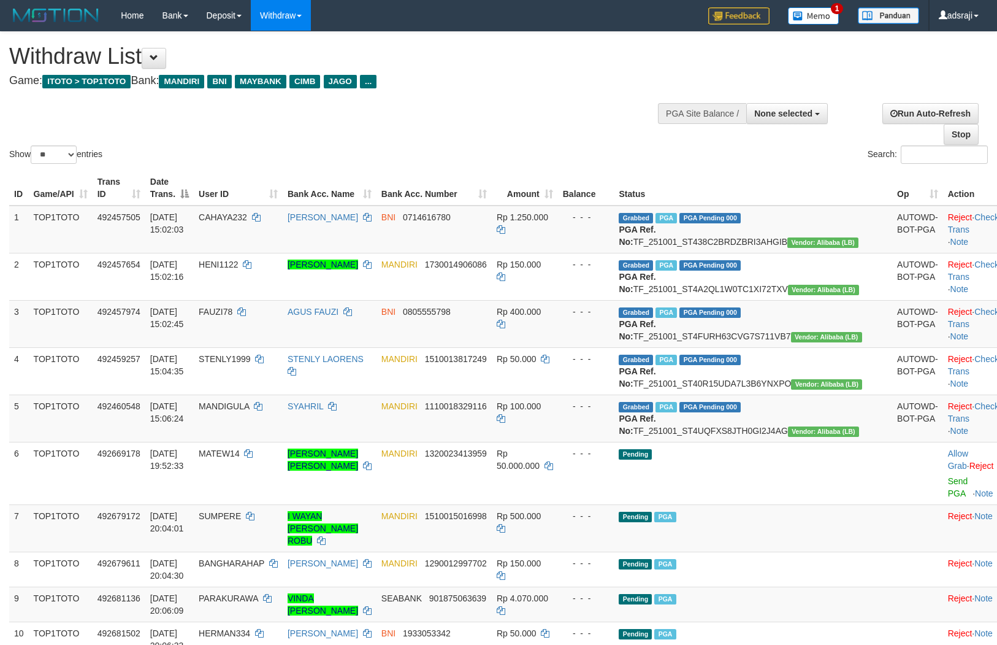
select select
select select "**"
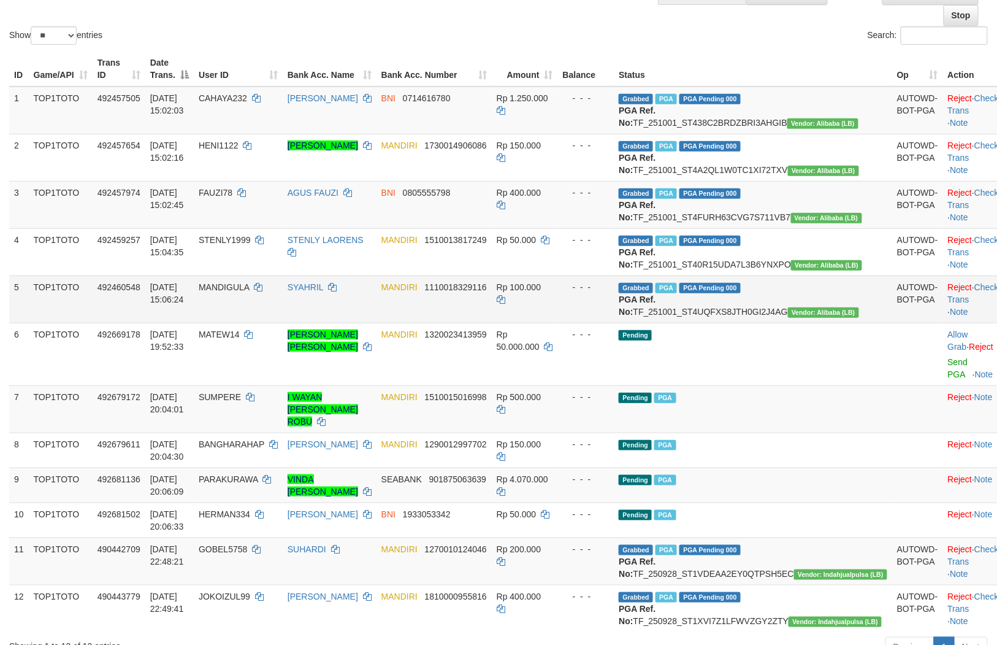
click at [558, 323] on td "Rp 100.000" at bounding box center [525, 298] width 66 height 47
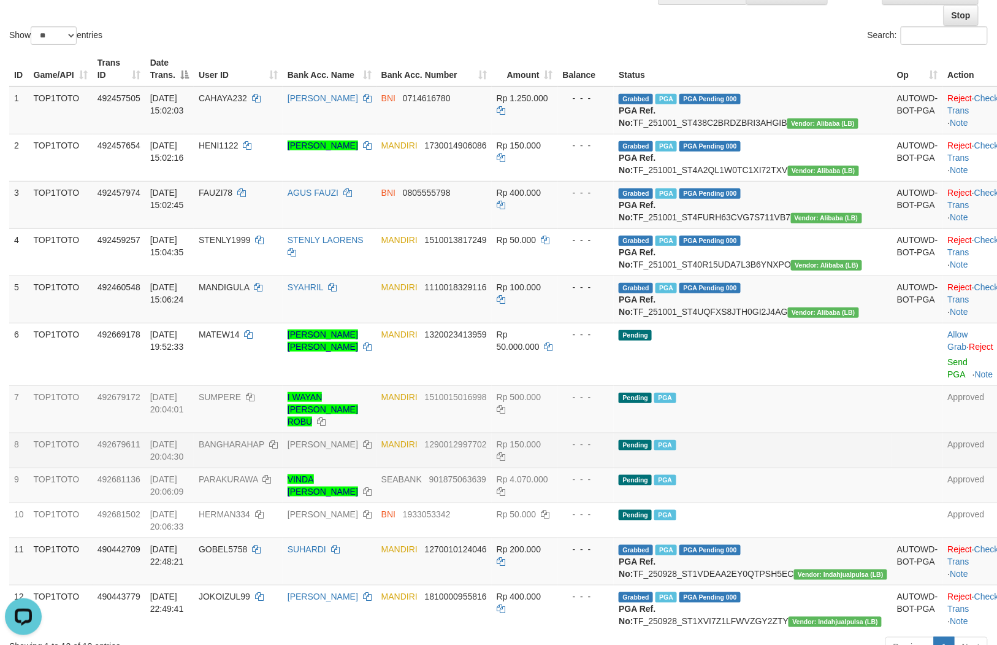
click at [794, 467] on td "Pending PGA" at bounding box center [753, 449] width 278 height 35
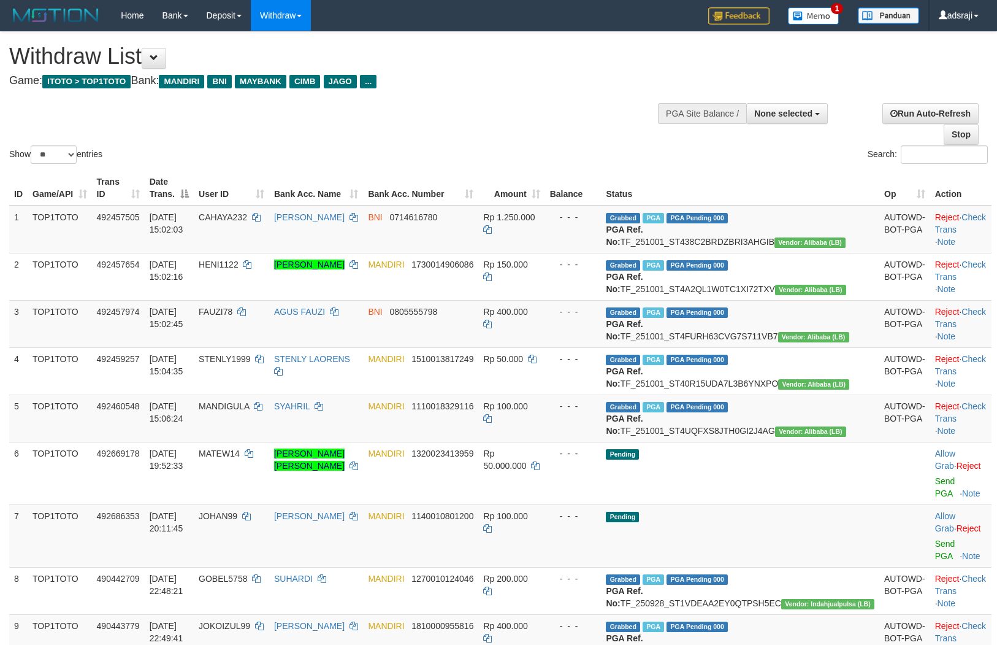
select select
select select "**"
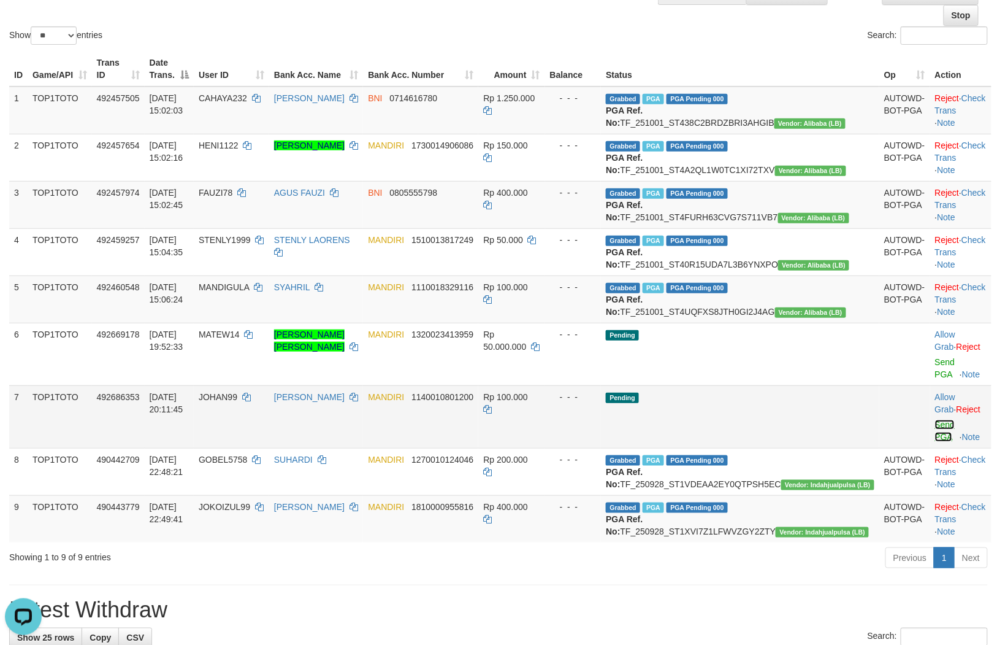
click at [935, 442] on link "Send PGA" at bounding box center [945, 431] width 20 height 22
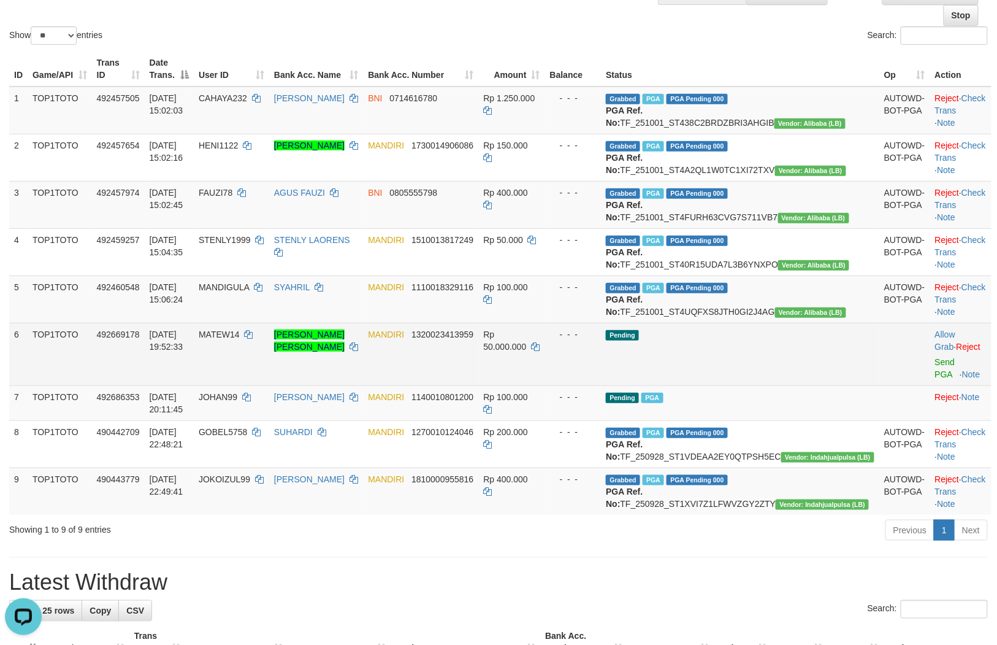
click at [602, 385] on td "- - -" at bounding box center [573, 354] width 56 height 63
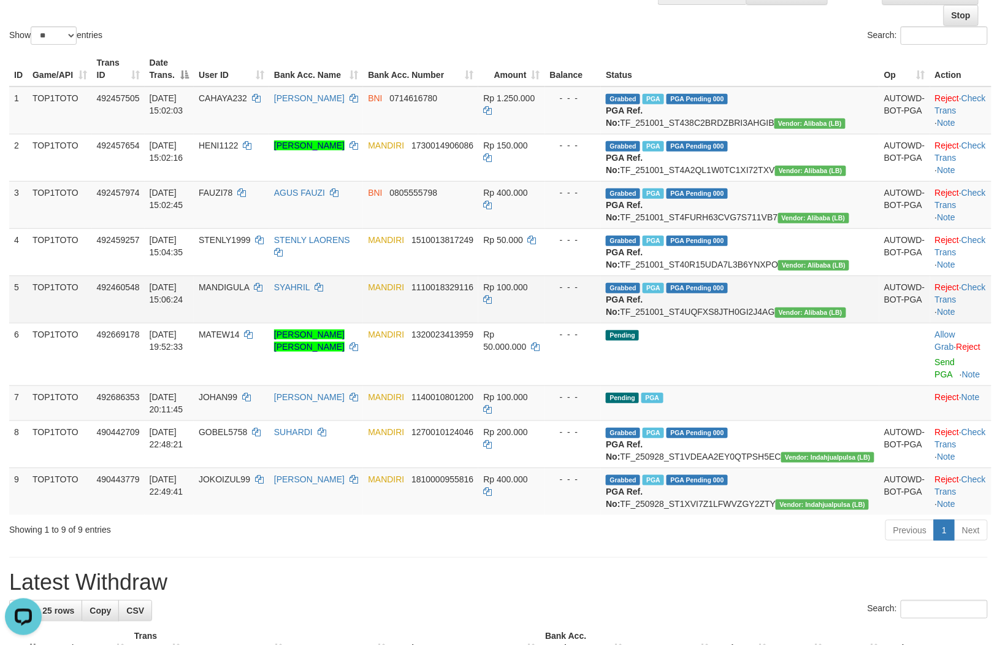
click at [478, 323] on td "MANDIRI 1110018329116" at bounding box center [420, 298] width 115 height 47
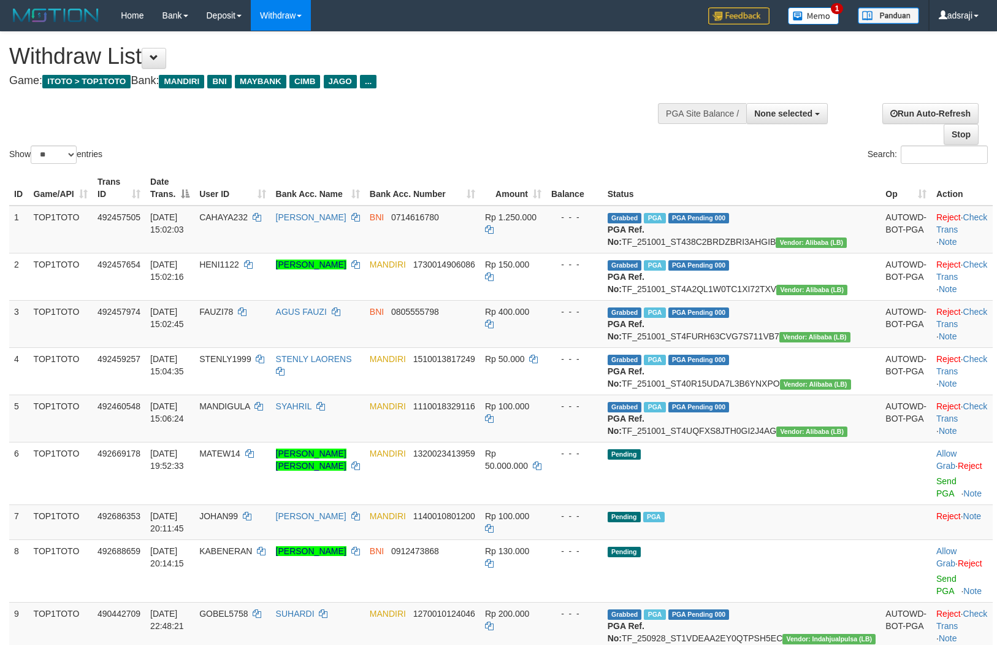
select select
select select "**"
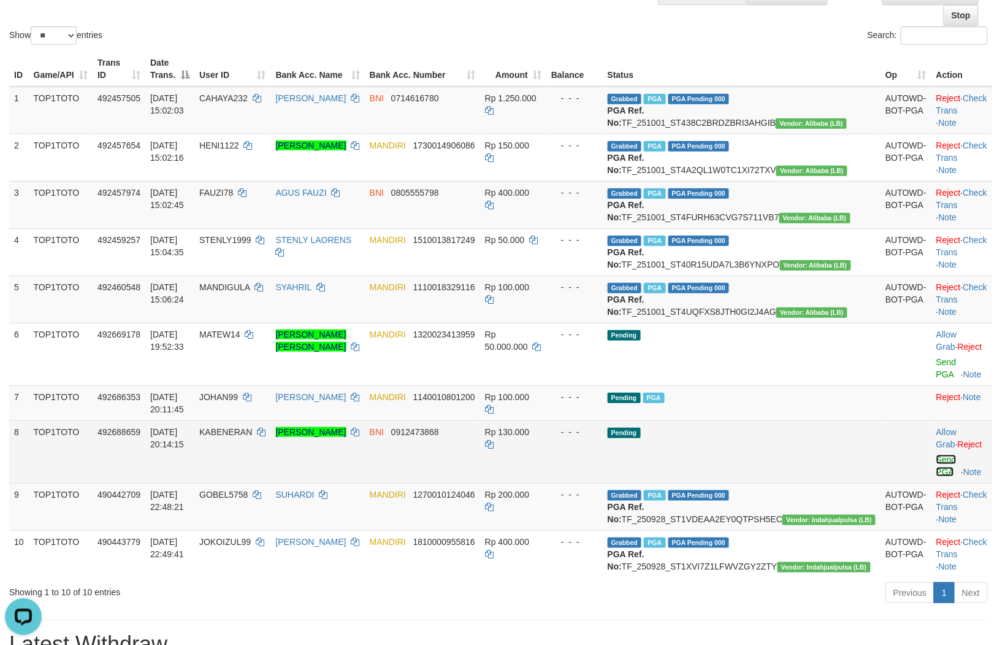
click at [937, 477] on link "Send PGA" at bounding box center [947, 465] width 20 height 22
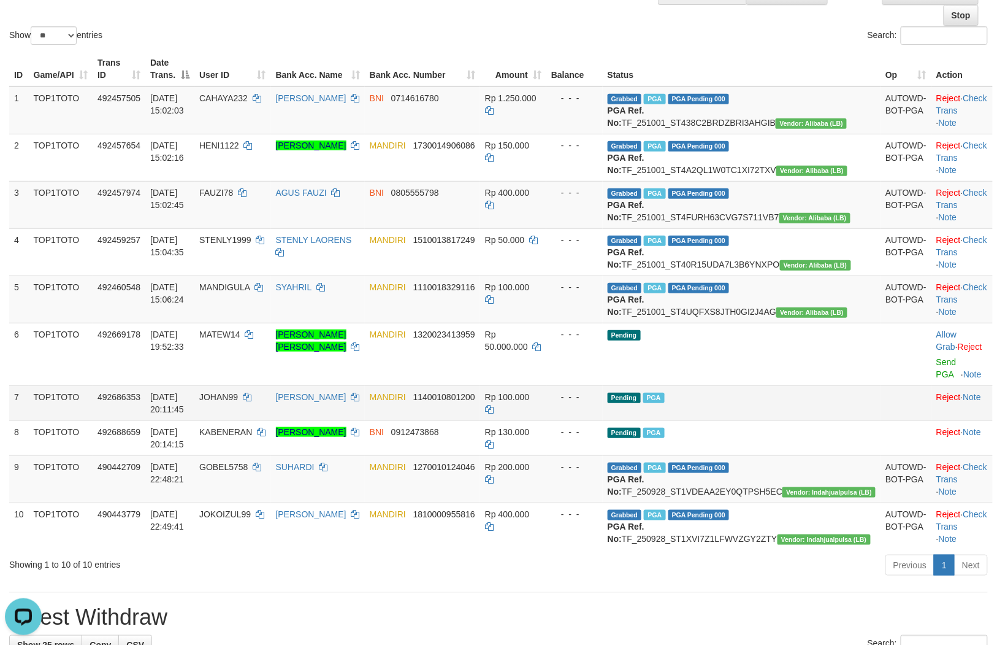
click at [790, 420] on td "Pending PGA" at bounding box center [742, 402] width 278 height 35
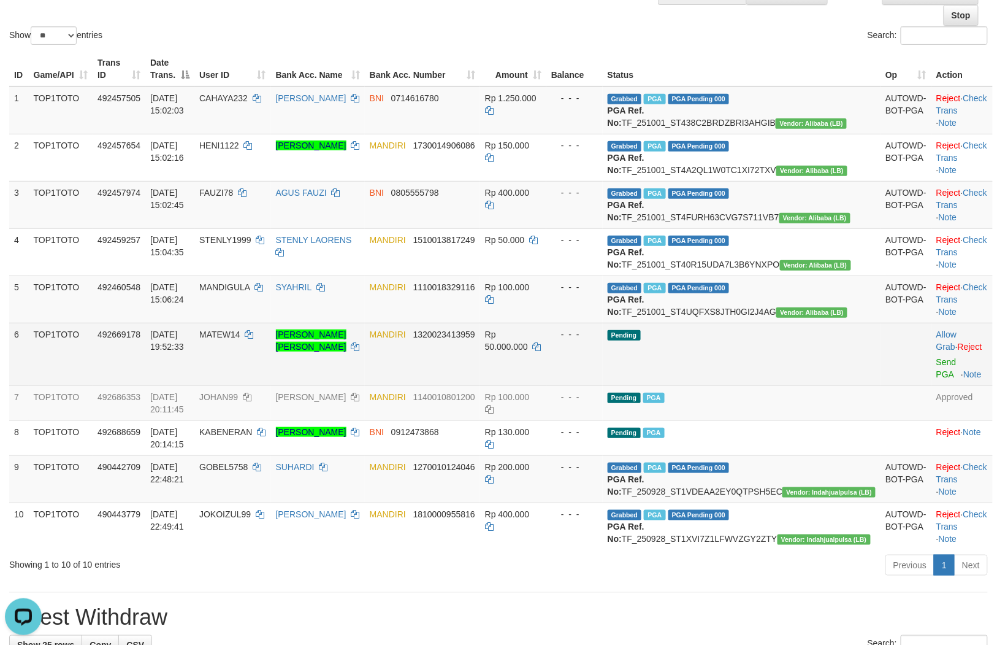
click at [480, 385] on td "MANDIRI 1320023413959" at bounding box center [422, 354] width 115 height 63
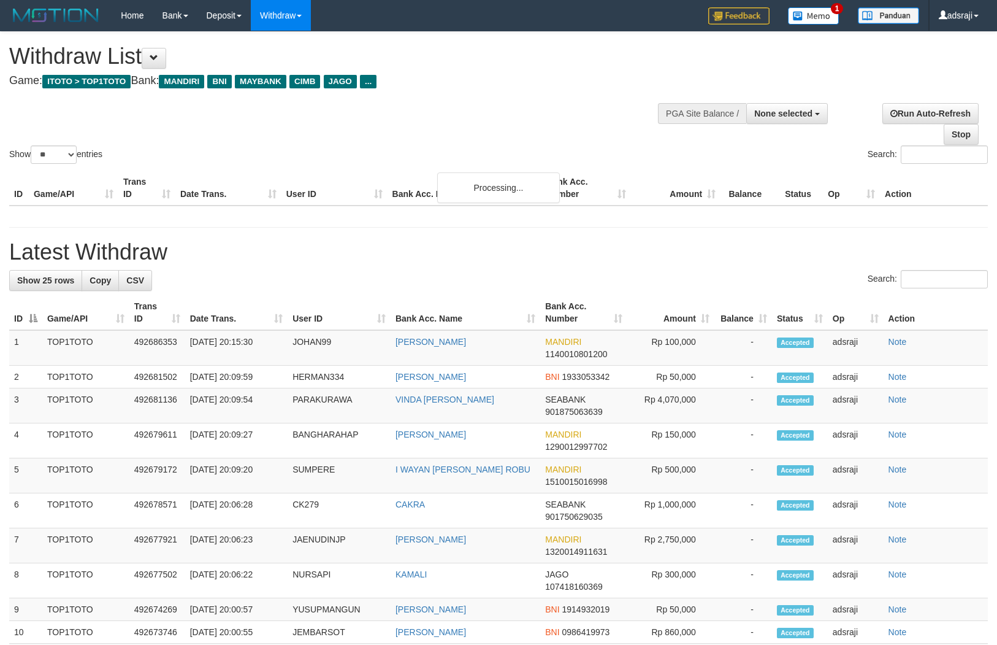
select select
select select "**"
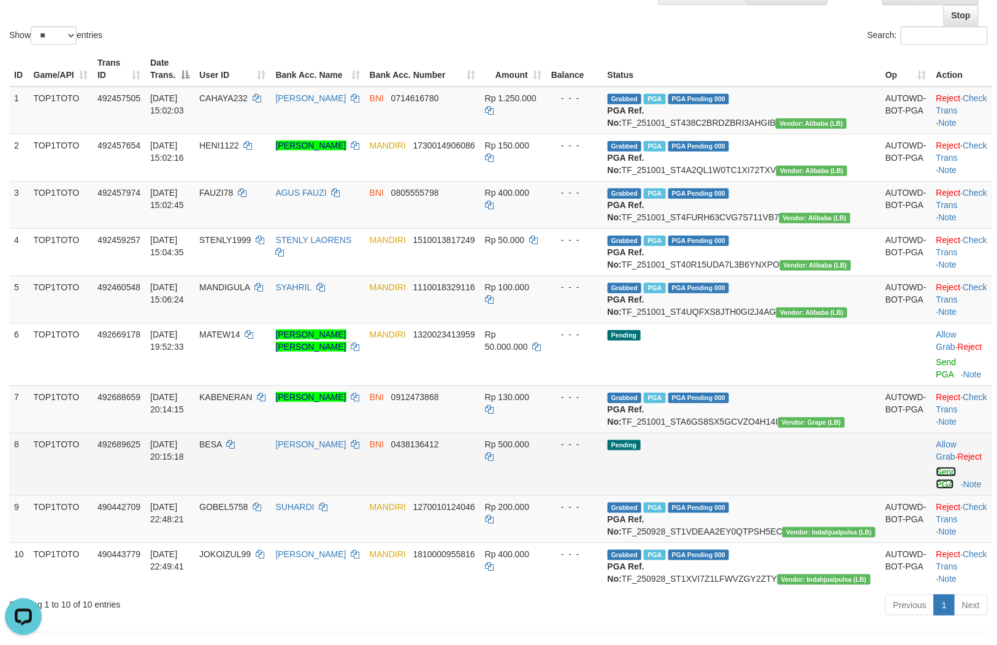
click at [937, 489] on link "Send PGA" at bounding box center [947, 478] width 20 height 22
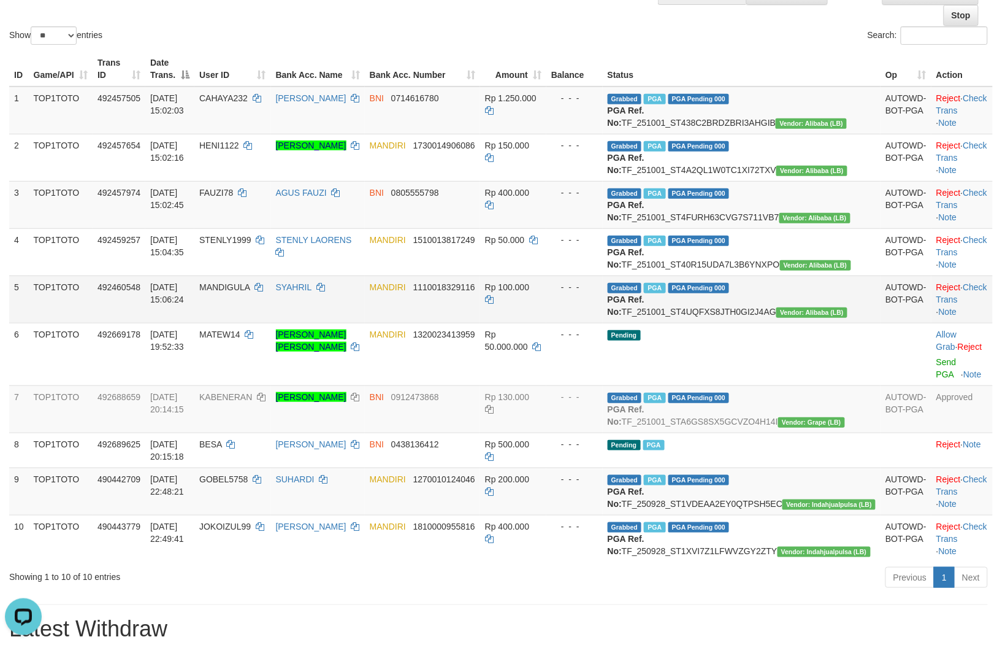
click at [546, 323] on td "Rp 100.000" at bounding box center [513, 298] width 66 height 47
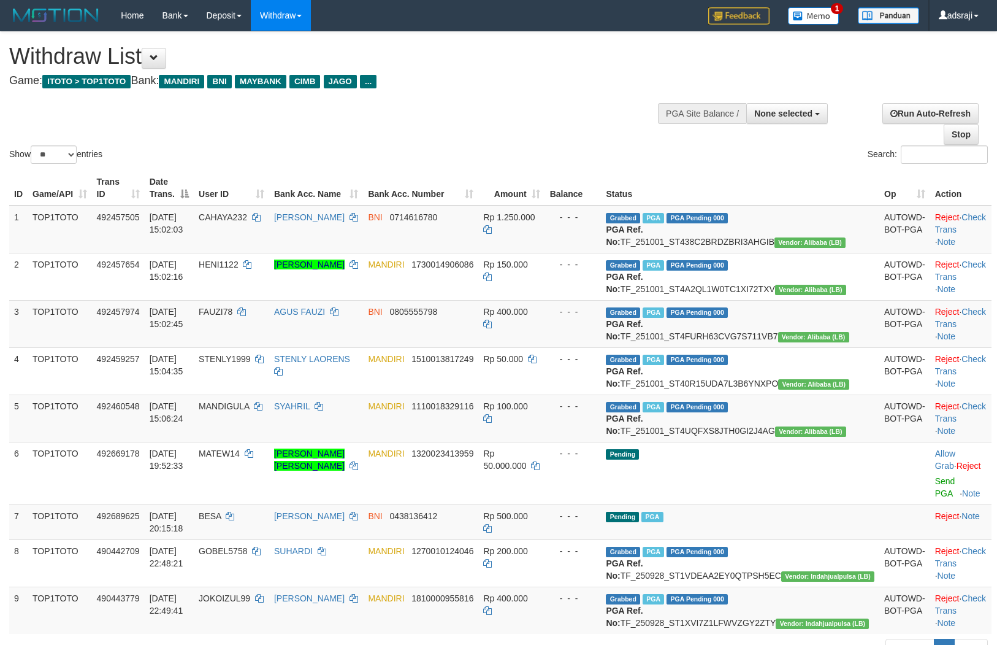
select select
select select "**"
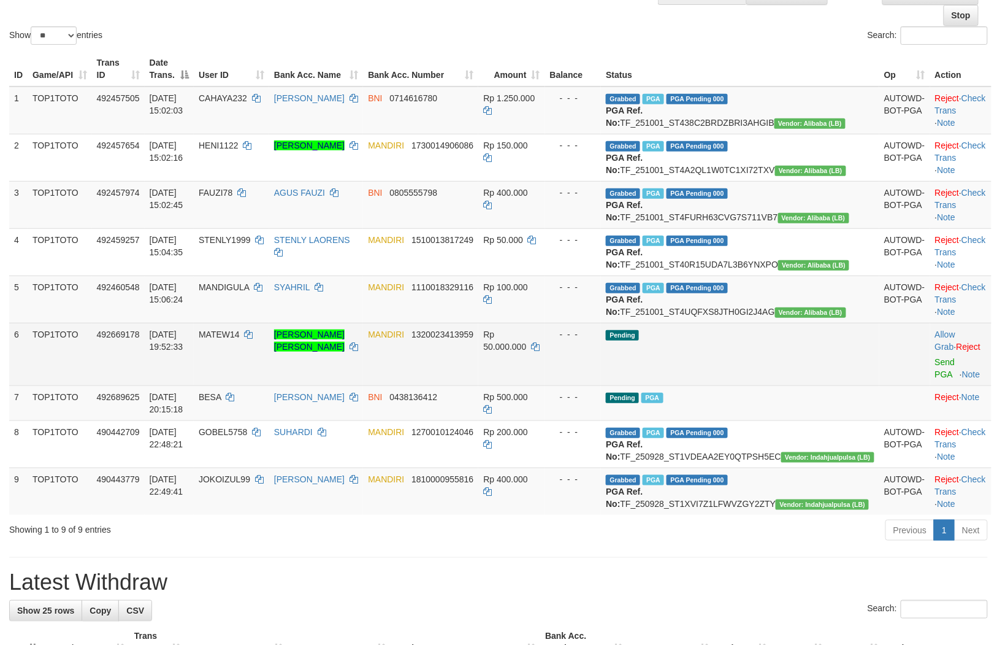
click at [545, 385] on td "Rp 50.000.000" at bounding box center [511, 354] width 66 height 63
click at [602, 385] on td "- - -" at bounding box center [573, 354] width 56 height 63
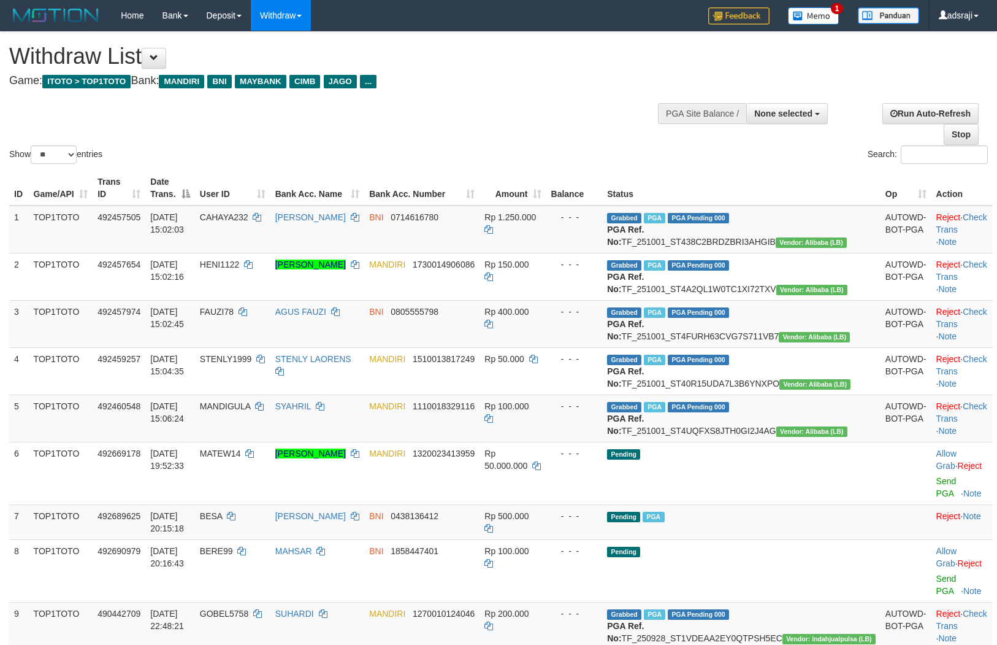
select select
select select "**"
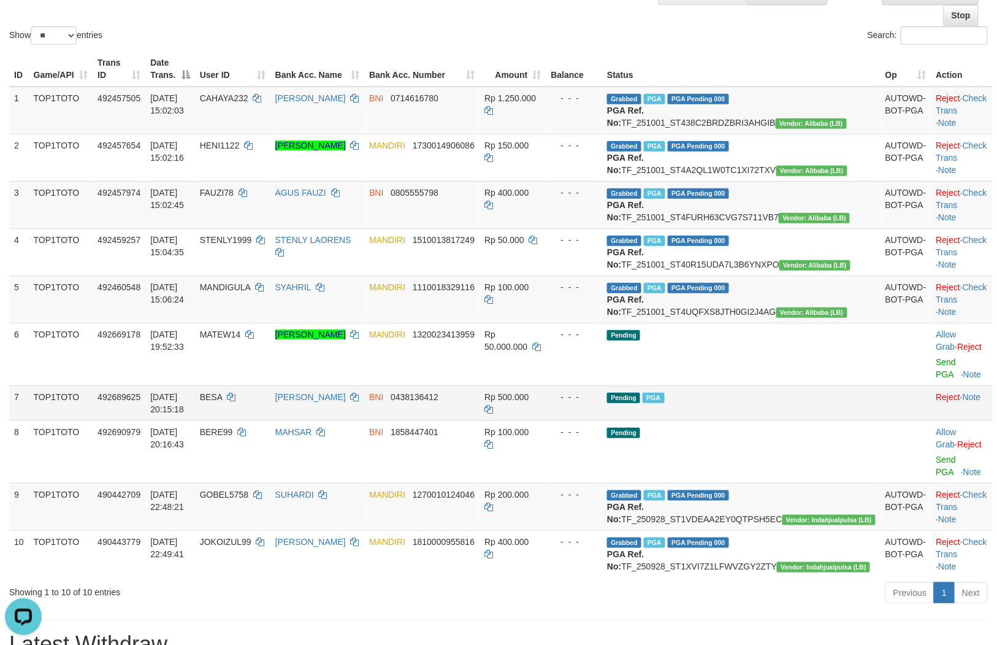
click at [598, 403] on div "- - -" at bounding box center [574, 397] width 47 height 12
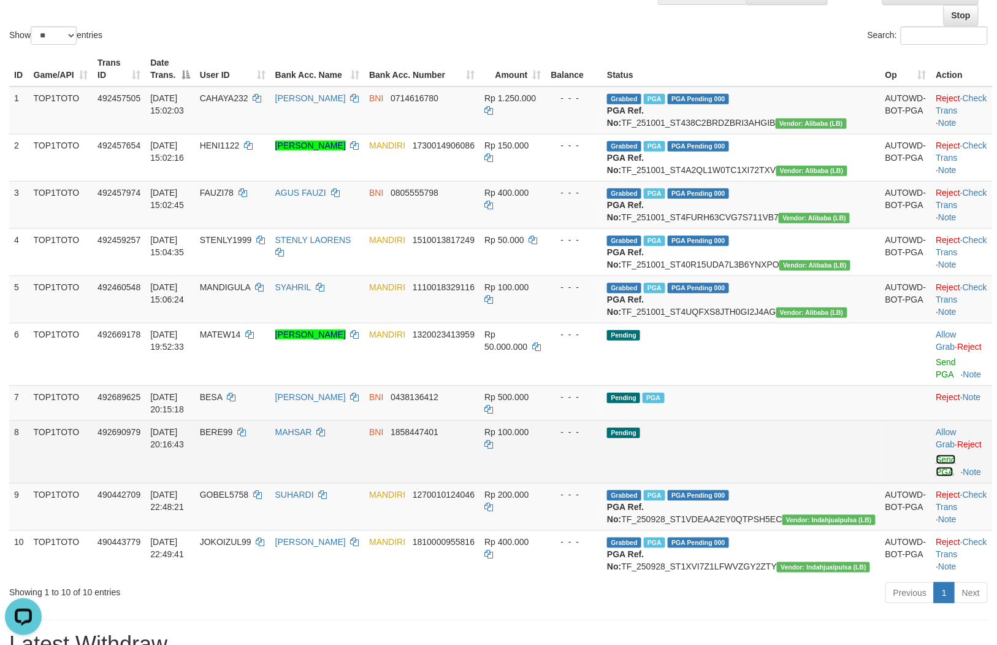
click at [937, 477] on link "Send PGA" at bounding box center [947, 465] width 20 height 22
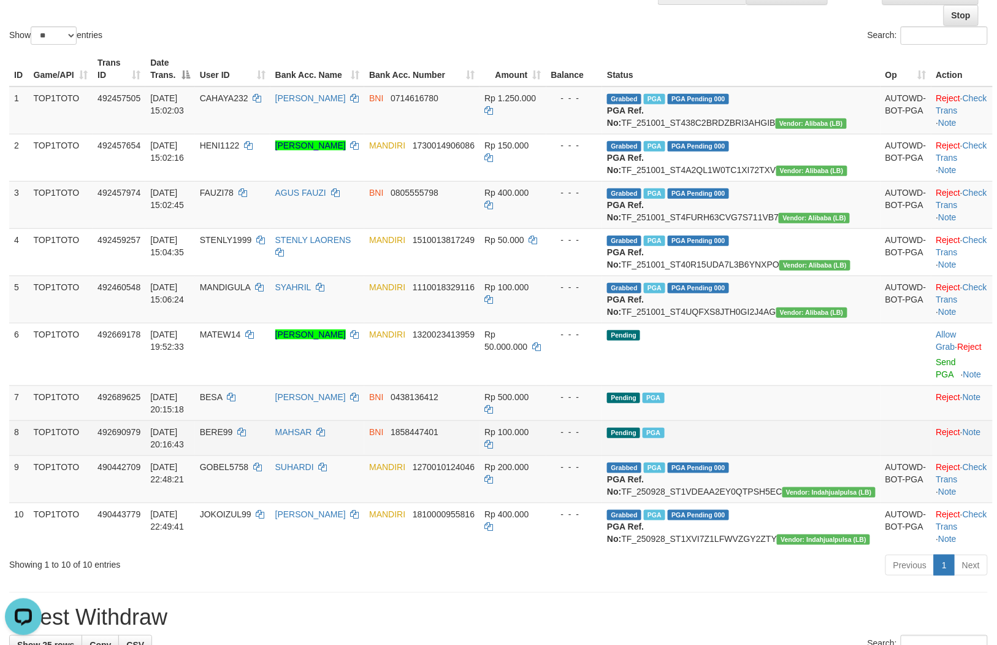
click at [780, 455] on td "Pending PGA" at bounding box center [741, 437] width 278 height 35
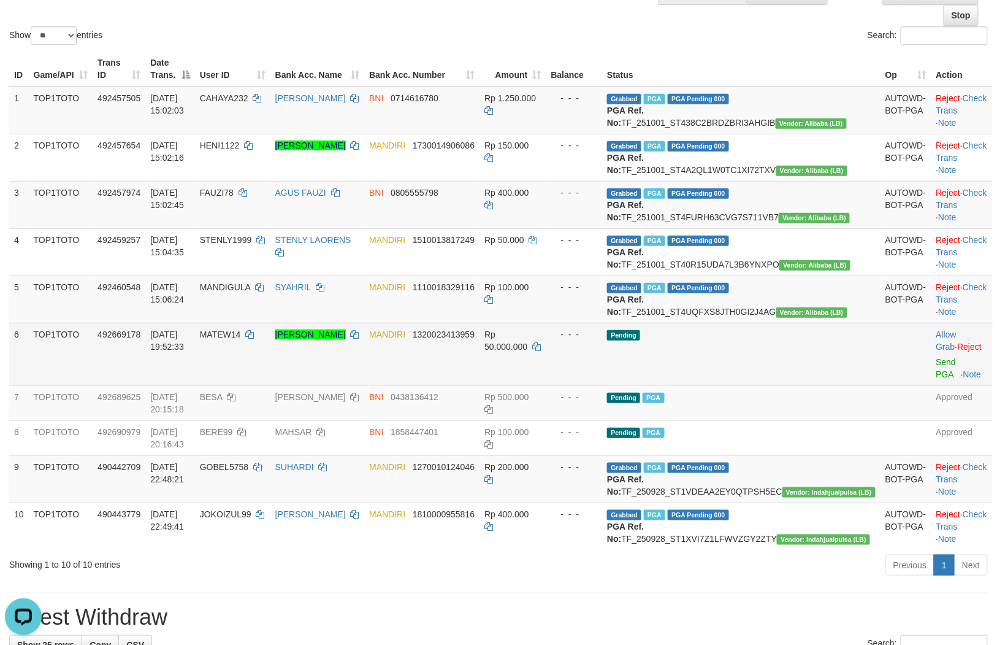
click at [626, 432] on tbody "1 TOP1TOTO 492457505 01/10/2025 15:02:03 CAHAYA232 AHMAD ZAINI BNI 0714616780 R…" at bounding box center [501, 317] width 984 height 463
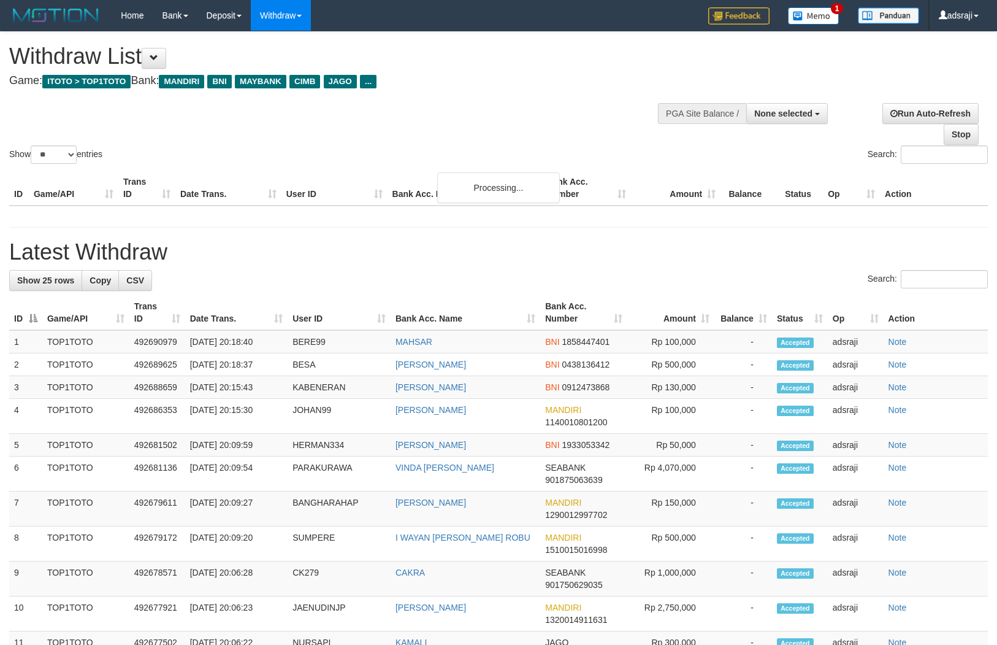
select select
select select "**"
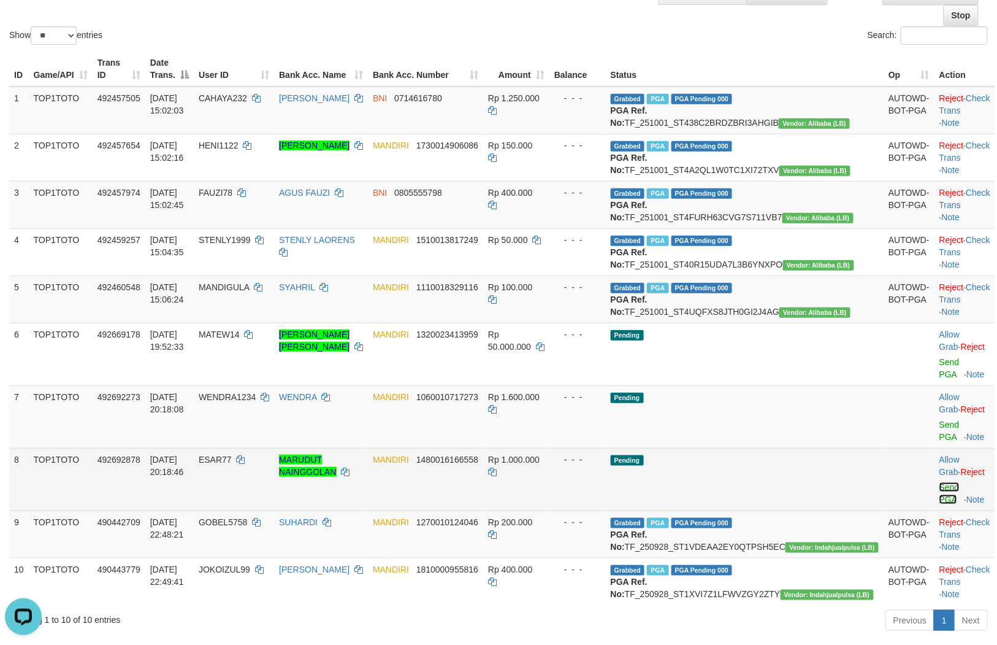
click at [940, 504] on link "Send PGA" at bounding box center [950, 493] width 20 height 22
click at [940, 442] on link "Send PGA" at bounding box center [950, 431] width 20 height 22
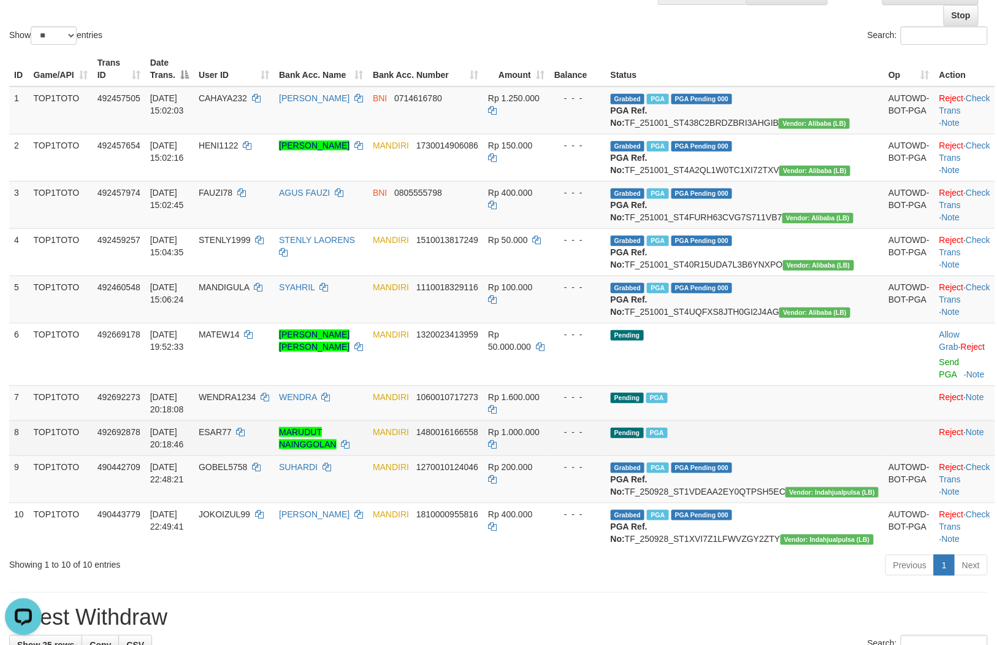
click at [761, 455] on td "Pending PGA" at bounding box center [745, 437] width 278 height 35
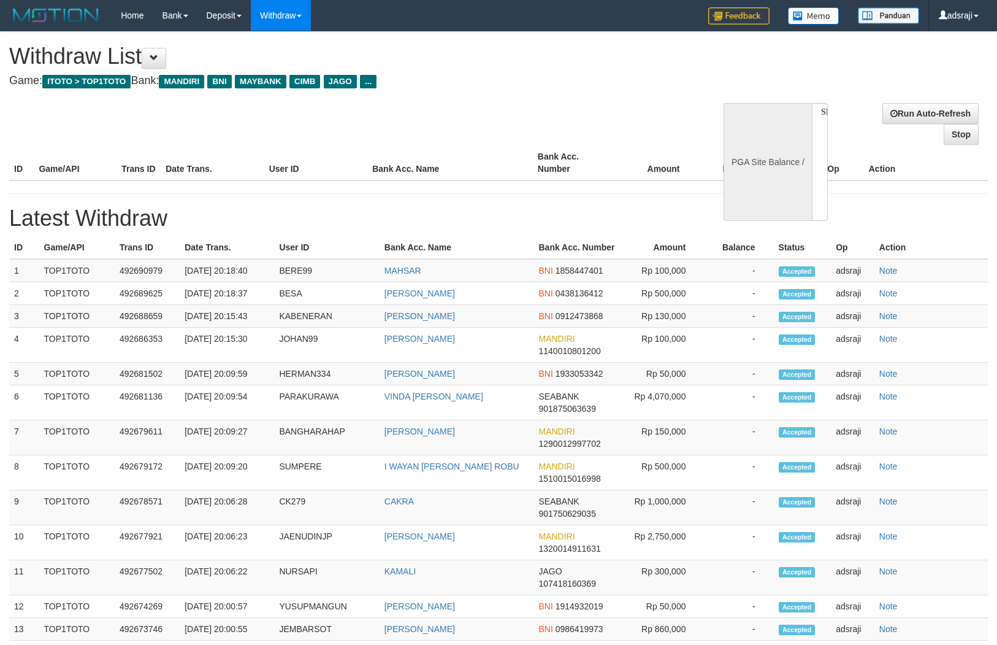
select select
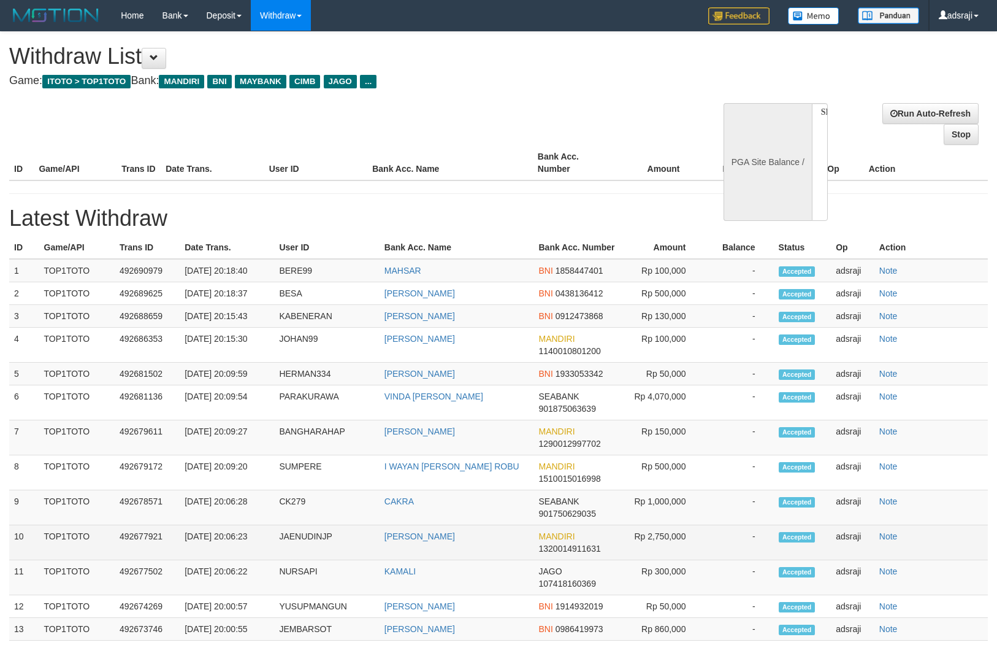
scroll to position [119, 0]
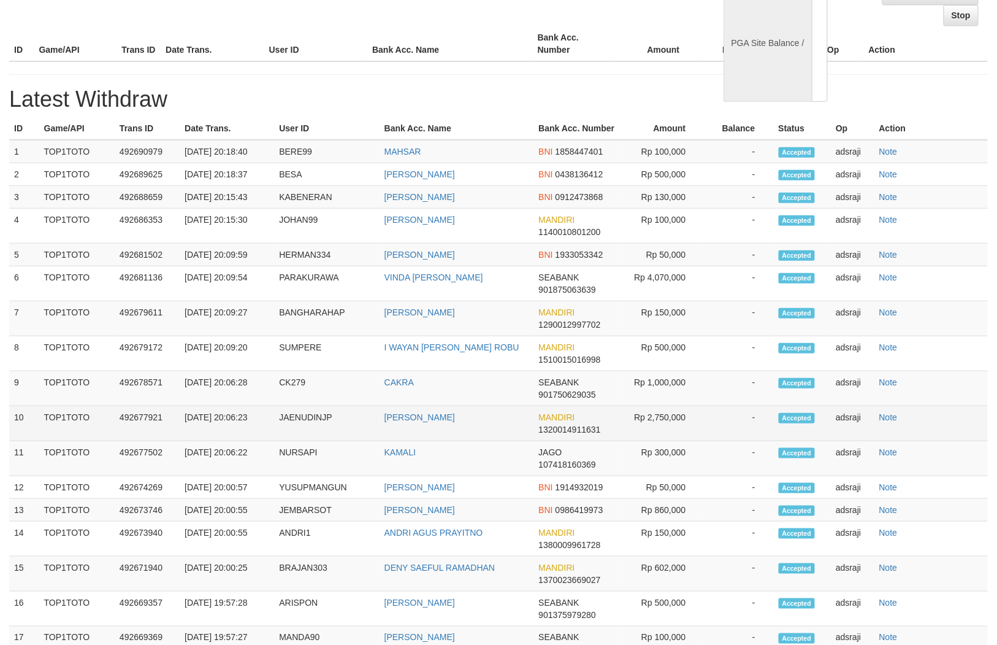
select select "**"
select select
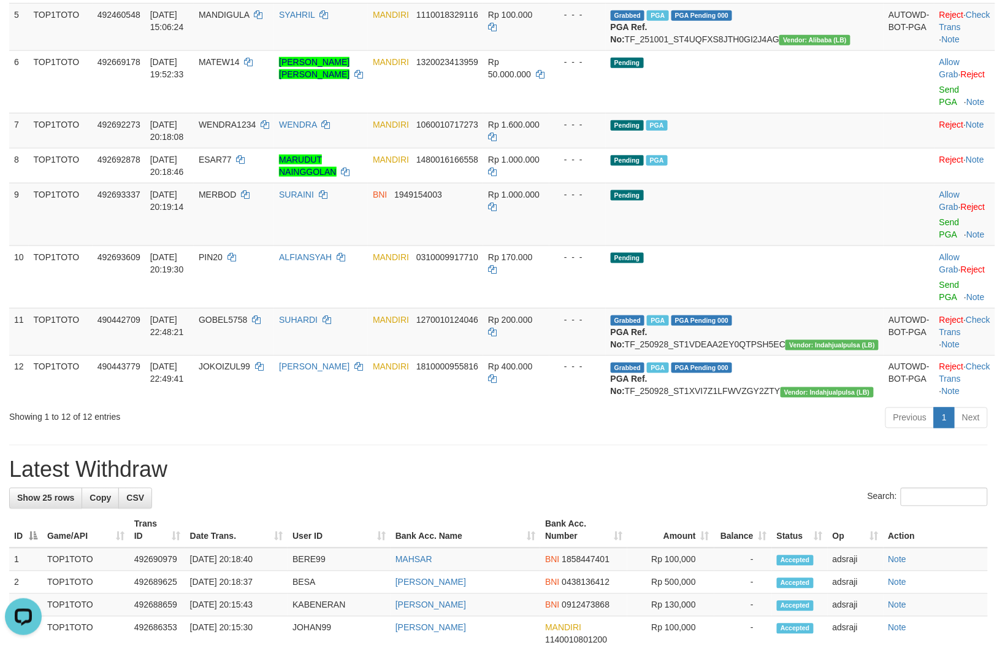
scroll to position [0, 0]
click at [691, 482] on h1 "Latest Withdraw" at bounding box center [498, 470] width 979 height 25
click at [940, 239] on link "Send PGA" at bounding box center [950, 228] width 20 height 22
click at [940, 302] on link "Send PGA" at bounding box center [950, 291] width 20 height 22
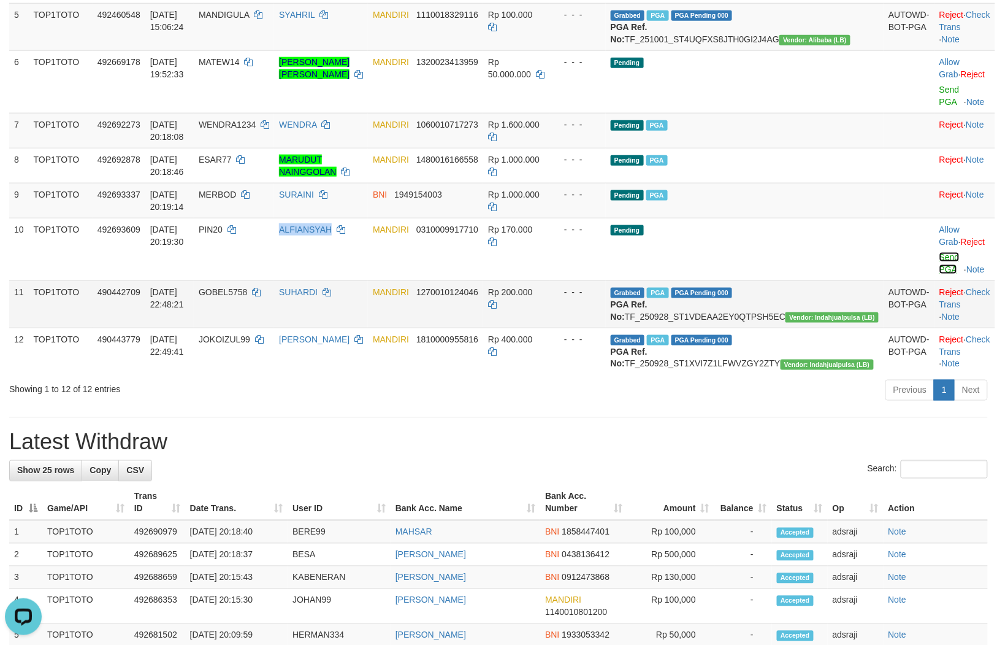
scroll to position [377, 0]
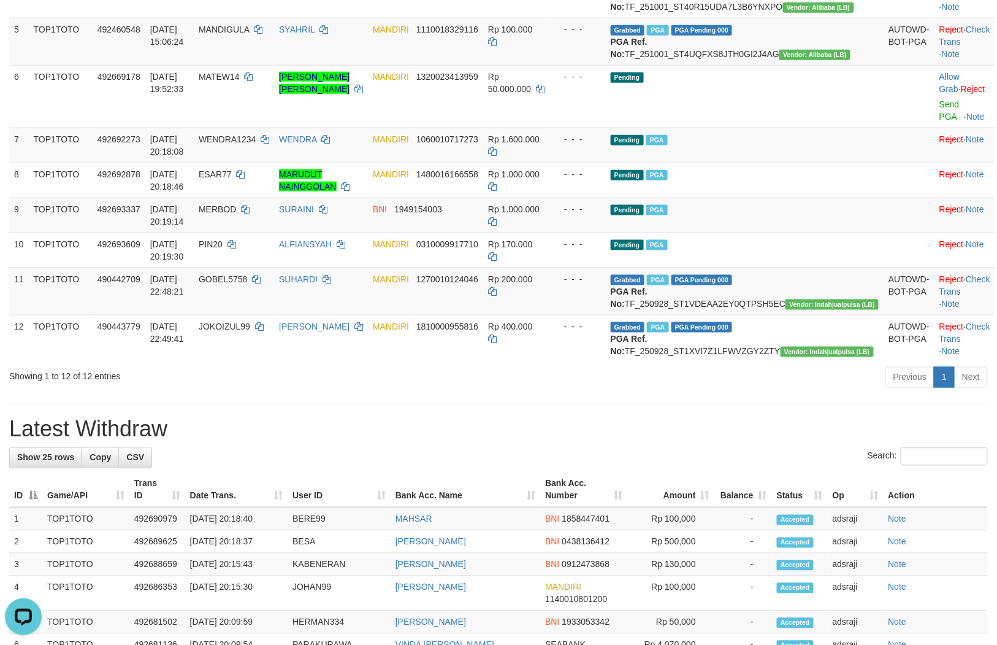
click at [634, 481] on div "**********" at bounding box center [498, 516] width 997 height 1722
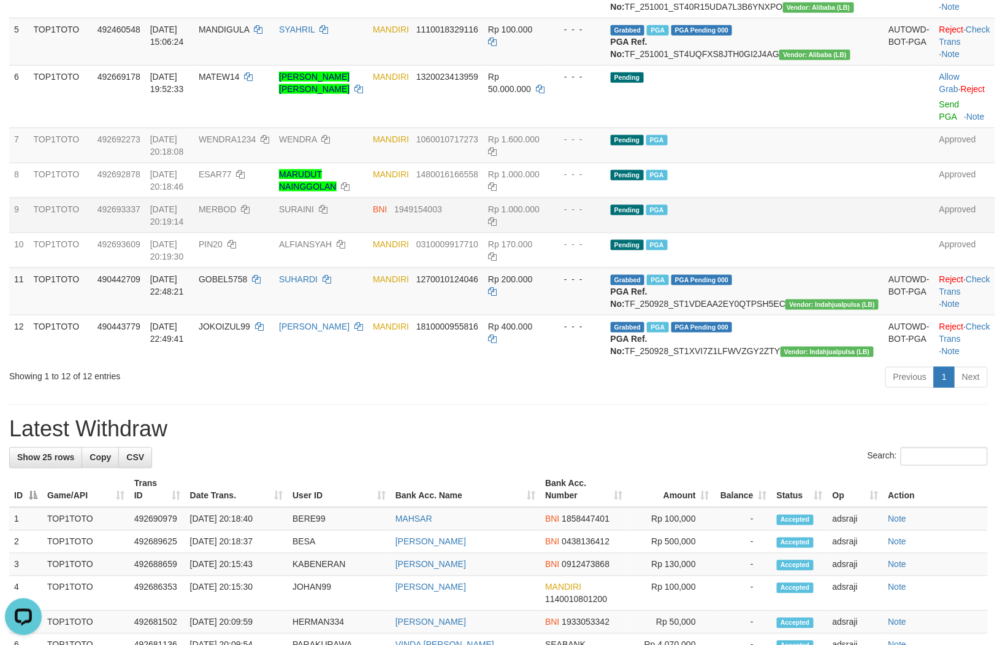
click at [814, 232] on td "Pending PGA" at bounding box center [745, 214] width 278 height 35
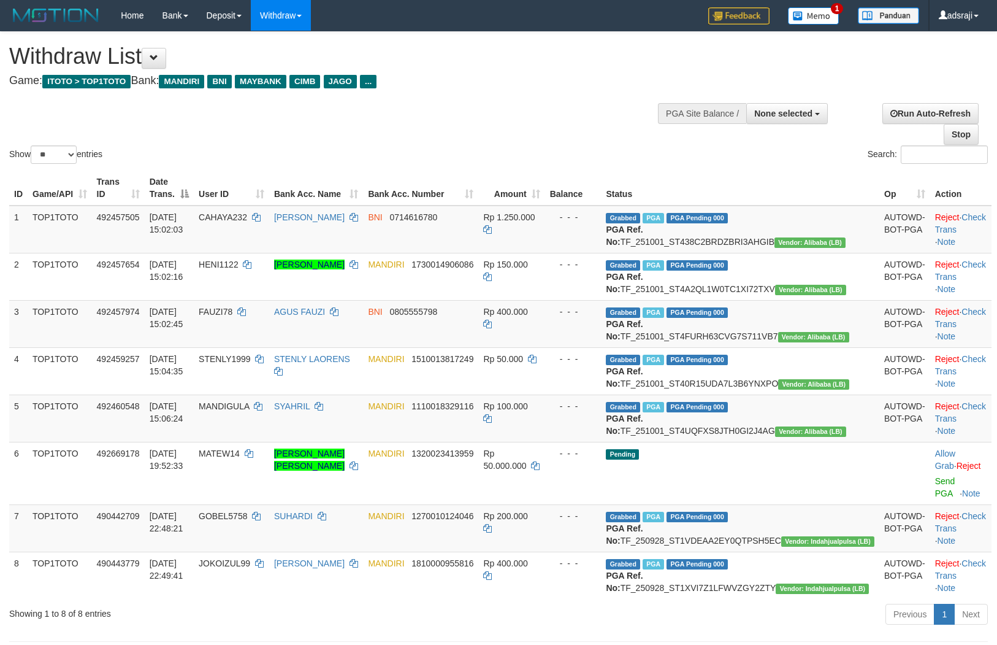
select select
select select "**"
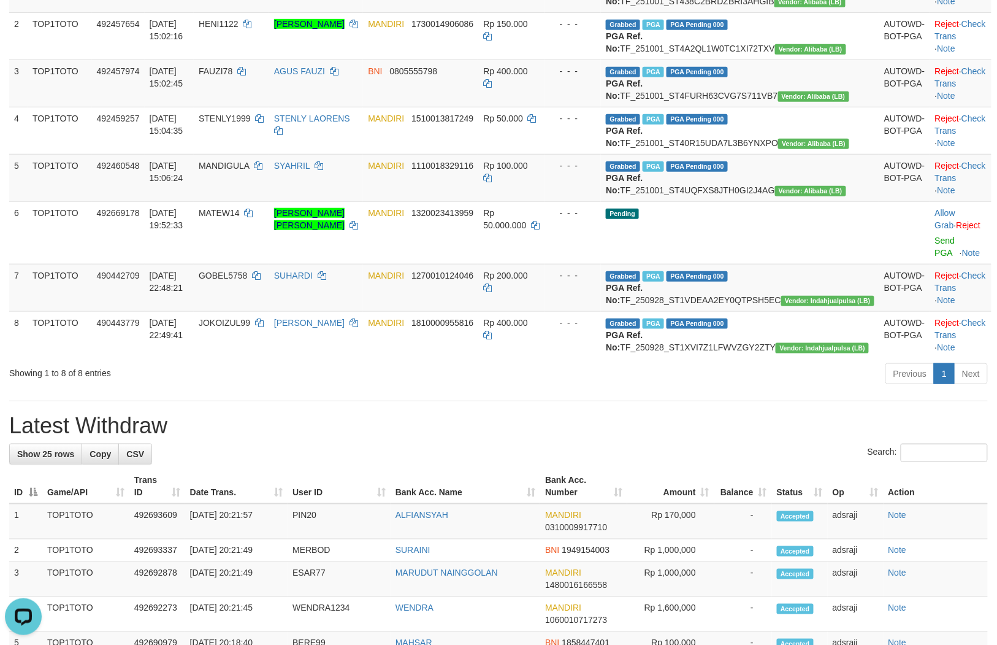
click at [571, 388] on div "Previous 1 Next" at bounding box center [707, 375] width 564 height 26
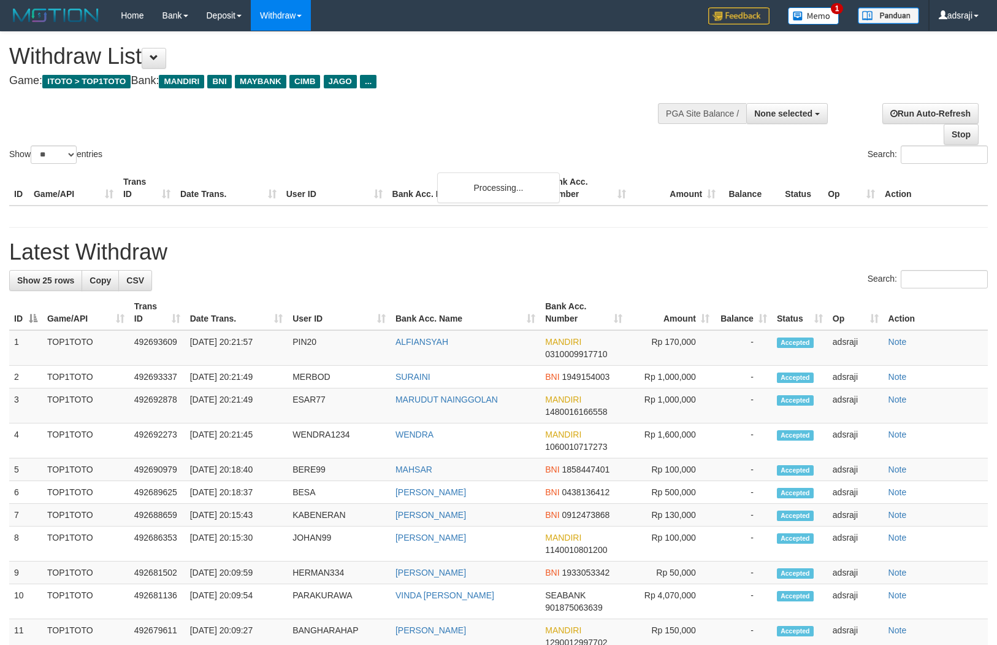
select select
select select "**"
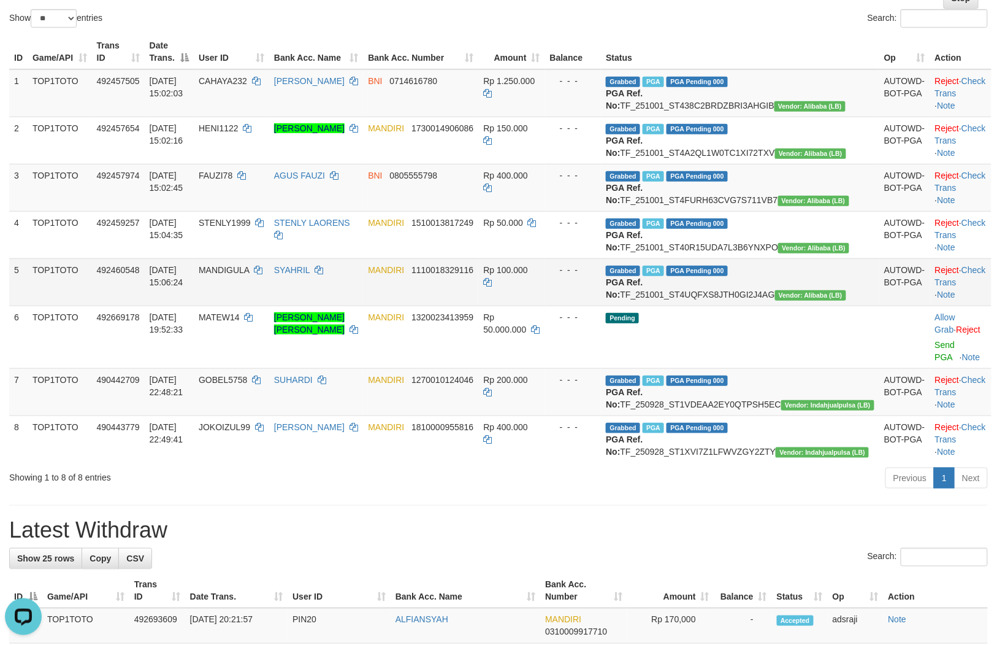
click at [545, 305] on td "Rp 100.000" at bounding box center [511, 281] width 66 height 47
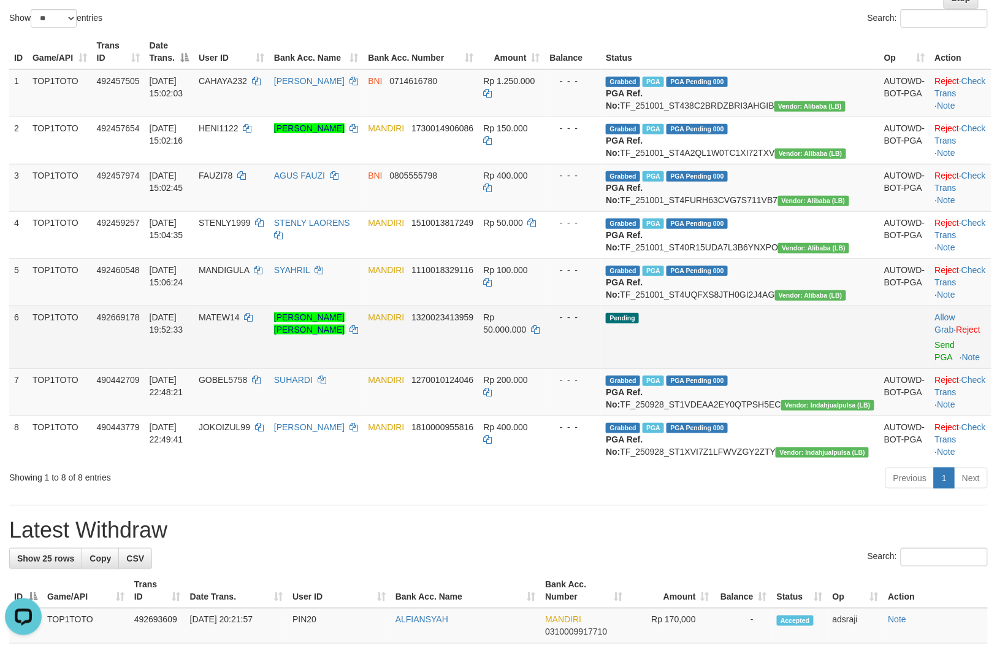
click at [259, 368] on td "MATEW14" at bounding box center [231, 336] width 75 height 63
copy td "MATEW14"
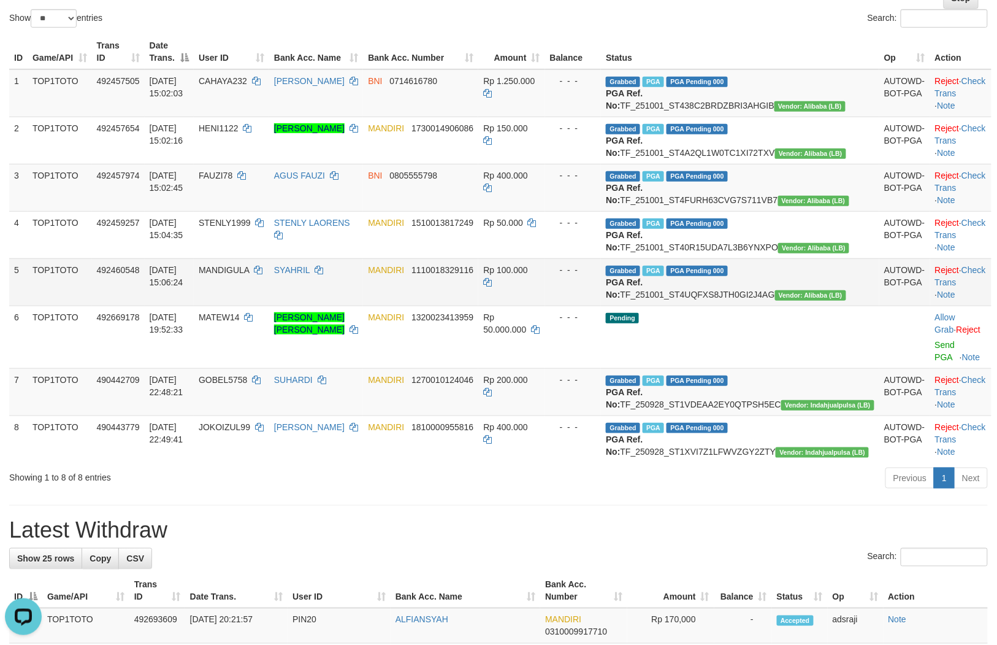
drag, startPoint x: 539, startPoint y: 347, endPoint x: 541, endPoint y: 339, distance: 8.9
click at [478, 305] on td "MANDIRI 1110018329116" at bounding box center [420, 281] width 115 height 47
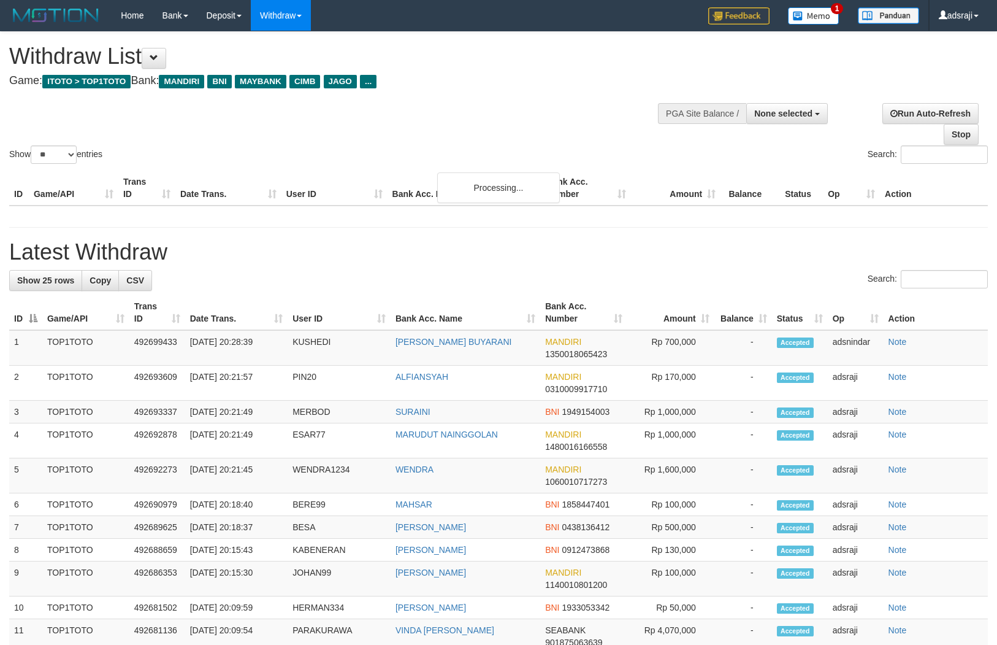
select select
select select "**"
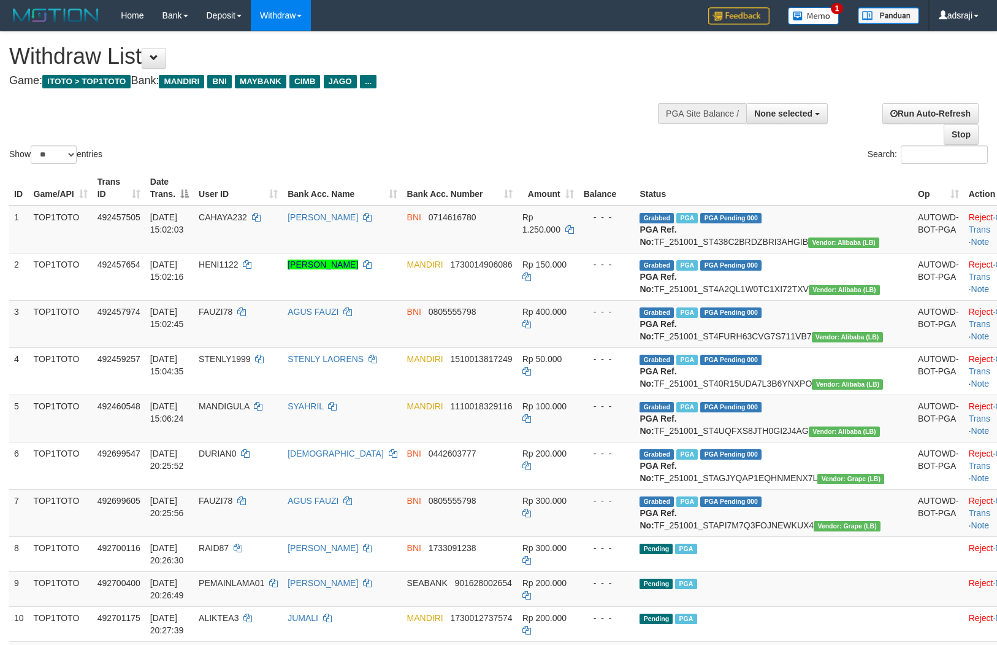
select select
select select "**"
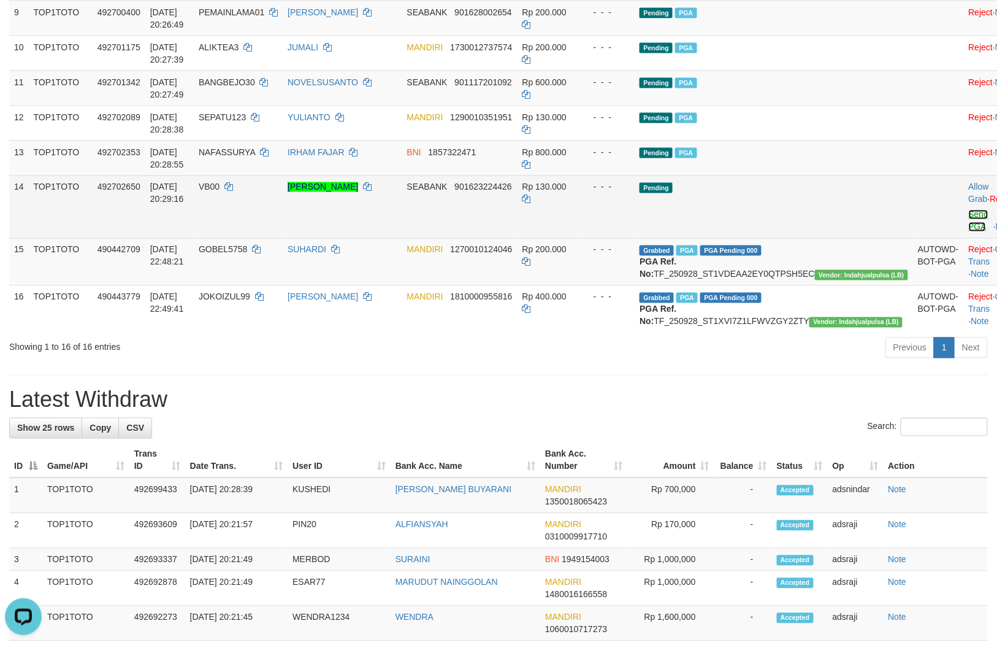
click at [969, 232] on link "Send PGA" at bounding box center [979, 221] width 20 height 22
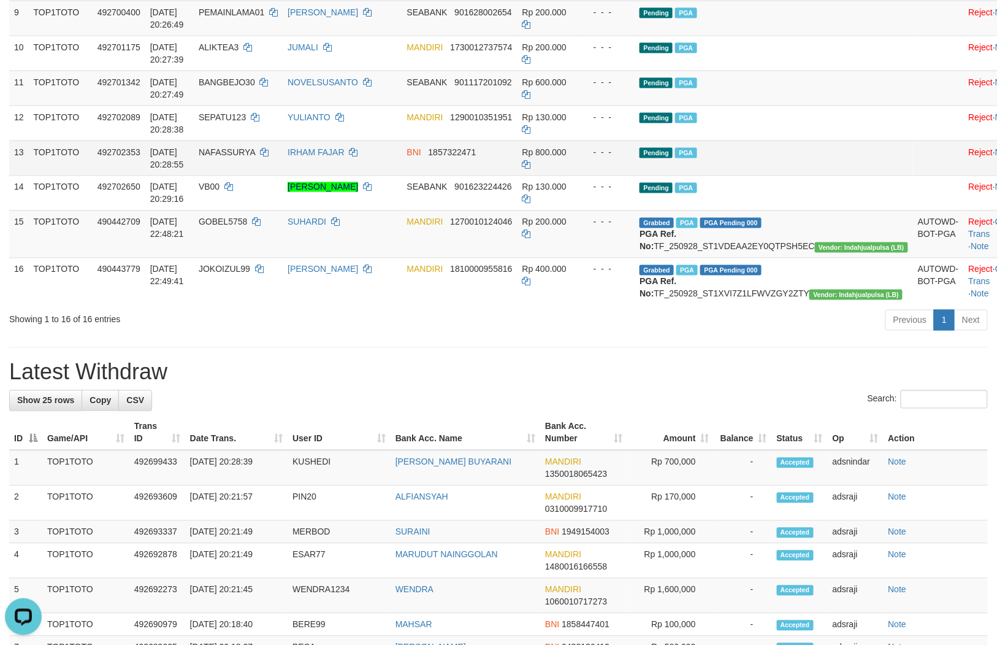
click at [261, 175] on td "NAFASSURYA" at bounding box center [238, 157] width 89 height 35
copy td "NAFASSURYA"
click at [587, 451] on div "**********" at bounding box center [498, 384] width 997 height 1847
click at [572, 335] on div "Previous 1 Next" at bounding box center [707, 322] width 564 height 26
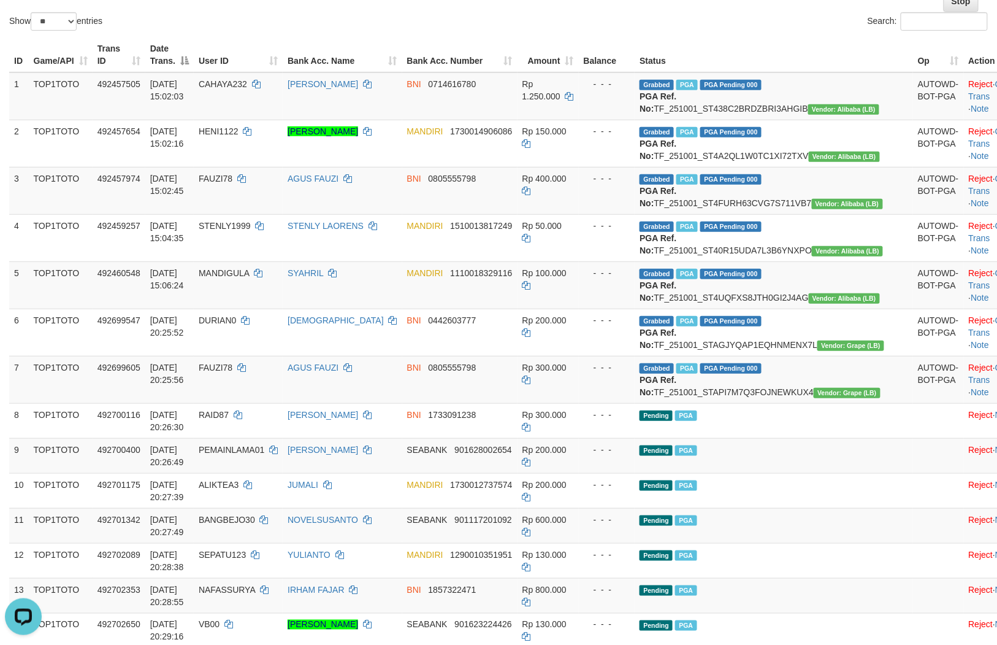
scroll to position [161, 0]
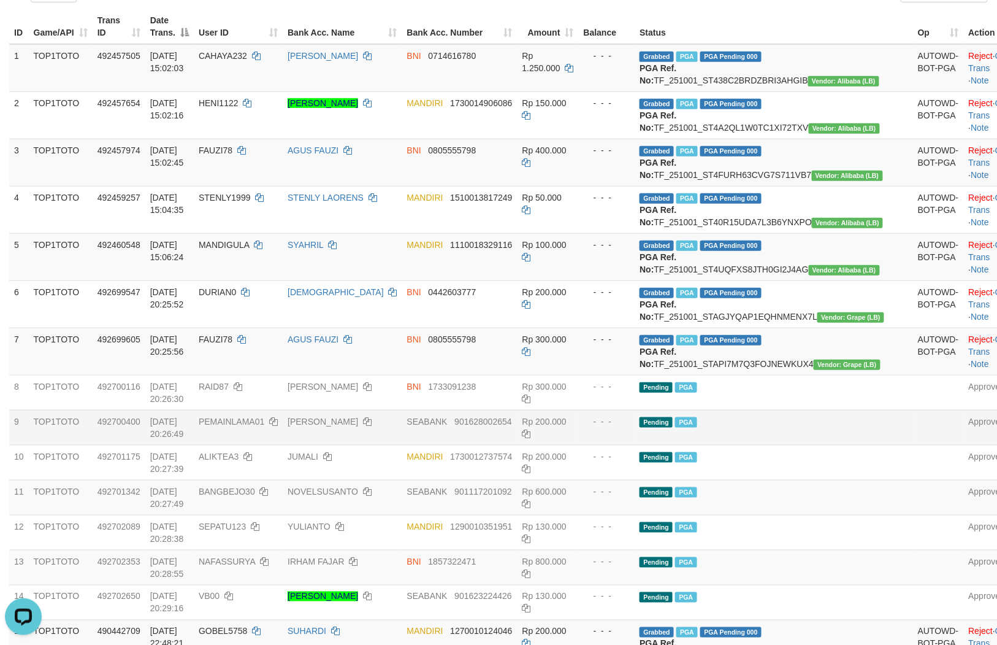
click at [788, 445] on td "Pending PGA" at bounding box center [774, 427] width 278 height 35
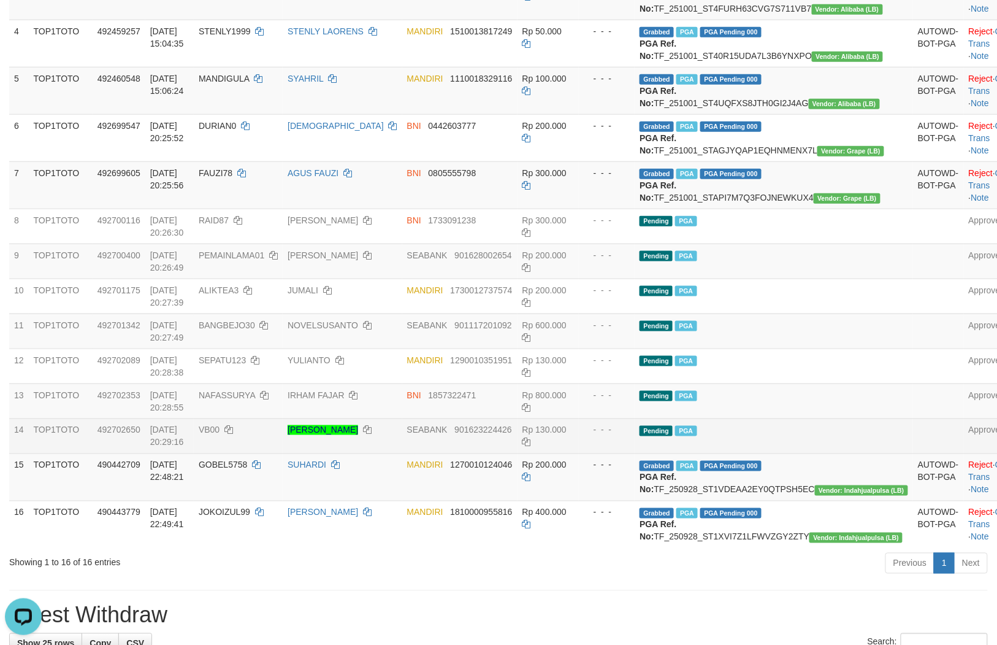
scroll to position [366, 0]
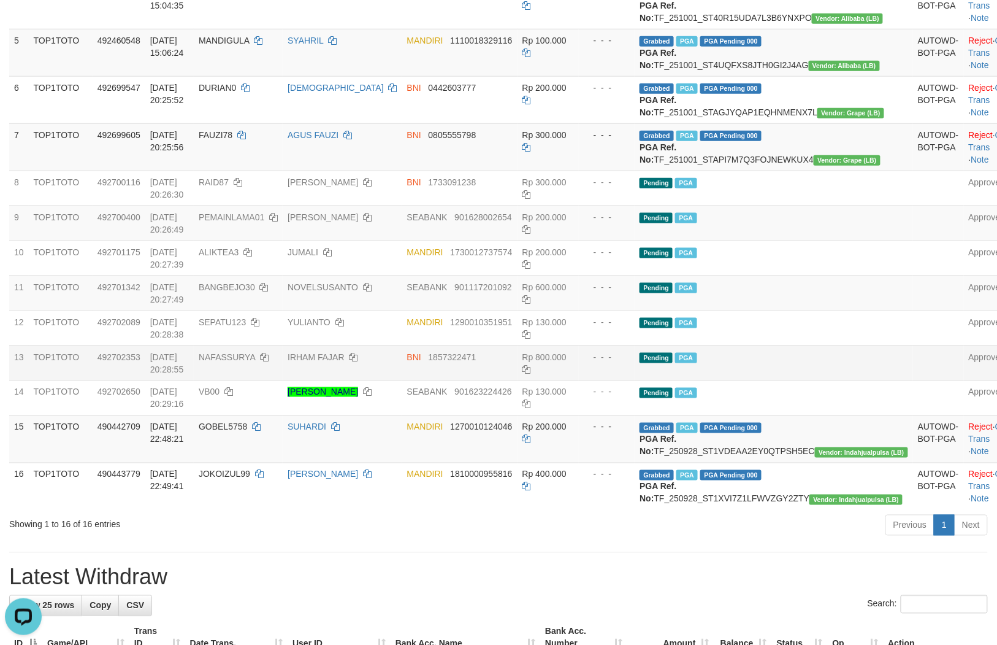
click at [781, 380] on td "Pending PGA" at bounding box center [774, 362] width 278 height 35
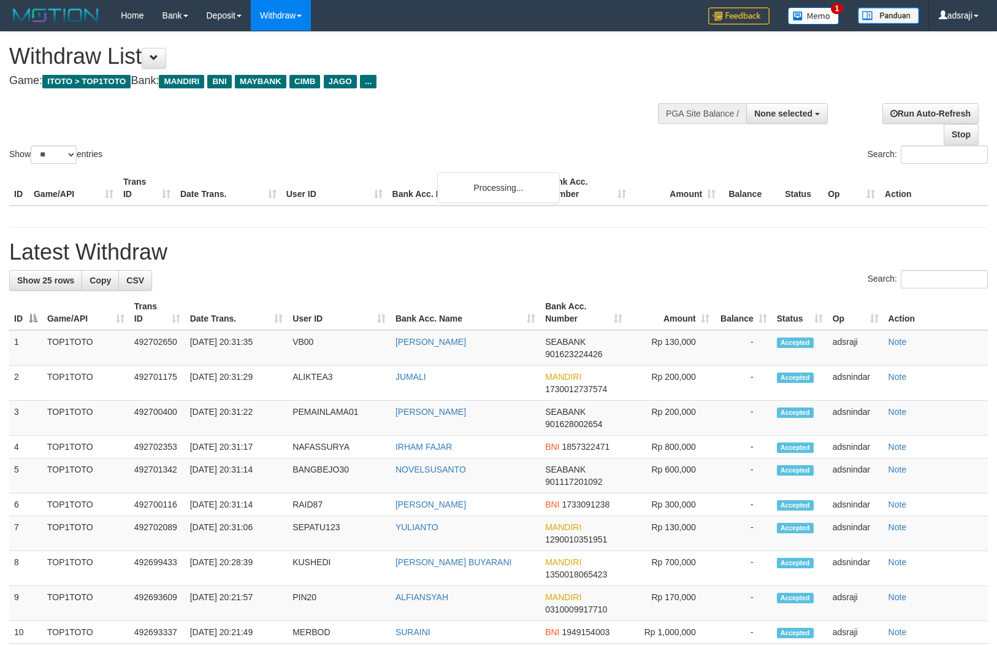
select select
select select "**"
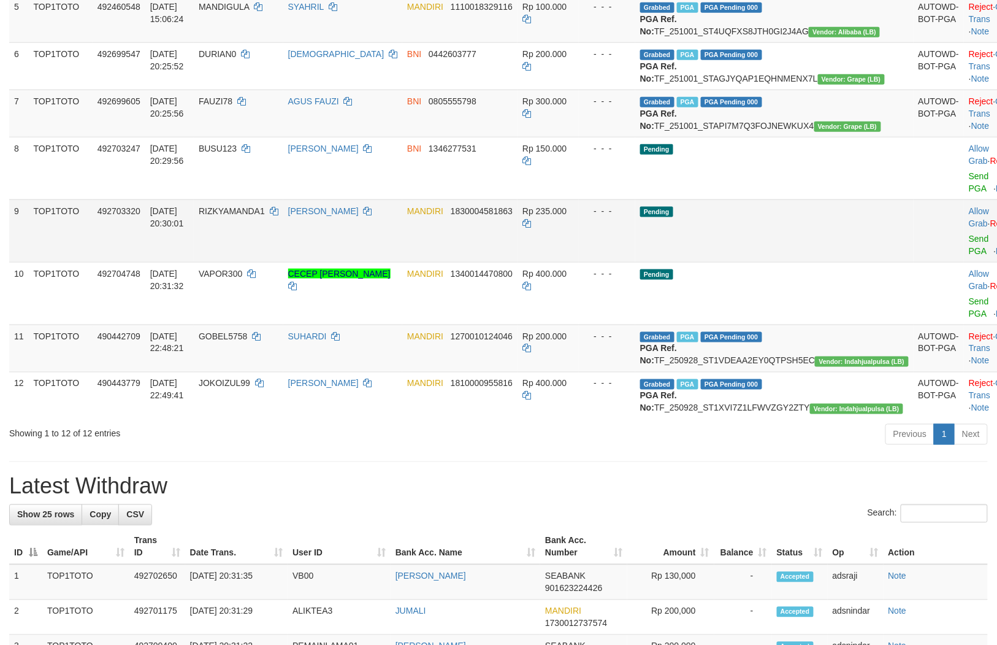
scroll to position [366, 0]
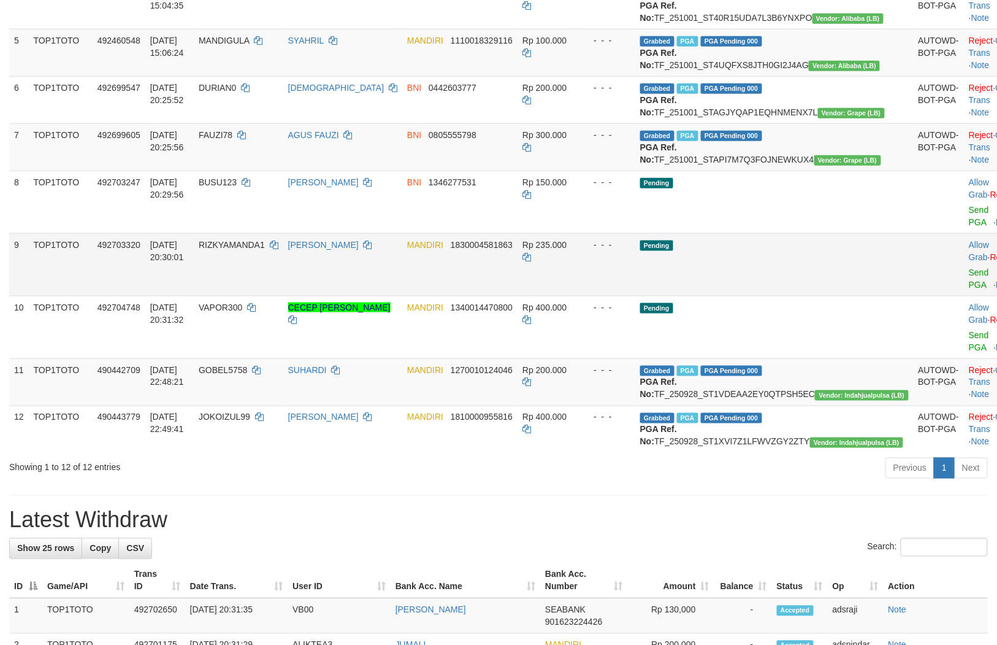
click at [775, 296] on td "Pending" at bounding box center [774, 264] width 278 height 63
drag, startPoint x: 589, startPoint y: 556, endPoint x: 563, endPoint y: 577, distance: 33.6
click at [589, 483] on div "Previous 1 Next" at bounding box center [707, 469] width 564 height 26
click at [807, 296] on td "Pending" at bounding box center [774, 264] width 278 height 63
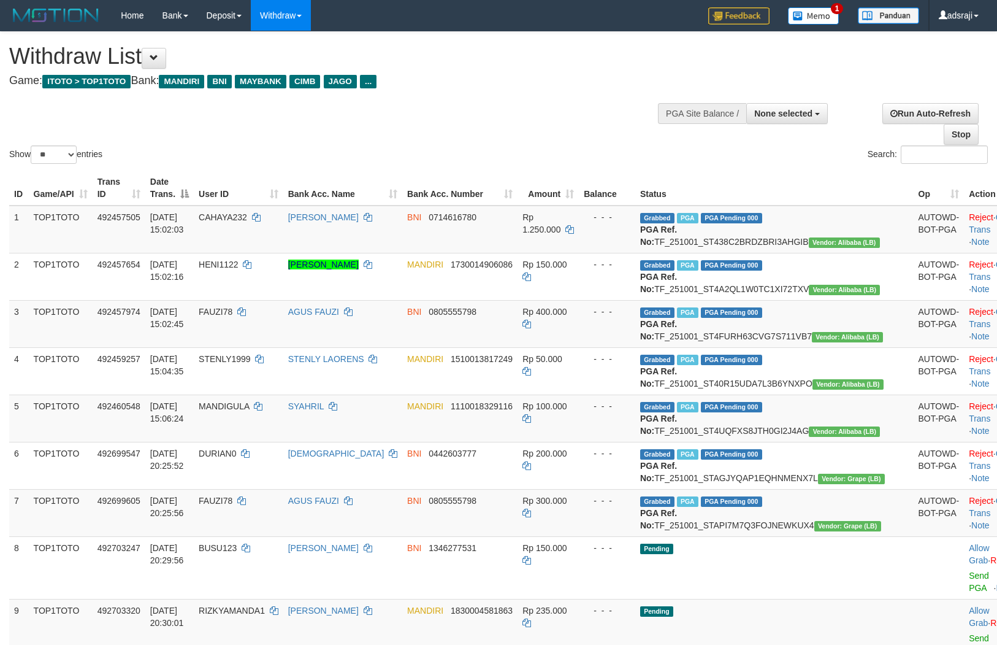
select select
select select "**"
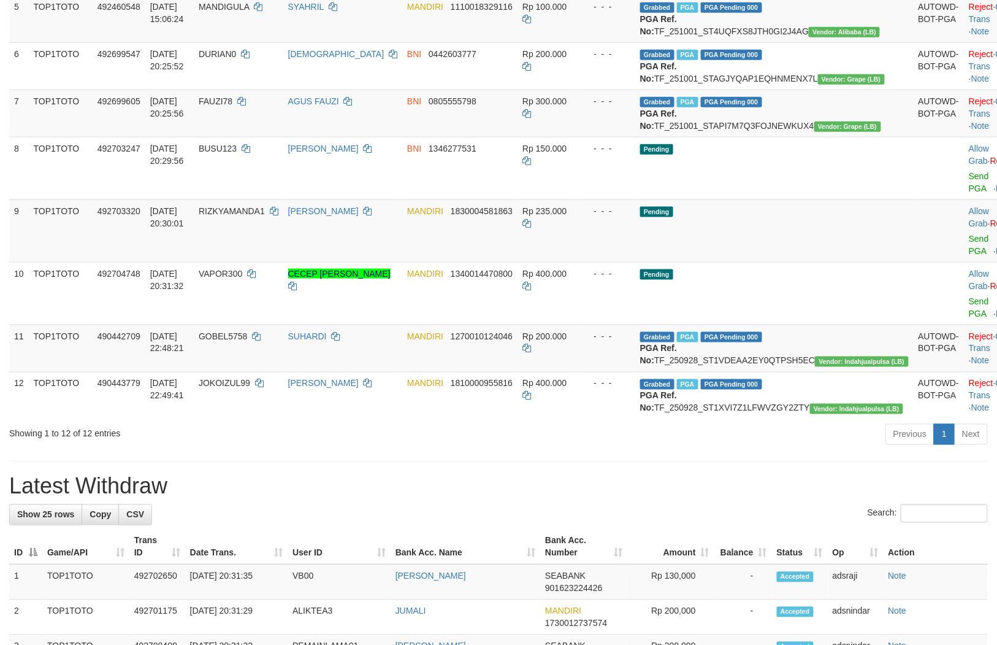
scroll to position [366, 0]
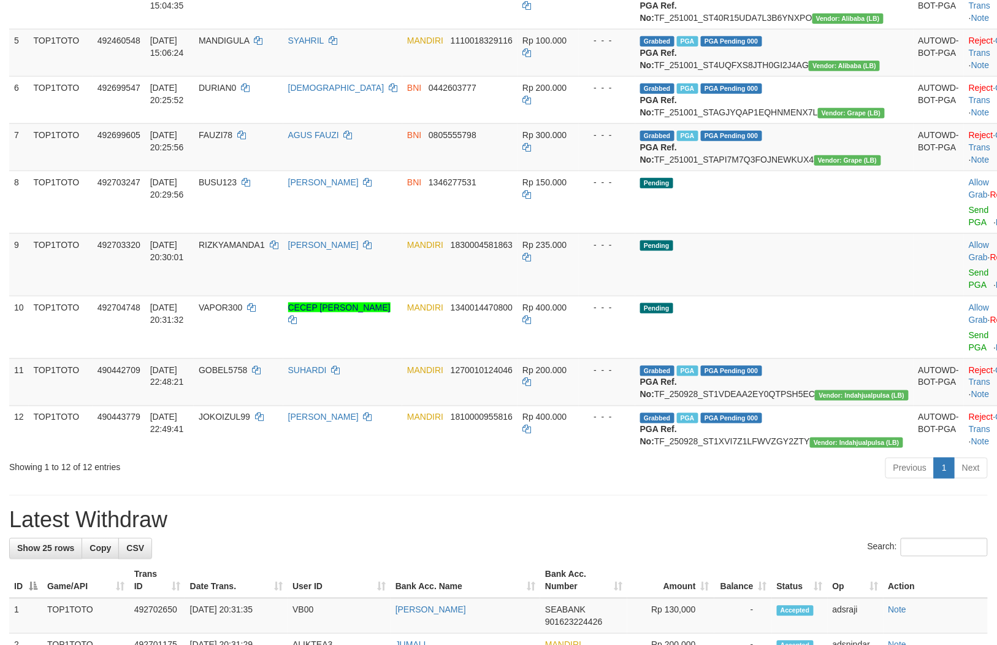
drag, startPoint x: 500, startPoint y: 539, endPoint x: 502, endPoint y: 548, distance: 10.0
click at [499, 483] on div "Previous 1 Next" at bounding box center [707, 469] width 564 height 26
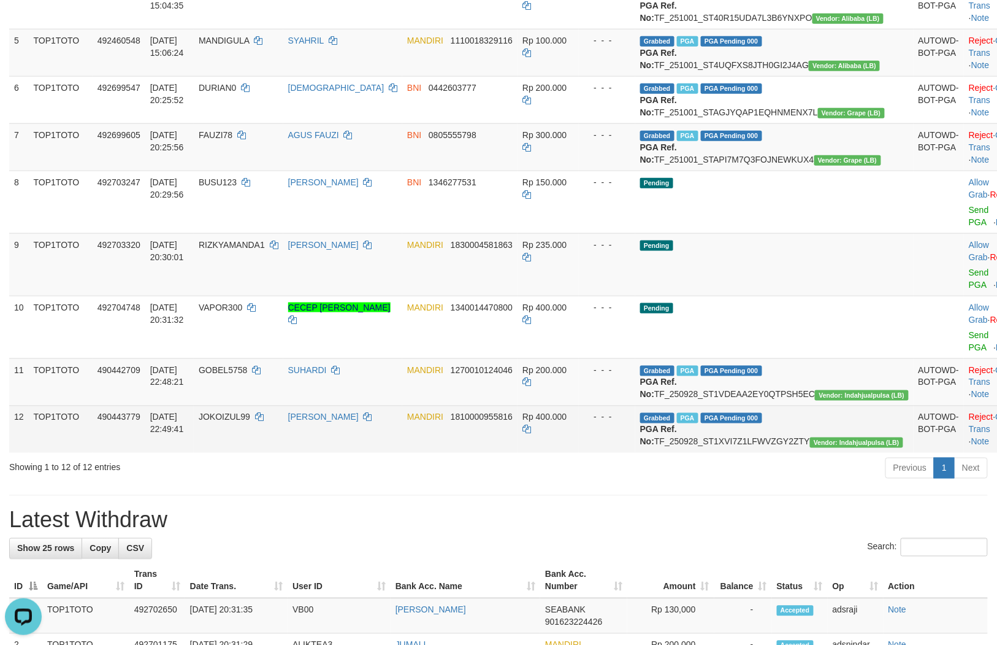
scroll to position [0, 0]
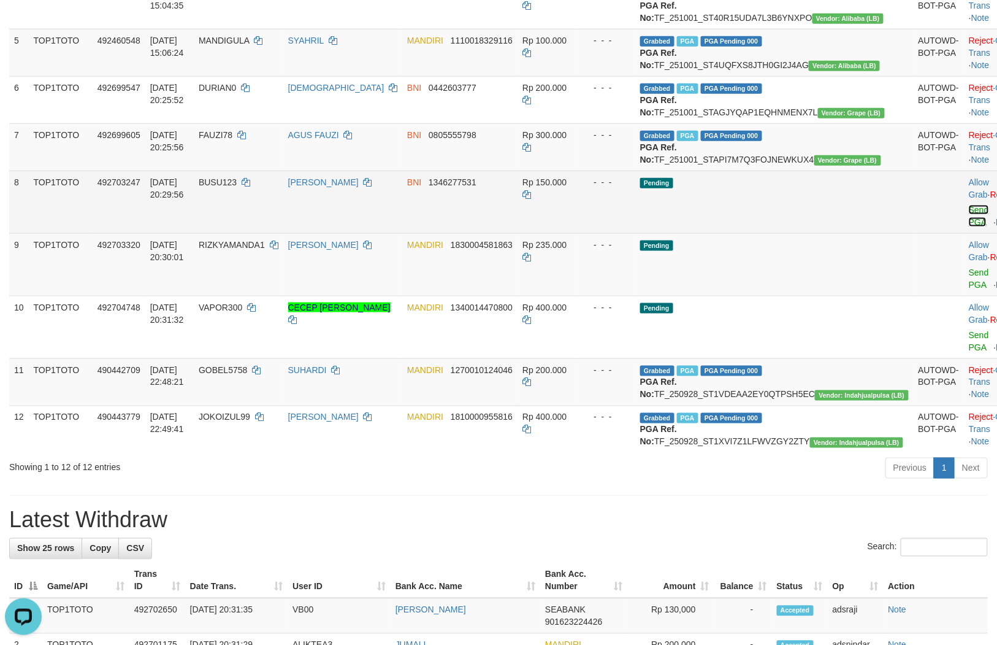
click at [969, 227] on link "Send PGA" at bounding box center [979, 216] width 20 height 22
click at [969, 289] on link "Send PGA" at bounding box center [979, 278] width 20 height 22
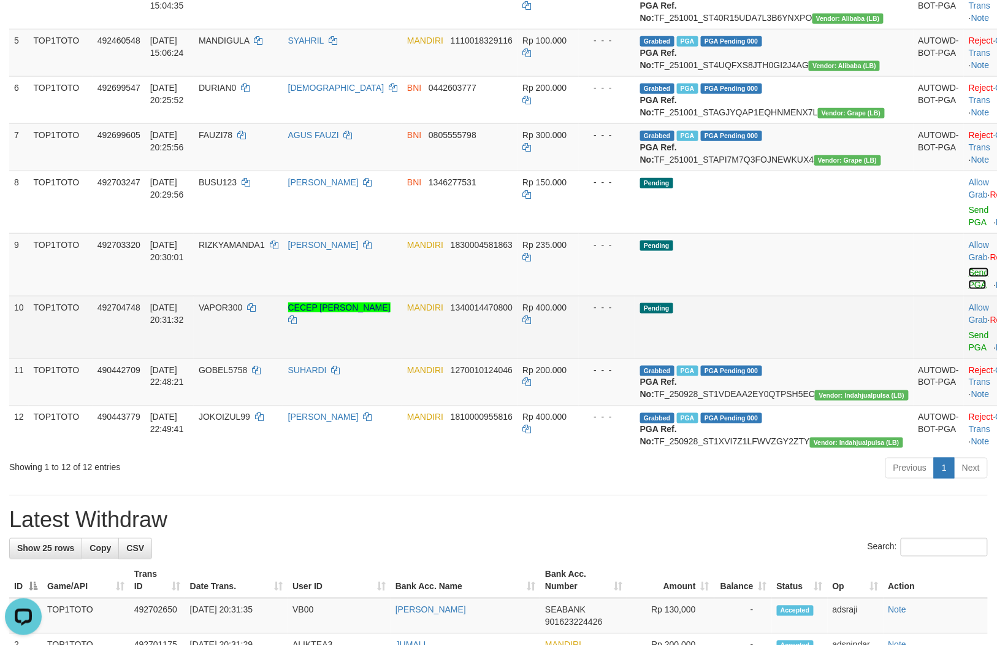
scroll to position [351, 0]
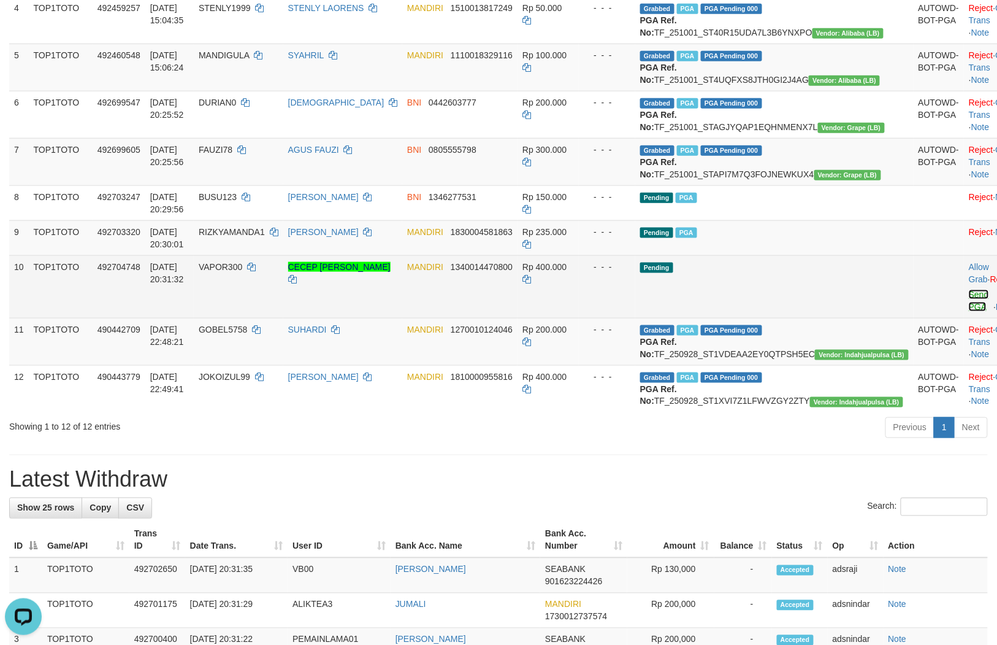
click at [969, 312] on link "Send PGA" at bounding box center [979, 300] width 20 height 22
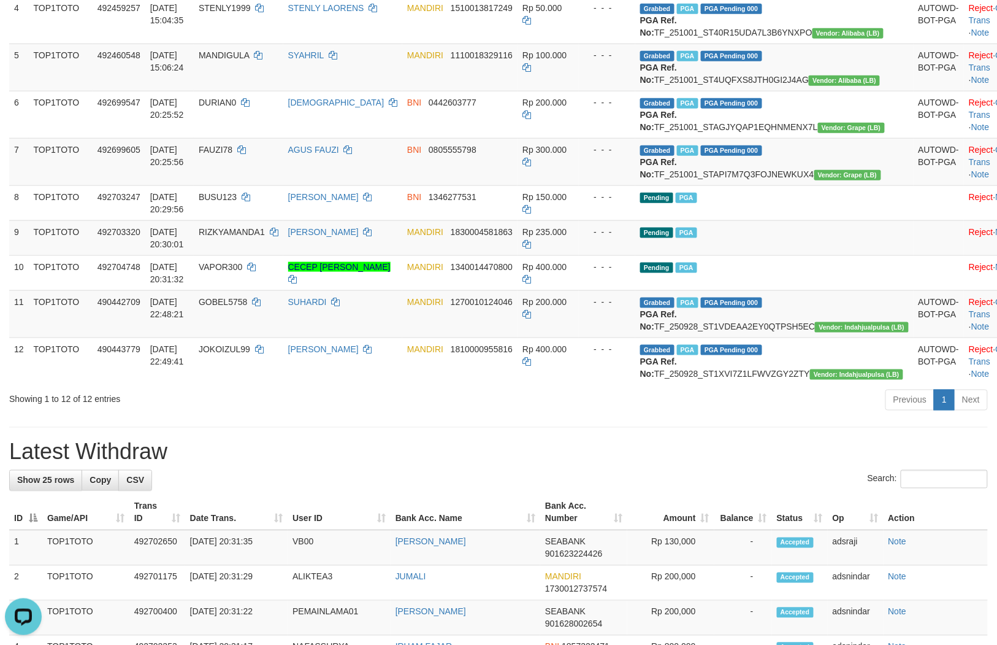
click at [593, 415] on div "Previous 1 Next" at bounding box center [707, 401] width 564 height 26
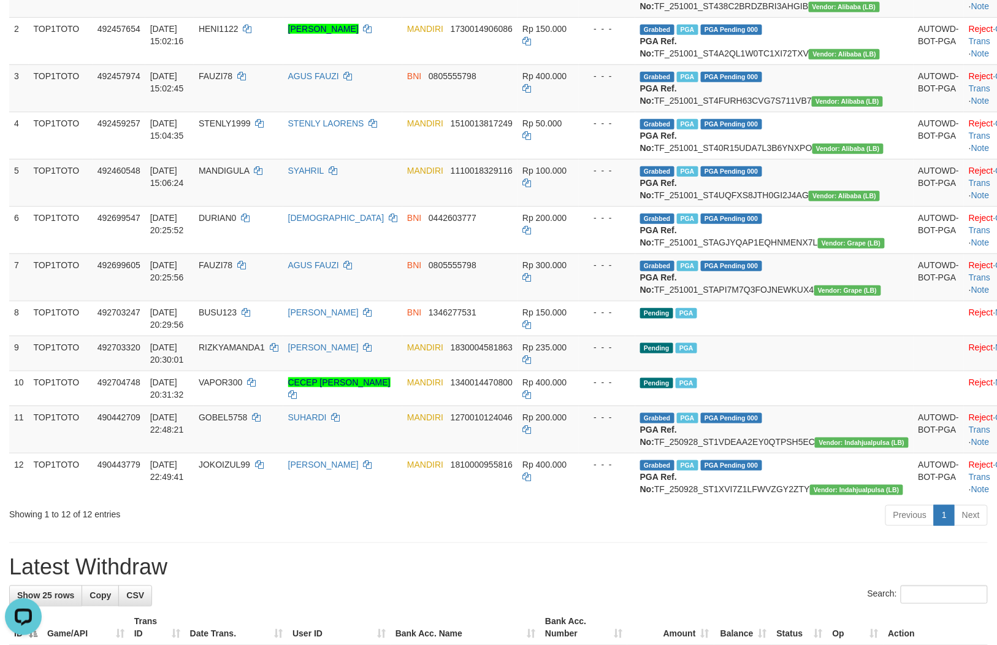
scroll to position [215, 0]
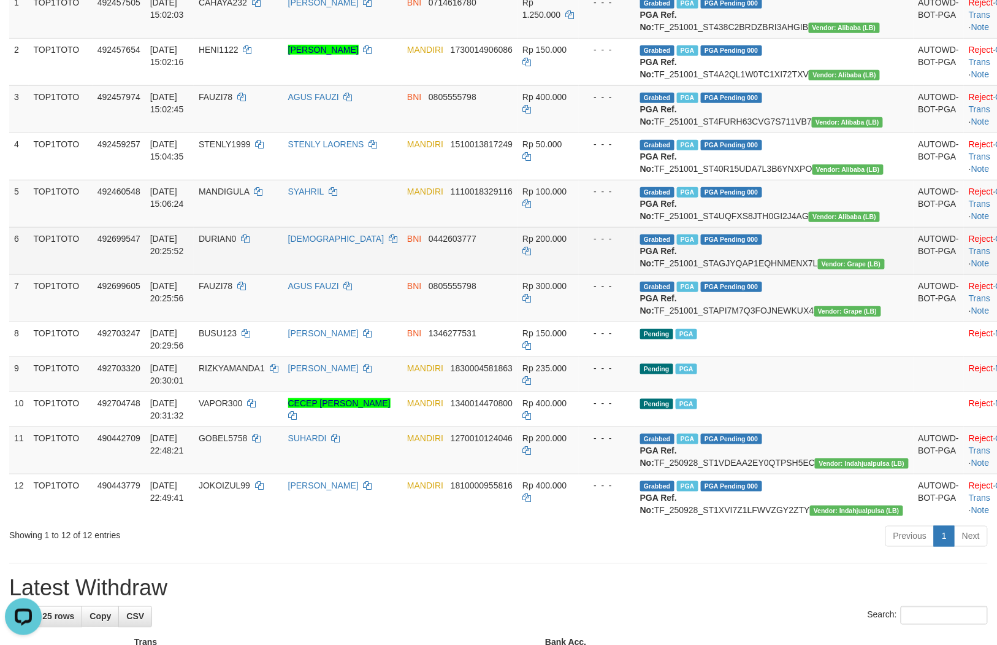
click at [788, 274] on td "Grabbed PGA PGA Pending 000 PGA Ref. No: TF_251001_STAGJYQAP1EQHNMENX7L Vendor:…" at bounding box center [774, 250] width 278 height 47
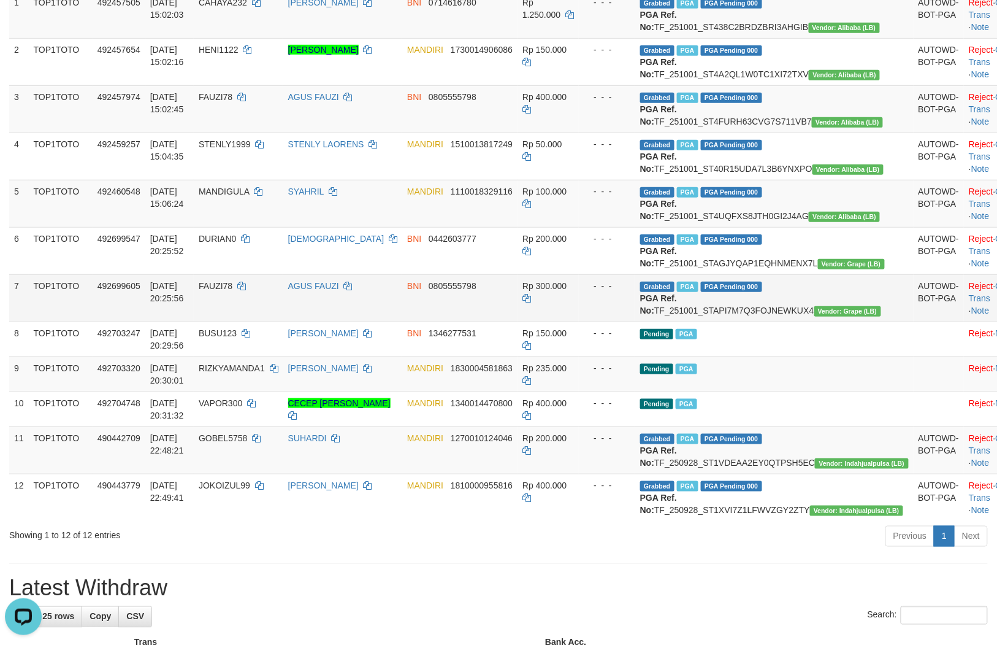
click at [798, 321] on td "Grabbed PGA PGA Pending 000 PGA Ref. No: TF_251001_STAPI7M7Q3FOJNEWKUX4 Vendor:…" at bounding box center [774, 297] width 278 height 47
drag, startPoint x: 803, startPoint y: 418, endPoint x: 803, endPoint y: 442, distance: 23.9
click at [802, 356] on td "Pending PGA" at bounding box center [774, 338] width 278 height 35
click at [804, 391] on td "Pending PGA" at bounding box center [774, 373] width 278 height 35
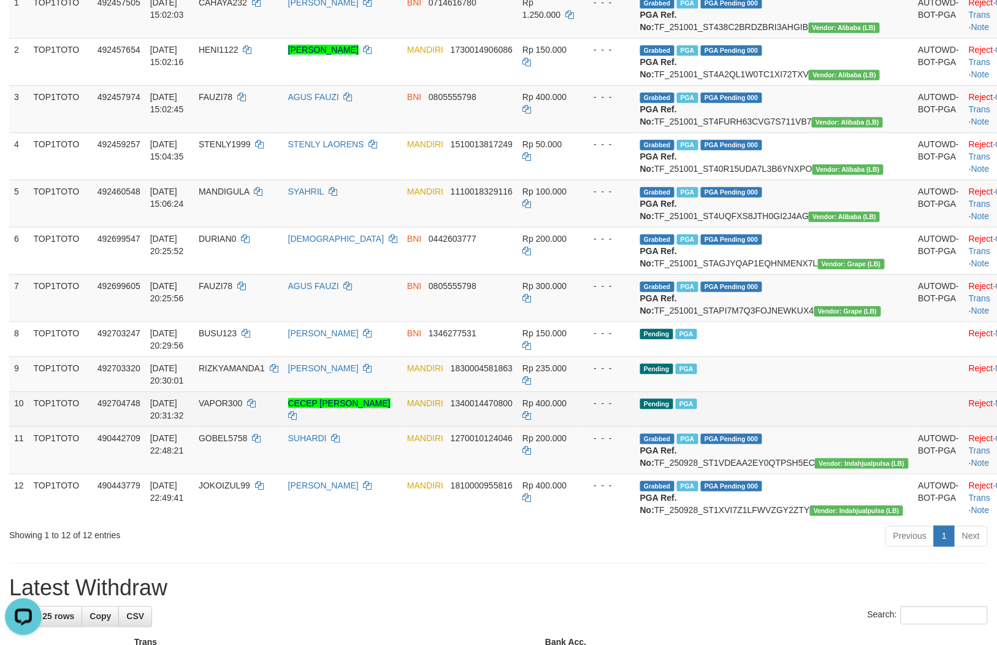
click at [802, 426] on td "Pending PGA" at bounding box center [774, 408] width 278 height 35
click at [631, 409] on div "- - -" at bounding box center [607, 403] width 47 height 12
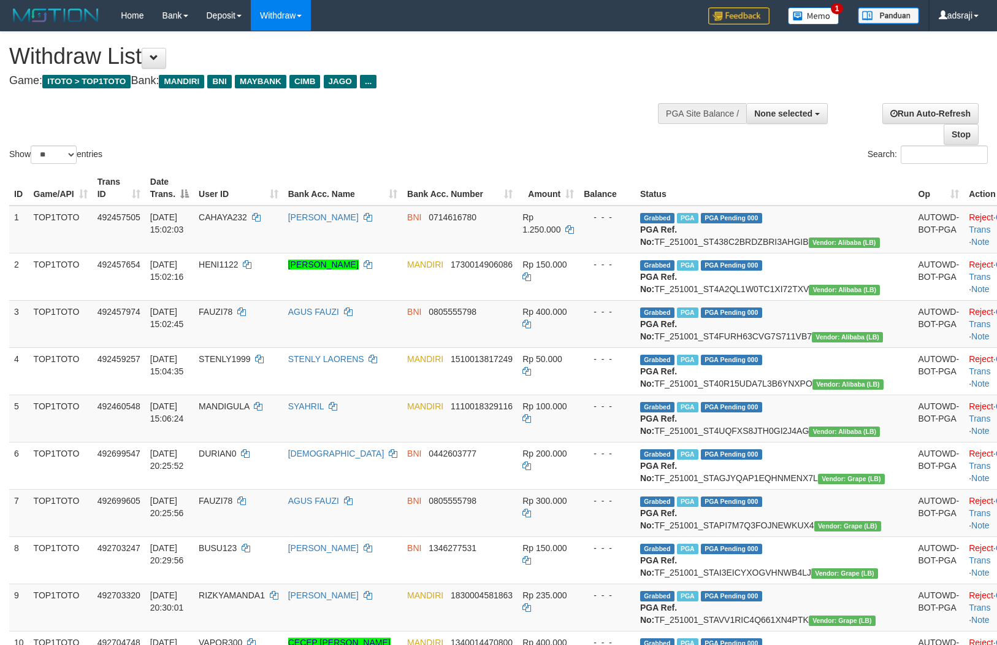
select select
select select "**"
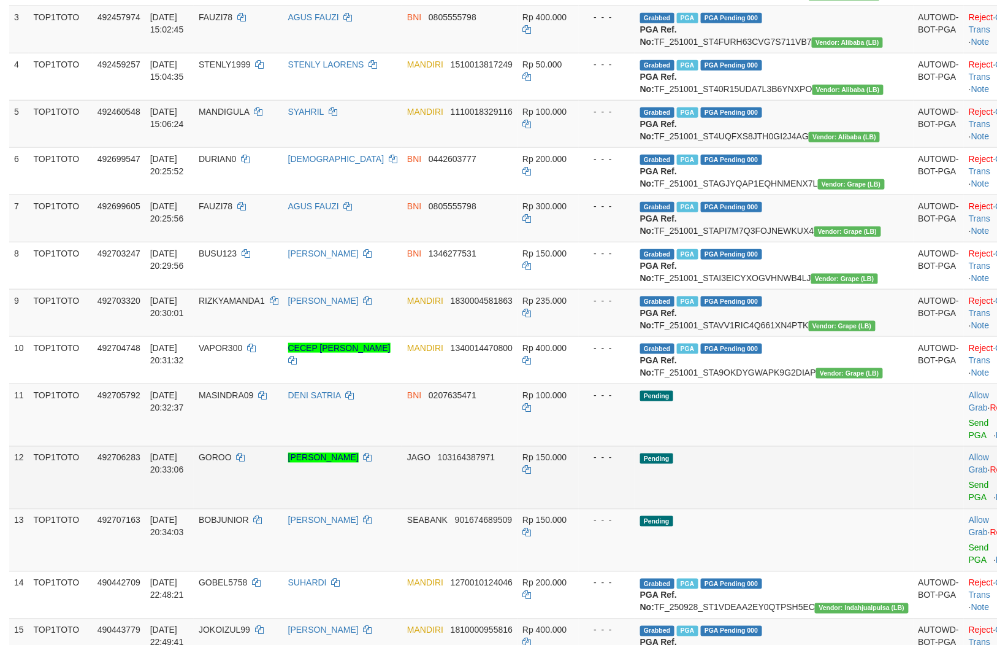
scroll to position [419, 0]
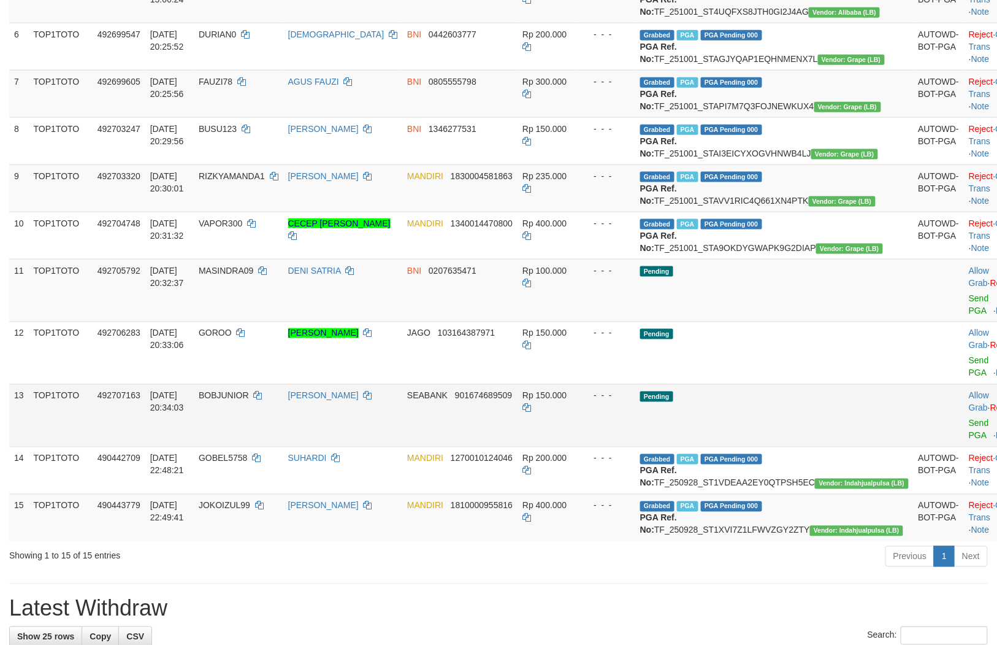
click at [579, 447] on td "Rp 150.000" at bounding box center [548, 415] width 61 height 63
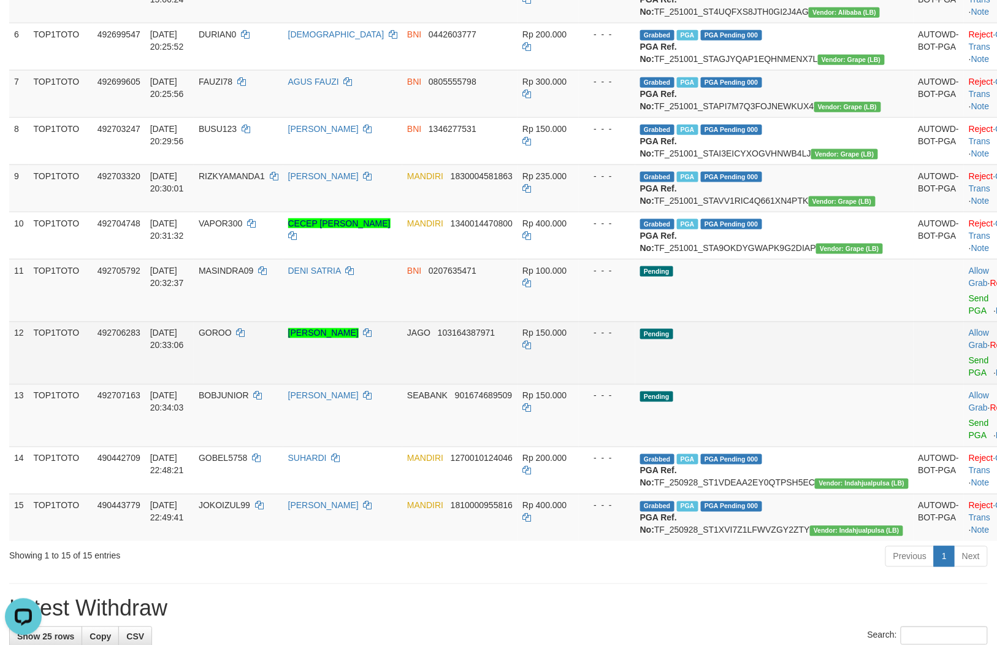
scroll to position [0, 0]
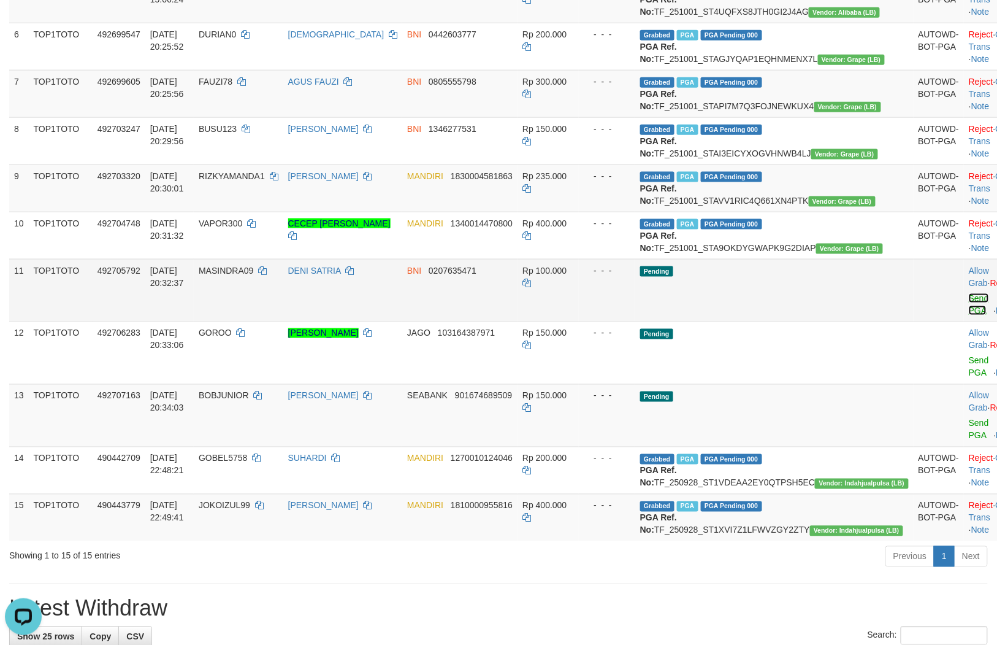
click at [969, 315] on link "Send PGA" at bounding box center [979, 304] width 20 height 22
click at [969, 378] on link "Send PGA" at bounding box center [979, 367] width 20 height 22
click at [969, 440] on link "Send PGA" at bounding box center [979, 429] width 20 height 22
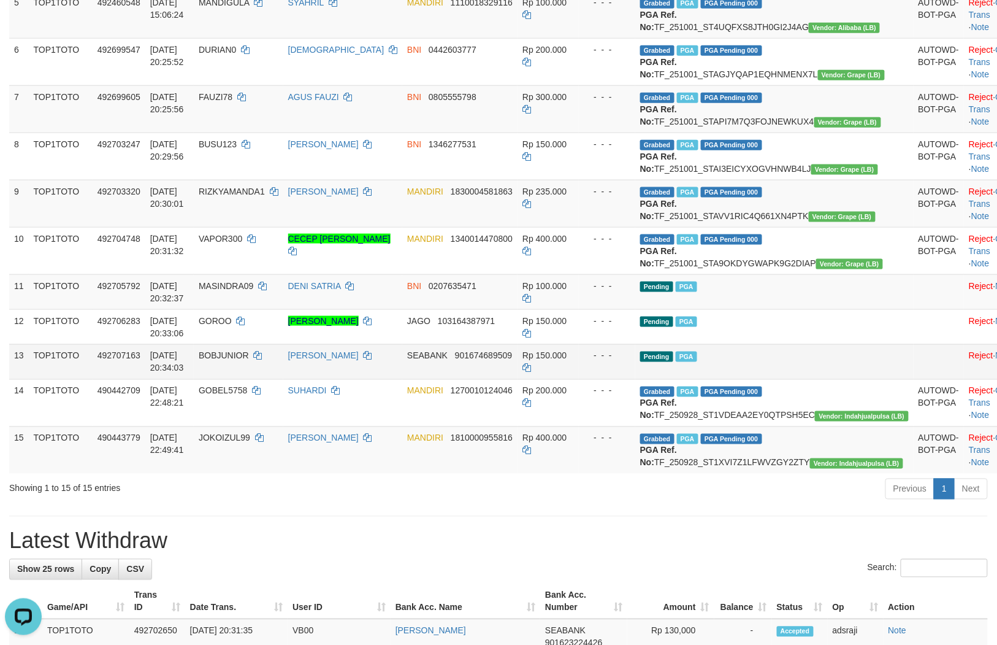
click at [628, 379] on td "- - -" at bounding box center [607, 361] width 56 height 35
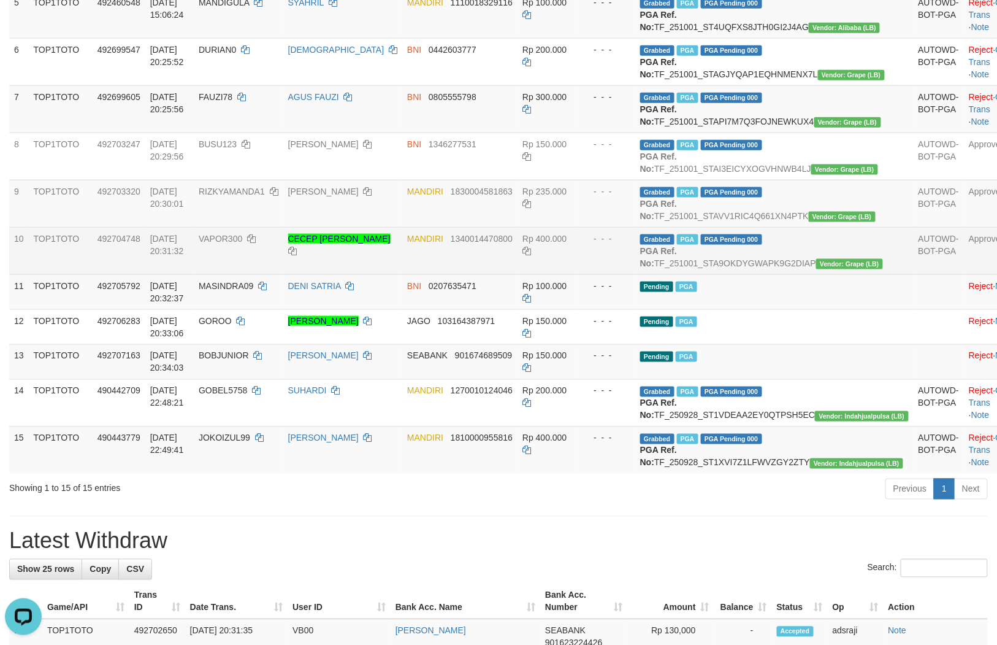
click at [635, 274] on td "- - -" at bounding box center [607, 250] width 56 height 47
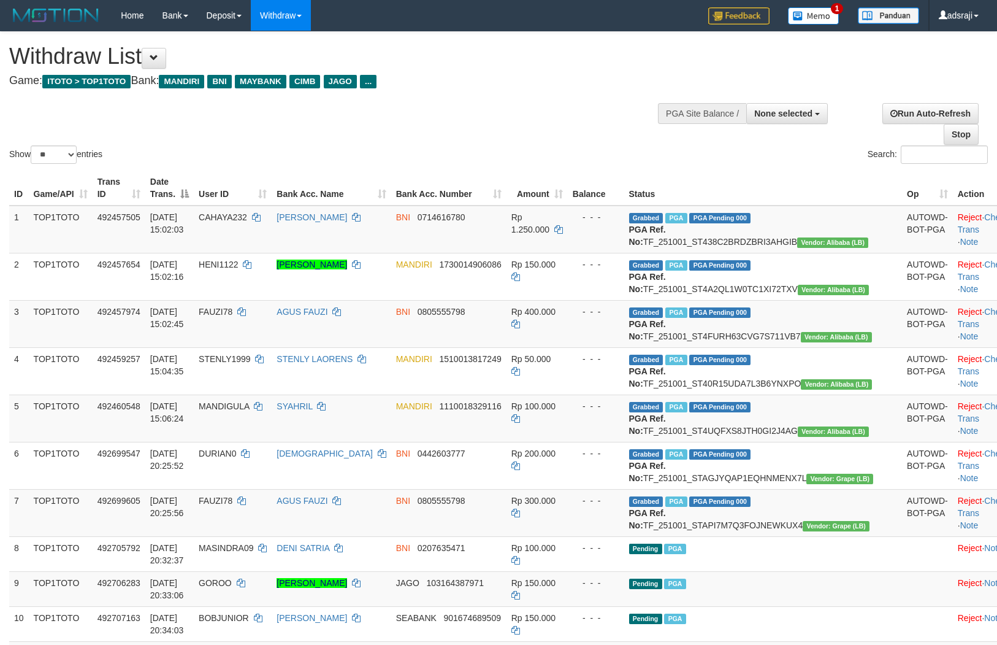
select select
select select "**"
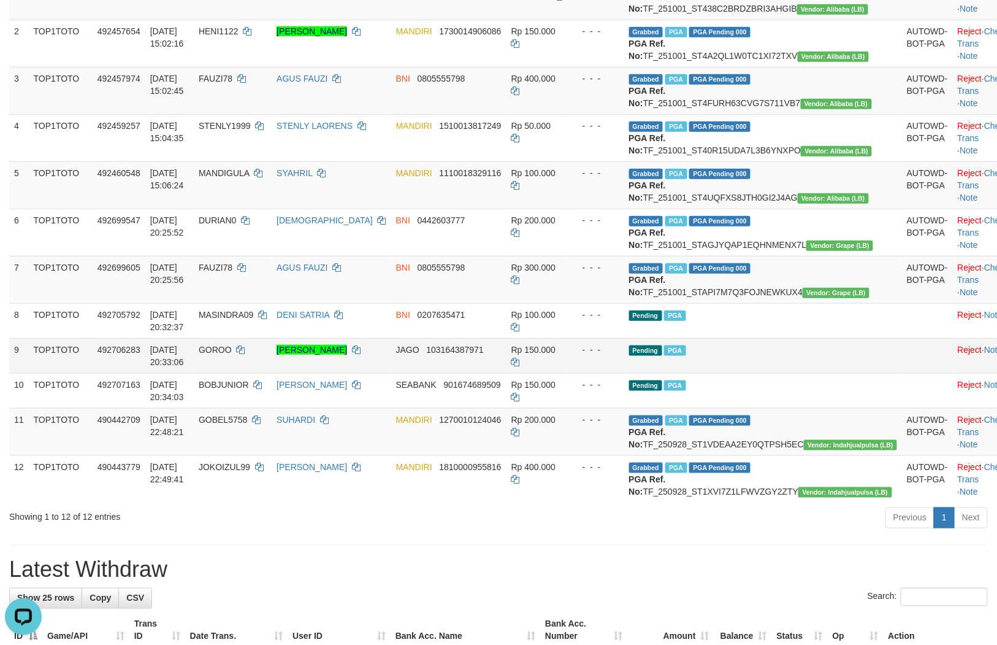
click at [272, 373] on td "GOROO" at bounding box center [233, 355] width 78 height 35
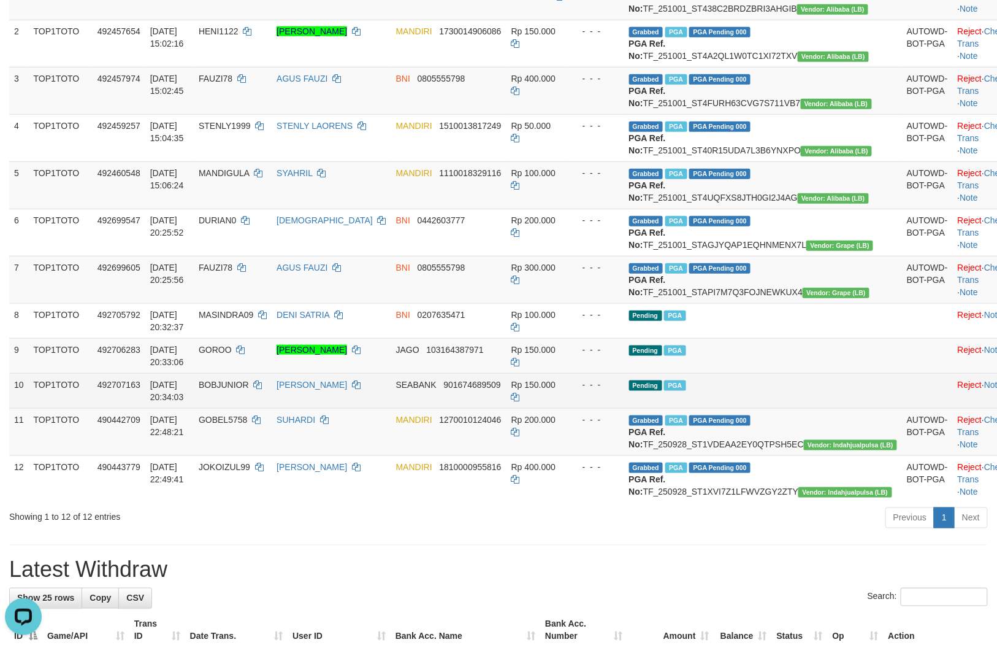
click at [249, 389] on span "BOBJUNIOR" at bounding box center [224, 385] width 50 height 10
click at [269, 408] on td "BOBJUNIOR" at bounding box center [233, 390] width 78 height 35
click at [267, 408] on td "BOBJUNIOR" at bounding box center [233, 390] width 78 height 35
click at [260, 408] on td "BOBJUNIOR" at bounding box center [233, 390] width 78 height 35
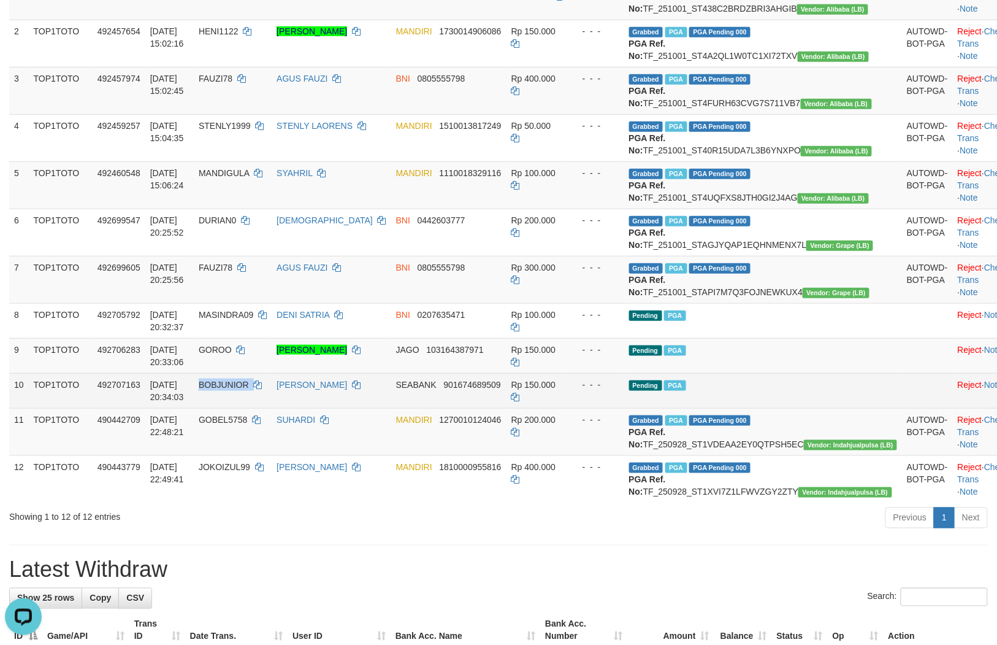
copy td "BOBJUNIOR"
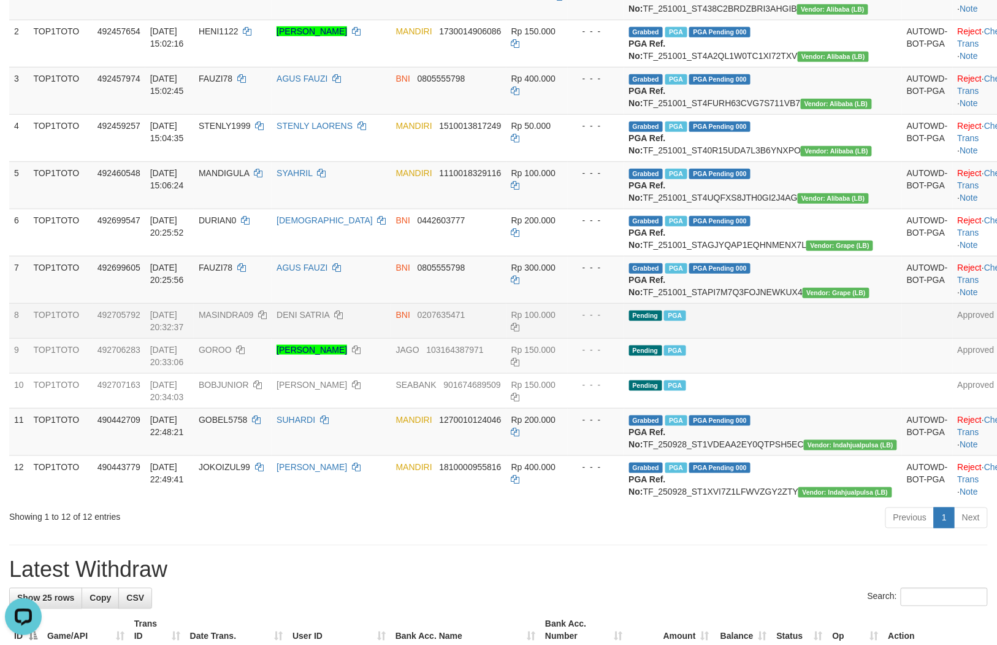
click at [568, 338] on td "Rp 100.000" at bounding box center [537, 320] width 61 height 35
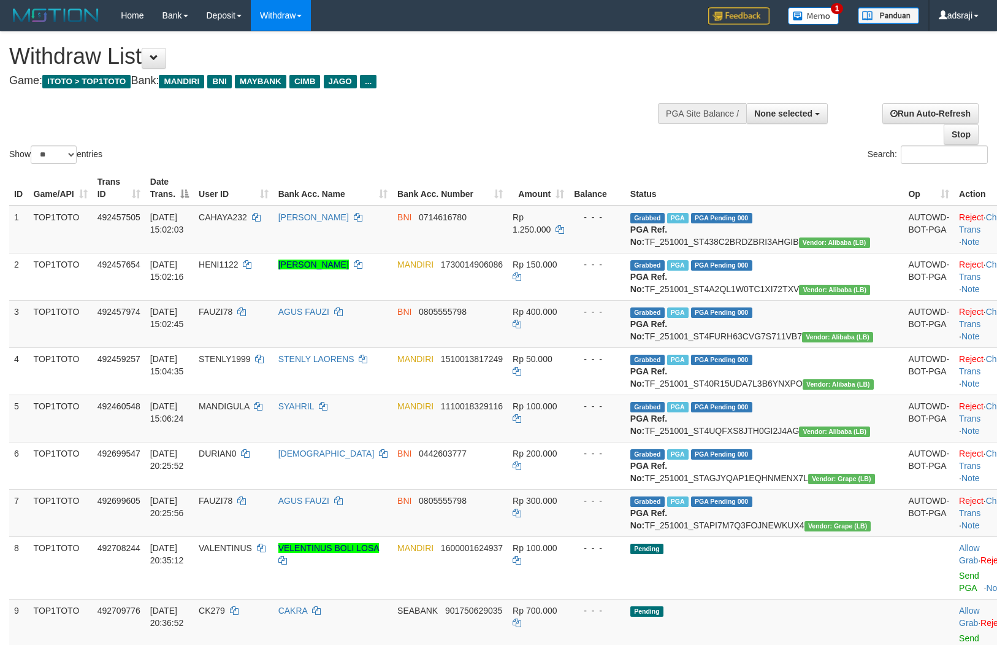
select select
select select "**"
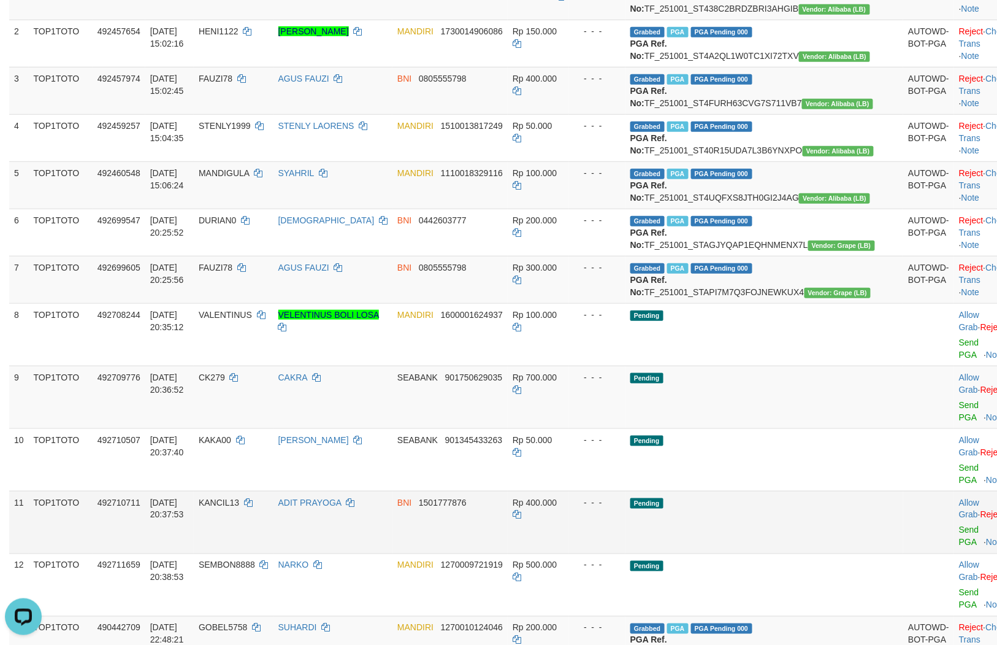
drag, startPoint x: 802, startPoint y: 572, endPoint x: 786, endPoint y: 581, distance: 18.1
click at [802, 553] on td "Pending" at bounding box center [765, 522] width 278 height 63
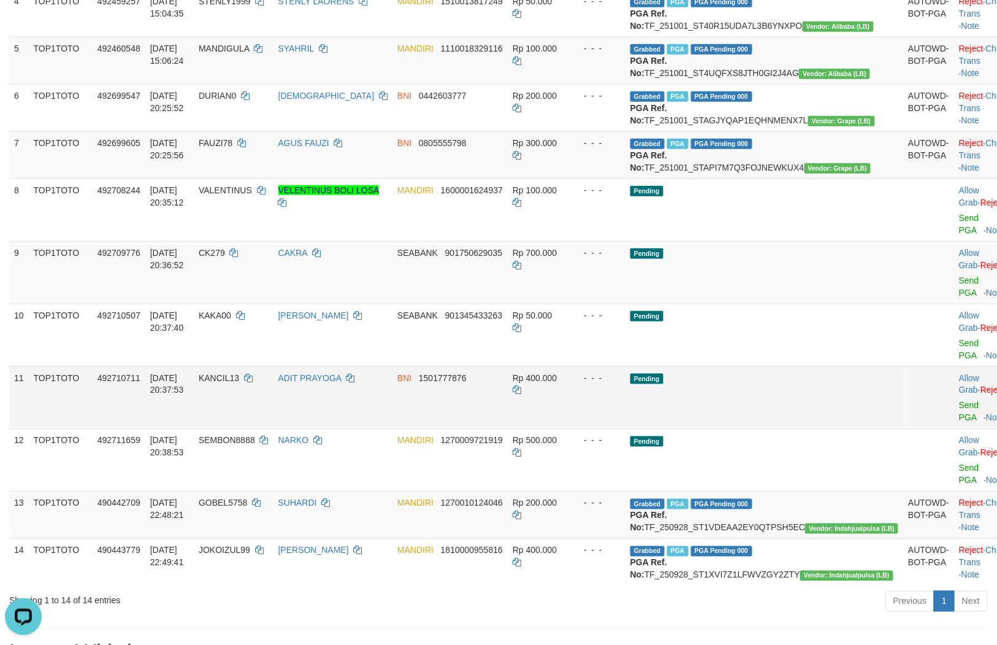
scroll to position [369, 0]
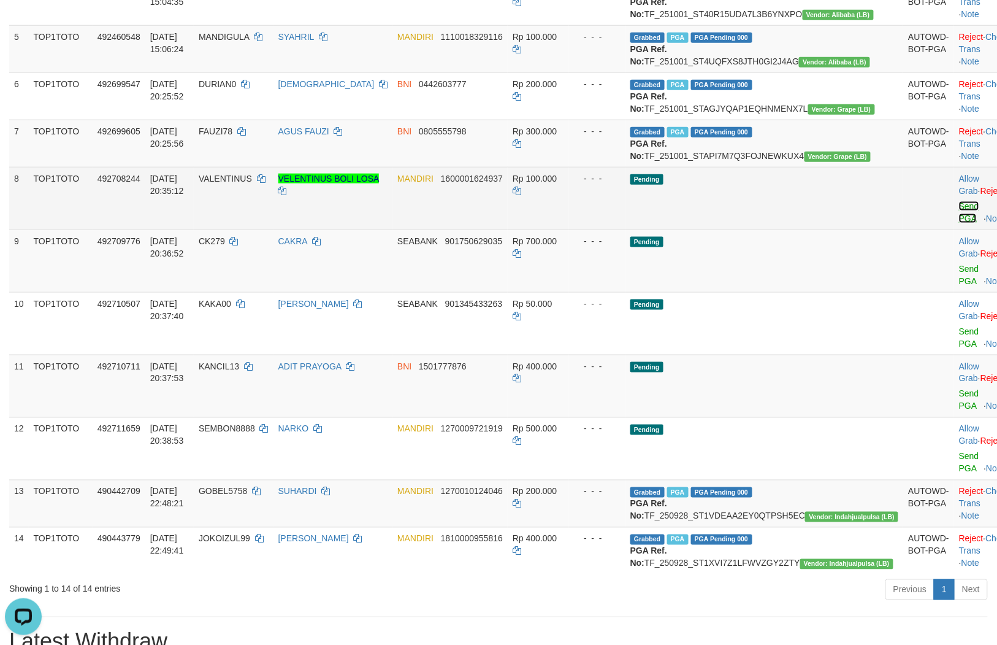
click at [959, 223] on link "Send PGA" at bounding box center [969, 212] width 20 height 22
click at [959, 286] on link "Send PGA" at bounding box center [969, 275] width 20 height 22
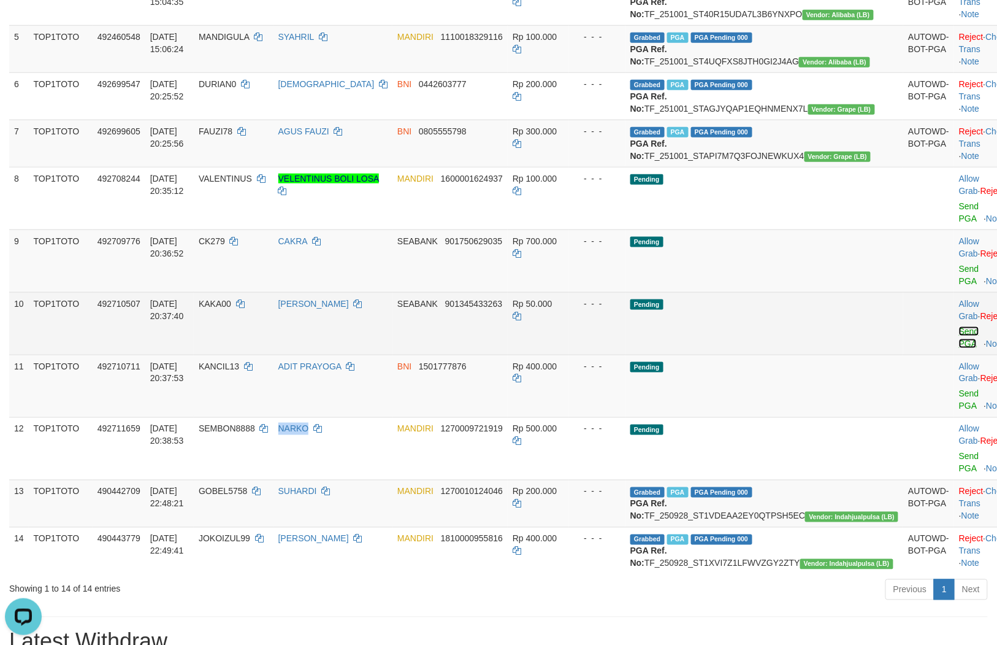
click at [959, 348] on link "Send PGA" at bounding box center [969, 337] width 20 height 22
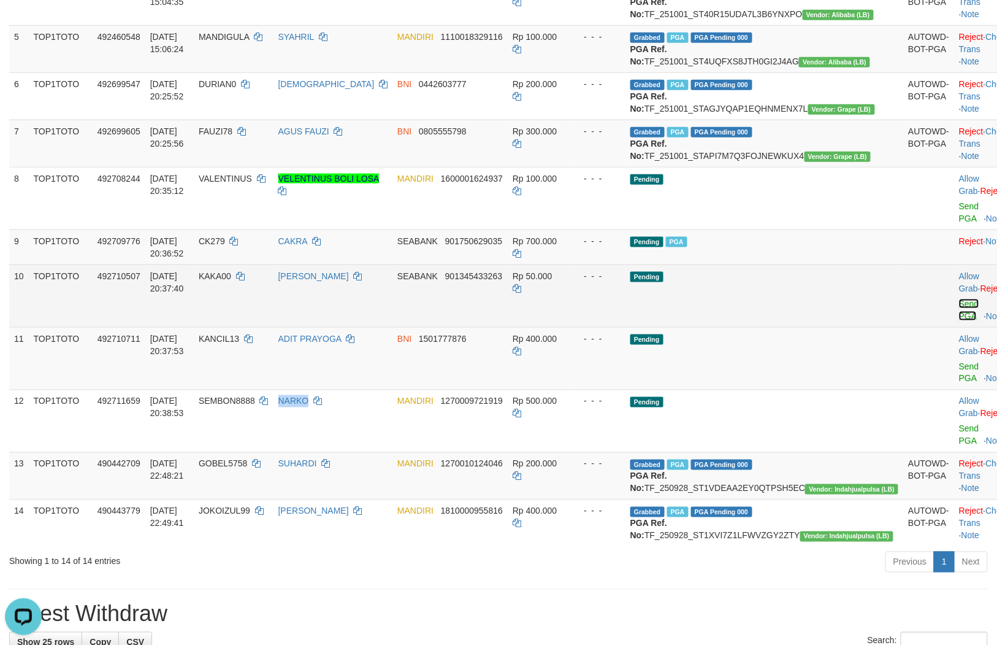
scroll to position [353, 0]
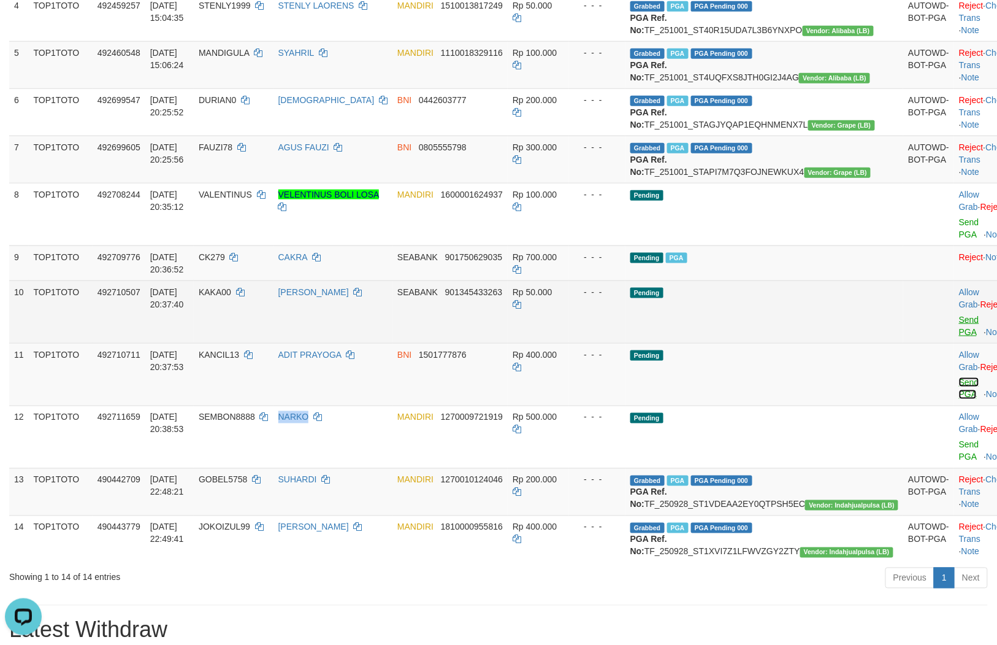
click at [959, 399] on link "Send PGA" at bounding box center [969, 388] width 20 height 22
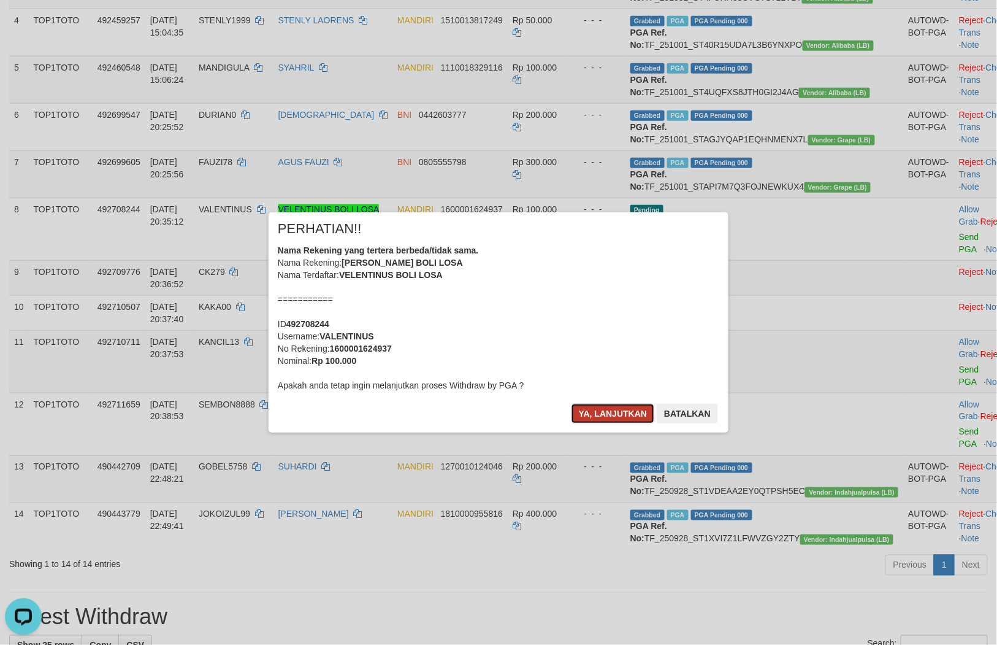
click at [598, 404] on button "Ya, lanjutkan" at bounding box center [613, 414] width 83 height 20
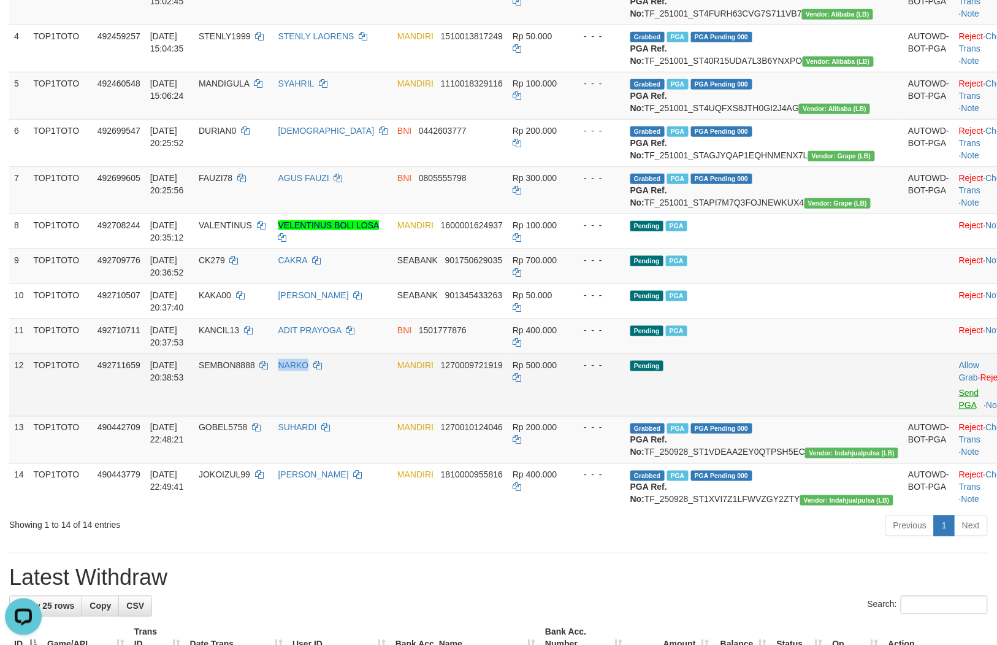
scroll to position [308, 0]
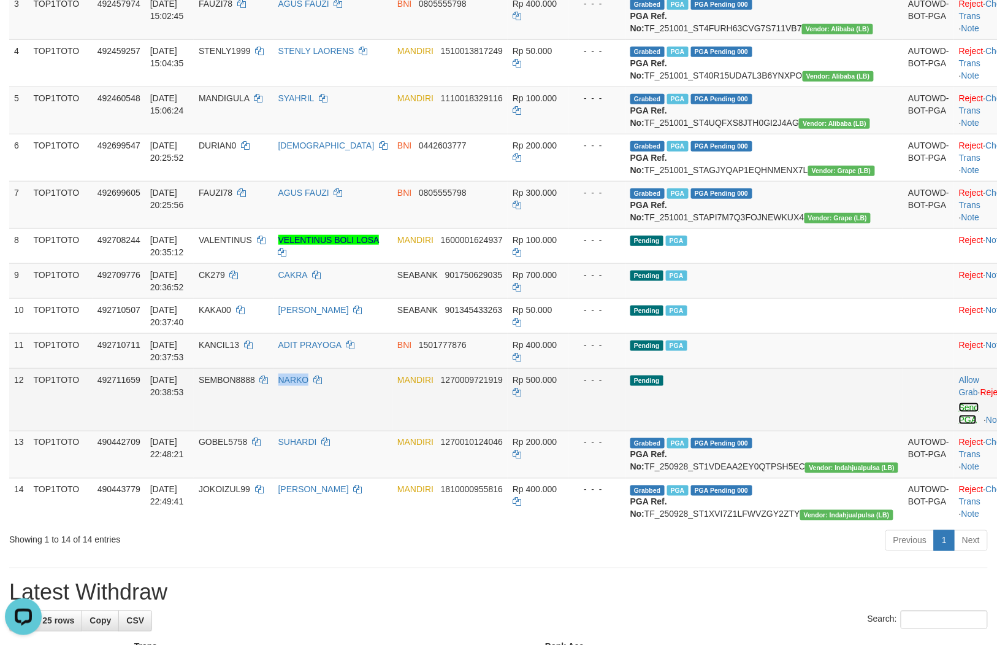
click at [959, 424] on link "Send PGA" at bounding box center [969, 413] width 20 height 22
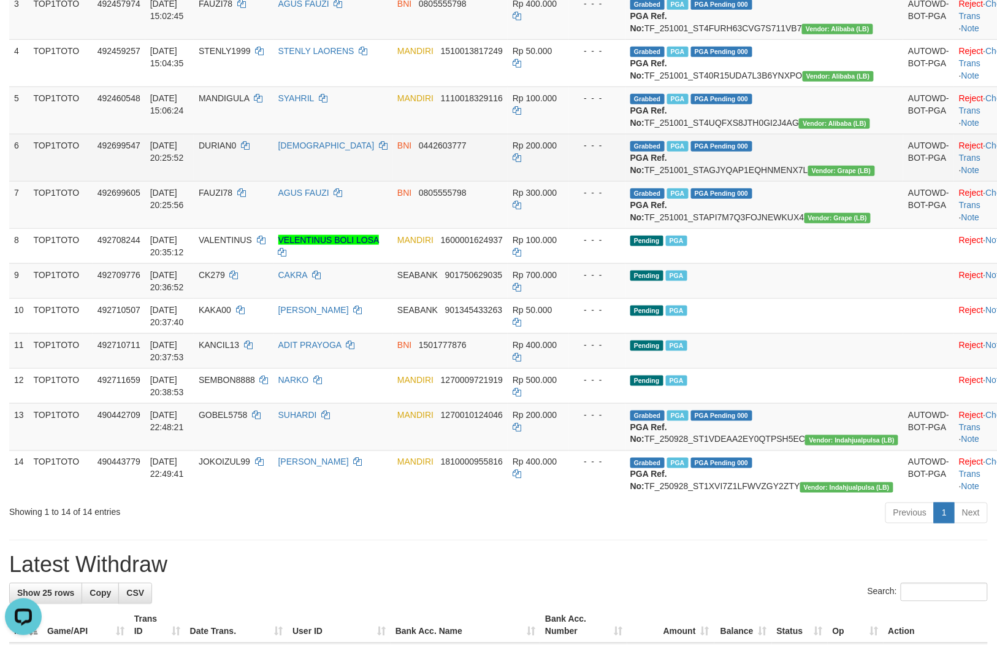
click at [236, 150] on span "DURIAN0" at bounding box center [217, 145] width 37 height 10
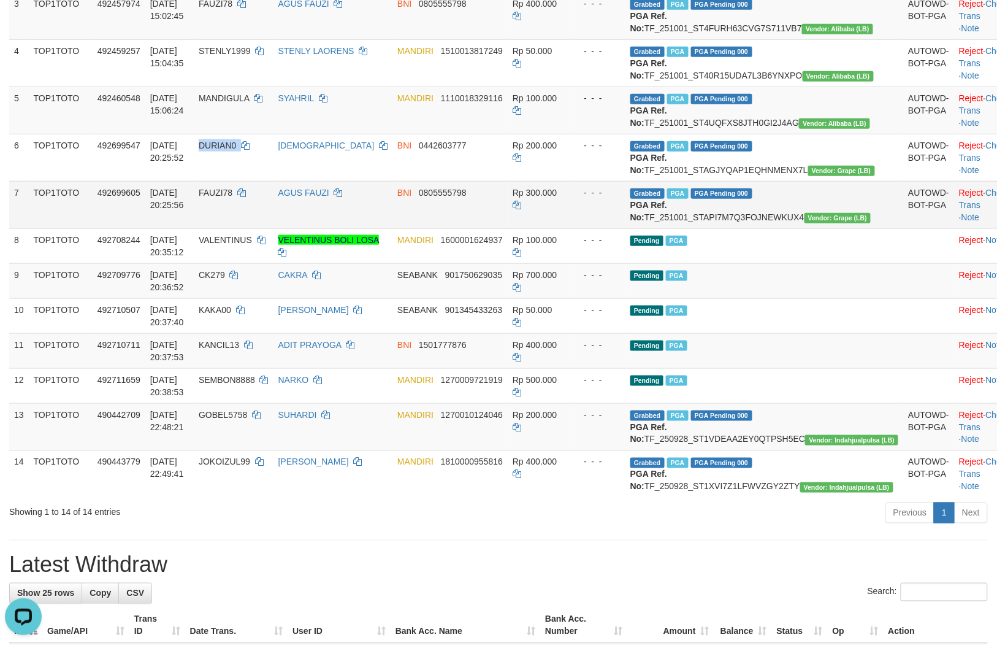
copy td "DURIAN0"
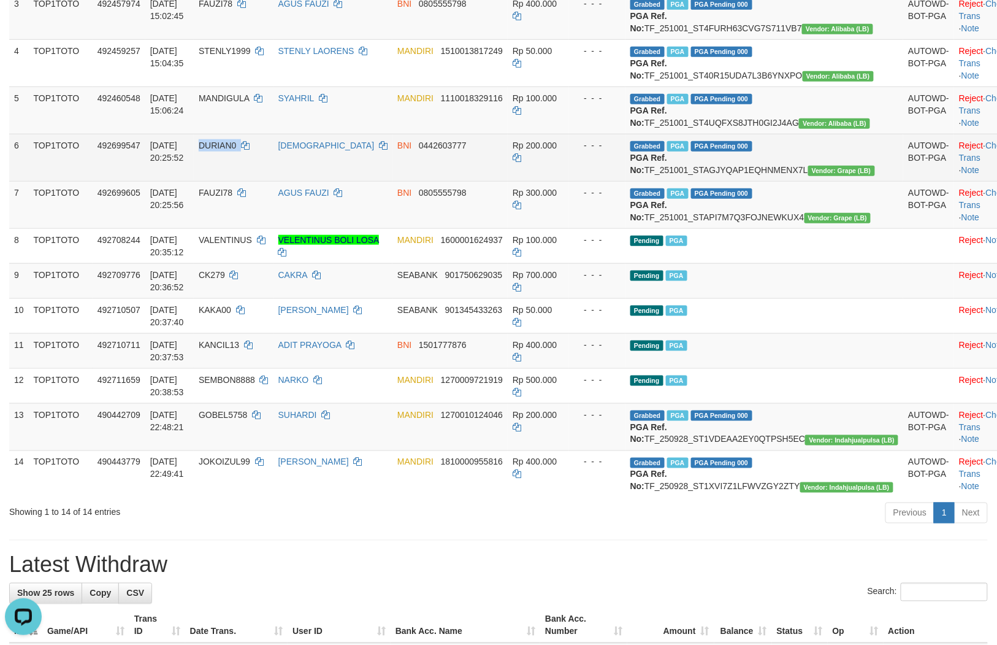
click at [764, 181] on td "Grabbed PGA PGA Pending 000 PGA Ref. No: TF_251001_STAGJYQAP1EQHNMENX7L Vendor:…" at bounding box center [765, 157] width 278 height 47
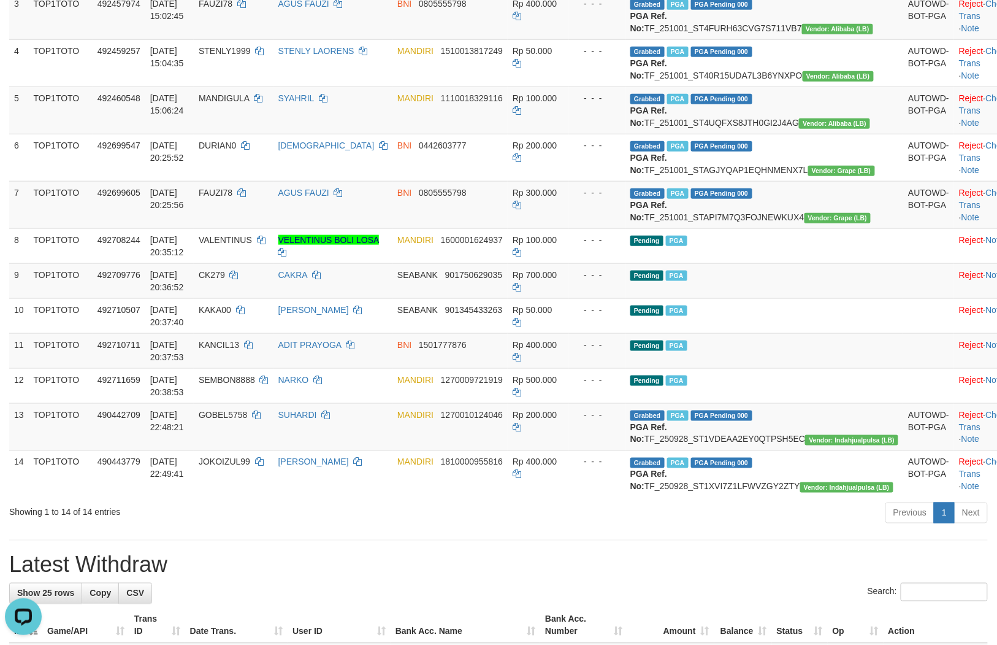
copy td "TF_251001_STAGJYQAP1EQHNMENX7L"
click at [783, 228] on td "Grabbed PGA PGA Pending 000 PGA Ref. No: TF_251001_STAPI7M7Q3FOJNEWKUX4 Vendor:…" at bounding box center [765, 204] width 278 height 47
copy td "TF_251001_STAPI7M7Q3FOJNEWKUX4"
click at [783, 228] on td "Grabbed PGA PGA Pending 000 PGA Ref. No: TF_251001_STAPI7M7Q3FOJNEWKUX4 Vendor:…" at bounding box center [765, 204] width 278 height 47
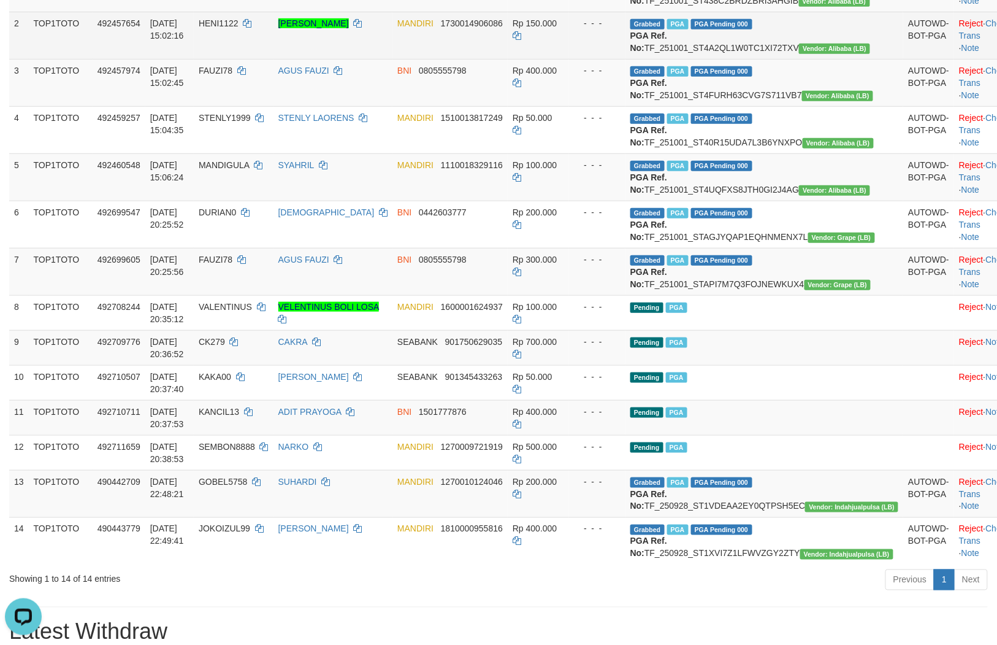
scroll to position [240, 0]
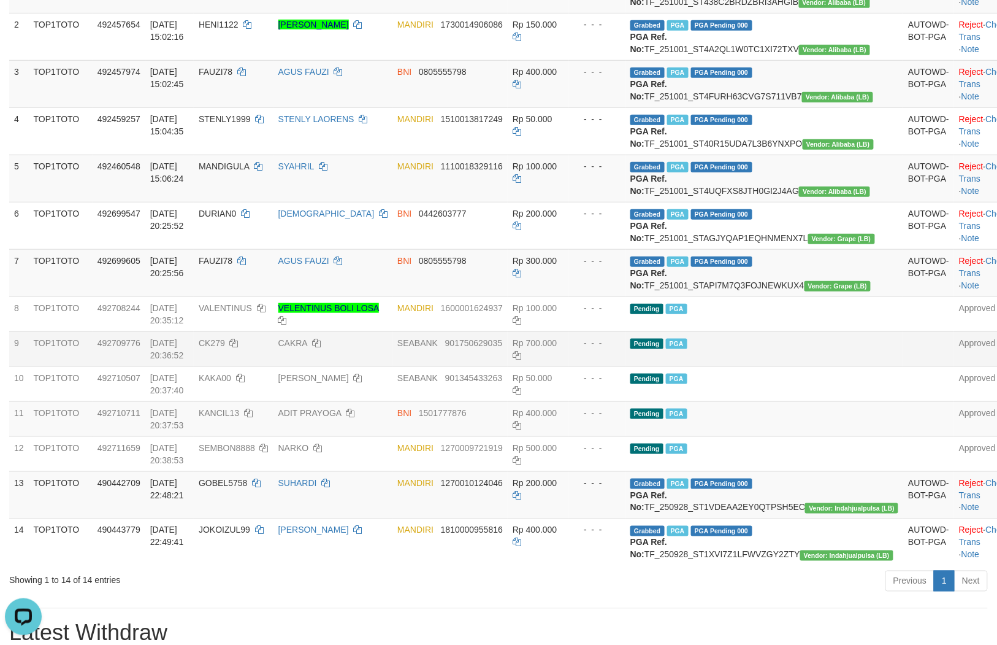
click at [626, 366] on td "- - -" at bounding box center [597, 348] width 56 height 35
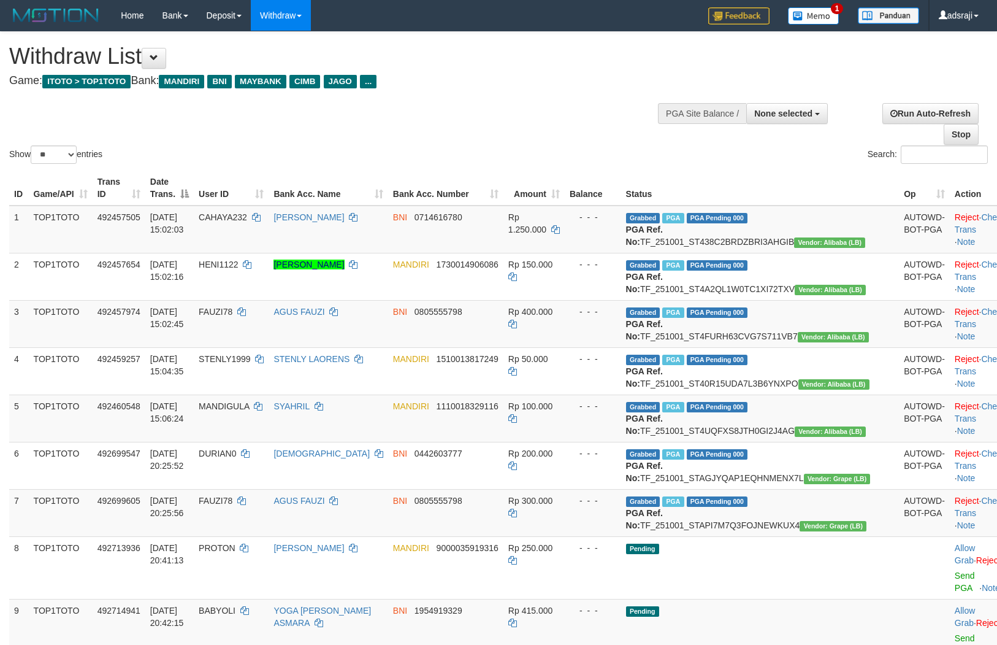
select select
select select "**"
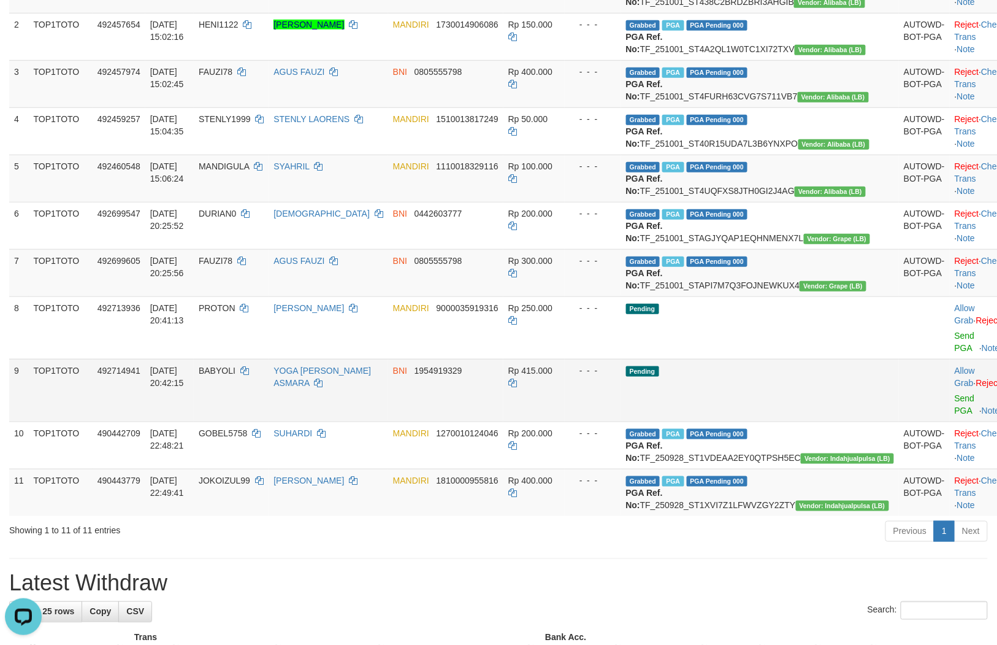
drag, startPoint x: 542, startPoint y: 448, endPoint x: 540, endPoint y: 454, distance: 7.0
click at [504, 421] on td "BNI 1954919329" at bounding box center [445, 390] width 115 height 63
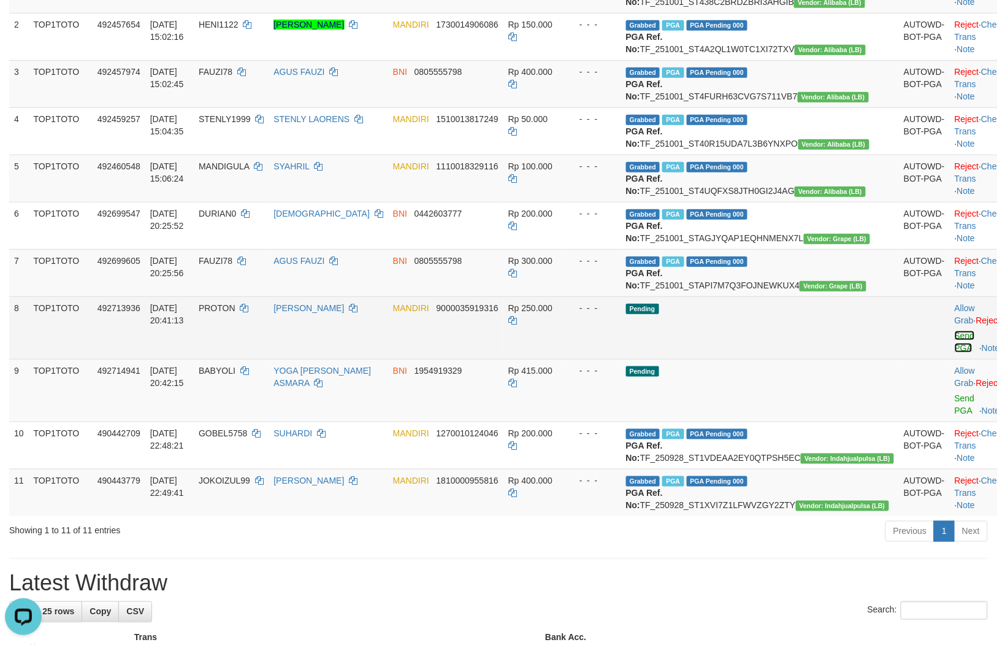
click at [955, 353] on link "Send PGA" at bounding box center [965, 342] width 20 height 22
click at [955, 415] on link "Send PGA" at bounding box center [965, 404] width 20 height 22
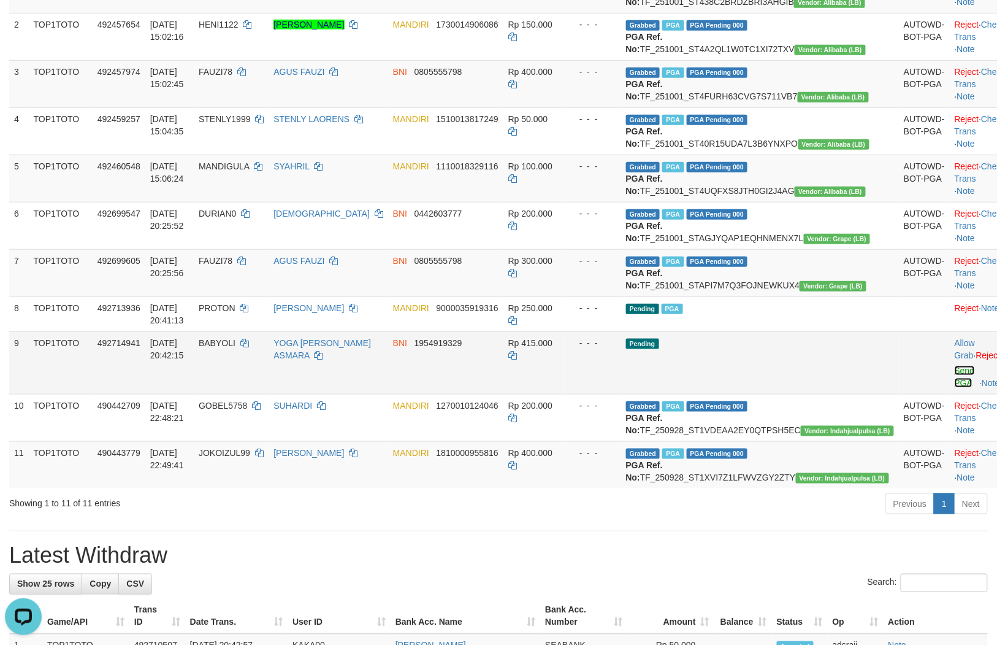
scroll to position [224, 0]
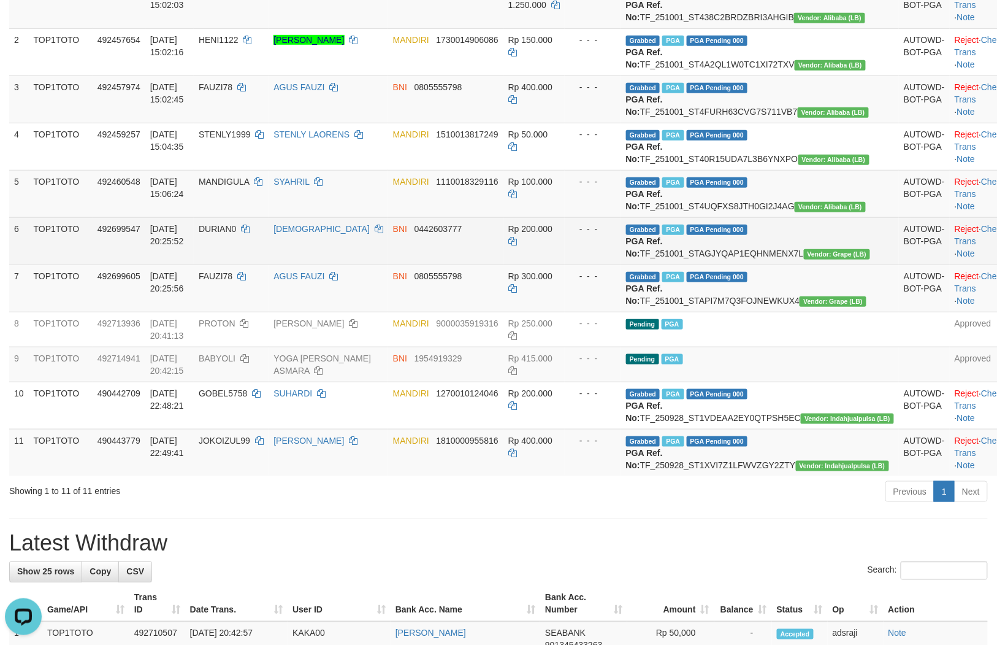
click at [504, 264] on td "BNI 0442603777" at bounding box center [445, 240] width 115 height 47
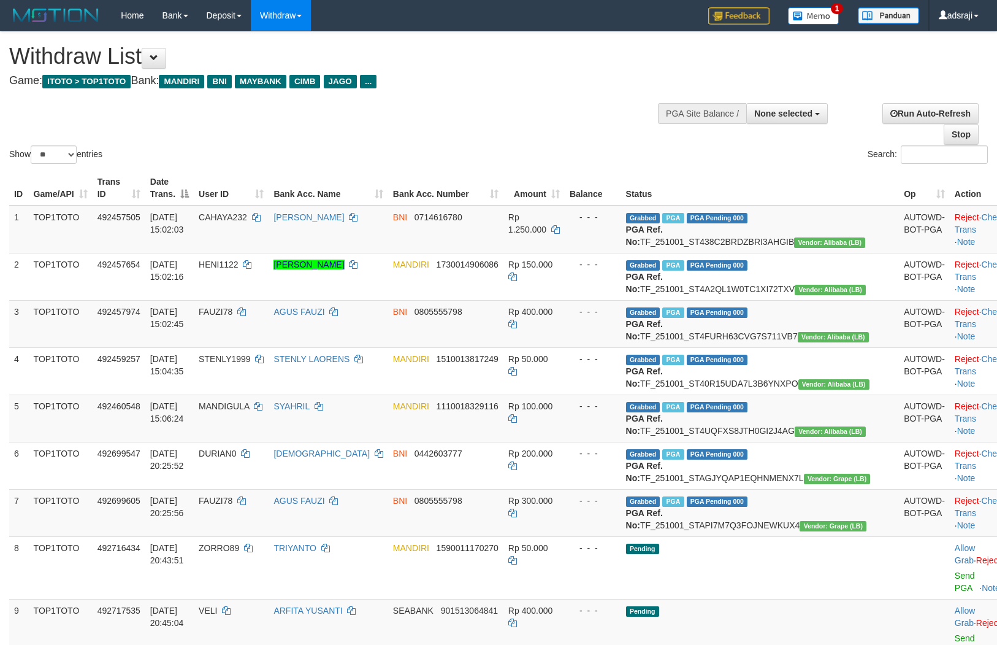
select select
select select "**"
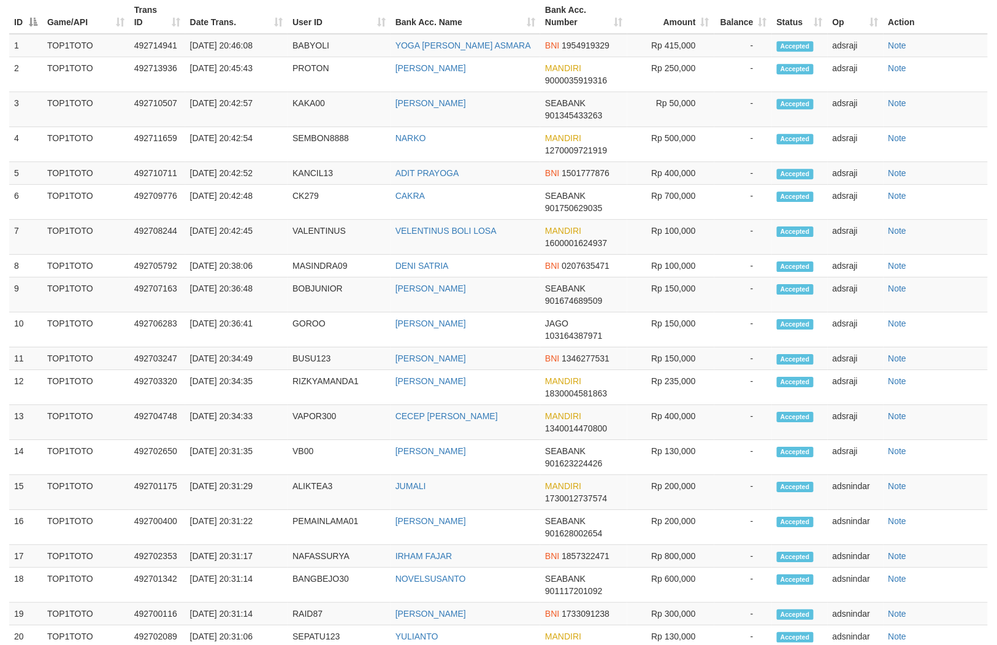
scroll to position [224, 0]
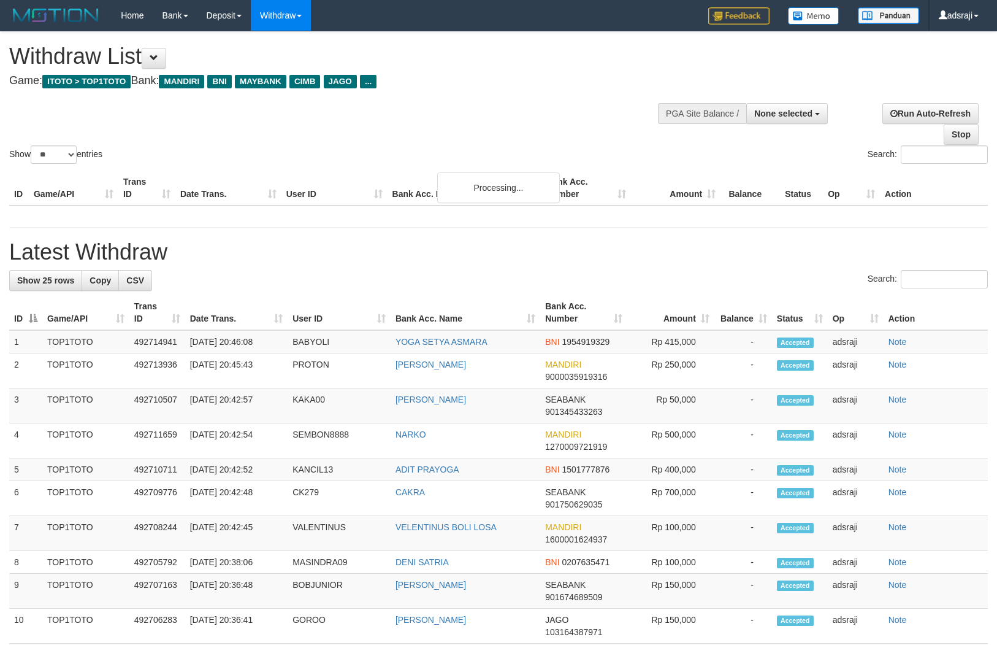
select select
select select "**"
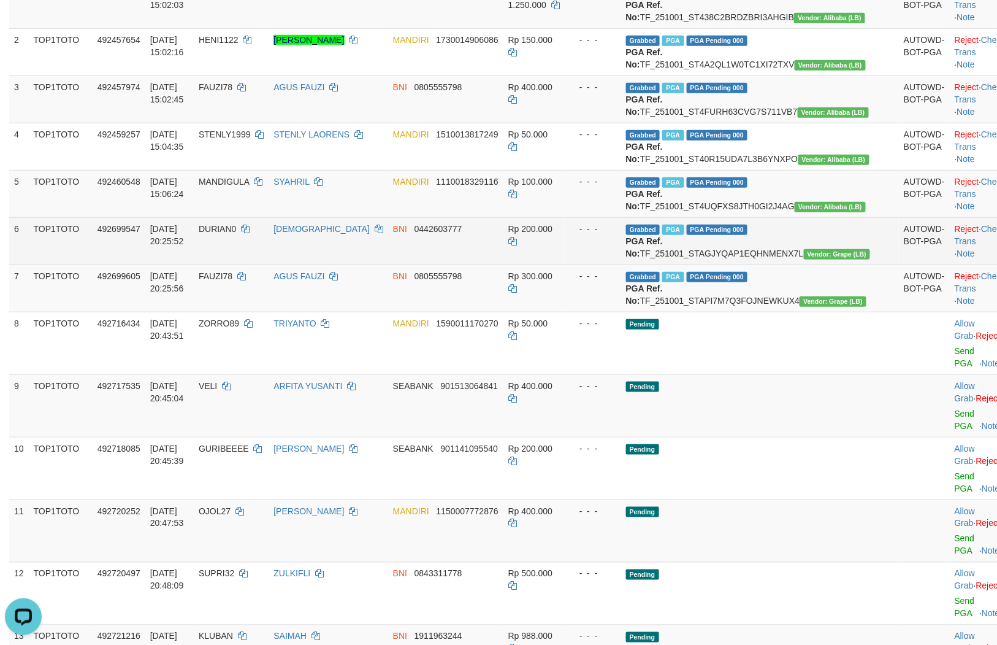
click at [562, 264] on td "Rp 200.000" at bounding box center [534, 240] width 61 height 47
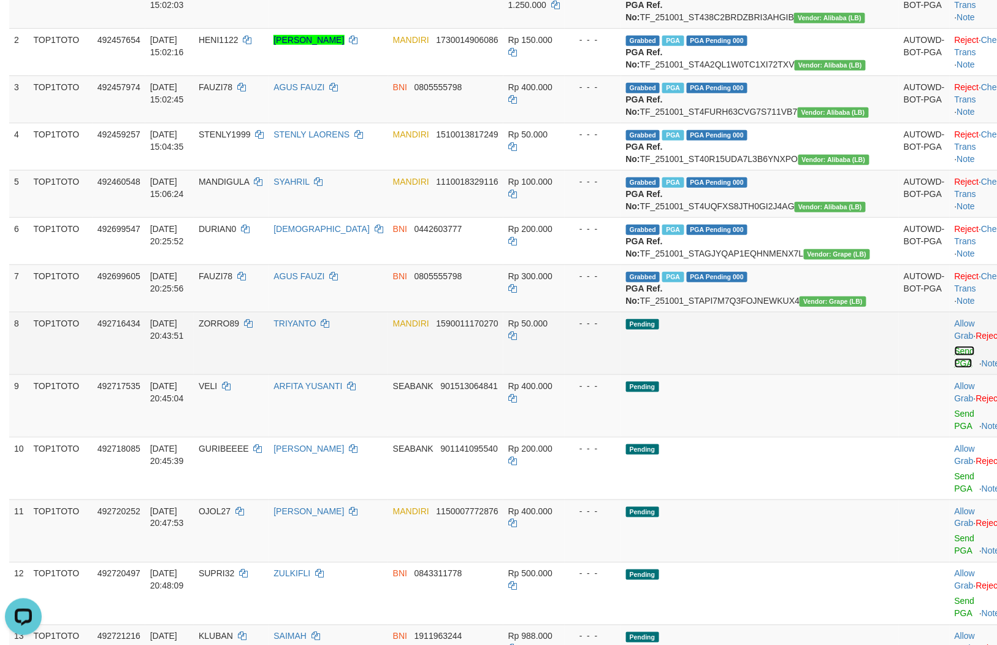
click at [955, 368] on link "Send PGA" at bounding box center [965, 357] width 20 height 22
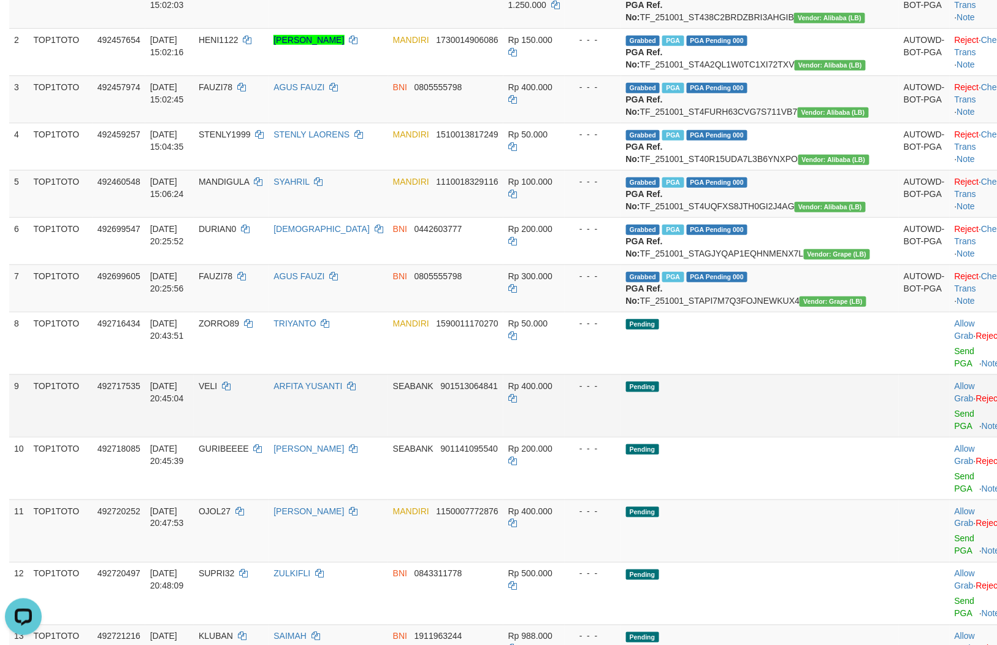
click at [621, 437] on td "- - -" at bounding box center [593, 405] width 56 height 63
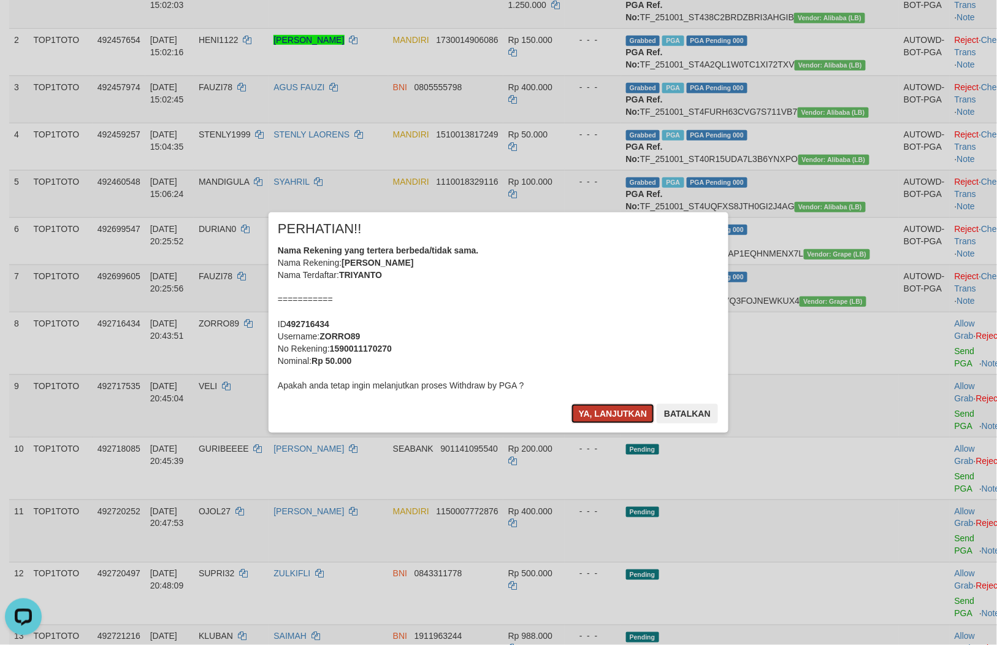
click at [592, 408] on button "Ya, lanjutkan" at bounding box center [613, 414] width 83 height 20
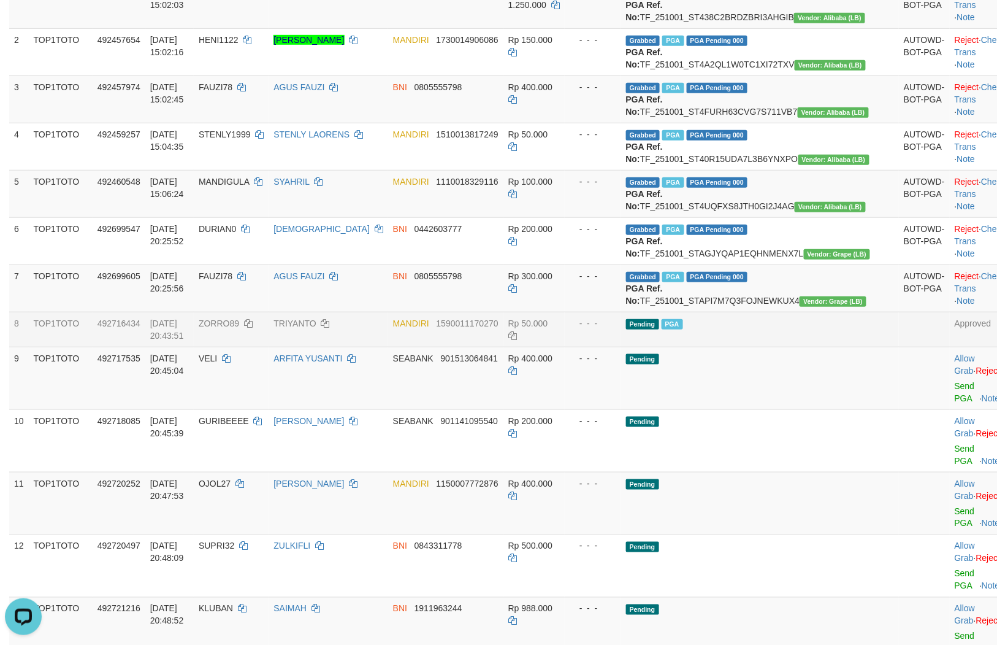
click at [565, 347] on td "Rp 50.000" at bounding box center [534, 329] width 61 height 35
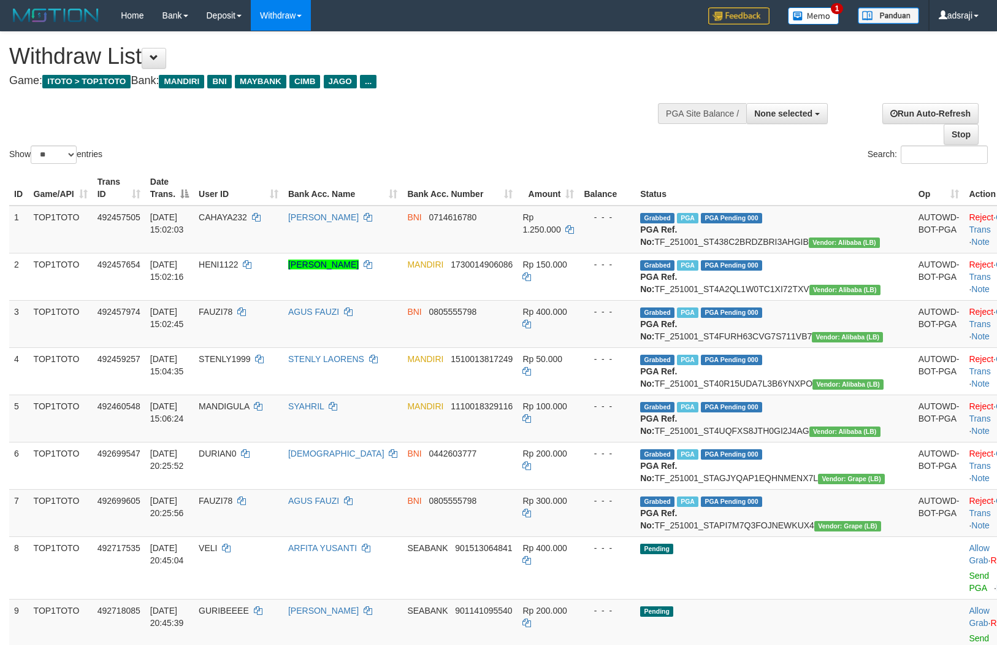
select select
select select "**"
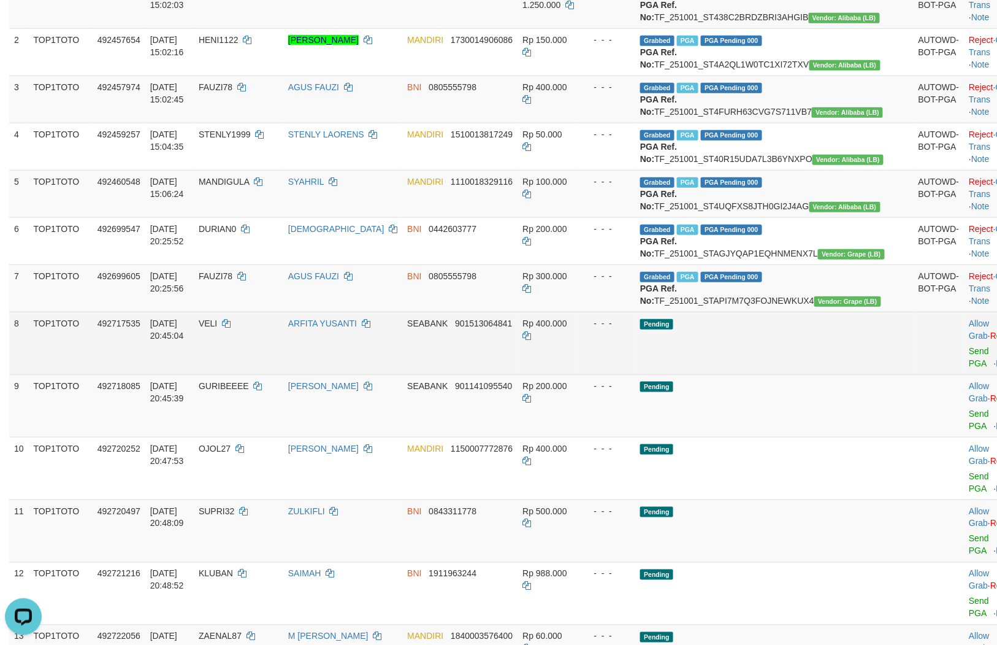
drag, startPoint x: 850, startPoint y: 457, endPoint x: 754, endPoint y: 412, distance: 105.9
click at [846, 437] on td "Pending" at bounding box center [774, 405] width 278 height 63
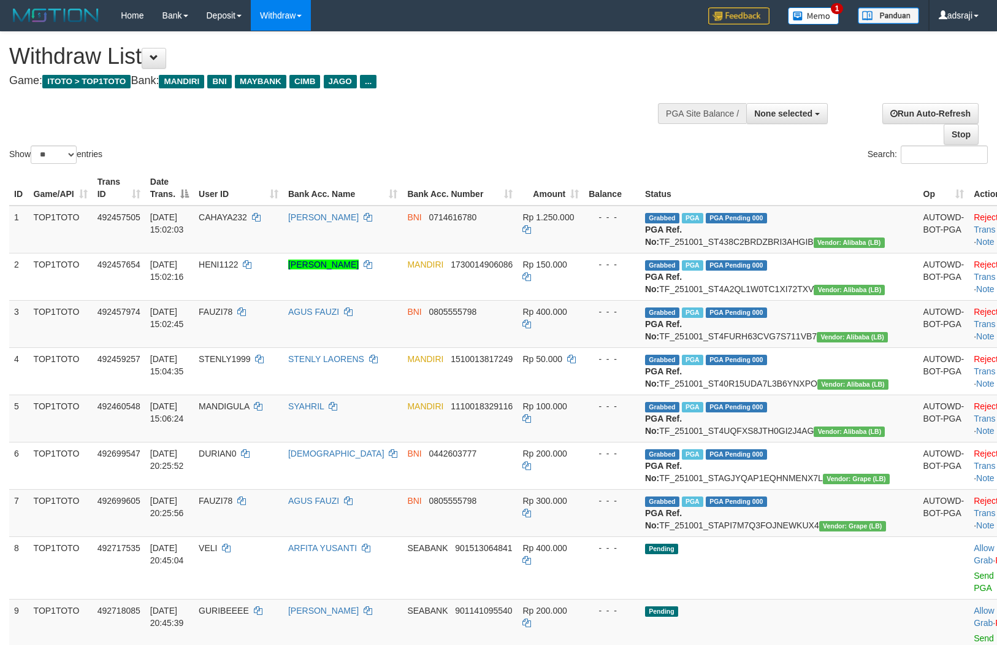
select select
select select "**"
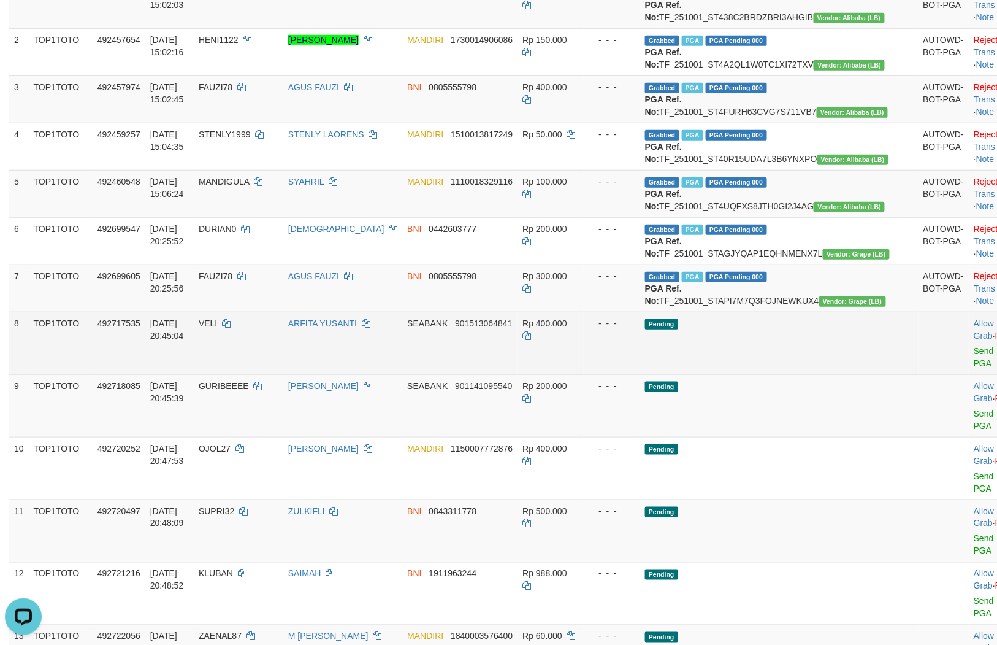
click at [775, 374] on td "Pending" at bounding box center [779, 343] width 278 height 63
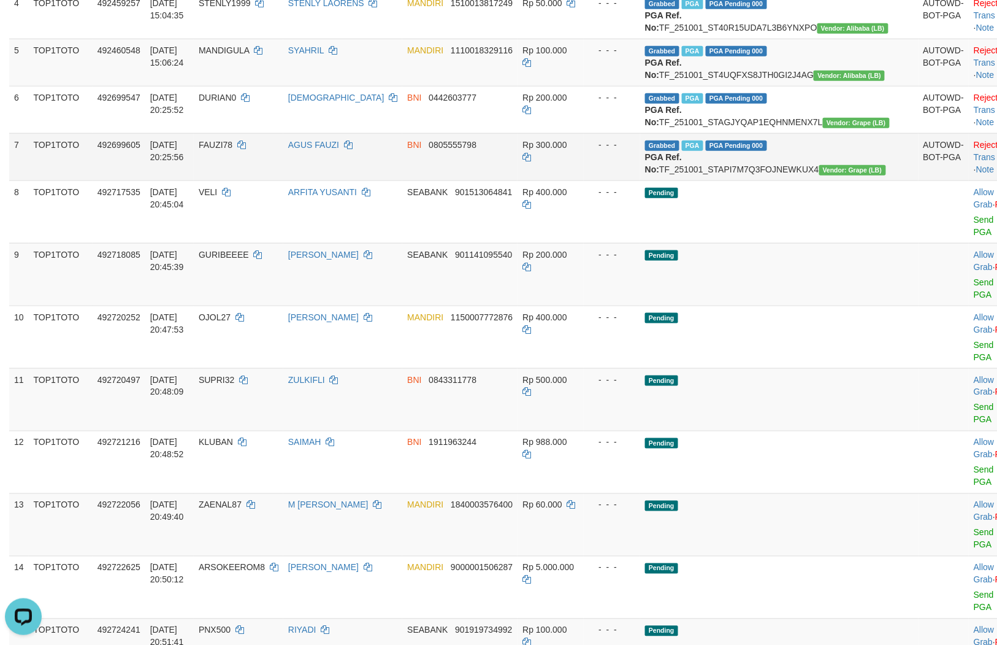
scroll to position [379, 0]
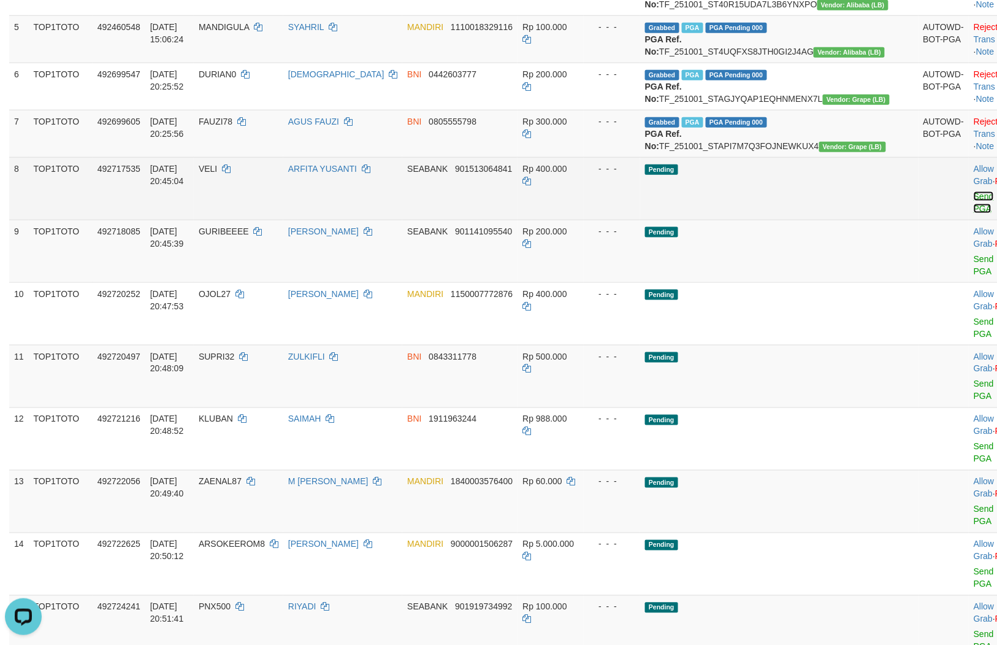
click at [974, 213] on link "Send PGA" at bounding box center [984, 202] width 20 height 22
click at [974, 276] on link "Send PGA" at bounding box center [984, 265] width 20 height 22
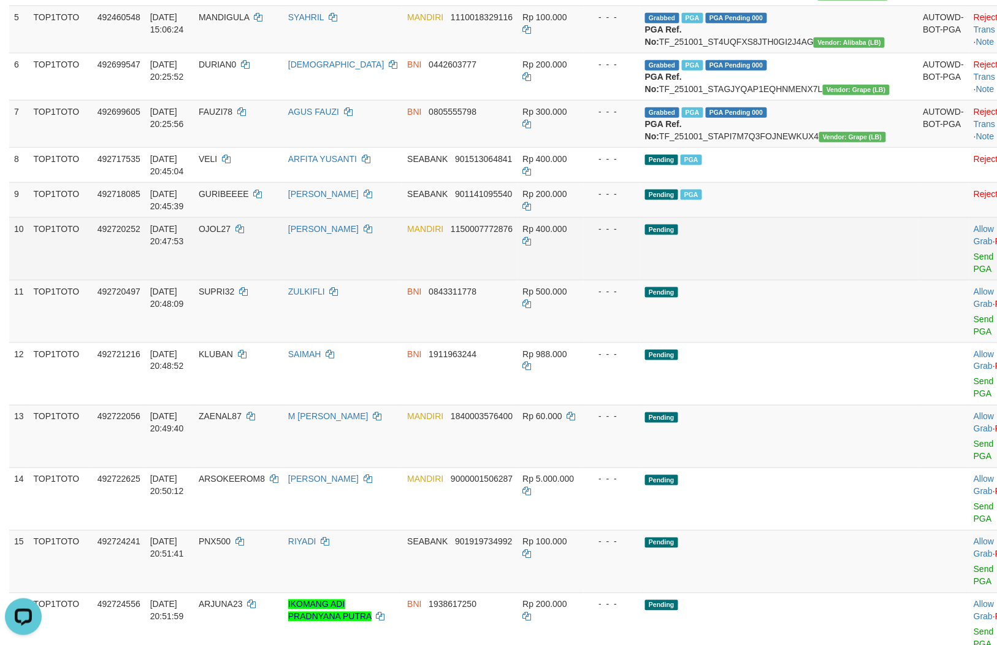
scroll to position [448, 0]
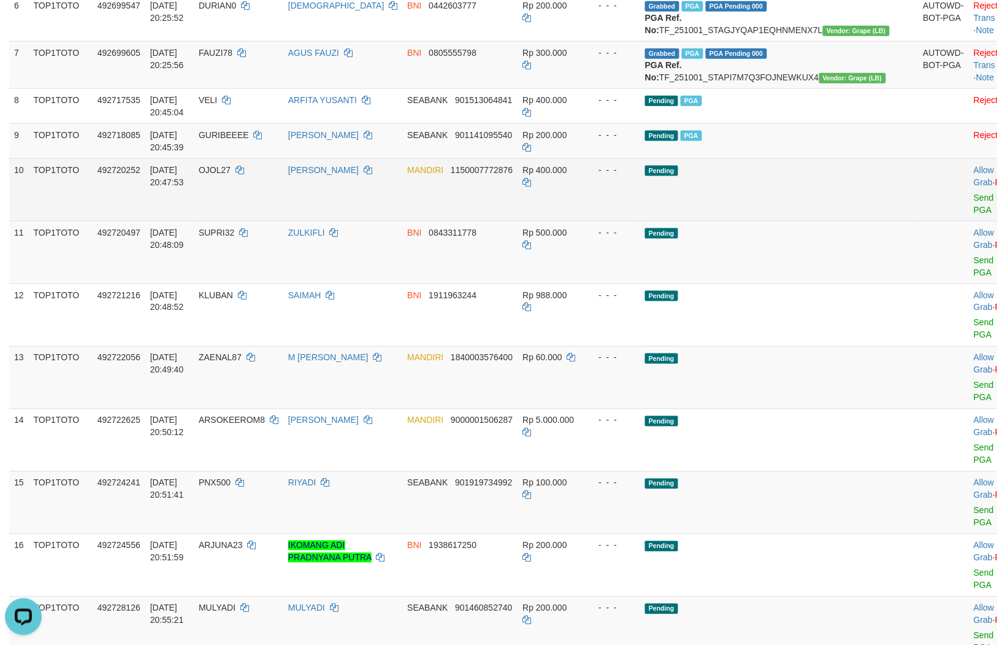
click at [969, 221] on td "Allow Grab · Reject Send PGA · Note" at bounding box center [999, 189] width 61 height 63
click at [974, 215] on link "Send PGA" at bounding box center [984, 204] width 20 height 22
click at [974, 277] on link "Send PGA" at bounding box center [984, 266] width 20 height 22
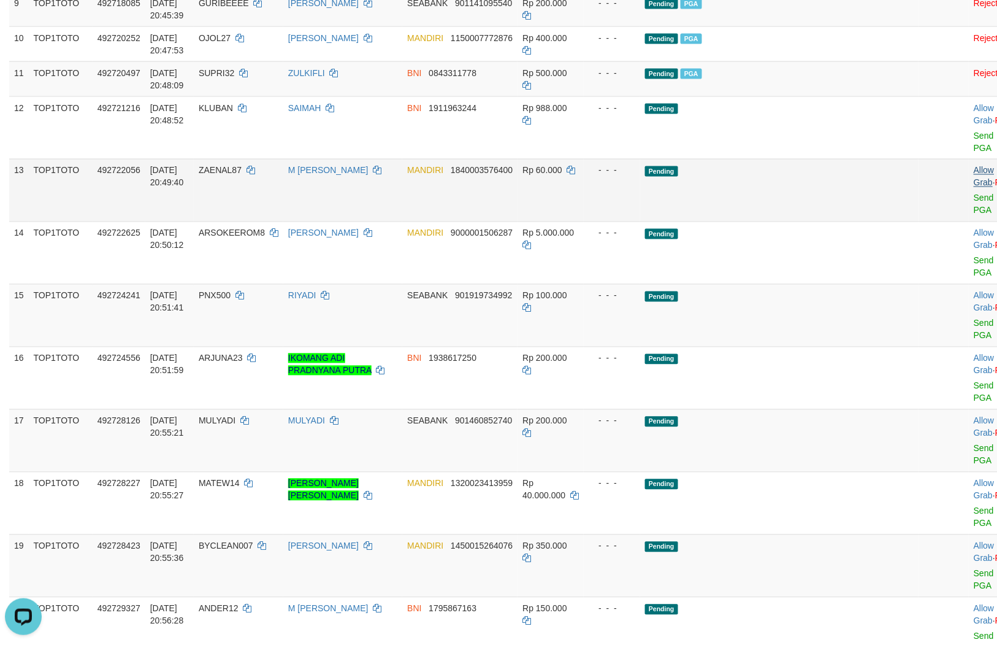
scroll to position [584, 0]
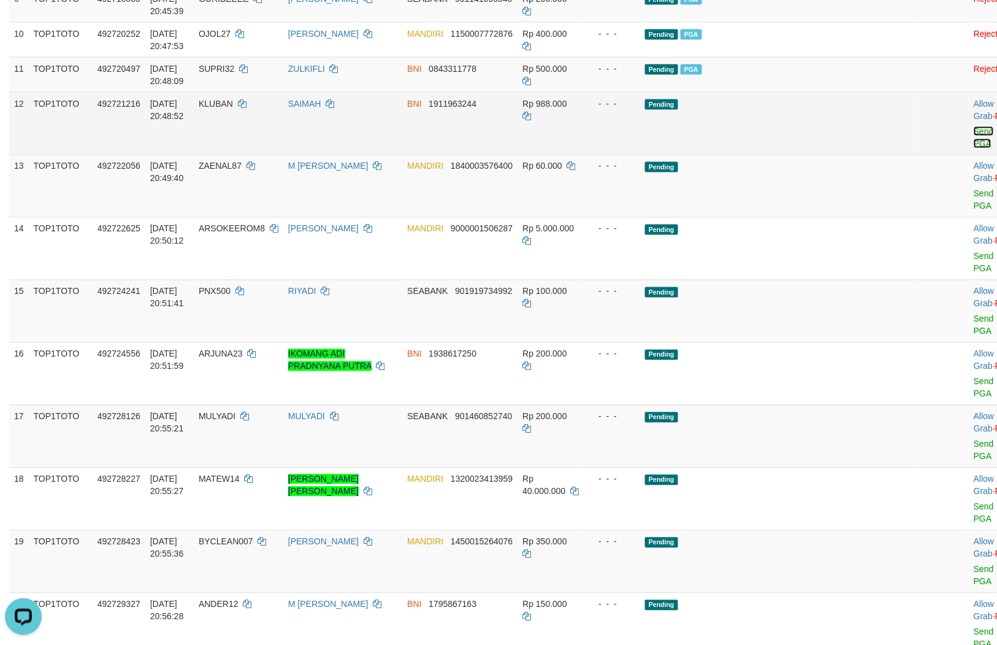
click at [974, 148] on link "Send PGA" at bounding box center [984, 137] width 20 height 22
click at [974, 211] on link "Send PGA" at bounding box center [984, 200] width 20 height 22
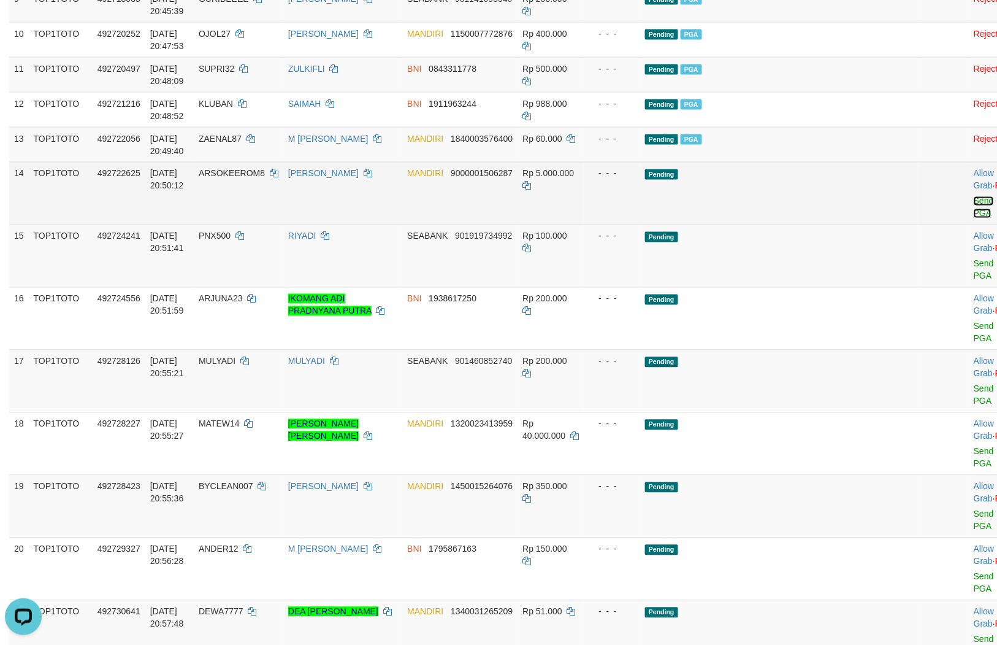
click at [974, 218] on link "Send PGA" at bounding box center [984, 207] width 20 height 22
click at [974, 281] on link "Send PGA" at bounding box center [984, 270] width 20 height 22
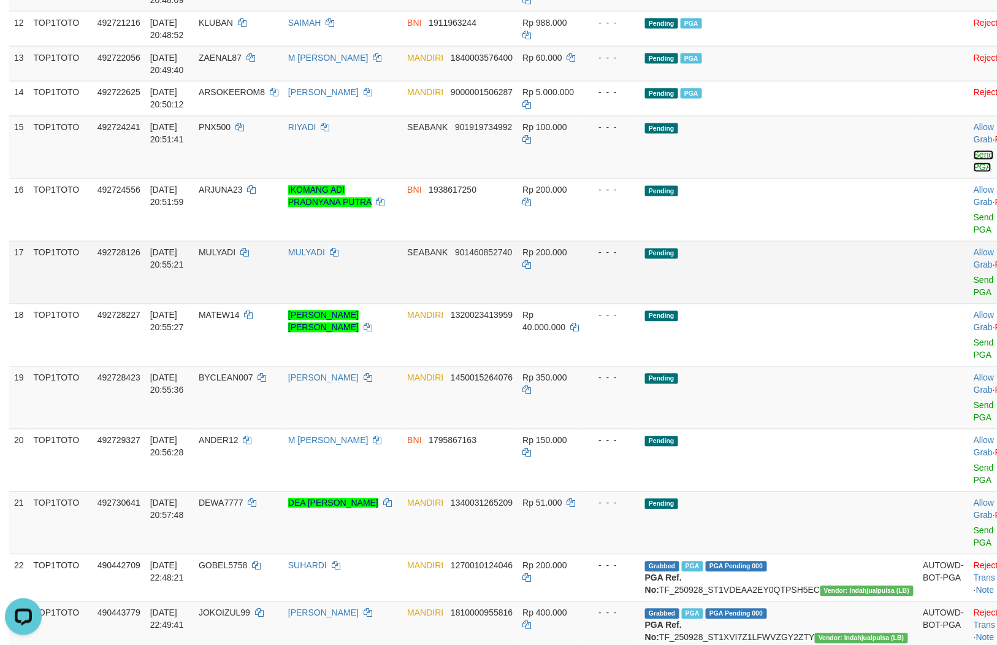
scroll to position [693, 0]
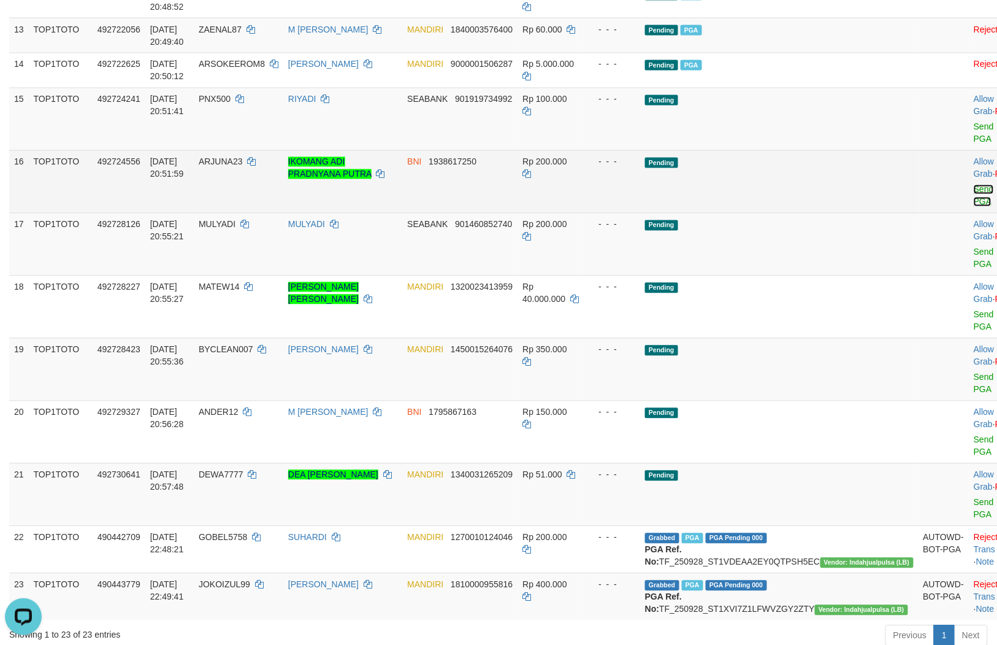
click at [974, 207] on link "Send PGA" at bounding box center [984, 196] width 20 height 22
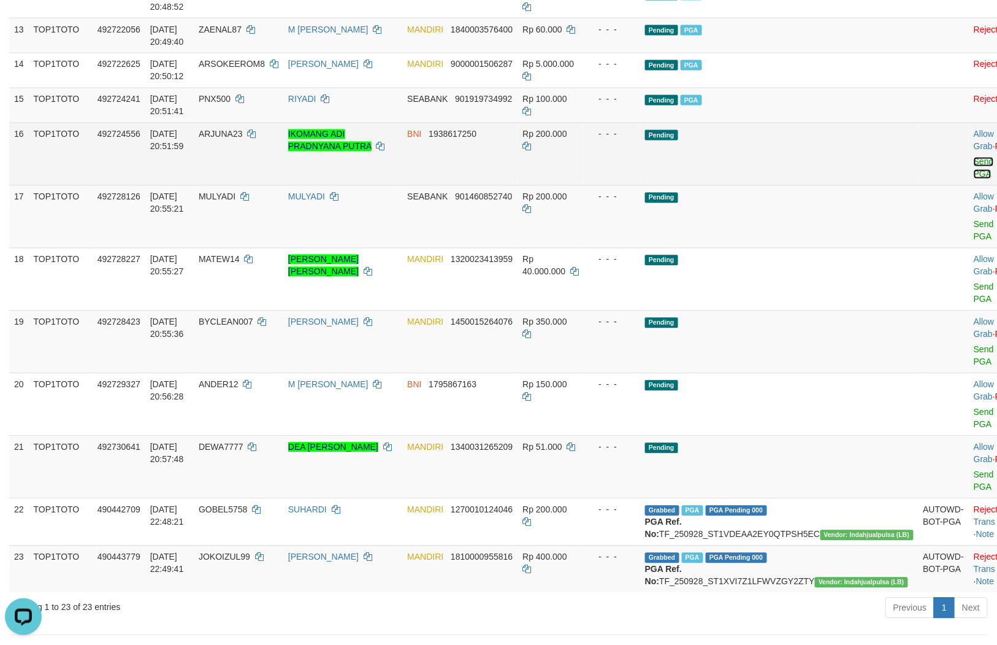
scroll to position [665, 0]
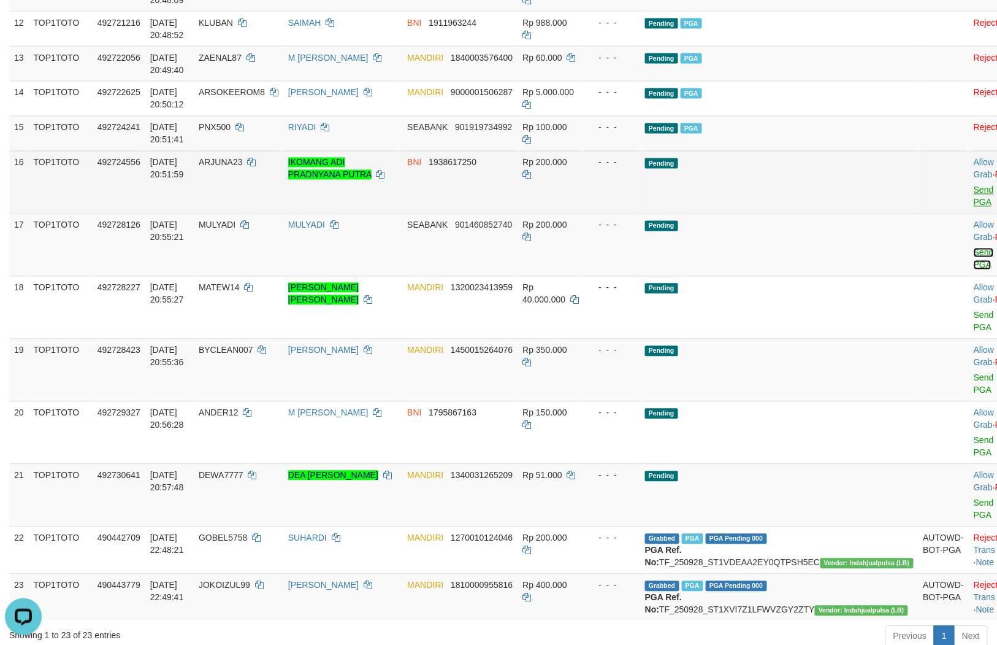
click at [974, 270] on link "Send PGA" at bounding box center [984, 259] width 20 height 22
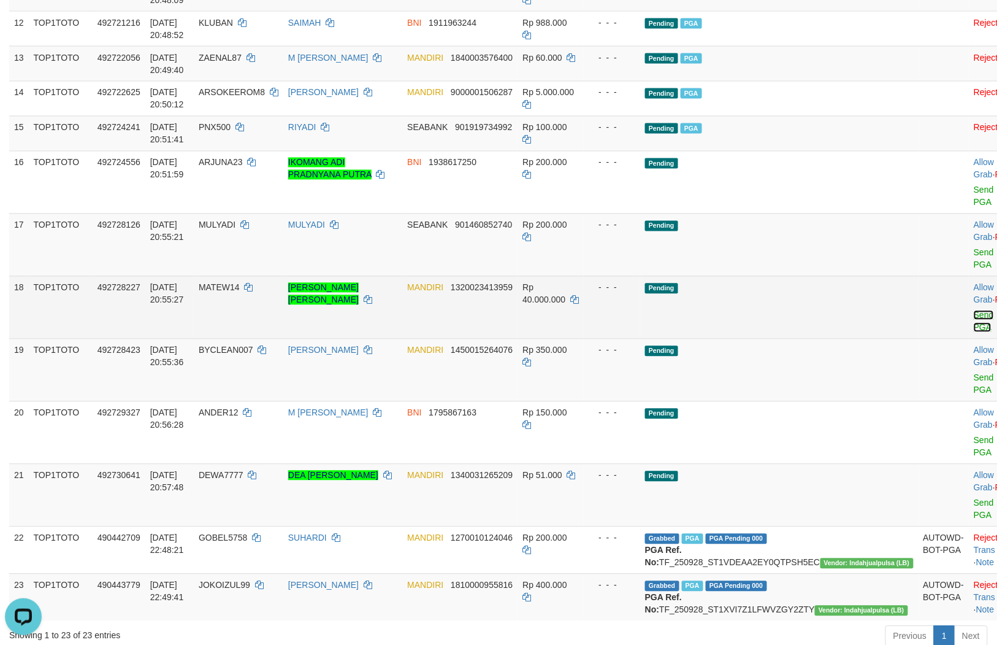
click at [974, 332] on link "Send PGA" at bounding box center [984, 321] width 20 height 22
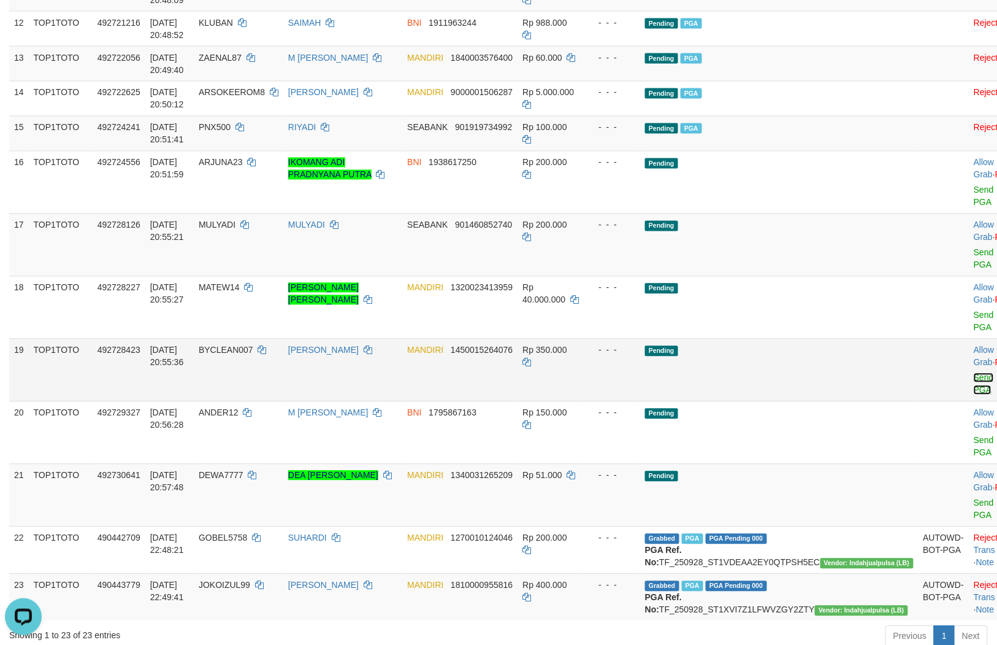
click at [974, 395] on link "Send PGA" at bounding box center [984, 384] width 20 height 22
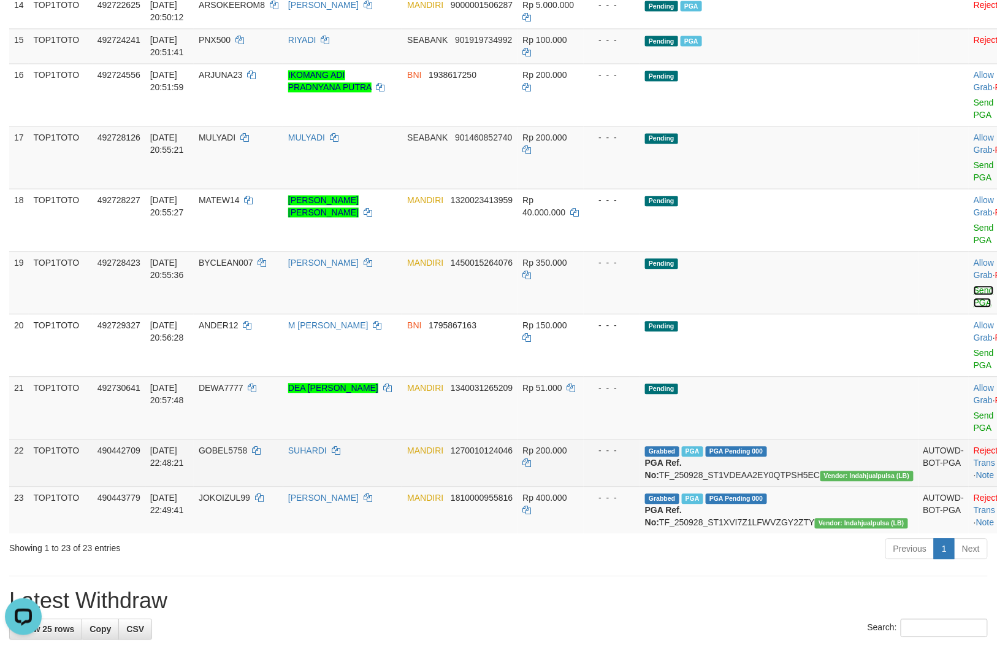
scroll to position [869, 0]
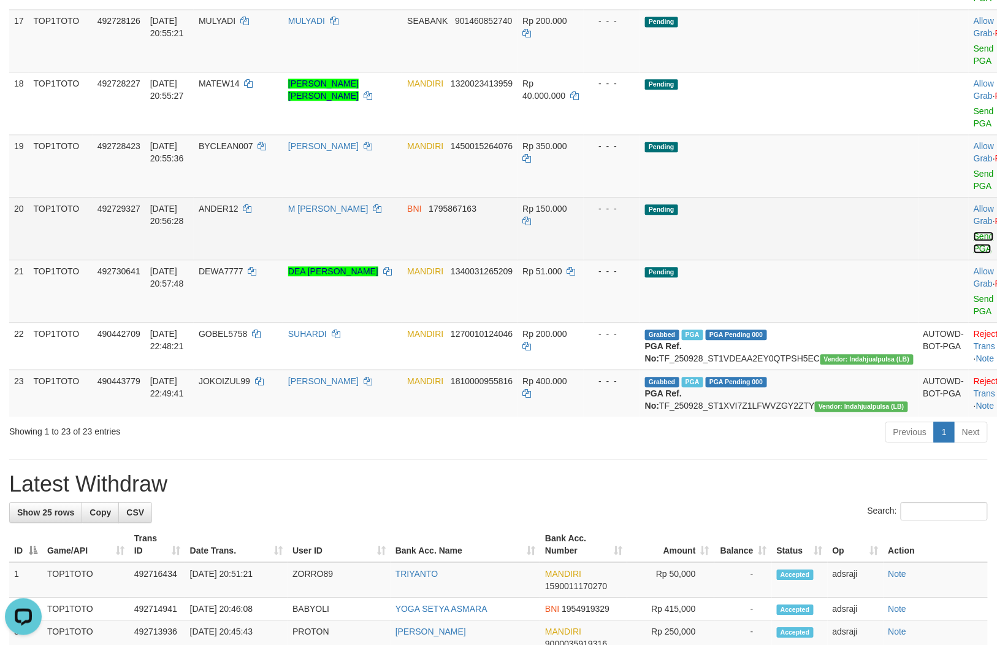
click at [974, 253] on link "Send PGA" at bounding box center [984, 242] width 20 height 22
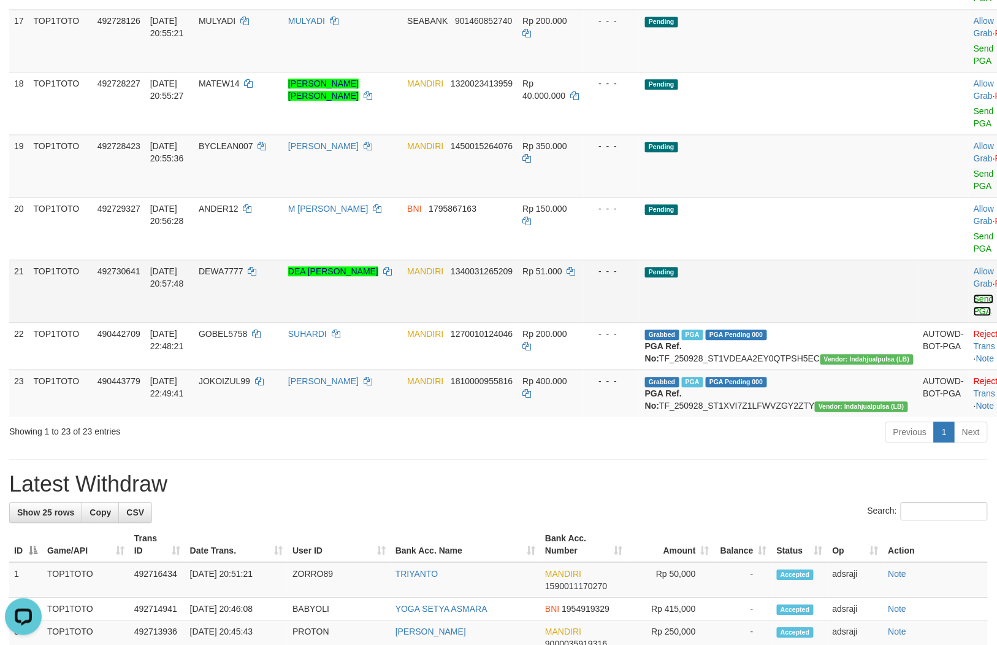
click at [974, 316] on link "Send PGA" at bounding box center [984, 305] width 20 height 22
click at [706, 322] on td "Pending" at bounding box center [779, 290] width 278 height 63
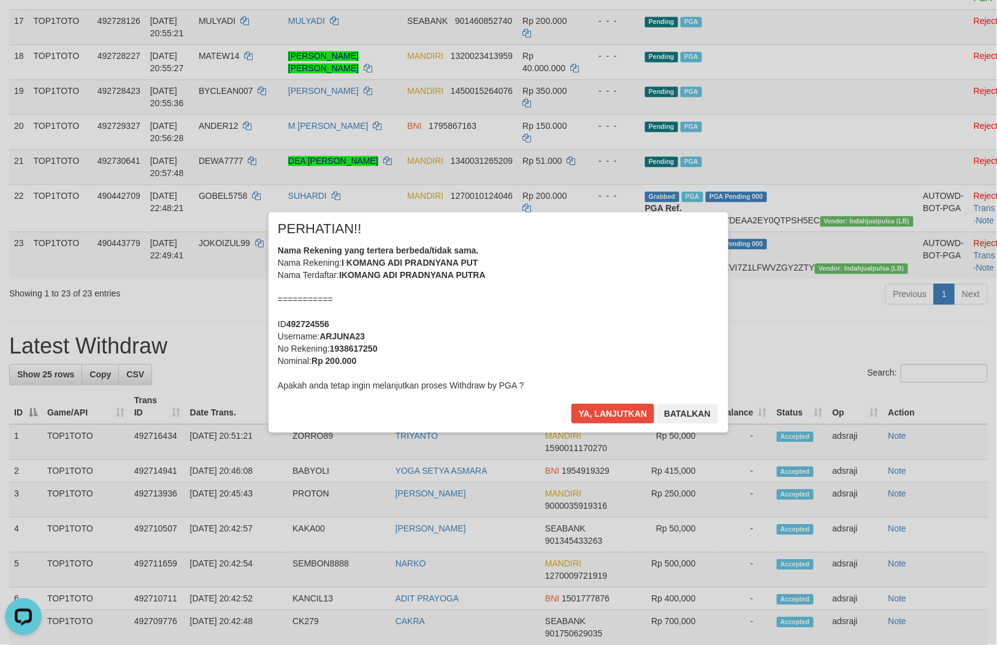
scroll to position [787, 0]
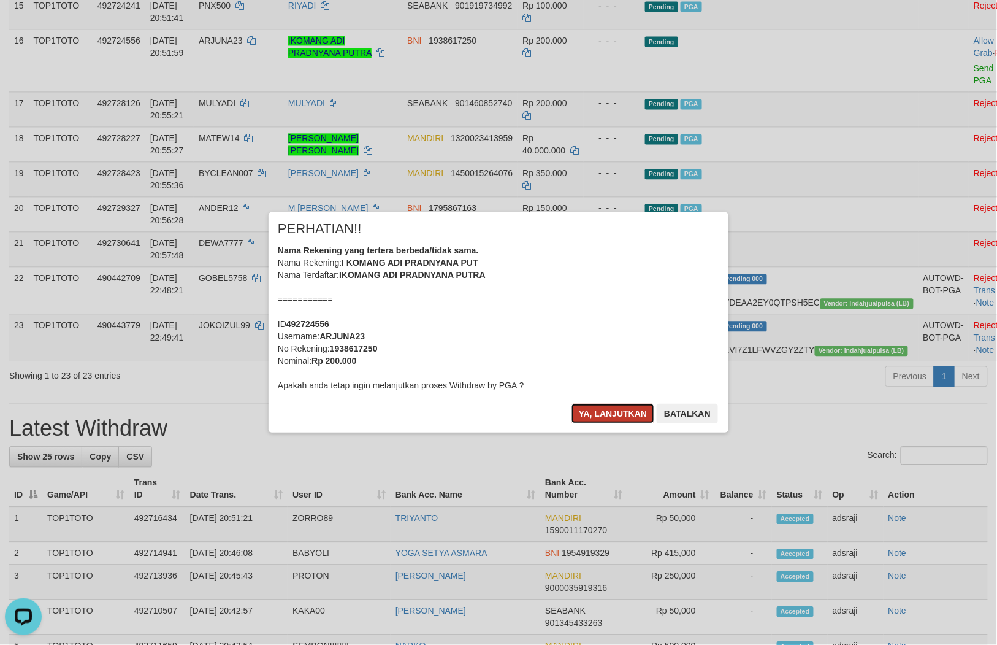
click at [634, 418] on button "Ya, lanjutkan" at bounding box center [613, 414] width 83 height 20
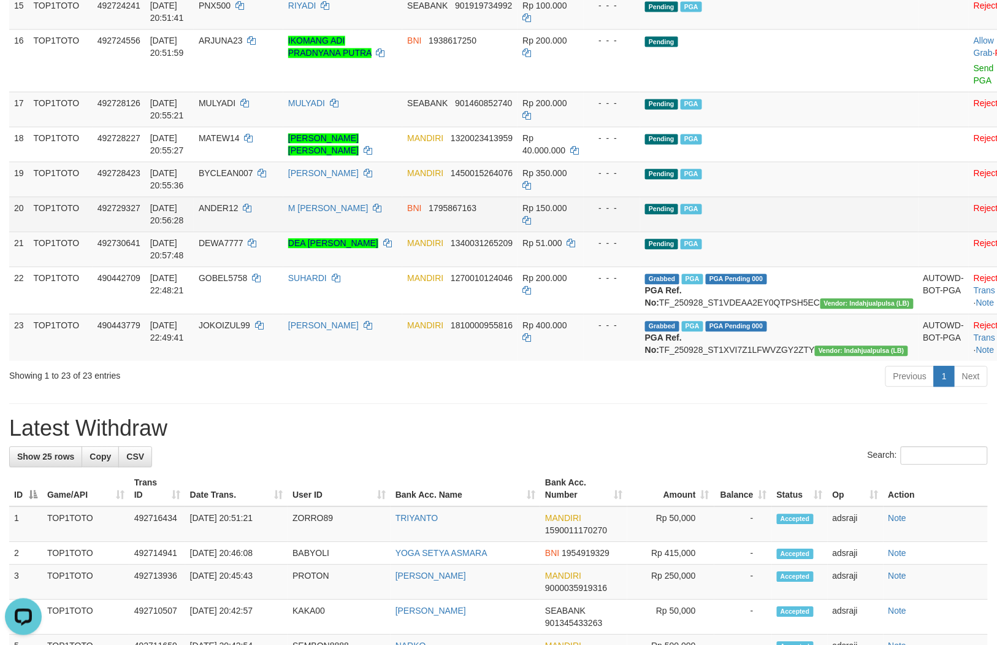
scroll to position [771, 0]
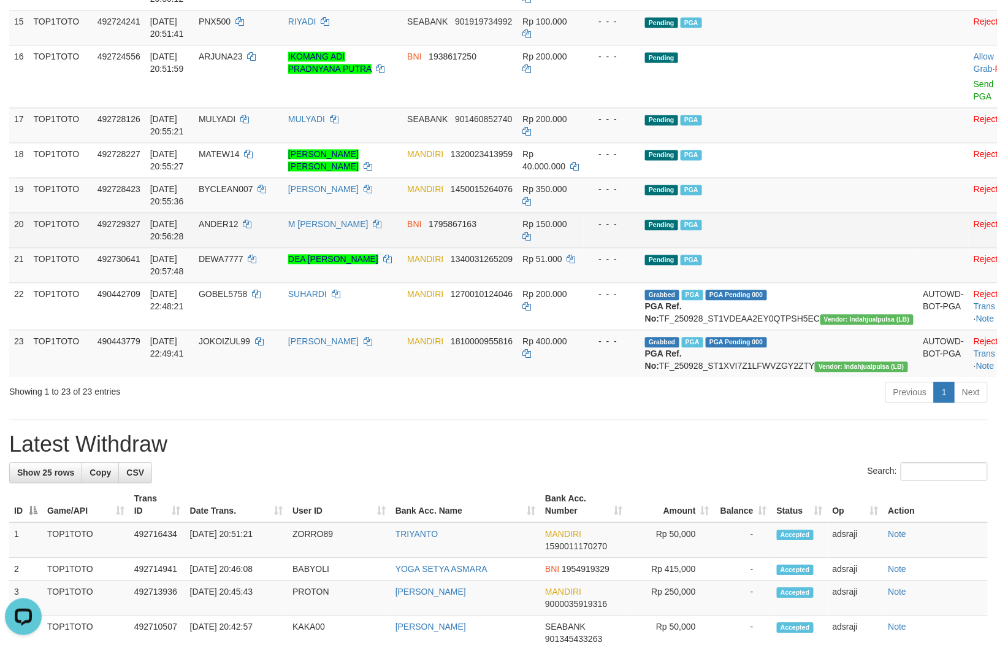
click at [627, 247] on td "- - -" at bounding box center [612, 229] width 56 height 35
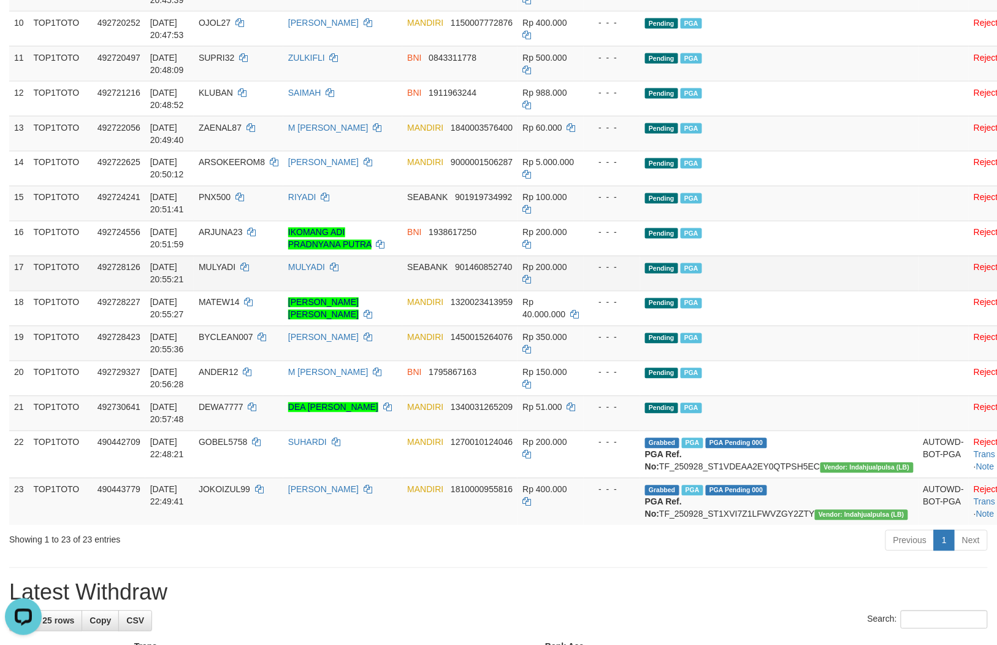
scroll to position [635, 0]
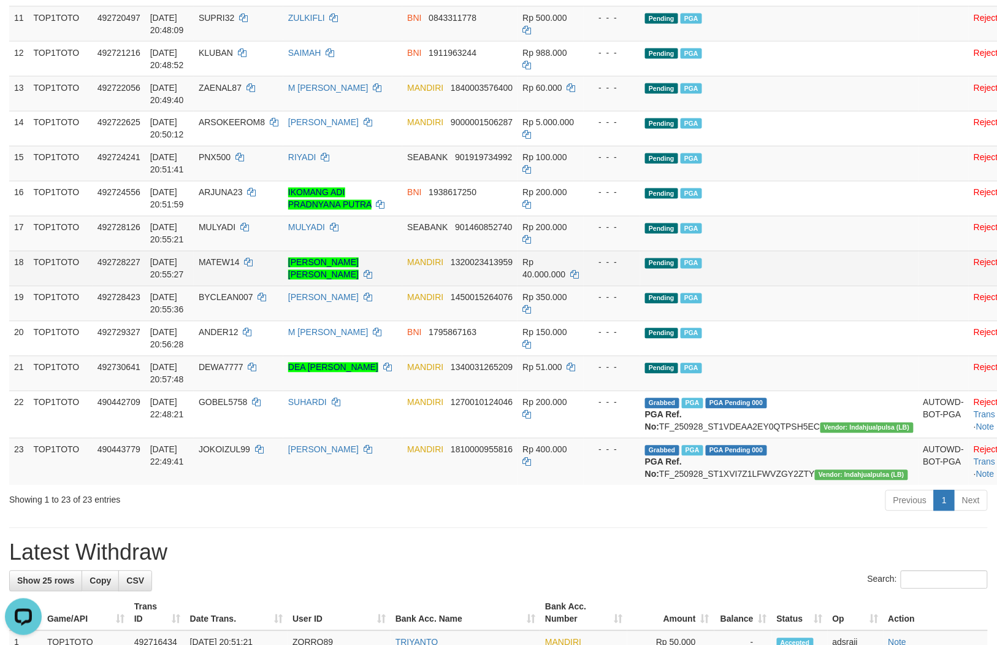
click at [634, 286] on td "- - -" at bounding box center [612, 268] width 56 height 35
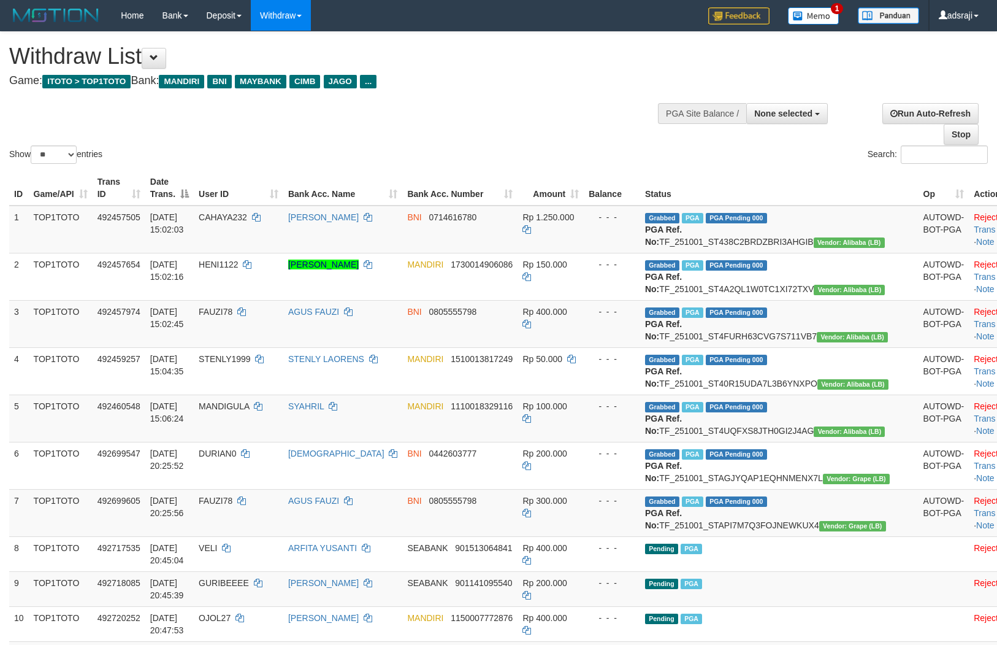
select select
select select "**"
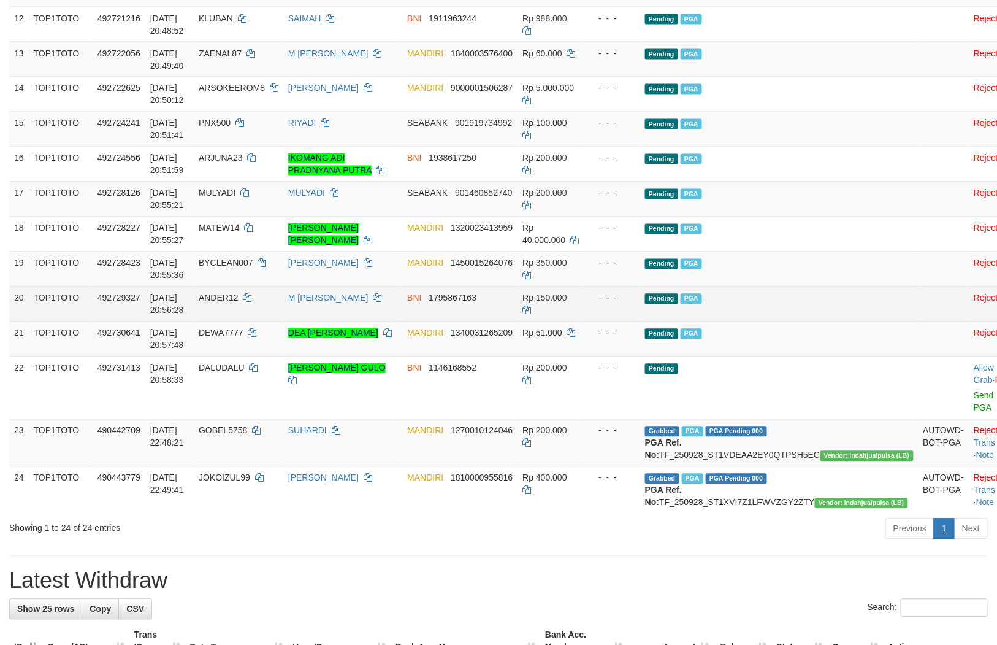
scroll to position [635, 0]
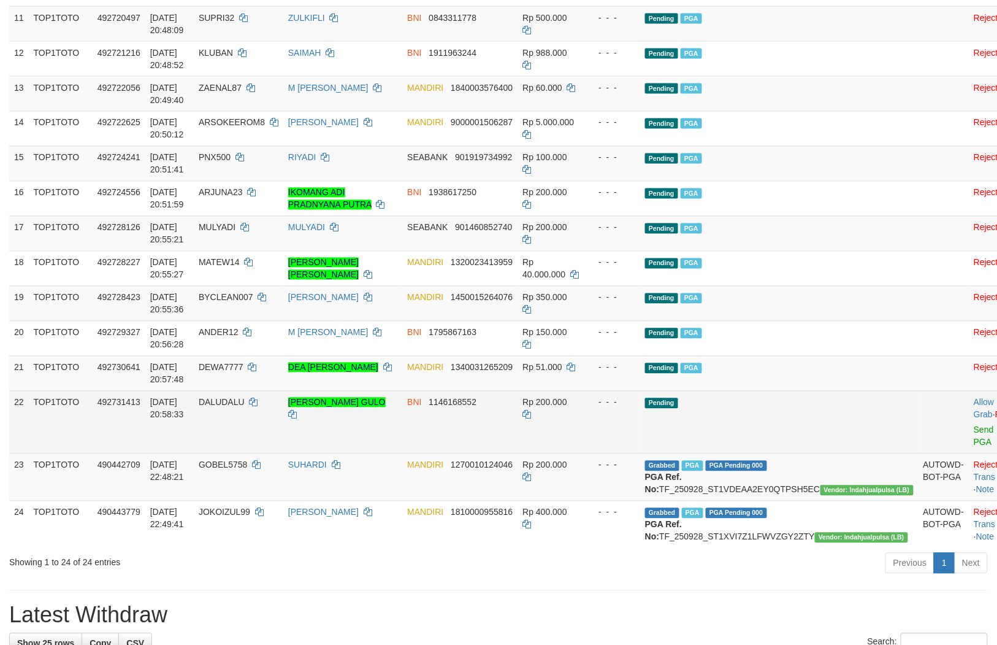
drag, startPoint x: 792, startPoint y: 428, endPoint x: 755, endPoint y: 504, distance: 84.2
click at [792, 356] on td "Pending PGA" at bounding box center [779, 338] width 278 height 35
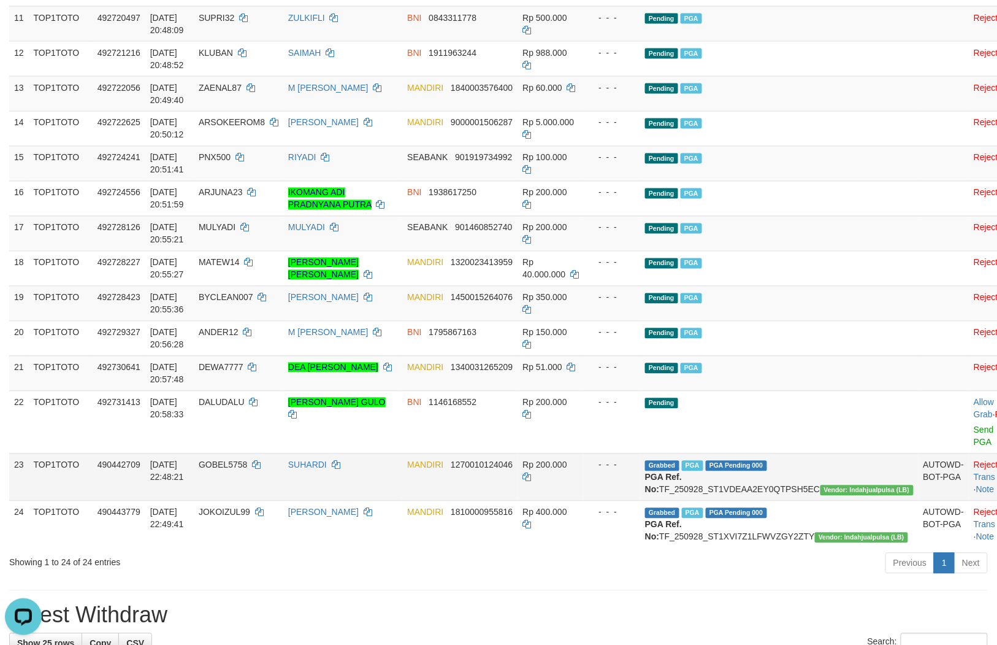
scroll to position [0, 0]
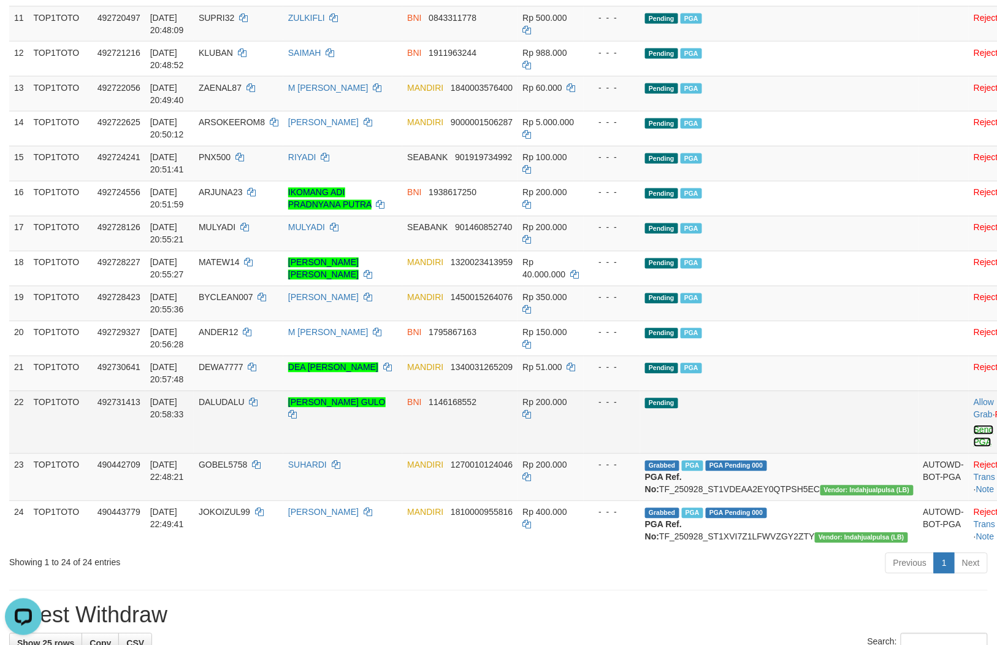
click at [974, 447] on link "Send PGA" at bounding box center [984, 436] width 20 height 22
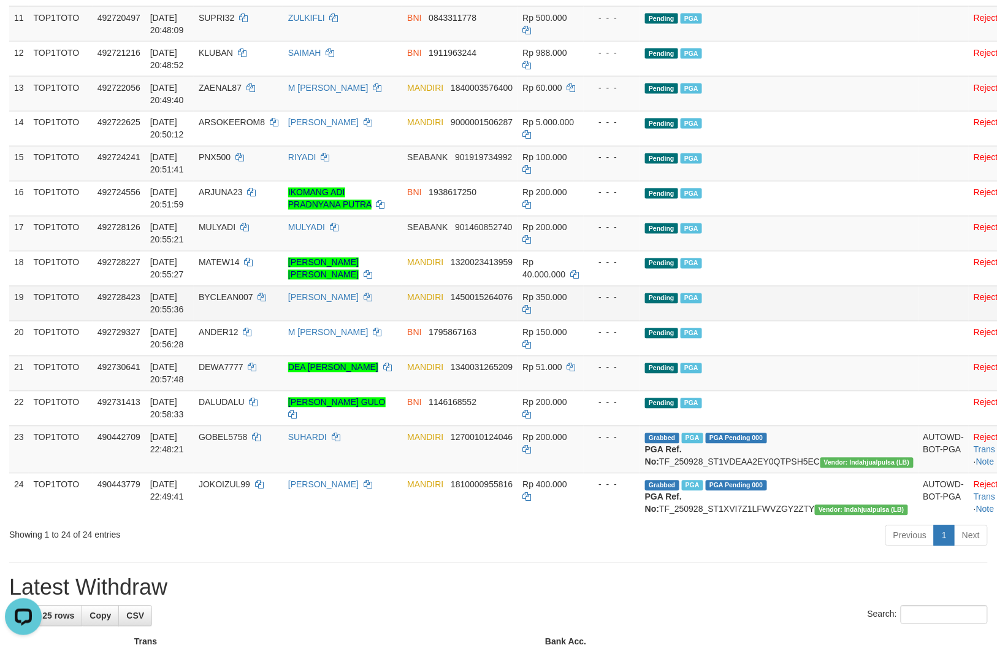
click at [719, 321] on td "Pending PGA" at bounding box center [779, 303] width 278 height 35
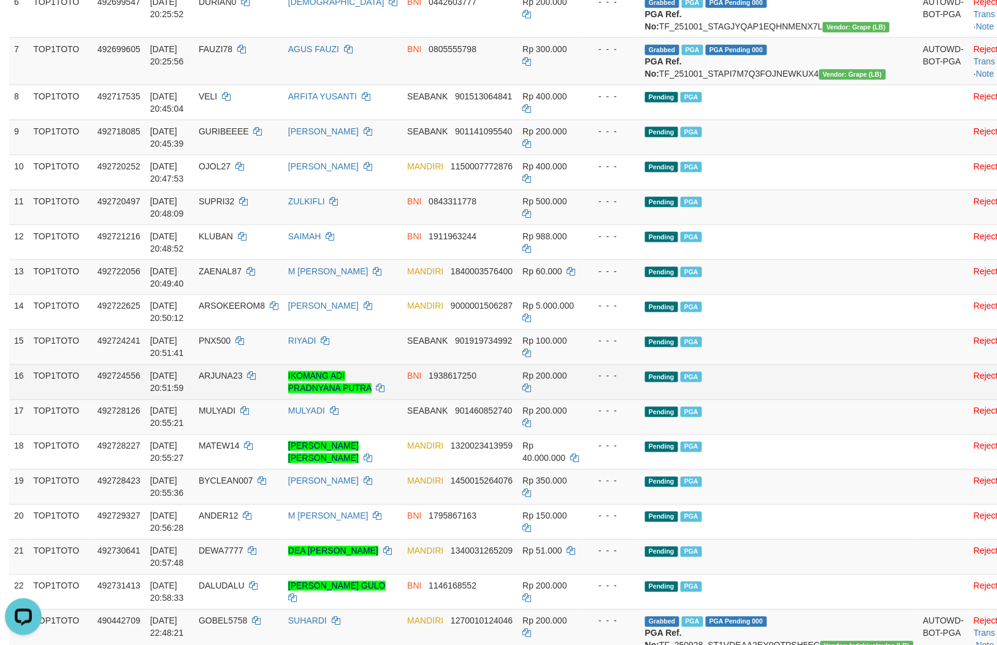
scroll to position [499, 0]
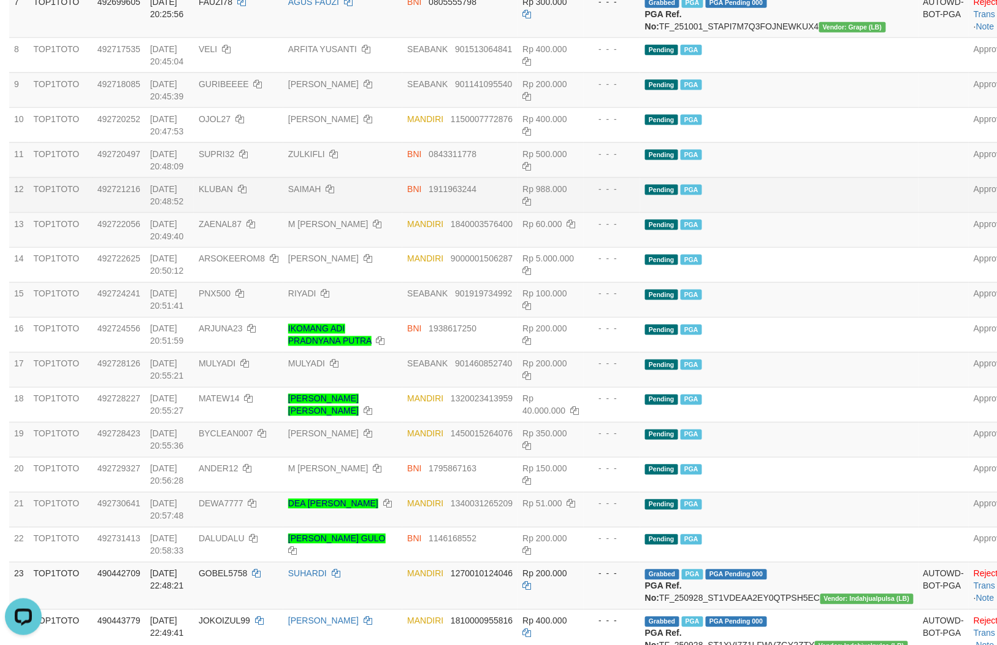
click at [640, 212] on td "- - -" at bounding box center [612, 194] width 56 height 35
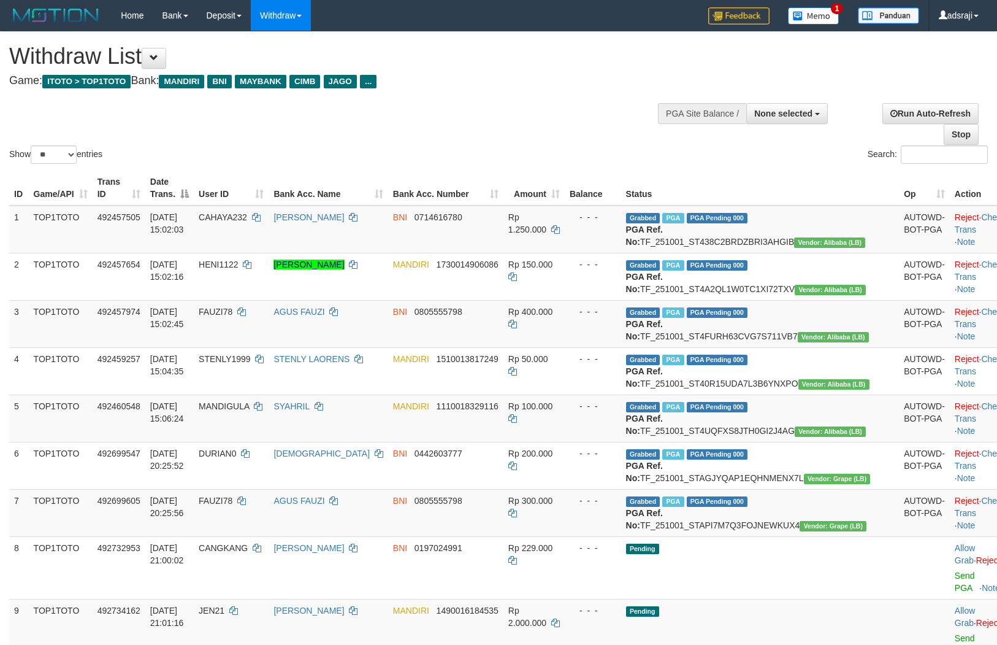
select select
select select "**"
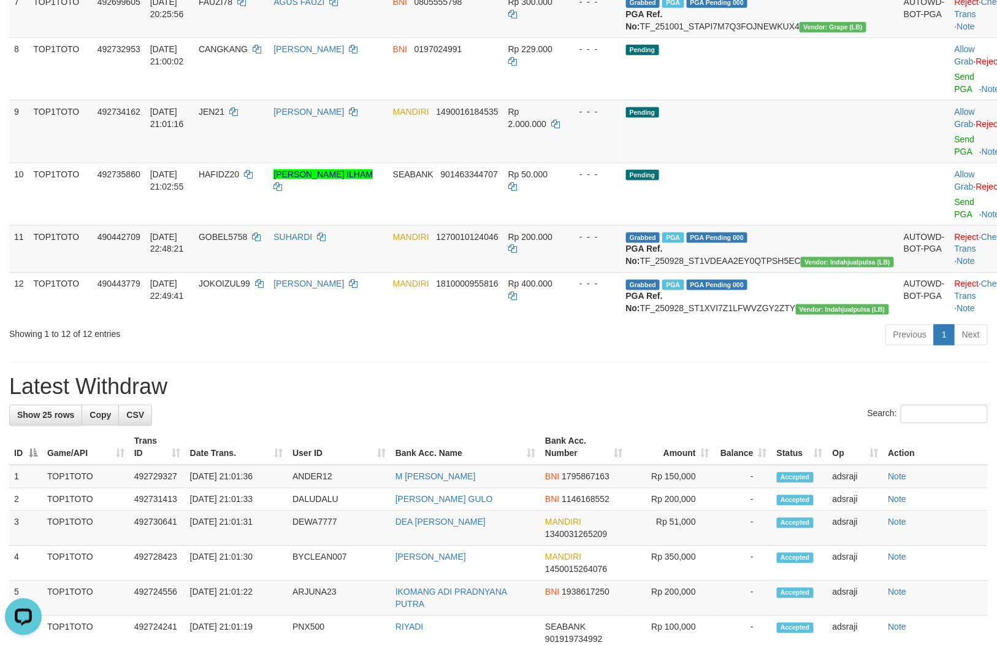
click at [585, 399] on h1 "Latest Withdraw" at bounding box center [498, 387] width 979 height 25
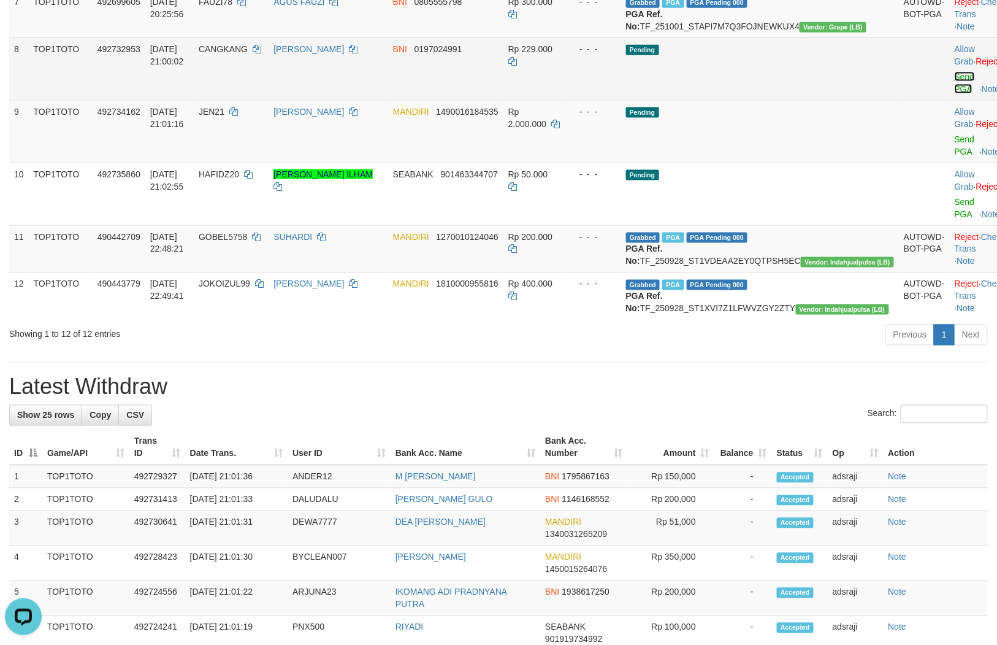
click at [955, 94] on link "Send PGA" at bounding box center [965, 83] width 20 height 22
click at [955, 156] on link "Send PGA" at bounding box center [965, 145] width 20 height 22
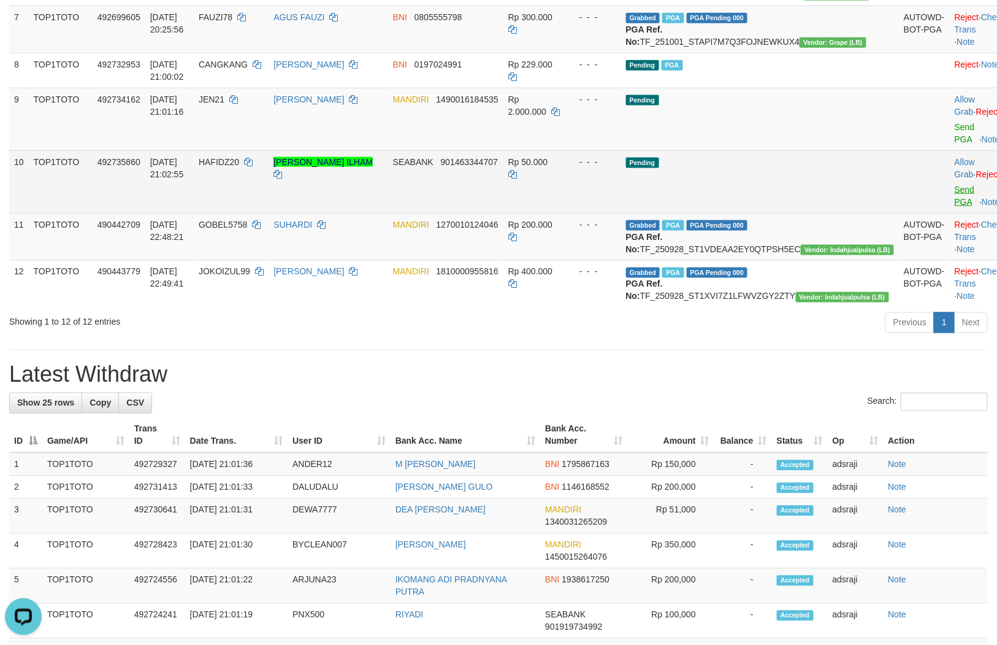
scroll to position [468, 0]
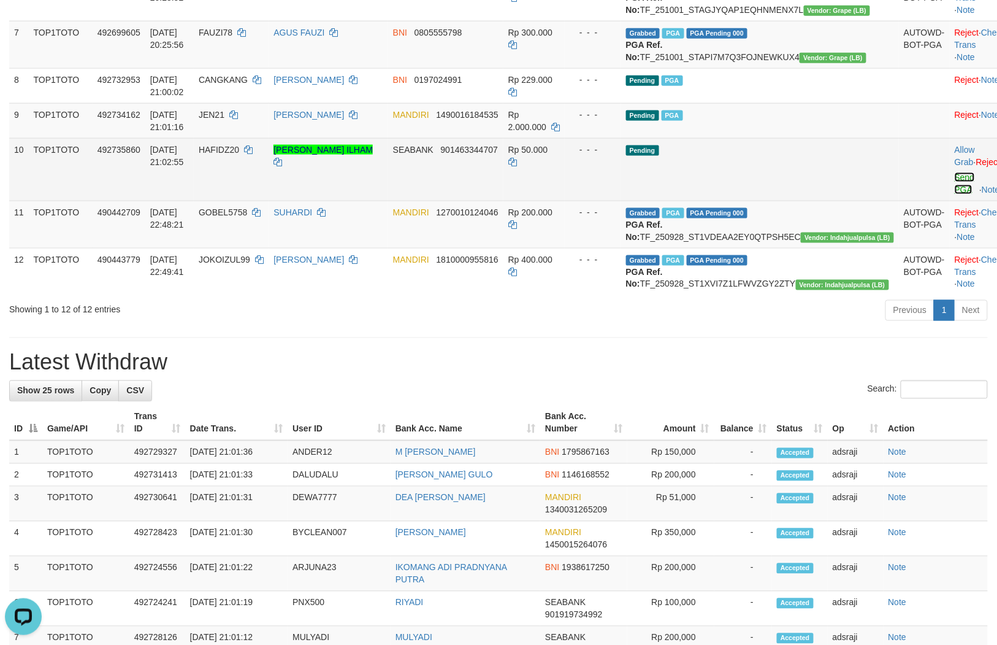
click at [955, 194] on link "Send PGA" at bounding box center [965, 183] width 20 height 22
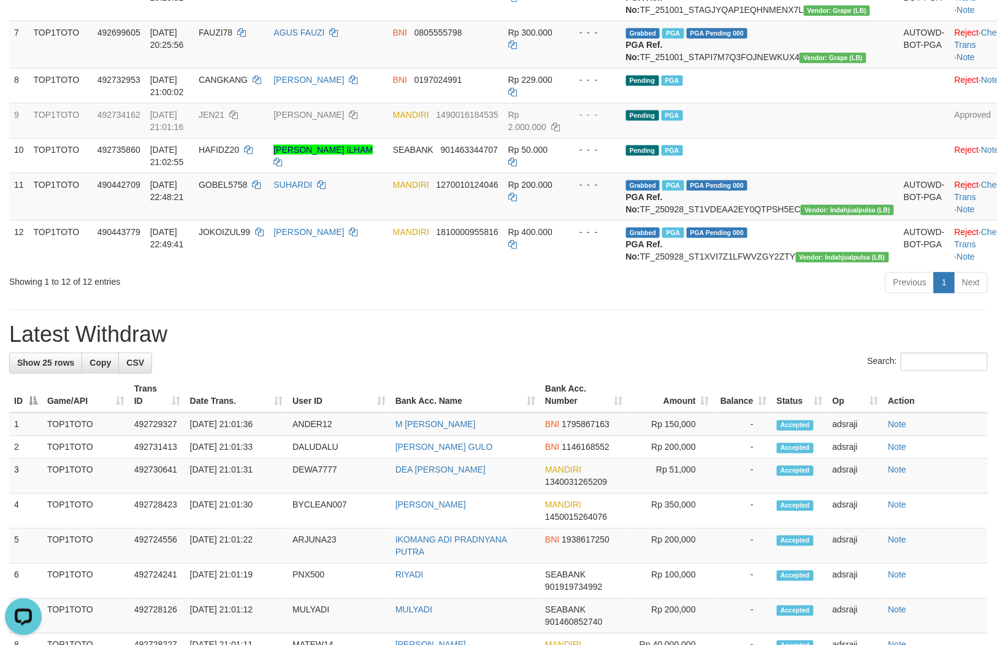
click at [542, 412] on div "**********" at bounding box center [498, 417] width 997 height 1707
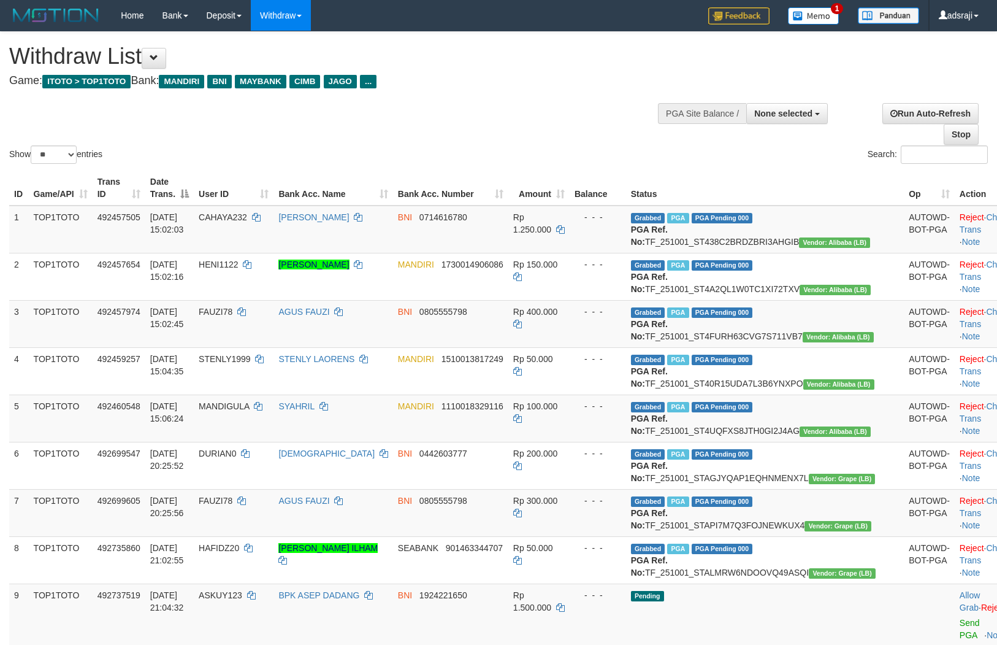
select select
select select "**"
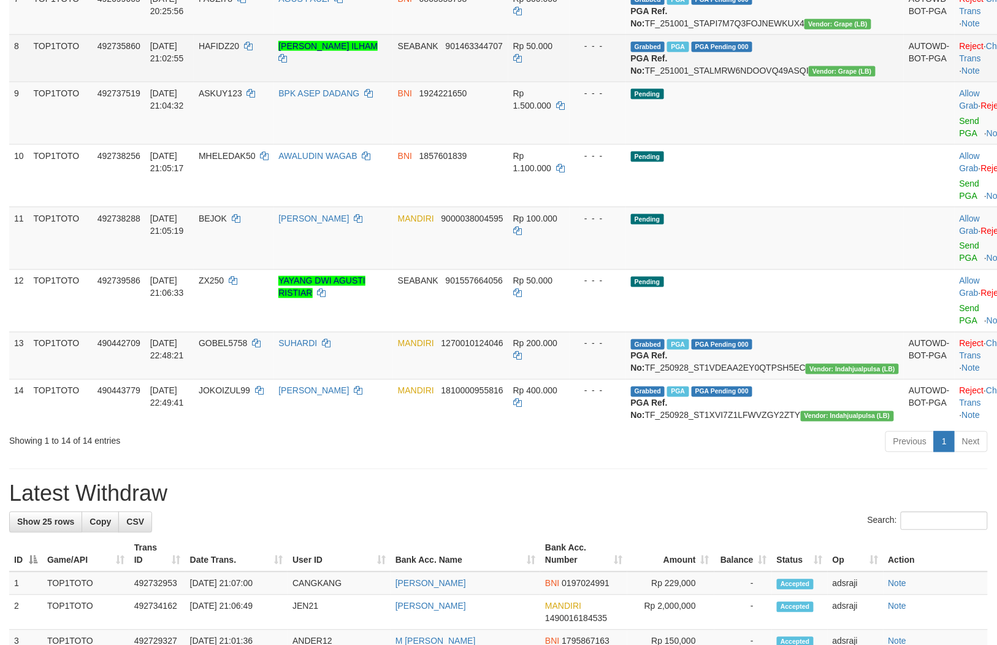
scroll to position [468, 0]
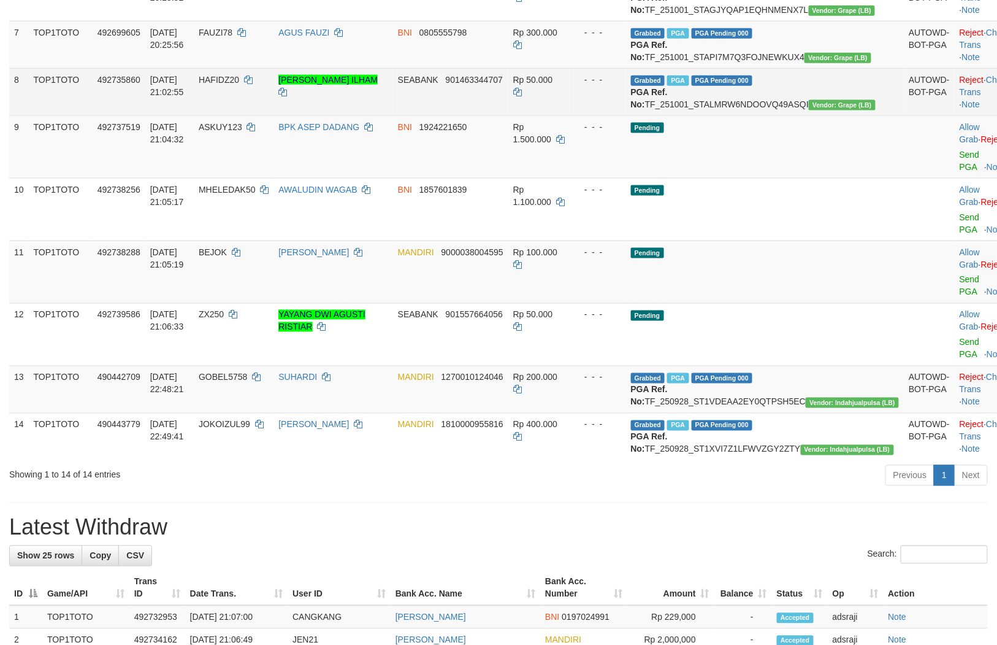
click at [239, 85] on span "HAFIDZ20" at bounding box center [219, 80] width 40 height 10
copy td "HAFIDZ20"
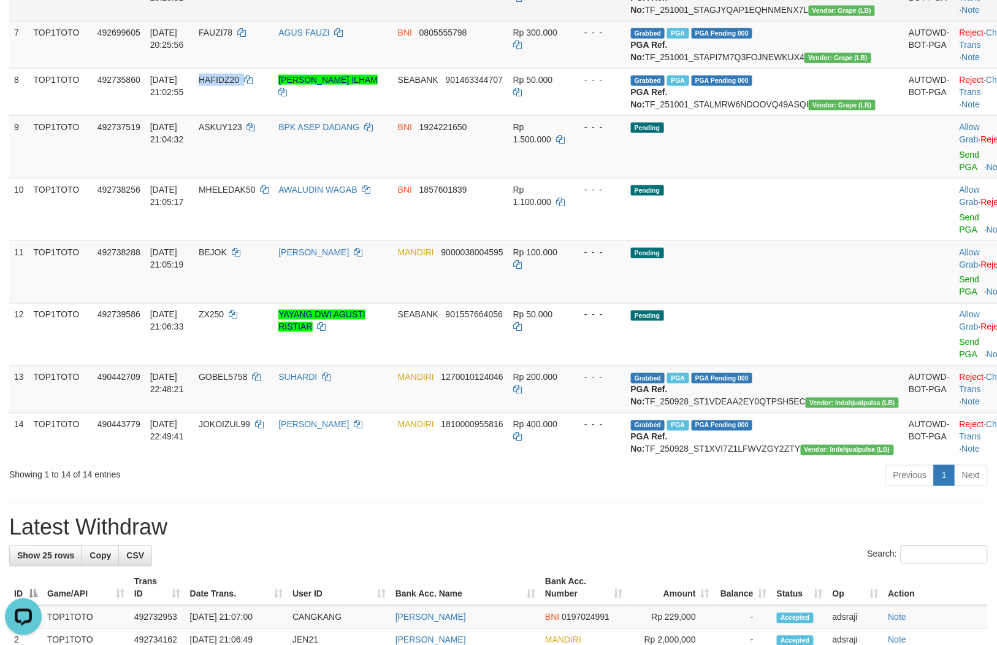
scroll to position [0, 0]
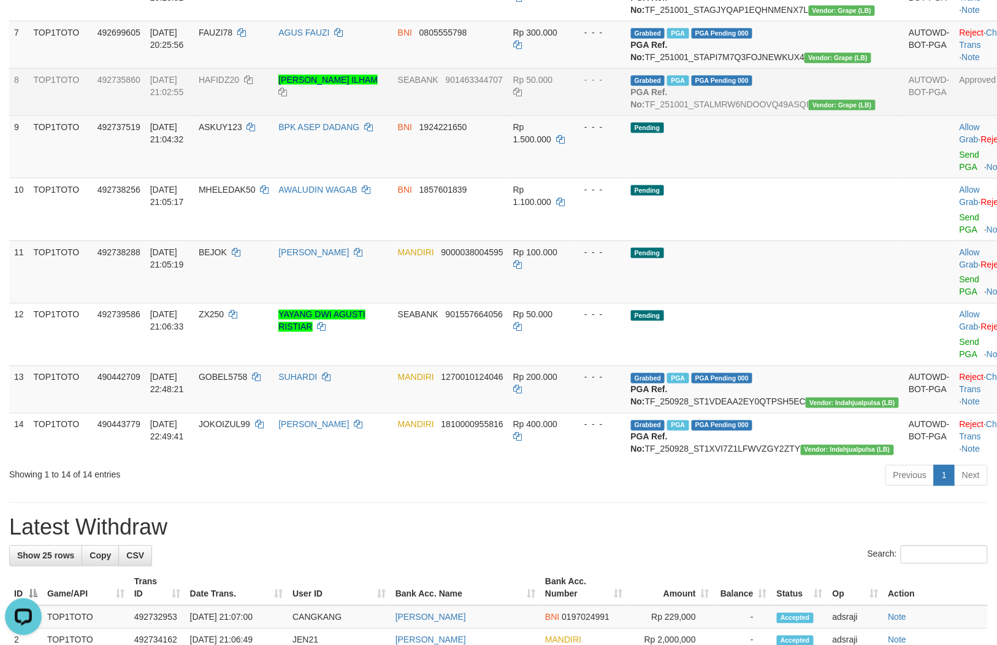
click at [458, 115] on td "SEABANK 901463344707" at bounding box center [450, 91] width 115 height 47
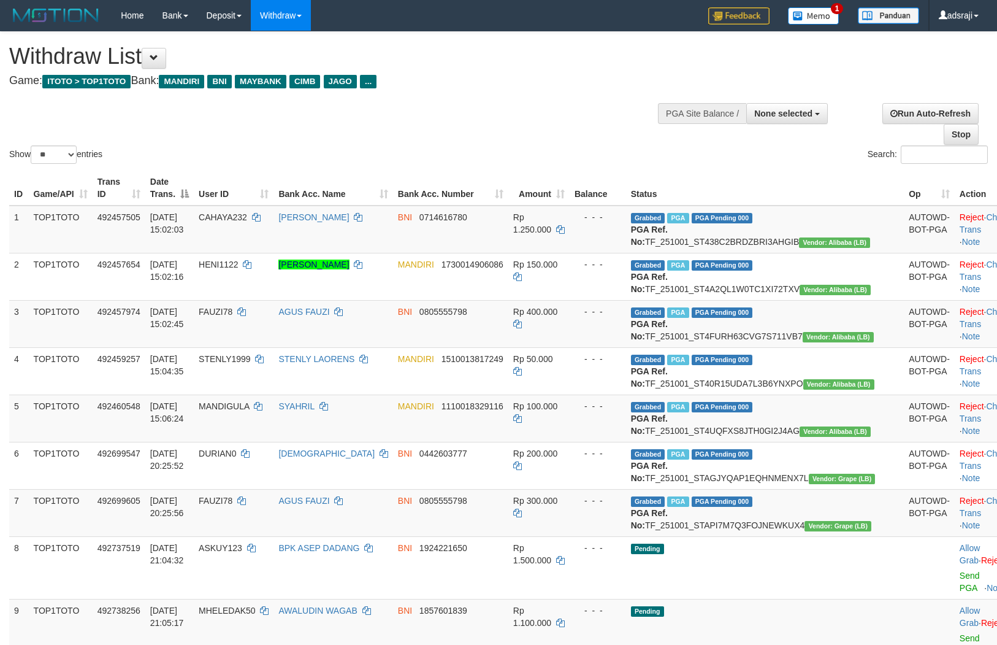
select select
select select "**"
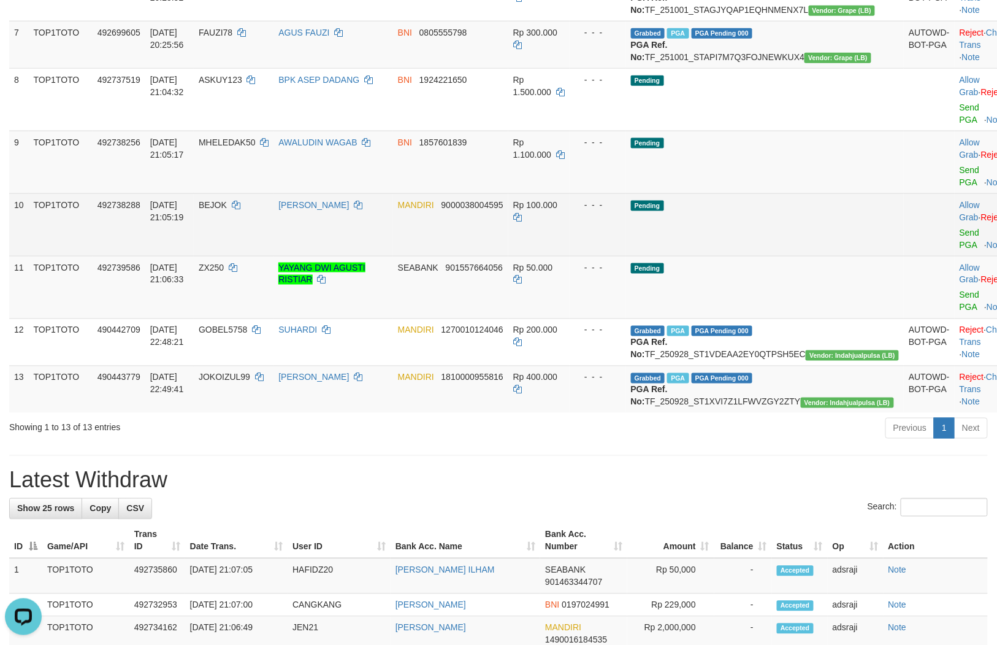
click at [810, 255] on td "Pending" at bounding box center [765, 224] width 278 height 63
click at [734, 256] on td "Pending" at bounding box center [765, 224] width 278 height 63
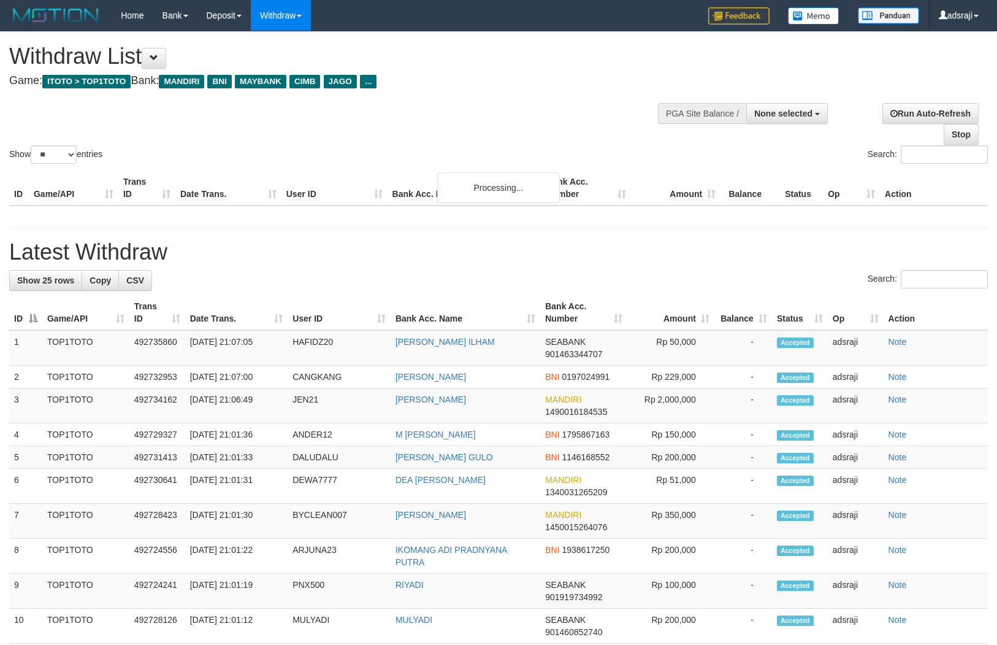
select select
select select "**"
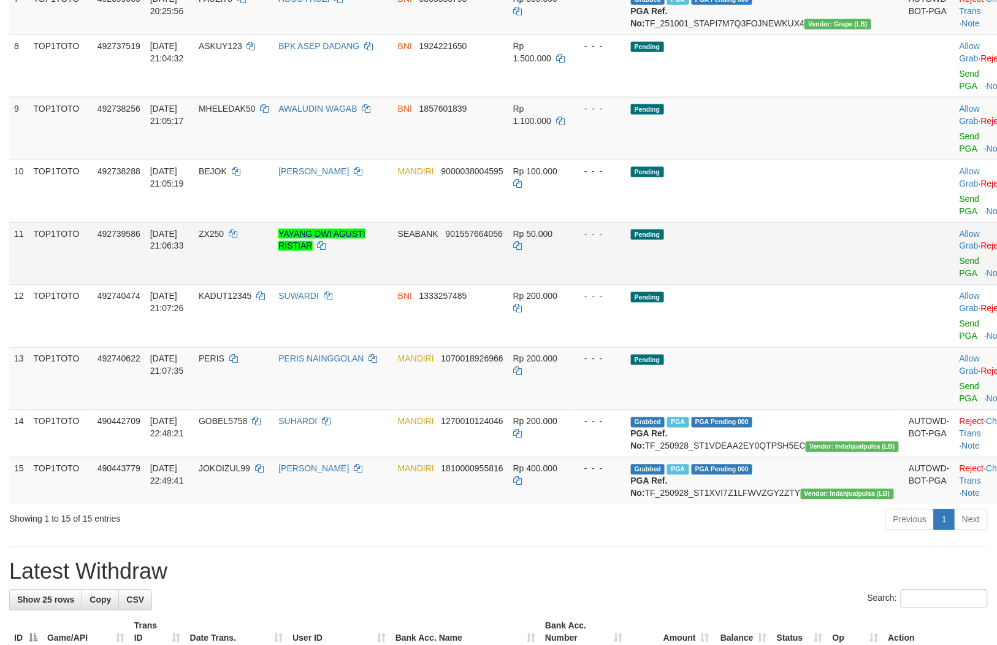
click at [722, 285] on td "Pending" at bounding box center [765, 253] width 278 height 63
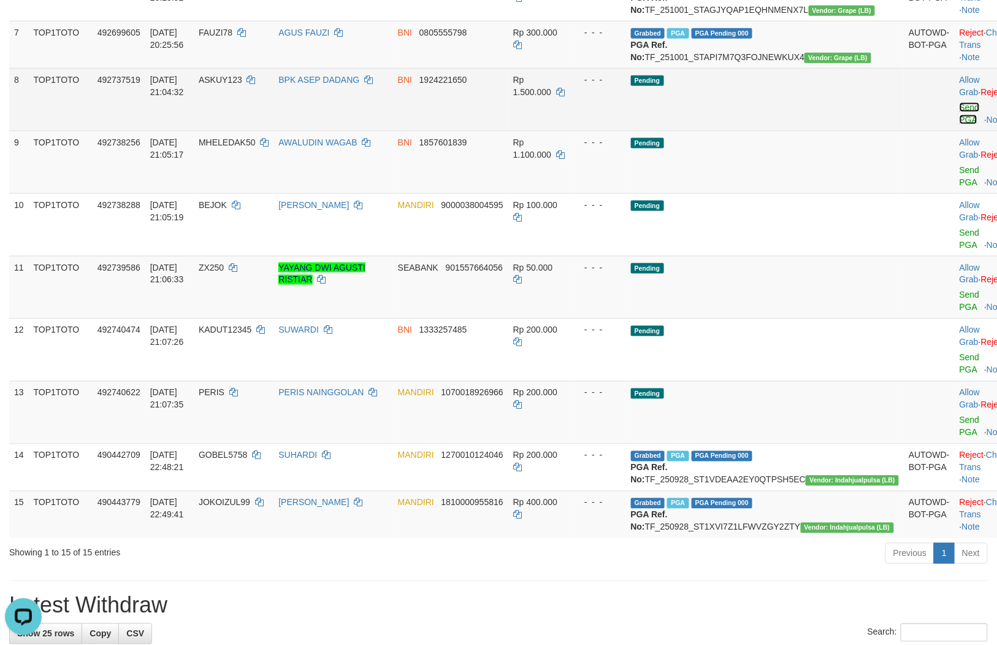
click at [960, 125] on link "Send PGA" at bounding box center [970, 113] width 20 height 22
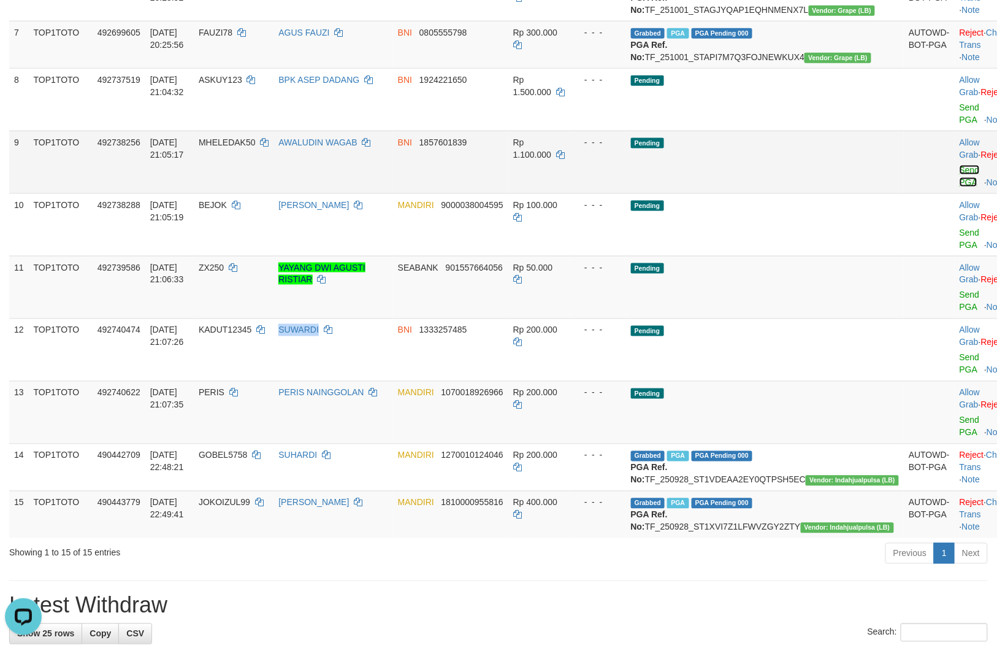
click at [960, 187] on link "Send PGA" at bounding box center [970, 176] width 20 height 22
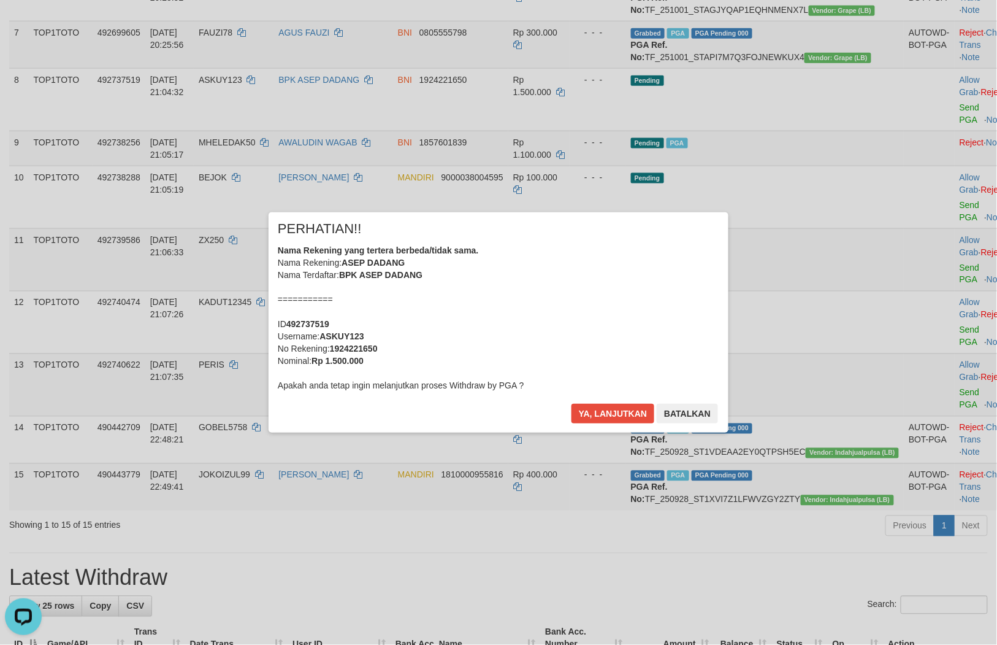
scroll to position [452, 0]
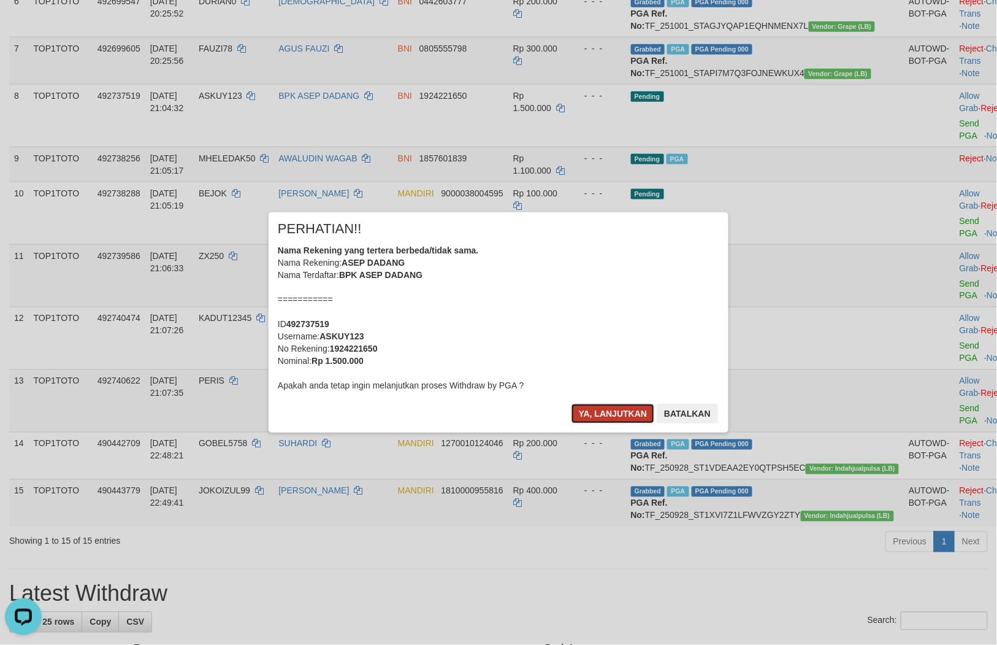
click at [630, 412] on button "Ya, lanjutkan" at bounding box center [613, 414] width 83 height 20
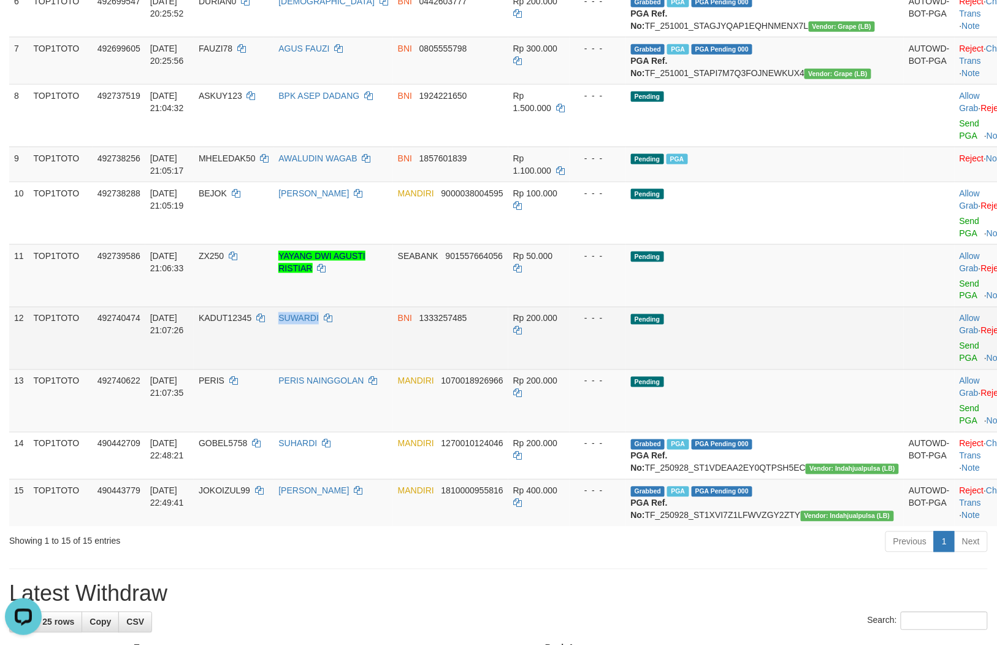
scroll to position [437, 0]
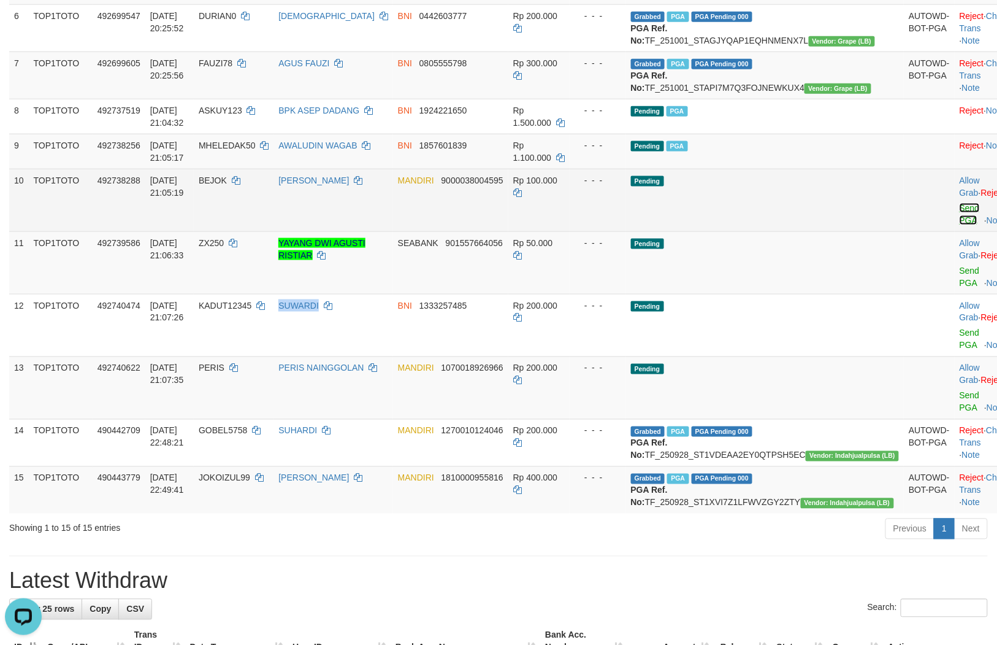
click at [960, 225] on link "Send PGA" at bounding box center [970, 214] width 20 height 22
click at [960, 288] on link "Send PGA" at bounding box center [970, 277] width 20 height 22
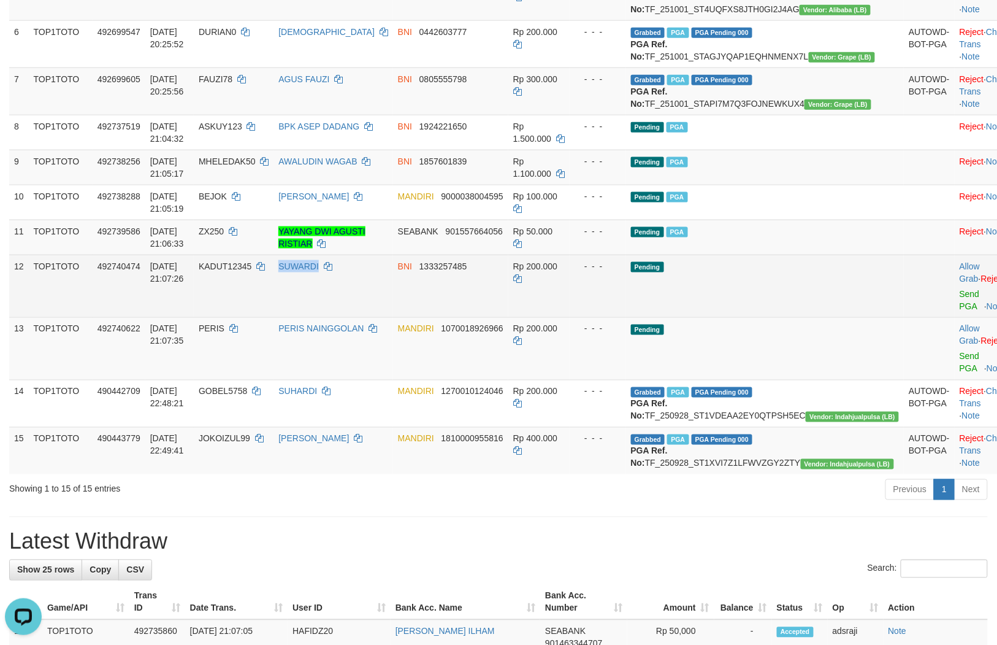
scroll to position [407, 0]
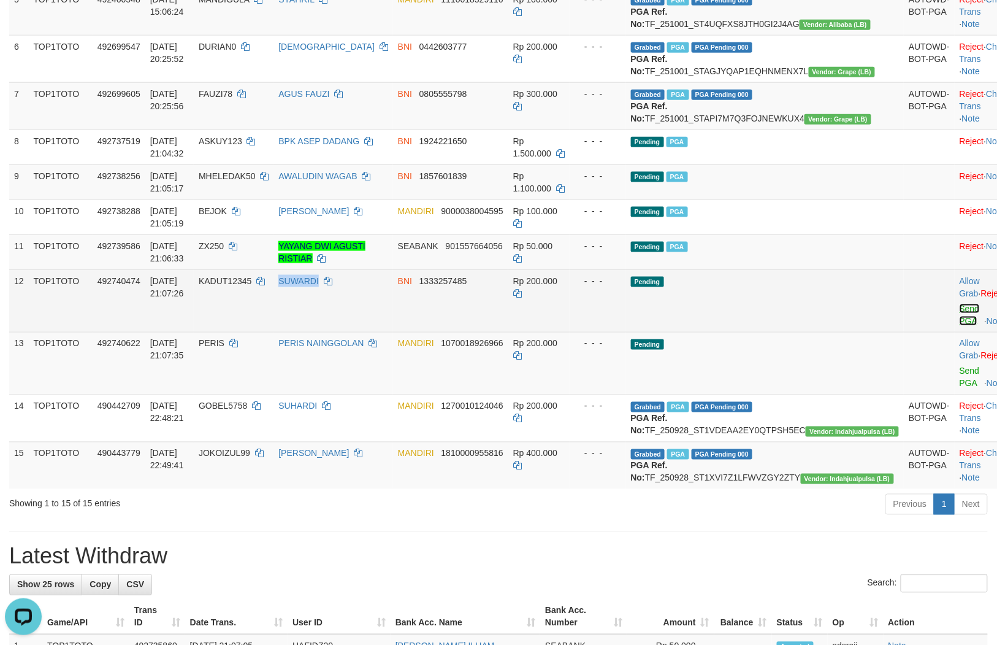
click at [960, 326] on link "Send PGA" at bounding box center [970, 315] width 20 height 22
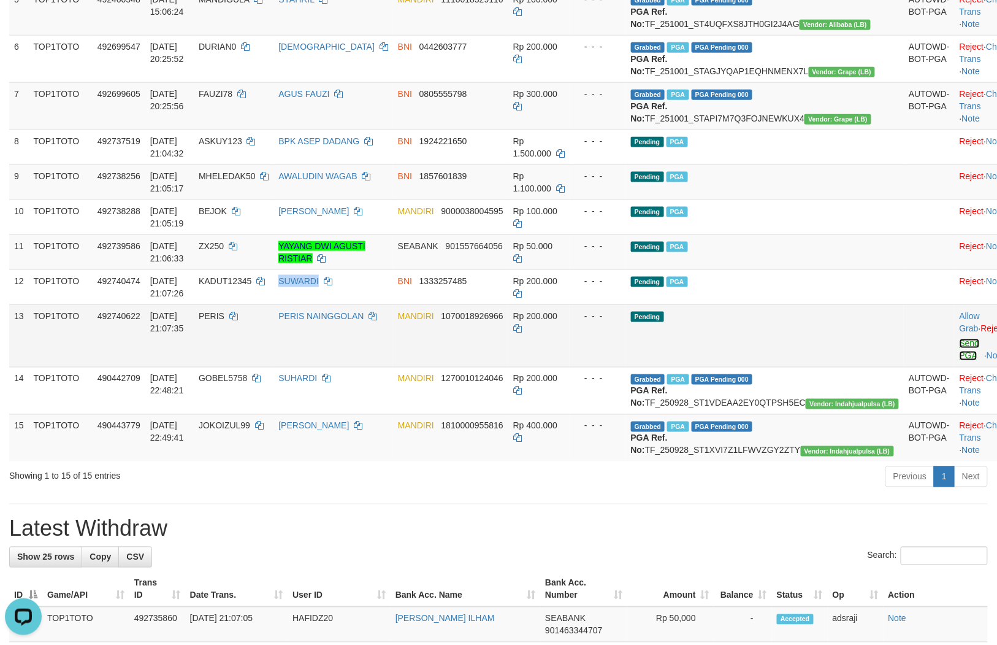
click at [960, 361] on link "Send PGA" at bounding box center [970, 350] width 20 height 22
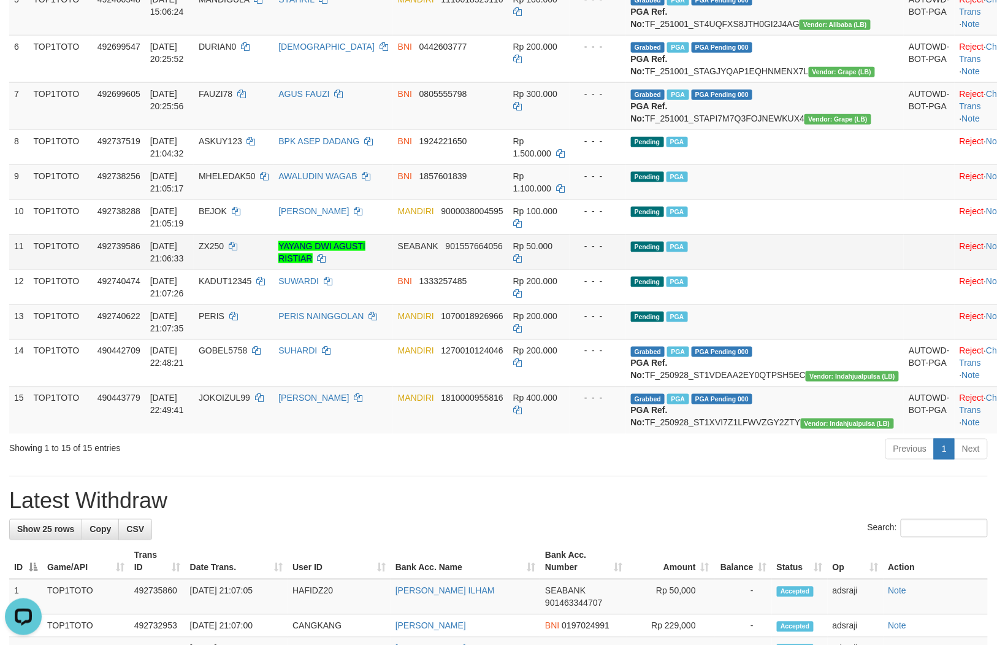
click at [570, 269] on td "Rp 50.000" at bounding box center [538, 251] width 61 height 35
click at [508, 434] on td "MANDIRI 1810000955816" at bounding box center [450, 409] width 115 height 47
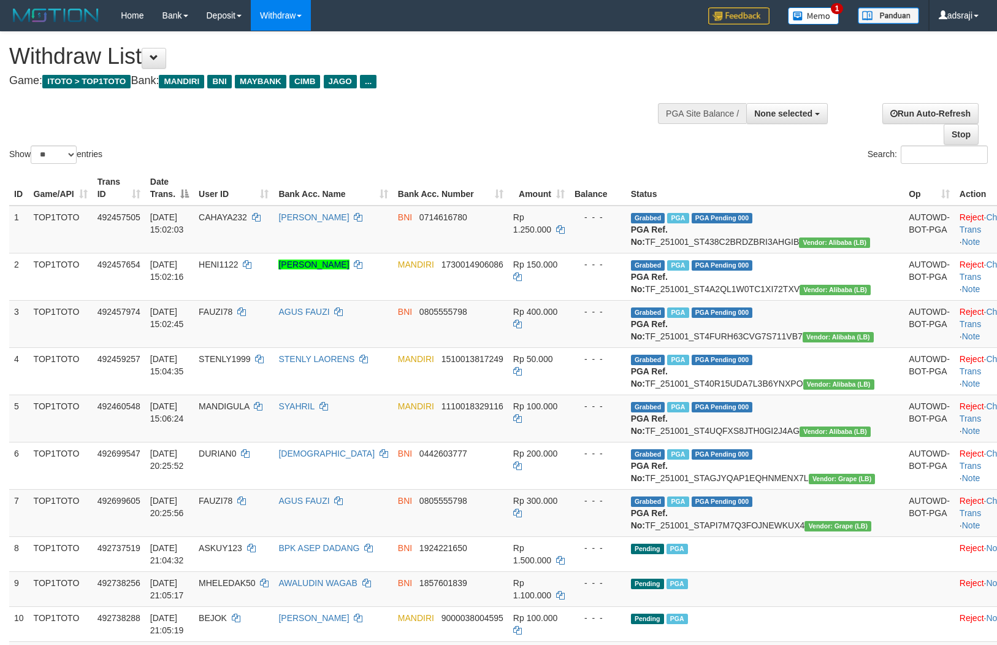
select select
select select "**"
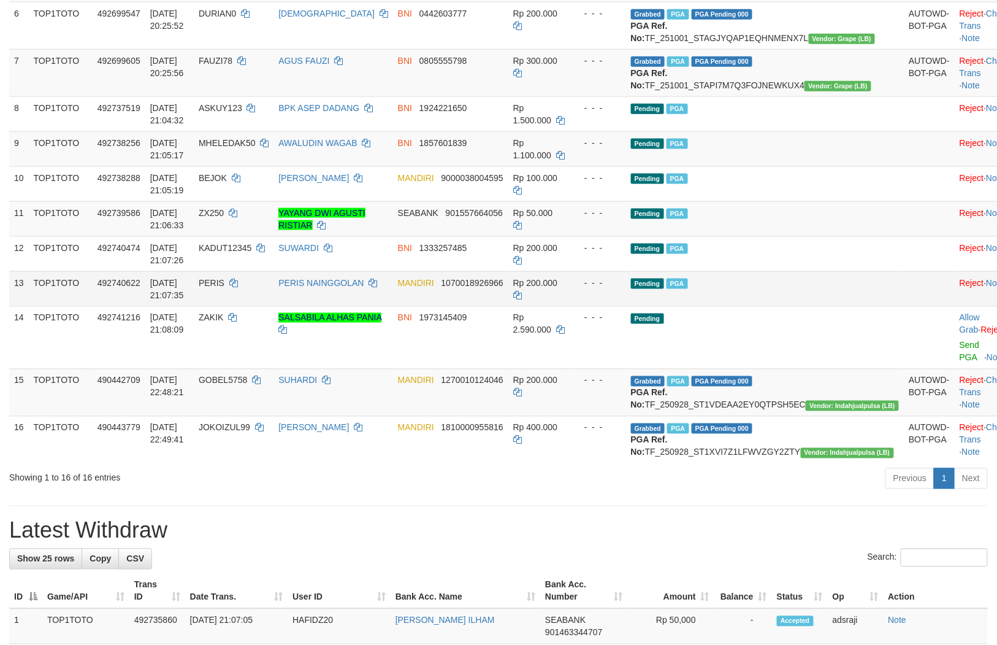
scroll to position [407, 0]
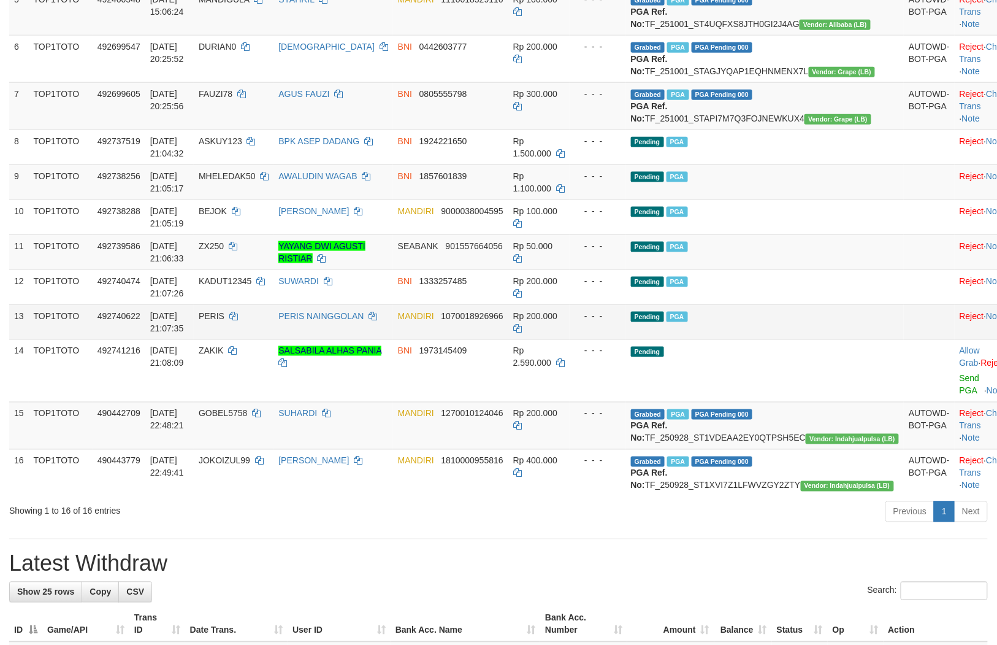
click at [740, 391] on tbody "1 TOP1TOTO 492457505 01/10/2025 15:02:03 CAHAYA232 AHMAD ZAINI BNI 0714616780 R…" at bounding box center [512, 147] width 1007 height 697
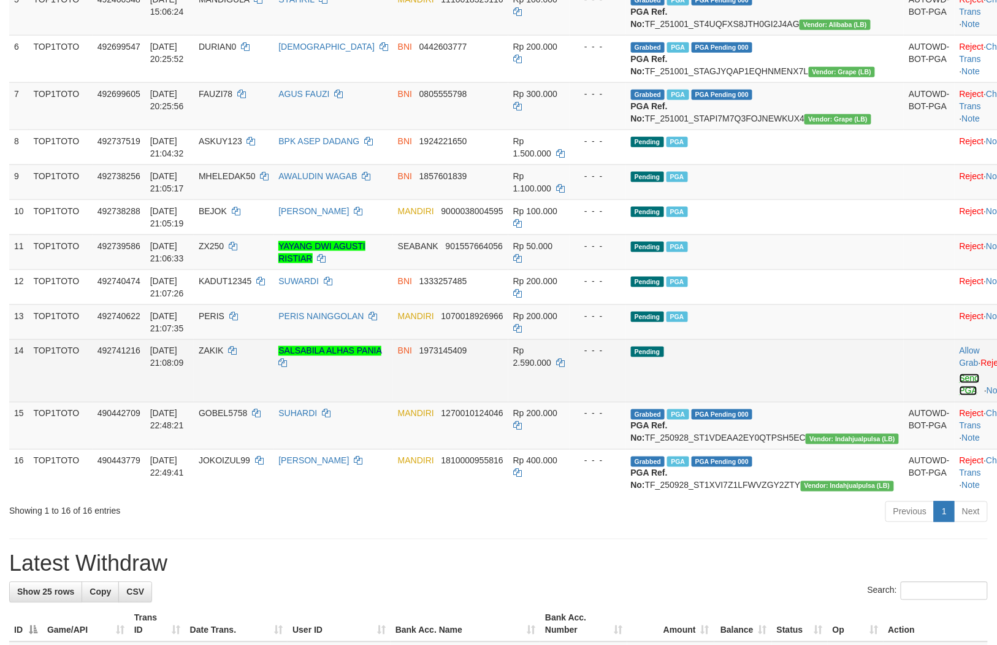
click at [960, 396] on link "Send PGA" at bounding box center [970, 385] width 20 height 22
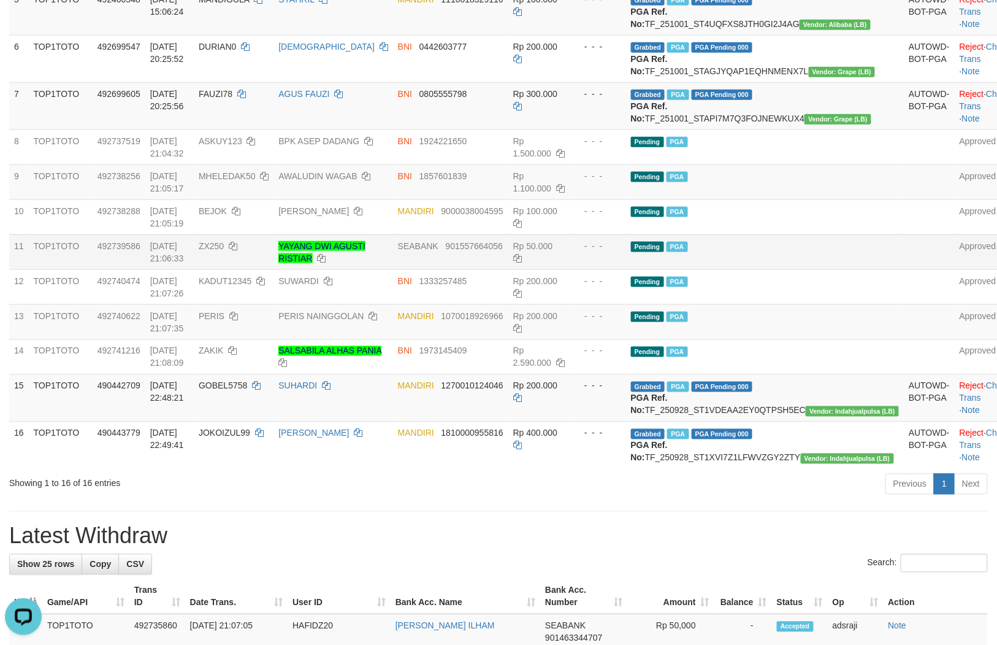
click at [751, 269] on td "Pending PGA" at bounding box center [765, 251] width 278 height 35
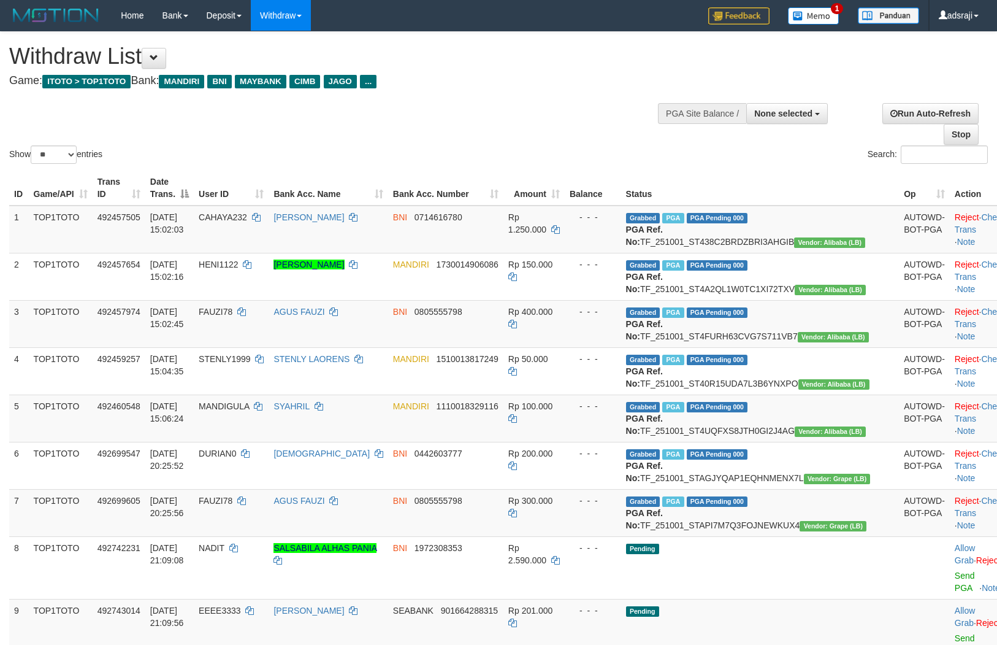
select select
select select "**"
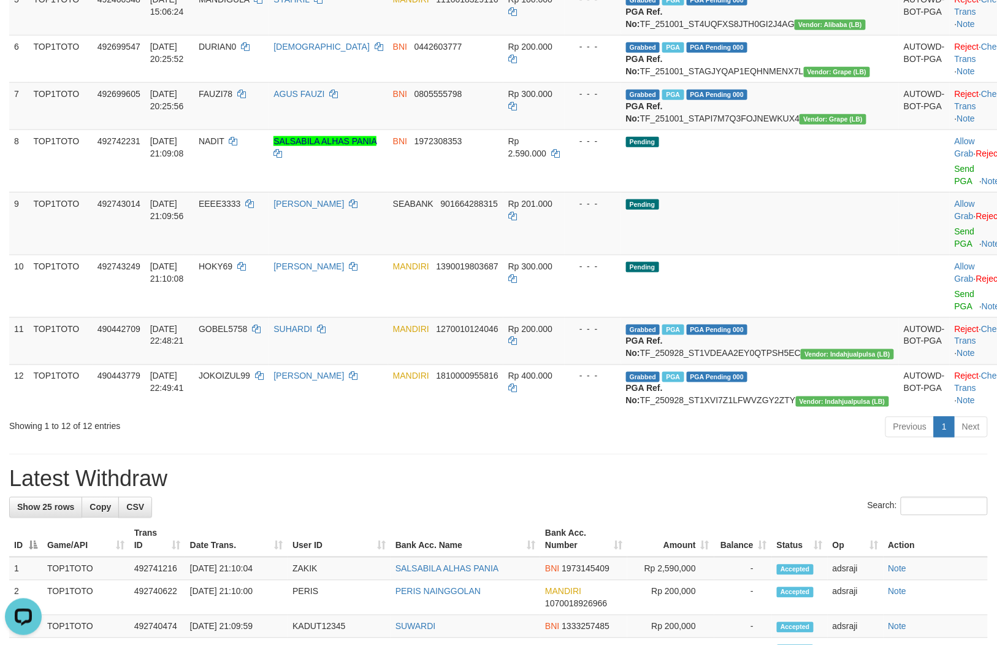
click at [538, 442] on div "Previous 1 Next" at bounding box center [707, 428] width 564 height 26
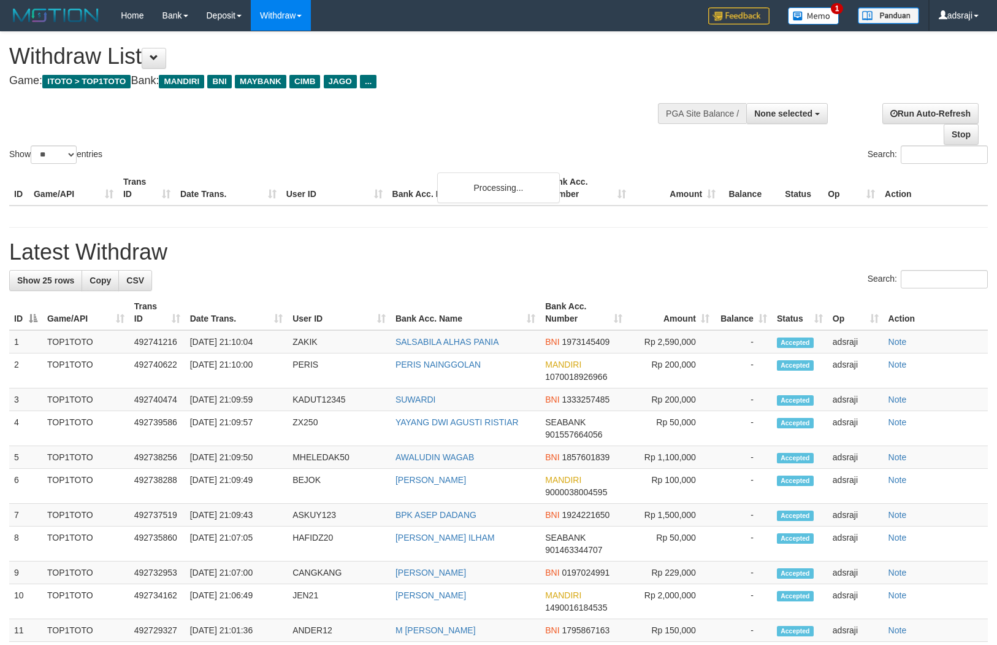
select select
select select "**"
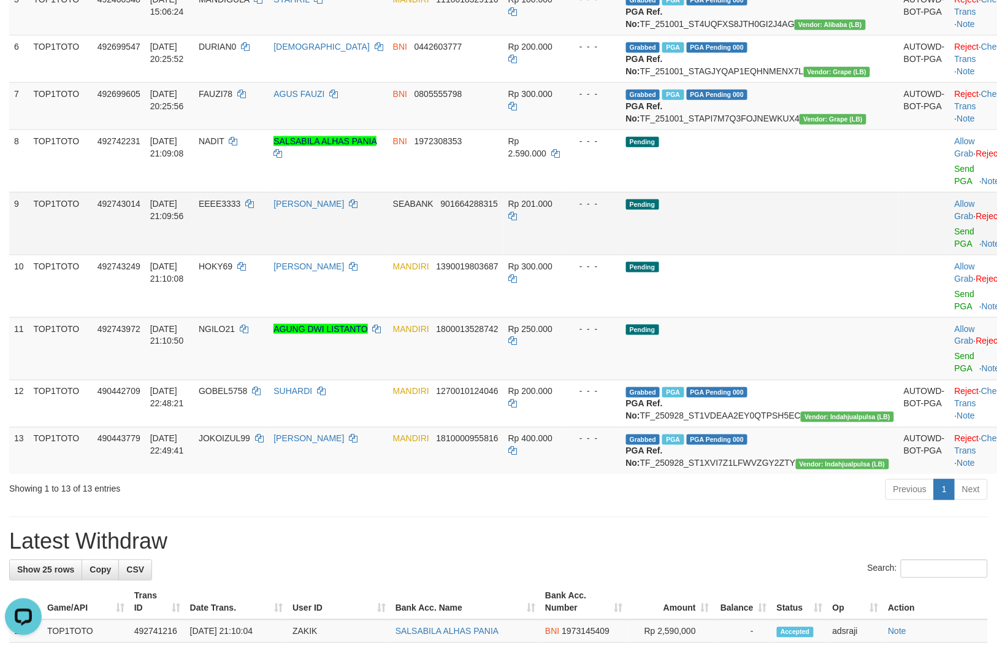
click at [746, 255] on td "Pending" at bounding box center [760, 223] width 278 height 63
click at [745, 370] on td "Pending" at bounding box center [760, 348] width 278 height 63
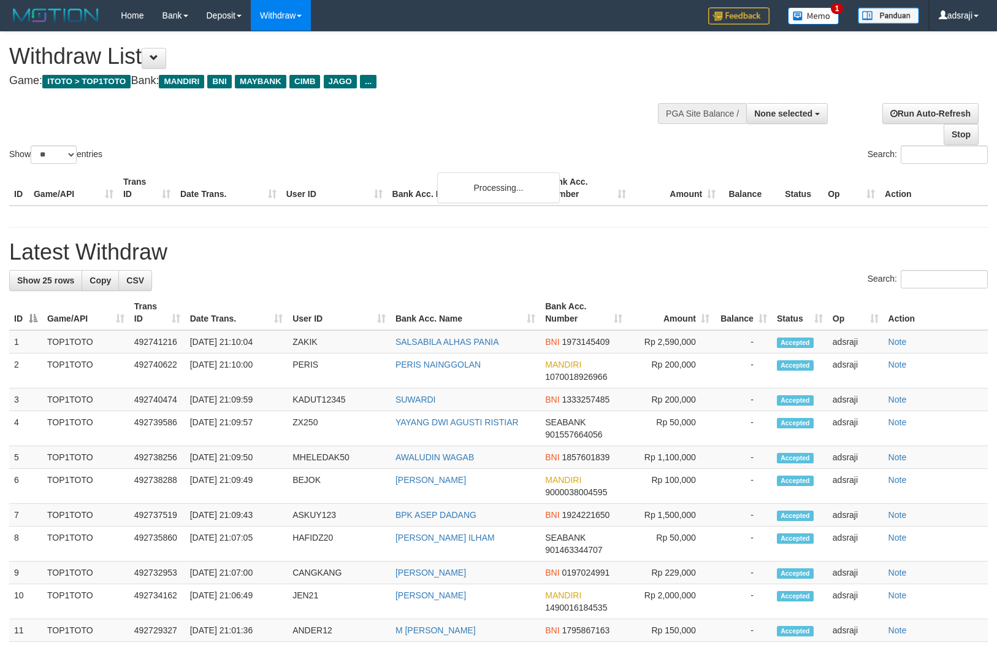
select select
select select "**"
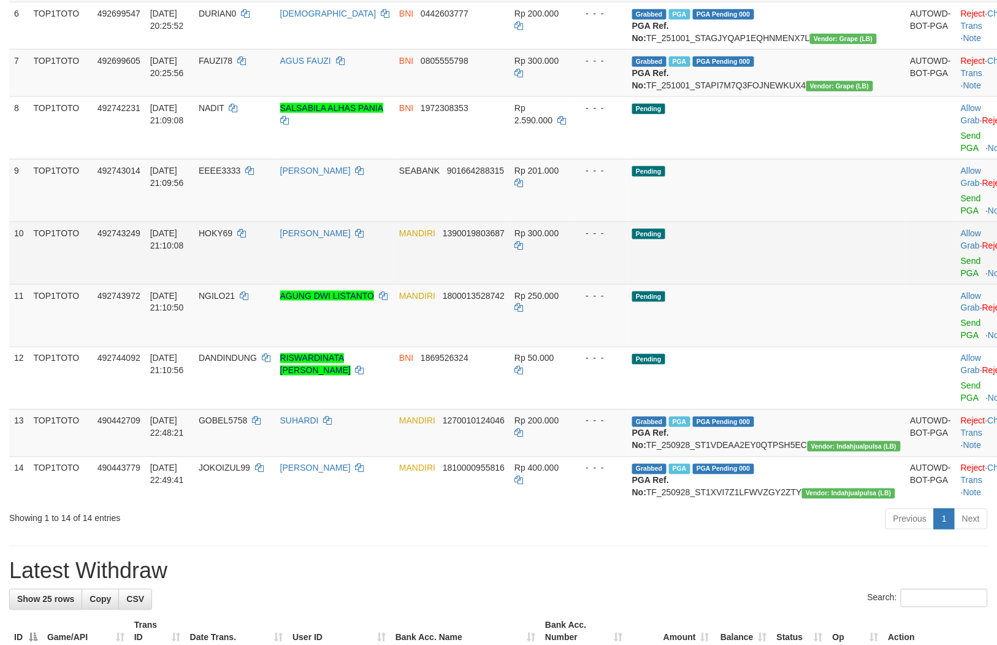
scroll to position [407, 0]
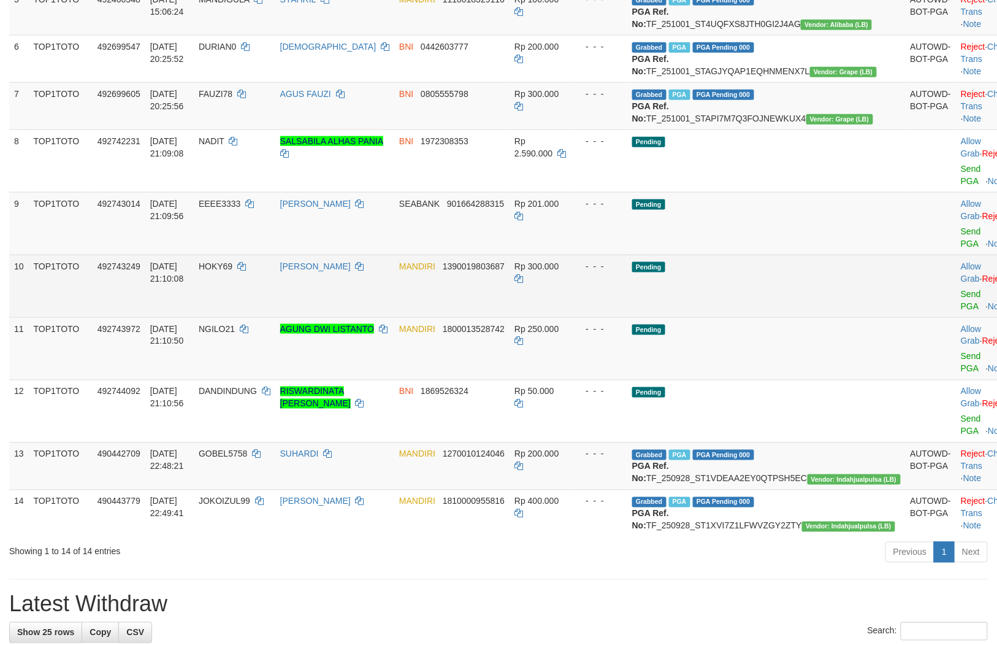
click at [734, 317] on td "Pending" at bounding box center [766, 286] width 278 height 63
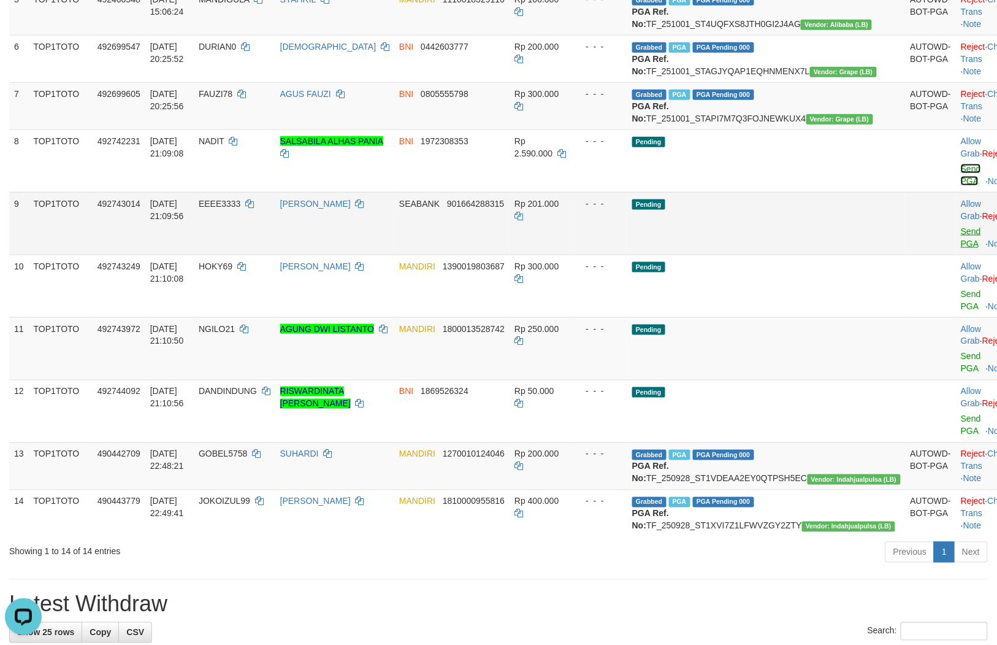
drag, startPoint x: 927, startPoint y: 253, endPoint x: 916, endPoint y: 301, distance: 48.5
click at [961, 186] on link "Send PGA" at bounding box center [971, 175] width 20 height 22
click at [961, 248] on link "Send PGA" at bounding box center [971, 237] width 20 height 22
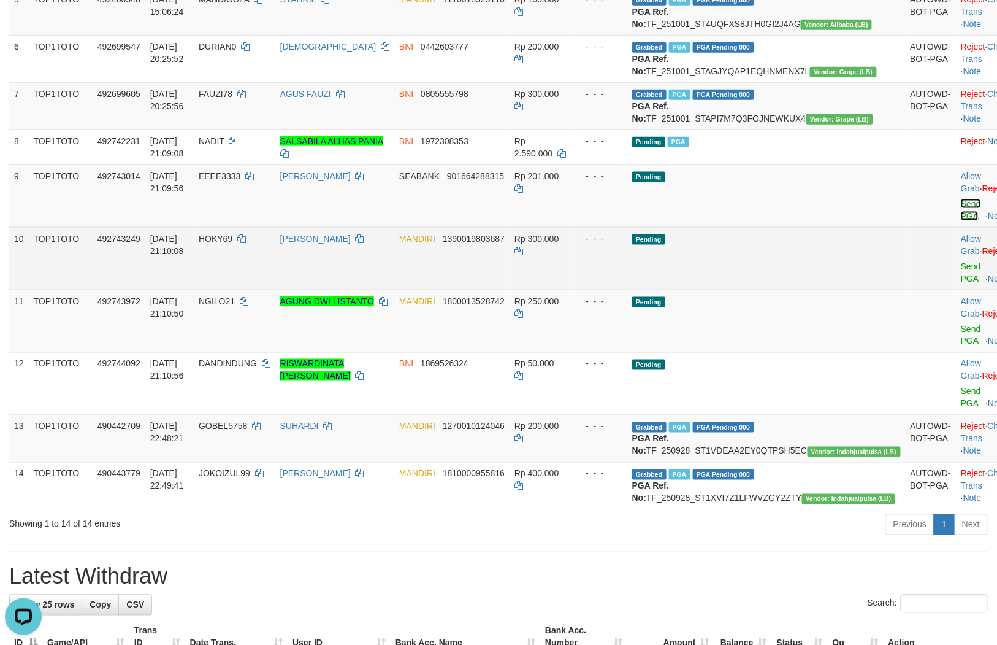
scroll to position [391, 0]
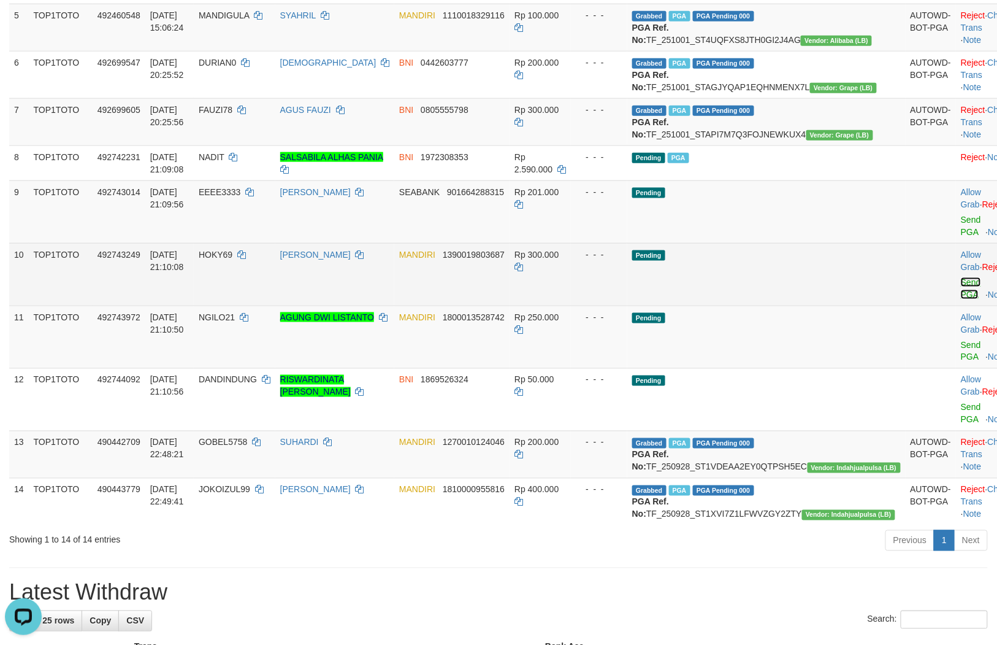
click at [961, 299] on link "Send PGA" at bounding box center [971, 288] width 20 height 22
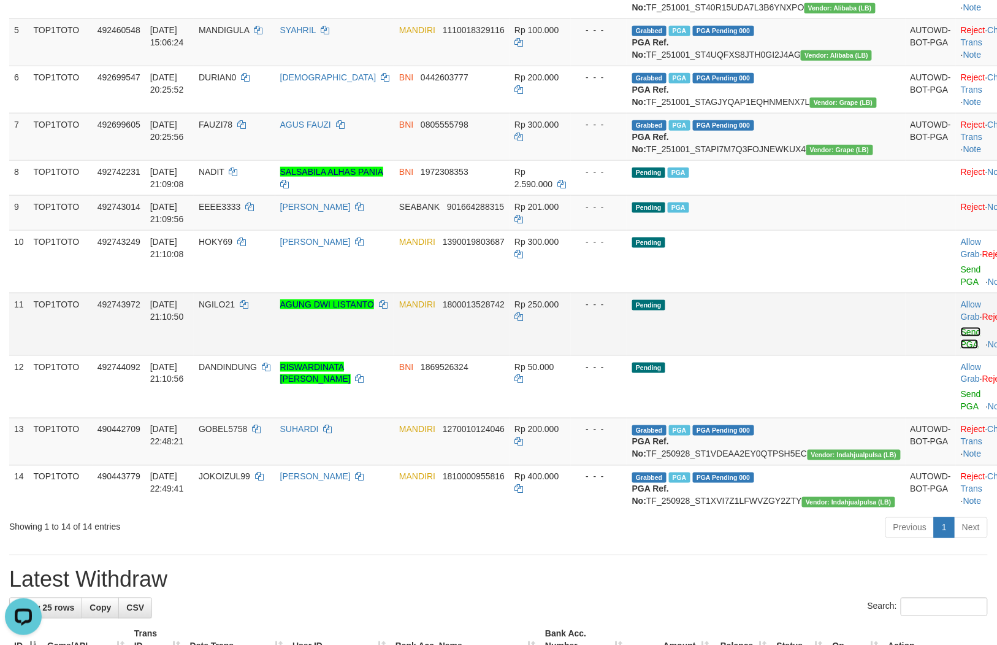
drag, startPoint x: 930, startPoint y: 356, endPoint x: 932, endPoint y: 404, distance: 47.9
click at [961, 349] on link "Send PGA" at bounding box center [971, 338] width 20 height 22
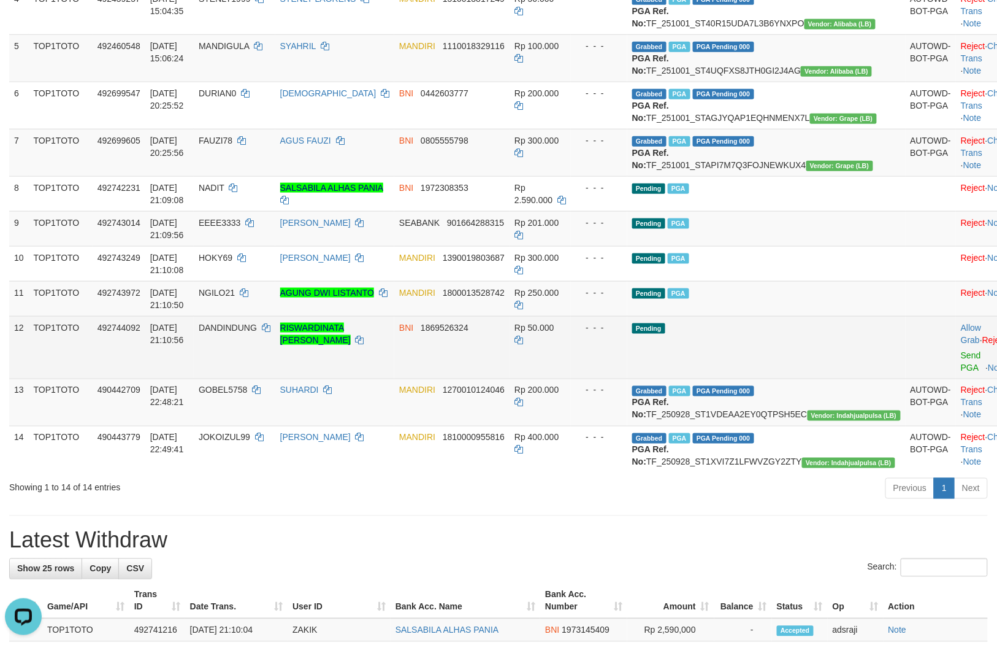
scroll to position [345, 0]
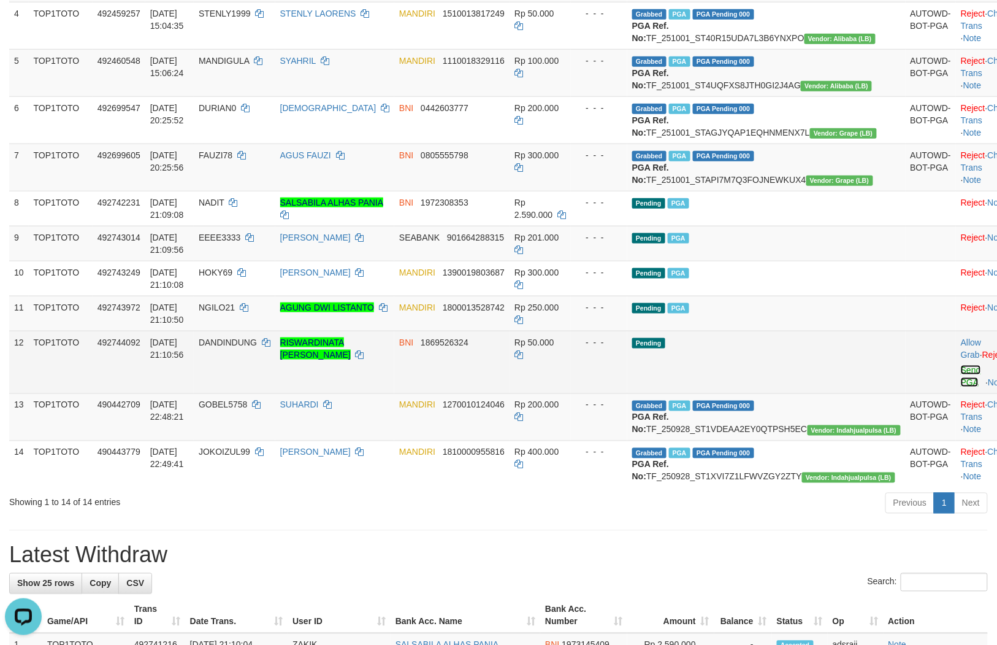
click at [961, 387] on link "Send PGA" at bounding box center [971, 376] width 20 height 22
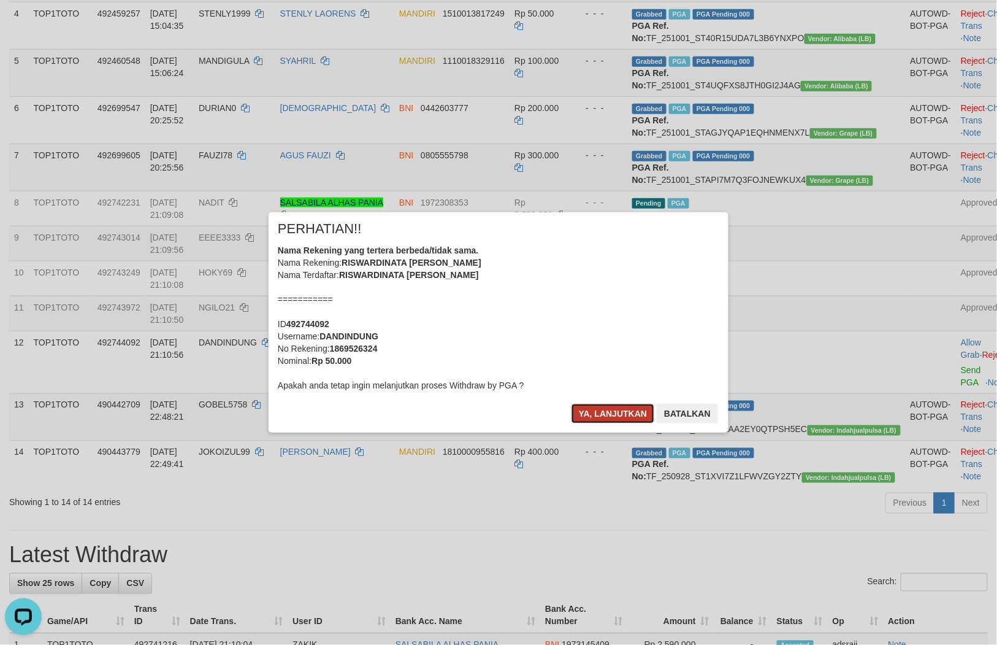
click at [624, 413] on button "Ya, lanjutkan" at bounding box center [613, 414] width 83 height 20
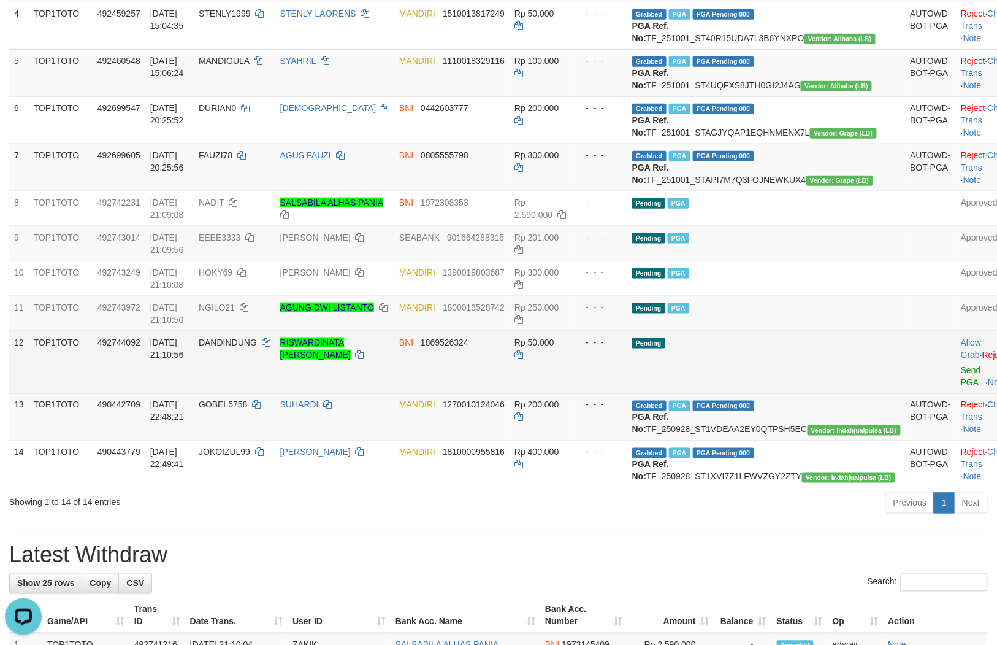
click at [571, 393] on td "Rp 50.000" at bounding box center [540, 362] width 61 height 63
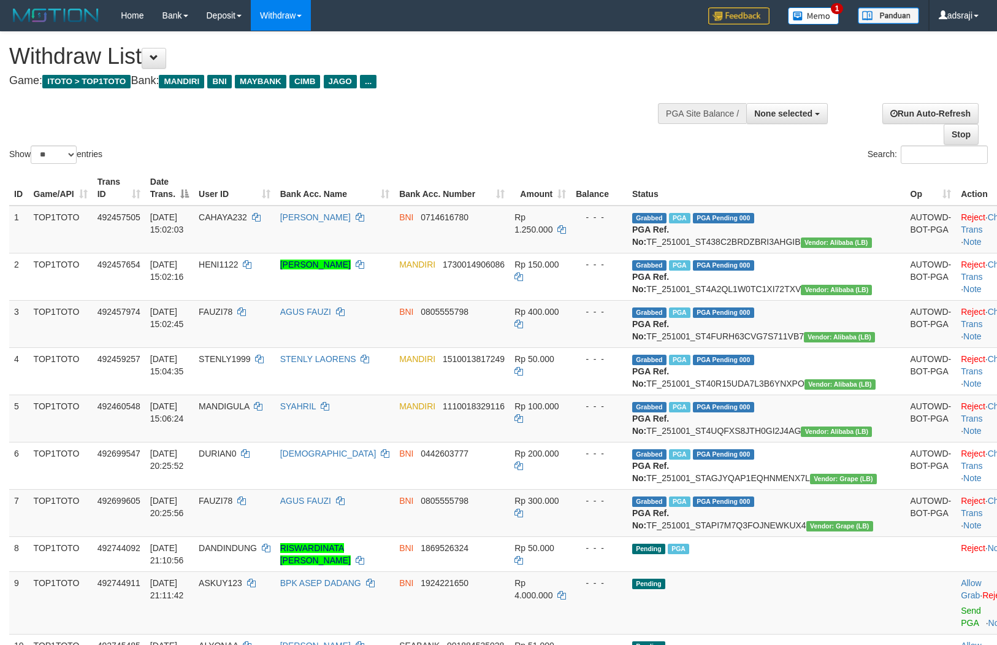
select select
select select "**"
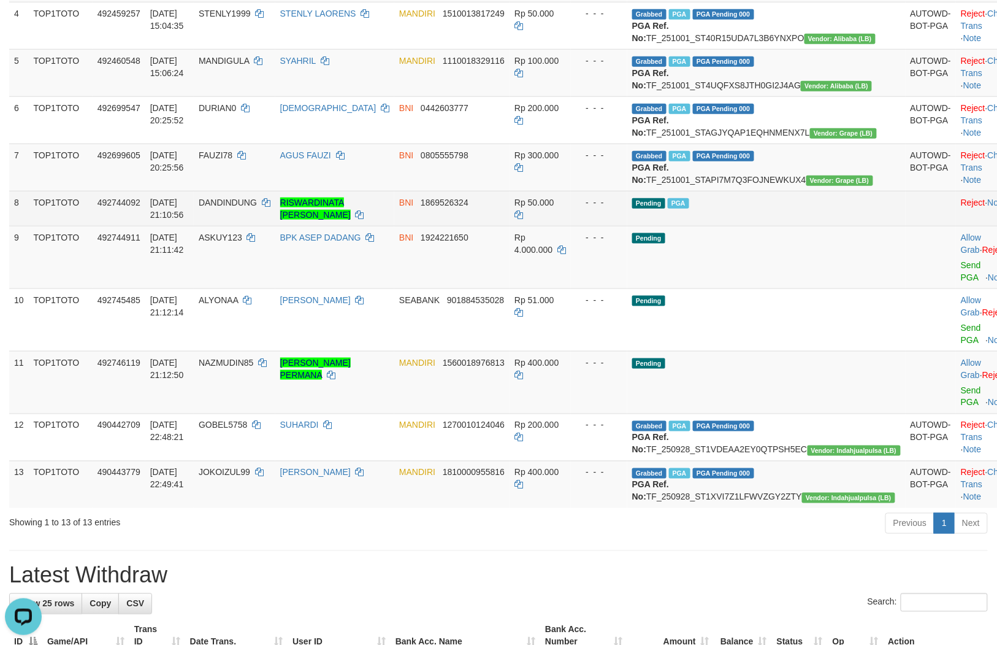
click at [257, 207] on span "DANDINDUNG" at bounding box center [228, 202] width 58 height 10
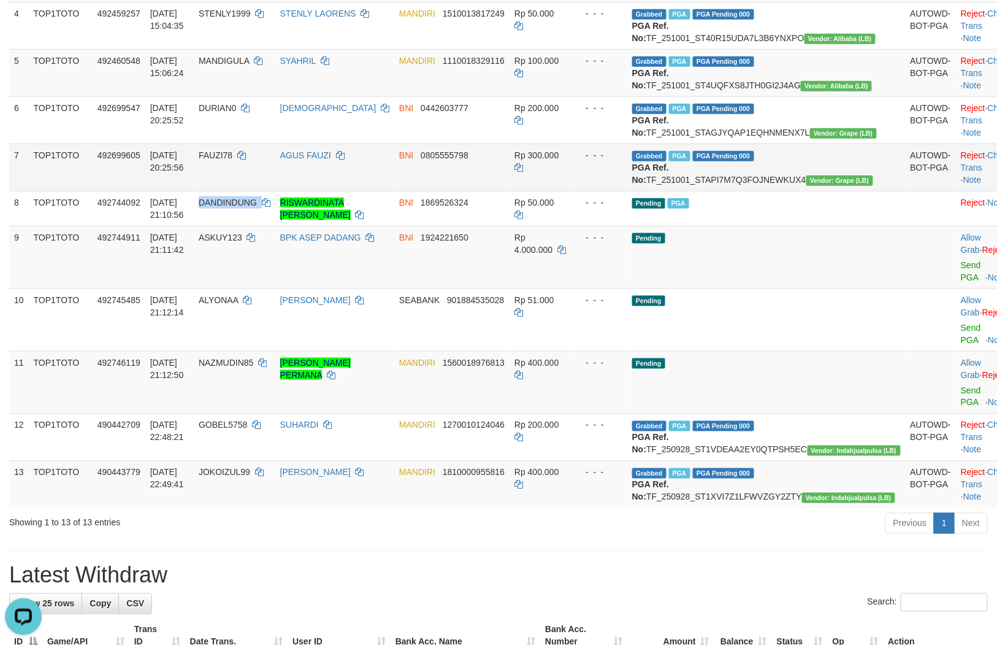
copy td "DANDINDUNG"
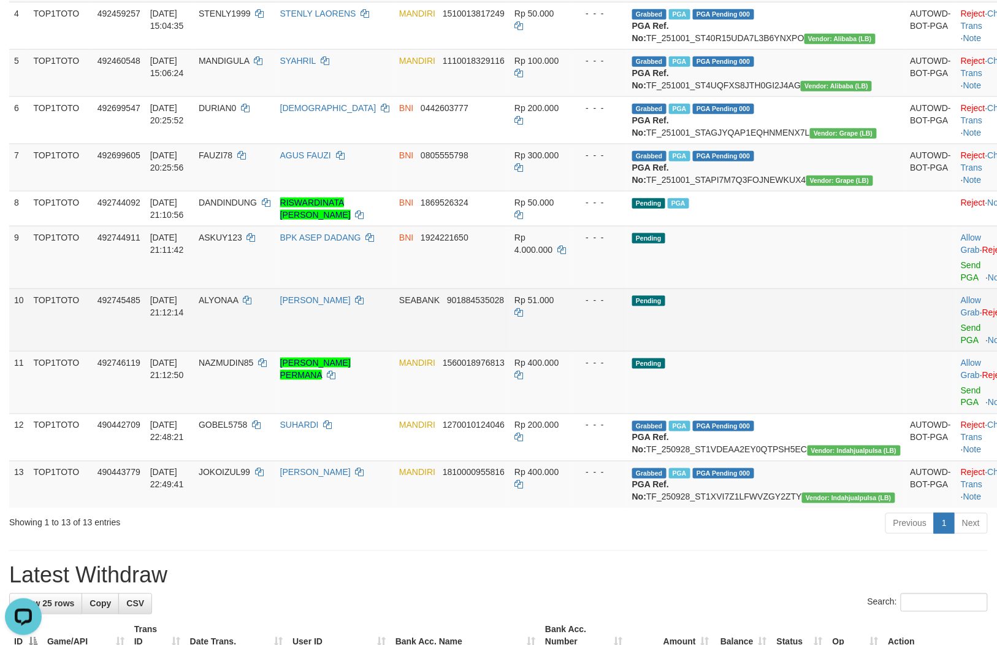
click at [759, 351] on td "Pending" at bounding box center [766, 319] width 278 height 63
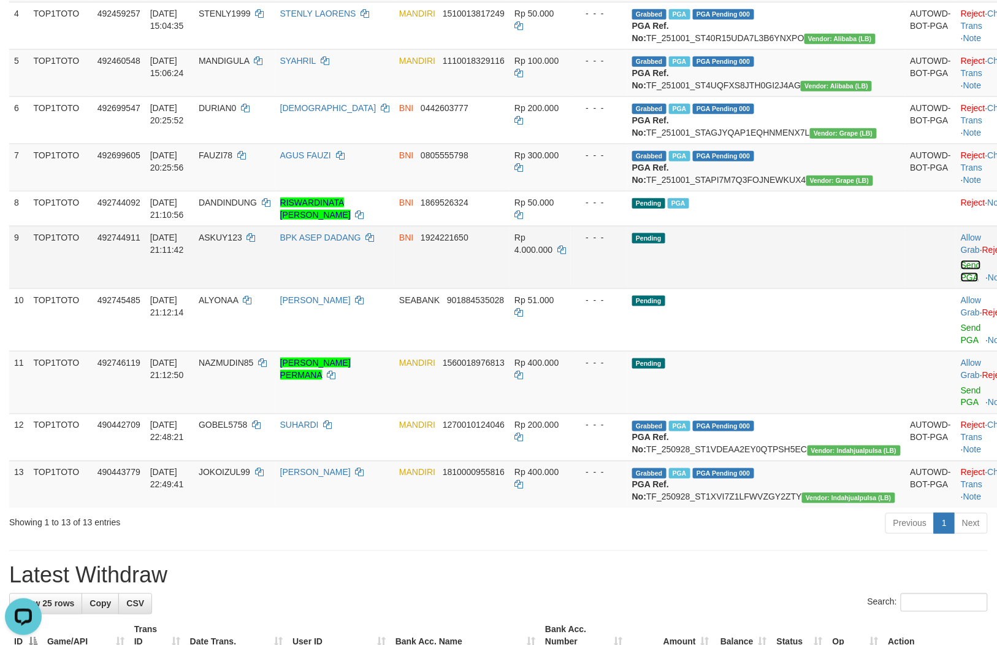
click at [961, 282] on link "Send PGA" at bounding box center [971, 271] width 20 height 22
click at [961, 345] on link "Send PGA" at bounding box center [971, 334] width 20 height 22
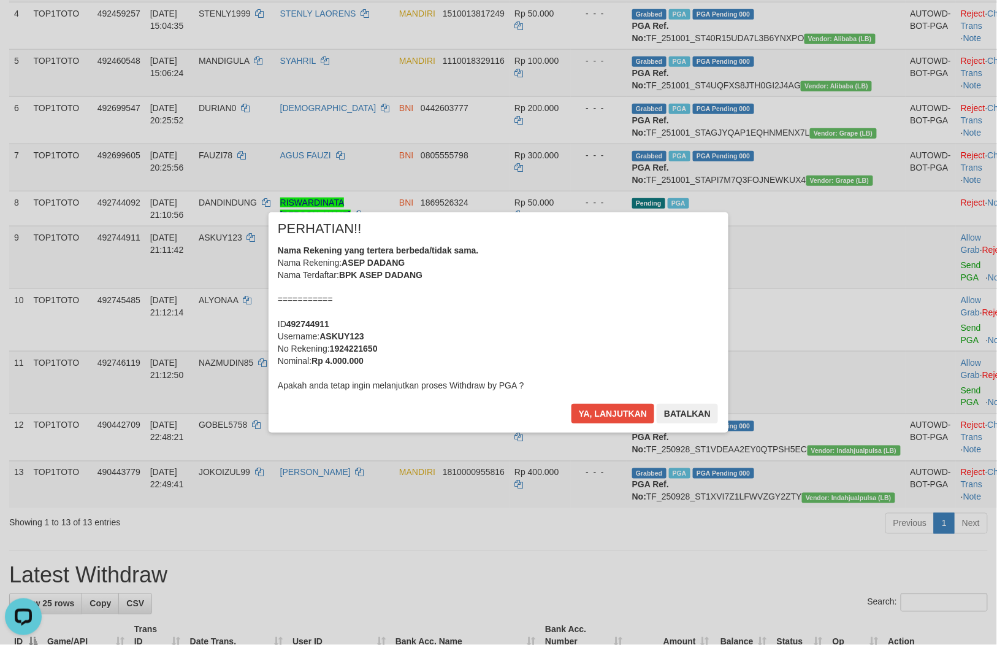
scroll to position [330, 0]
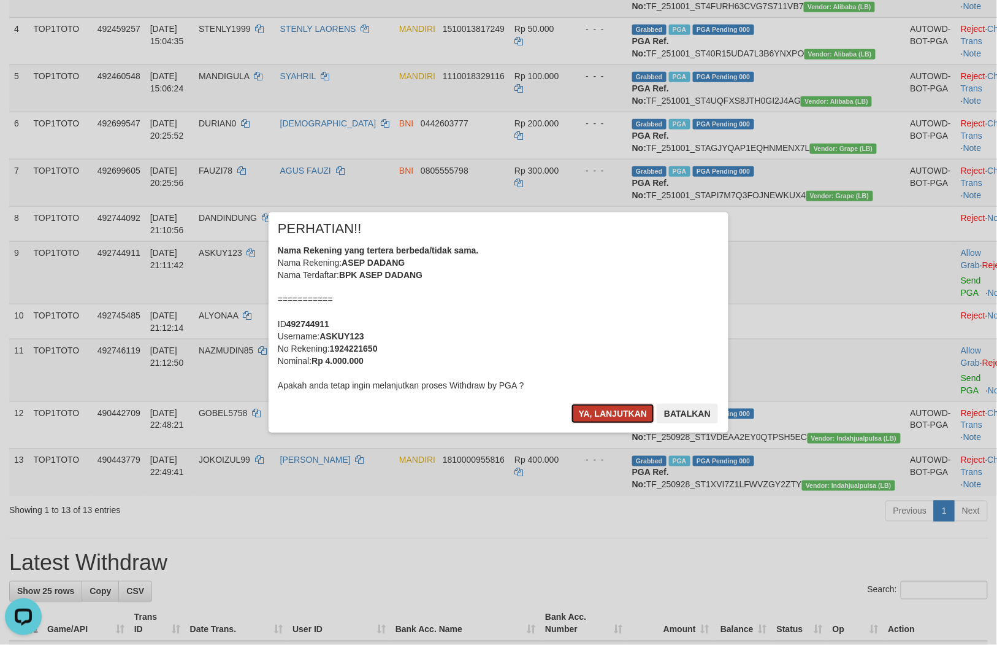
click at [638, 412] on button "Ya, lanjutkan" at bounding box center [613, 414] width 83 height 20
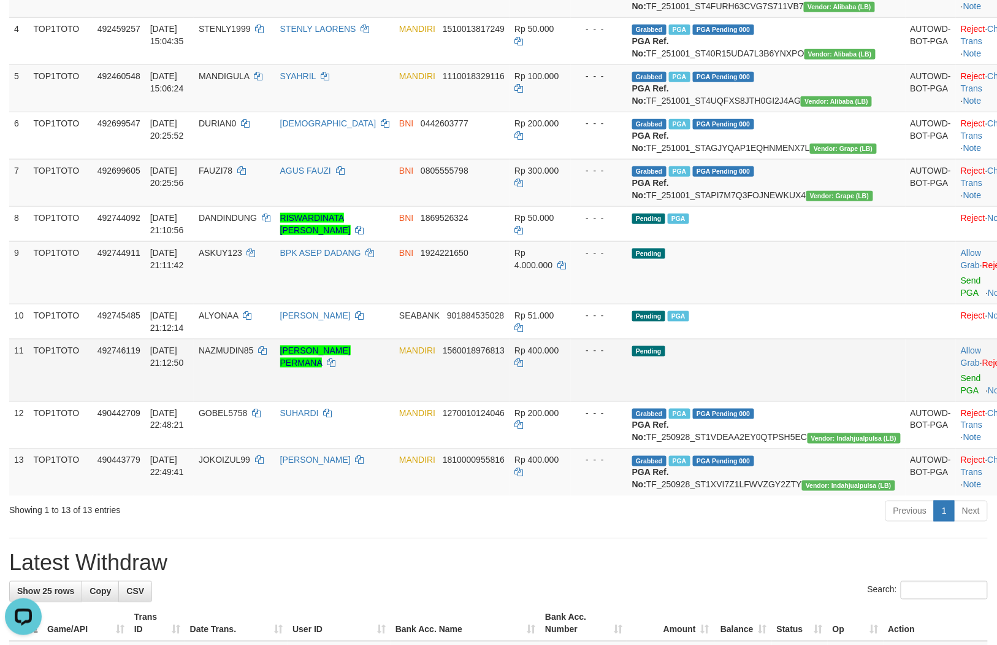
scroll to position [315, 0]
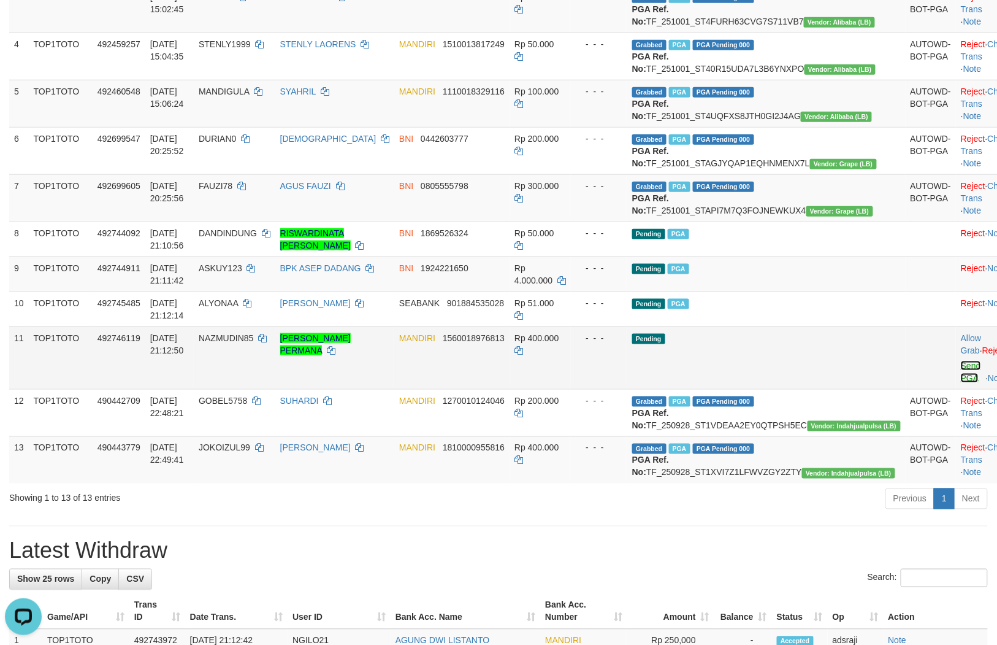
click at [961, 383] on link "Send PGA" at bounding box center [971, 372] width 20 height 22
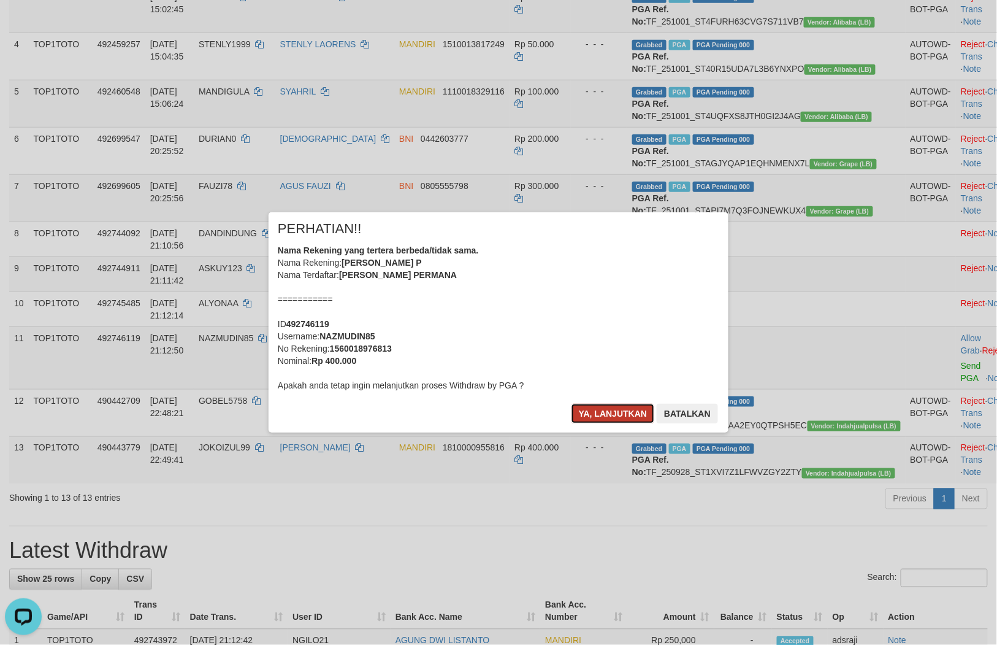
click at [587, 411] on button "Ya, lanjutkan" at bounding box center [613, 414] width 83 height 20
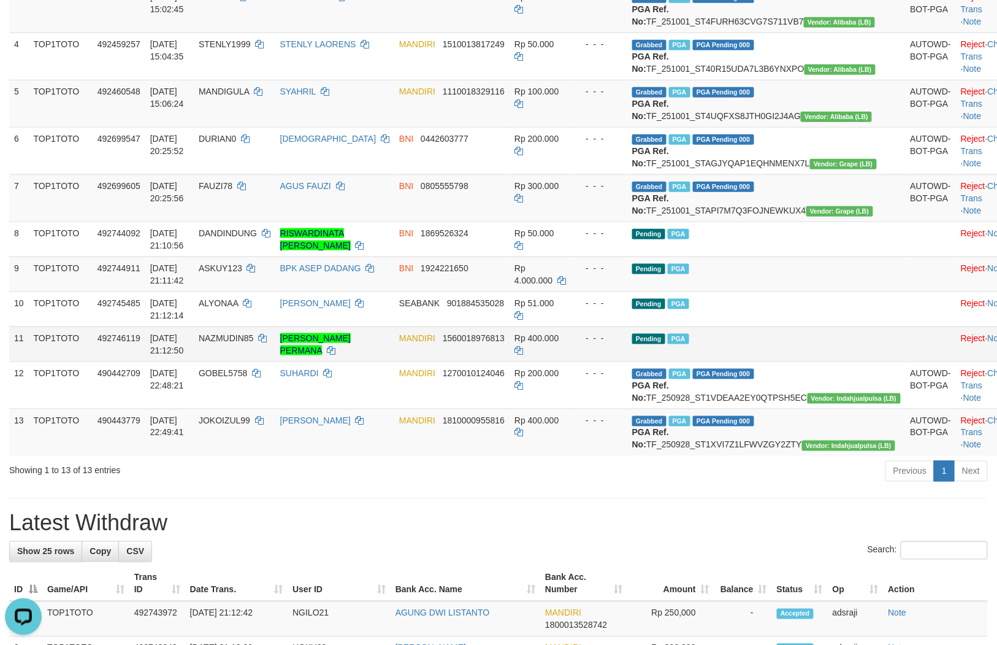
click at [253, 343] on span "NAZMUDIN85" at bounding box center [226, 338] width 55 height 10
copy td "NAZMUDIN85"
click at [772, 361] on td "Pending PGA" at bounding box center [766, 343] width 278 height 35
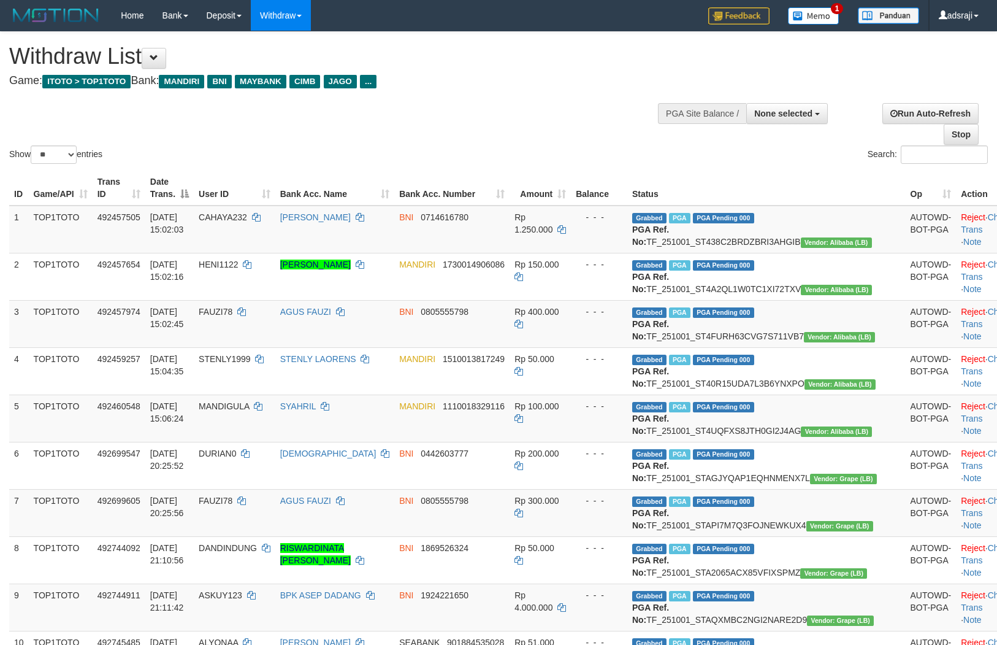
select select
select select "**"
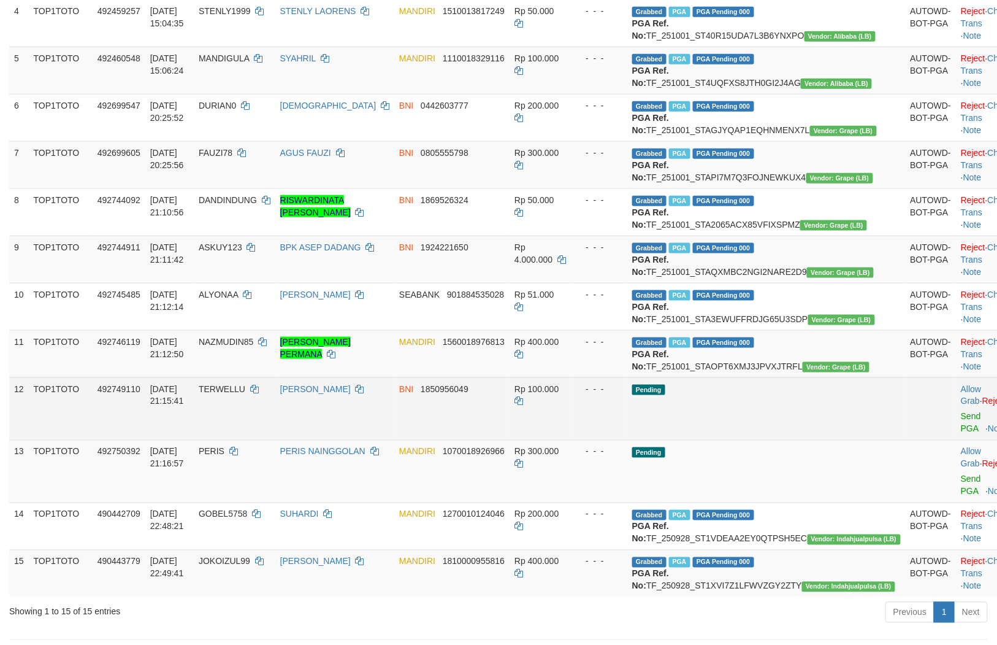
scroll to position [315, 0]
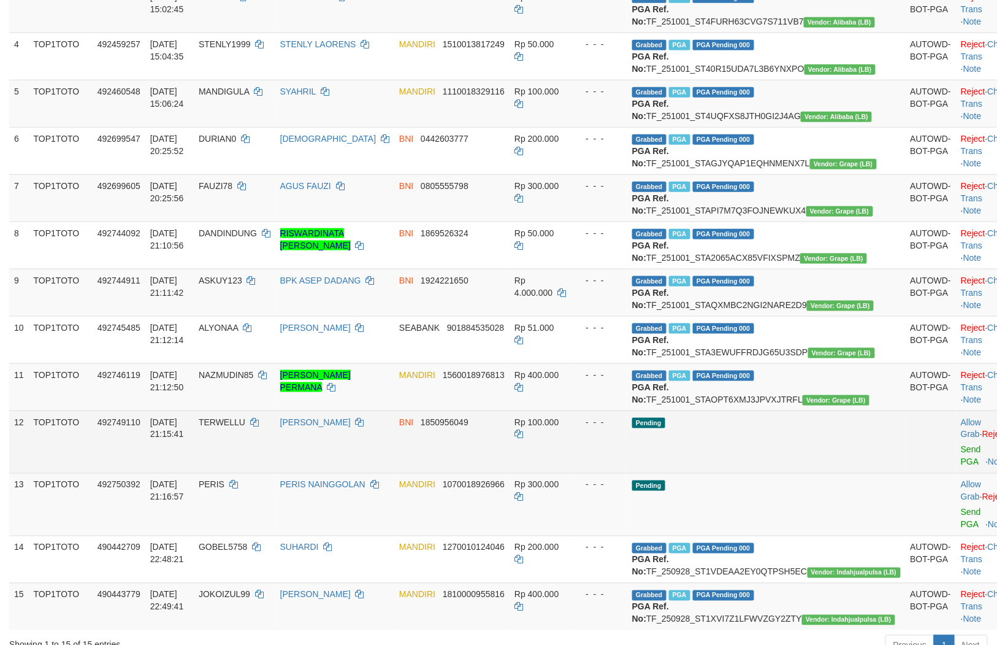
click at [627, 473] on td "- - -" at bounding box center [599, 441] width 56 height 63
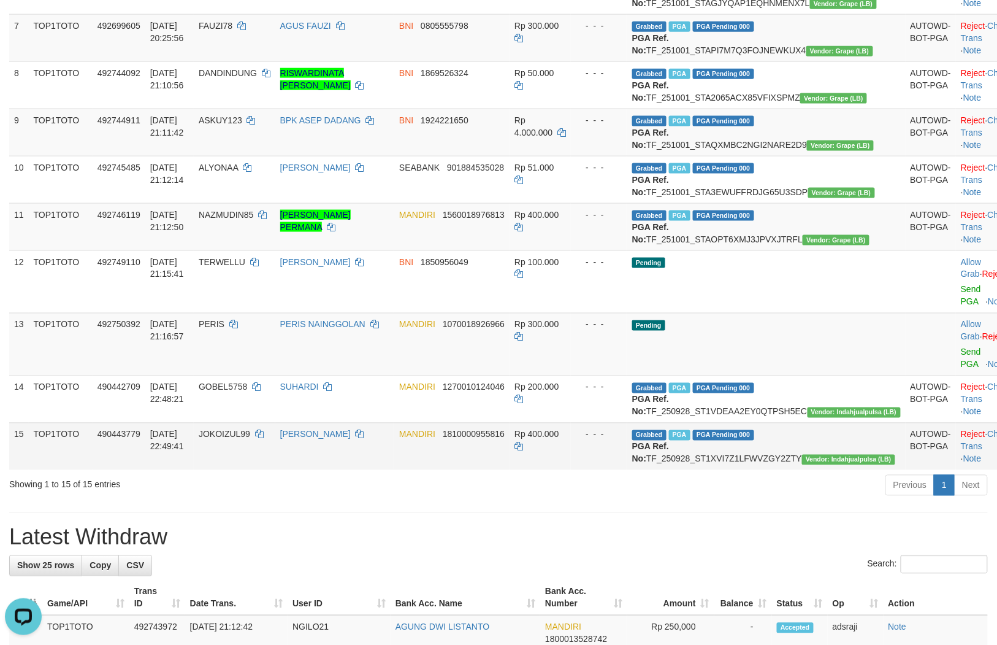
scroll to position [519, 0]
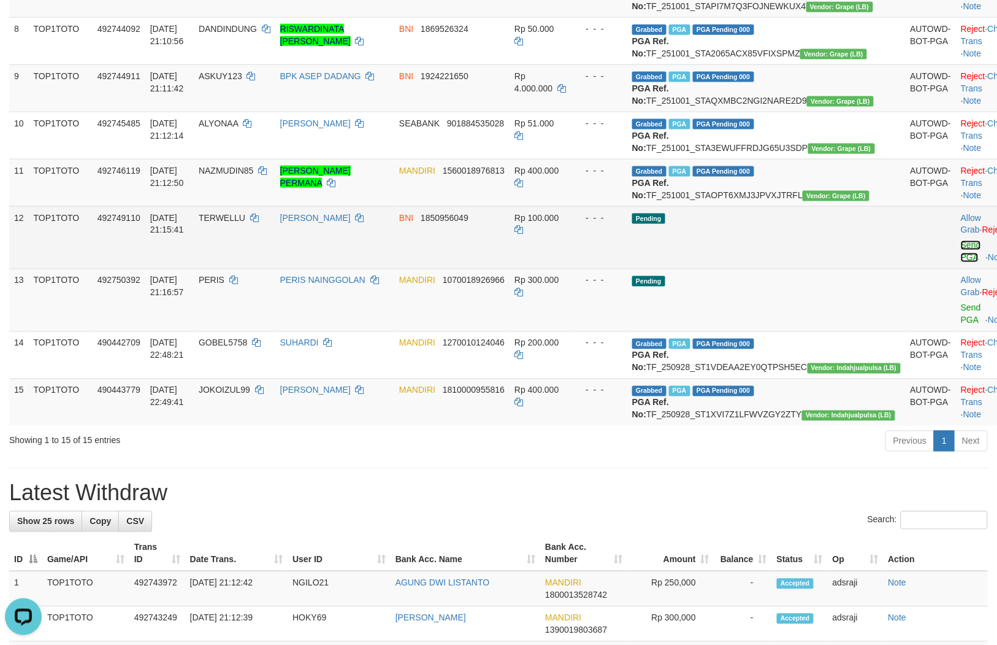
click at [961, 263] on link "Send PGA" at bounding box center [971, 251] width 20 height 22
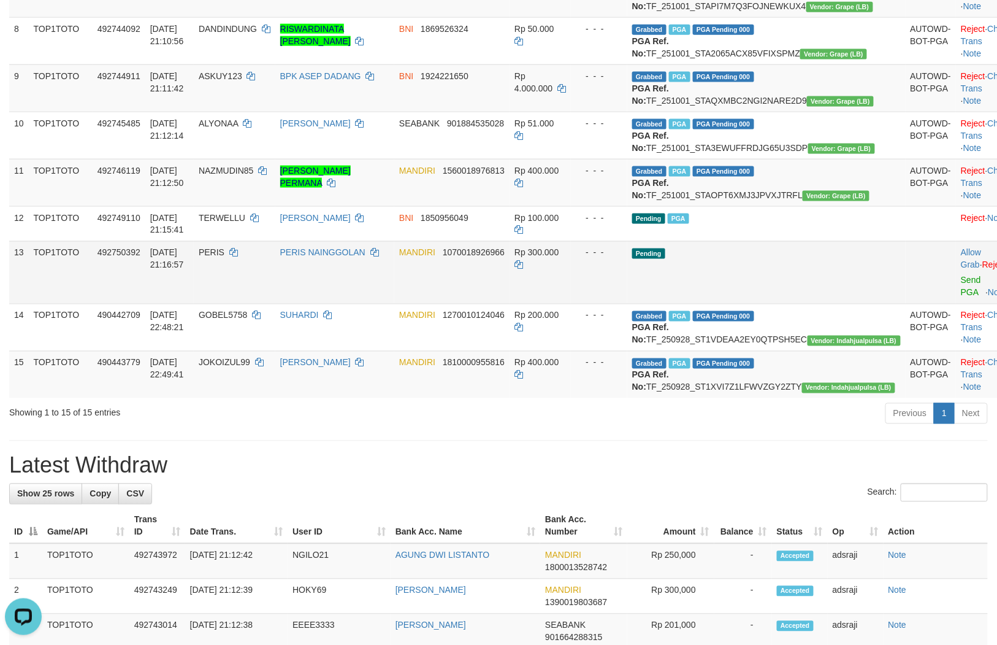
click at [759, 304] on td "Pending" at bounding box center [766, 272] width 278 height 63
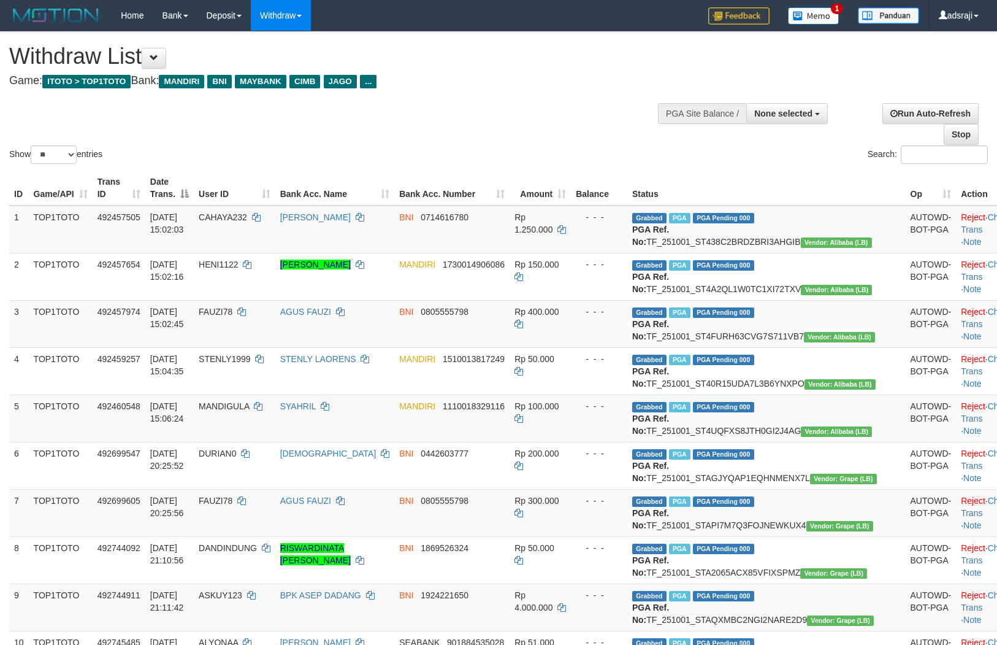
select select
select select "**"
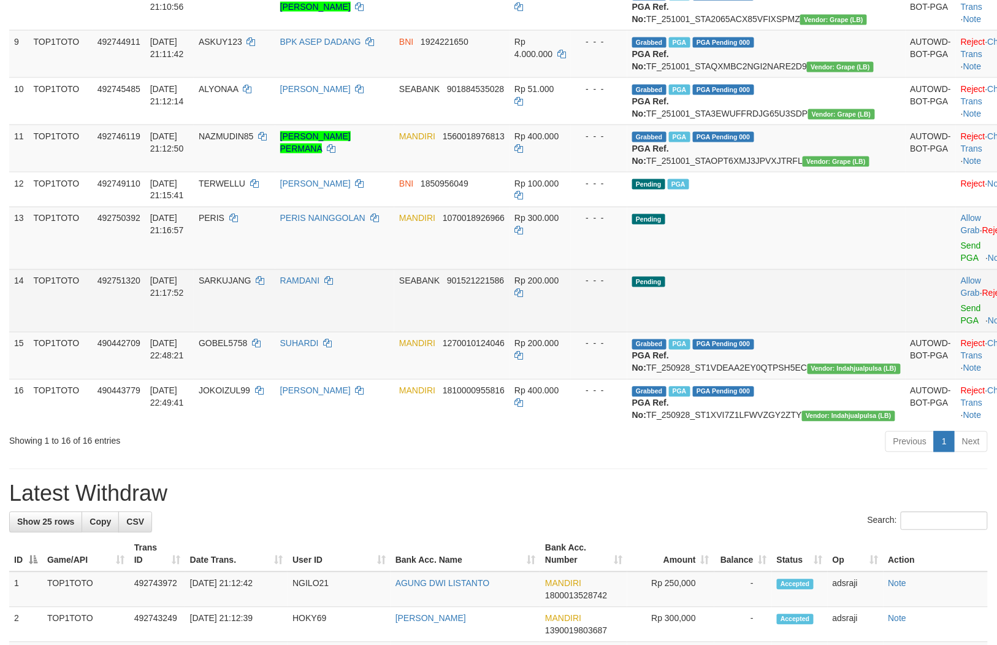
scroll to position [519, 0]
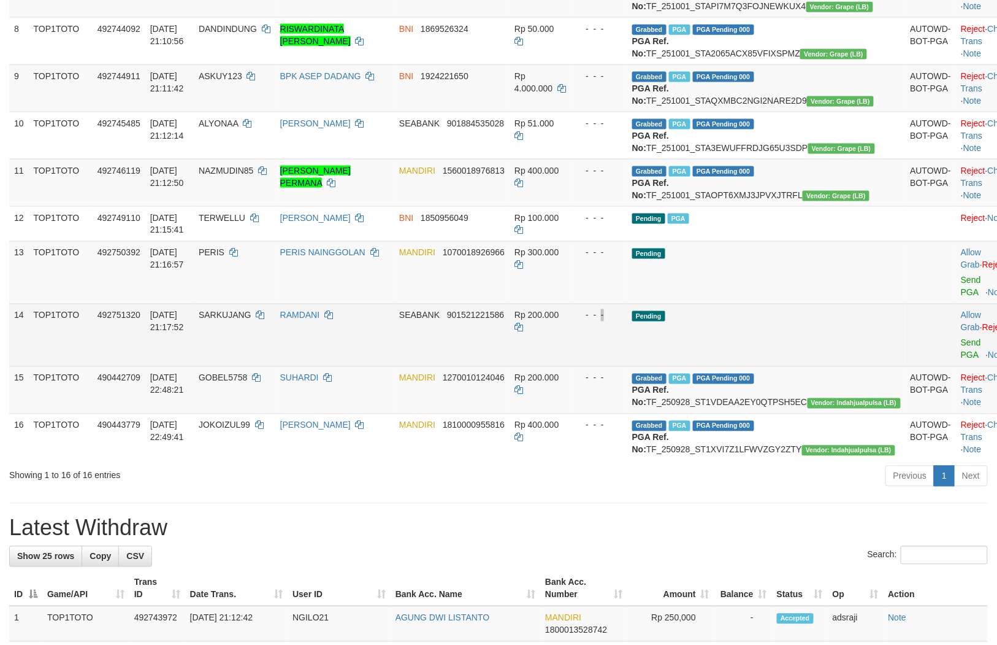
click at [623, 321] on div "- - -" at bounding box center [599, 315] width 47 height 12
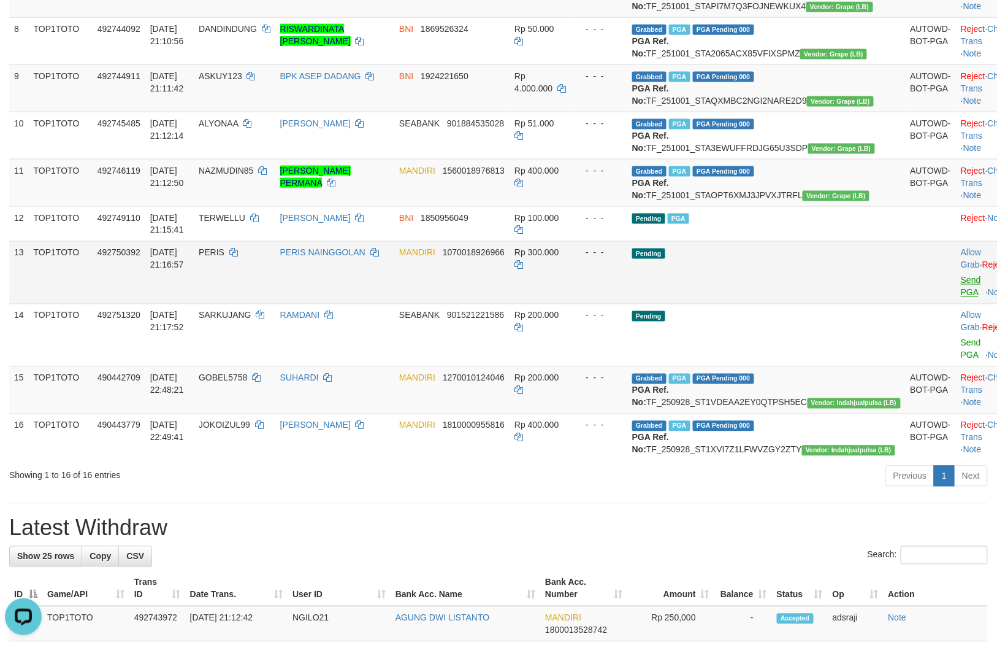
scroll to position [0, 0]
click at [961, 297] on link "Send PGA" at bounding box center [971, 286] width 20 height 22
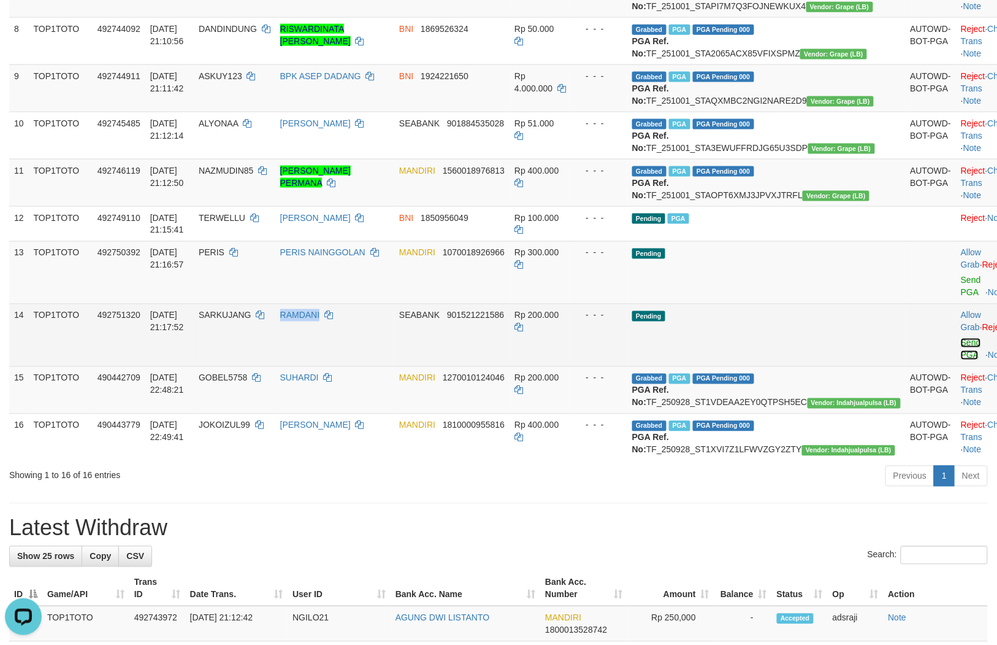
click at [961, 360] on link "Send PGA" at bounding box center [971, 349] width 20 height 22
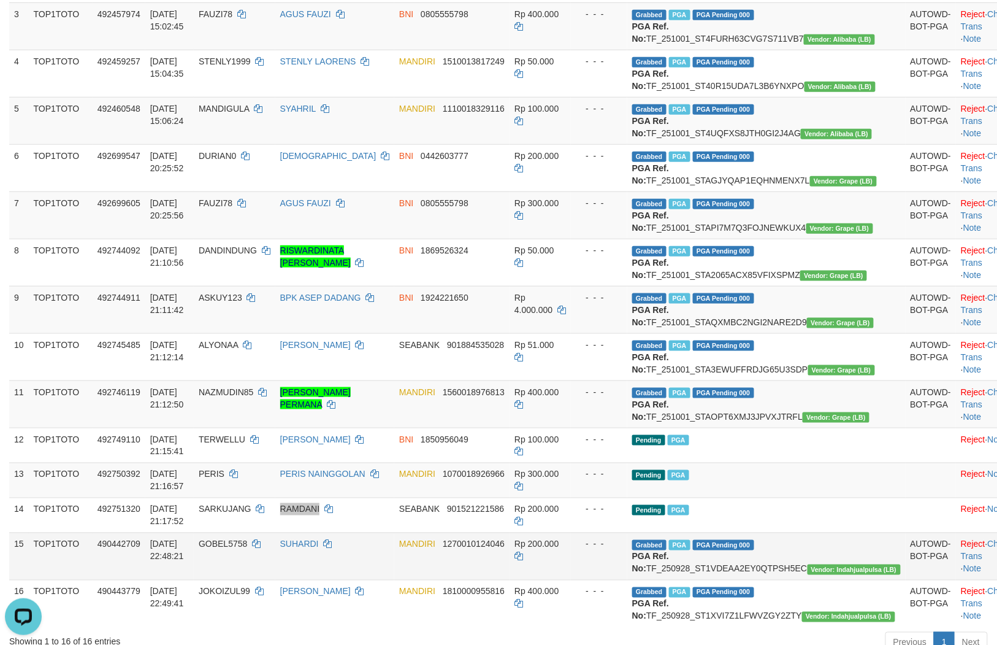
scroll to position [613, 0]
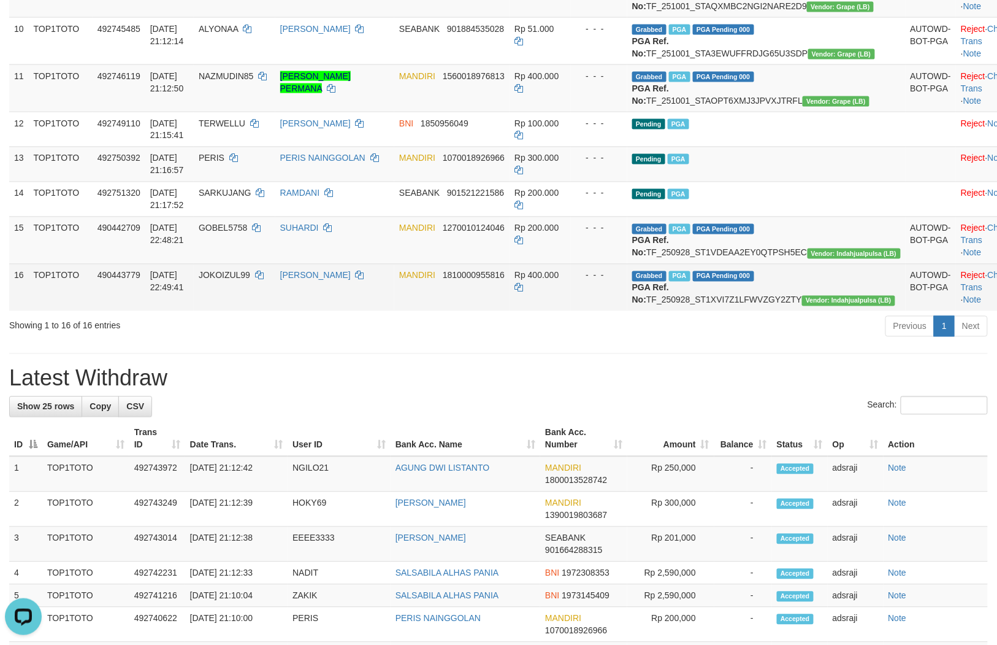
click at [561, 311] on td "Rp 400.000" at bounding box center [540, 287] width 61 height 47
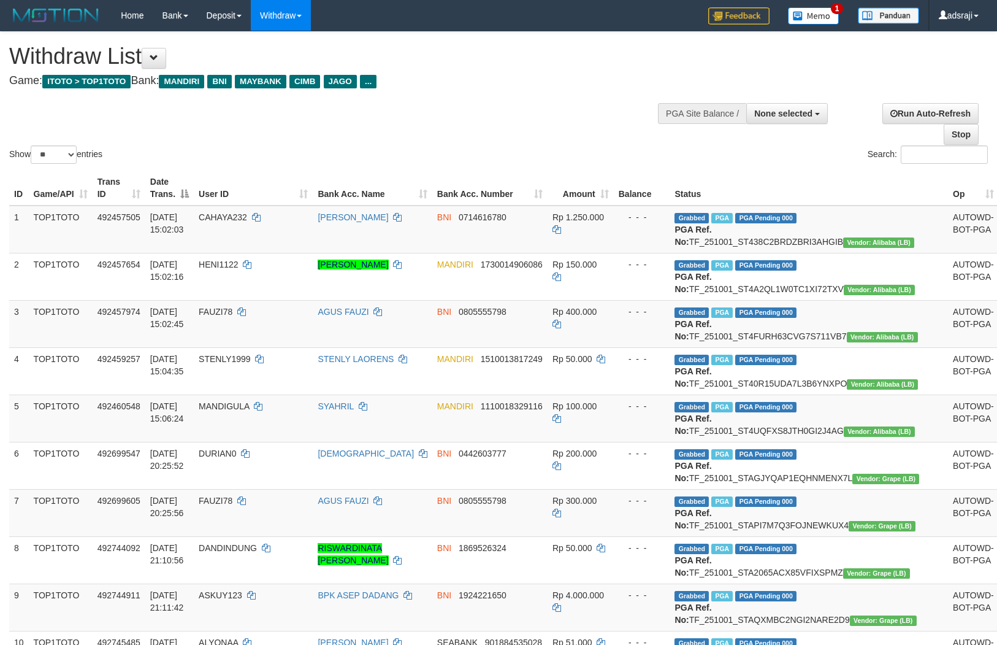
select select
select select "**"
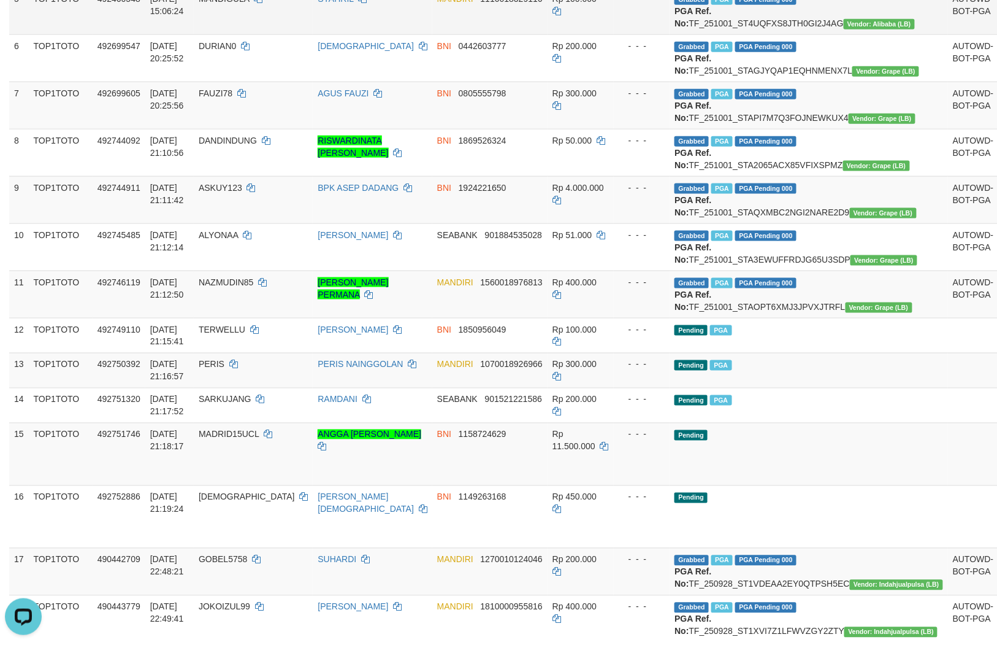
scroll to position [408, 0]
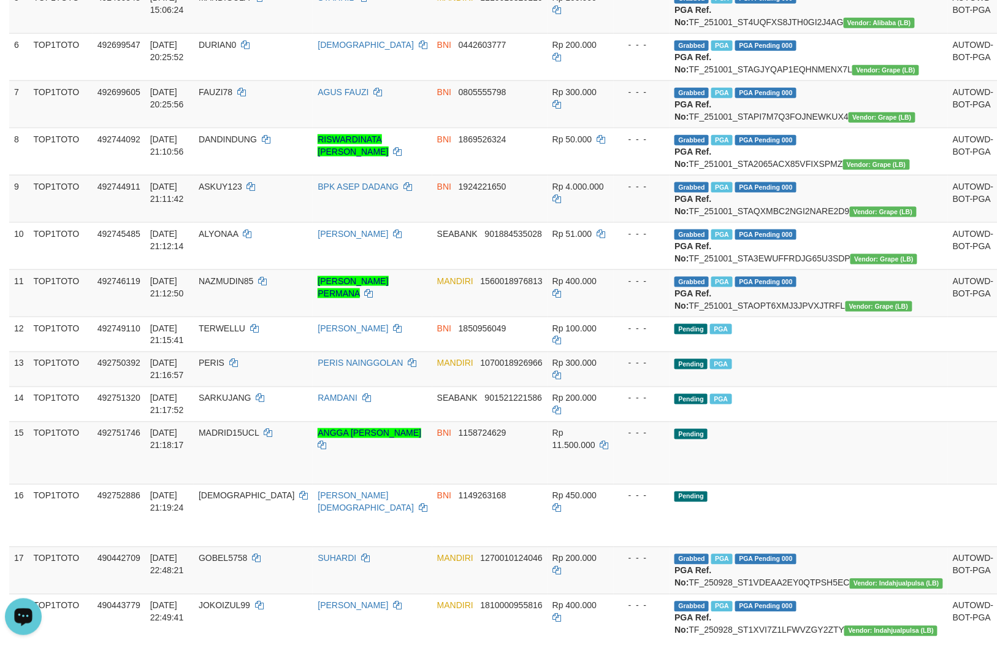
drag, startPoint x: 31, startPoint y: 597, endPoint x: 28, endPoint y: 606, distance: 9.1
click at [28, 606] on div "Open LiveChat chat widget" at bounding box center [23, 615] width 21 height 21
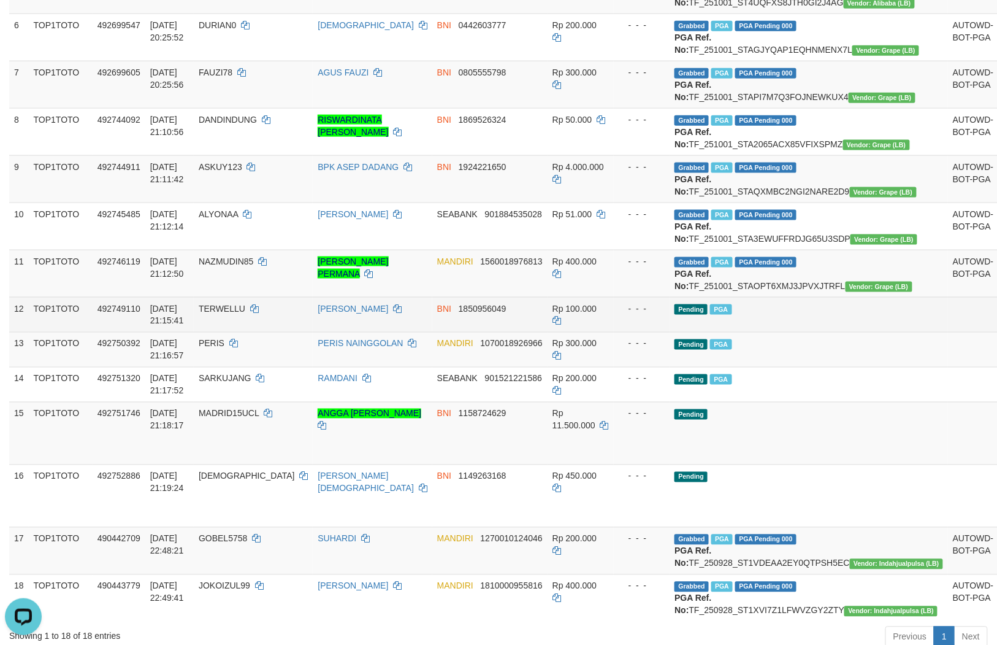
scroll to position [545, 0]
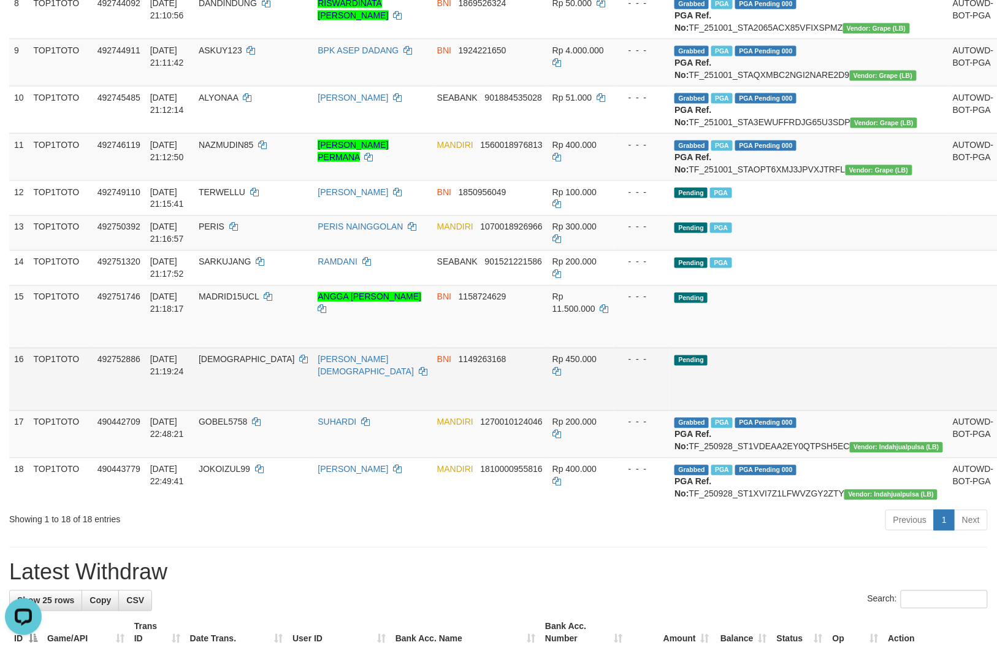
click at [745, 410] on td "Pending" at bounding box center [809, 379] width 278 height 63
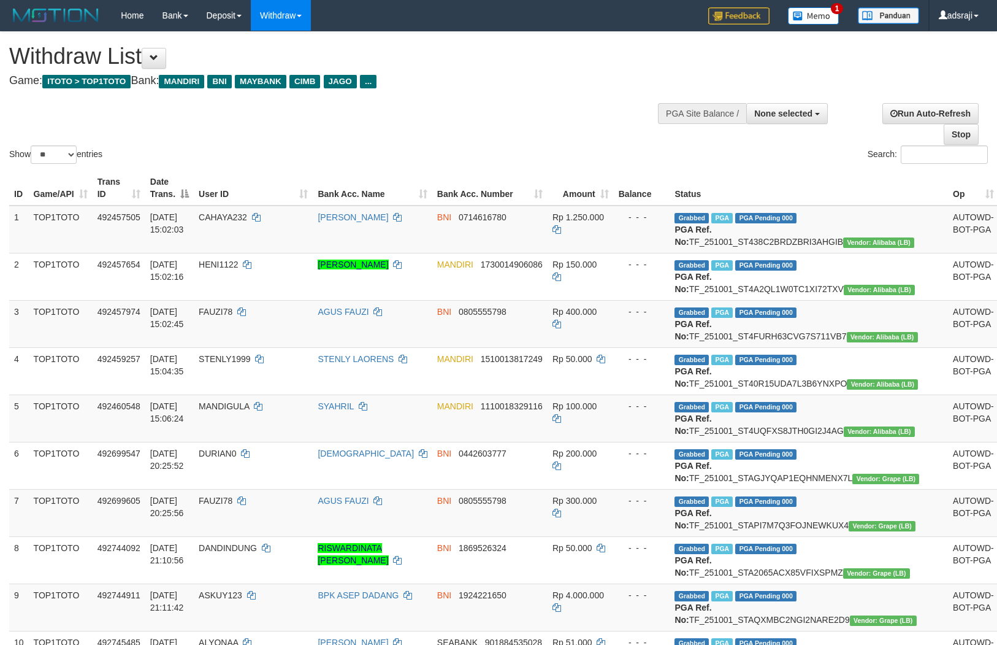
select select
select select "**"
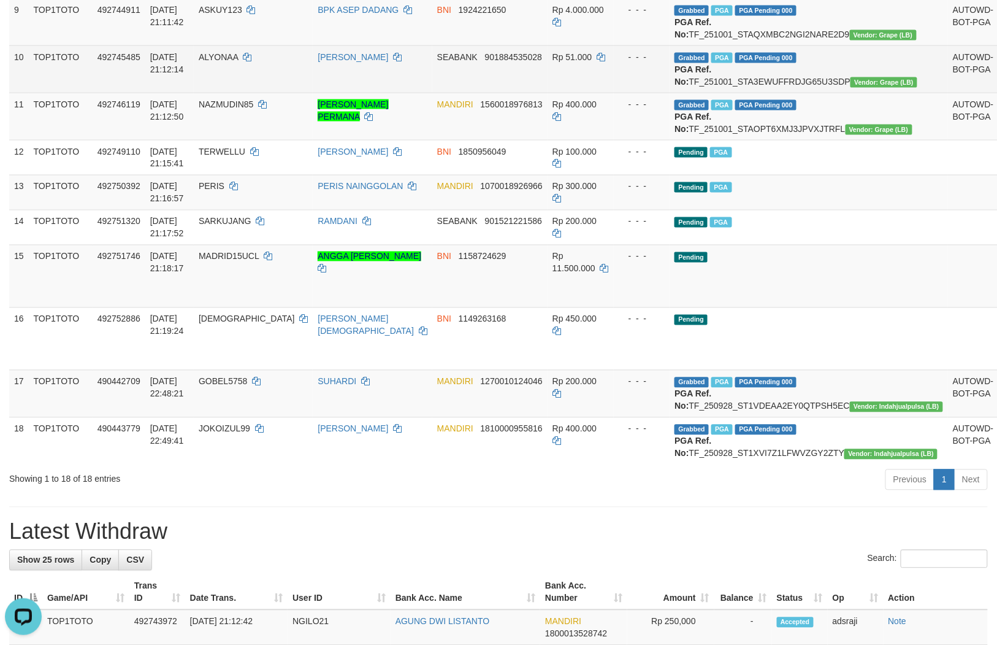
scroll to position [613, 0]
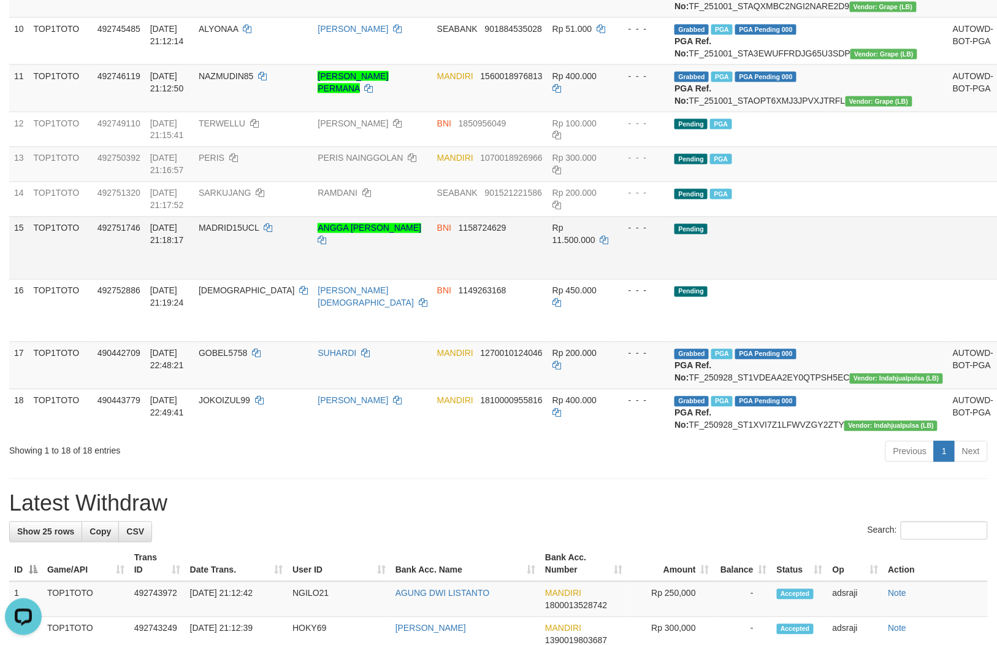
click at [751, 279] on td "Pending" at bounding box center [809, 248] width 278 height 63
click at [772, 279] on td "Pending" at bounding box center [809, 248] width 278 height 63
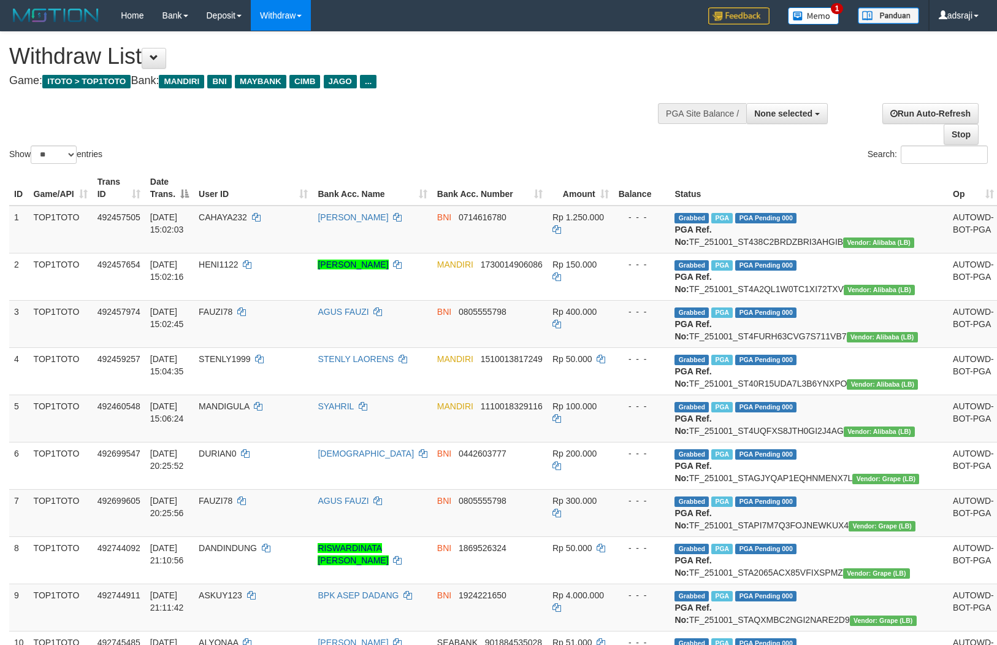
select select
select select "**"
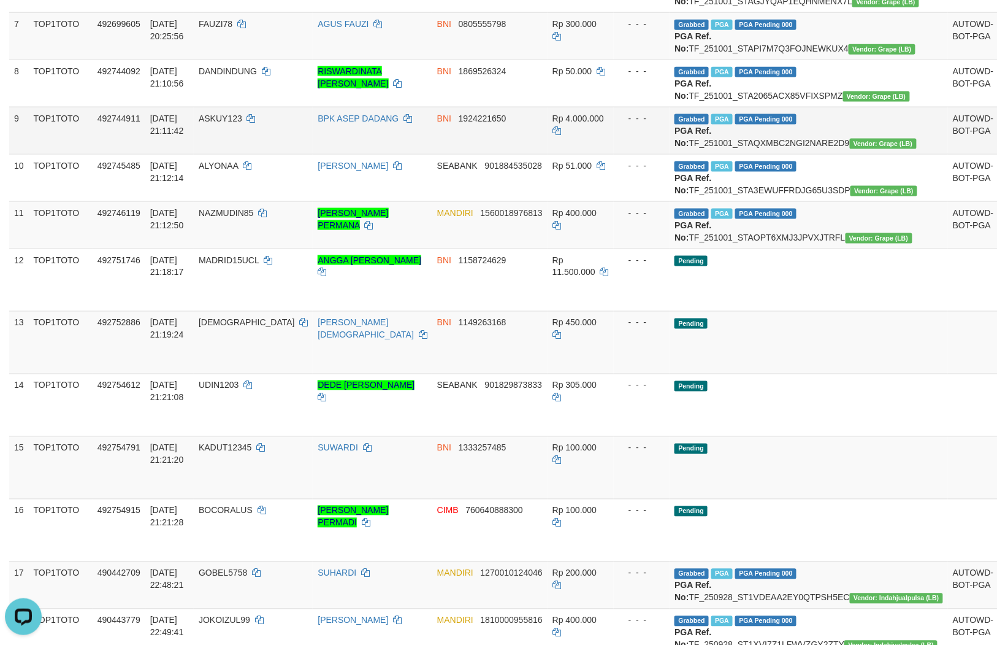
scroll to position [408, 0]
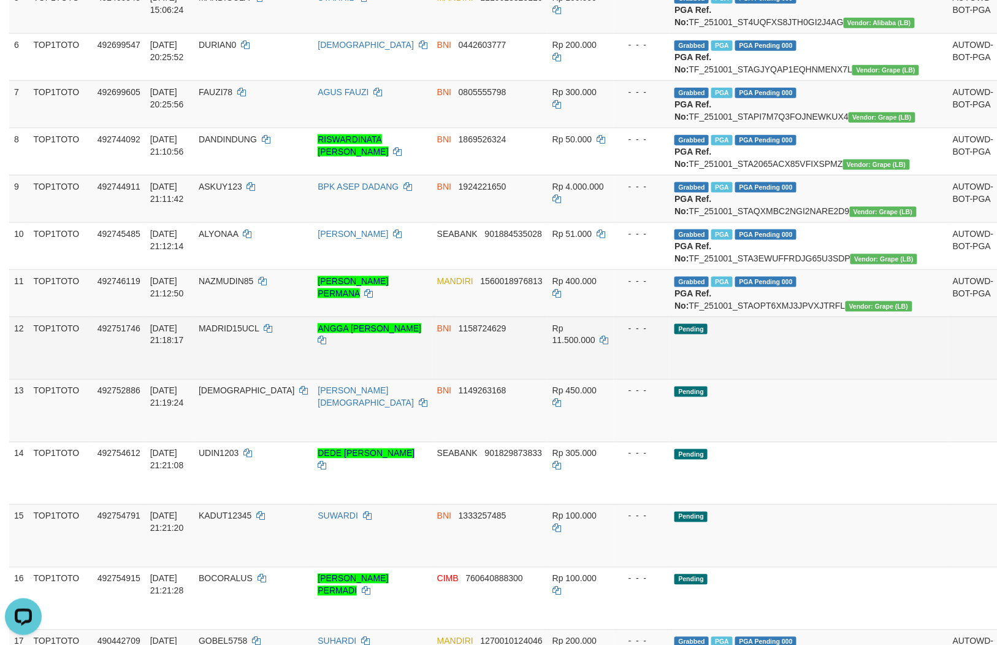
click at [740, 379] on td "Pending" at bounding box center [809, 347] width 278 height 63
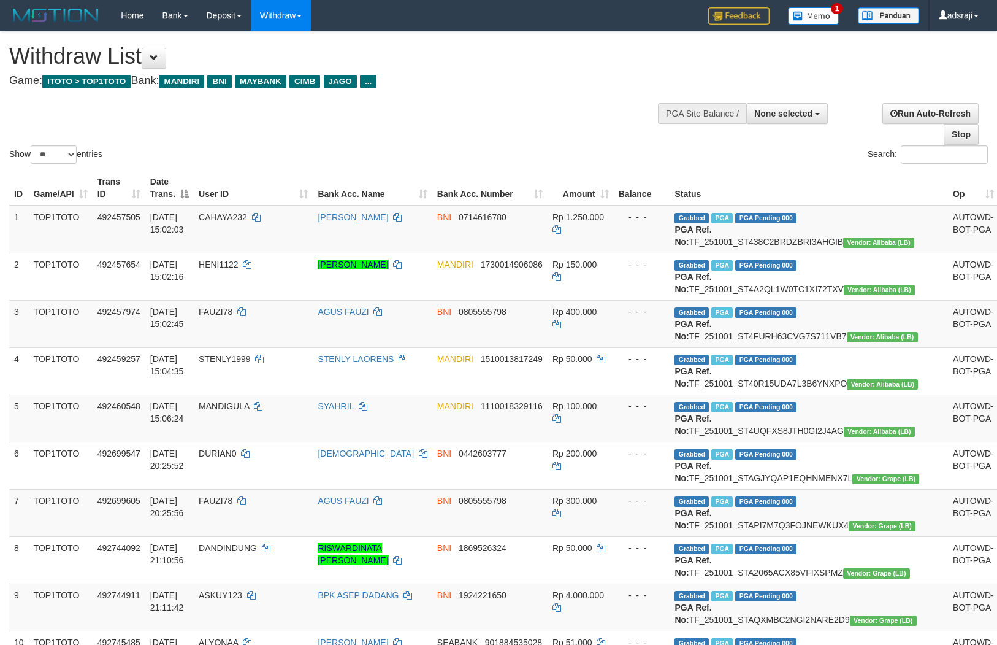
select select
select select "**"
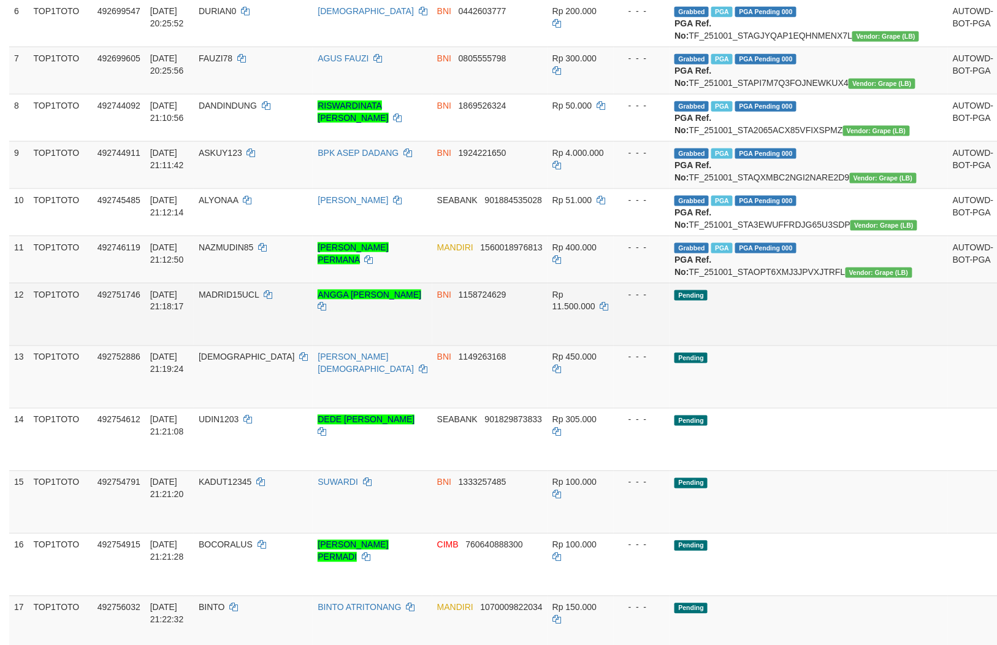
scroll to position [646, 0]
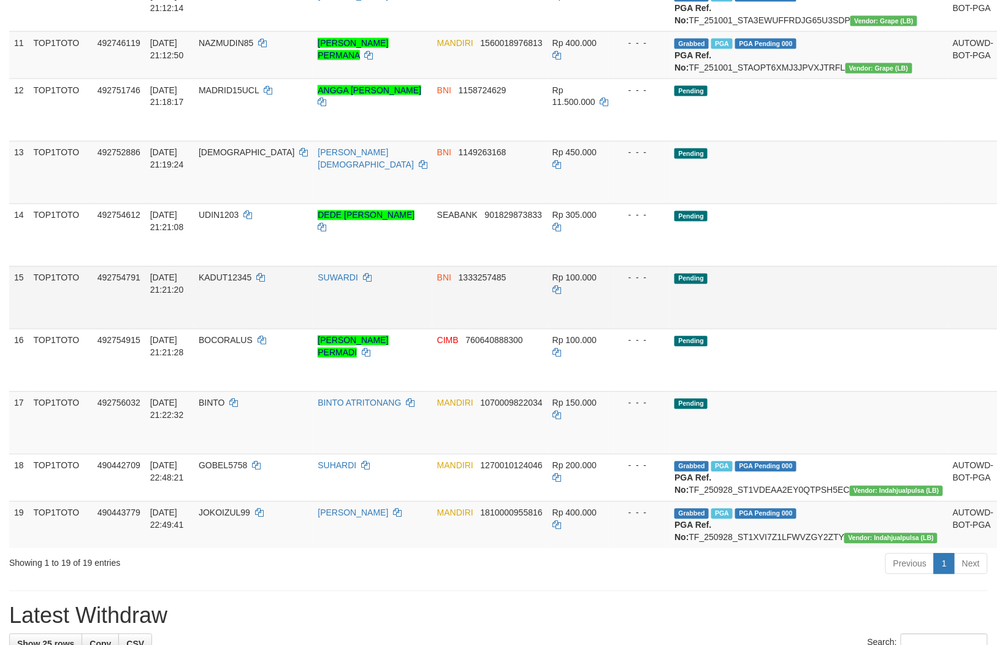
click at [721, 329] on td "Pending" at bounding box center [809, 297] width 278 height 63
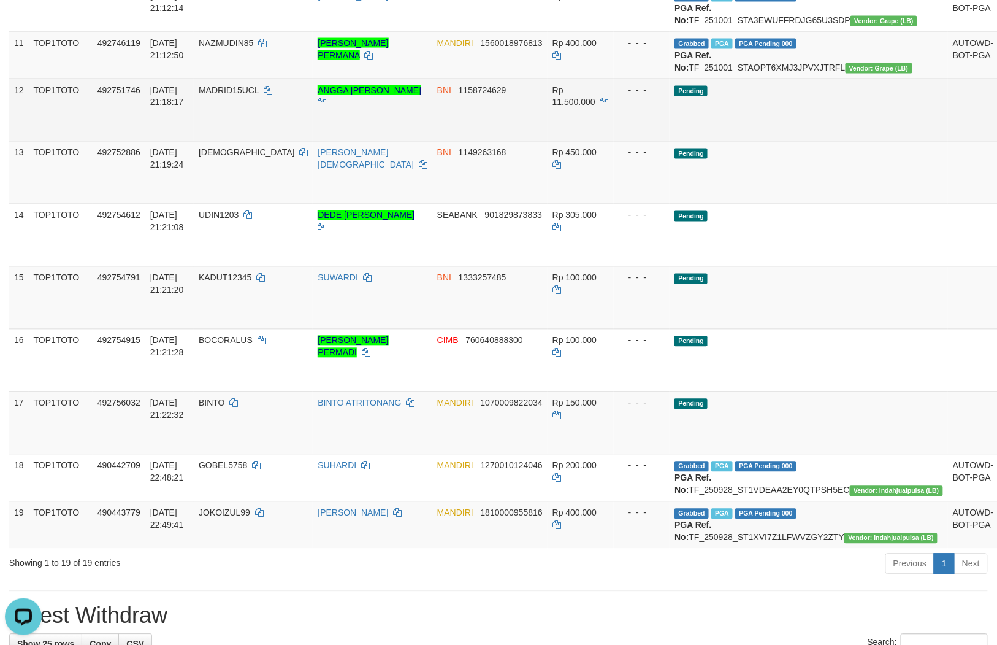
click at [997, 135] on link "Send PGA" at bounding box center [1014, 124] width 20 height 22
click at [997, 197] on link "Send PGA" at bounding box center [1014, 186] width 20 height 22
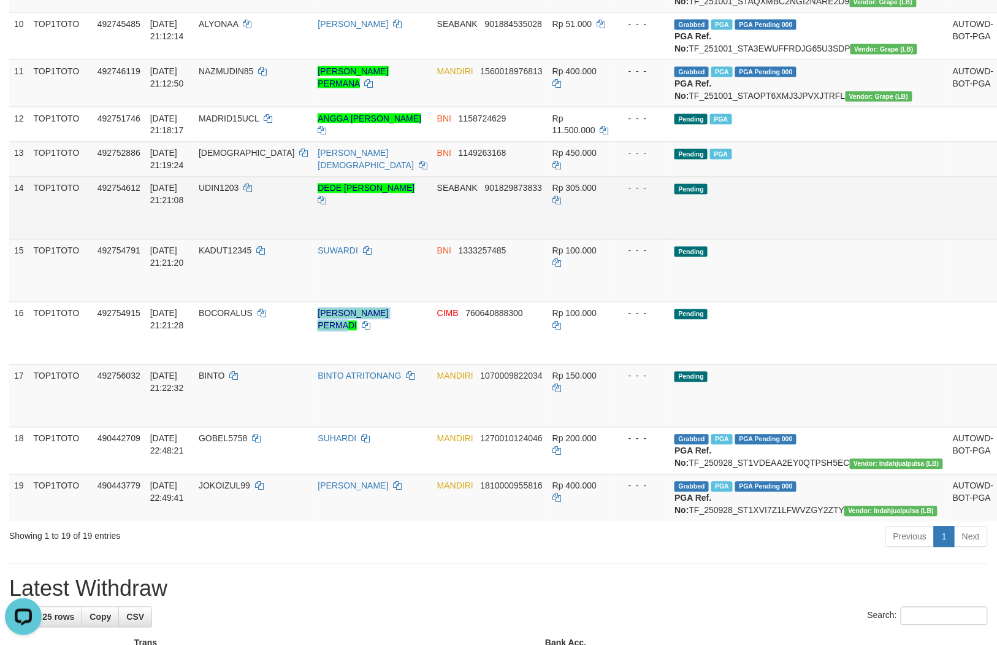
scroll to position [591, 0]
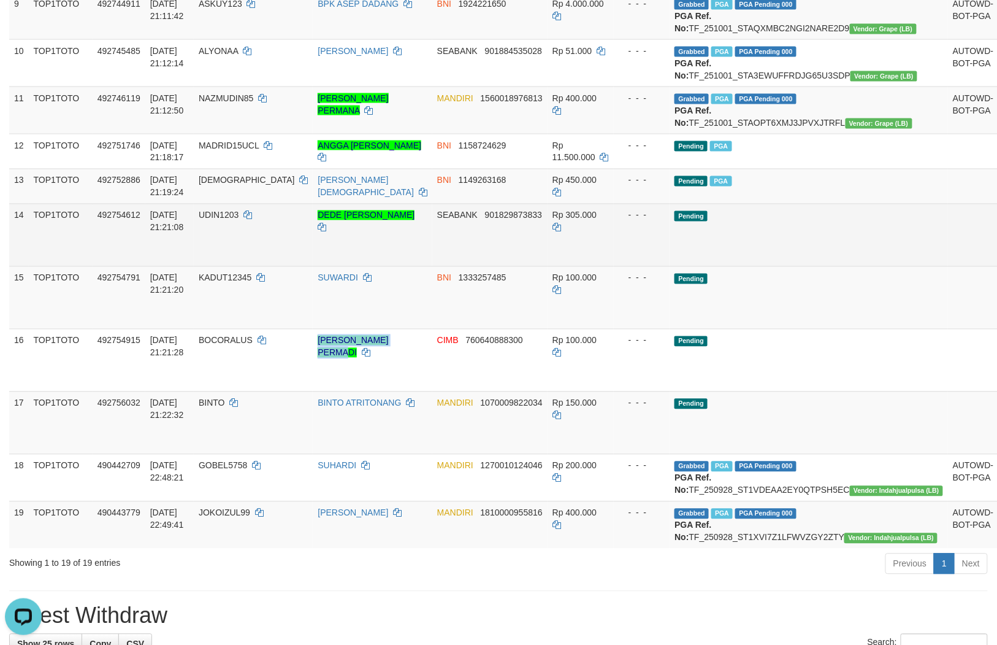
click at [997, 260] on link "Send PGA" at bounding box center [1014, 249] width 20 height 22
click at [997, 323] on link "Send PGA" at bounding box center [1014, 312] width 20 height 22
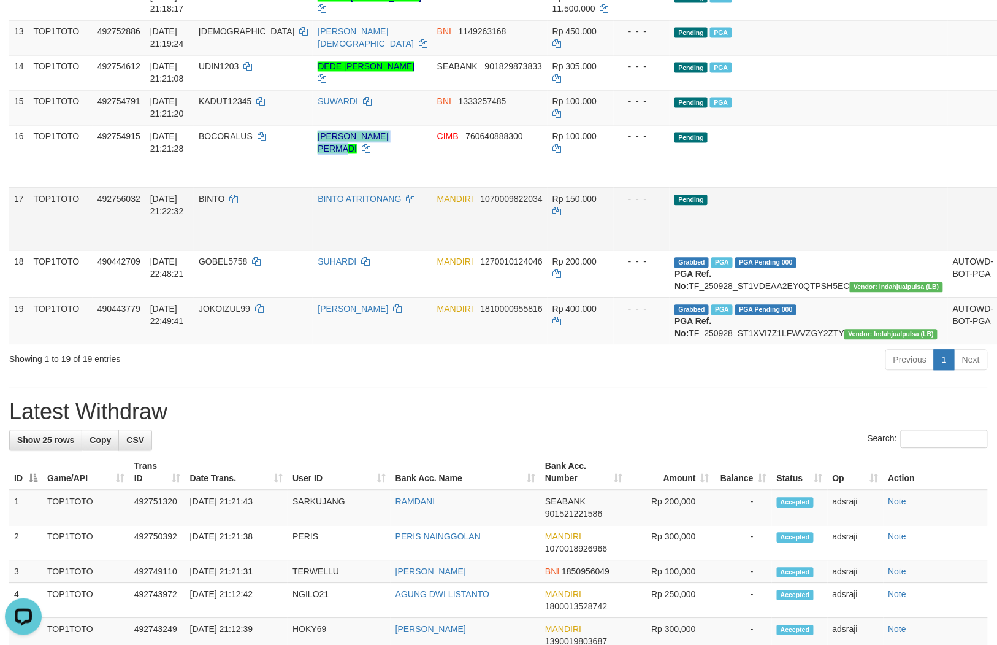
scroll to position [740, 0]
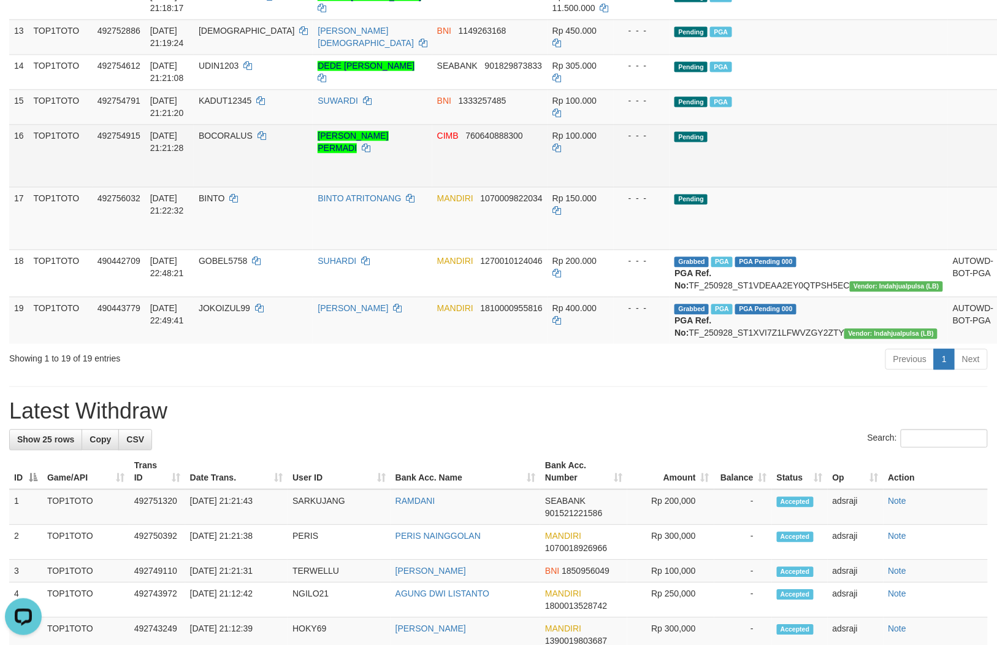
click at [997, 181] on link "Send PGA" at bounding box center [1014, 170] width 20 height 22
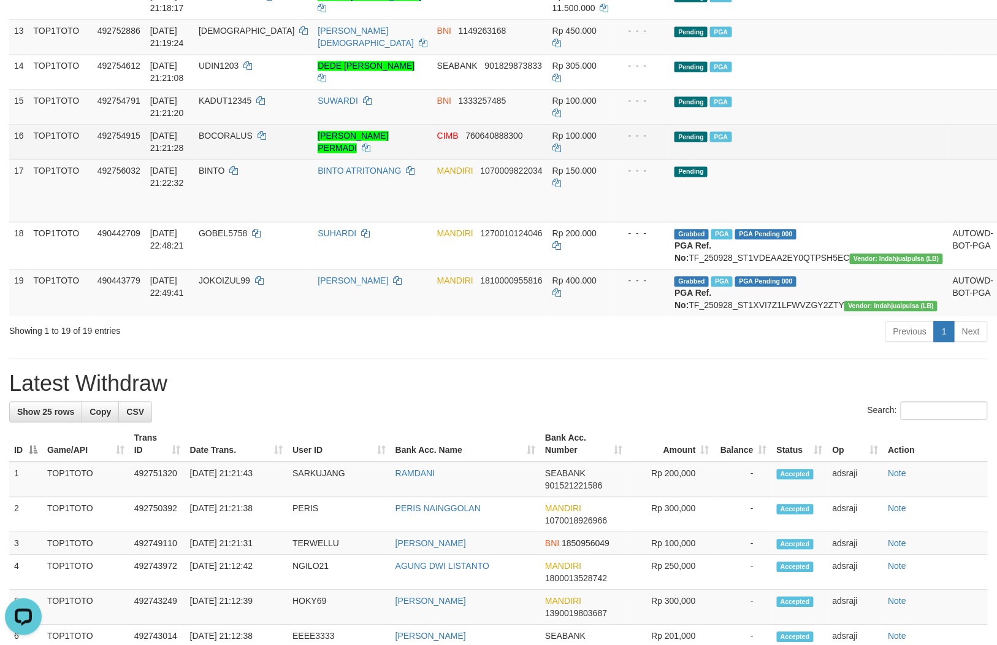
click at [792, 222] on td "Pending" at bounding box center [809, 190] width 278 height 63
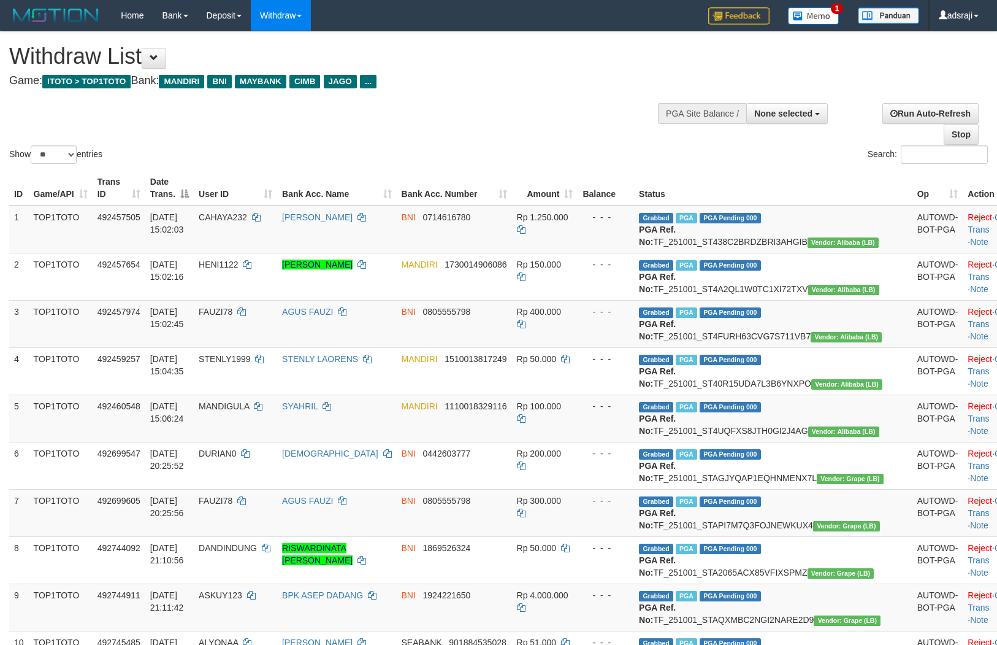
select select
select select "**"
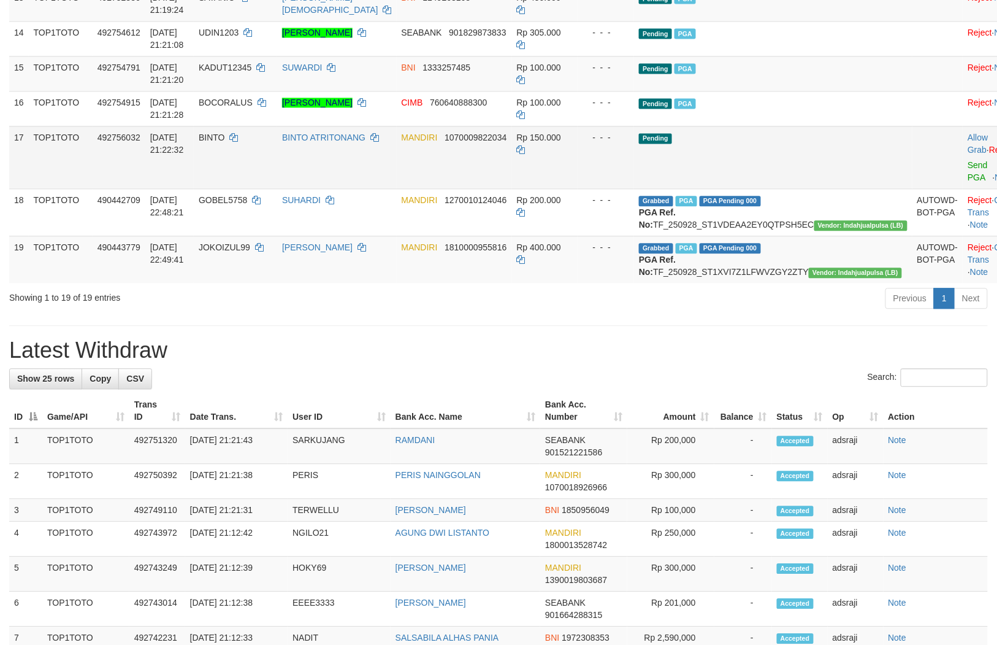
scroll to position [740, 0]
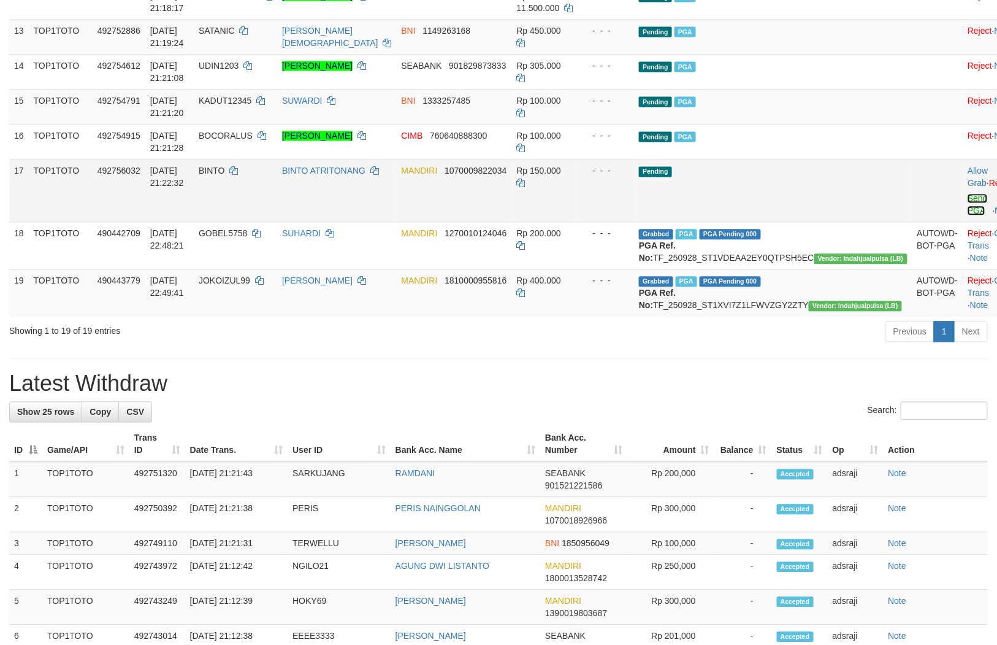
click at [968, 216] on link "Send PGA" at bounding box center [978, 205] width 20 height 22
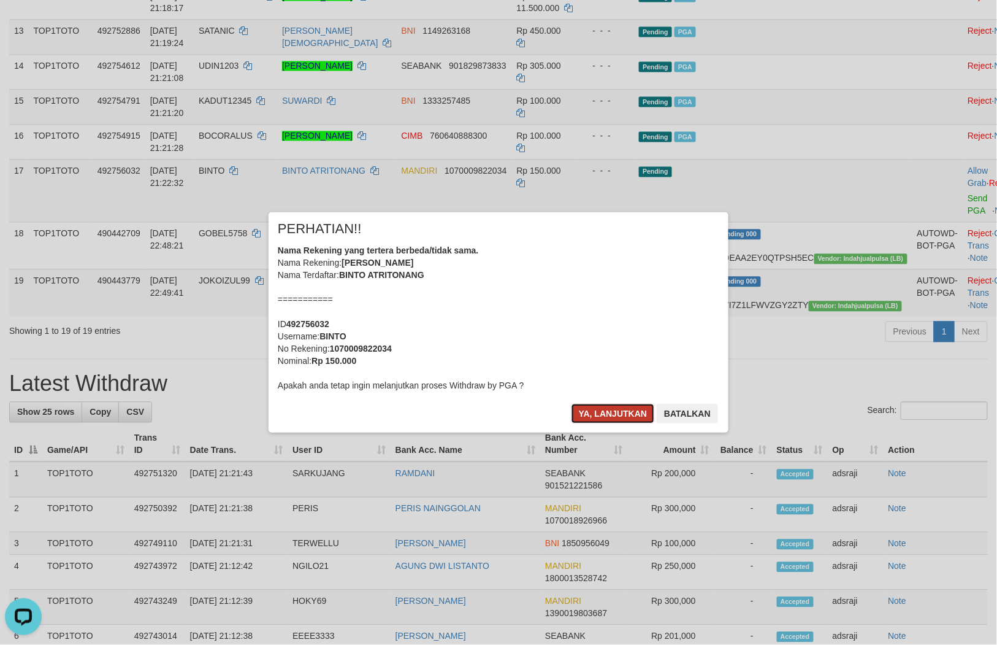
click at [622, 417] on button "Ya, lanjutkan" at bounding box center [613, 414] width 83 height 20
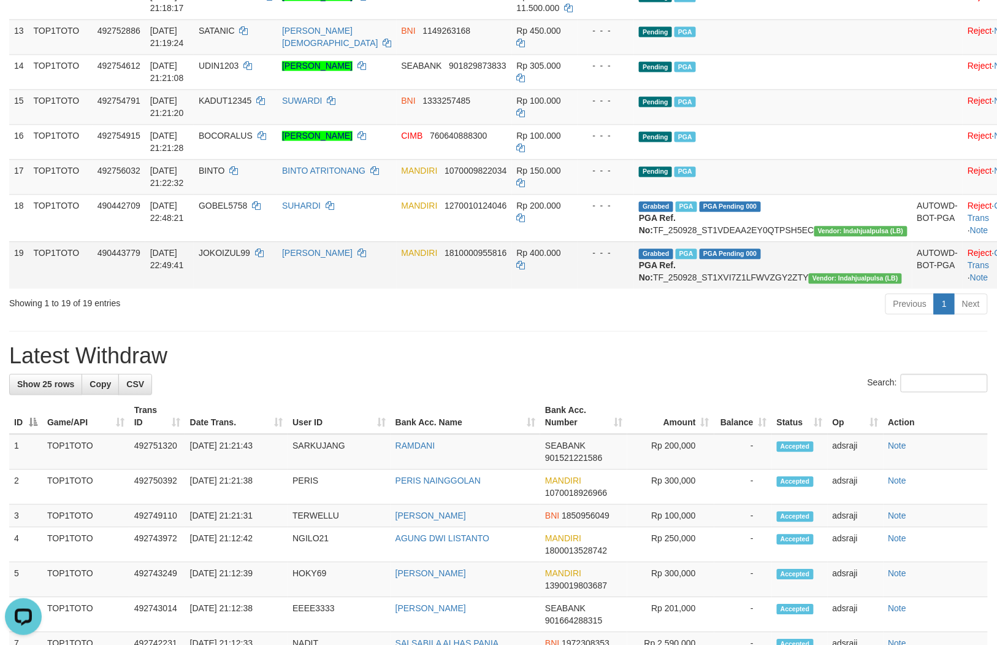
click at [569, 289] on td "Rp 400.000" at bounding box center [545, 265] width 66 height 47
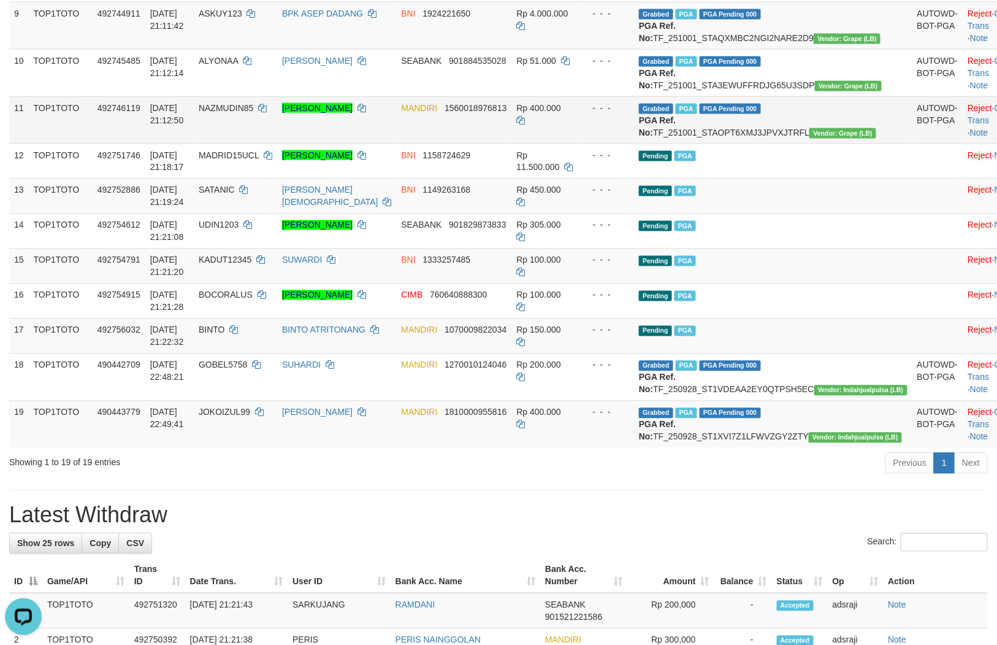
scroll to position [536, 0]
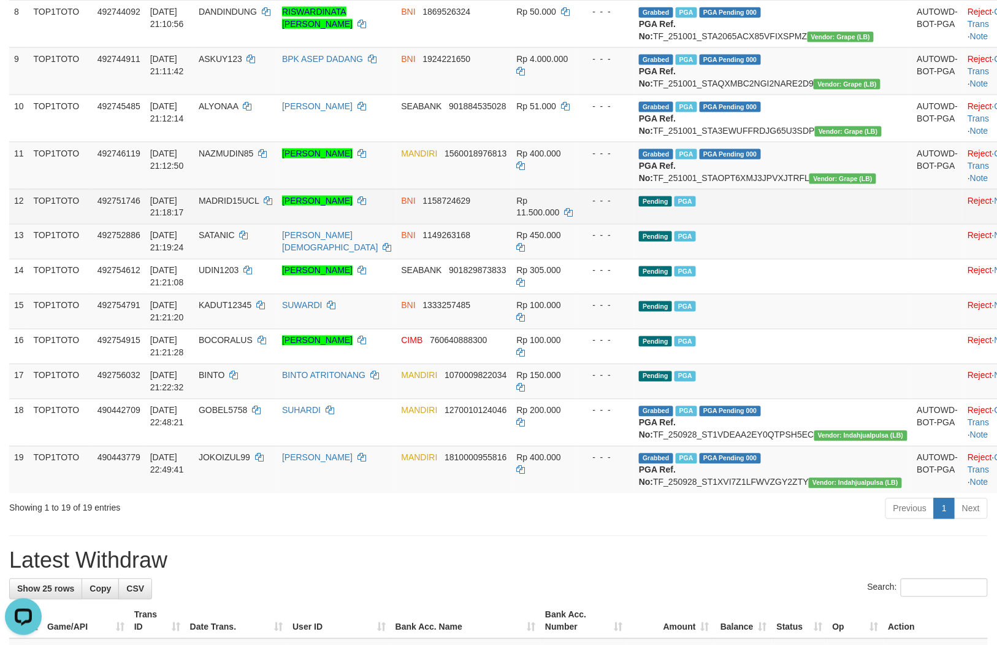
click at [634, 224] on td "- - -" at bounding box center [606, 206] width 56 height 35
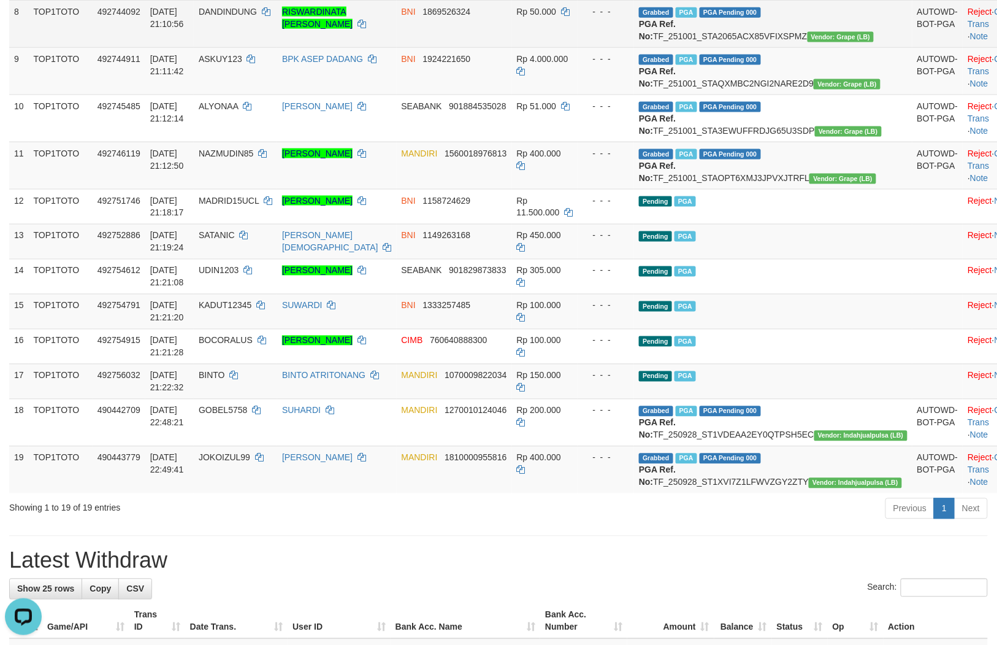
click at [13, 47] on td "8" at bounding box center [19, 23] width 20 height 47
drag, startPoint x: 13, startPoint y: 96, endPoint x: 19, endPoint y: 99, distance: 7.2
click at [13, 47] on td "8" at bounding box center [19, 23] width 20 height 47
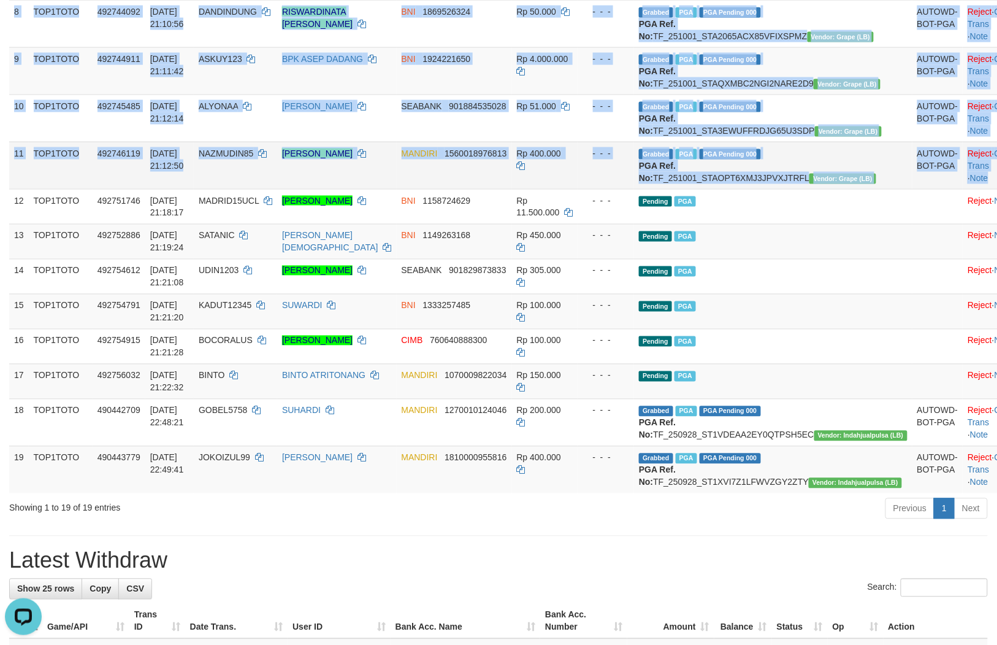
click at [963, 189] on td "Reject · Check Trans · Note" at bounding box center [993, 165] width 61 height 47
copy tbody "8 TOP1TOTO 492744092 01/10/2025 21:10:56 DANDINDUNG RISWARDINATA ABDULLAH MAULA…"
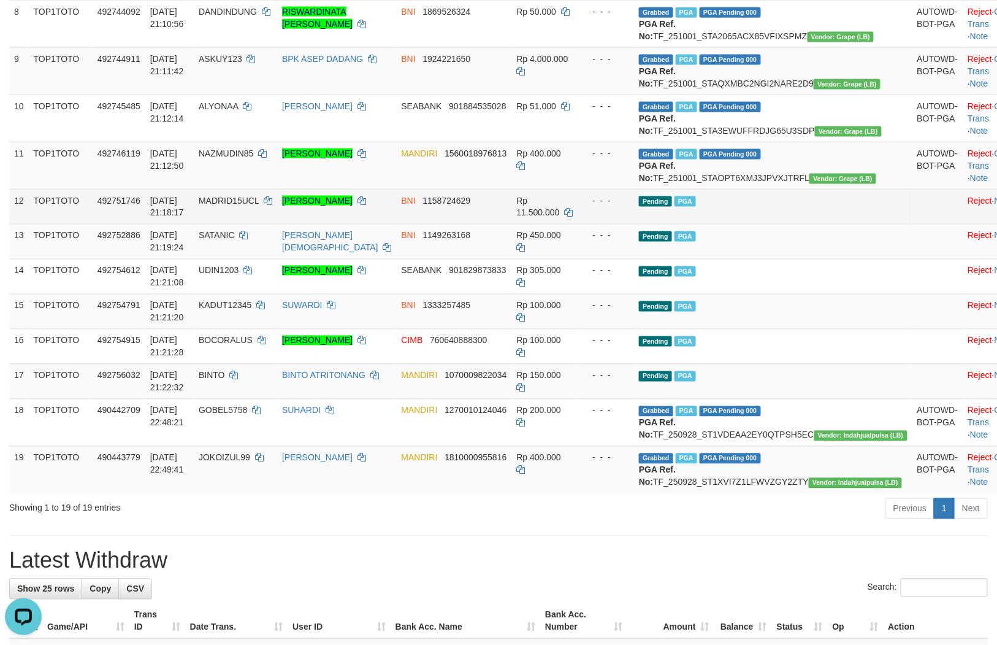
click at [634, 224] on td "- - -" at bounding box center [606, 206] width 56 height 35
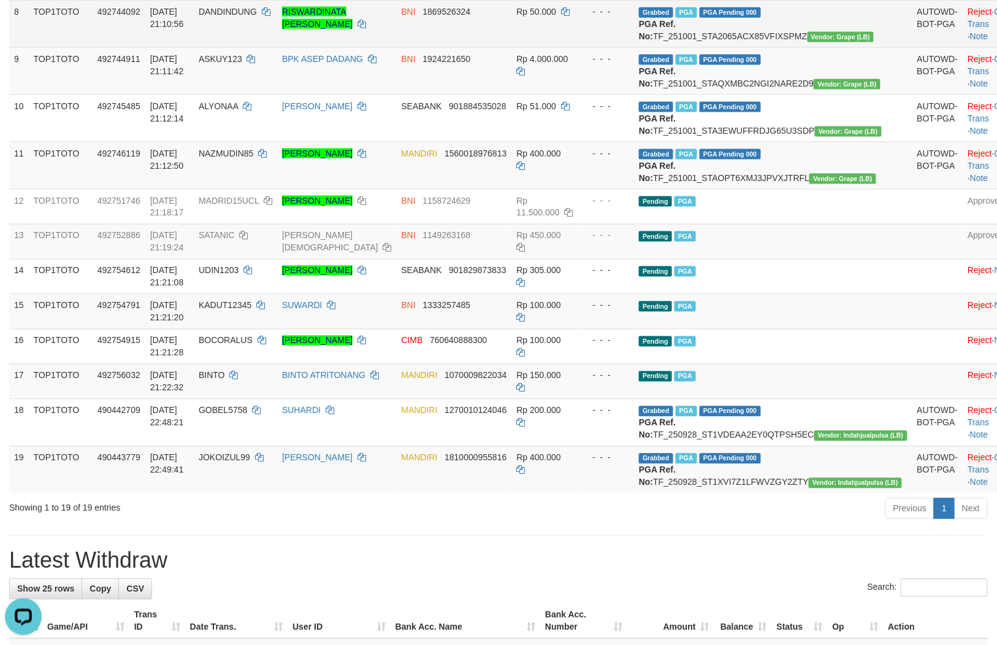
click at [256, 17] on span "DANDINDUNG" at bounding box center [228, 12] width 58 height 10
click at [257, 17] on span "DANDINDUNG" at bounding box center [228, 12] width 58 height 10
copy span "DANDINDUNG"
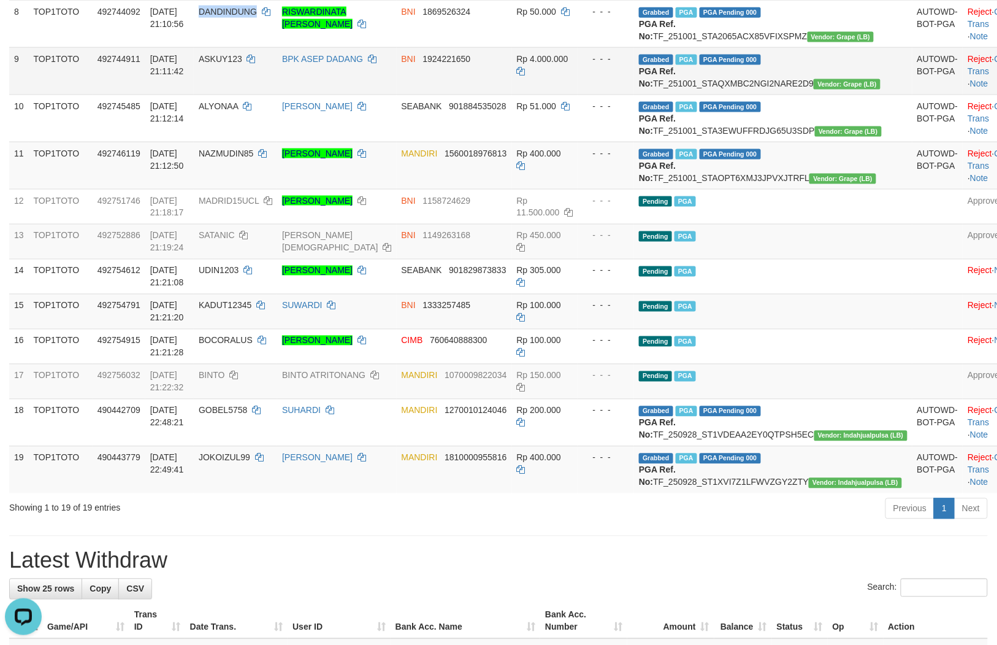
click at [240, 64] on span "ASKUY123" at bounding box center [221, 59] width 44 height 10
copy td "ASKUY123"
click at [242, 64] on span "ASKUY123" at bounding box center [221, 59] width 44 height 10
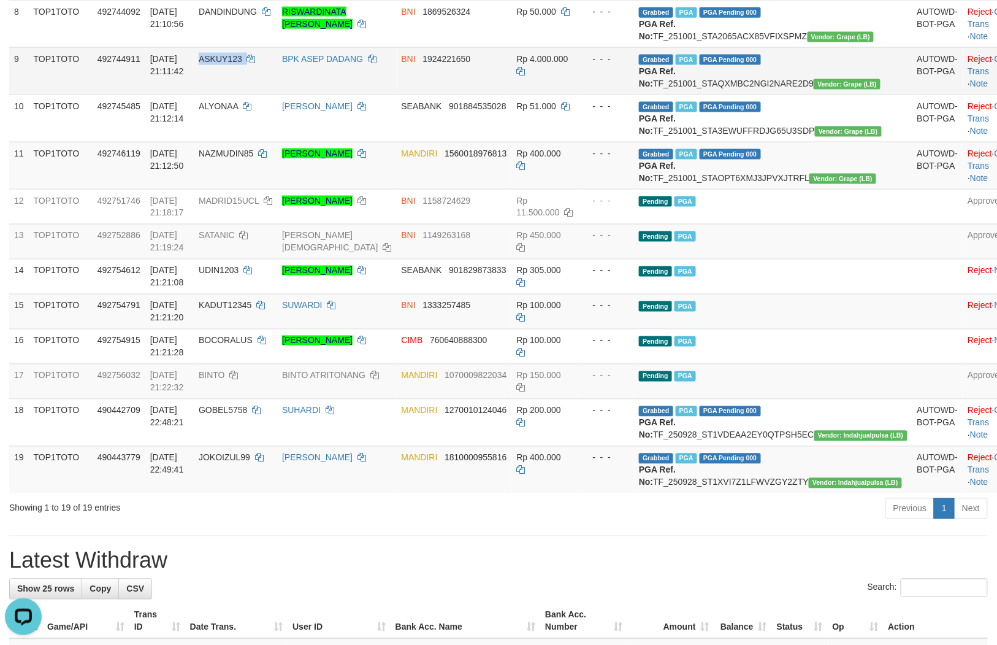
click at [242, 64] on span "ASKUY123" at bounding box center [221, 59] width 44 height 10
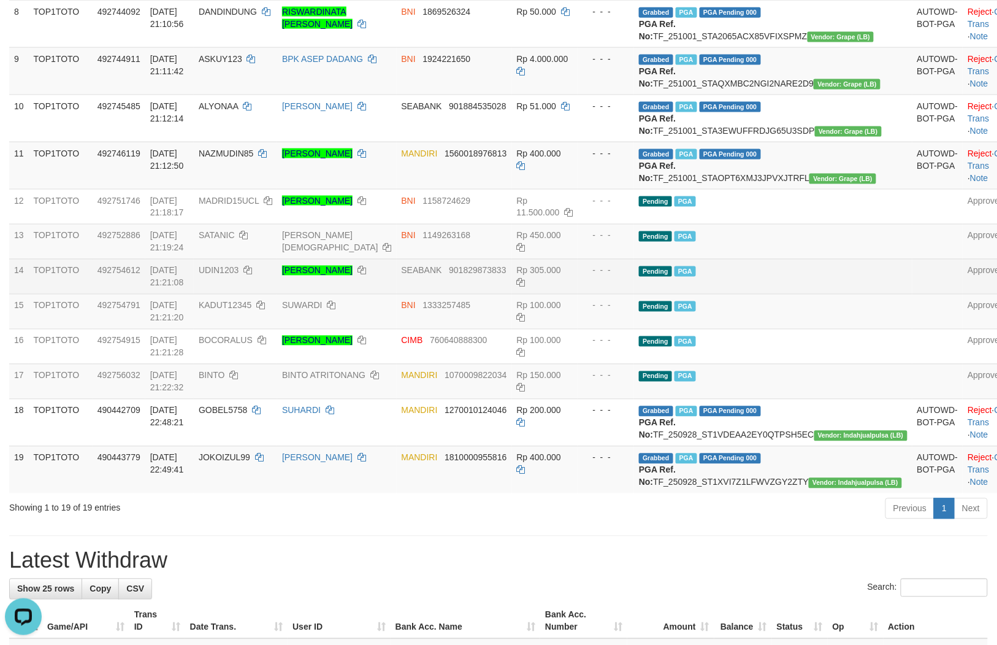
click at [773, 294] on td "Pending PGA" at bounding box center [773, 276] width 278 height 35
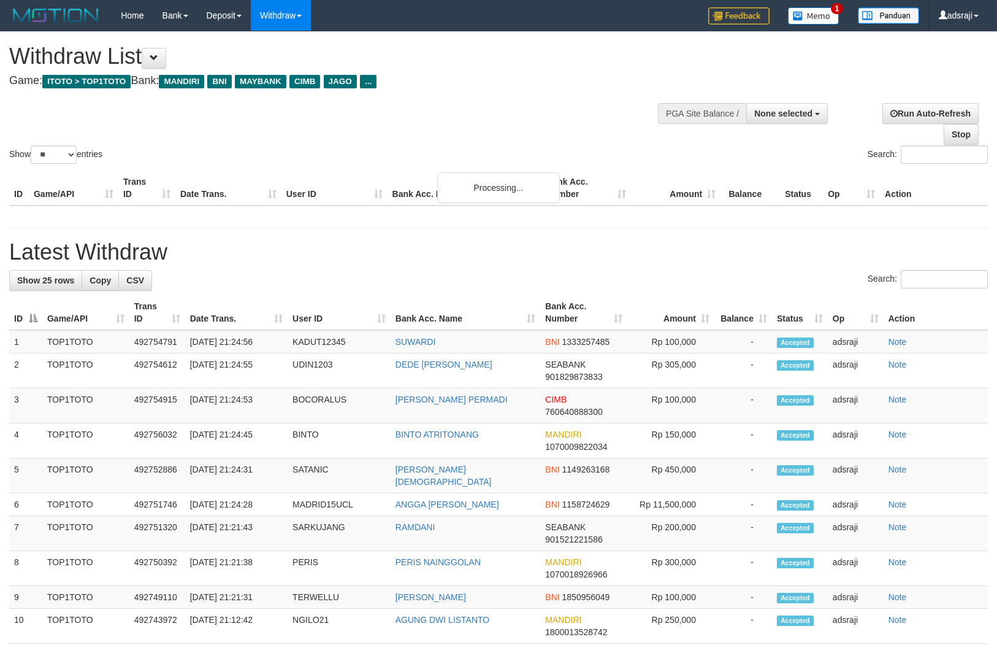
select select
select select "**"
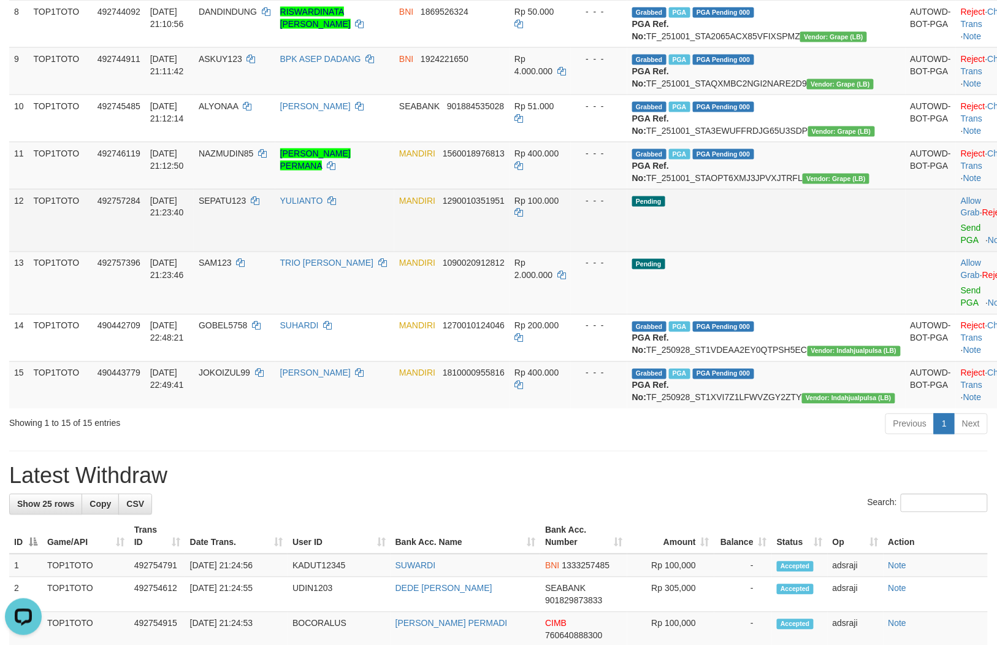
click at [715, 251] on td "Pending" at bounding box center [766, 220] width 278 height 63
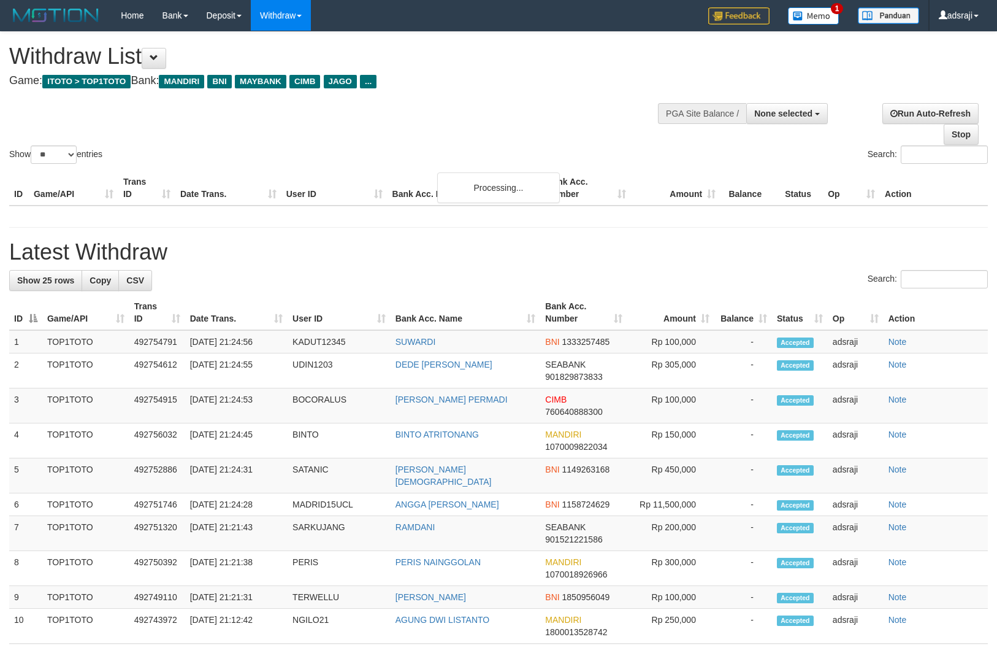
select select
select select "**"
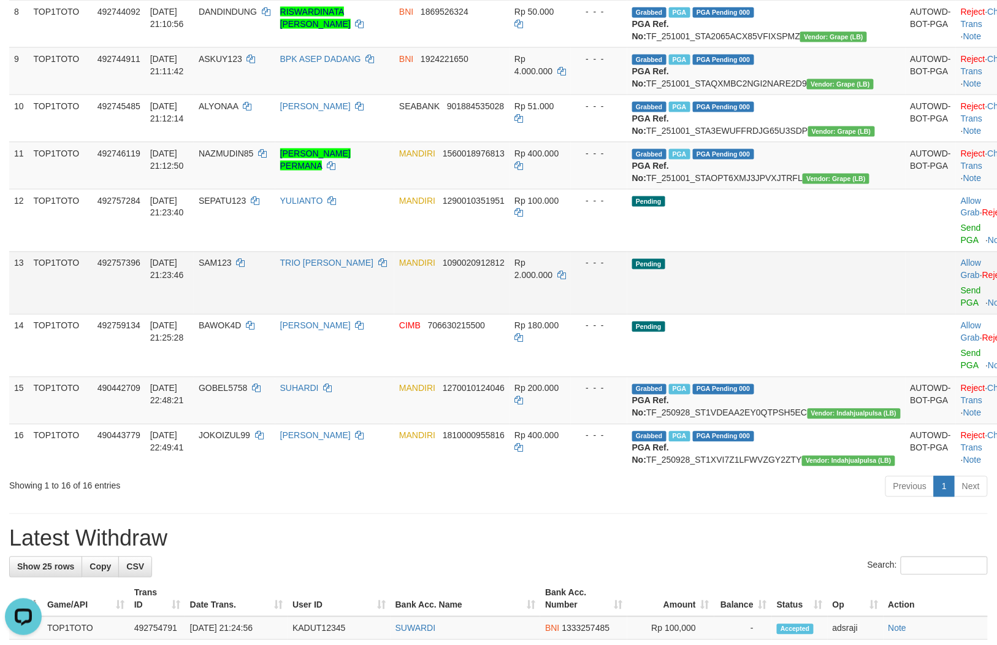
click at [743, 314] on td "Pending" at bounding box center [766, 282] width 278 height 63
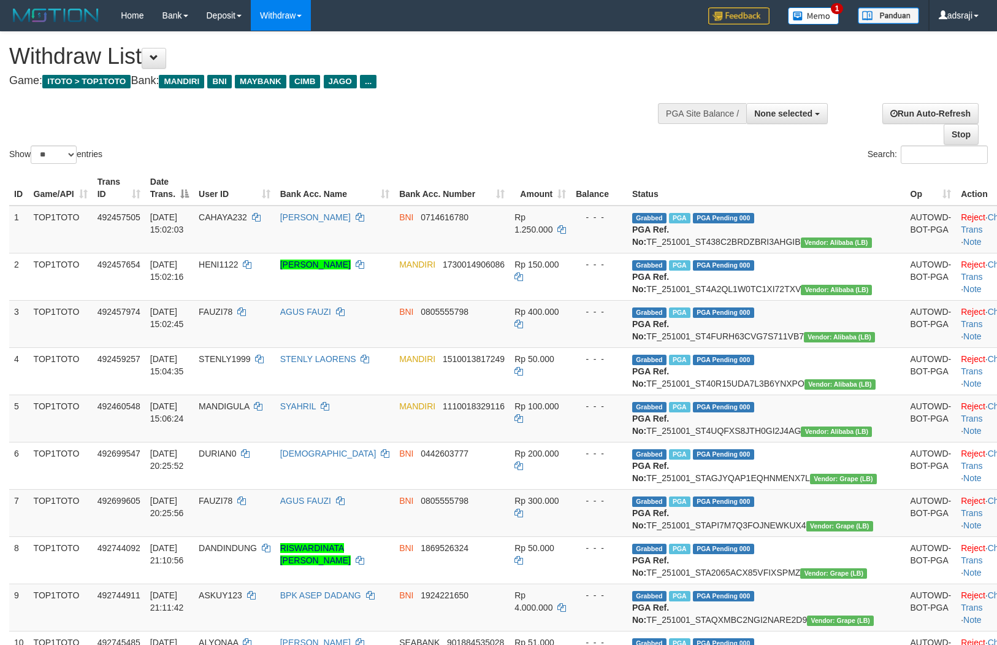
select select
select select "**"
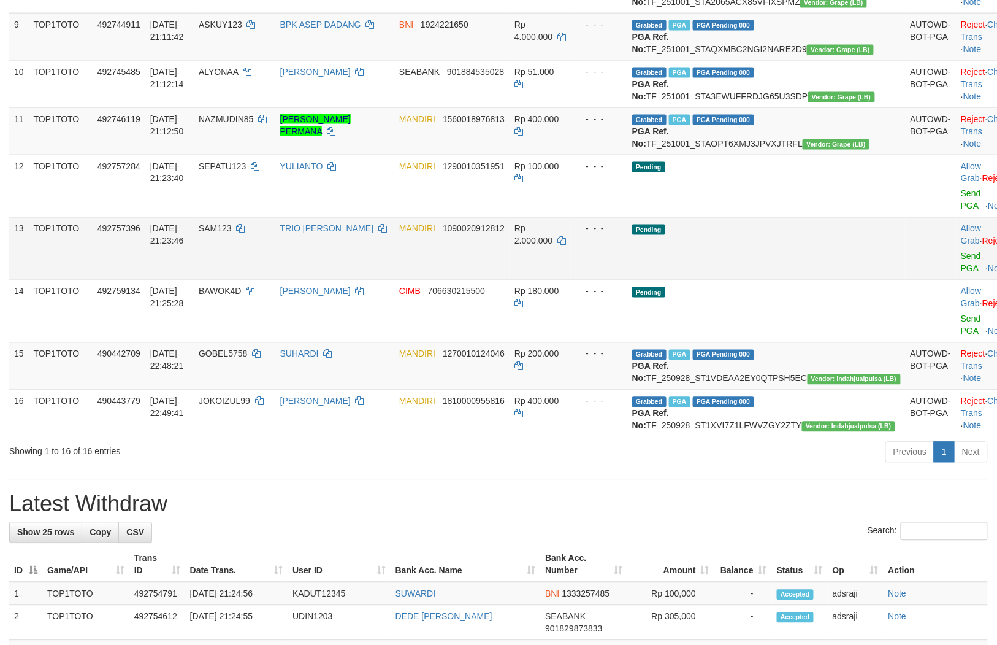
scroll to position [536, 0]
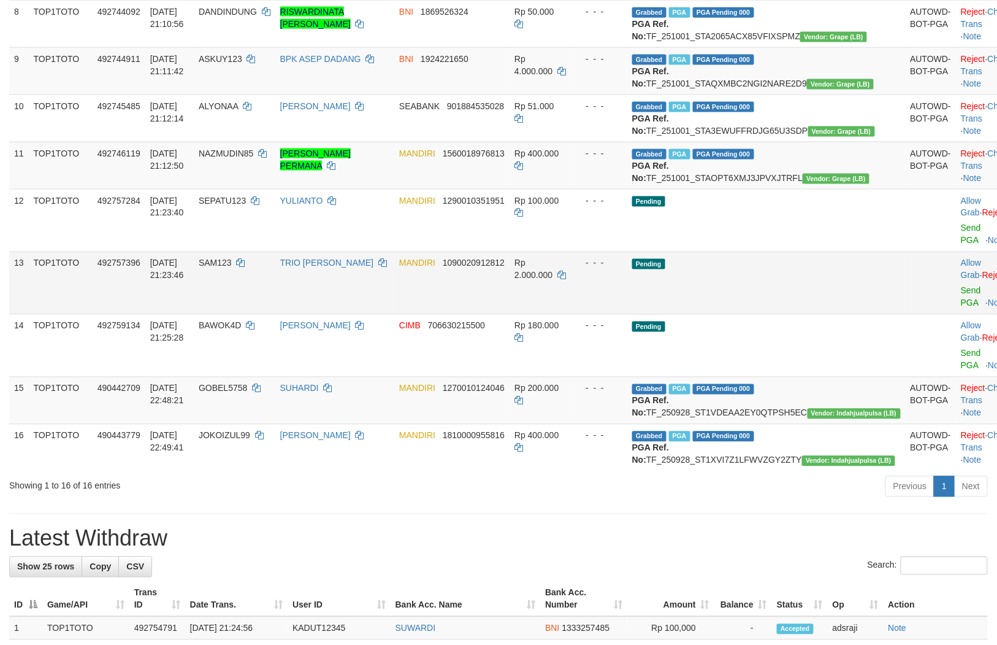
click at [753, 314] on td "Pending" at bounding box center [766, 282] width 278 height 63
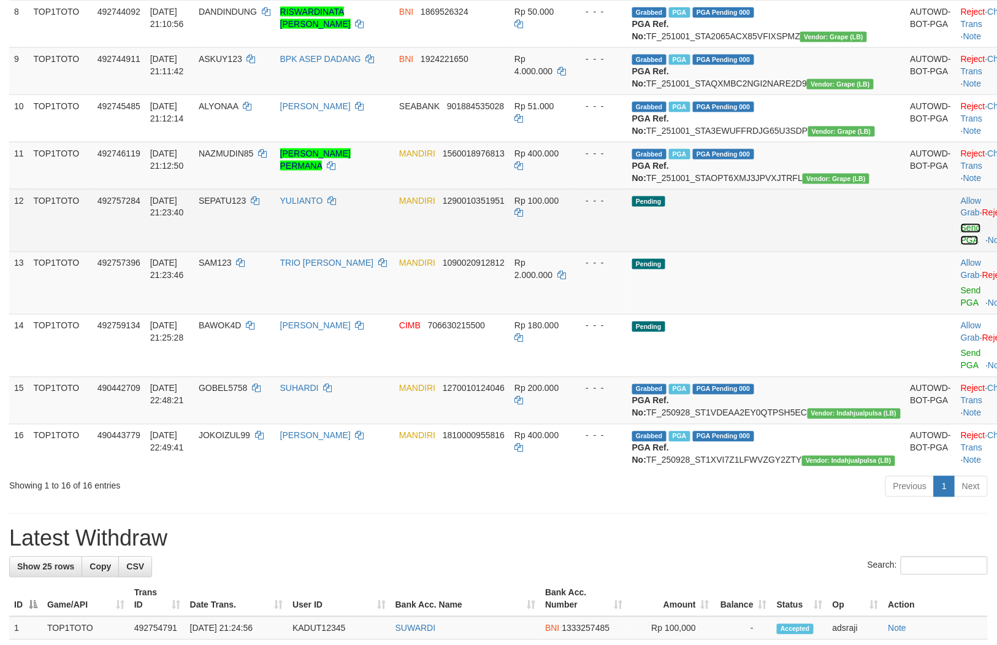
click at [961, 245] on link "Send PGA" at bounding box center [971, 234] width 20 height 22
click at [961, 308] on link "Send PGA" at bounding box center [971, 297] width 20 height 22
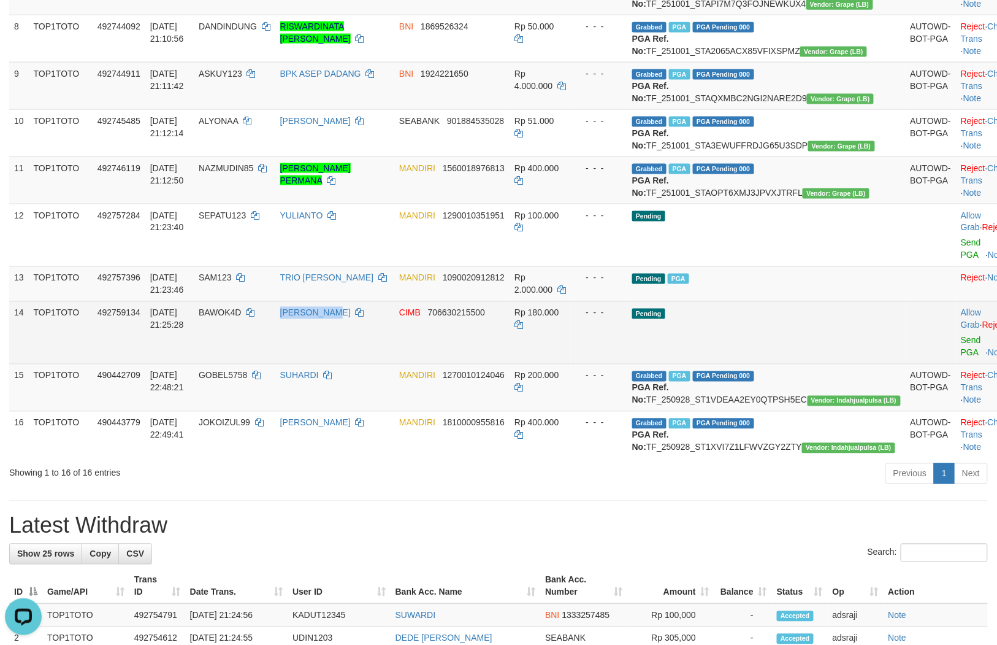
scroll to position [505, 0]
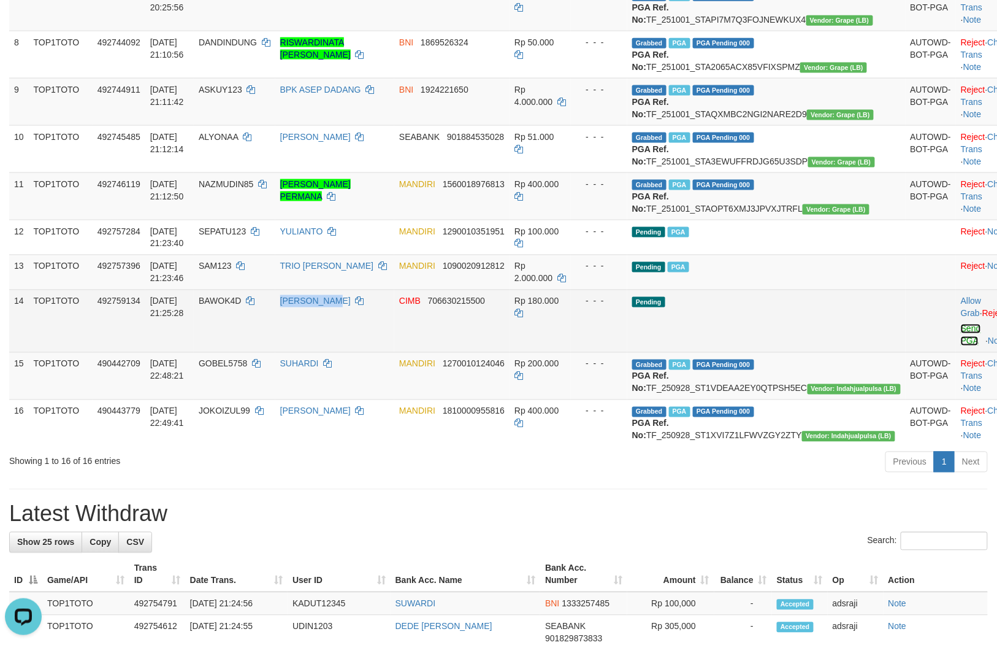
click at [961, 346] on link "Send PGA" at bounding box center [971, 335] width 20 height 22
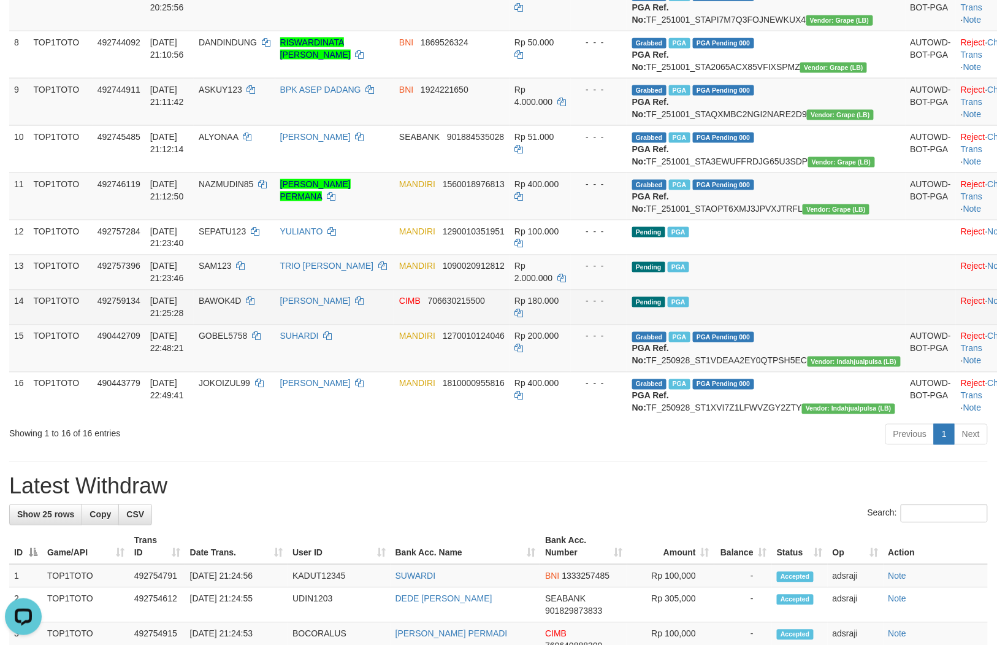
click at [794, 324] on td "Pending PGA" at bounding box center [766, 306] width 278 height 35
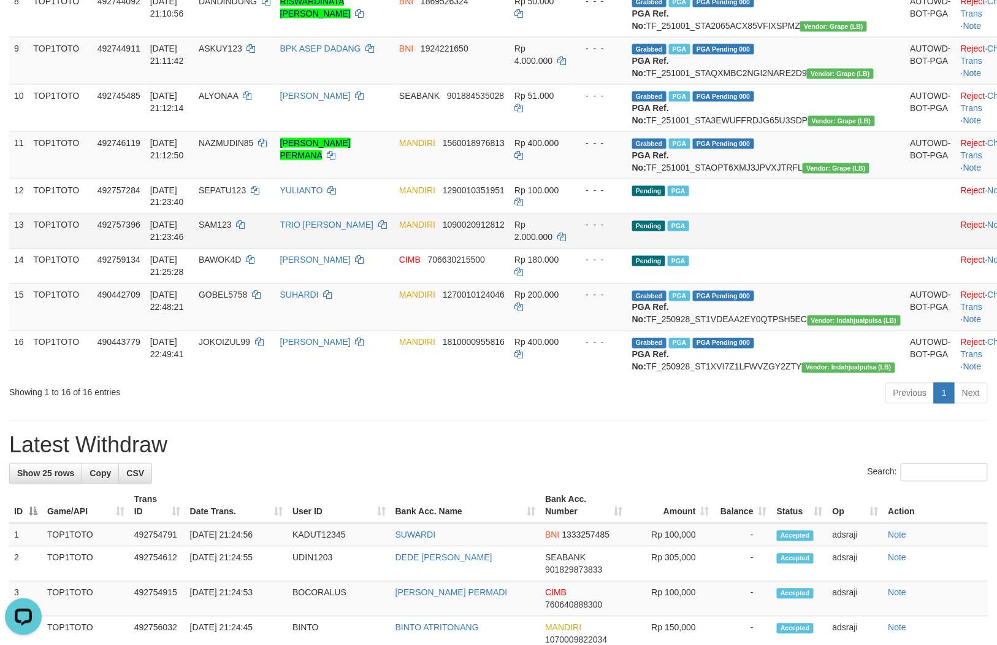
scroll to position [545, 0]
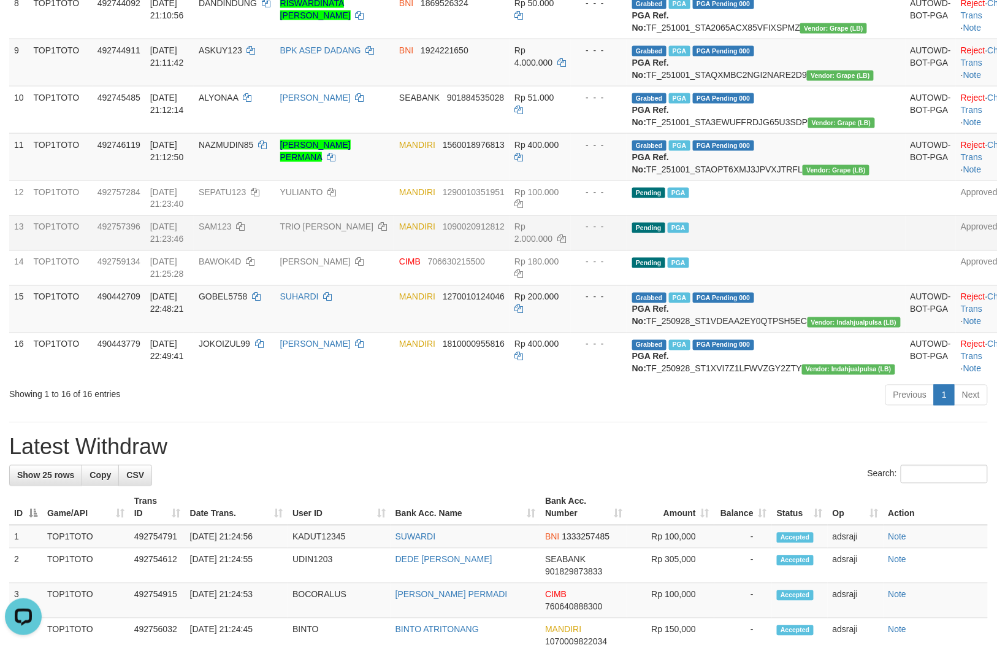
click at [753, 250] on td "Pending PGA" at bounding box center [766, 232] width 278 height 35
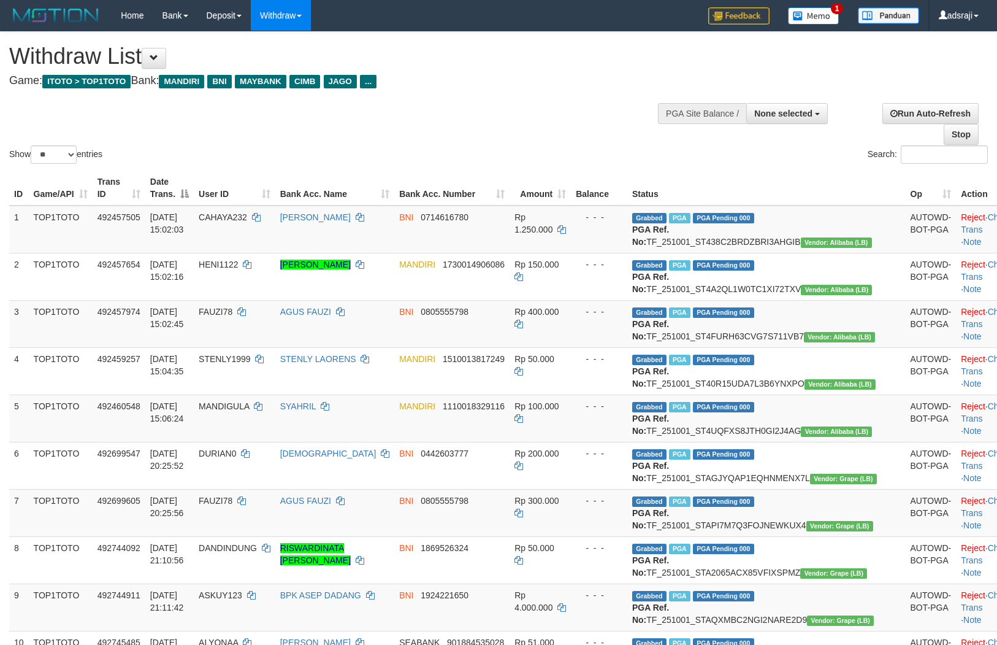
select select
select select "**"
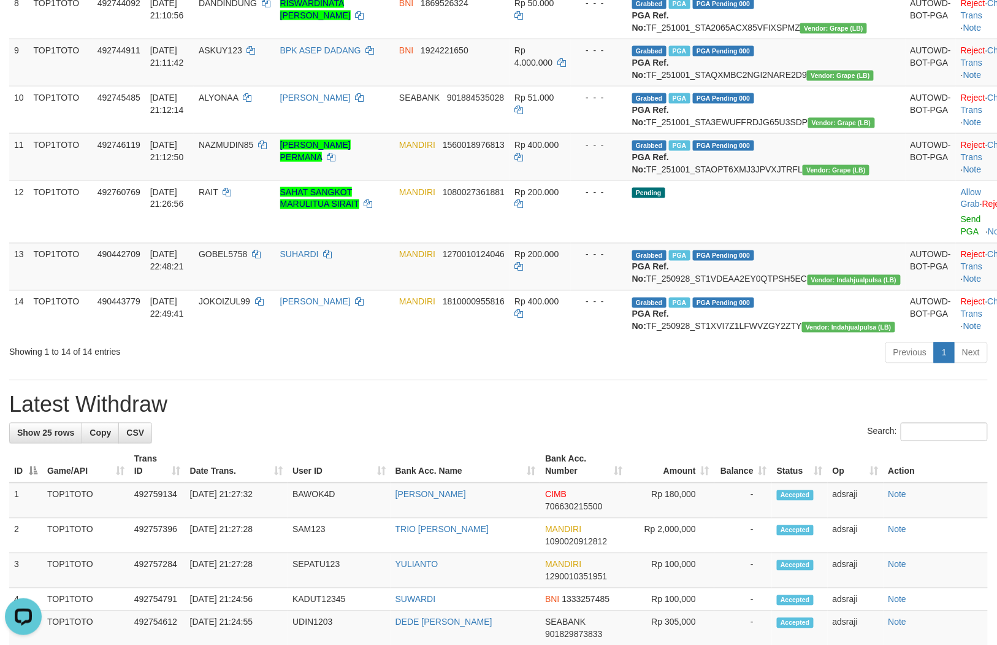
click at [578, 518] on div "**********" at bounding box center [498, 401] width 997 height 1829
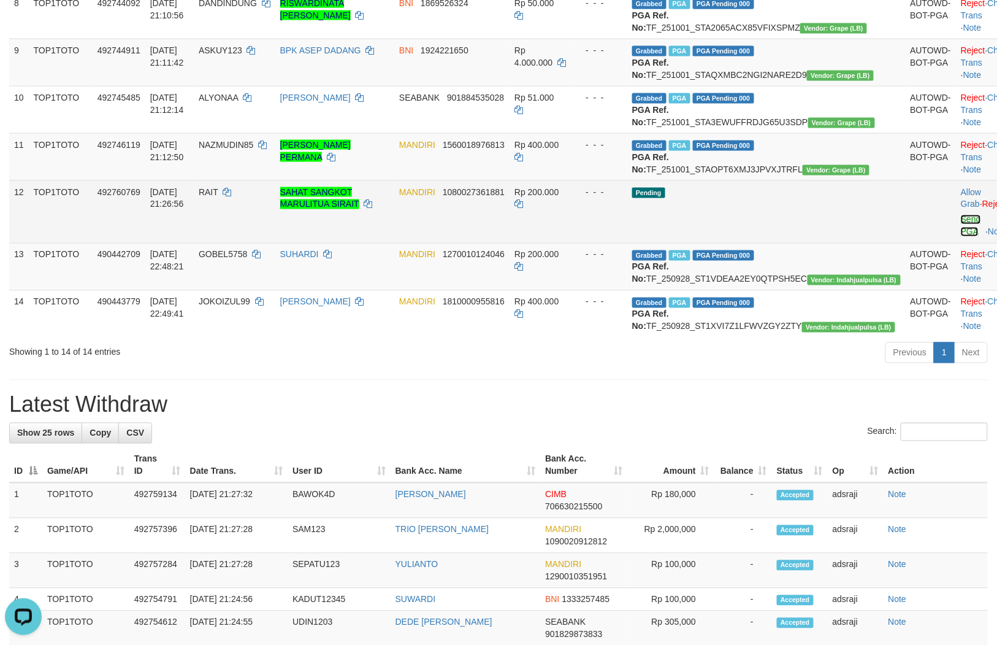
drag, startPoint x: 911, startPoint y: 354, endPoint x: 554, endPoint y: 325, distance: 357.5
click at [961, 237] on link "Send PGA" at bounding box center [971, 226] width 20 height 22
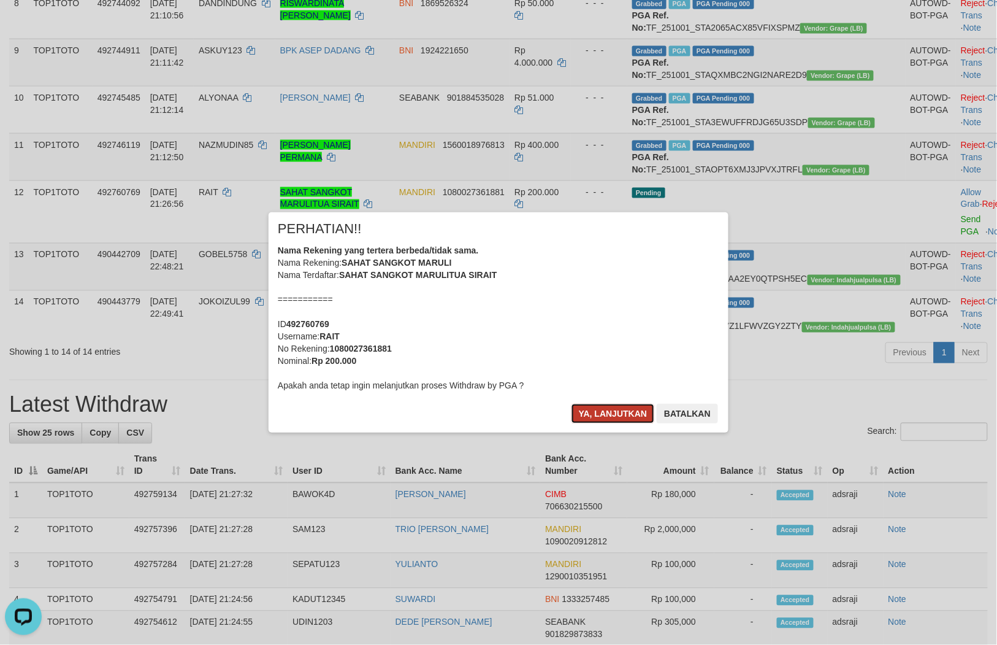
click at [603, 420] on button "Ya, lanjutkan" at bounding box center [613, 414] width 83 height 20
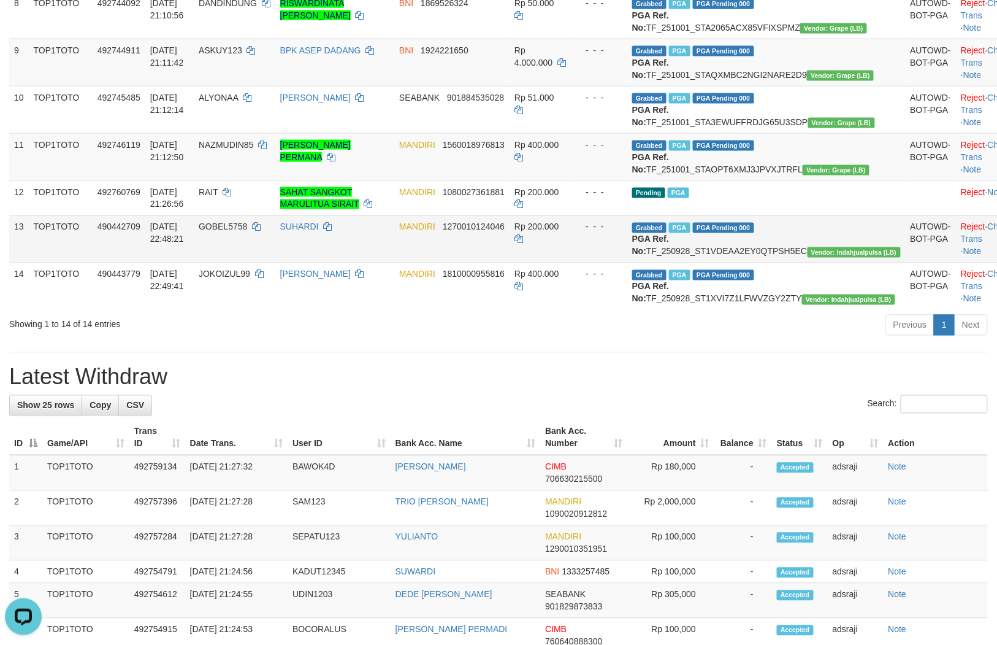
click at [571, 263] on td "Rp 200.000" at bounding box center [540, 238] width 61 height 47
click at [540, 340] on div "Previous 1 Next" at bounding box center [707, 326] width 564 height 26
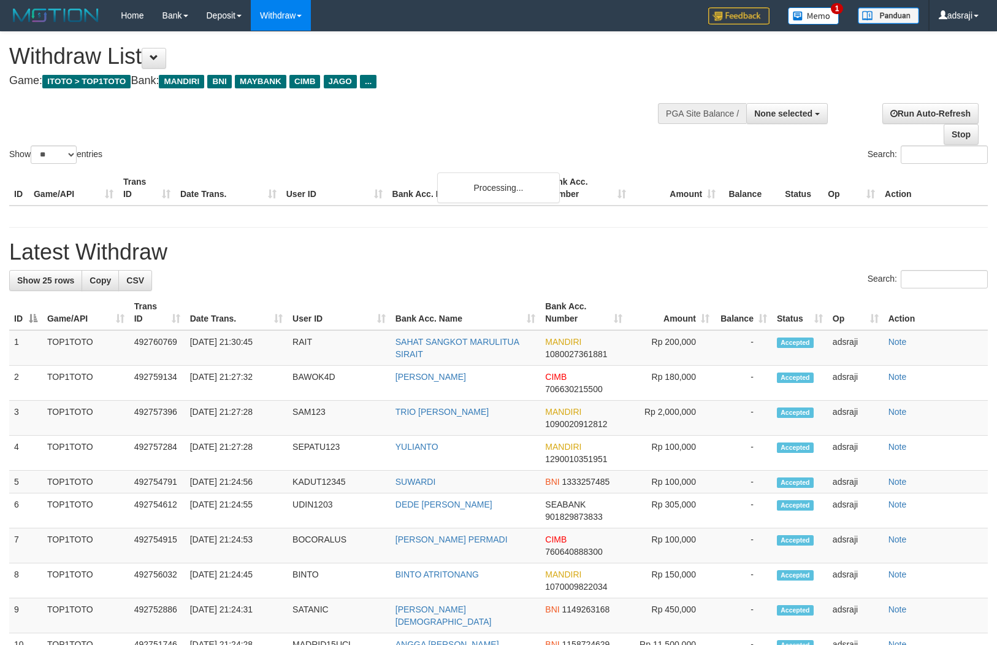
select select
select select "**"
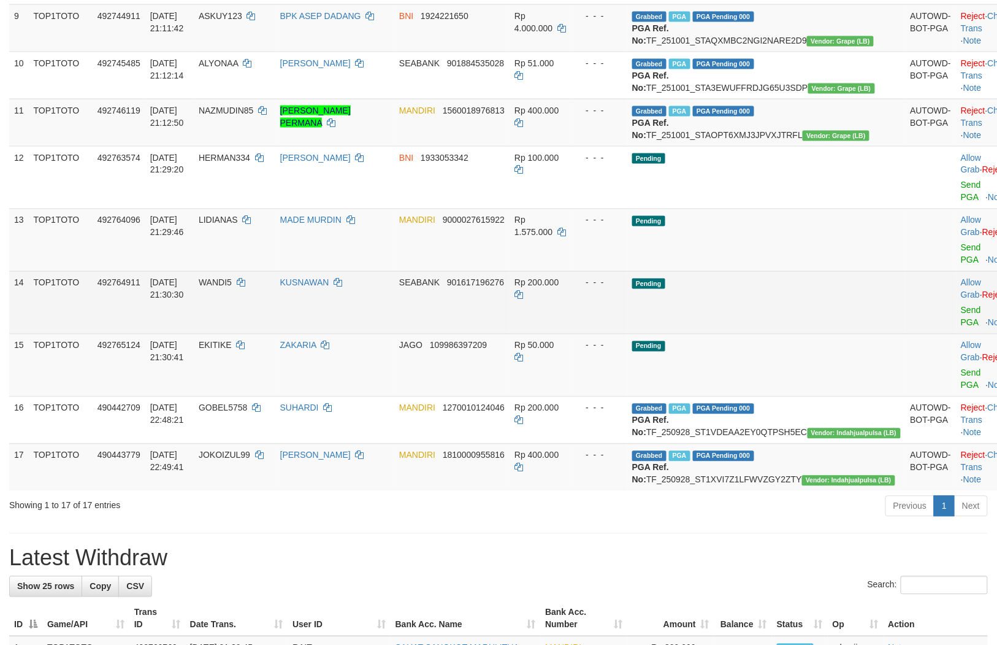
scroll to position [545, 0]
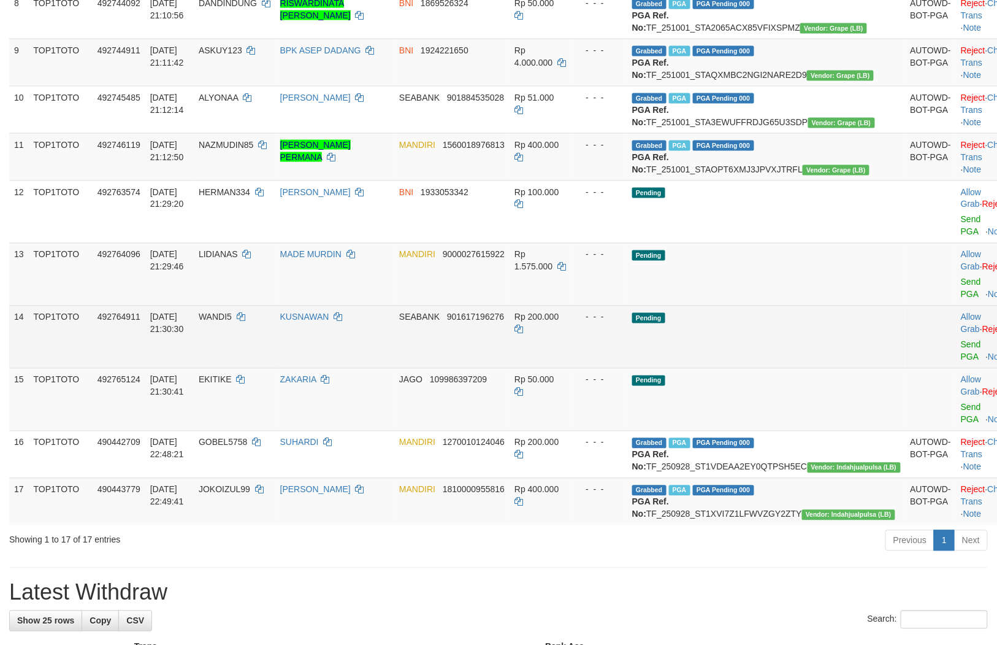
click at [794, 368] on td "Pending" at bounding box center [766, 336] width 278 height 63
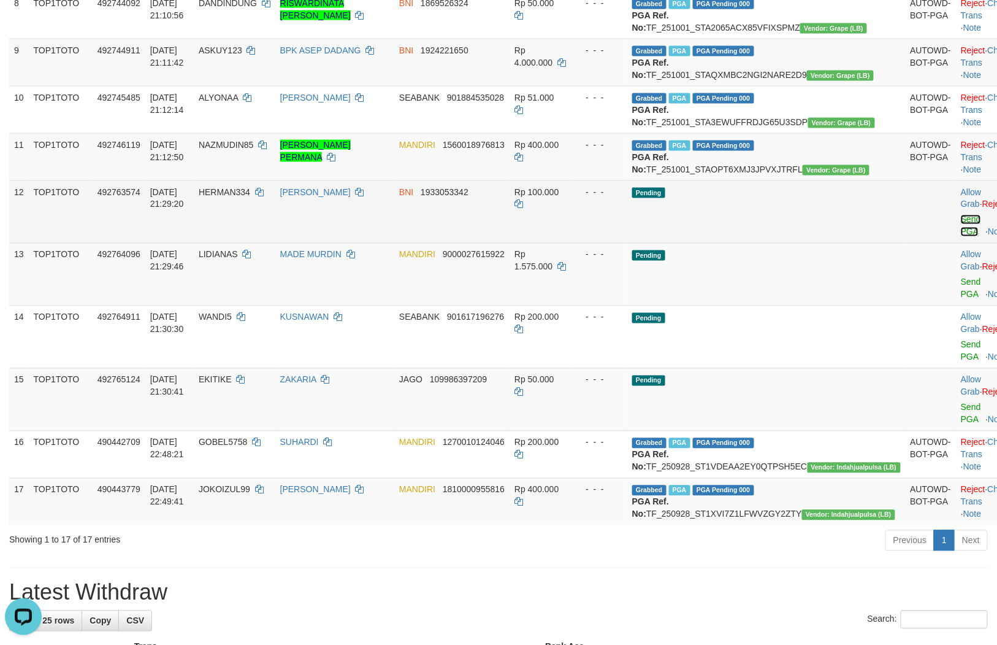
click at [961, 237] on link "Send PGA" at bounding box center [971, 226] width 20 height 22
click at [961, 299] on link "Send PGA" at bounding box center [971, 288] width 20 height 22
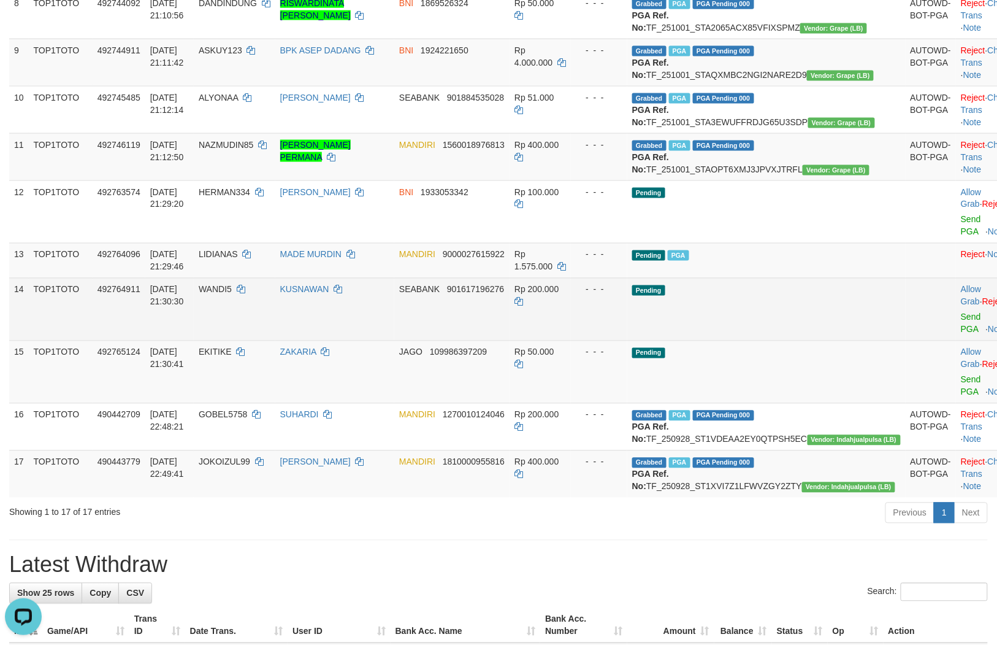
scroll to position [530, 0]
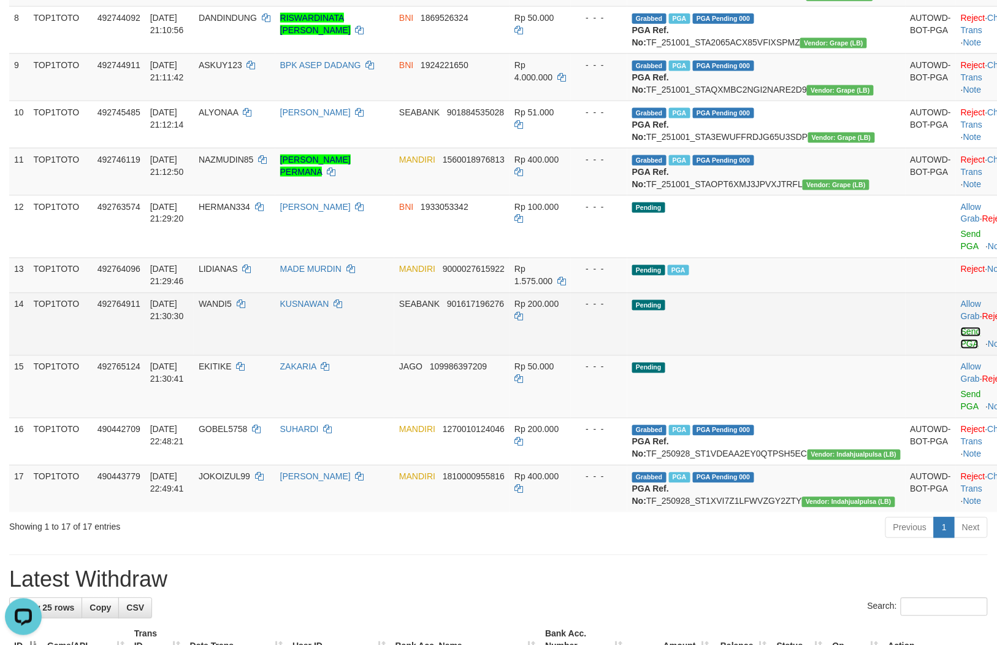
click at [961, 349] on link "Send PGA" at bounding box center [971, 338] width 20 height 22
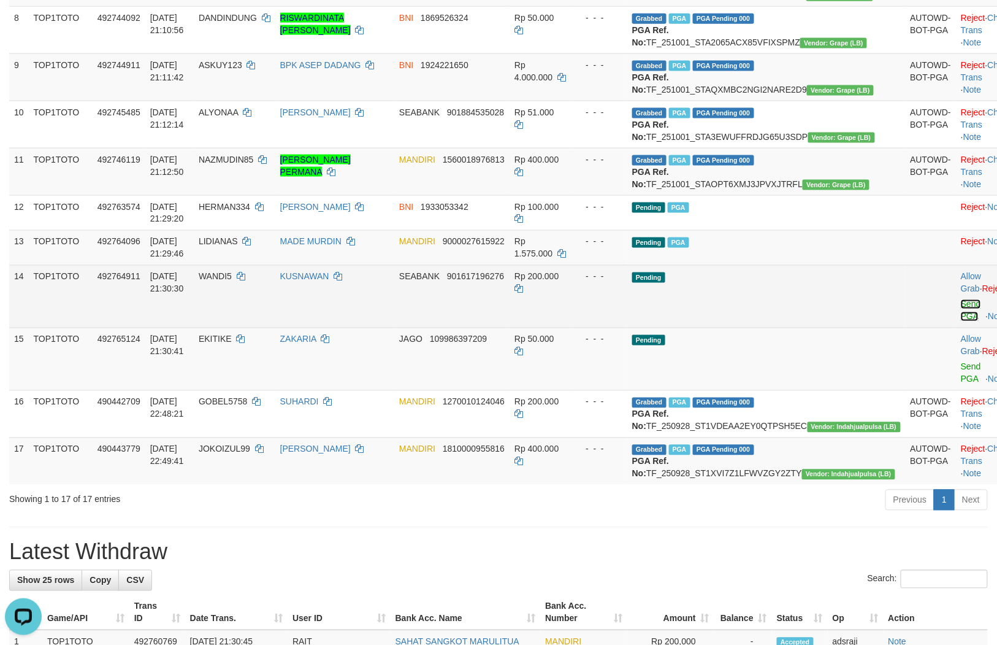
scroll to position [514, 0]
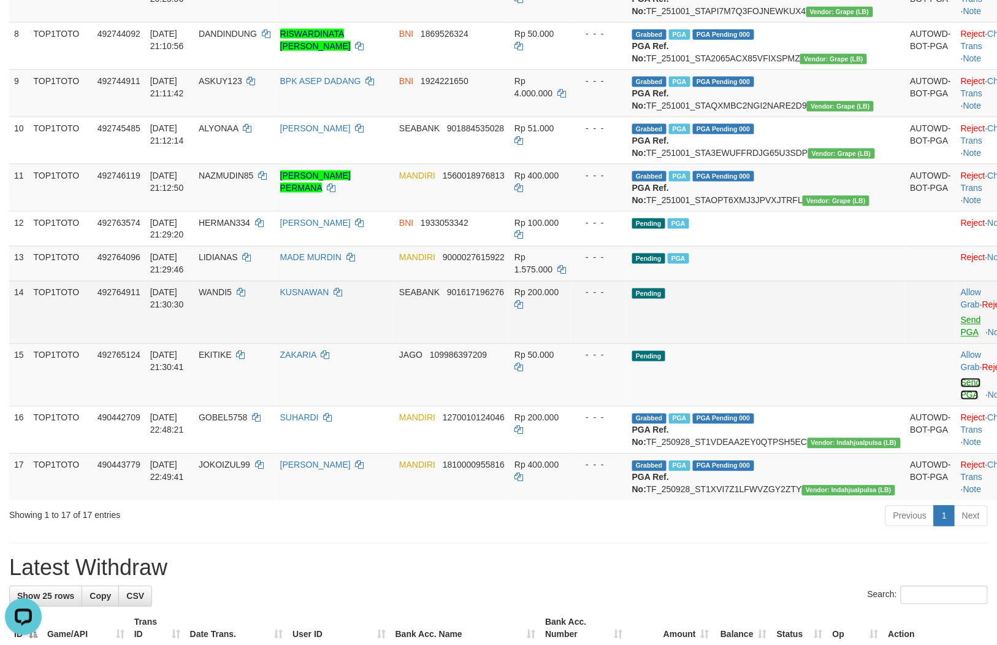
click at [961, 400] on link "Send PGA" at bounding box center [971, 389] width 20 height 22
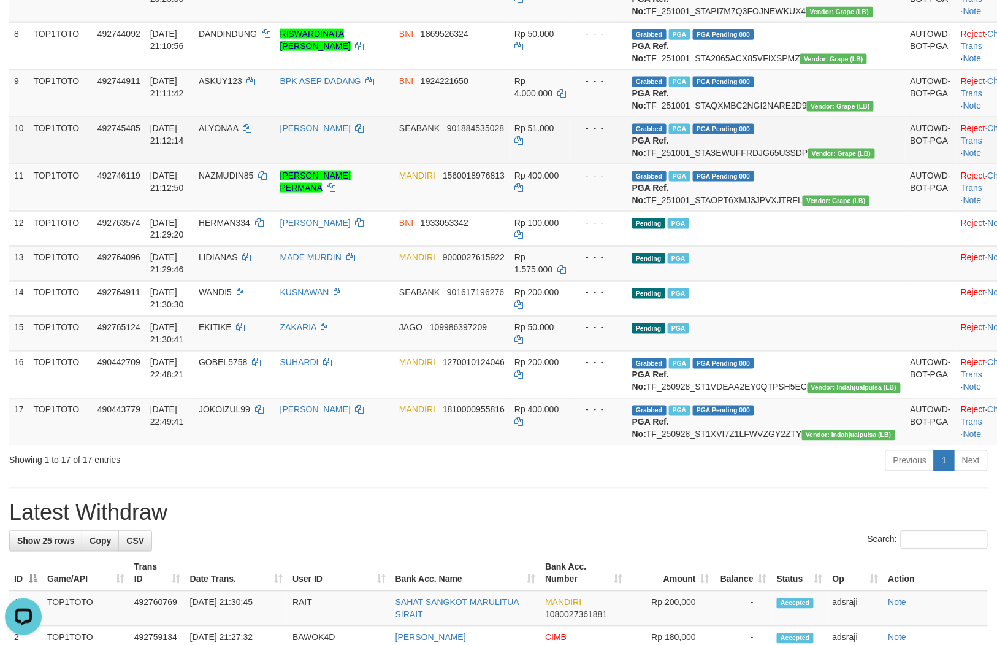
click at [493, 164] on td "SEABANK 901884535028" at bounding box center [451, 140] width 115 height 47
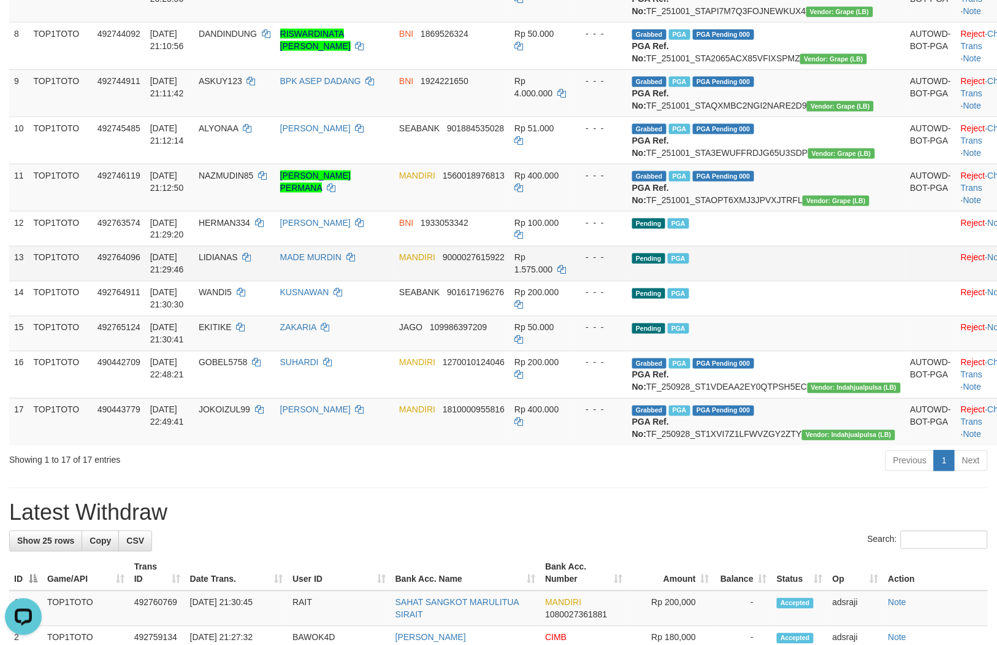
click at [740, 281] on td "Pending PGA" at bounding box center [766, 263] width 278 height 35
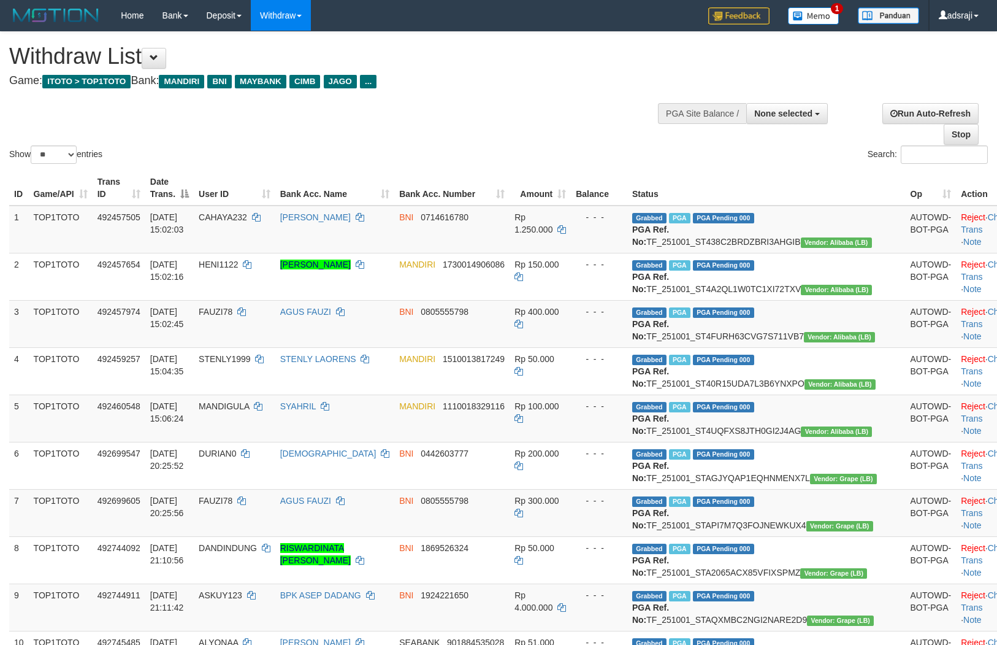
select select
select select "**"
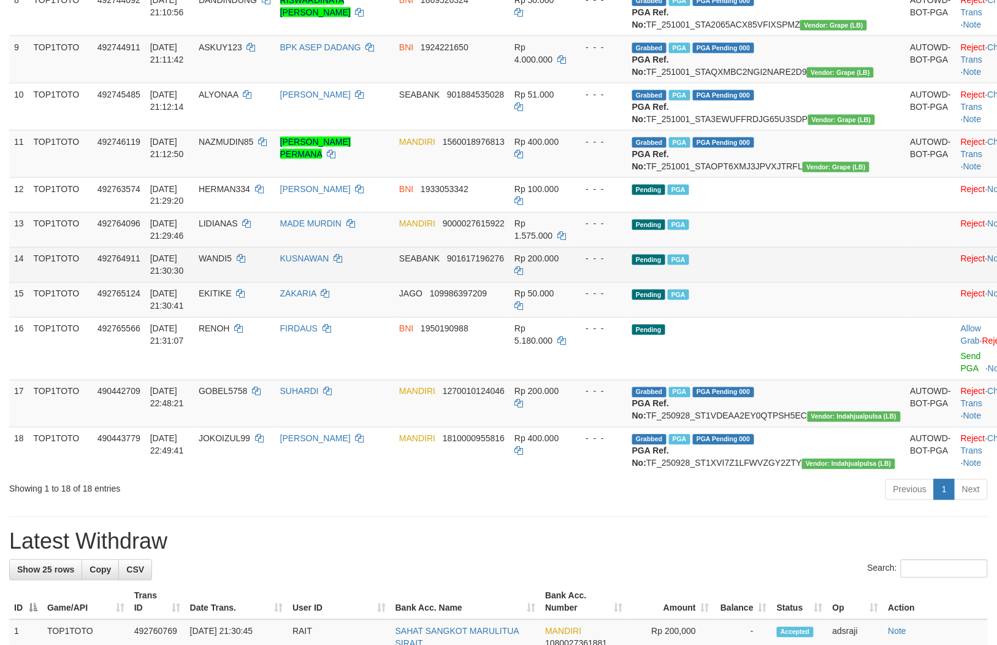
click at [775, 282] on td "Pending PGA" at bounding box center [766, 264] width 278 height 35
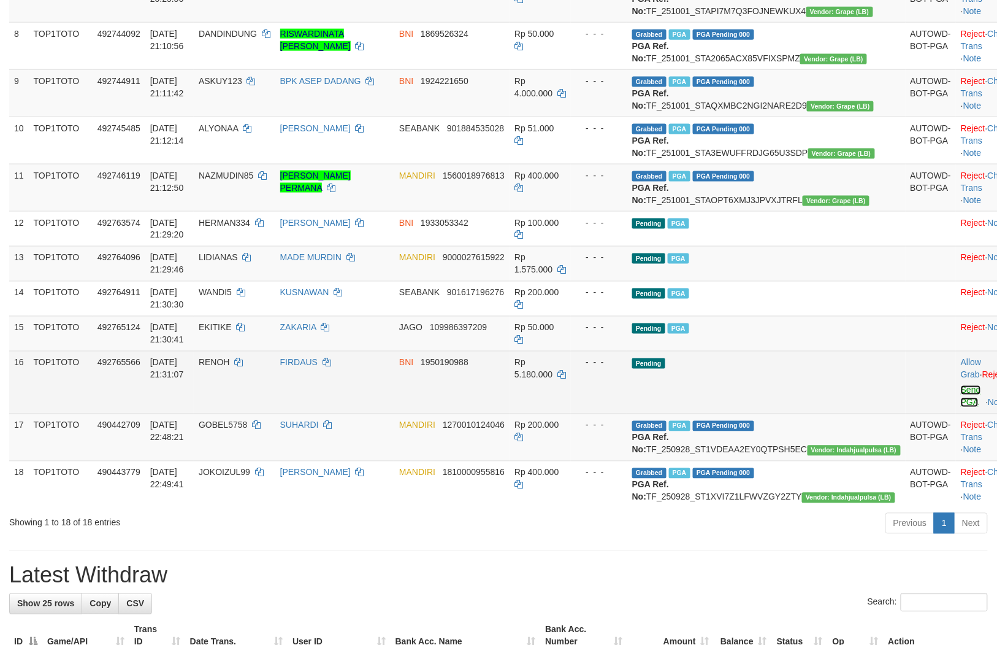
click at [961, 407] on link "Send PGA" at bounding box center [971, 396] width 20 height 22
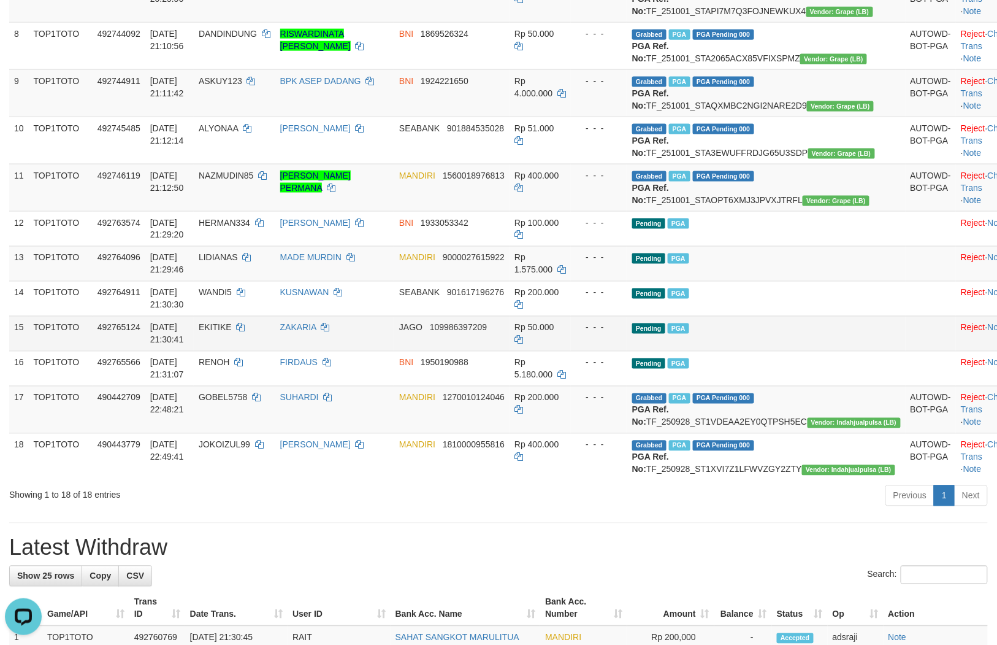
click at [741, 351] on td "Pending PGA" at bounding box center [766, 333] width 278 height 35
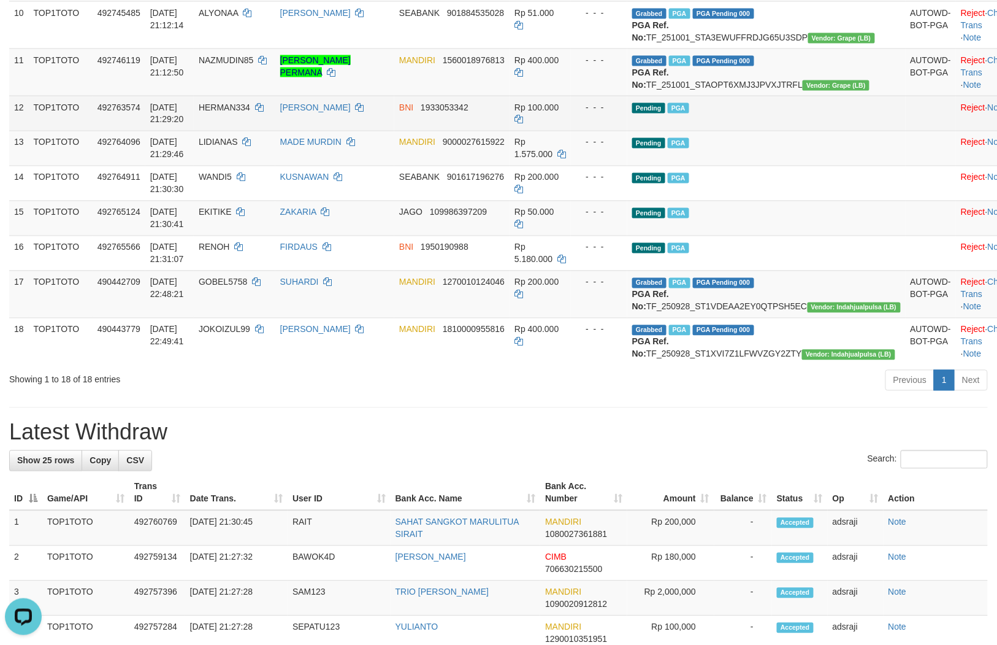
scroll to position [651, 0]
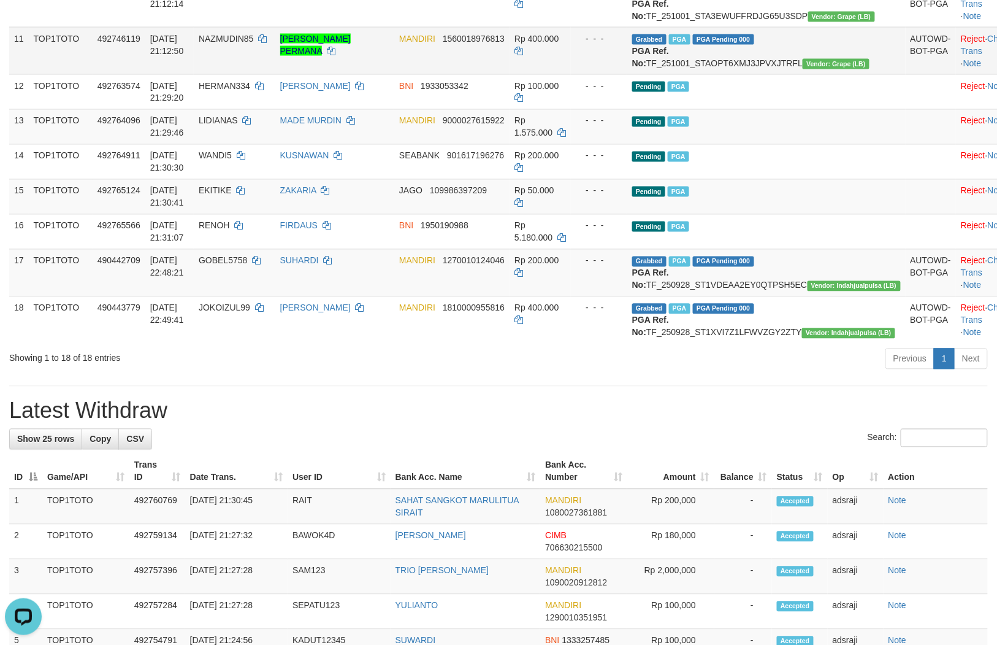
click at [568, 74] on td "Rp 400.000" at bounding box center [540, 50] width 61 height 47
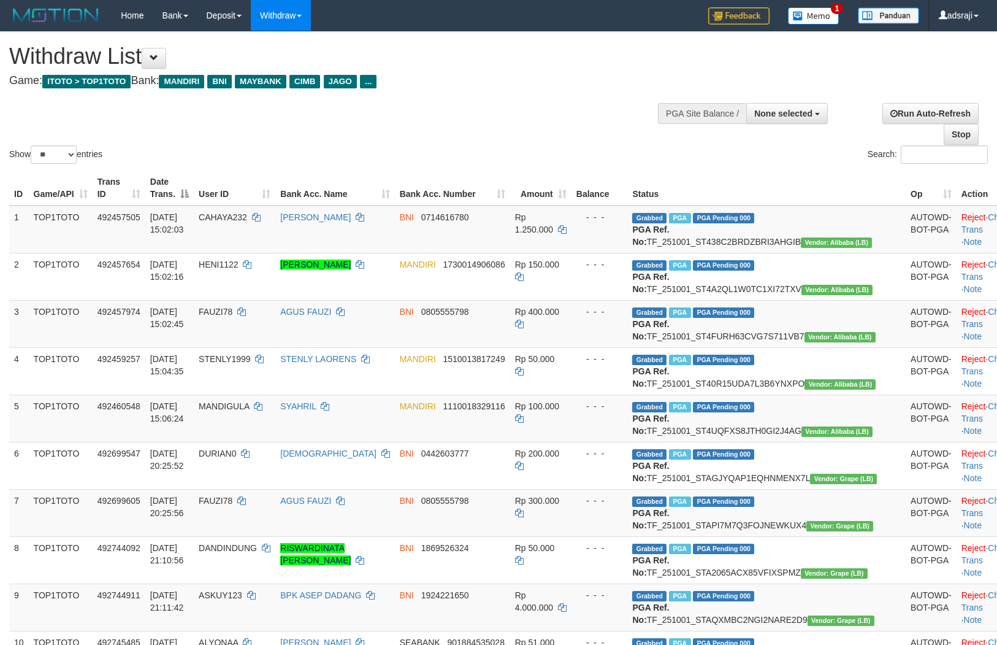
select select
select select "**"
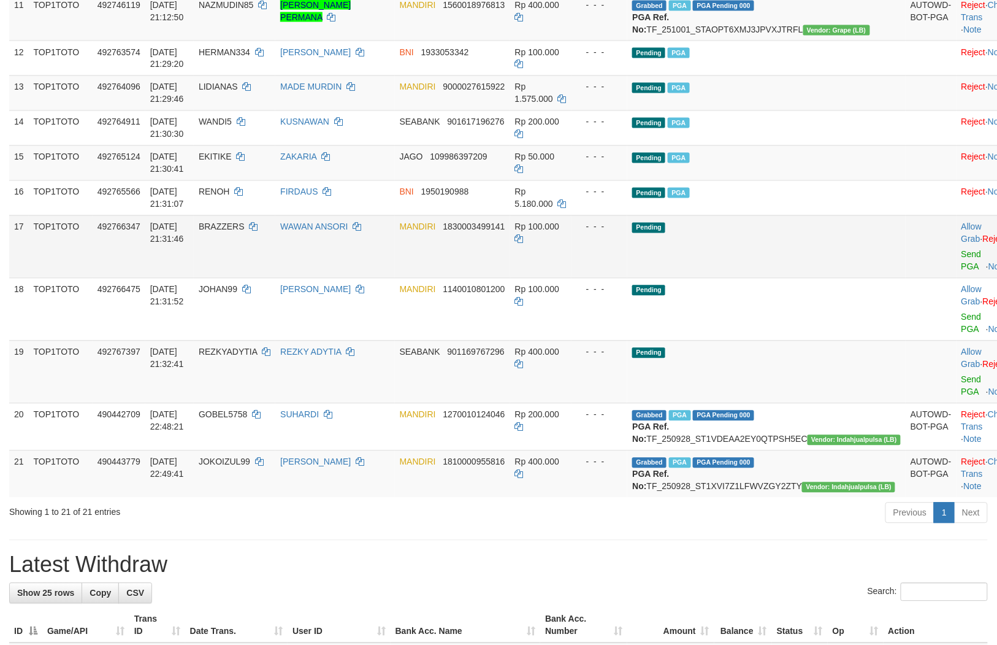
click at [628, 278] on td "- - -" at bounding box center [600, 246] width 56 height 63
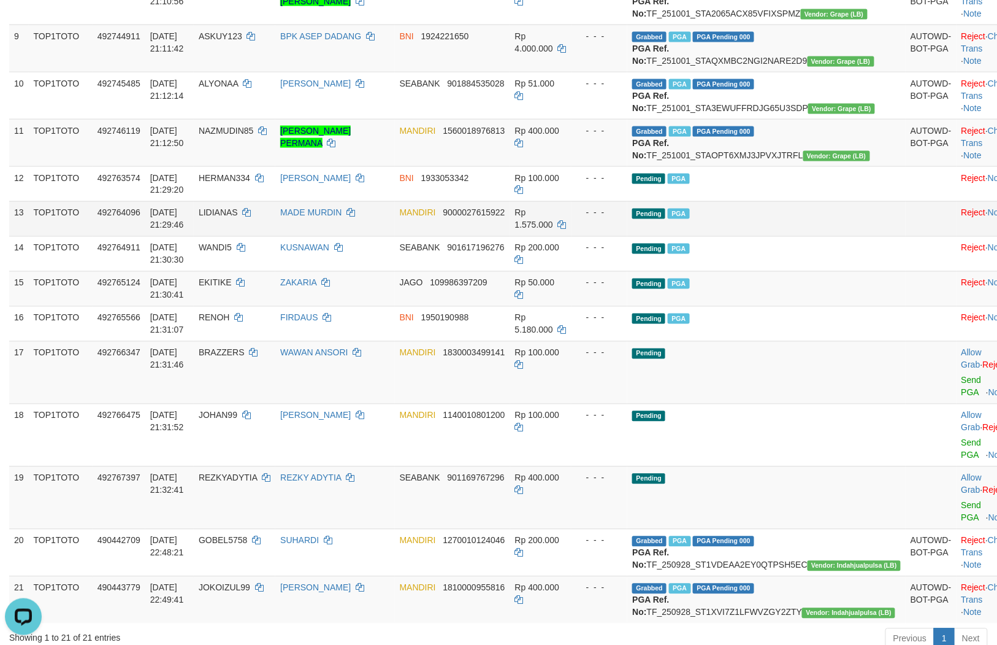
scroll to position [583, 0]
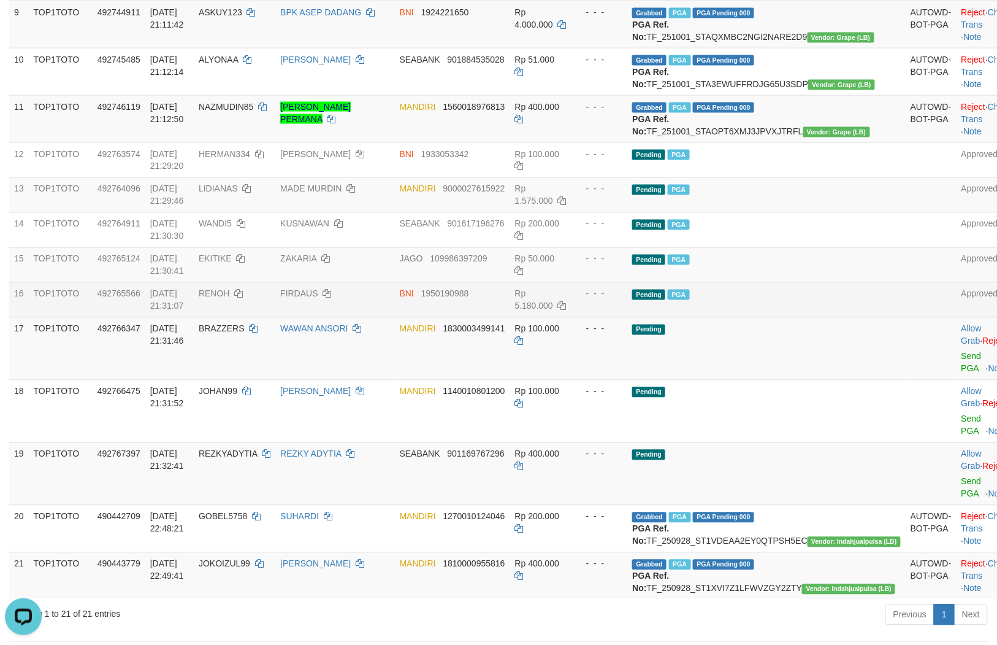
click at [788, 317] on td "Pending PGA" at bounding box center [766, 299] width 278 height 35
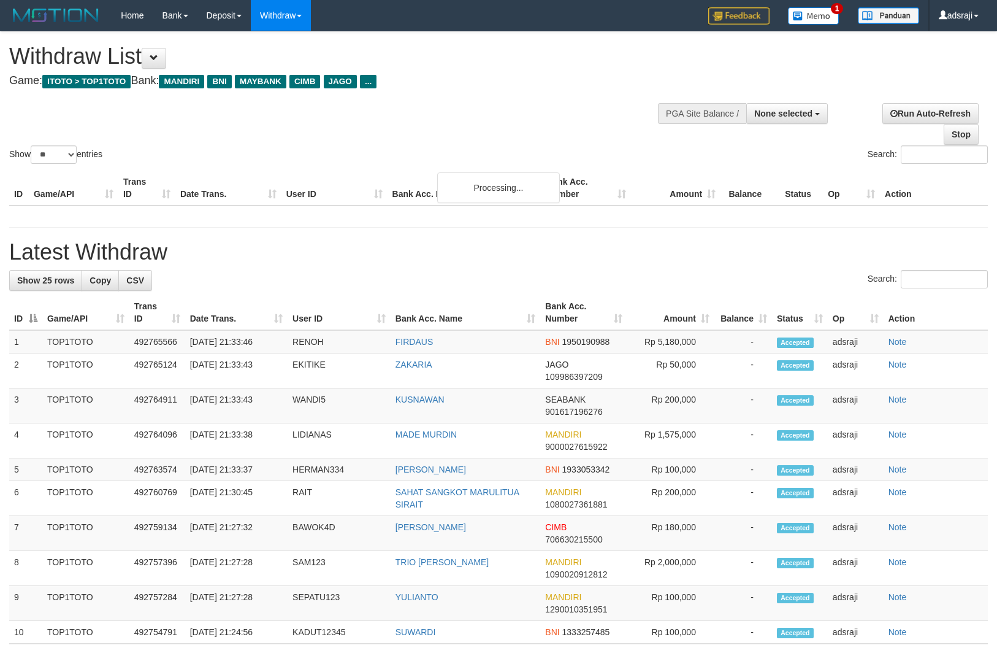
select select
select select "**"
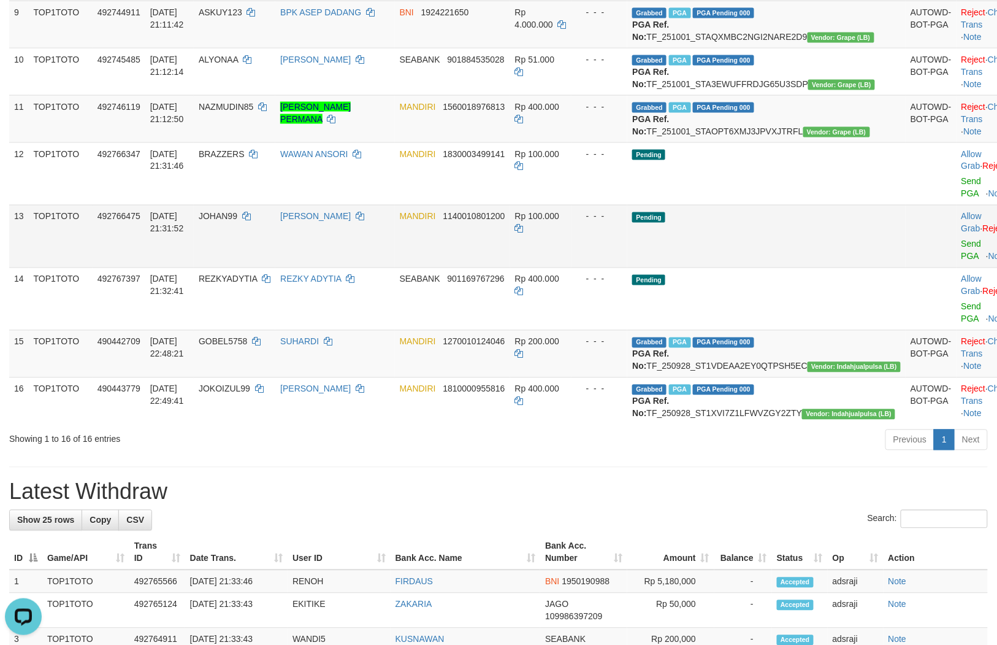
click at [628, 267] on td "- - -" at bounding box center [600, 236] width 56 height 63
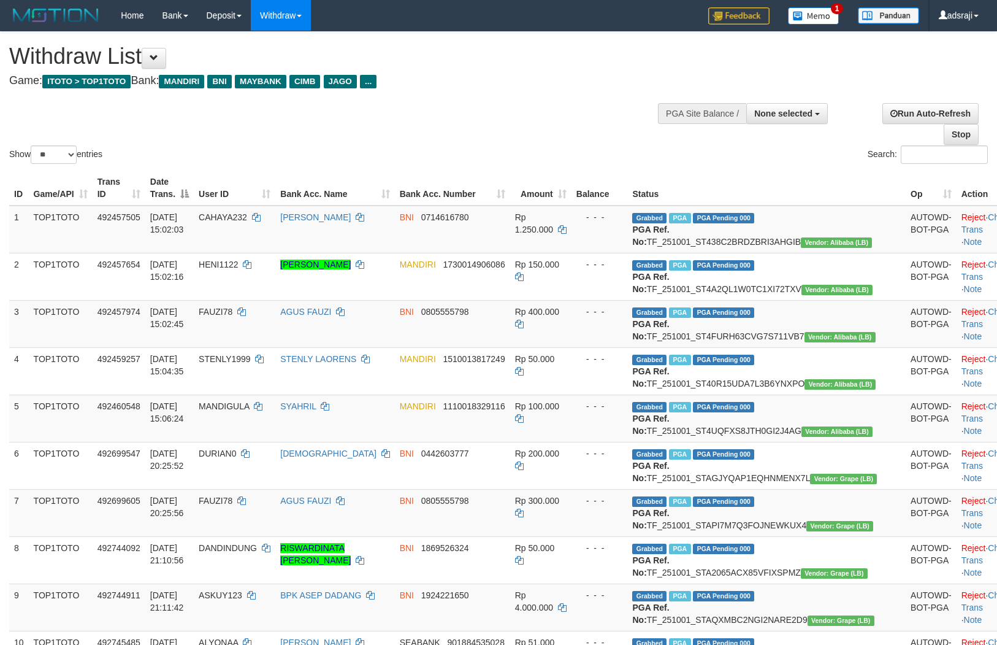
select select
select select "**"
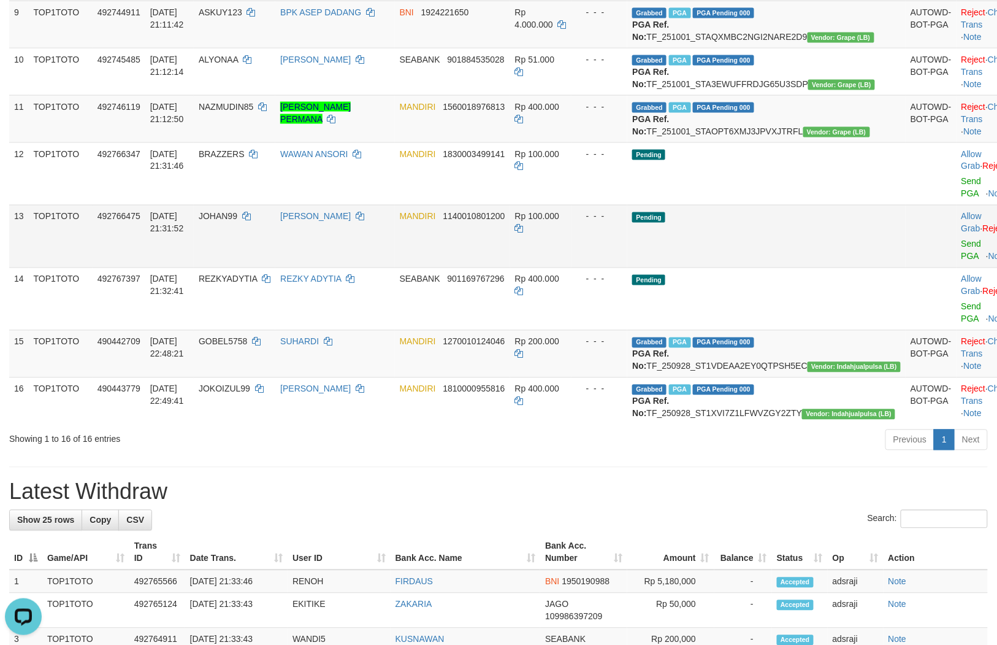
click at [777, 267] on td "Pending" at bounding box center [766, 236] width 278 height 63
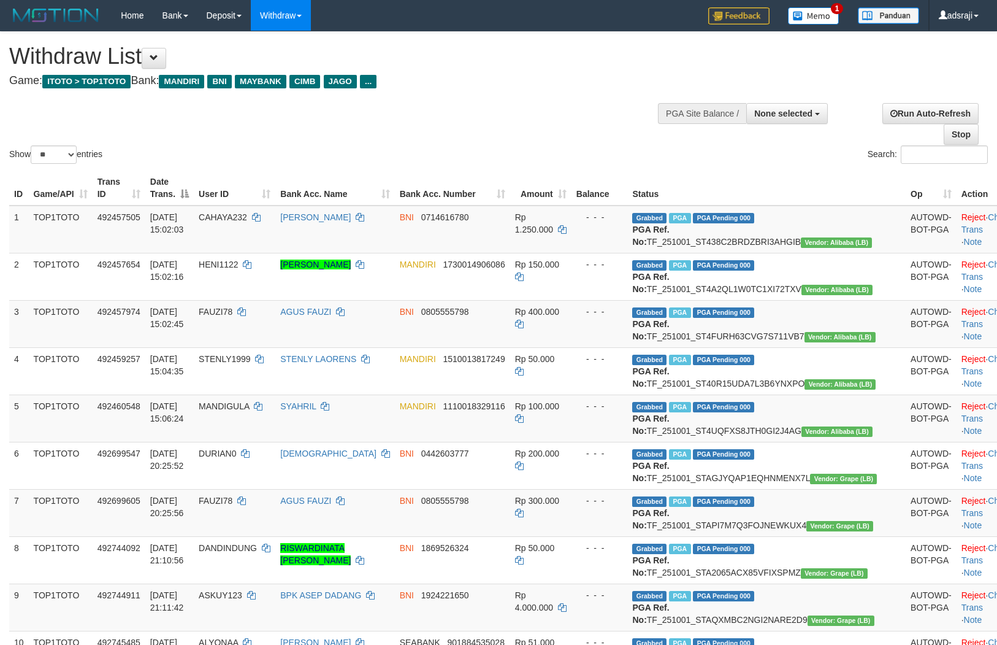
select select
select select "**"
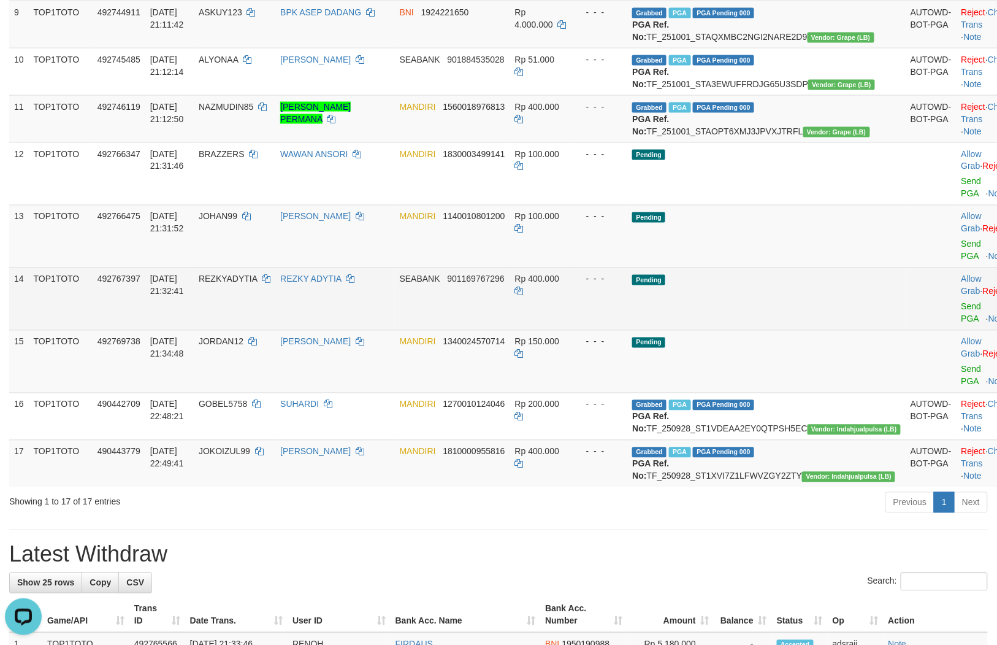
click at [724, 330] on td "Pending" at bounding box center [766, 298] width 278 height 63
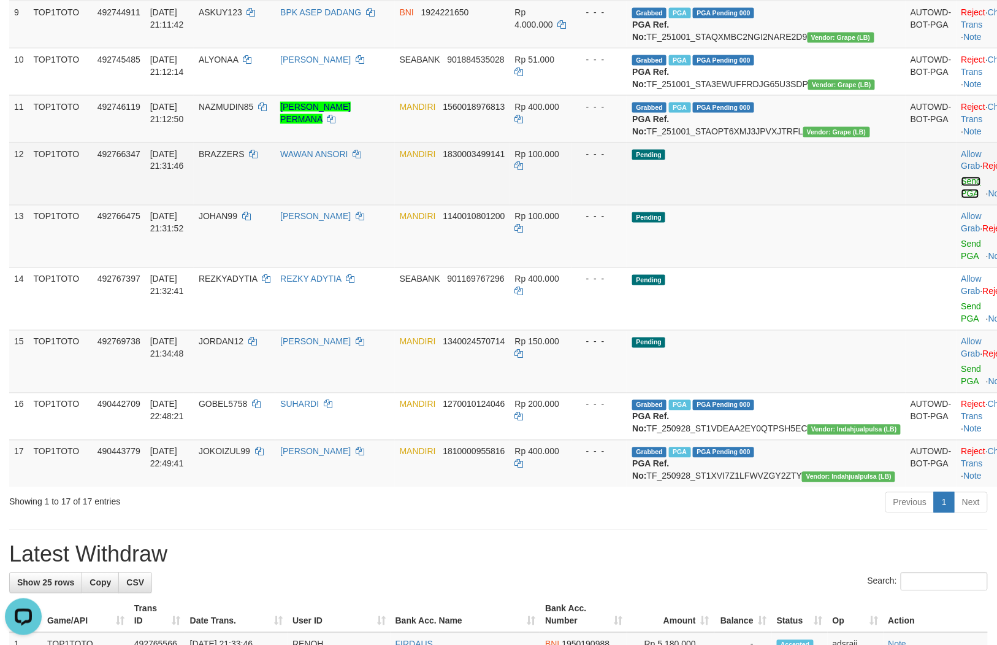
click at [962, 199] on link "Send PGA" at bounding box center [972, 188] width 20 height 22
click at [962, 261] on link "Send PGA" at bounding box center [972, 250] width 20 height 22
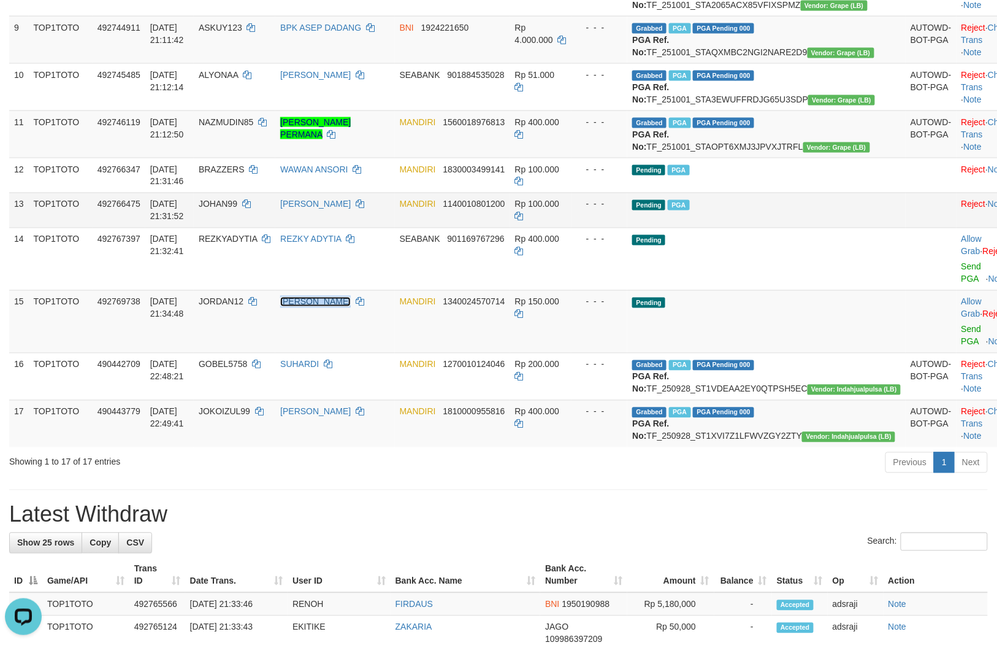
scroll to position [552, 0]
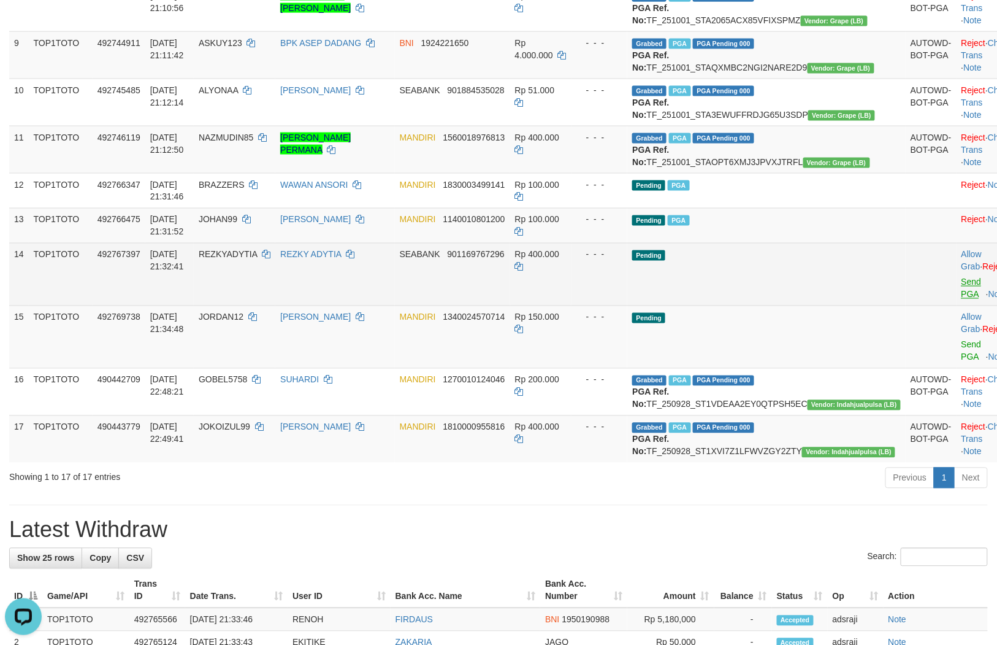
click at [957, 305] on td "Allow Grab · Reject Send PGA · Note" at bounding box center [987, 274] width 61 height 63
click at [962, 299] on link "Send PGA" at bounding box center [972, 288] width 20 height 22
click at [962, 362] on link "Send PGA" at bounding box center [972, 351] width 20 height 22
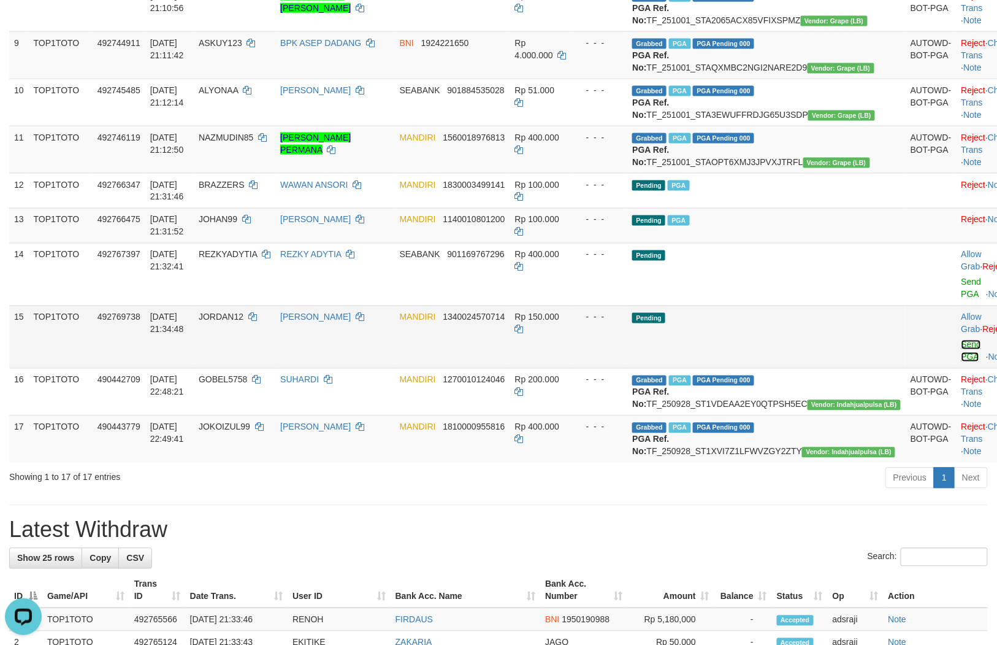
scroll to position [537, 0]
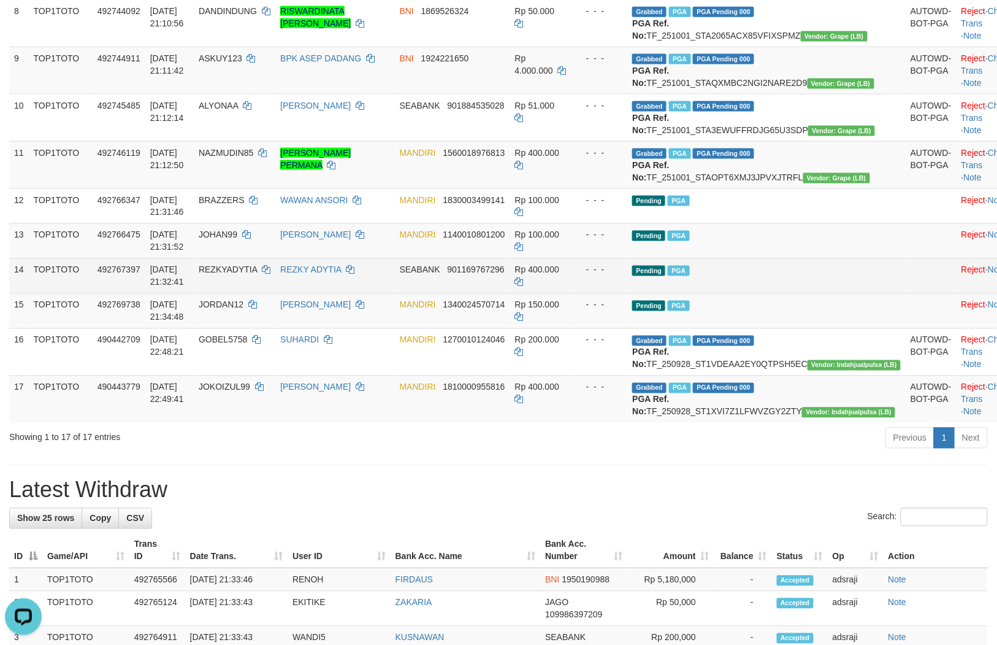
click at [753, 293] on td "Pending PGA" at bounding box center [766, 275] width 278 height 35
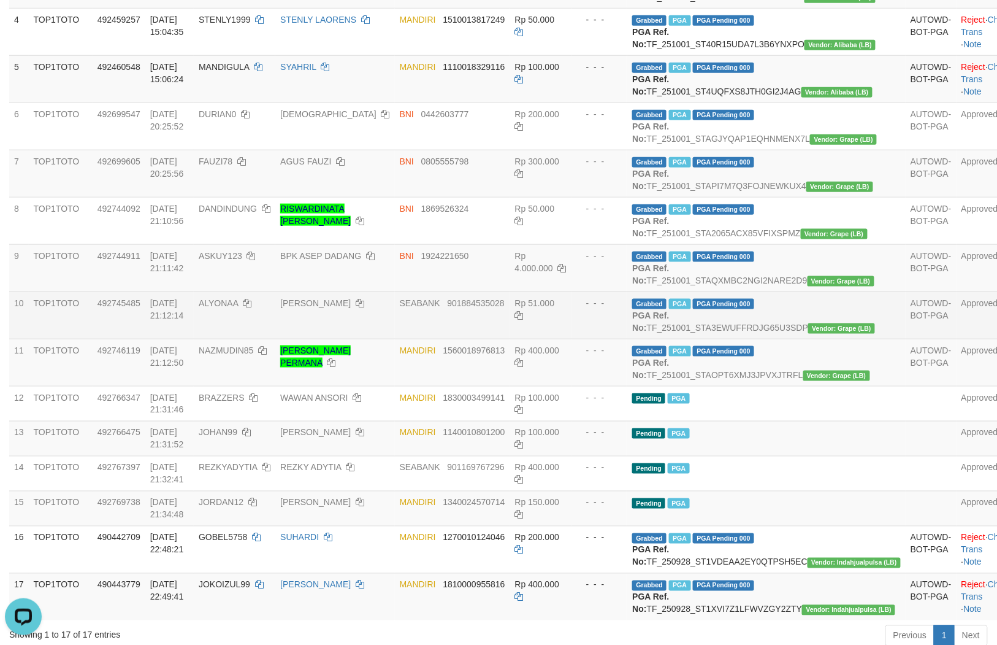
scroll to position [401, 0]
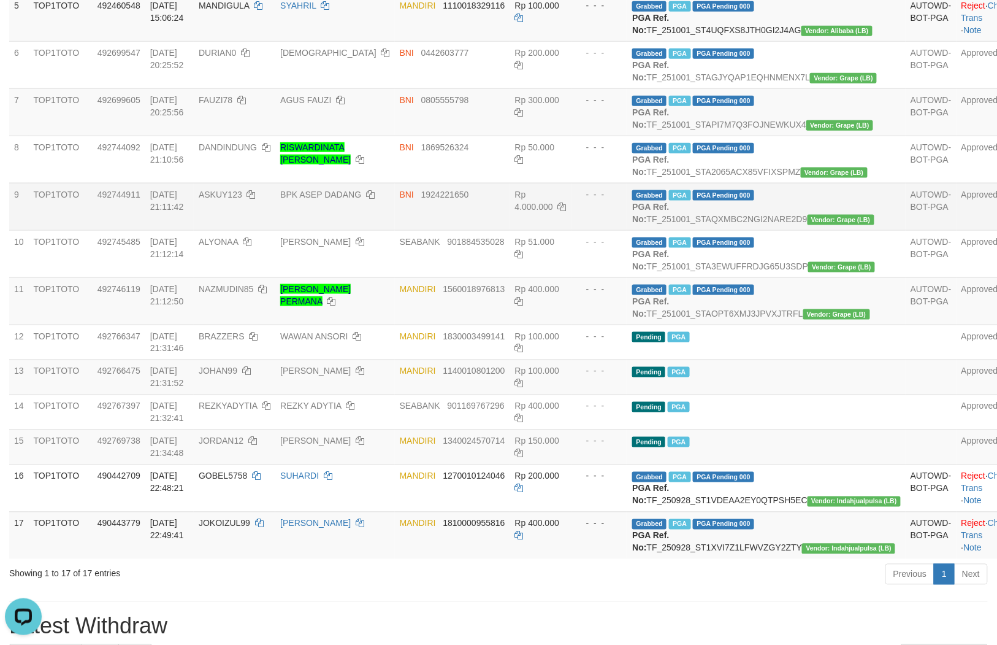
click at [572, 230] on td "Rp 4.000.000" at bounding box center [540, 206] width 61 height 47
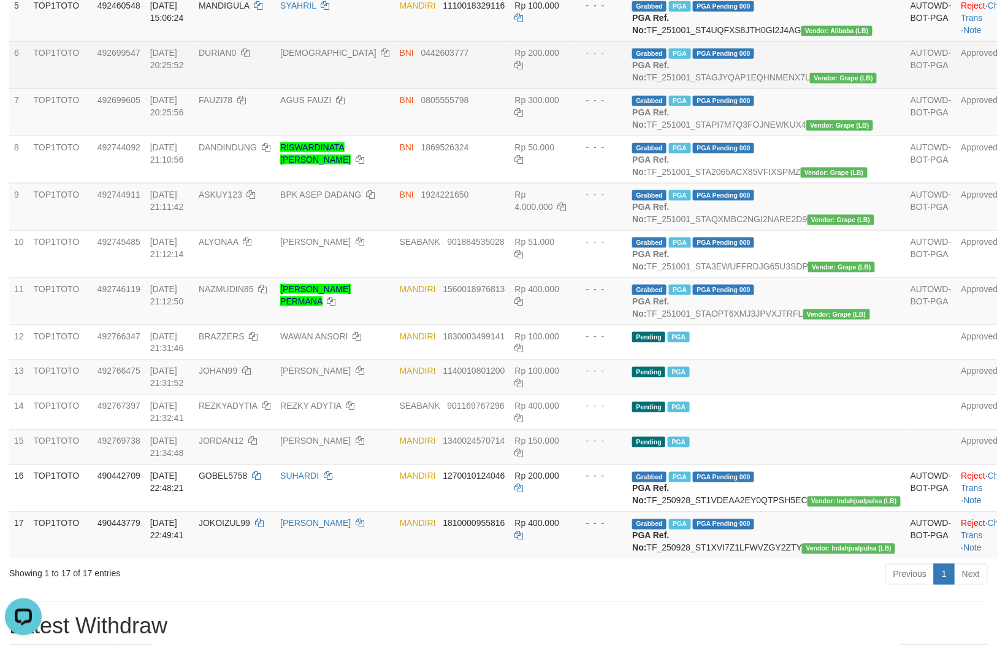
click at [242, 88] on td "DURIAN0" at bounding box center [235, 64] width 82 height 47
click at [244, 88] on td "DURIAN0" at bounding box center [235, 64] width 82 height 47
copy span "DURIAN0"
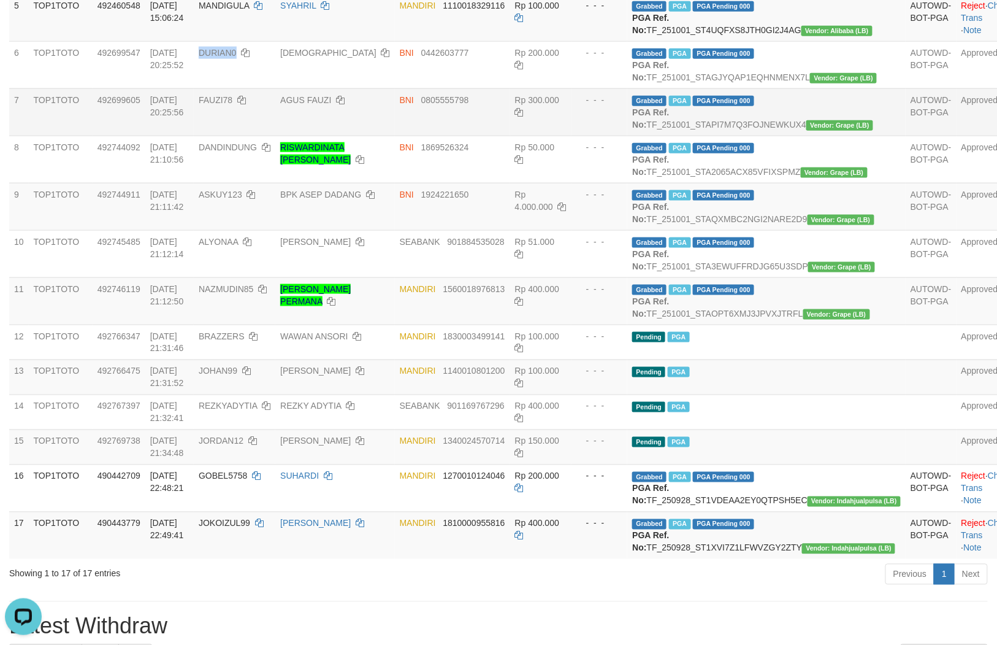
click at [232, 105] on span "FAUZI78" at bounding box center [216, 100] width 34 height 10
copy span "FAUZI78"
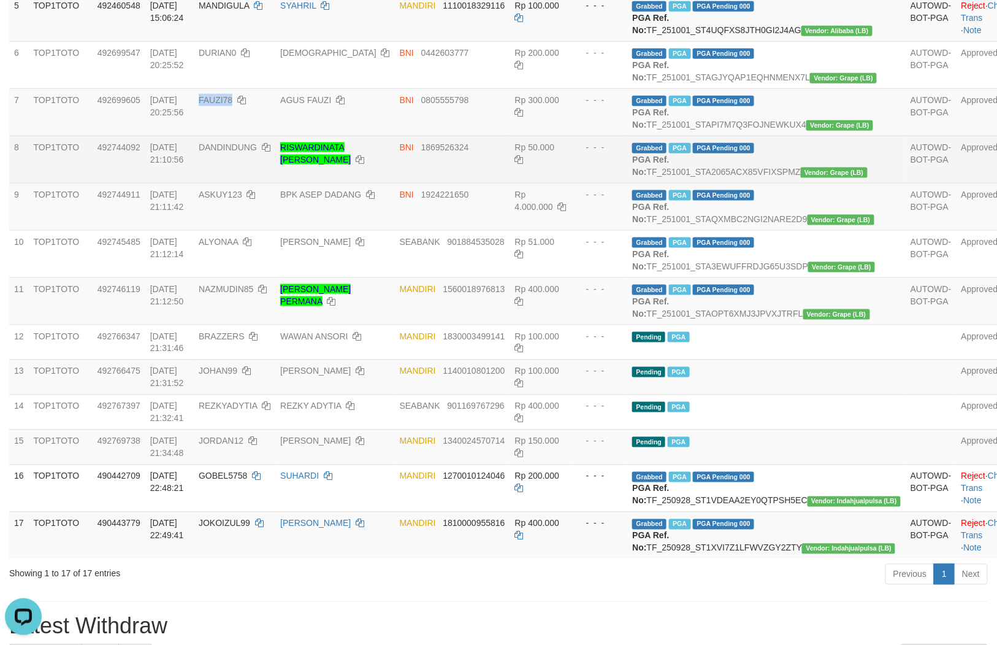
click at [250, 152] on span "DANDINDUNG" at bounding box center [228, 147] width 58 height 10
click at [249, 152] on span "DANDINDUNG" at bounding box center [228, 147] width 58 height 10
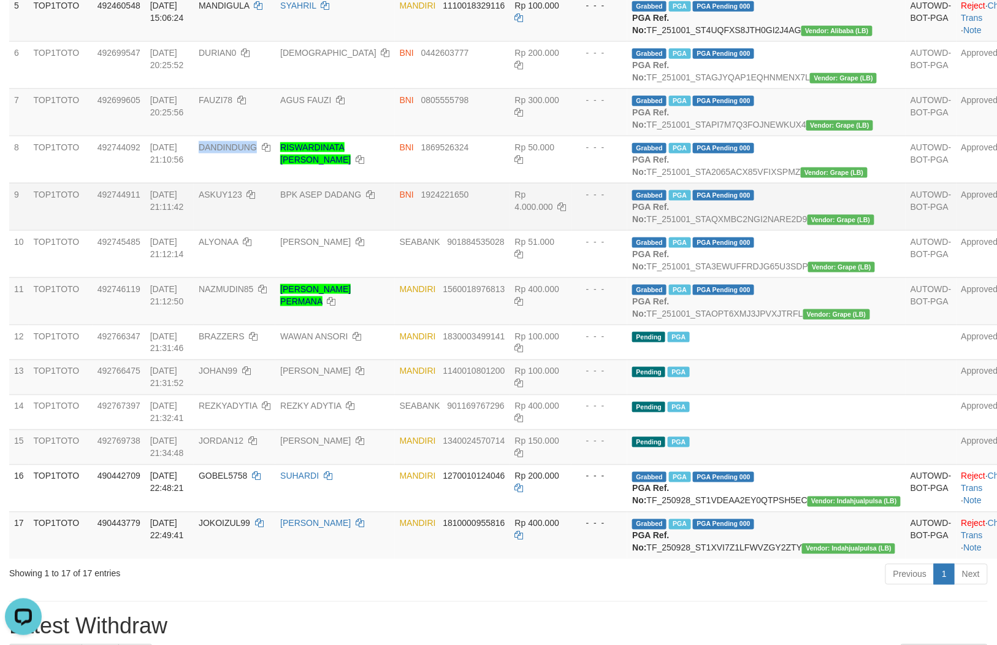
copy span "DANDINDUNG"
click at [242, 199] on span "ASKUY123" at bounding box center [221, 195] width 44 height 10
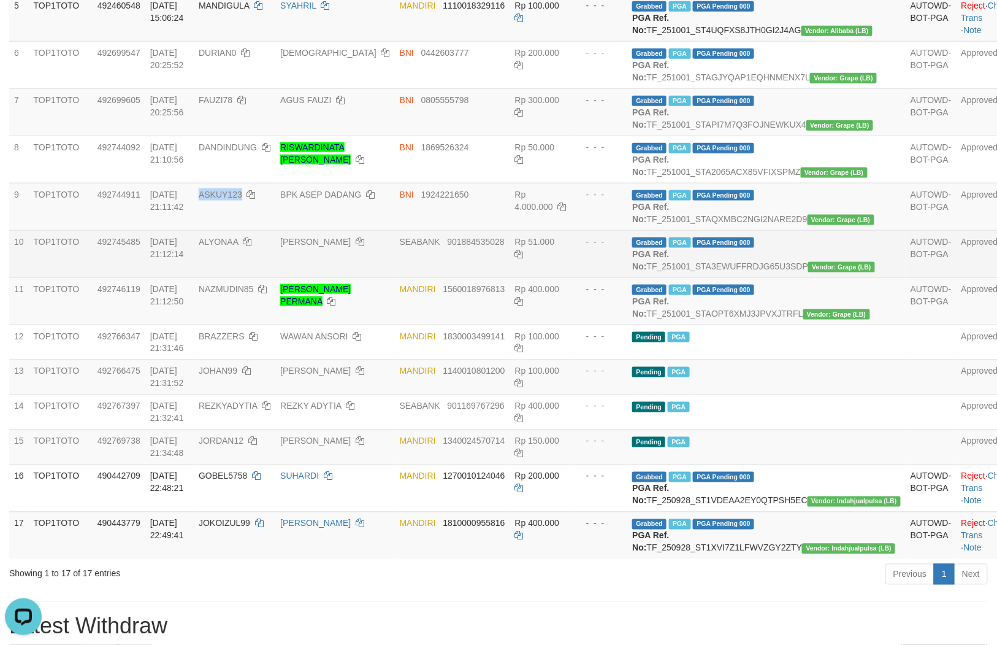
copy span "ASKUY123"
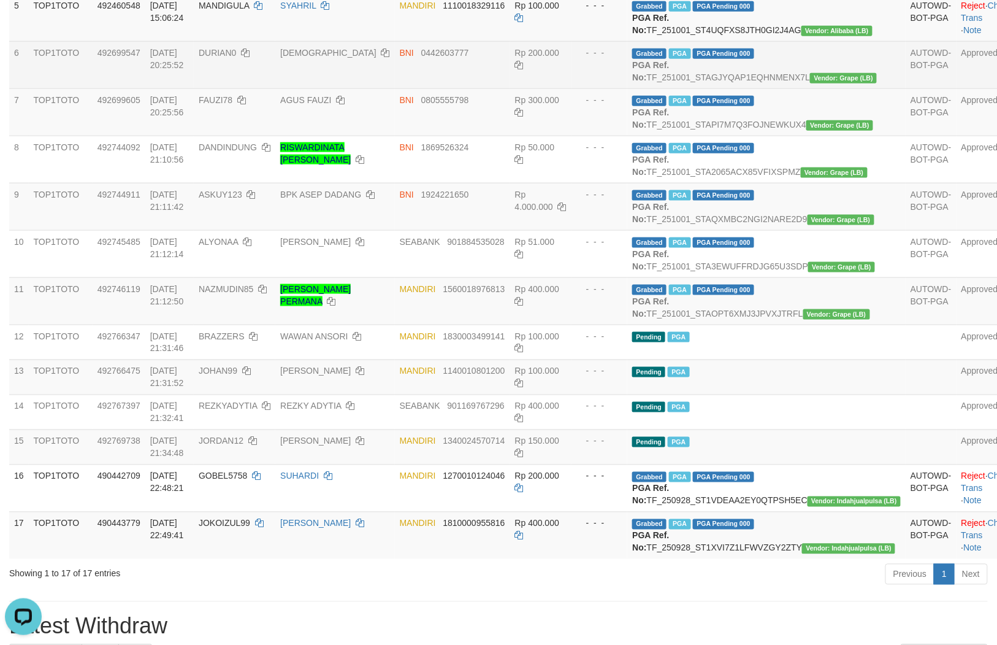
click at [236, 58] on span "DURIAN0" at bounding box center [217, 53] width 37 height 10
copy span "DURIAN0"
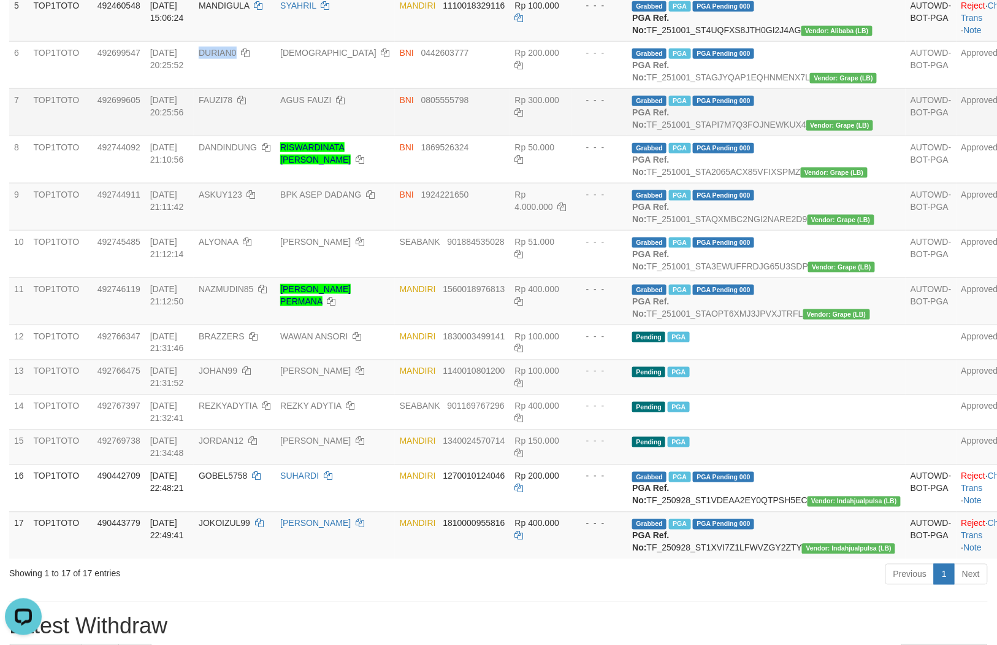
click at [232, 105] on span "FAUZI78" at bounding box center [216, 100] width 34 height 10
copy span "FAUZI78"
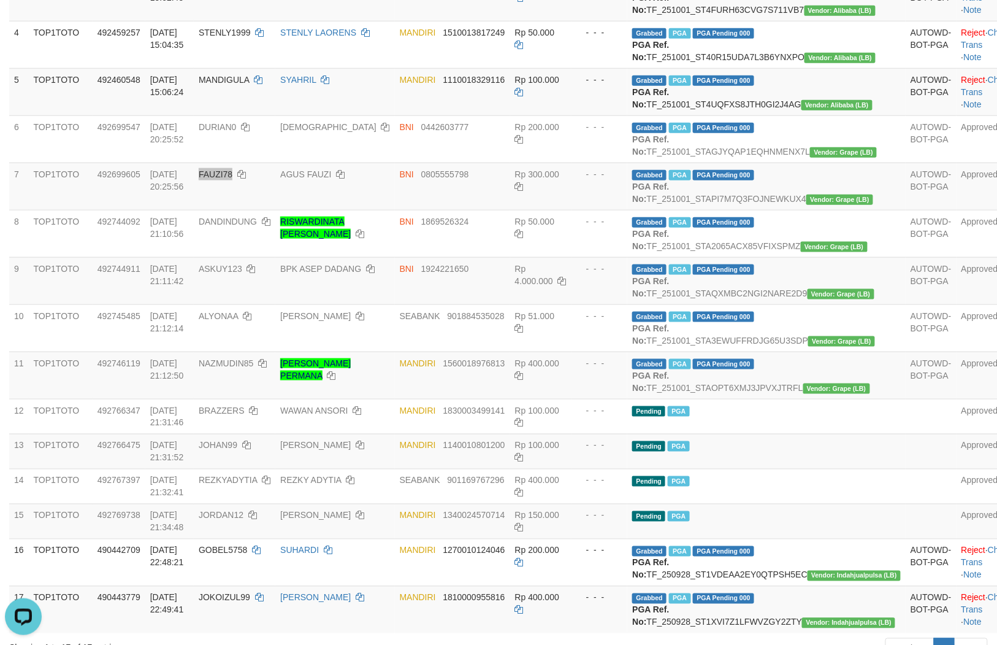
scroll to position [332, 0]
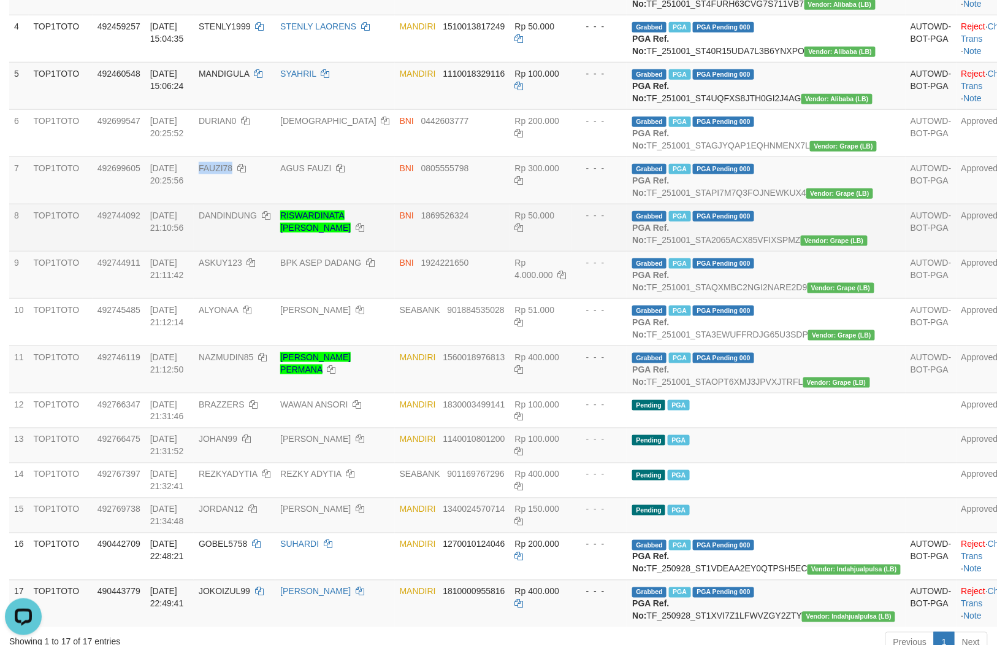
click at [241, 220] on span "DANDINDUNG" at bounding box center [228, 215] width 58 height 10
click at [247, 220] on span "DANDINDUNG" at bounding box center [228, 215] width 58 height 10
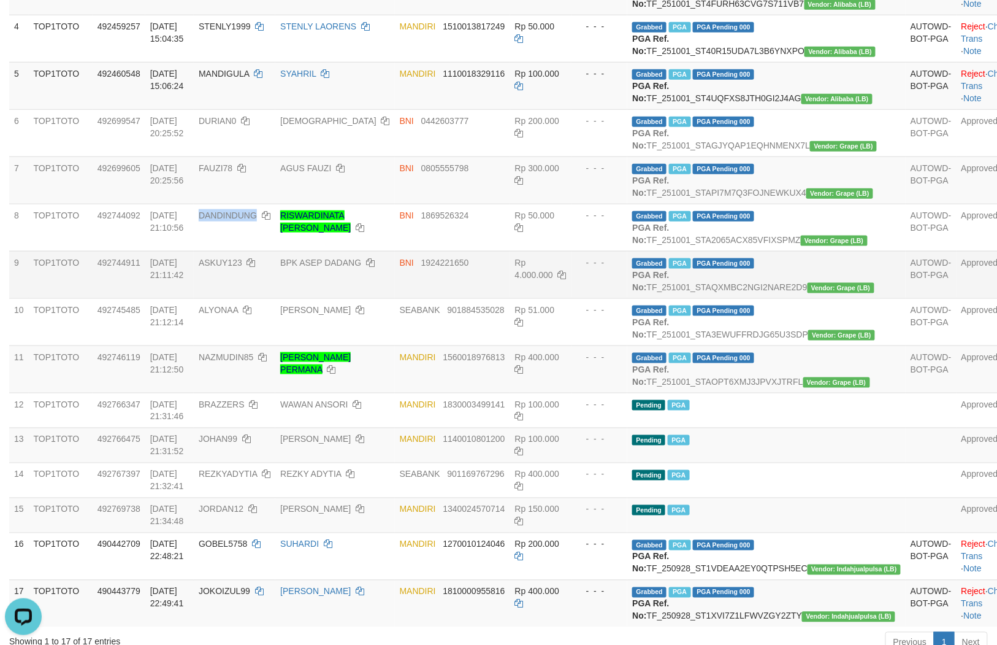
copy span "DANDINDUNG"
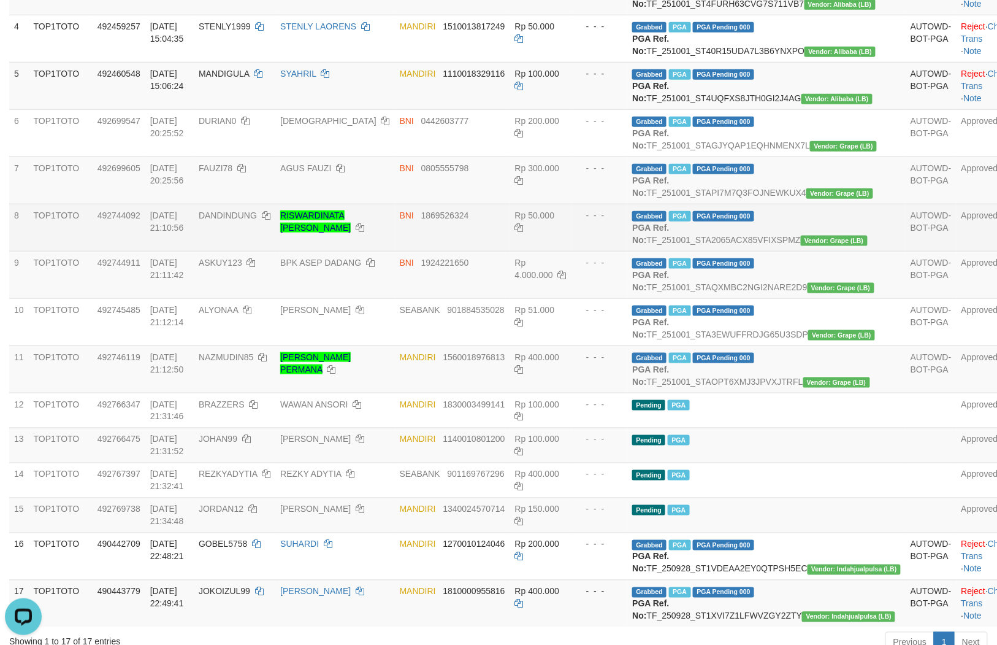
click at [394, 251] on td "RISWARDINATA ABDULLAH MAULANA" at bounding box center [334, 227] width 119 height 47
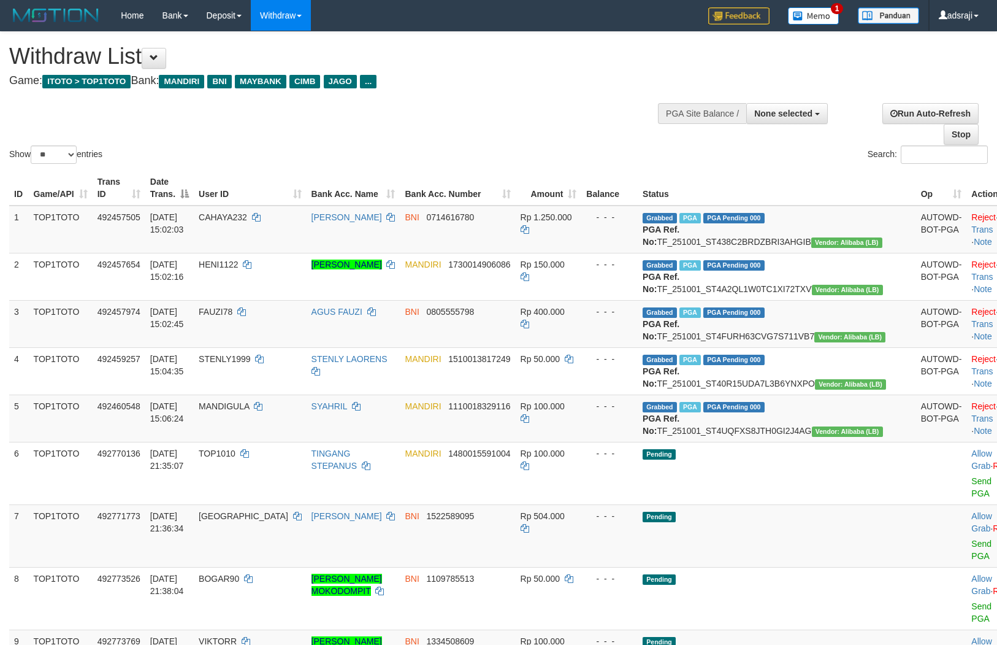
select select
select select "**"
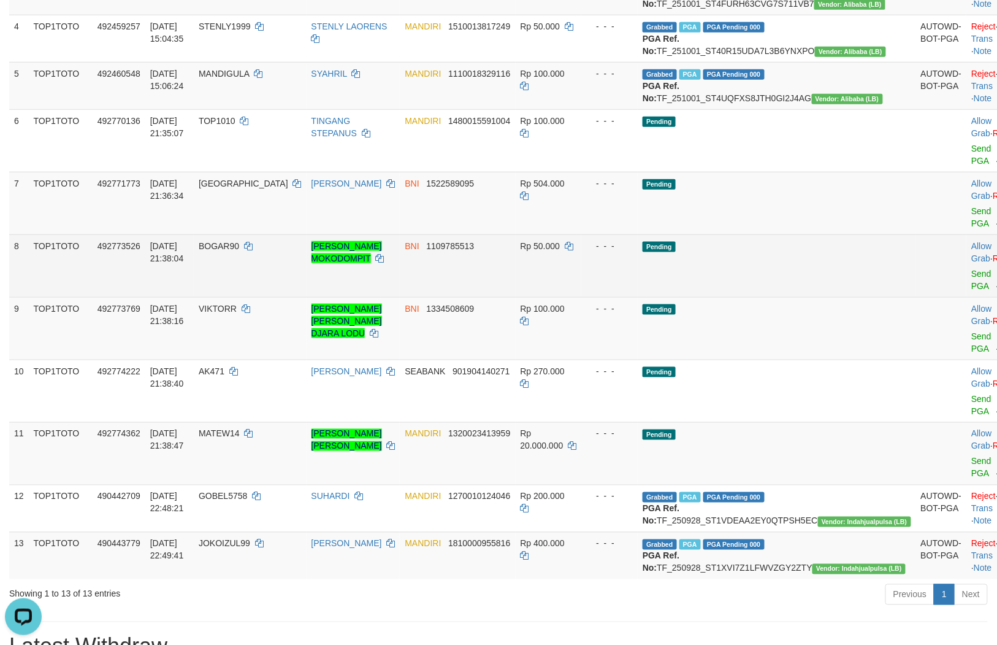
click at [837, 297] on td "Pending" at bounding box center [777, 265] width 278 height 63
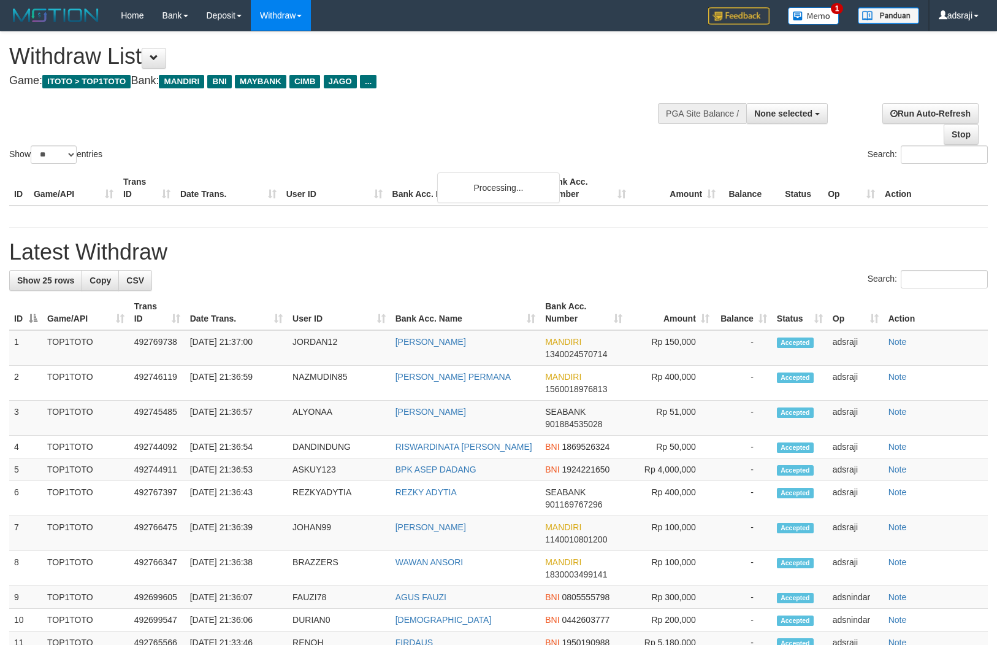
select select
select select "**"
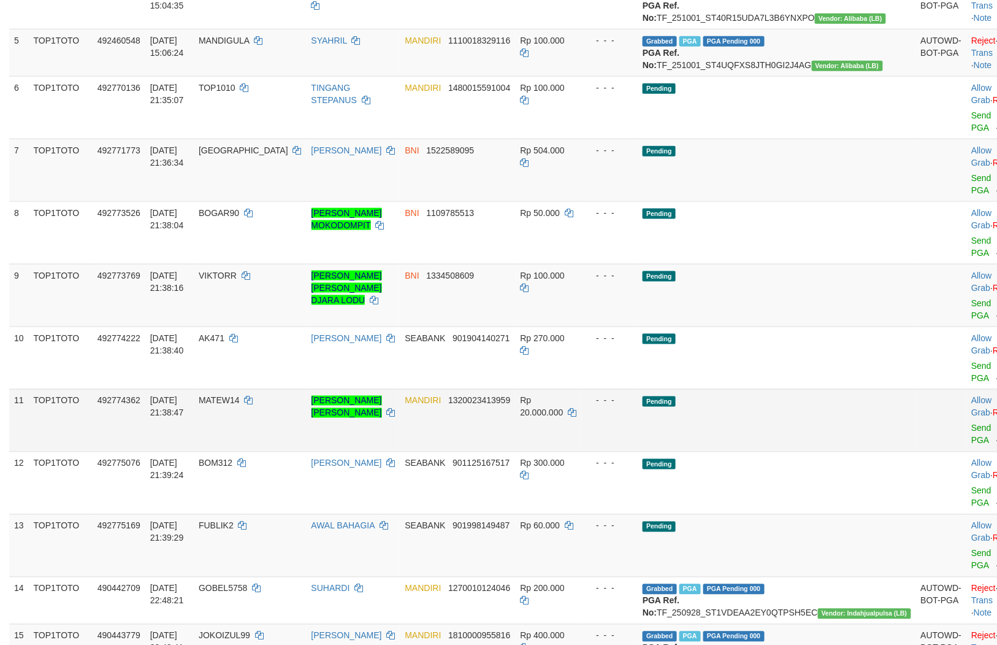
scroll to position [332, 0]
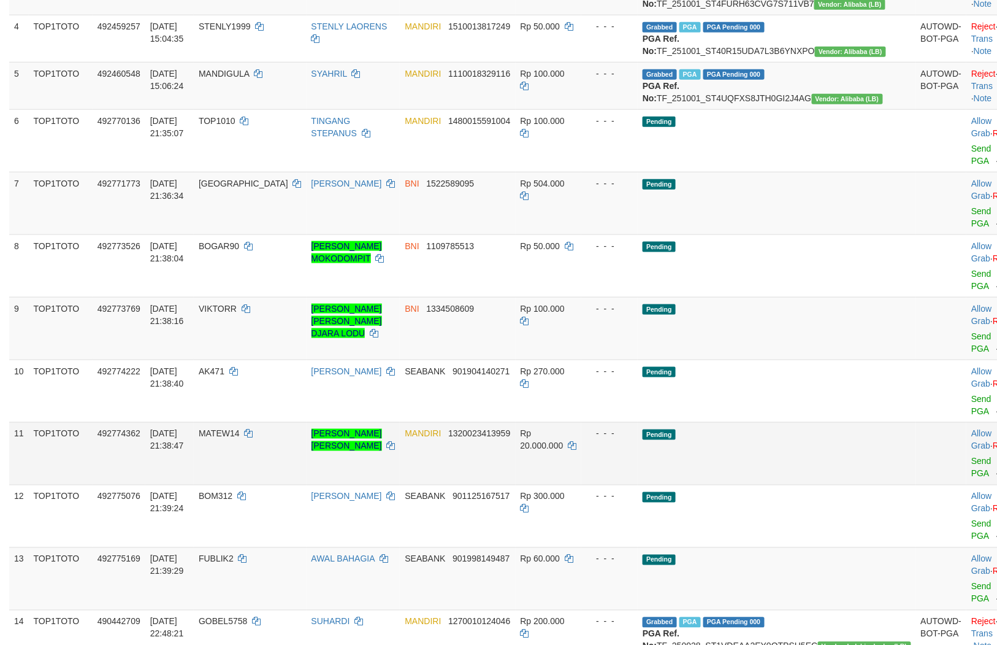
click at [811, 424] on td "Pending" at bounding box center [777, 453] width 278 height 63
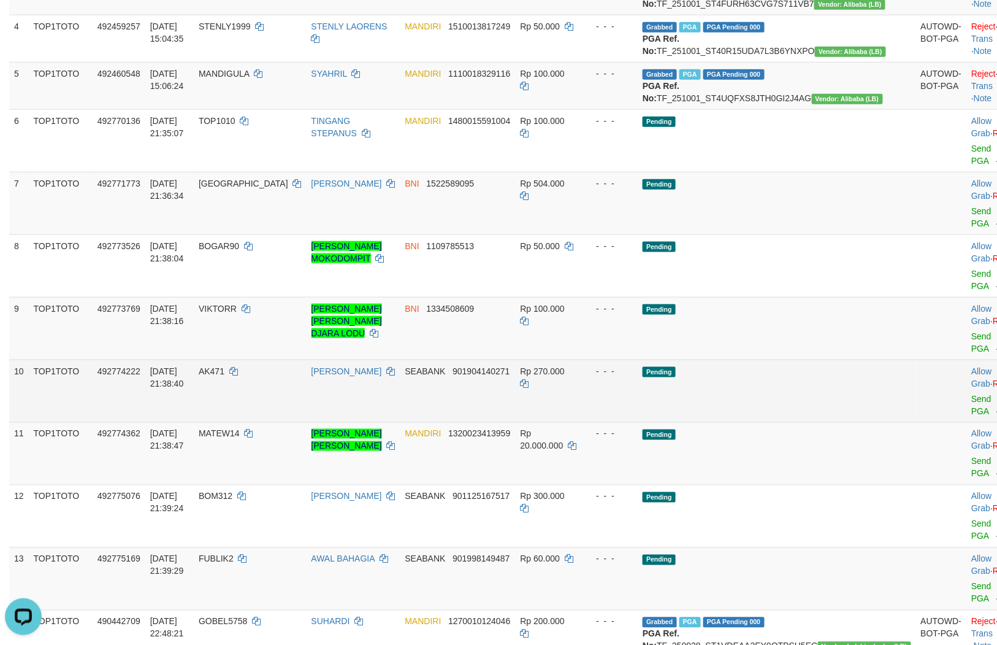
scroll to position [0, 0]
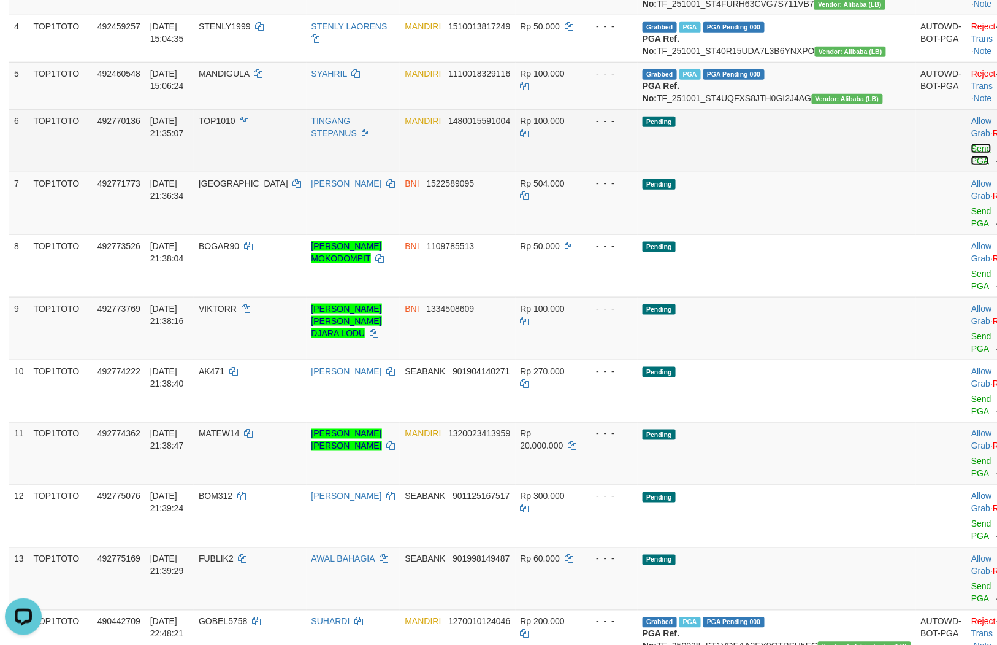
click at [972, 166] on link "Send PGA" at bounding box center [982, 155] width 20 height 22
click at [972, 228] on link "Send PGA" at bounding box center [982, 217] width 20 height 22
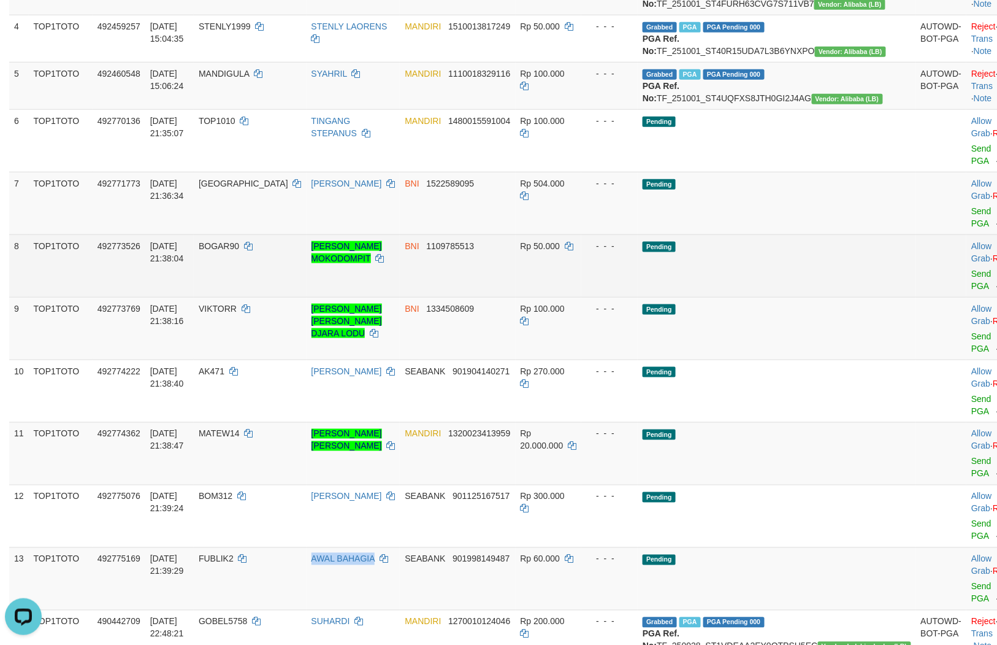
scroll to position [316, 0]
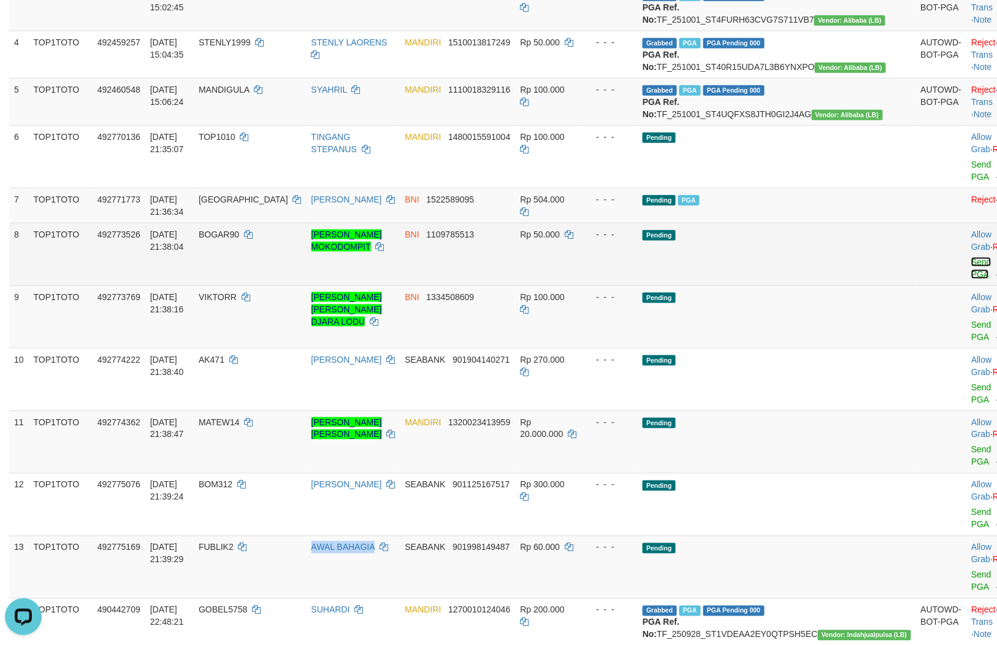
click at [972, 279] on link "Send PGA" at bounding box center [982, 268] width 20 height 22
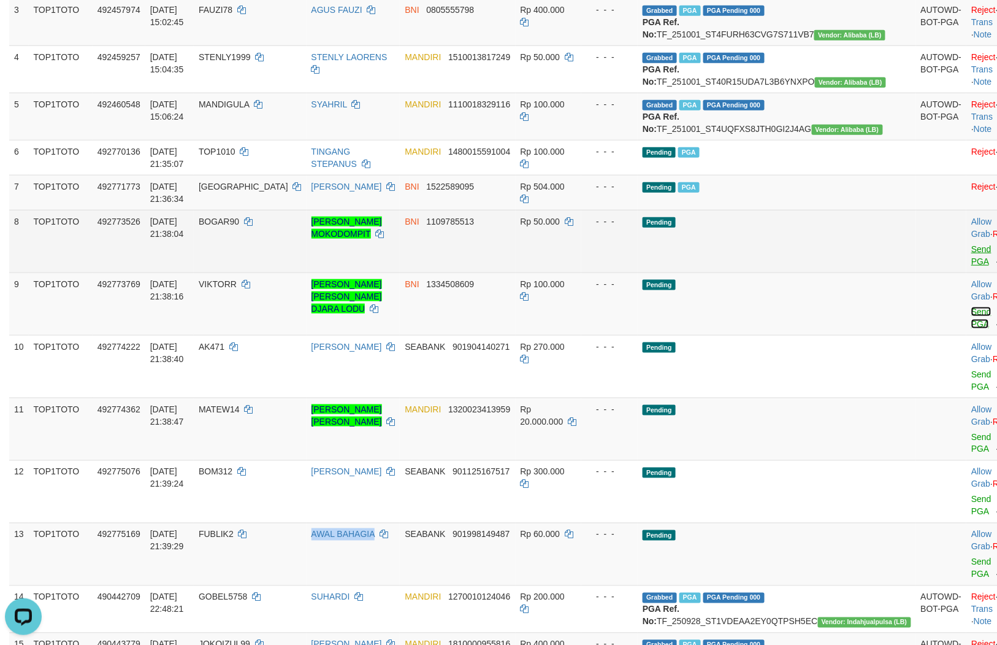
click at [972, 329] on link "Send PGA" at bounding box center [982, 318] width 20 height 22
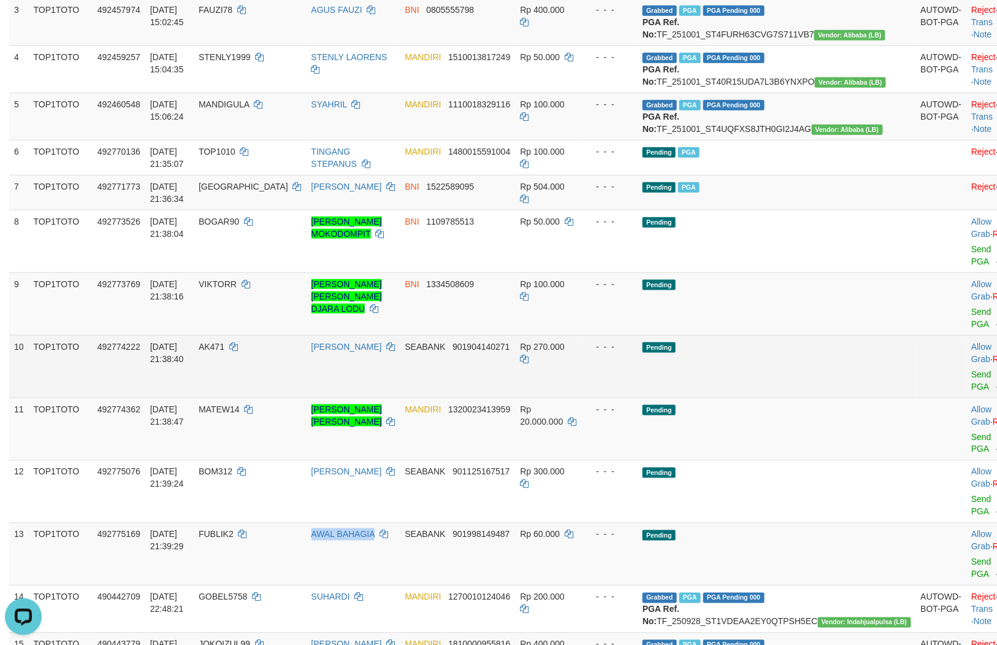
scroll to position [271, 0]
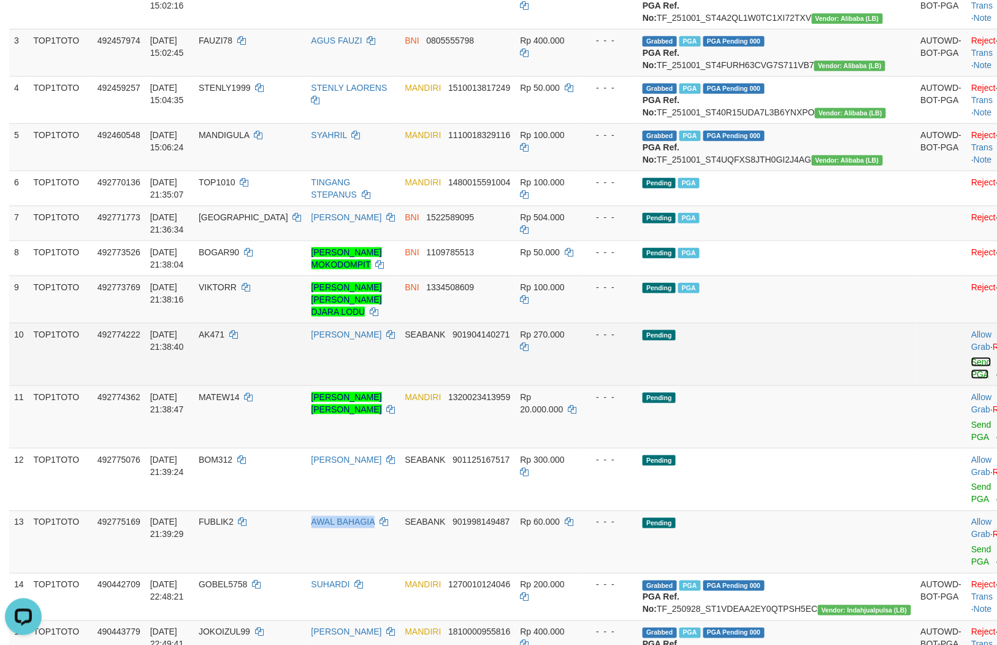
click at [972, 379] on link "Send PGA" at bounding box center [982, 368] width 20 height 22
click at [972, 442] on link "Send PGA" at bounding box center [982, 431] width 20 height 22
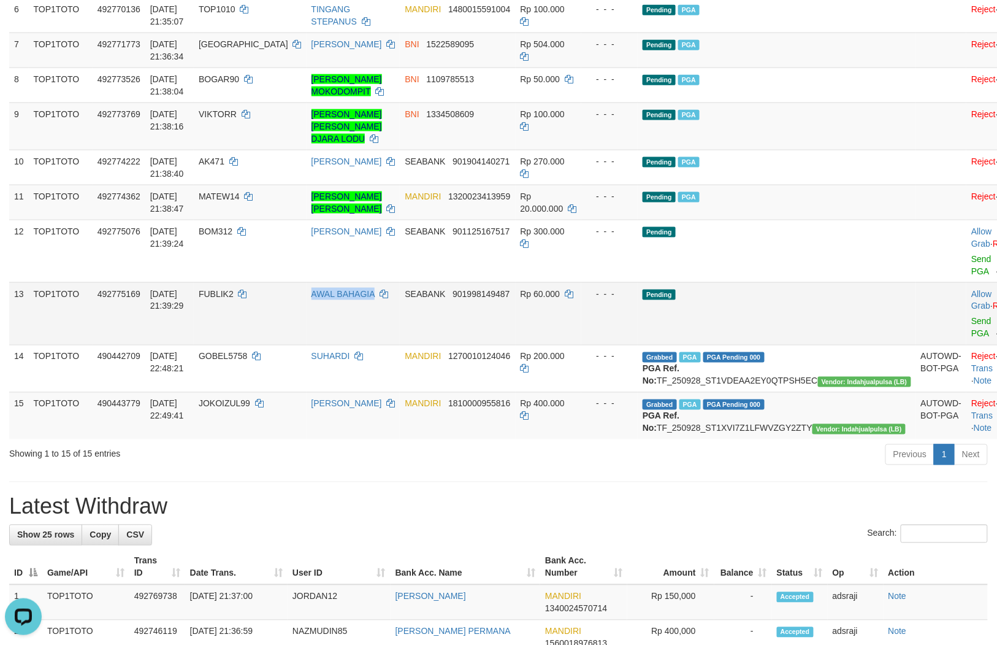
scroll to position [445, 0]
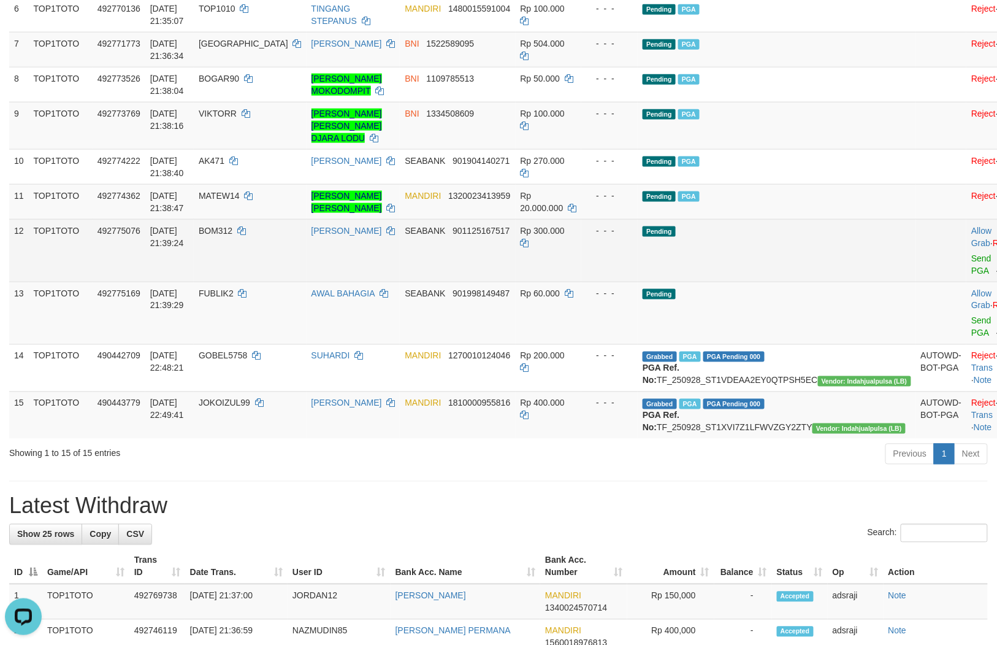
click at [967, 282] on td "Allow Grab · Reject Send PGA · Note" at bounding box center [997, 250] width 61 height 63
click at [972, 275] on link "Send PGA" at bounding box center [982, 264] width 20 height 22
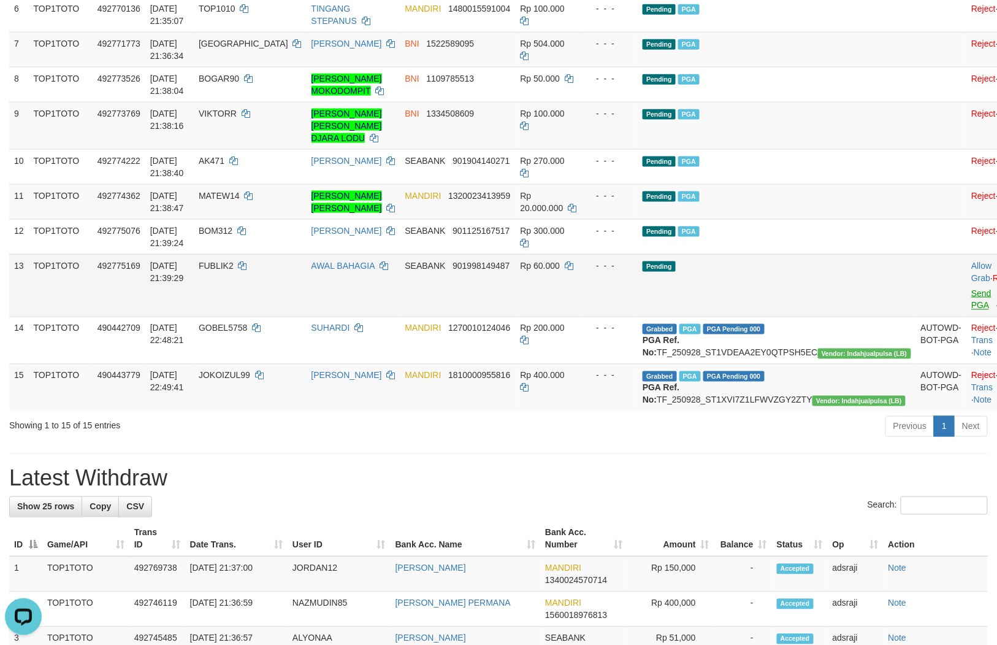
scroll to position [429, 0]
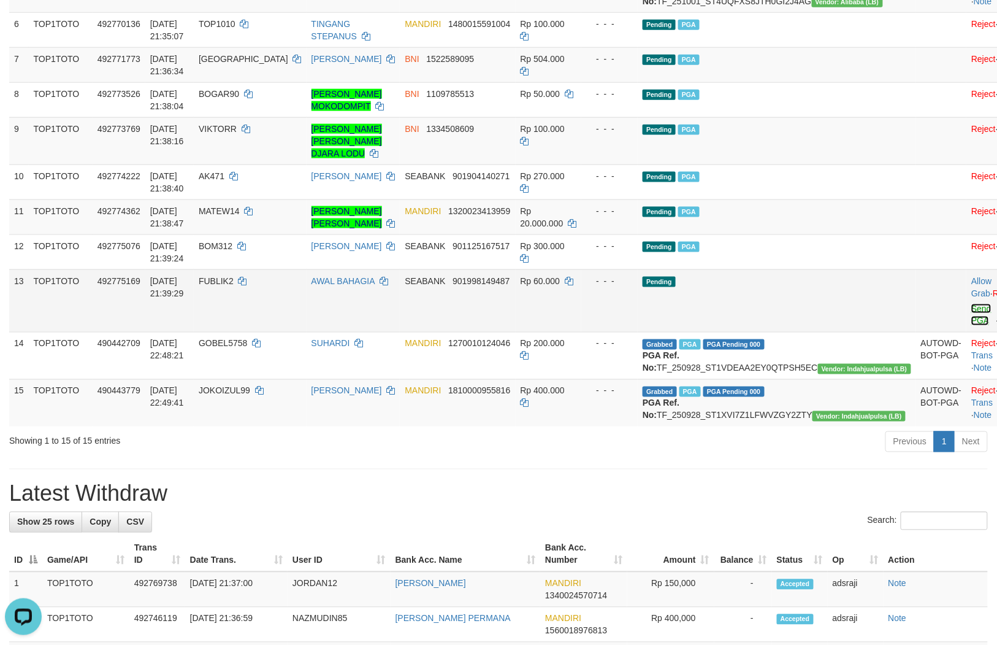
click at [972, 326] on link "Send PGA" at bounding box center [982, 315] width 20 height 22
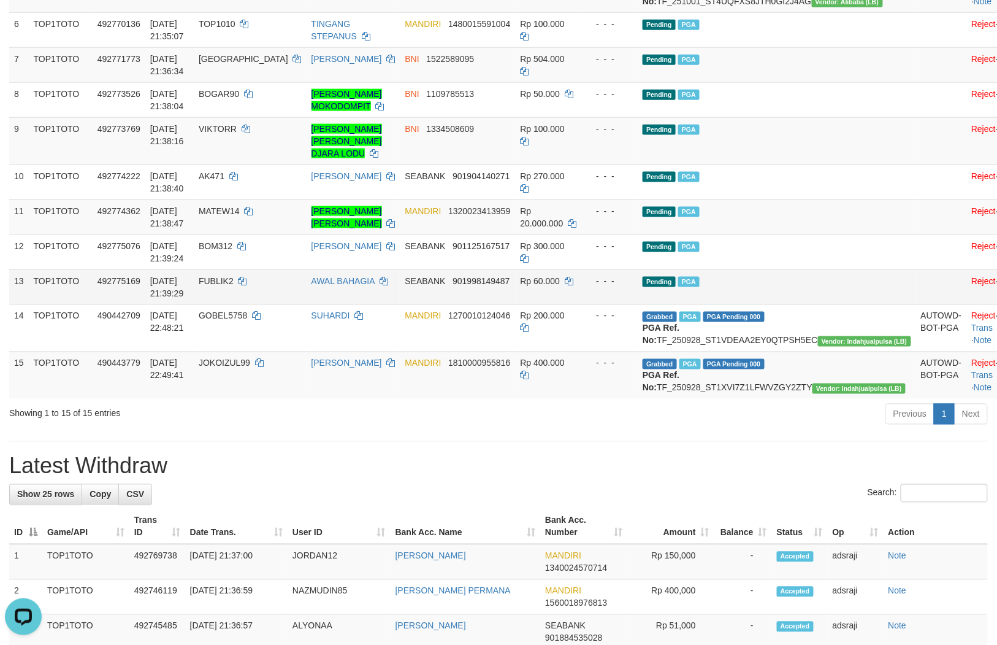
click at [743, 304] on td "Pending PGA" at bounding box center [777, 286] width 278 height 35
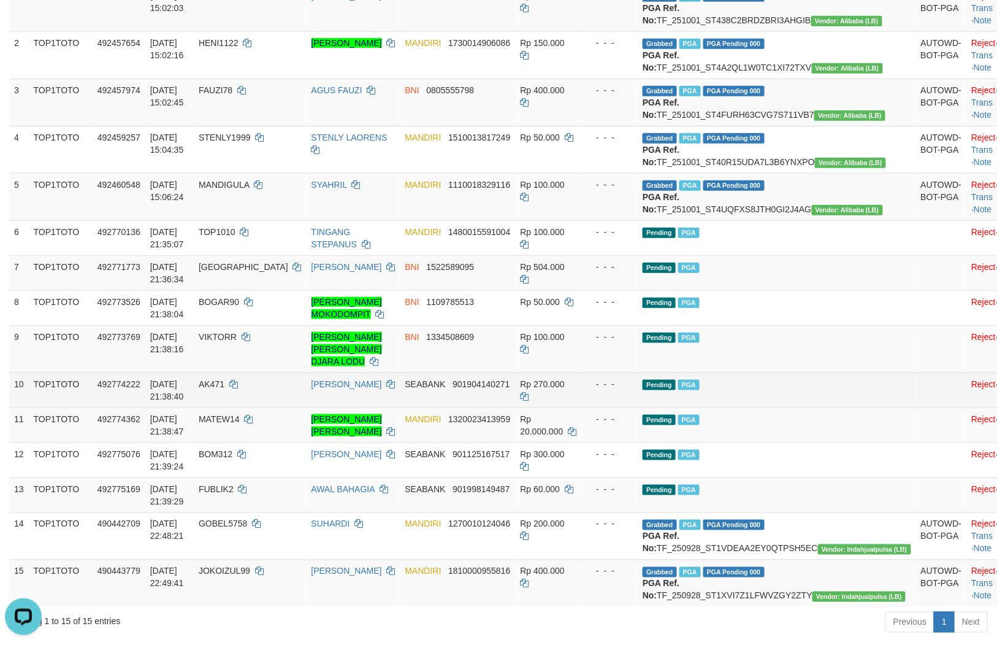
scroll to position [272, 0]
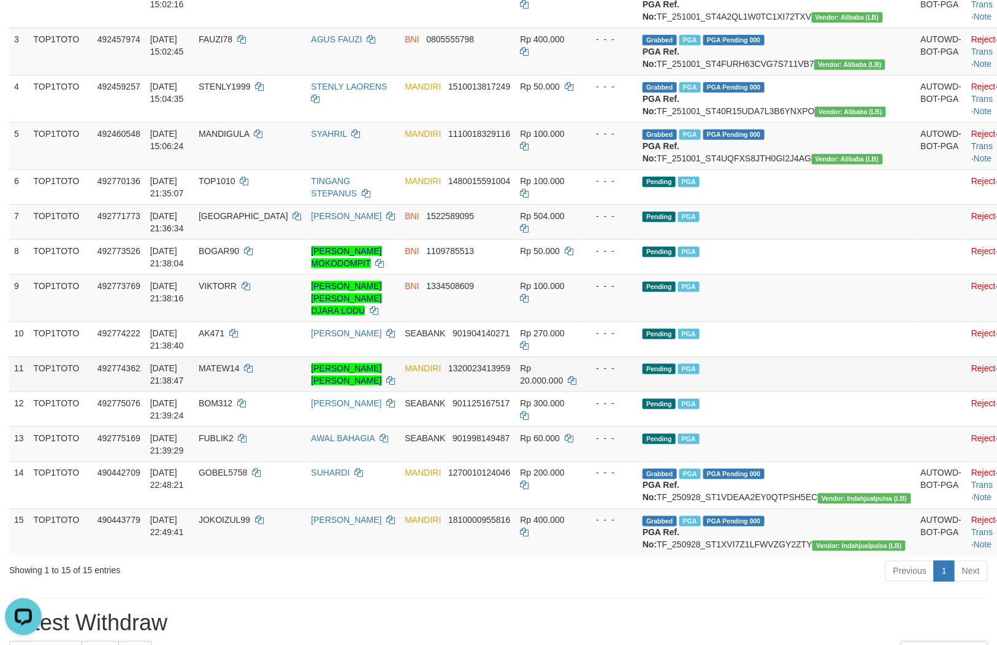
click at [688, 391] on td "Pending PGA" at bounding box center [777, 373] width 278 height 35
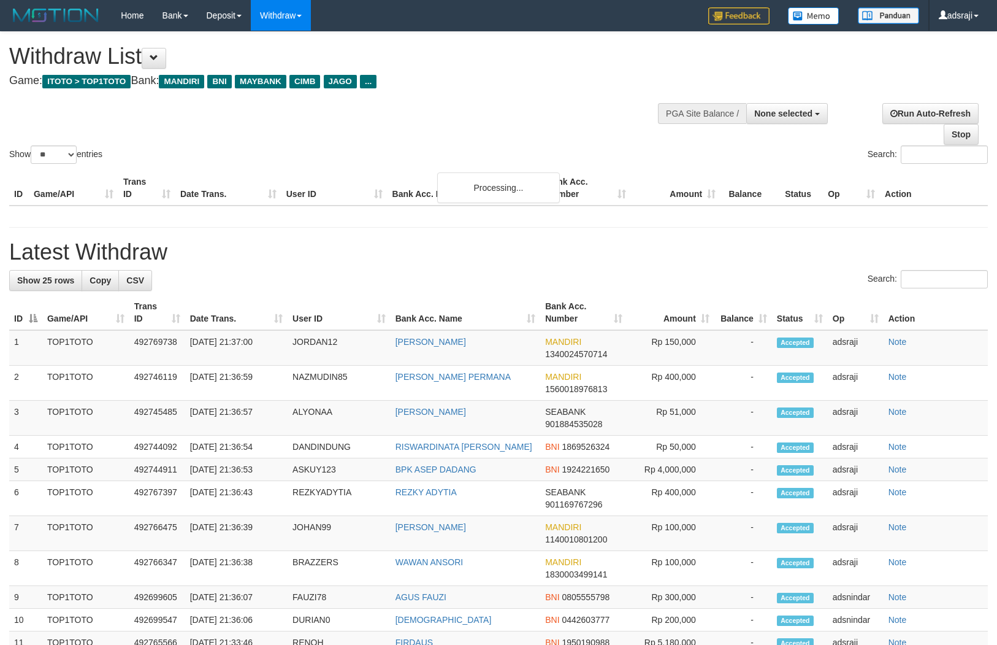
select select
select select "**"
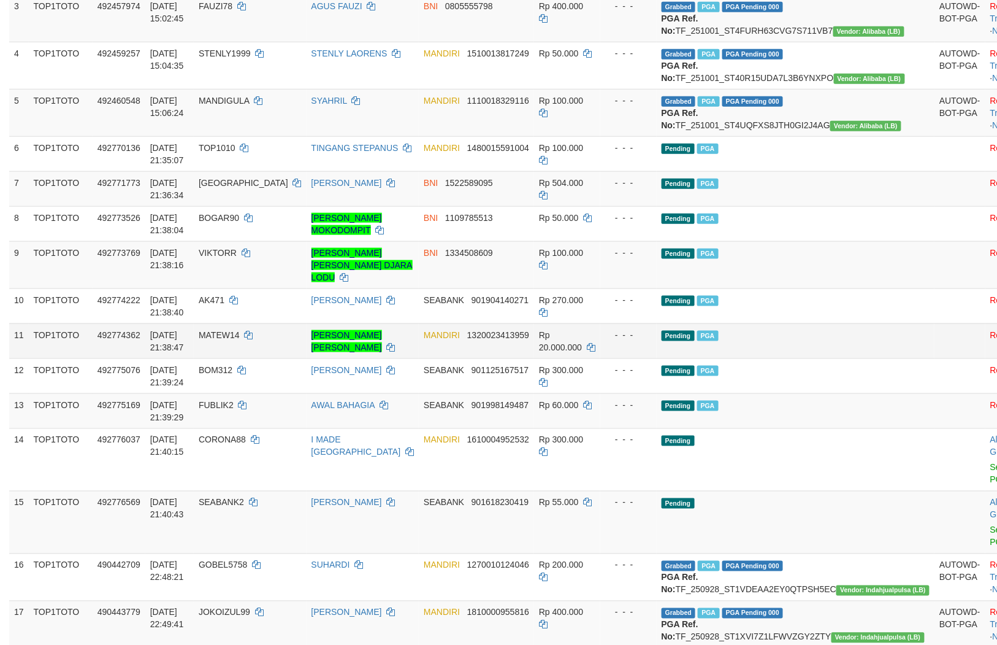
scroll to position [272, 0]
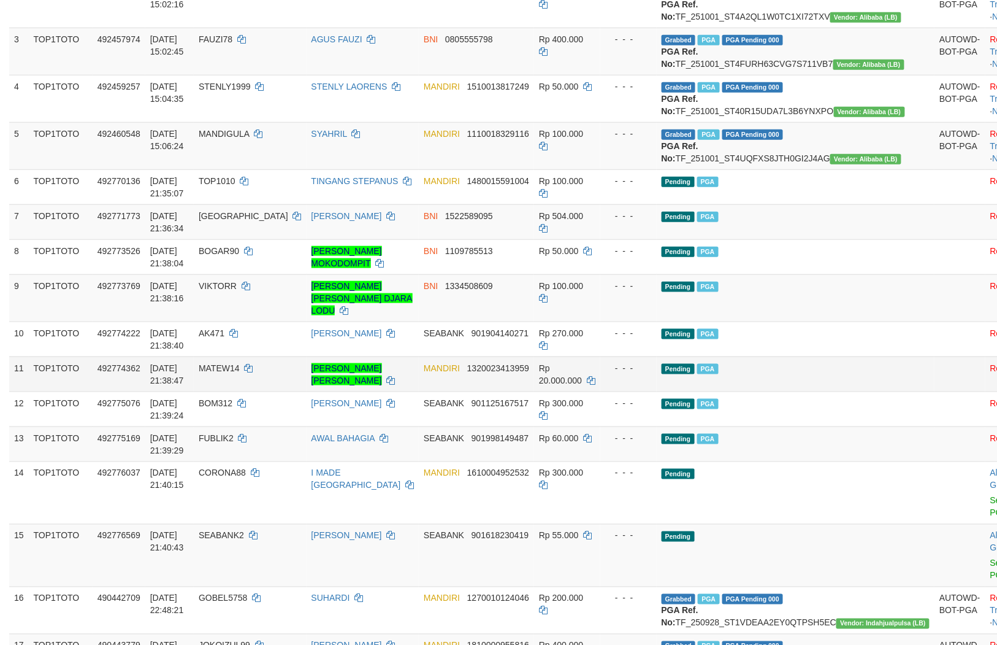
click at [690, 391] on td "Pending PGA" at bounding box center [796, 373] width 278 height 35
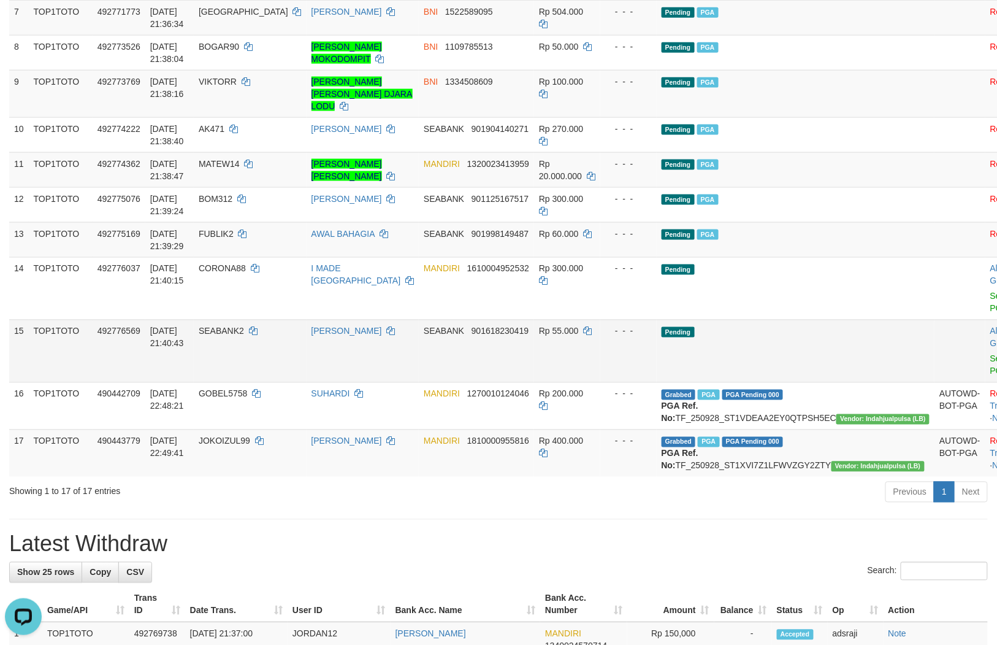
scroll to position [0, 0]
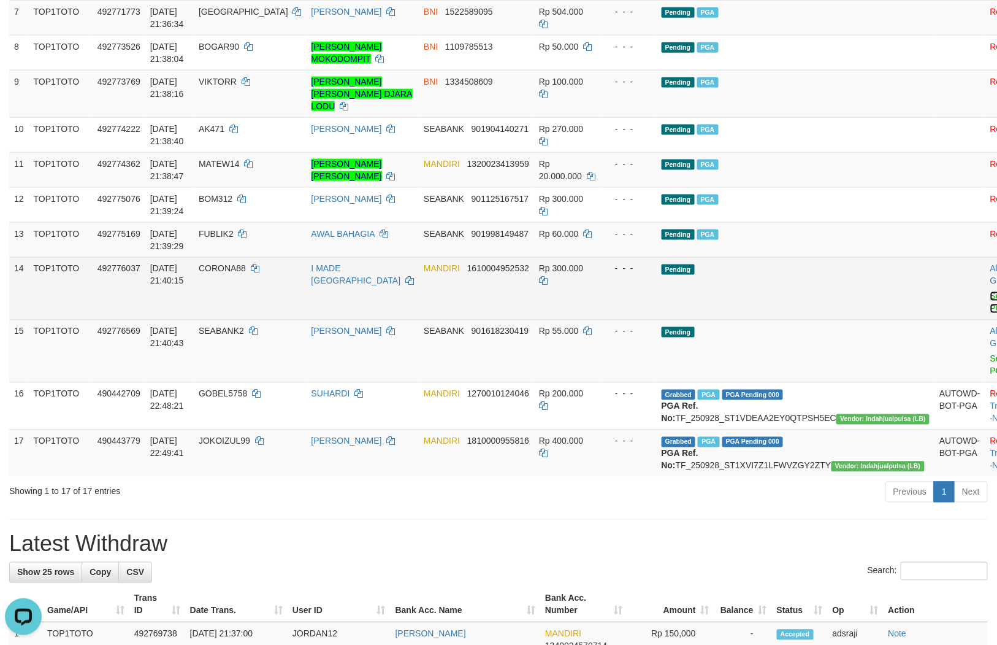
click at [991, 313] on link "Send PGA" at bounding box center [1001, 302] width 20 height 22
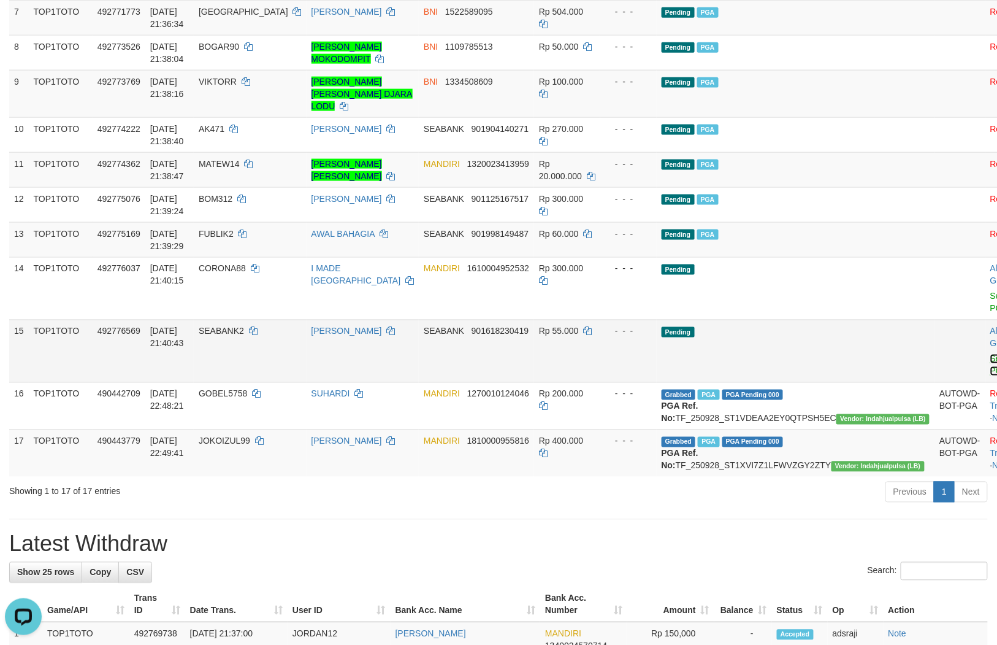
click at [991, 376] on link "Send PGA" at bounding box center [1001, 365] width 20 height 22
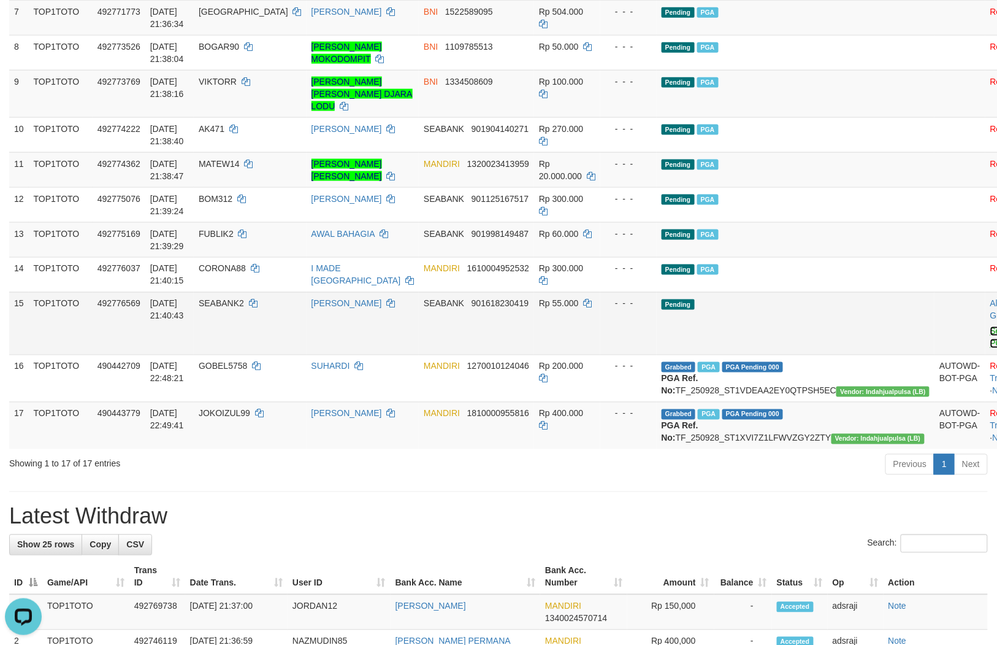
scroll to position [462, 0]
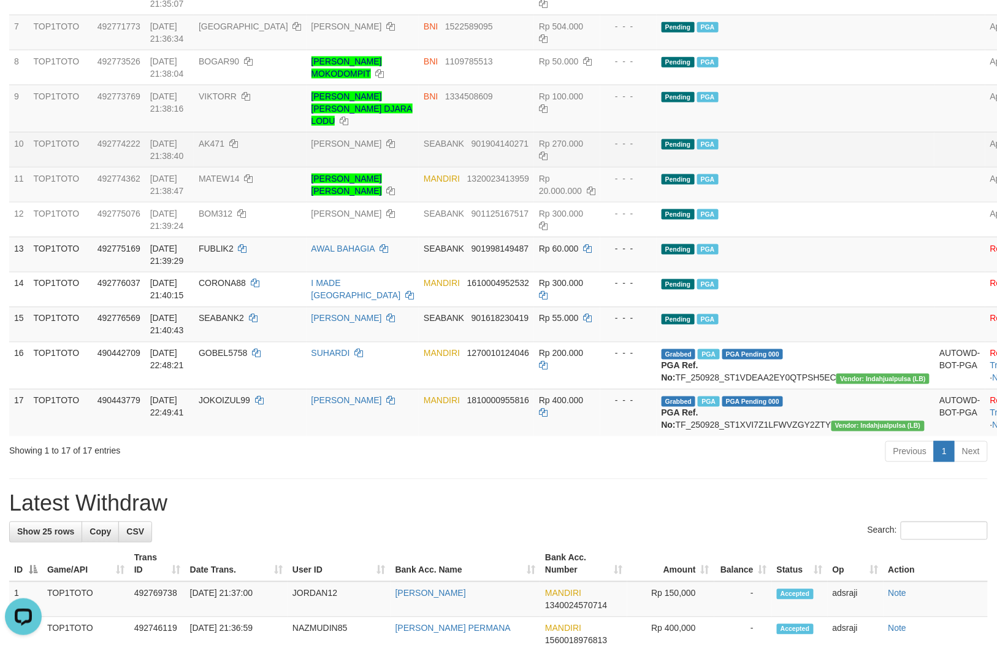
click at [789, 167] on td "Pending PGA" at bounding box center [796, 149] width 278 height 35
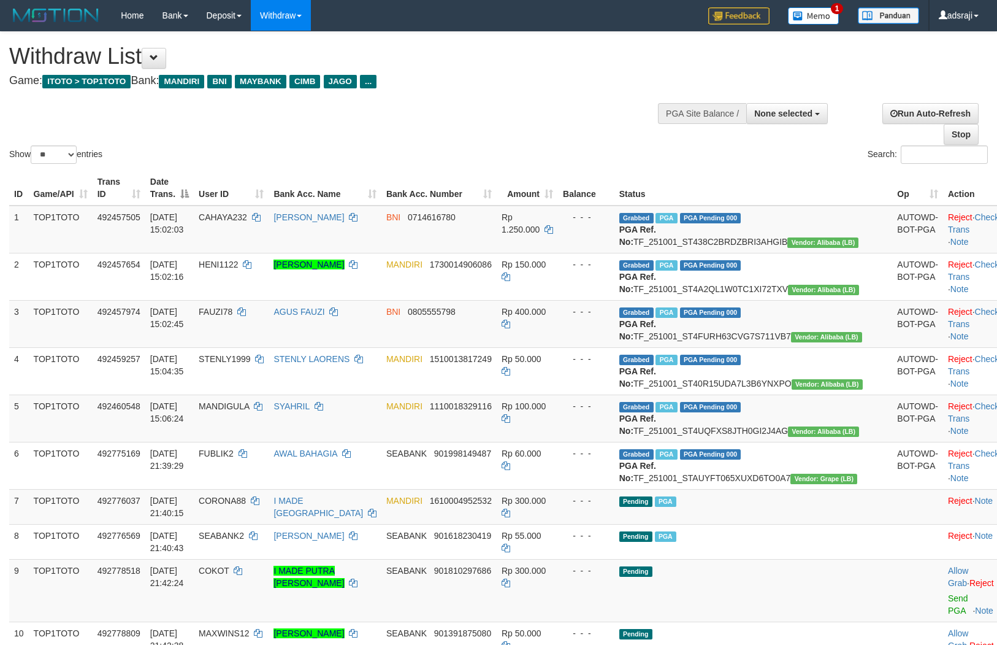
select select
select select "**"
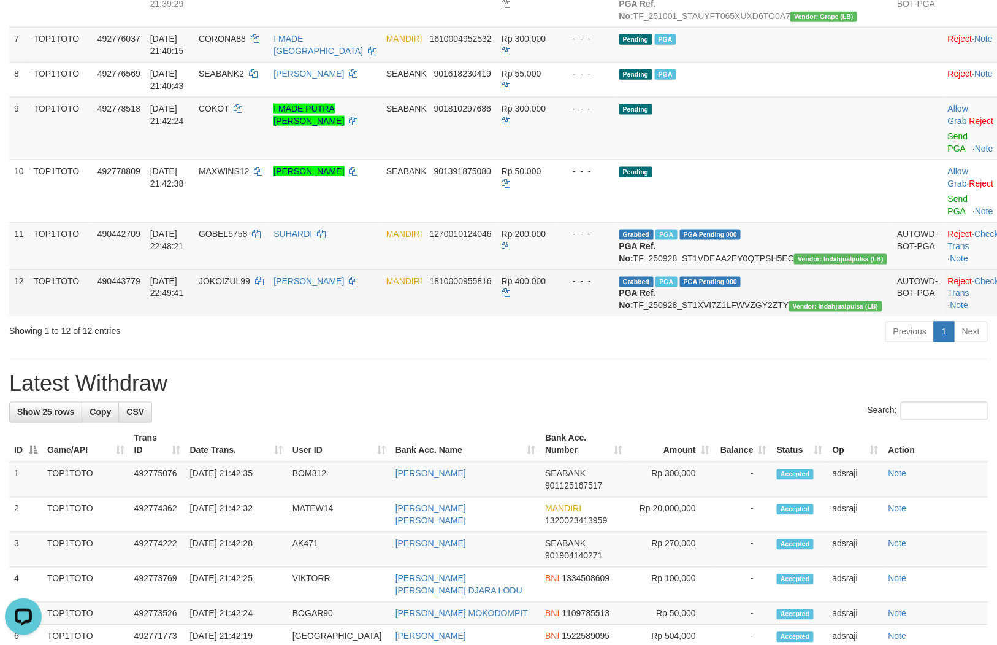
click at [497, 316] on td "MANDIRI 1810000955816" at bounding box center [439, 292] width 115 height 47
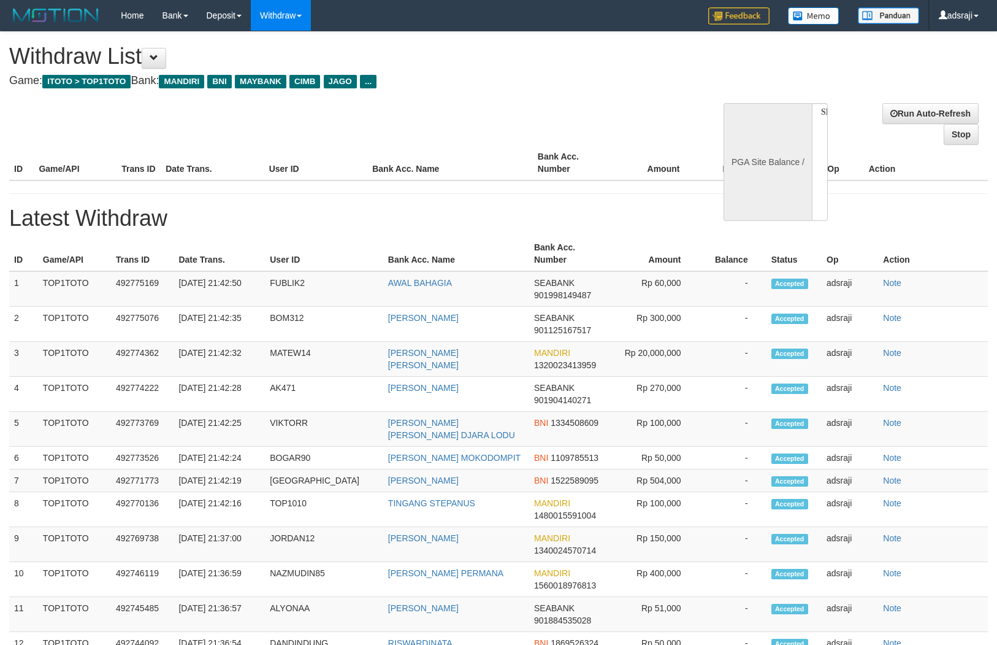
select select
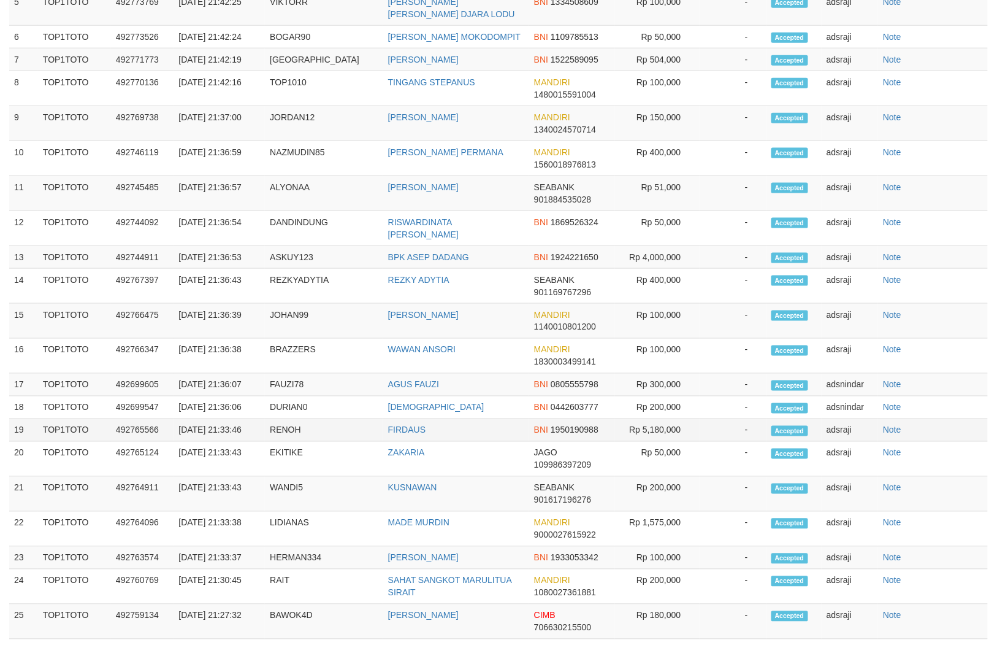
select select "**"
select select
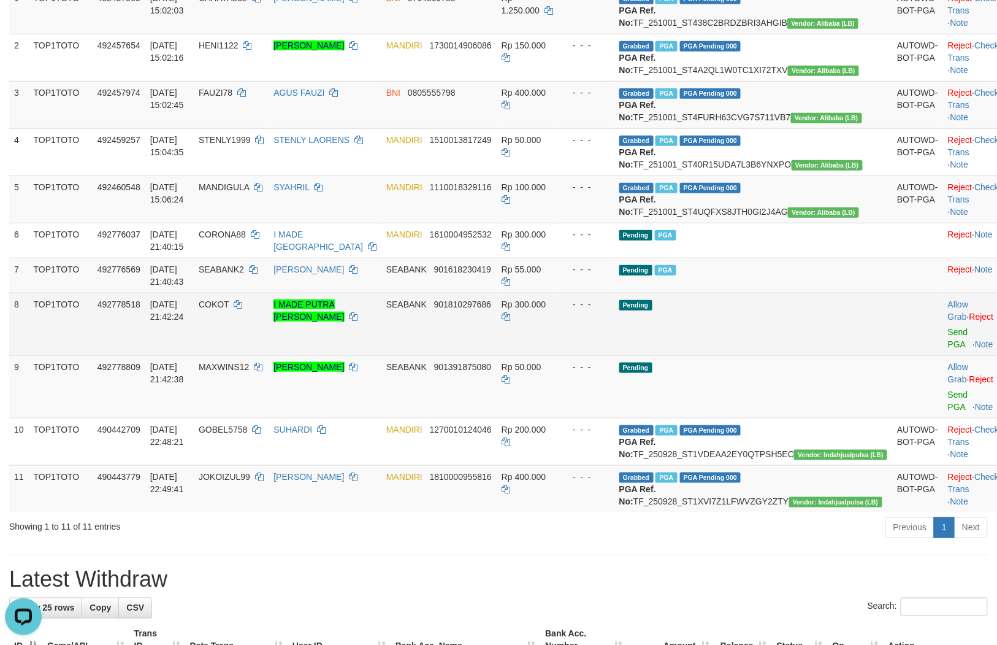
click at [751, 355] on td "Pending" at bounding box center [754, 324] width 278 height 63
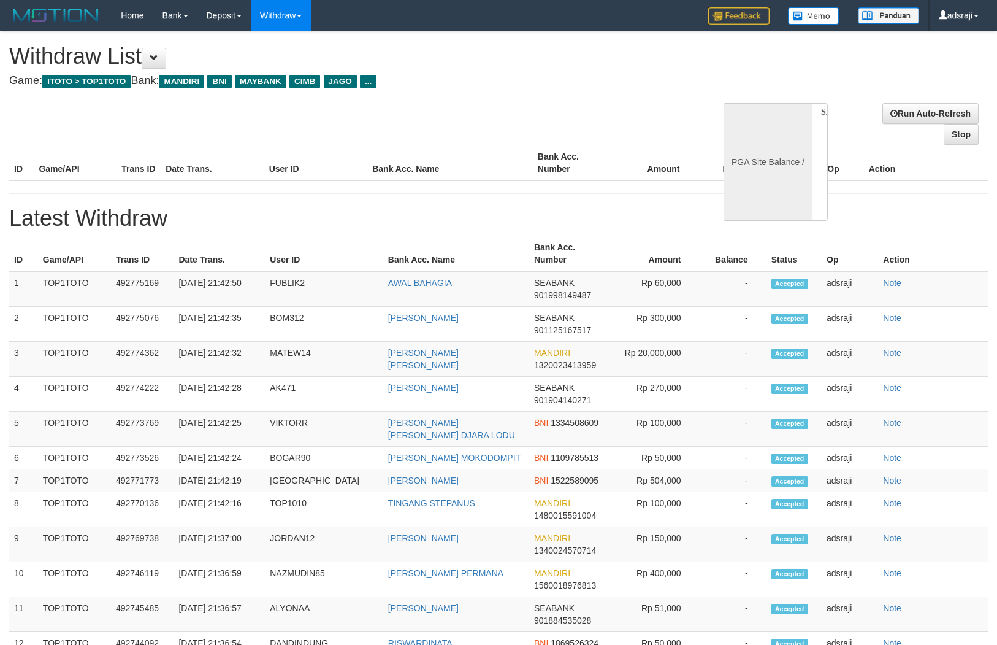
select select
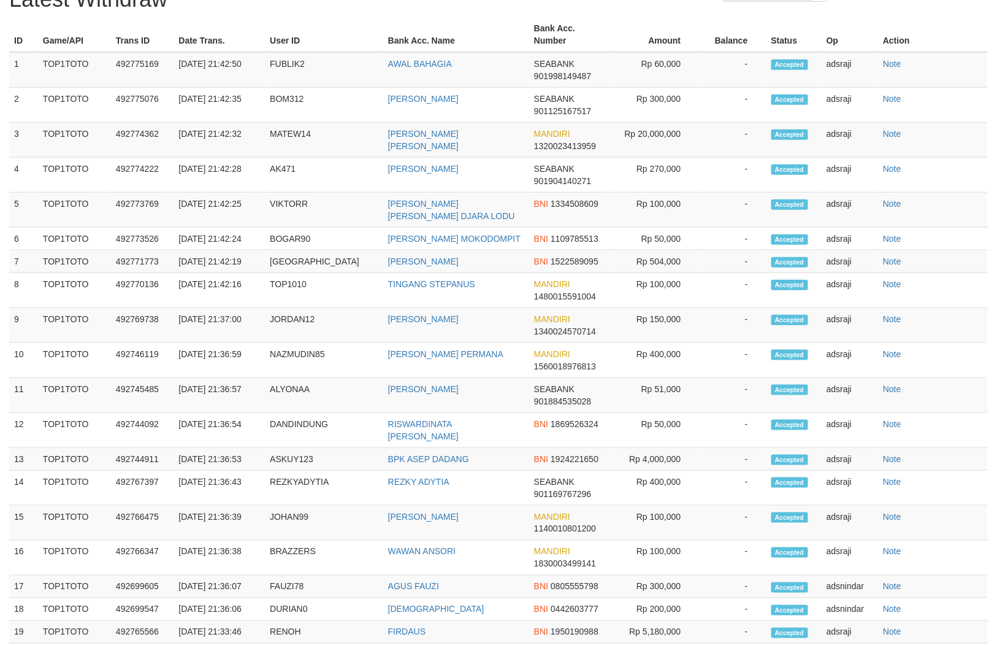
select select "**"
select select
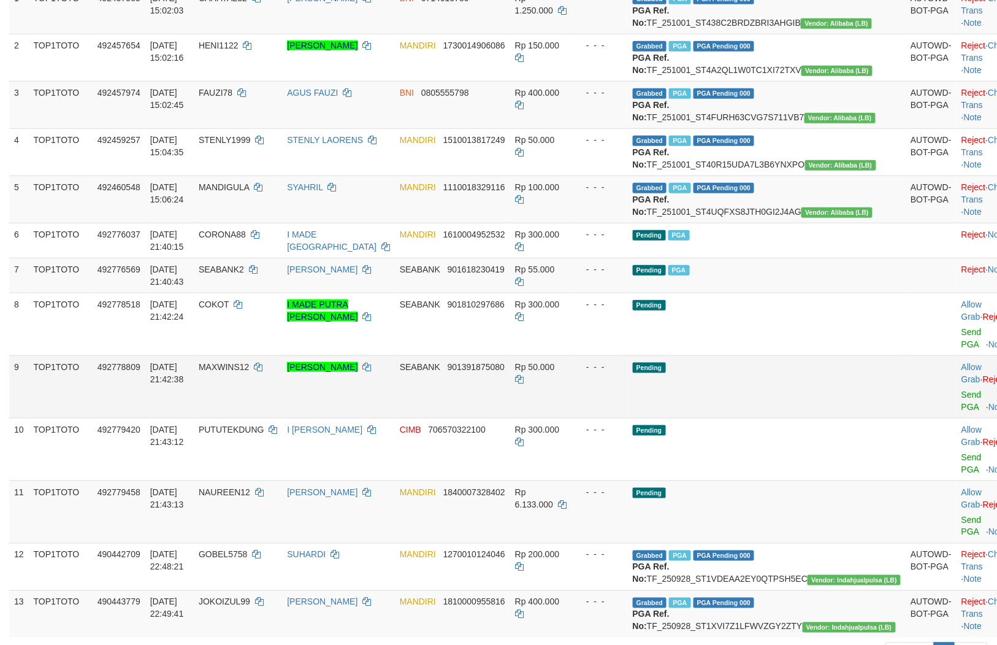
click at [765, 418] on td "Pending" at bounding box center [767, 386] width 278 height 63
click at [962, 537] on link "Send PGA" at bounding box center [972, 526] width 20 height 22
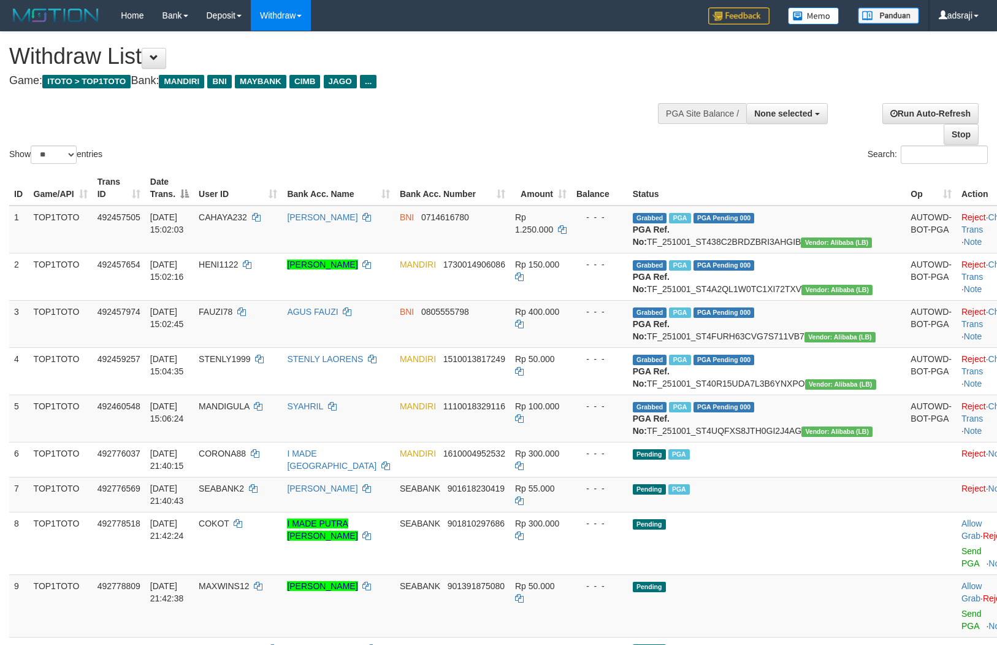
select select
select select "**"
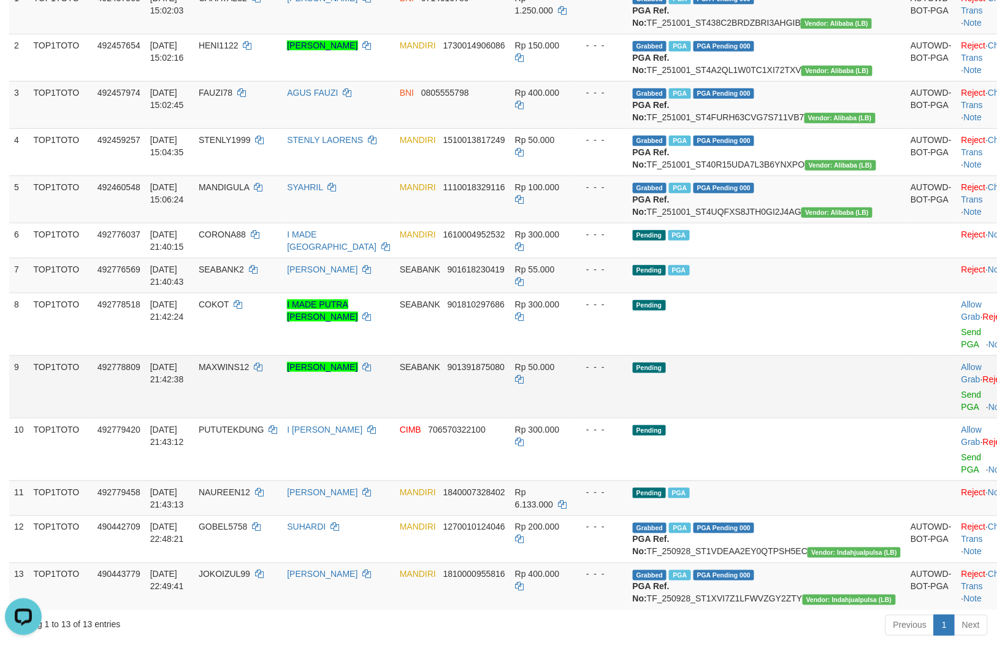
click at [769, 416] on td "Pending" at bounding box center [767, 386] width 278 height 63
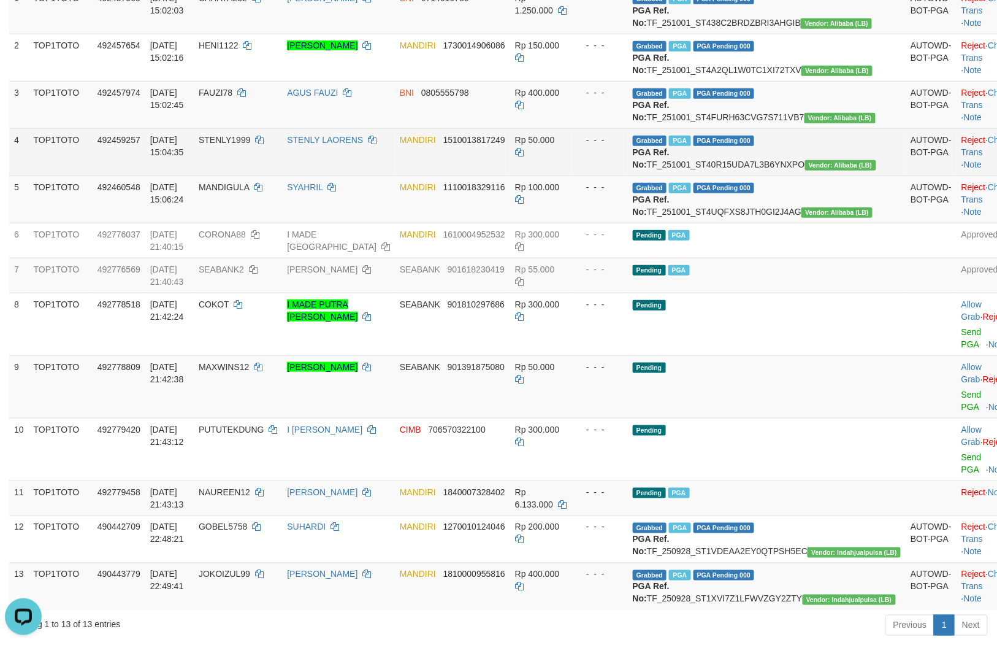
click at [442, 175] on td "MANDIRI 1510013817249" at bounding box center [452, 151] width 115 height 47
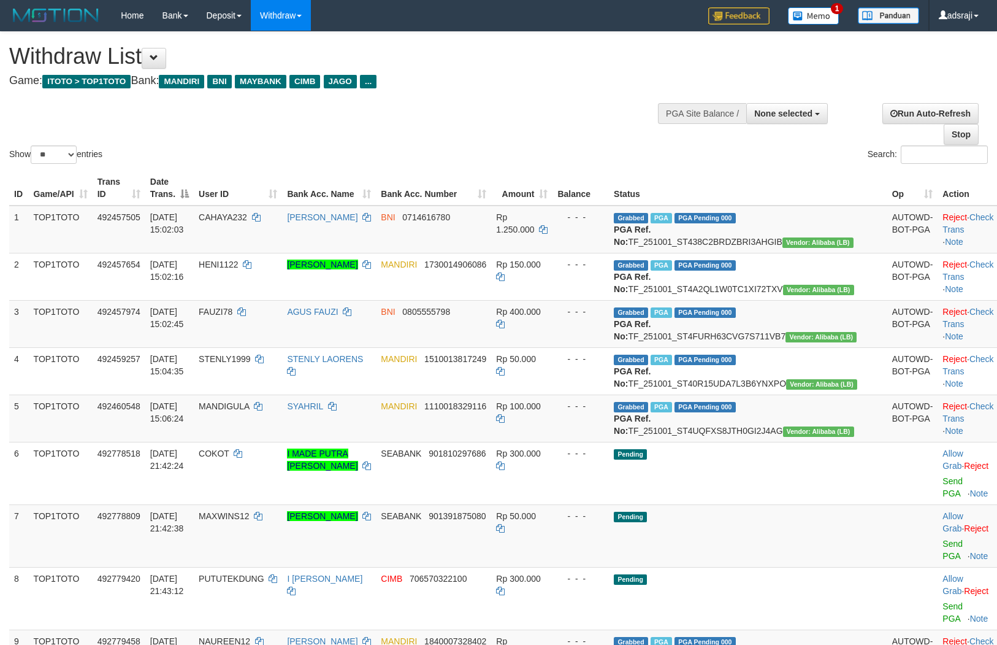
select select
select select "**"
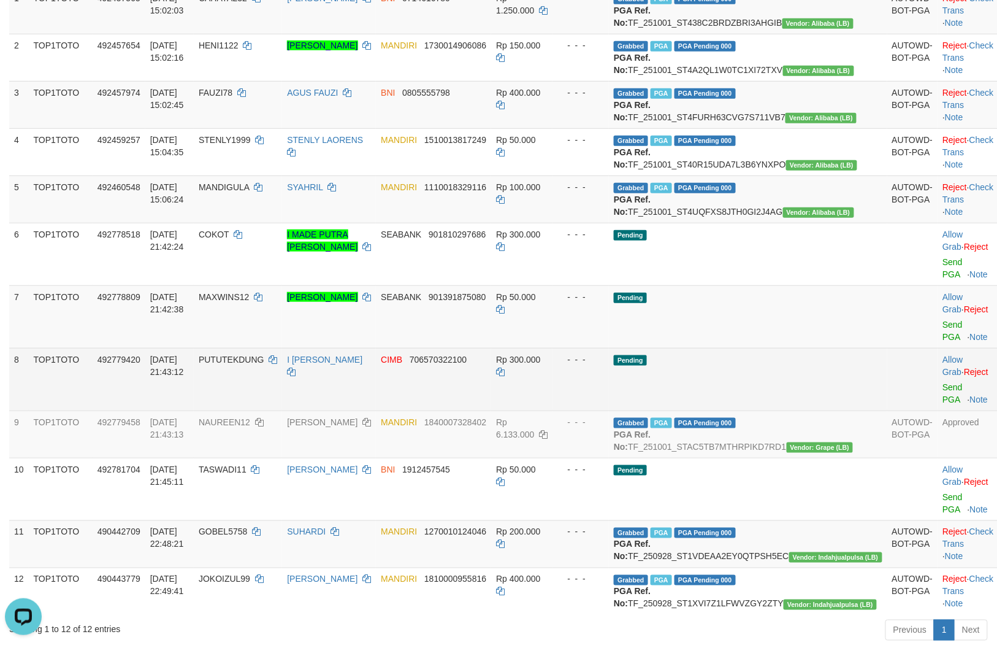
click at [491, 406] on td "CIMB 706570322100" at bounding box center [433, 379] width 115 height 63
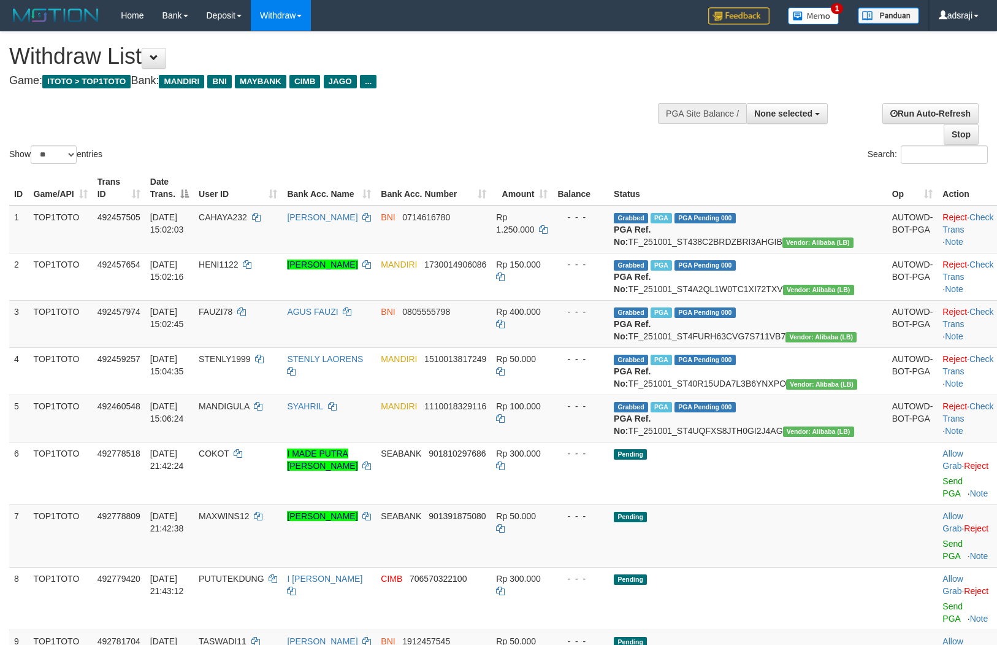
select select
select select "**"
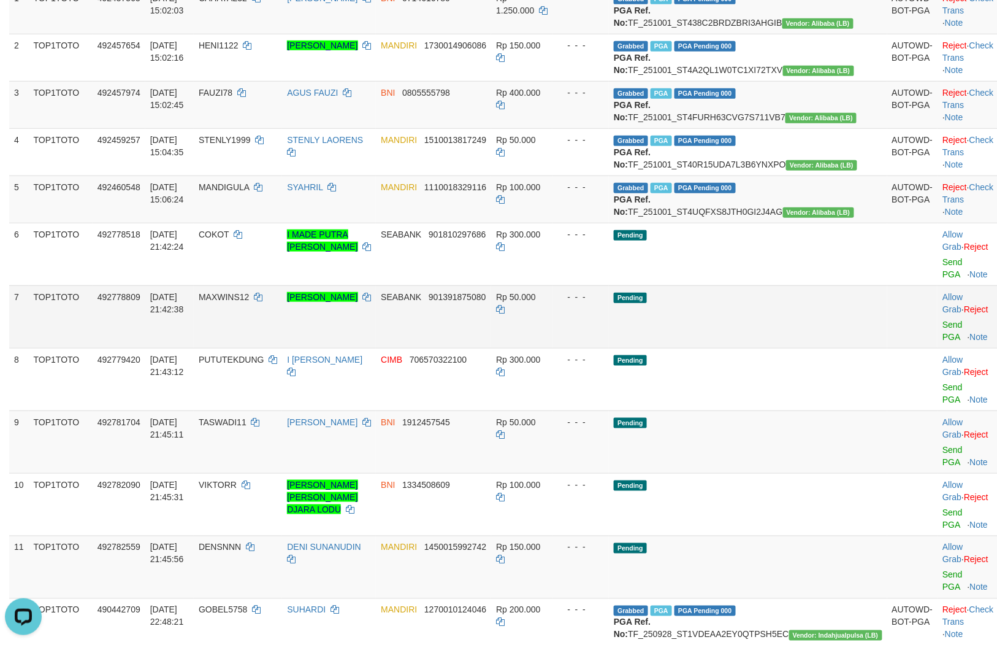
click at [694, 348] on td "Pending" at bounding box center [748, 316] width 278 height 63
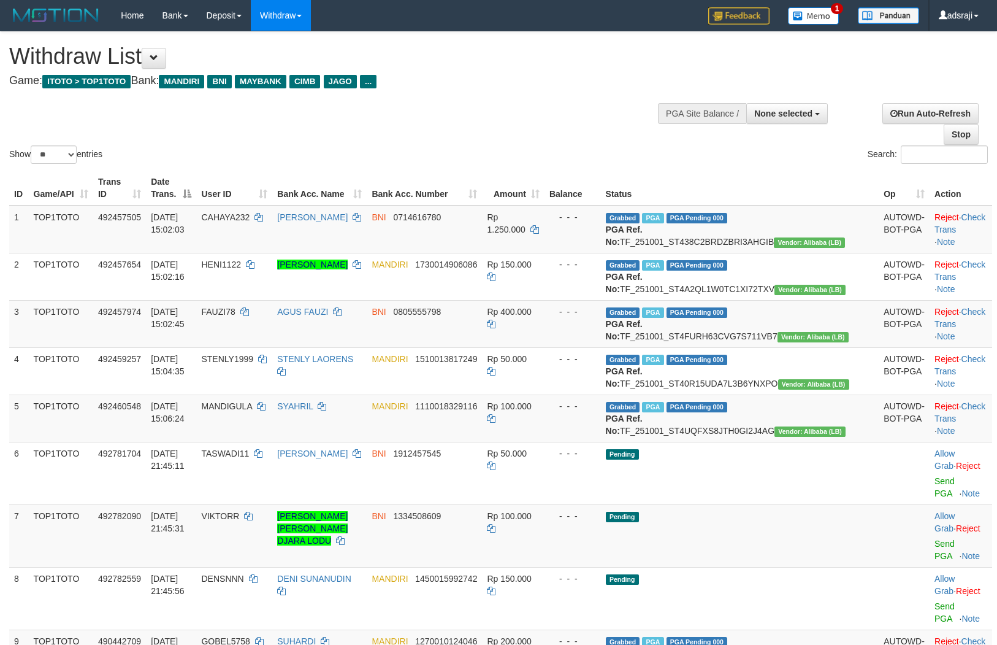
select select
select select "**"
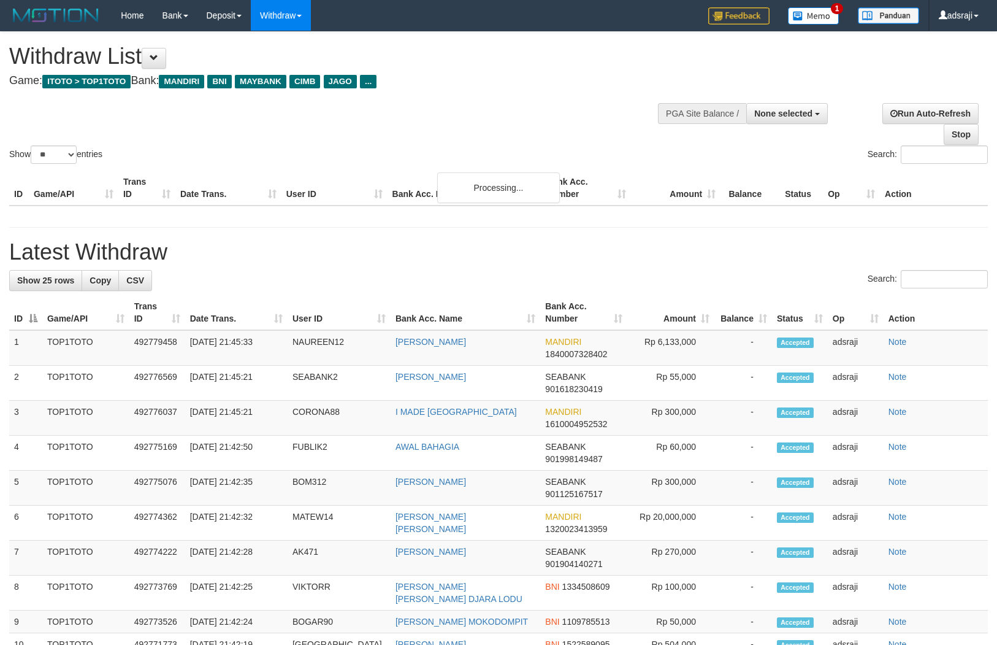
select select
select select "**"
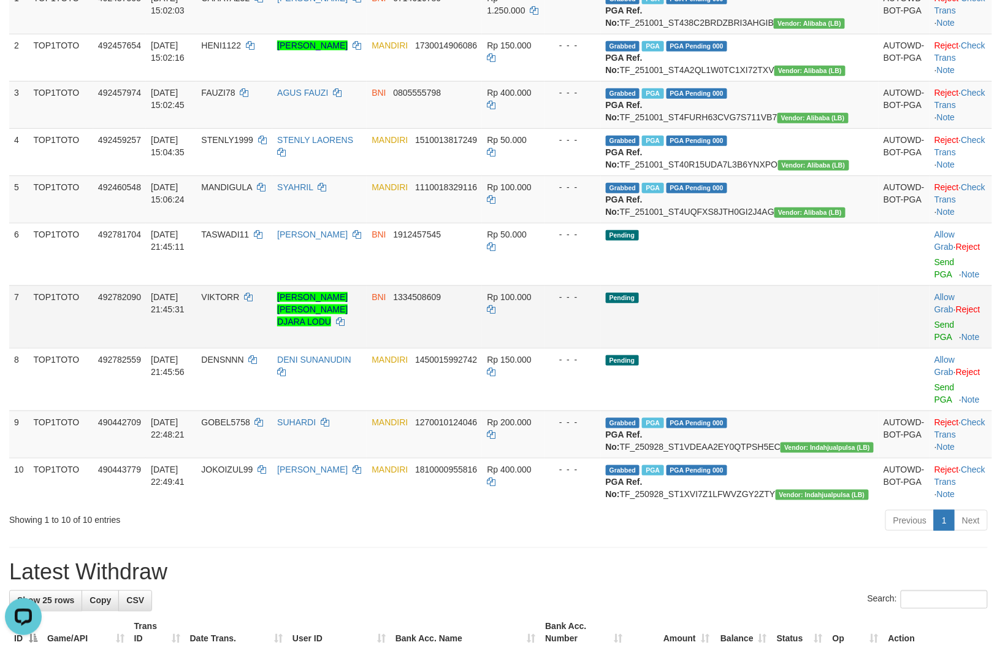
click at [482, 348] on td "BNI 1334508609" at bounding box center [424, 316] width 115 height 63
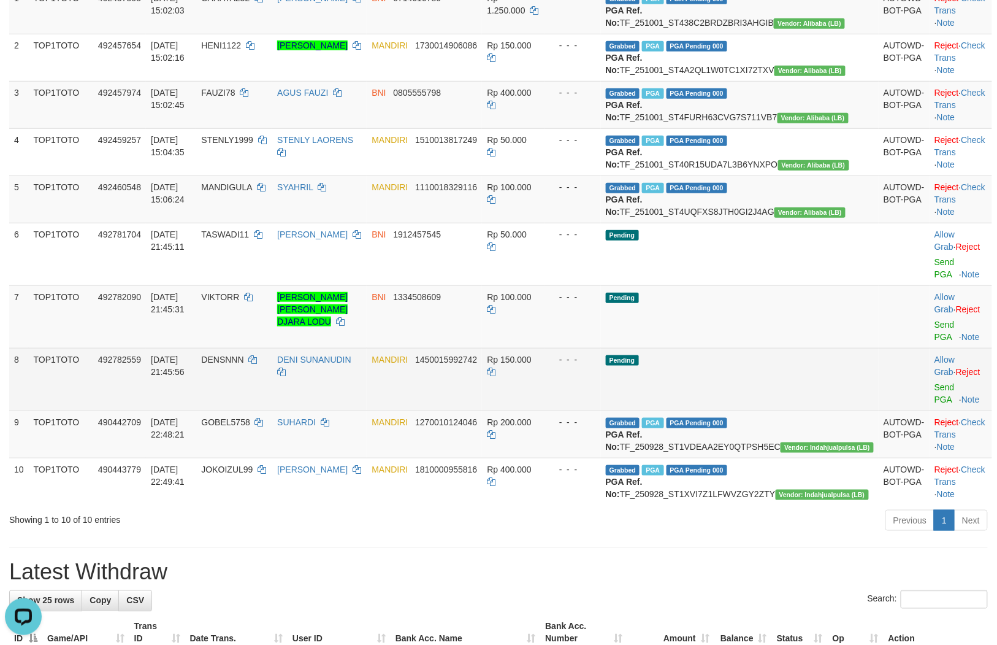
click at [772, 410] on td "Pending" at bounding box center [740, 379] width 278 height 63
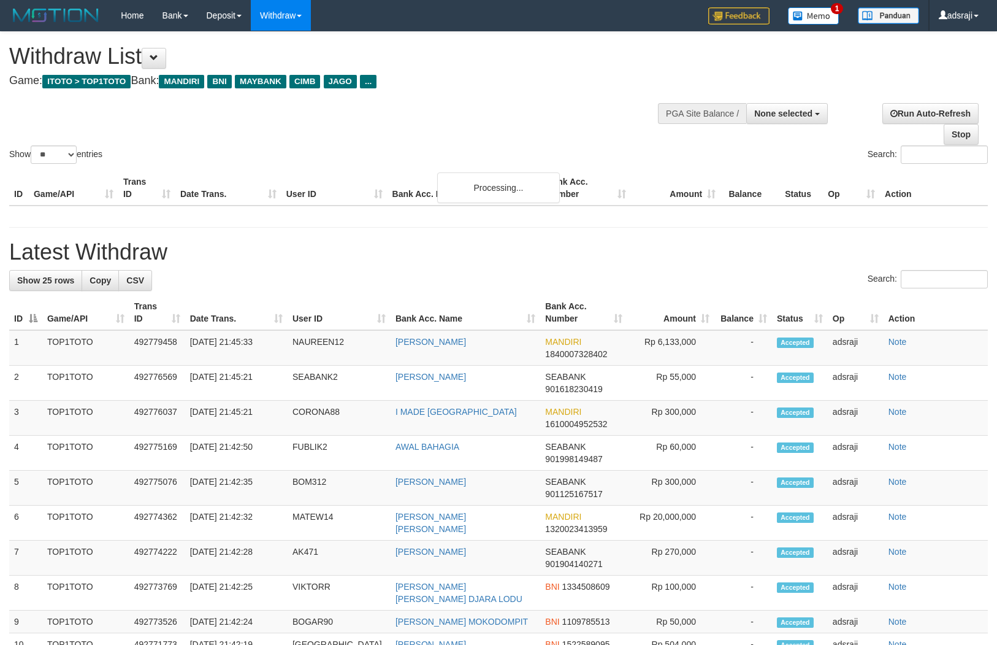
select select
select select "**"
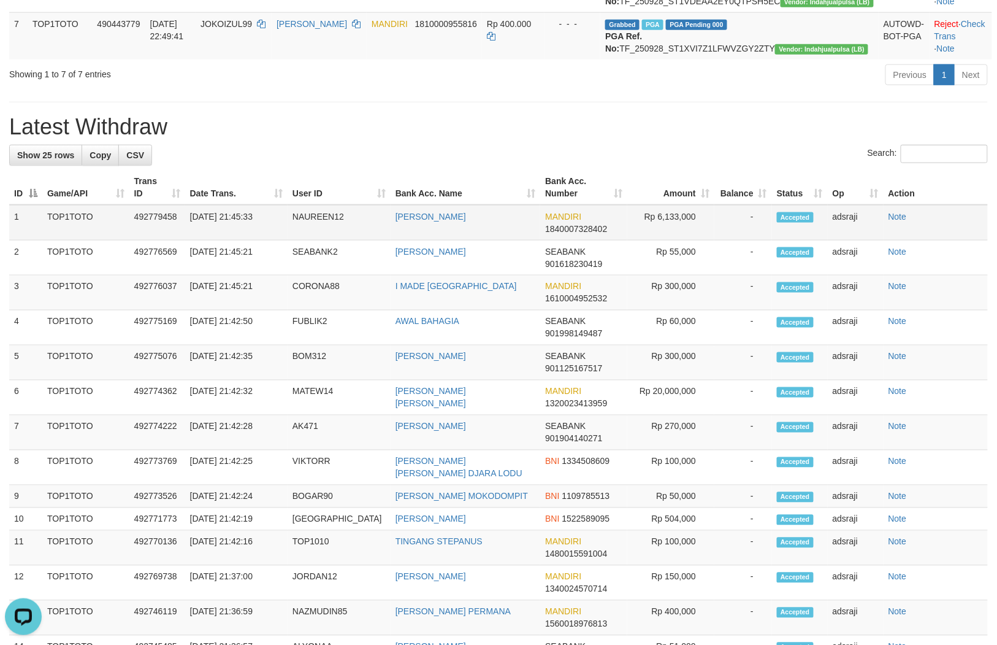
click at [318, 240] on td "NAUREEN12" at bounding box center [339, 223] width 103 height 36
copy td "NAUREEN12"
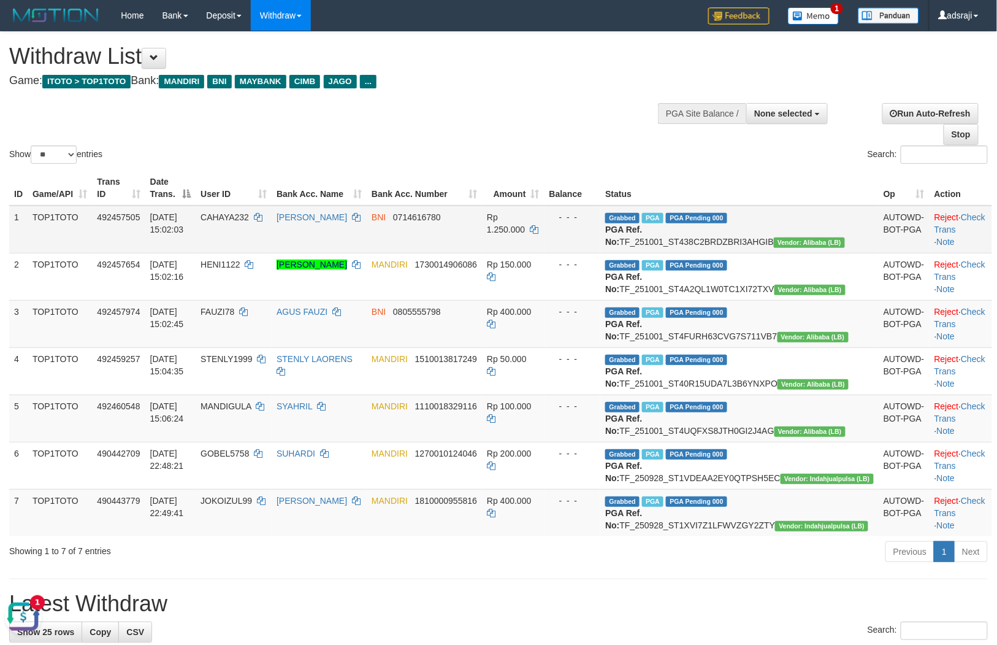
click at [455, 246] on td "BNI 0714616780" at bounding box center [424, 229] width 115 height 48
select select
select select "**"
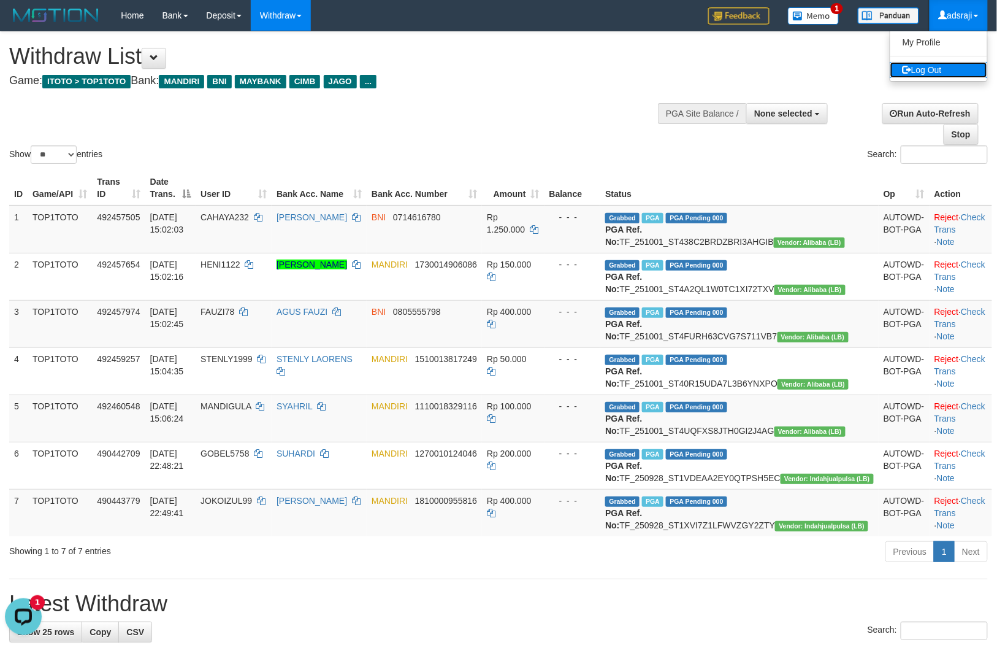
click at [922, 64] on link "Log Out" at bounding box center [939, 70] width 97 height 16
